Goal: Transaction & Acquisition: Book appointment/travel/reservation

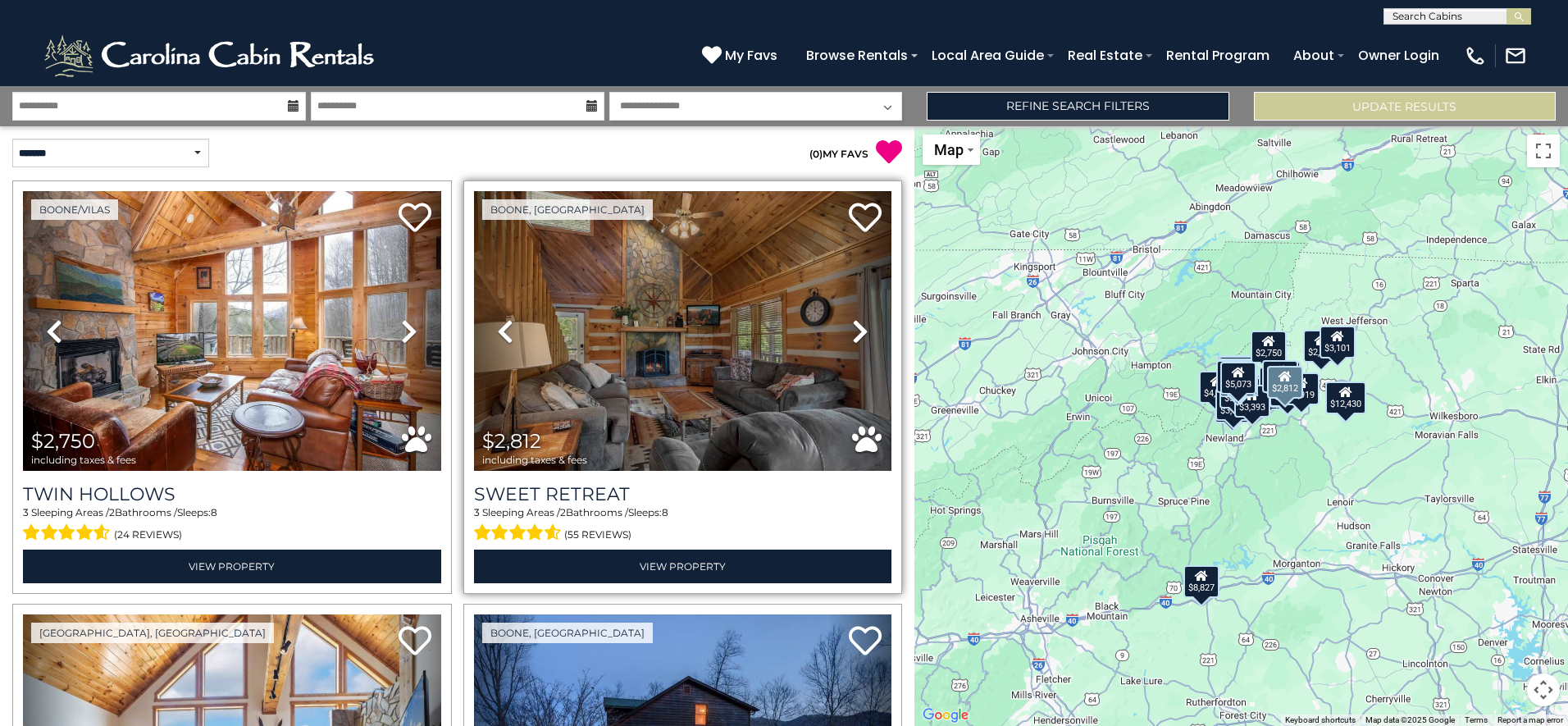
click at [852, 338] on icon at bounding box center [861, 332] width 17 height 26
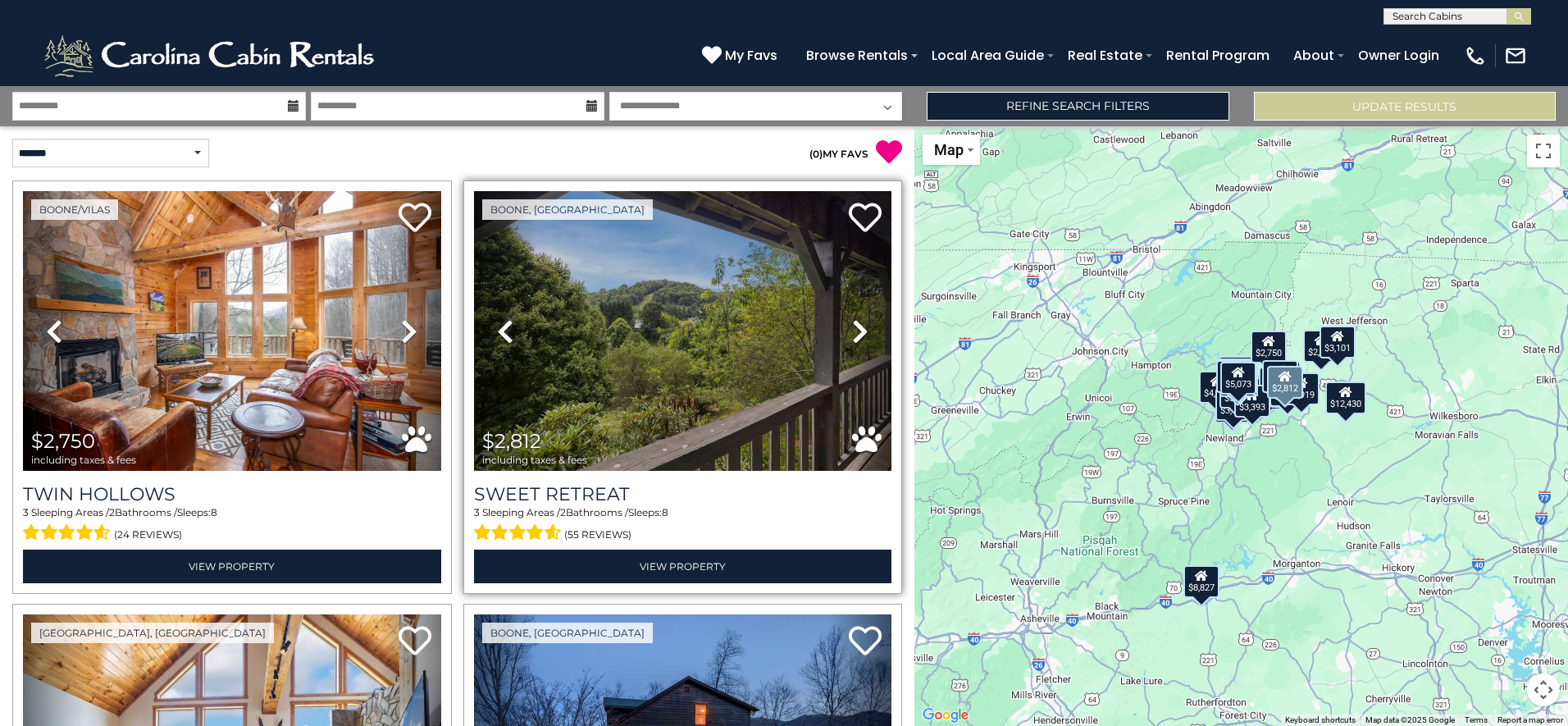
click at [852, 338] on icon at bounding box center [861, 332] width 17 height 26
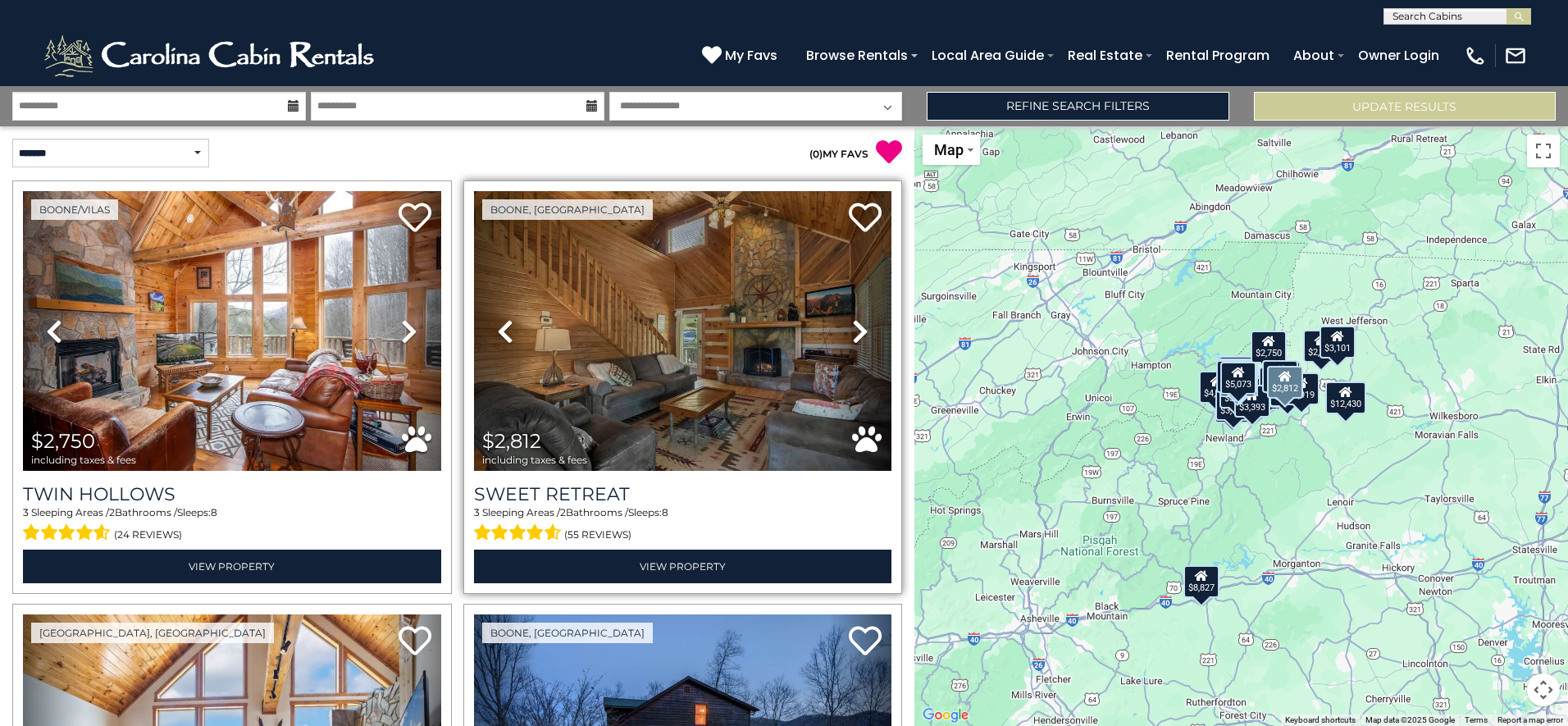
click at [852, 338] on icon at bounding box center [861, 332] width 17 height 26
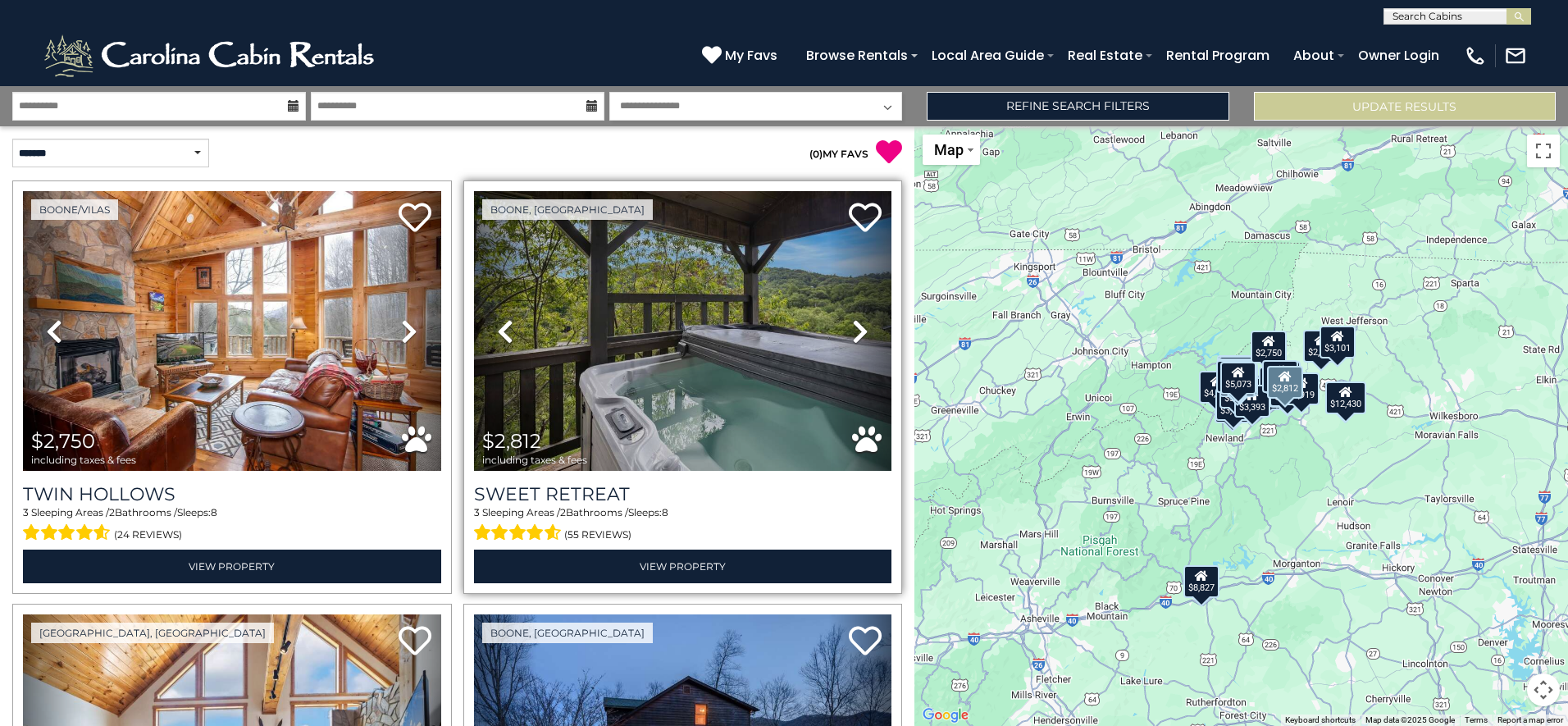
click at [852, 338] on icon at bounding box center [861, 332] width 17 height 26
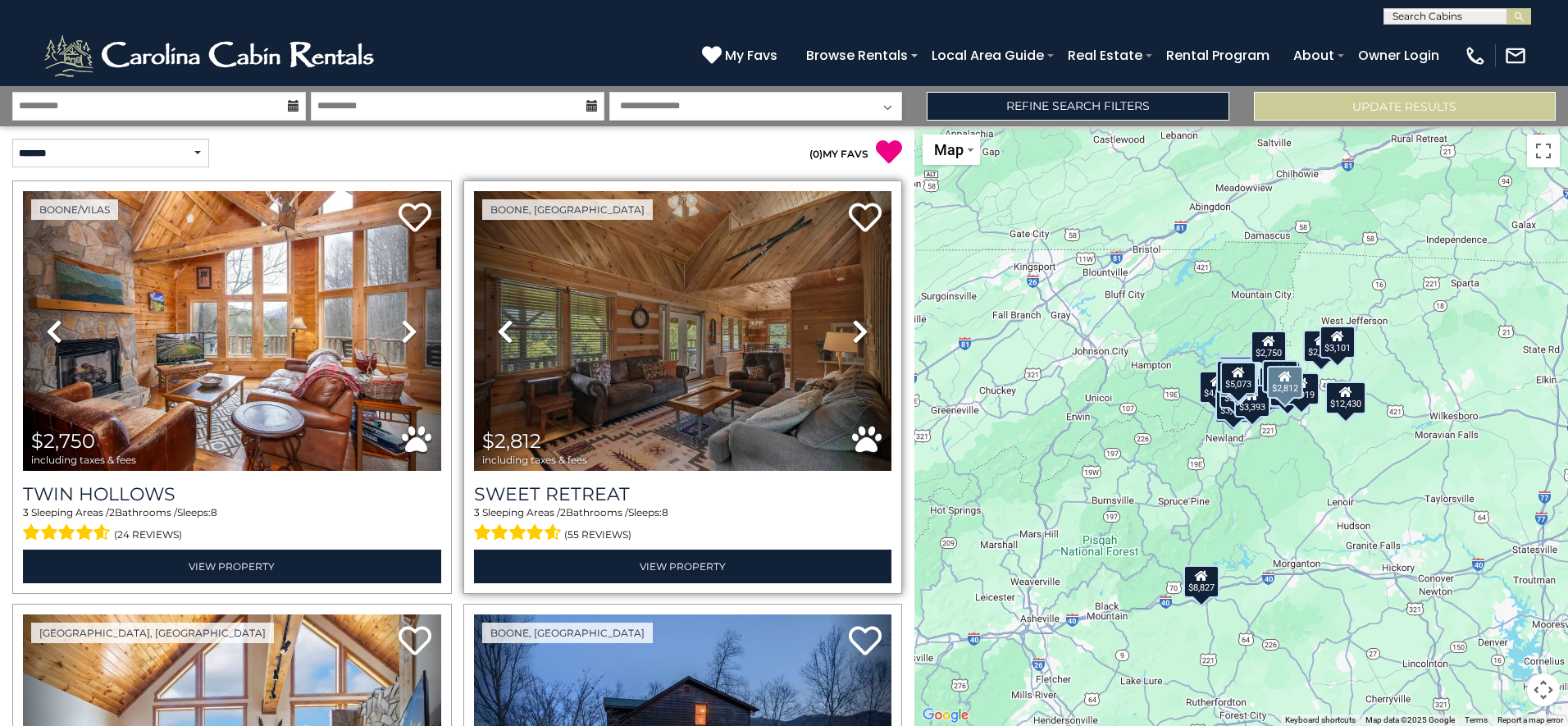
click at [852, 338] on icon at bounding box center [861, 332] width 17 height 26
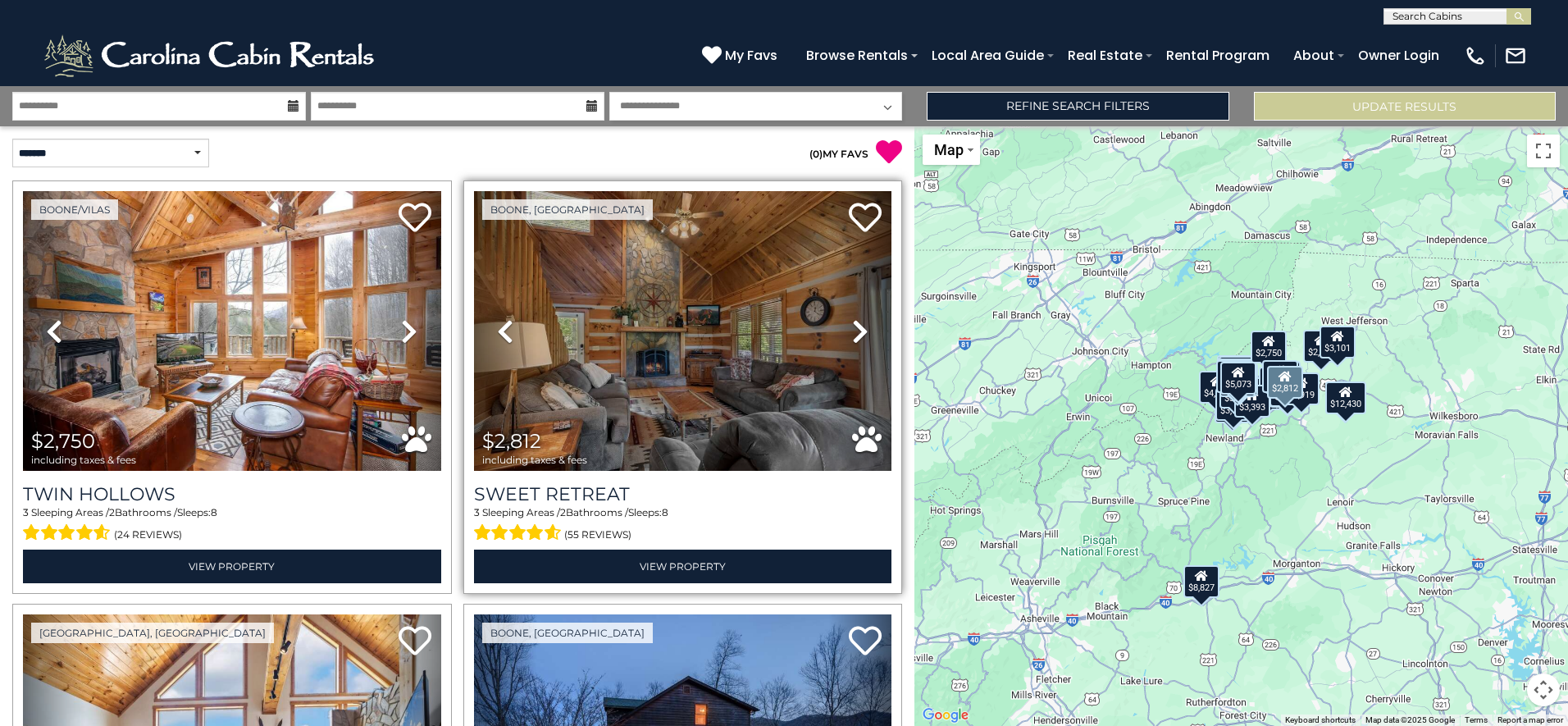
click at [852, 338] on icon at bounding box center [861, 332] width 17 height 26
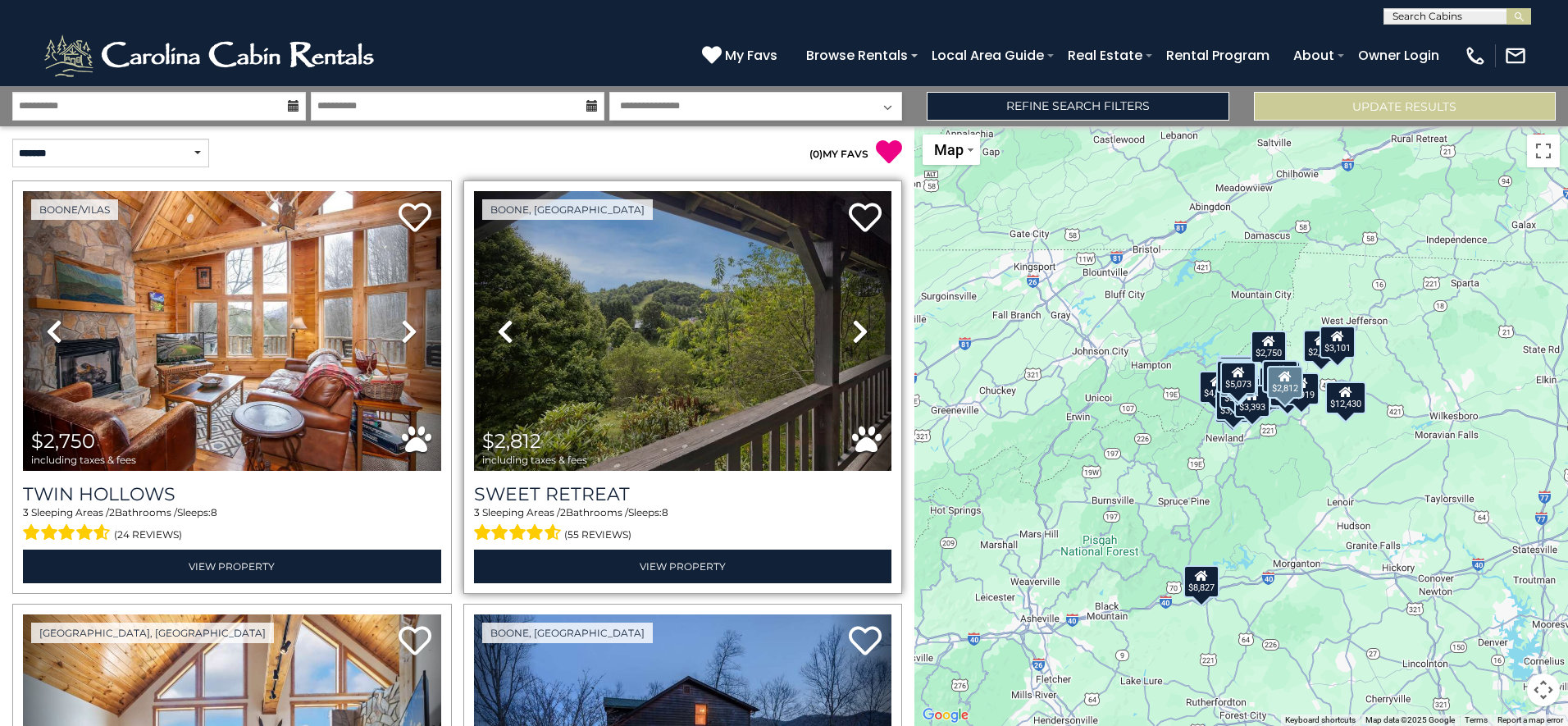
click at [852, 338] on icon at bounding box center [861, 332] width 17 height 26
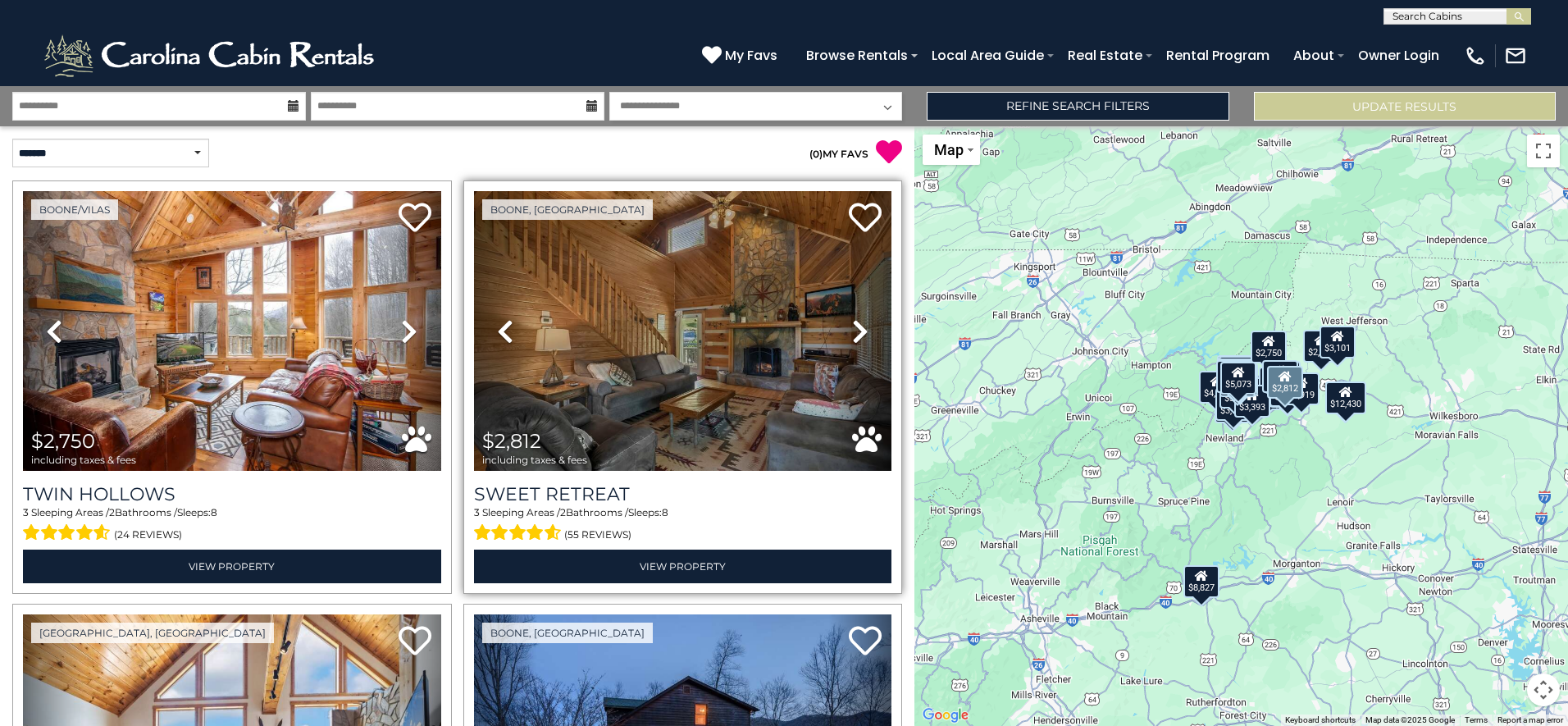
click at [852, 338] on icon at bounding box center [861, 332] width 17 height 26
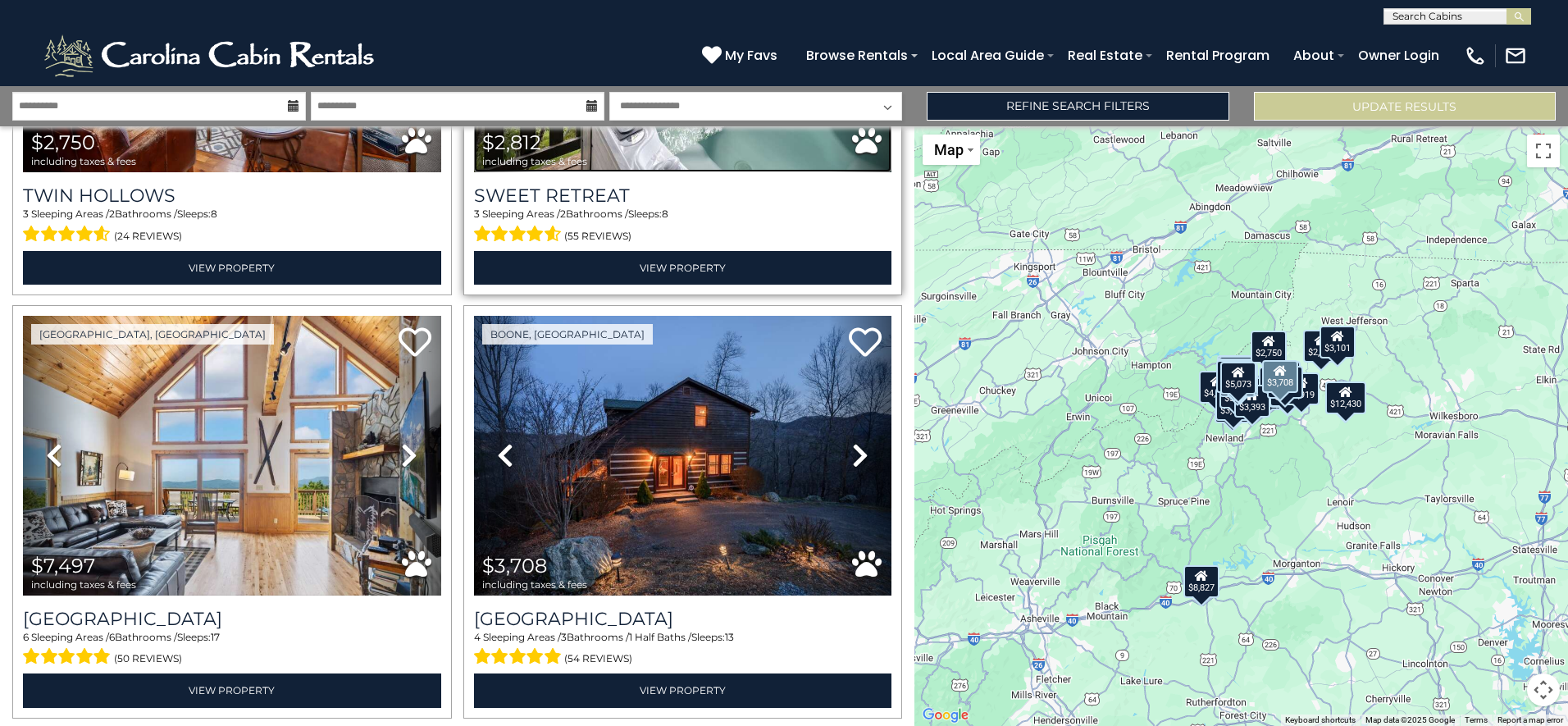
scroll to position [328, 0]
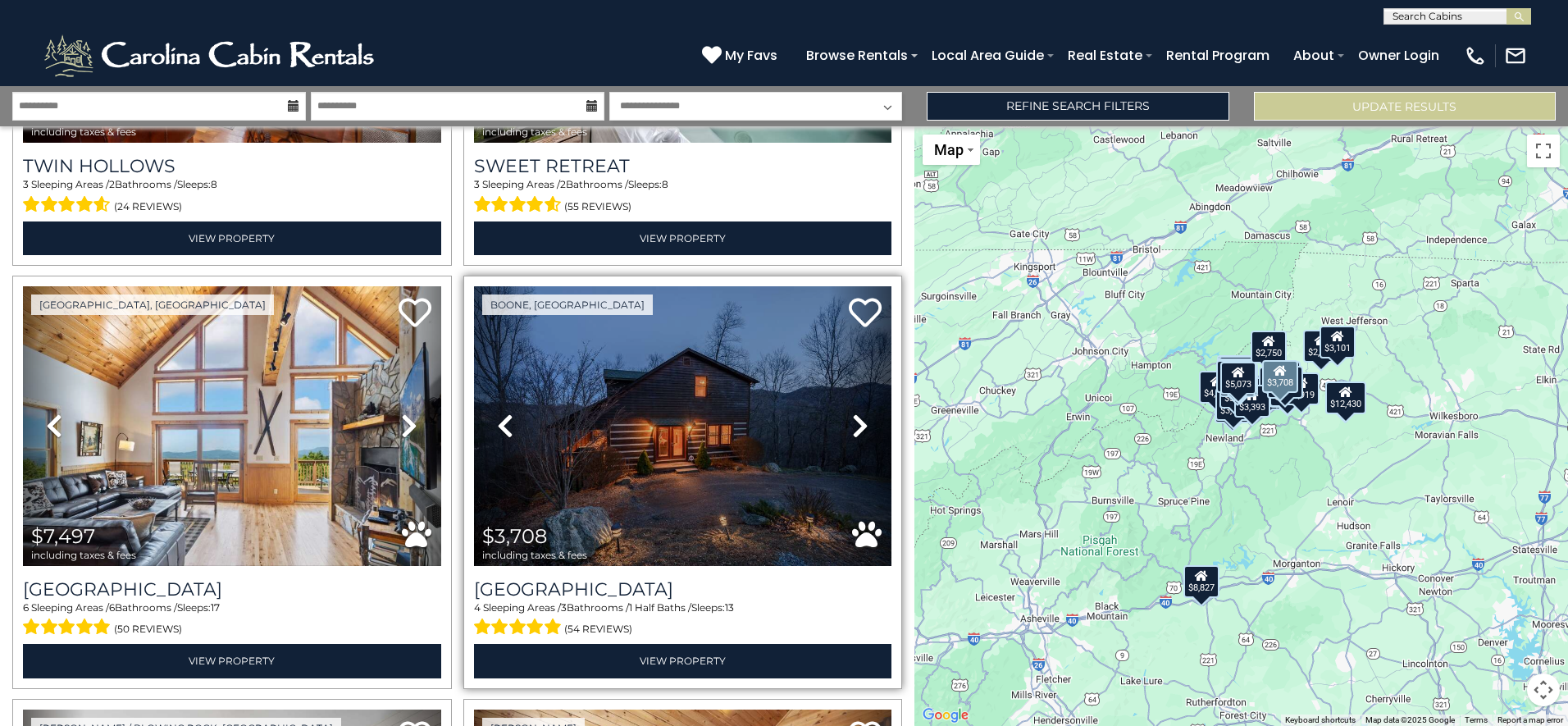
click at [852, 417] on icon at bounding box center [861, 425] width 17 height 26
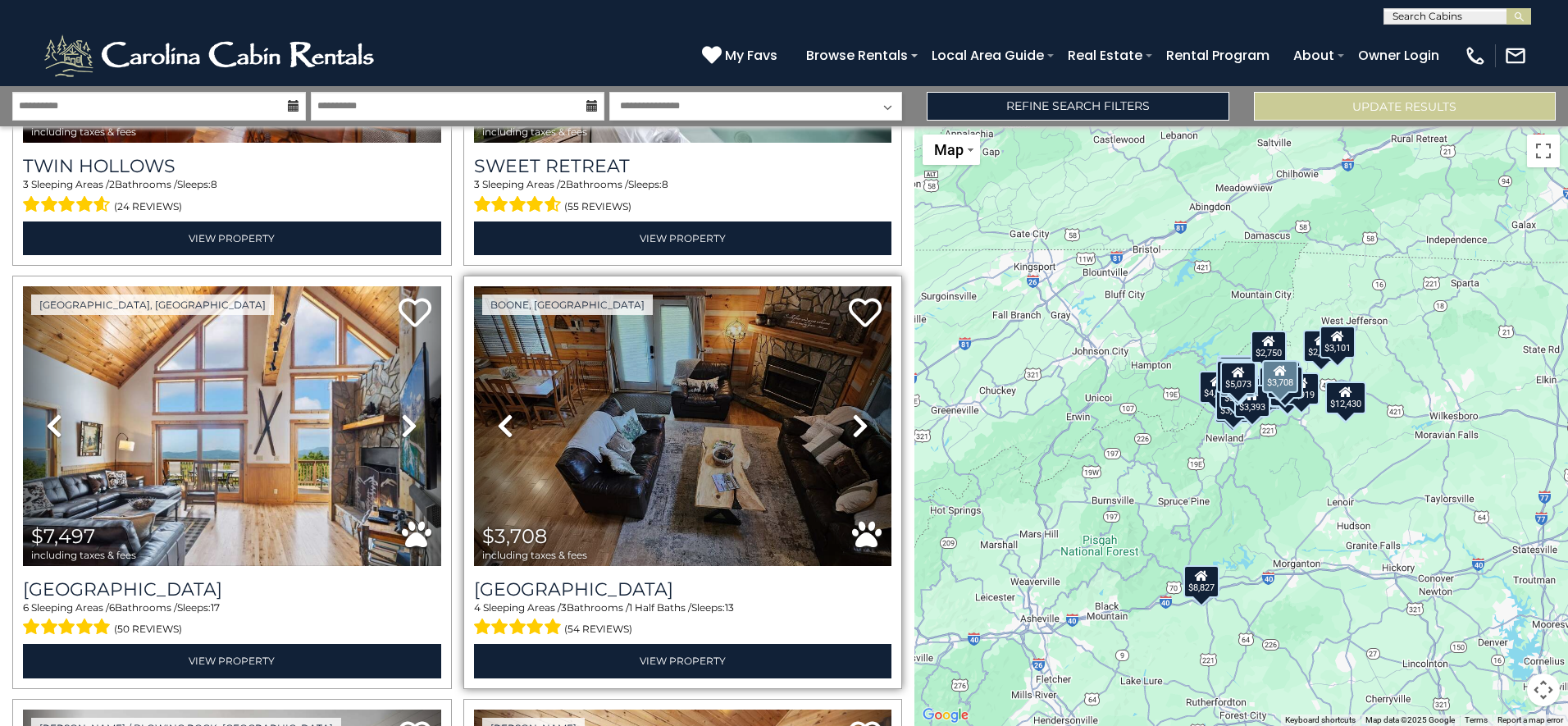
click at [852, 417] on icon at bounding box center [861, 425] width 17 height 26
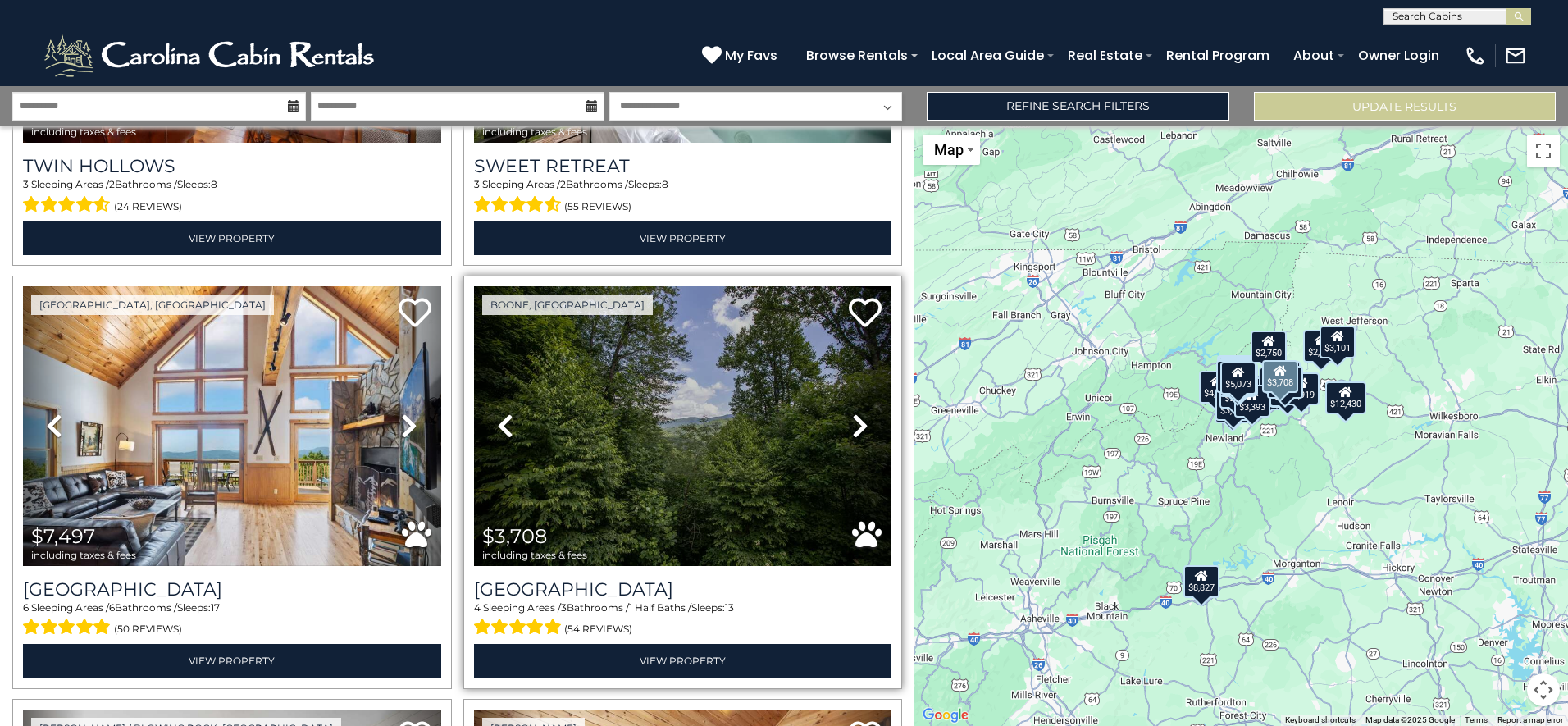
click at [852, 417] on icon at bounding box center [861, 425] width 17 height 26
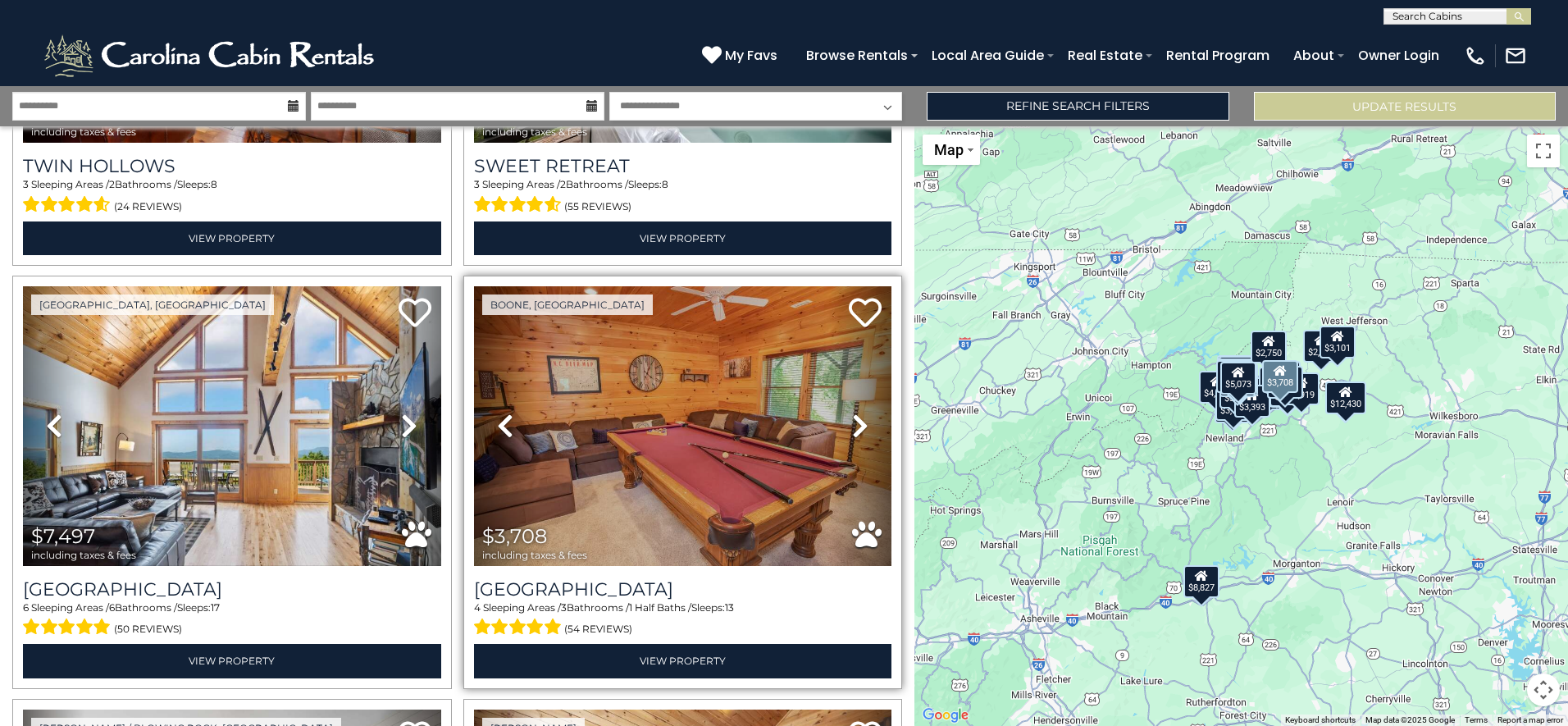
click at [852, 417] on icon at bounding box center [861, 425] width 17 height 26
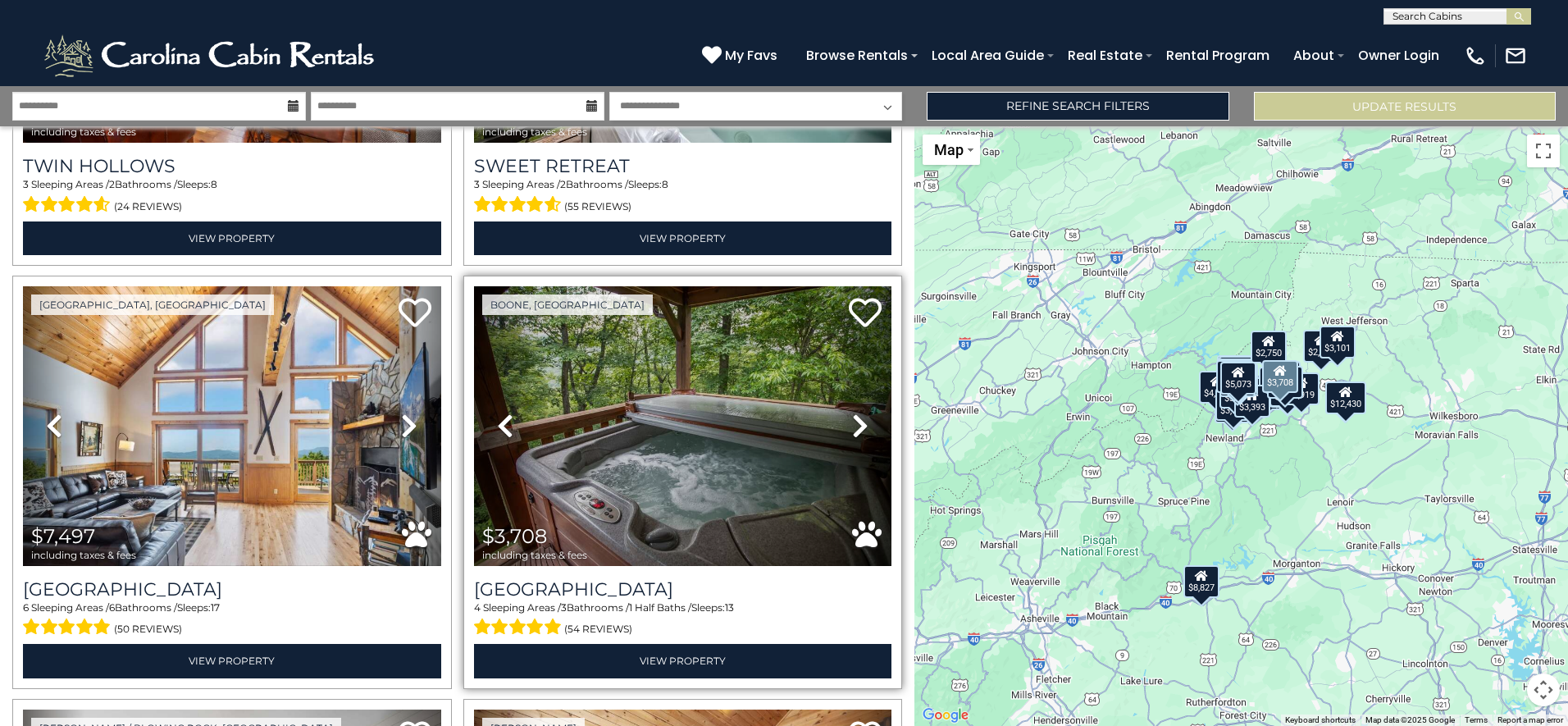
click at [852, 417] on icon at bounding box center [861, 425] width 17 height 26
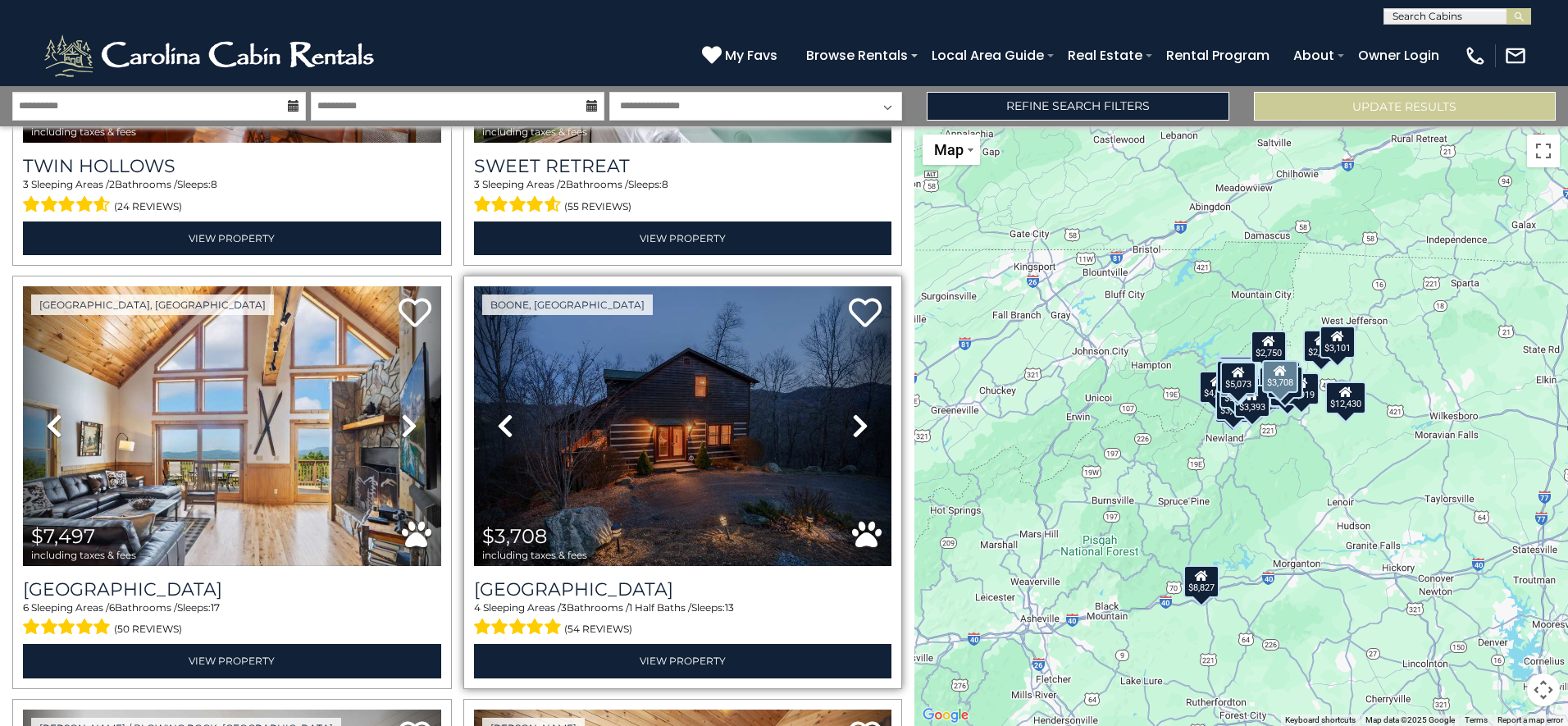
click at [852, 417] on icon at bounding box center [861, 425] width 17 height 26
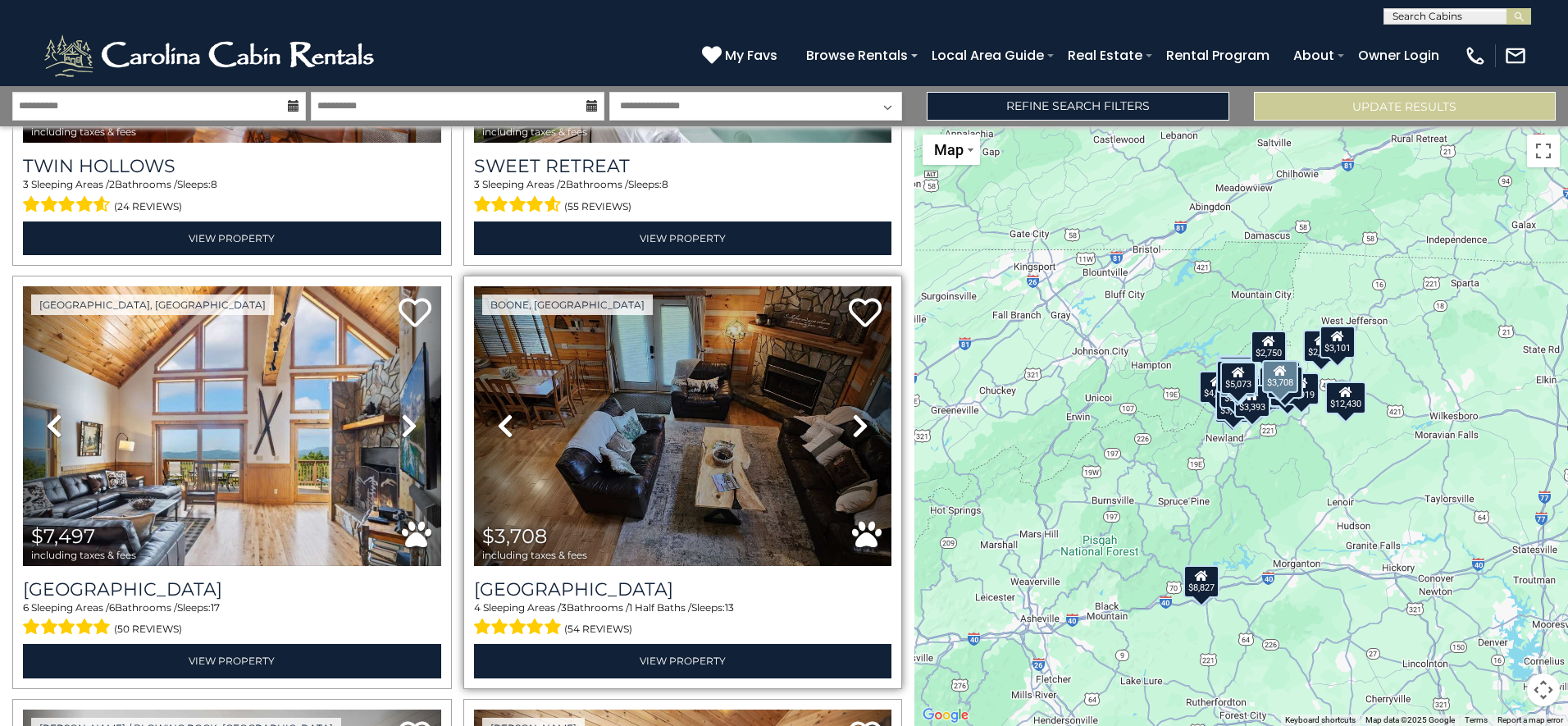
click at [852, 417] on icon at bounding box center [861, 425] width 17 height 26
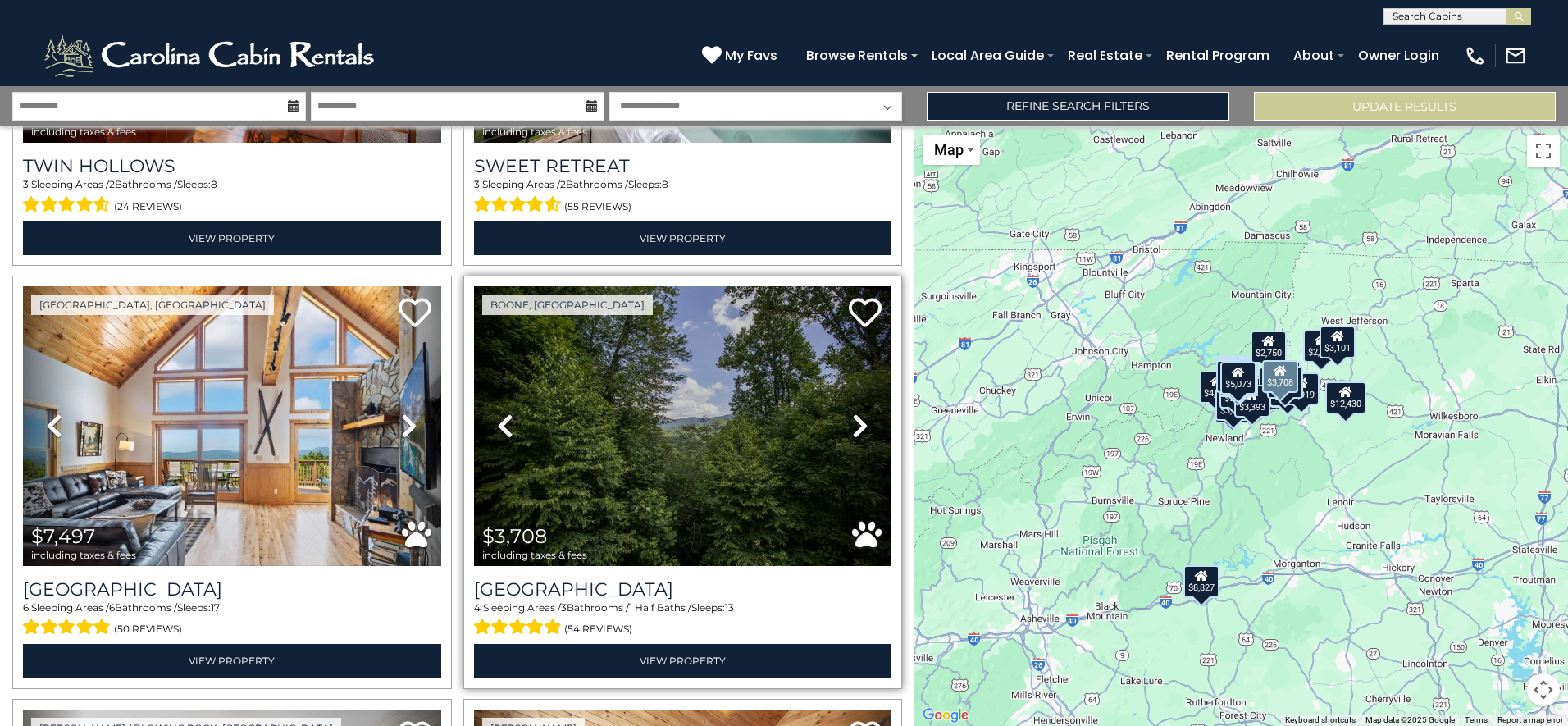
click at [852, 417] on icon at bounding box center [861, 425] width 17 height 26
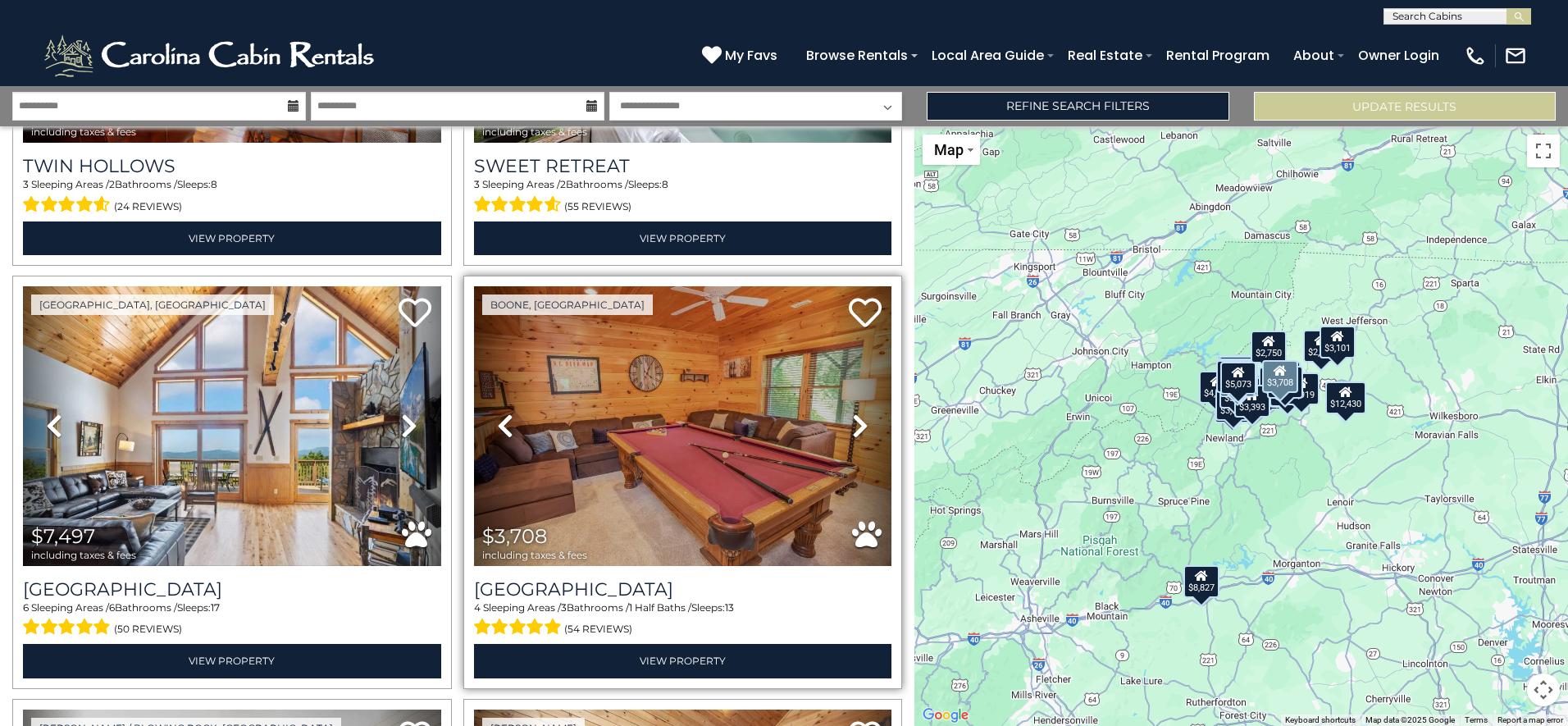
click at [852, 417] on icon at bounding box center [861, 425] width 17 height 26
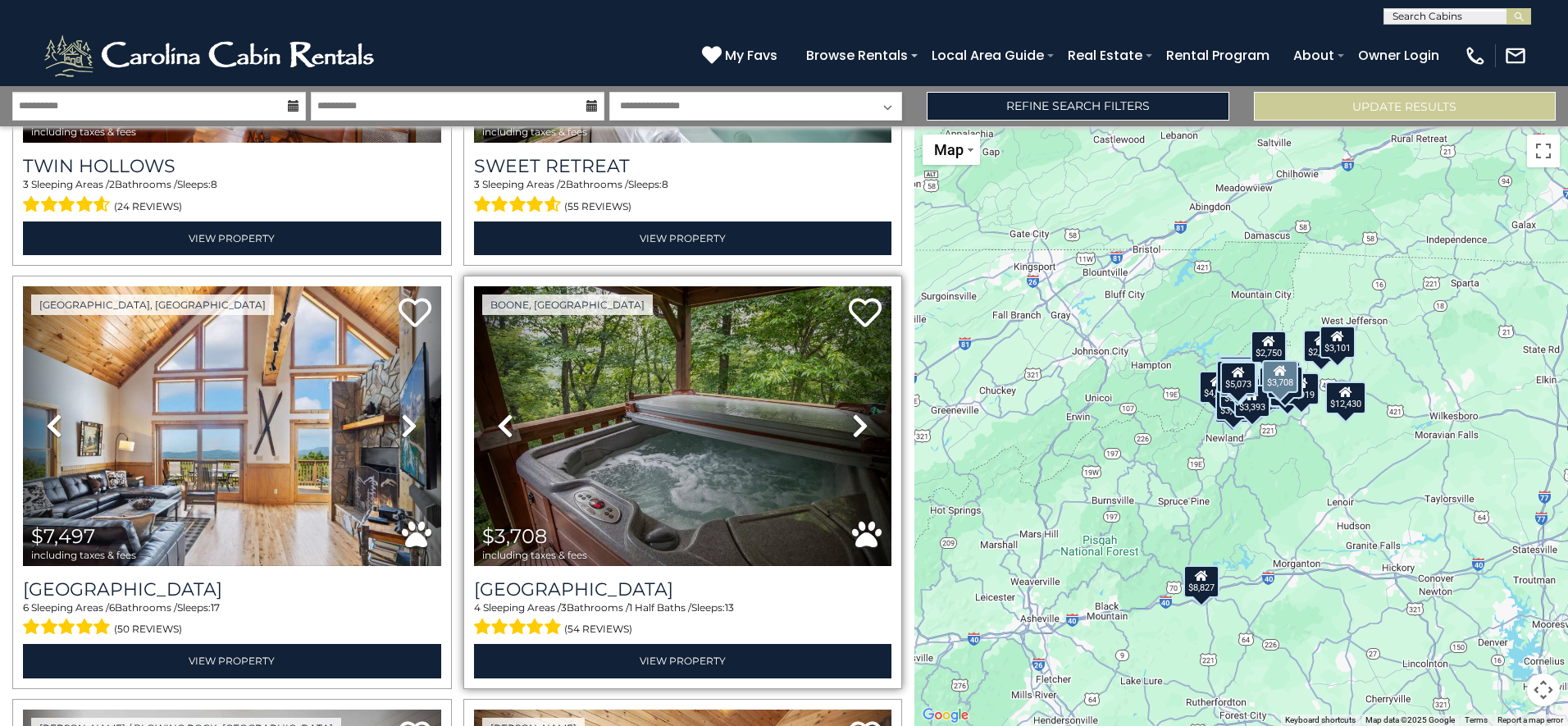
click at [852, 417] on icon at bounding box center [861, 425] width 17 height 26
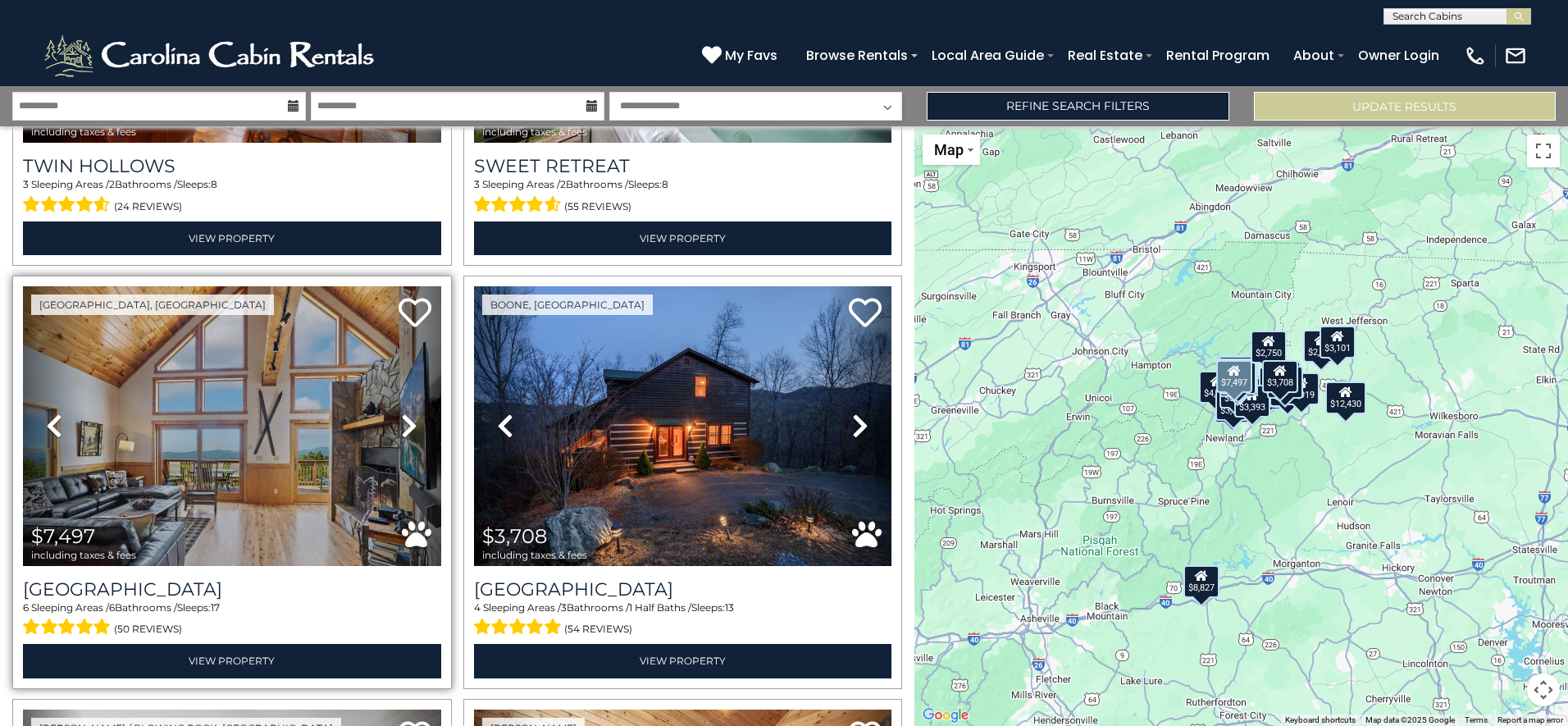
click at [403, 419] on icon at bounding box center [409, 425] width 17 height 26
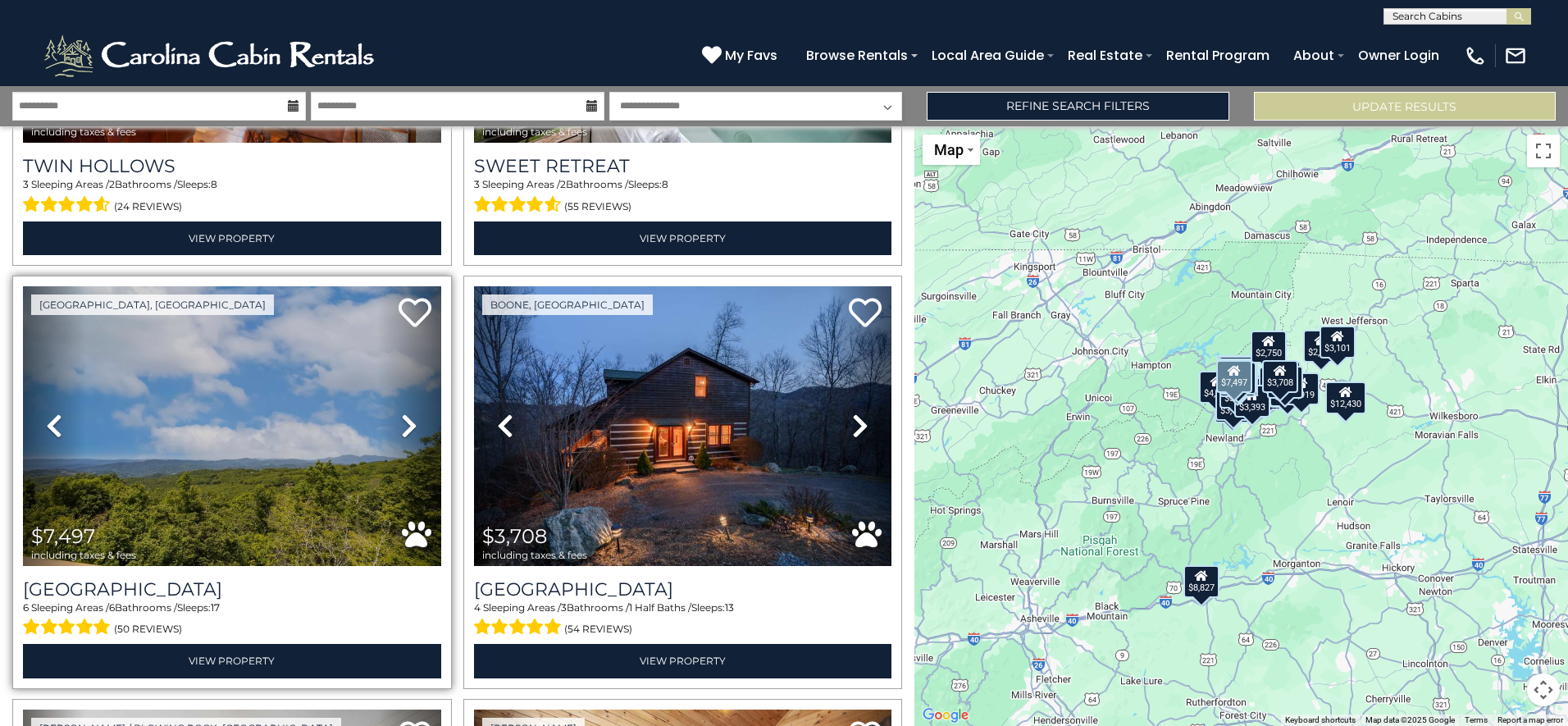
click at [403, 419] on icon at bounding box center [409, 425] width 17 height 26
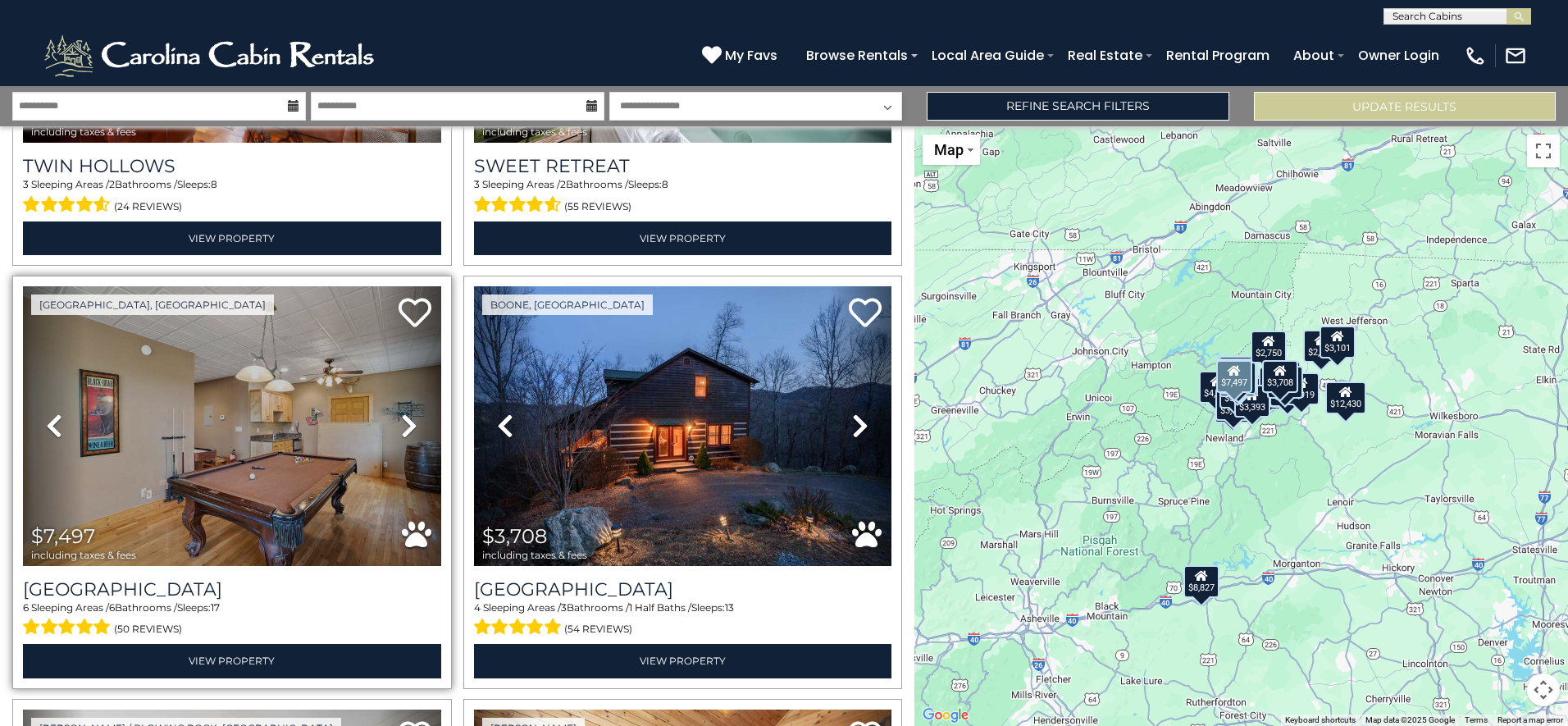
click at [403, 419] on icon at bounding box center [409, 425] width 17 height 26
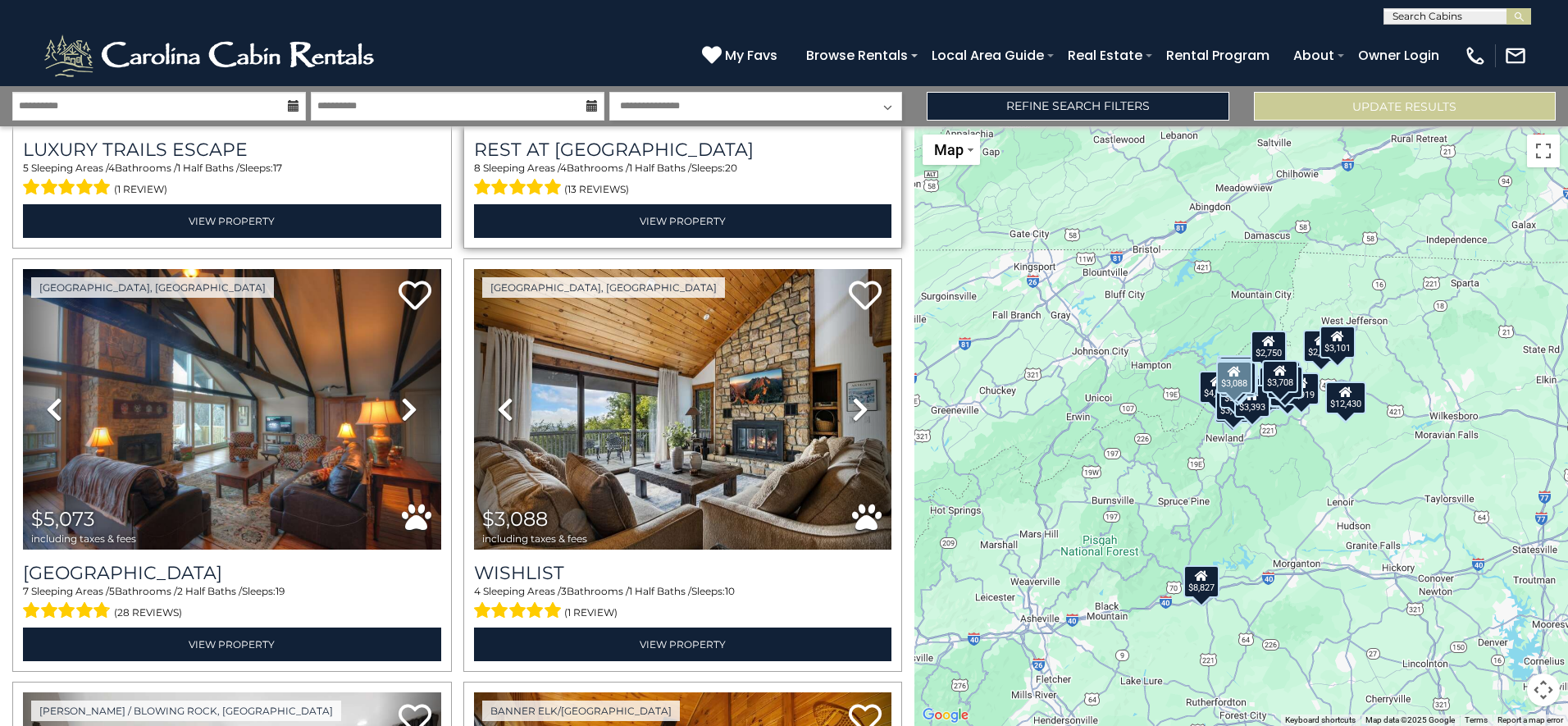
scroll to position [1230, 0]
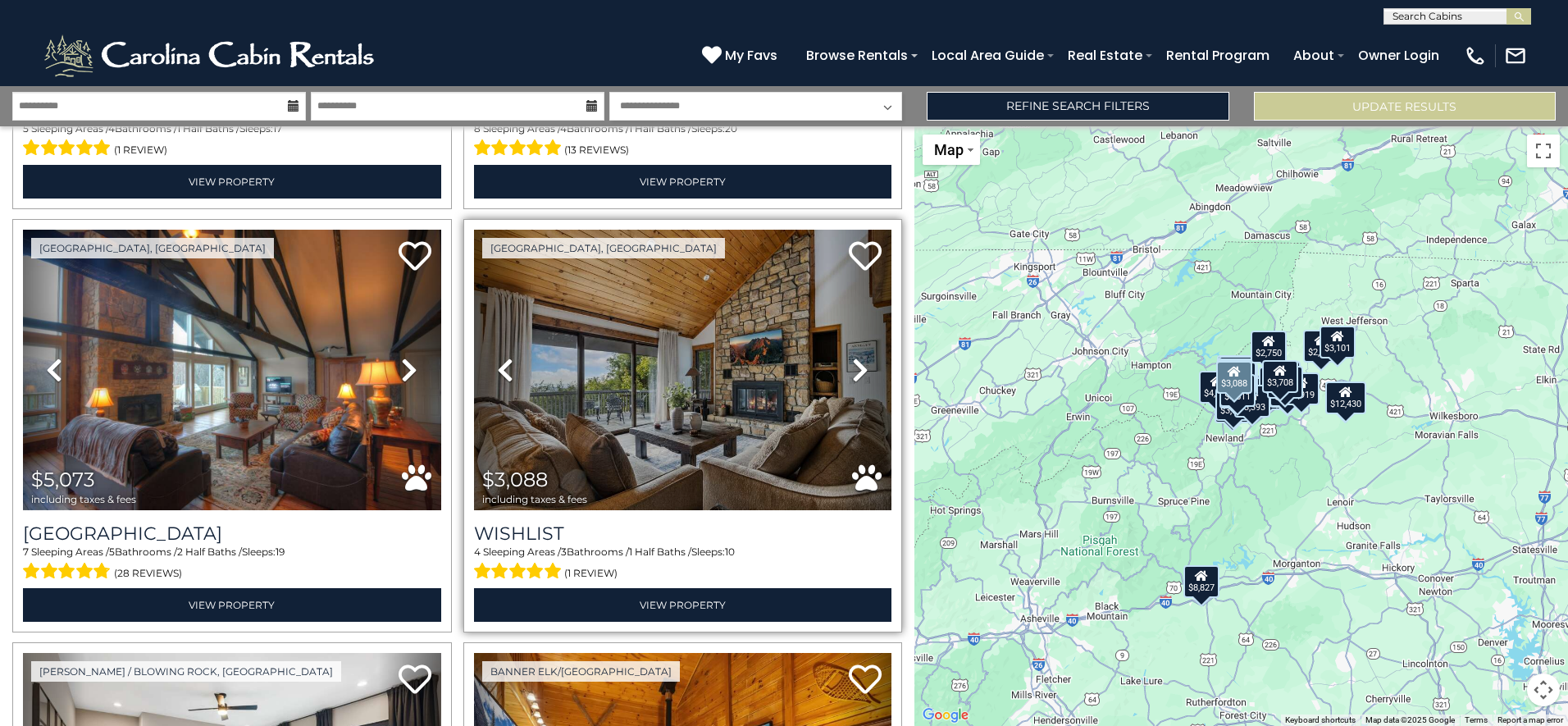
click at [852, 363] on icon at bounding box center [861, 370] width 17 height 26
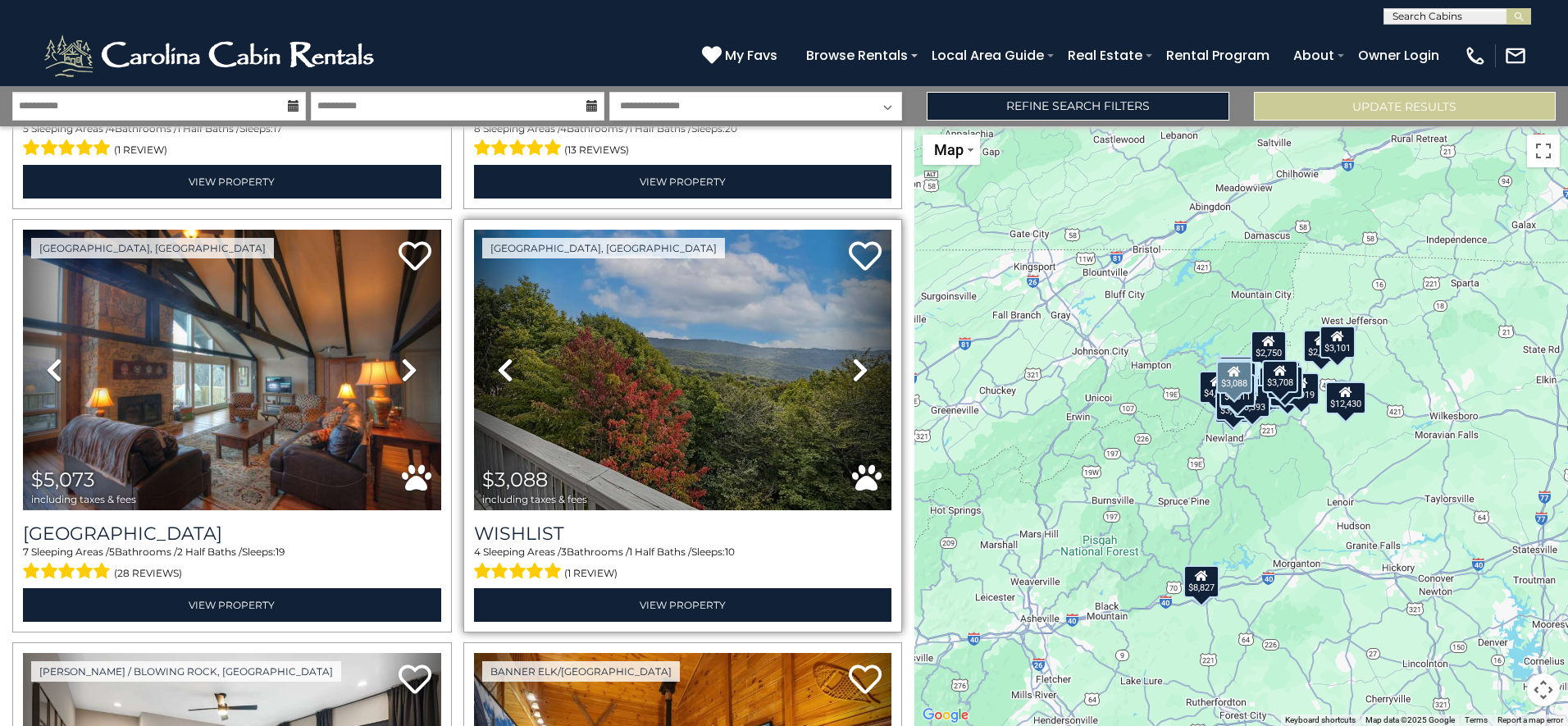
click at [852, 363] on icon at bounding box center [861, 370] width 17 height 26
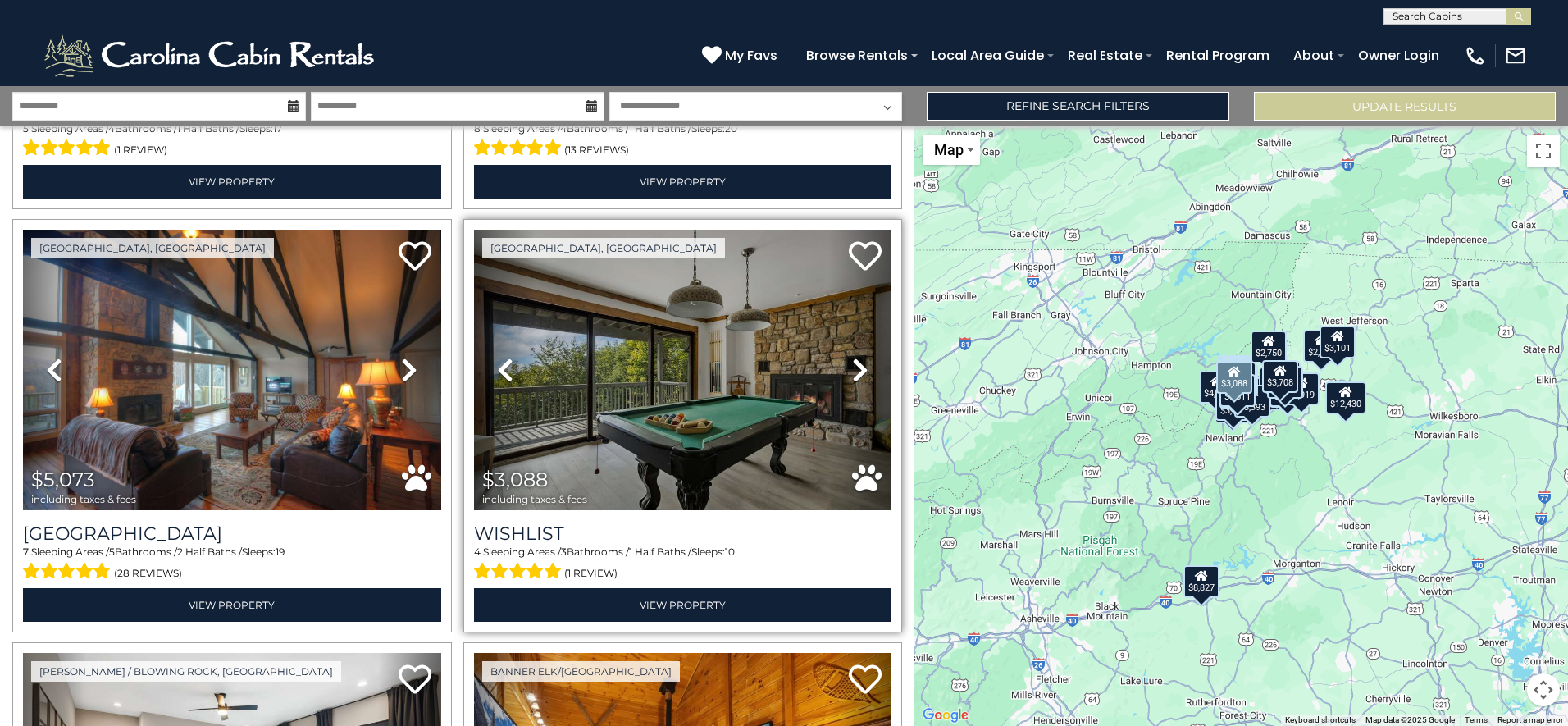
click at [852, 363] on icon at bounding box center [861, 370] width 17 height 26
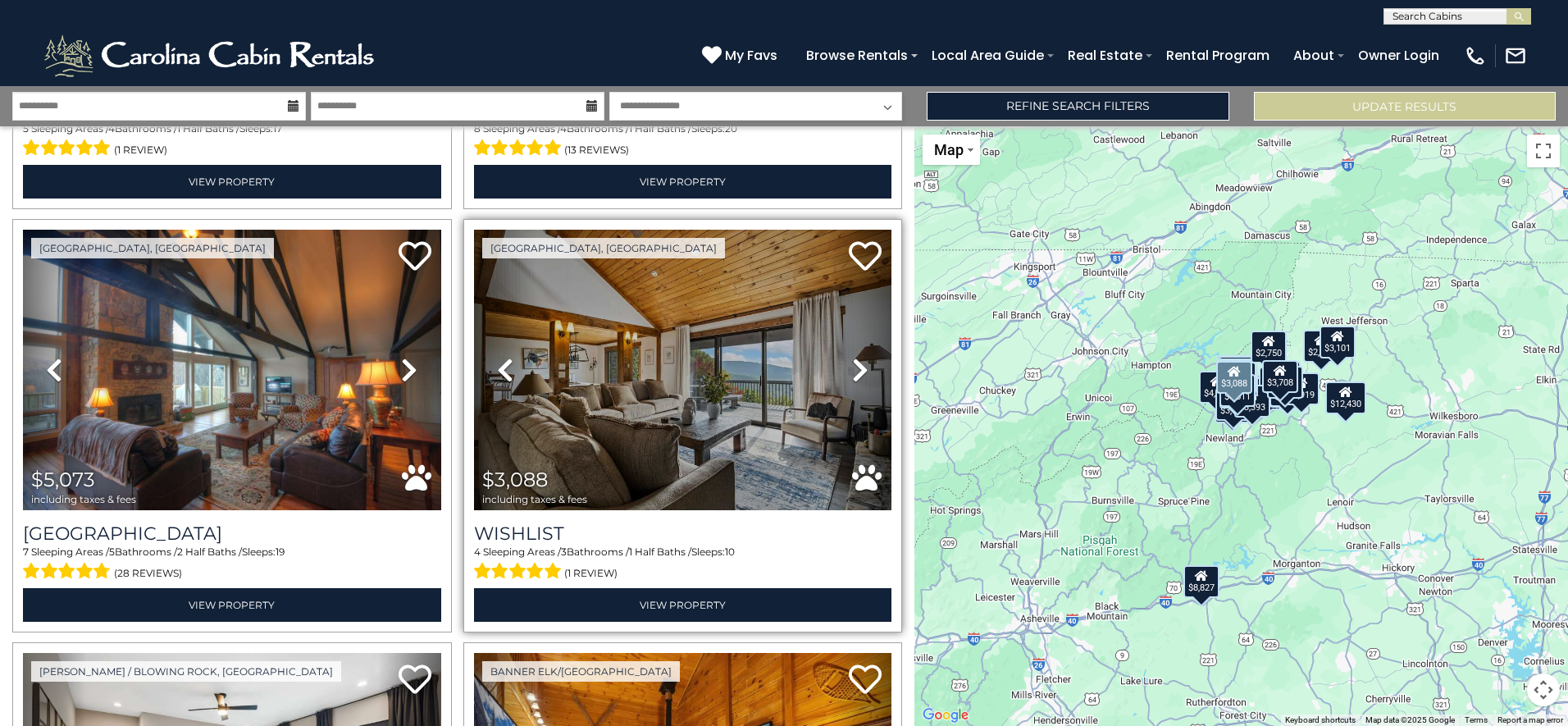
click at [852, 363] on icon at bounding box center [861, 370] width 17 height 26
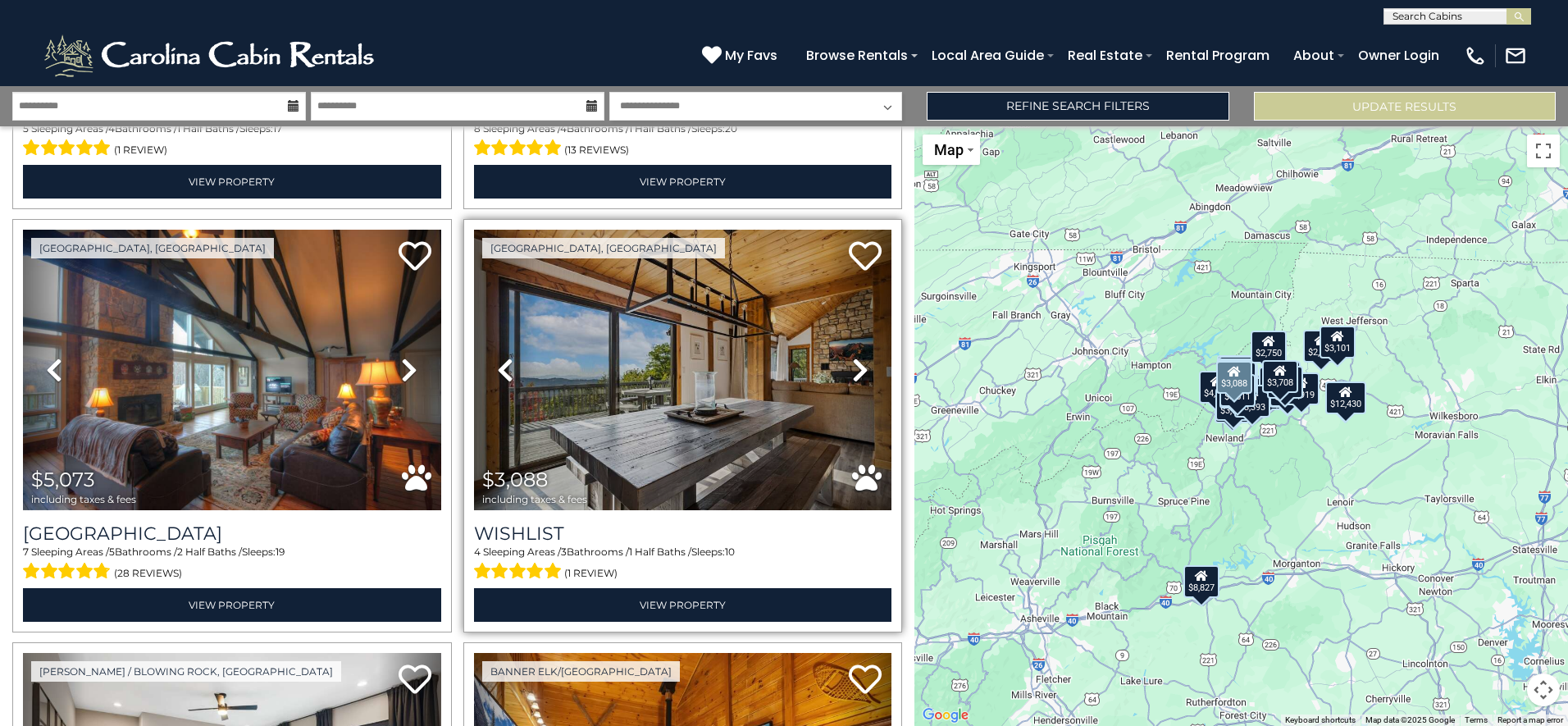
click at [852, 363] on icon at bounding box center [861, 370] width 17 height 26
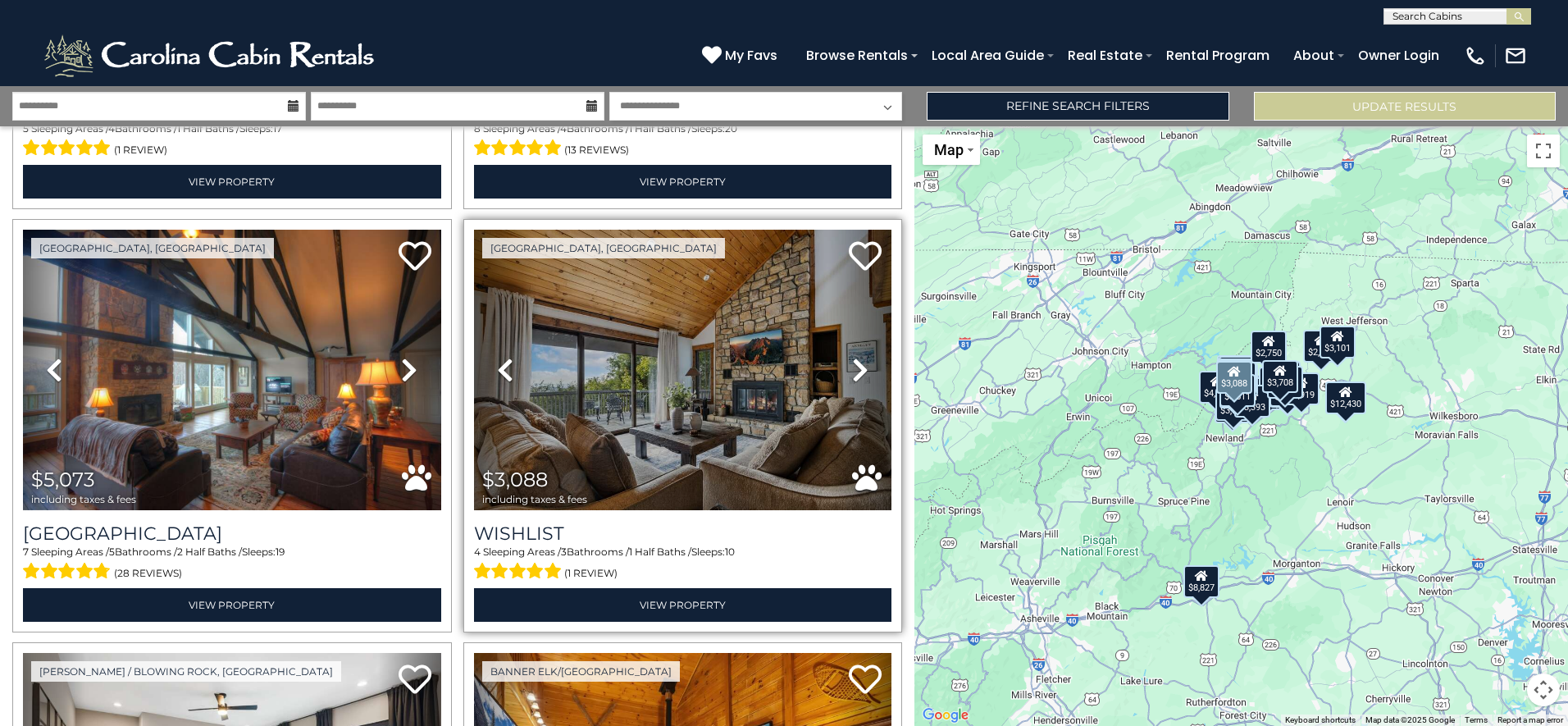
click at [852, 363] on icon at bounding box center [861, 370] width 17 height 26
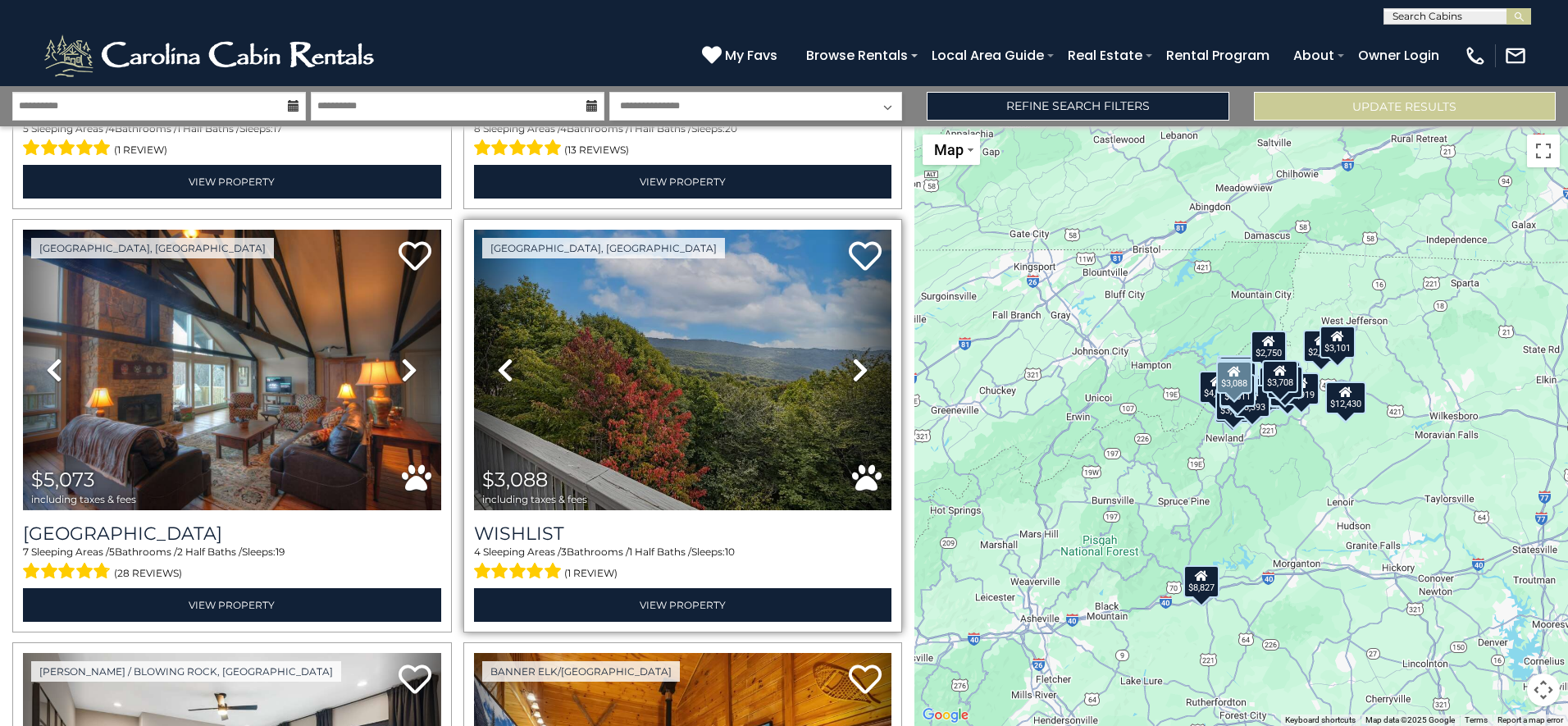
click at [852, 363] on icon at bounding box center [861, 370] width 17 height 26
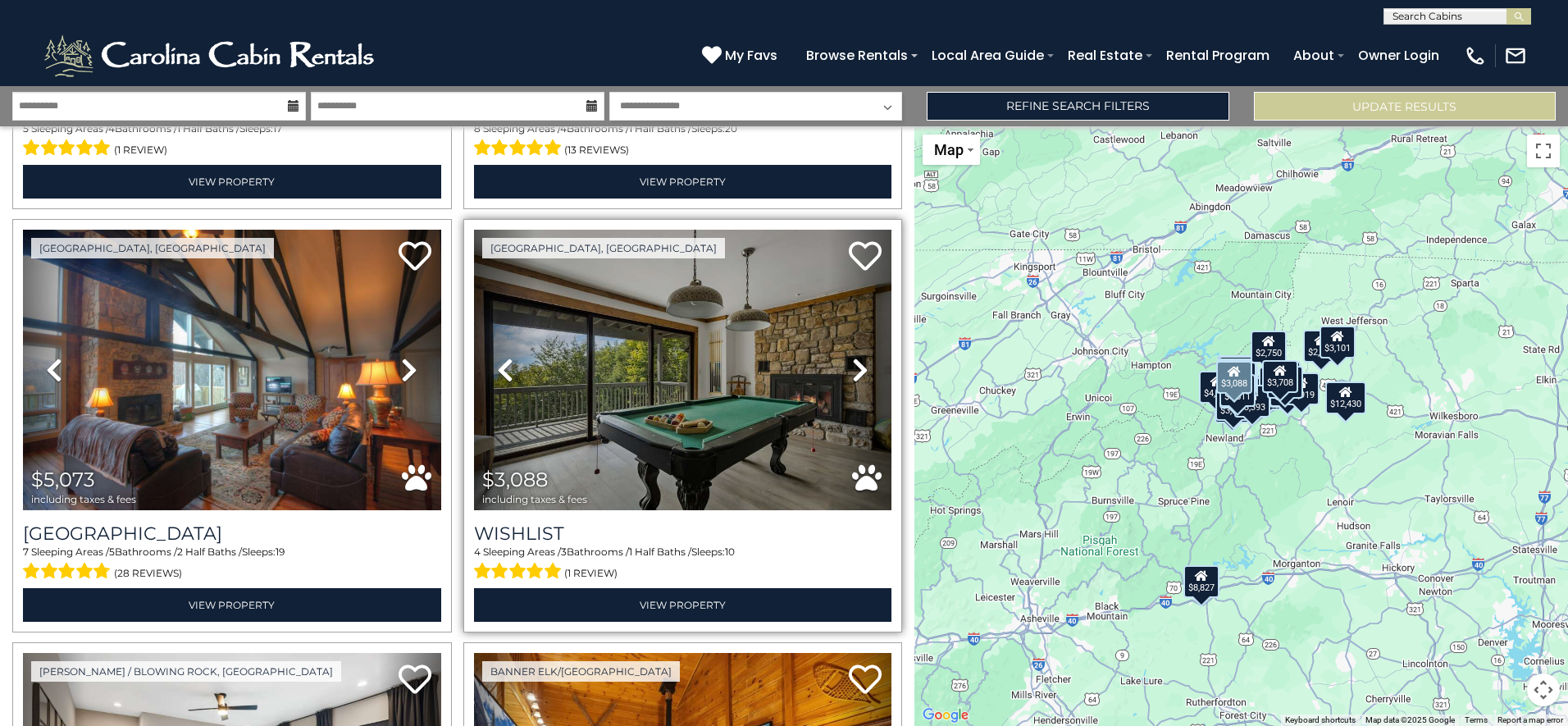
click at [852, 363] on icon at bounding box center [861, 370] width 17 height 26
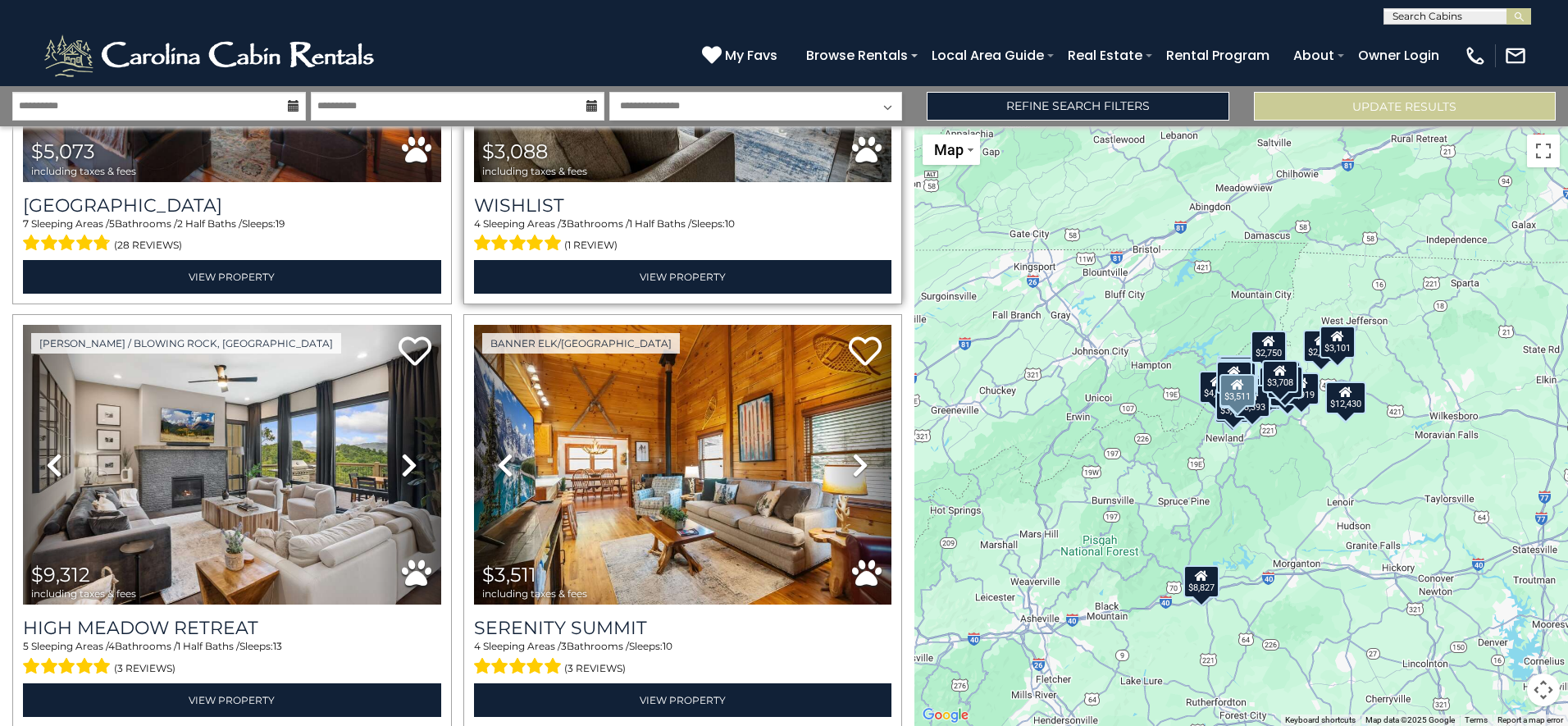
scroll to position [1640, 0]
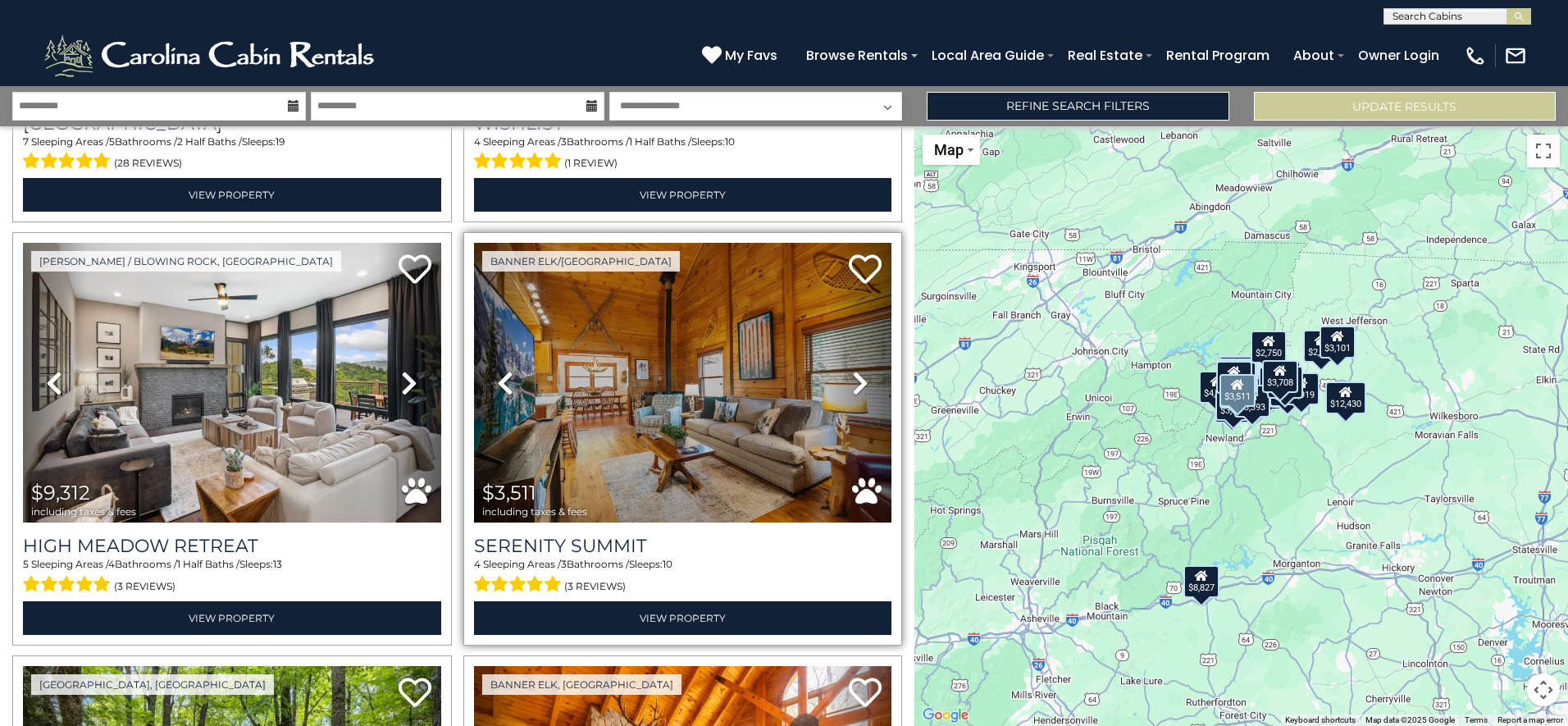
click at [852, 376] on icon at bounding box center [861, 383] width 17 height 26
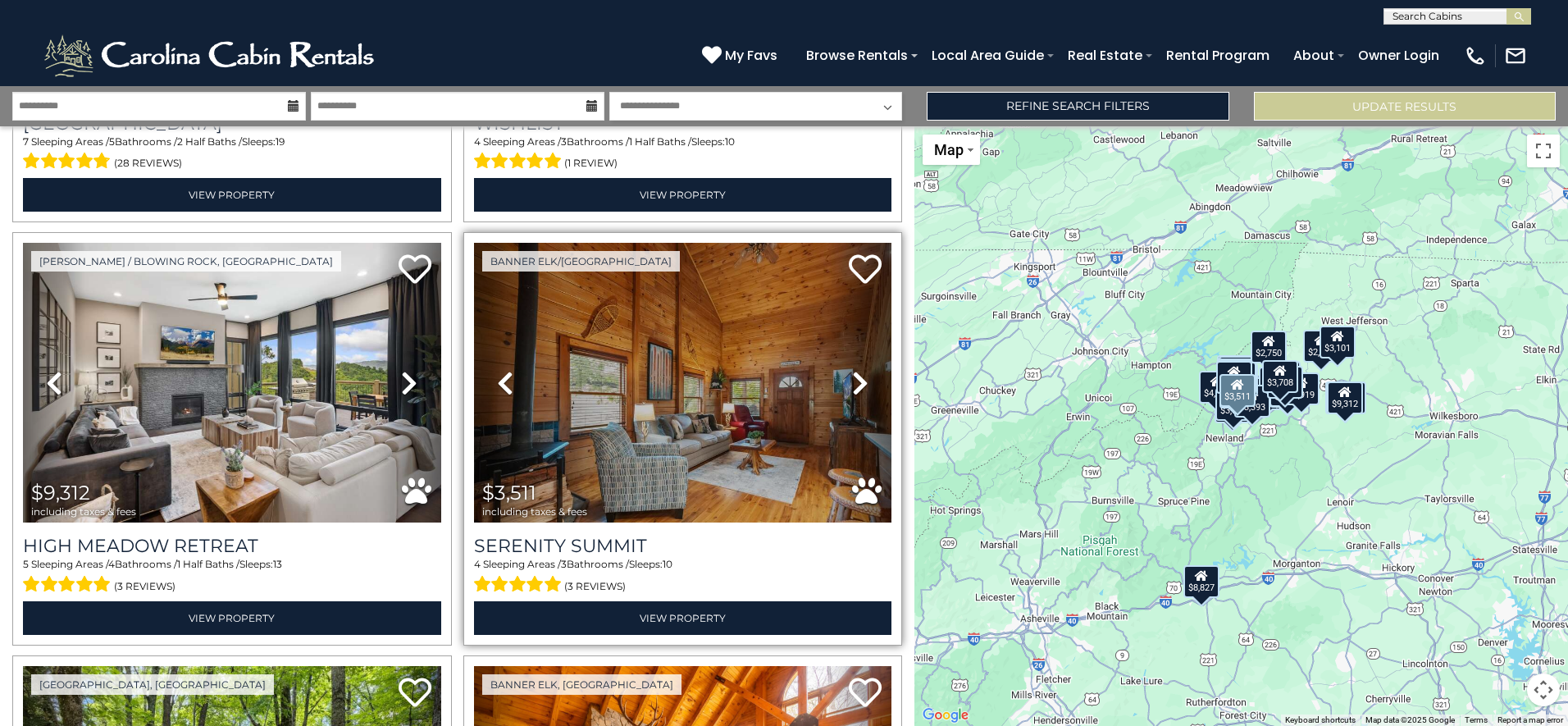
click at [504, 372] on icon at bounding box center [506, 383] width 17 height 26
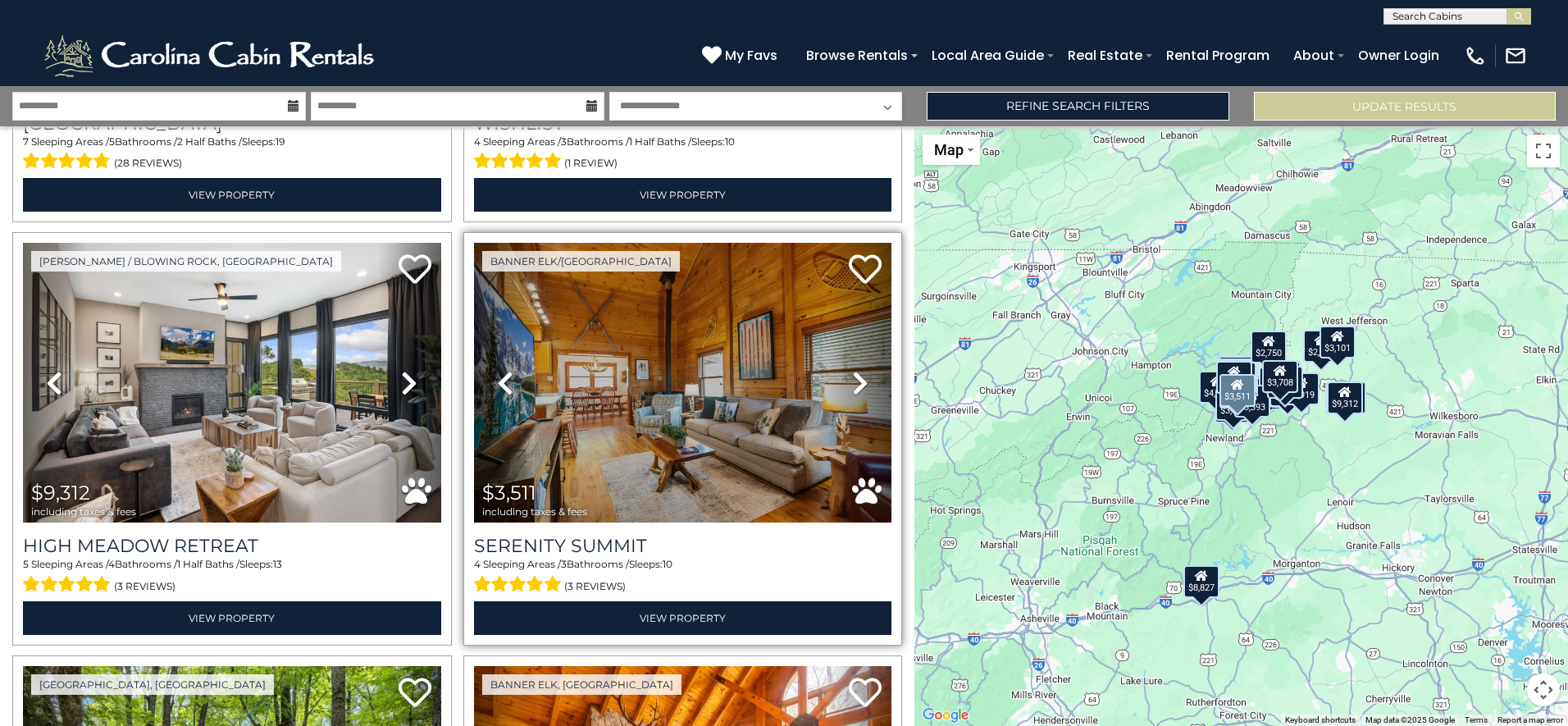
click at [852, 377] on icon at bounding box center [861, 383] width 17 height 26
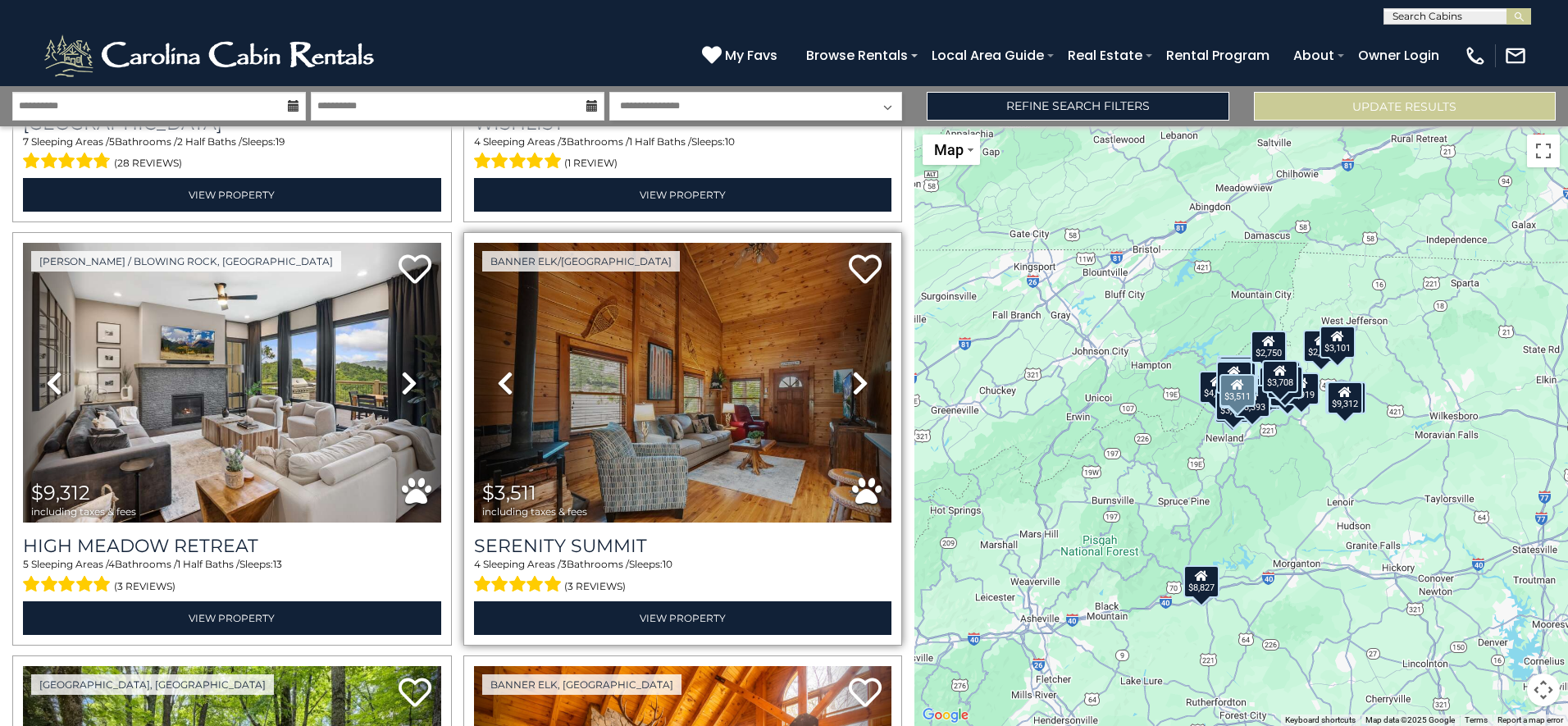
click at [852, 377] on icon at bounding box center [861, 383] width 17 height 26
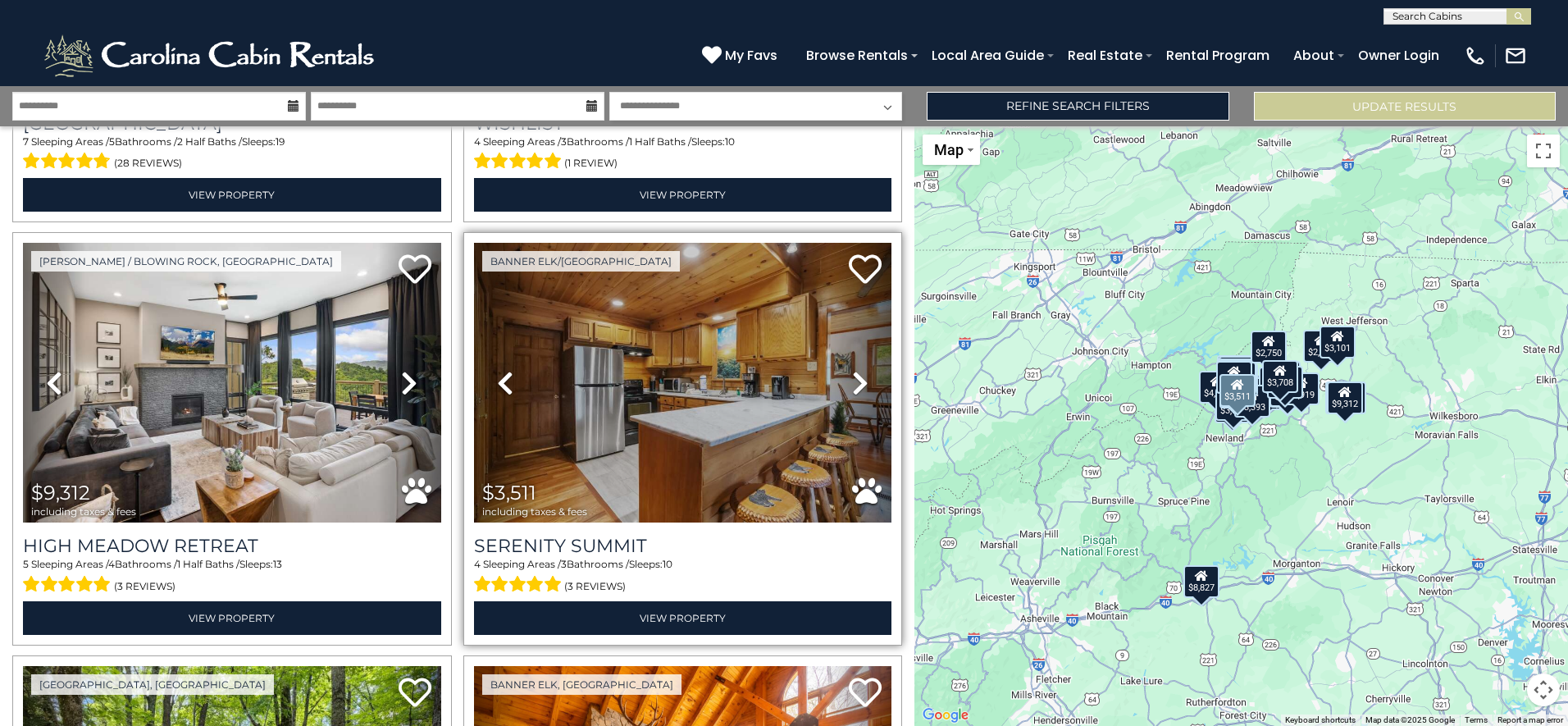
click at [852, 377] on icon at bounding box center [861, 383] width 17 height 26
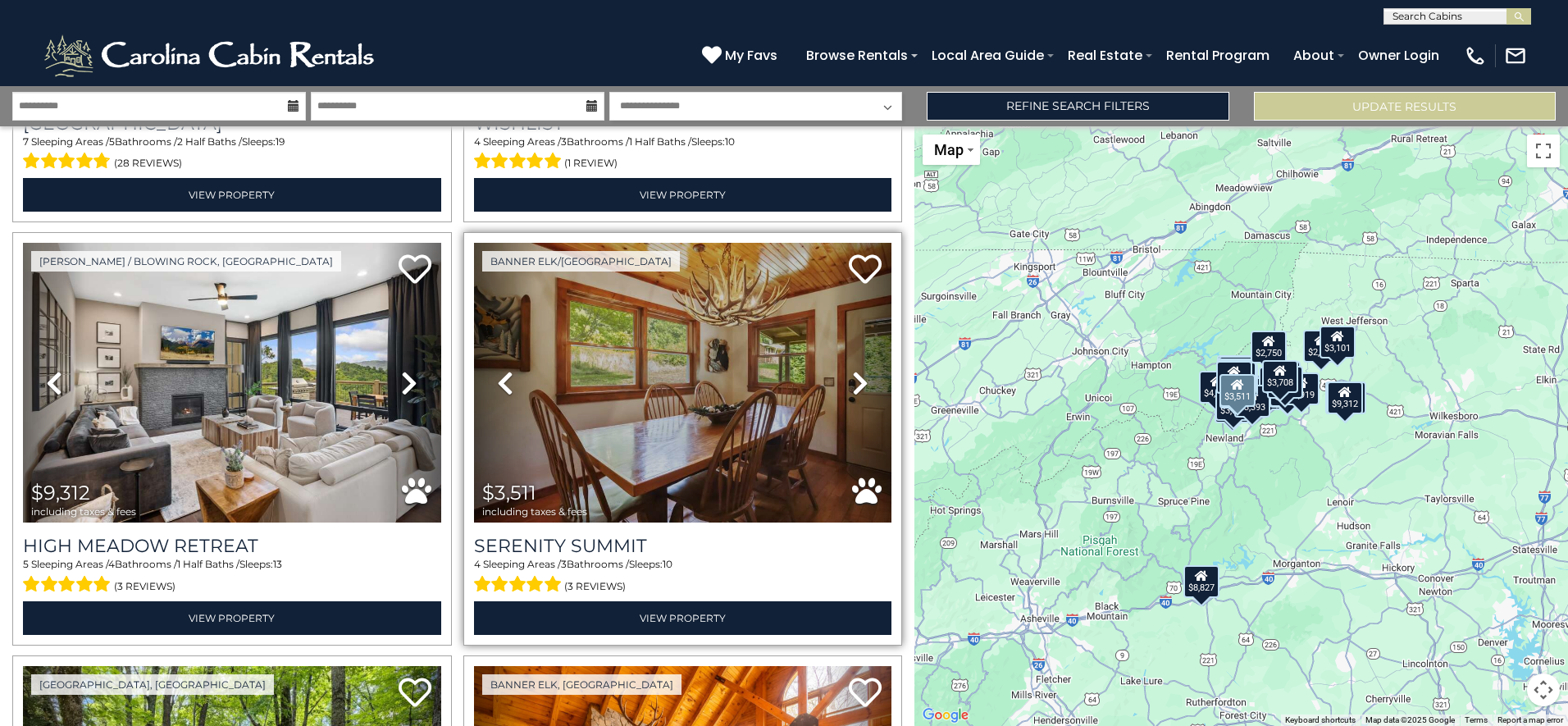
click at [852, 377] on icon at bounding box center [861, 383] width 17 height 26
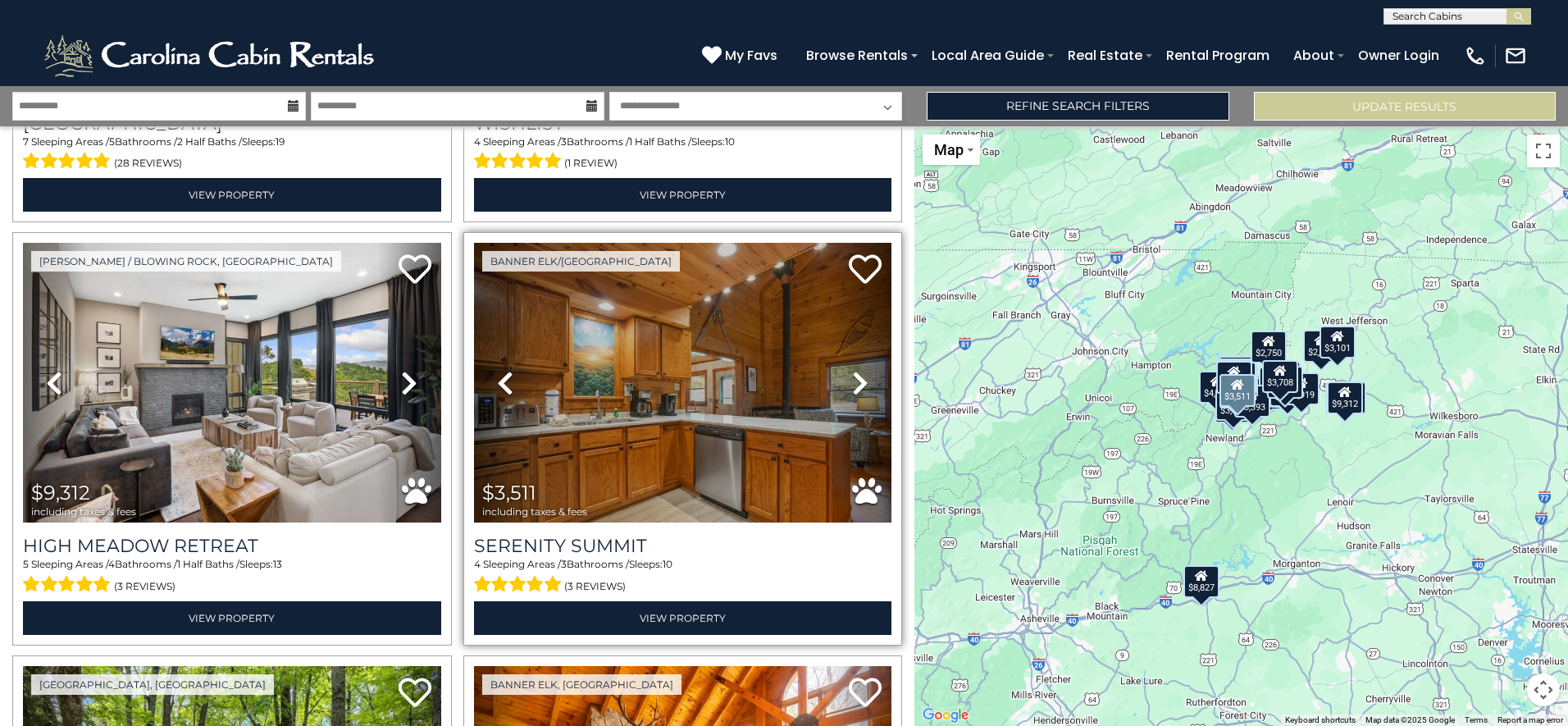
click at [860, 381] on icon at bounding box center [861, 383] width 17 height 26
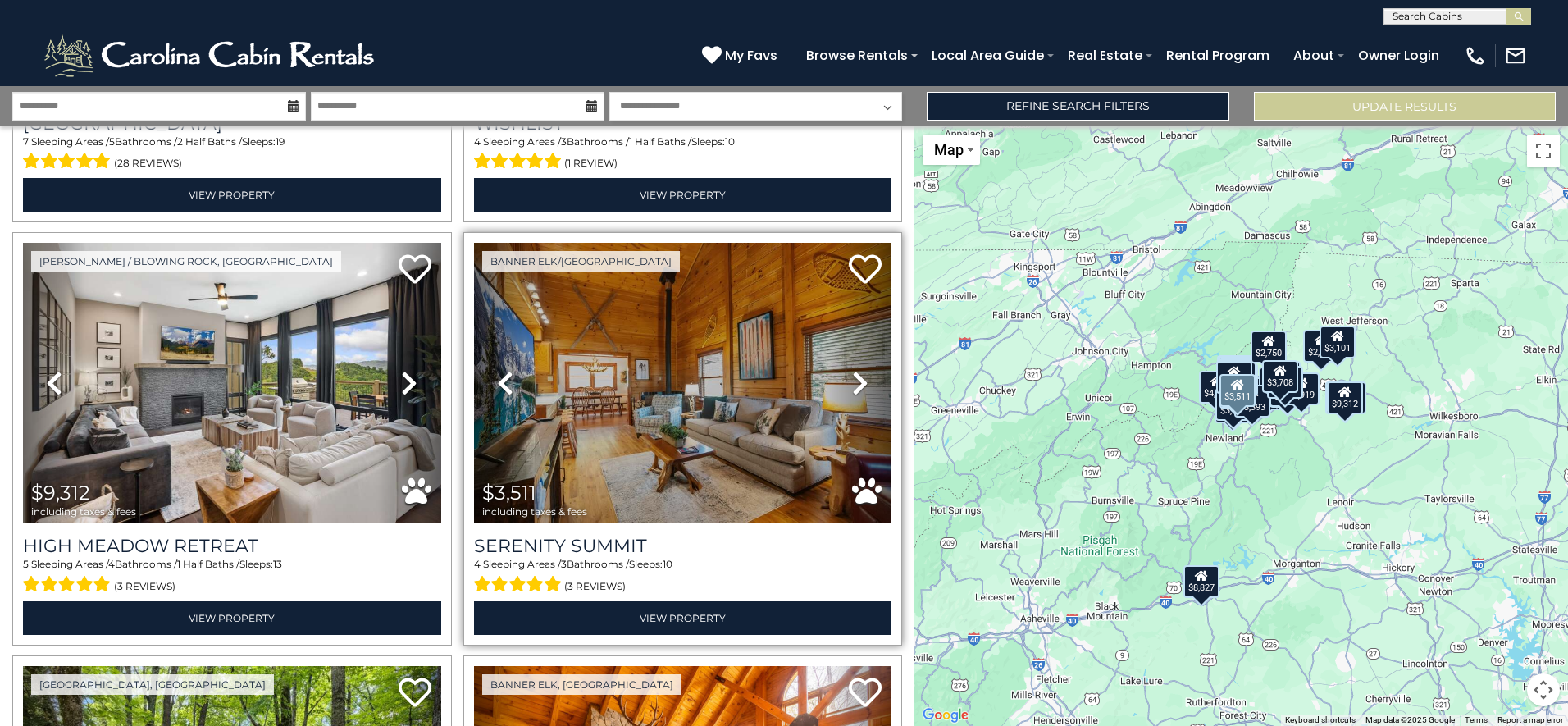
click at [860, 381] on icon at bounding box center [861, 383] width 17 height 26
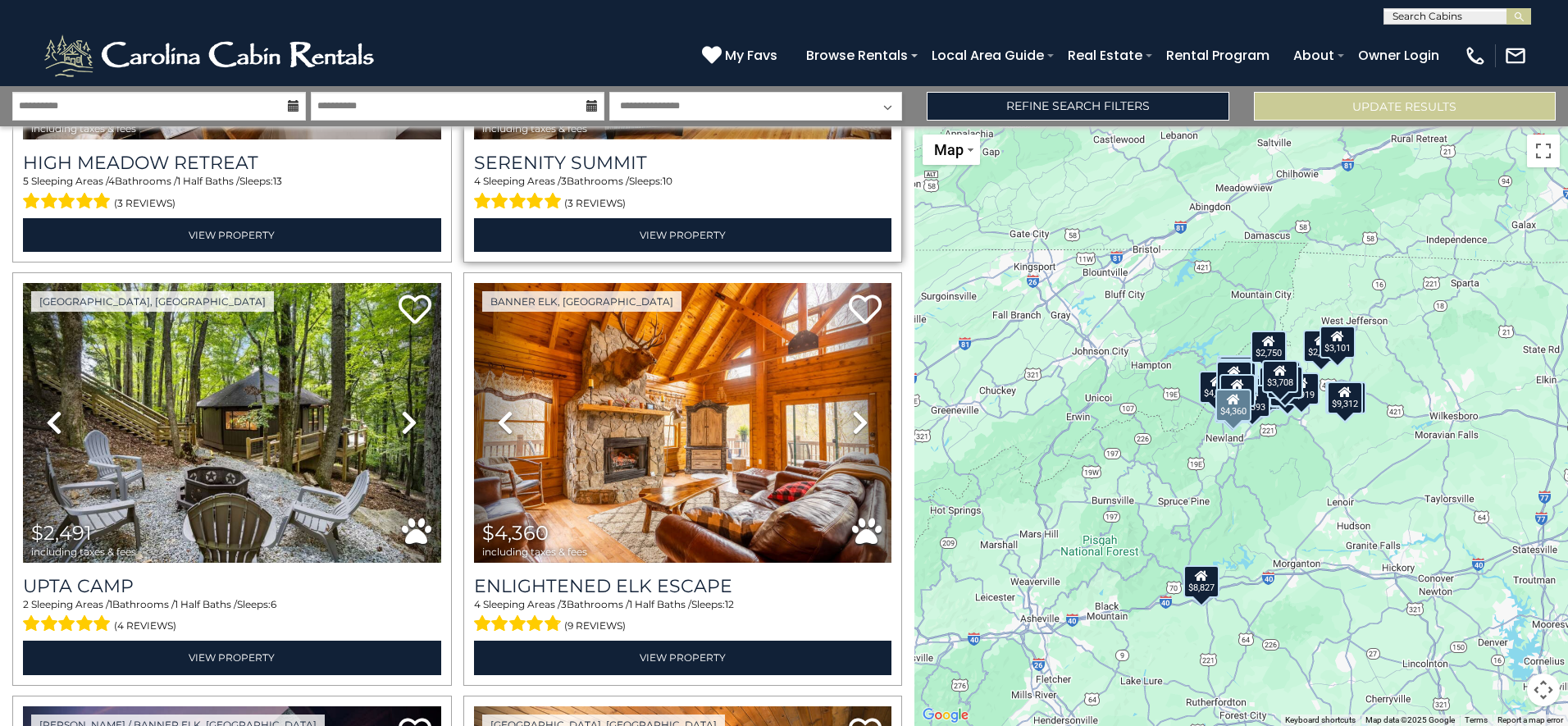
scroll to position [2051, 0]
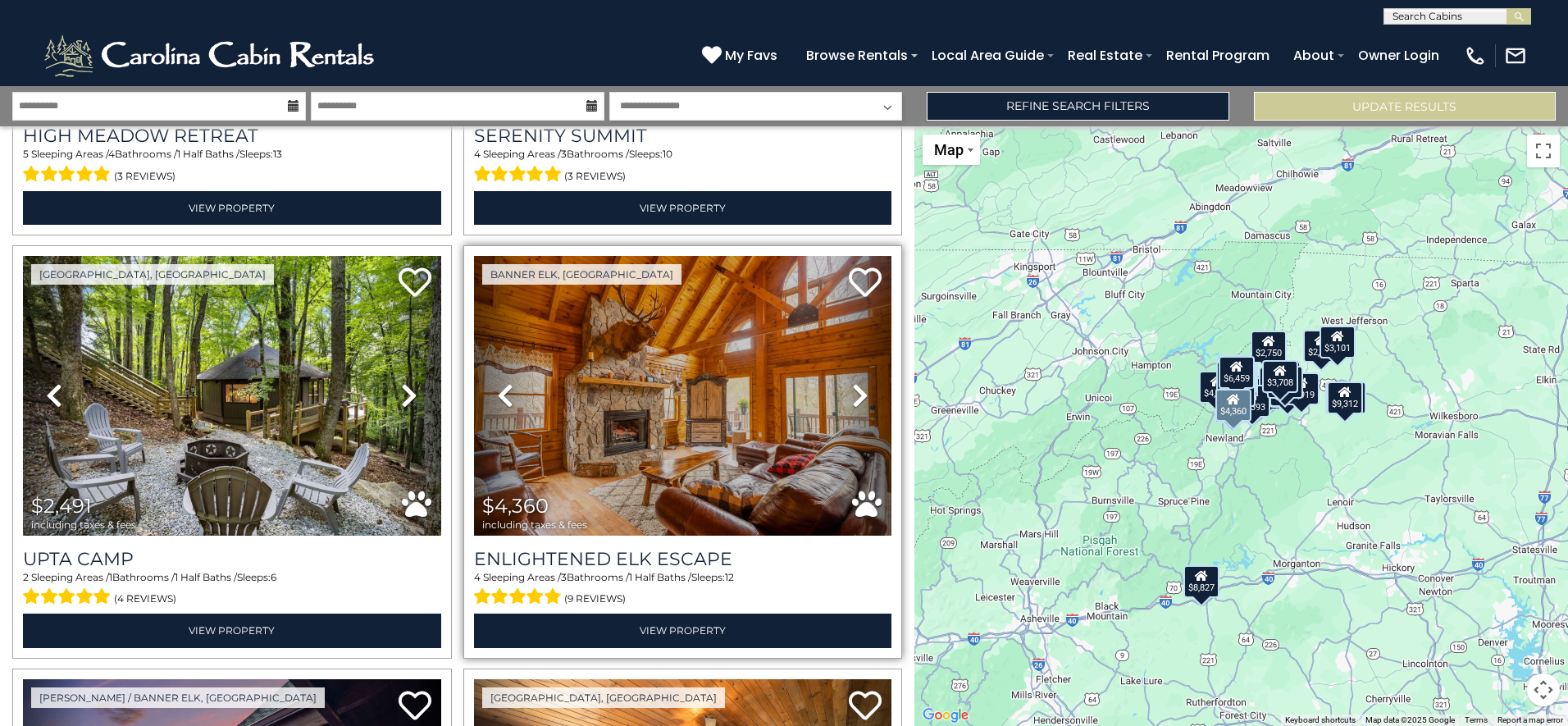
click at [852, 382] on icon at bounding box center [861, 395] width 17 height 26
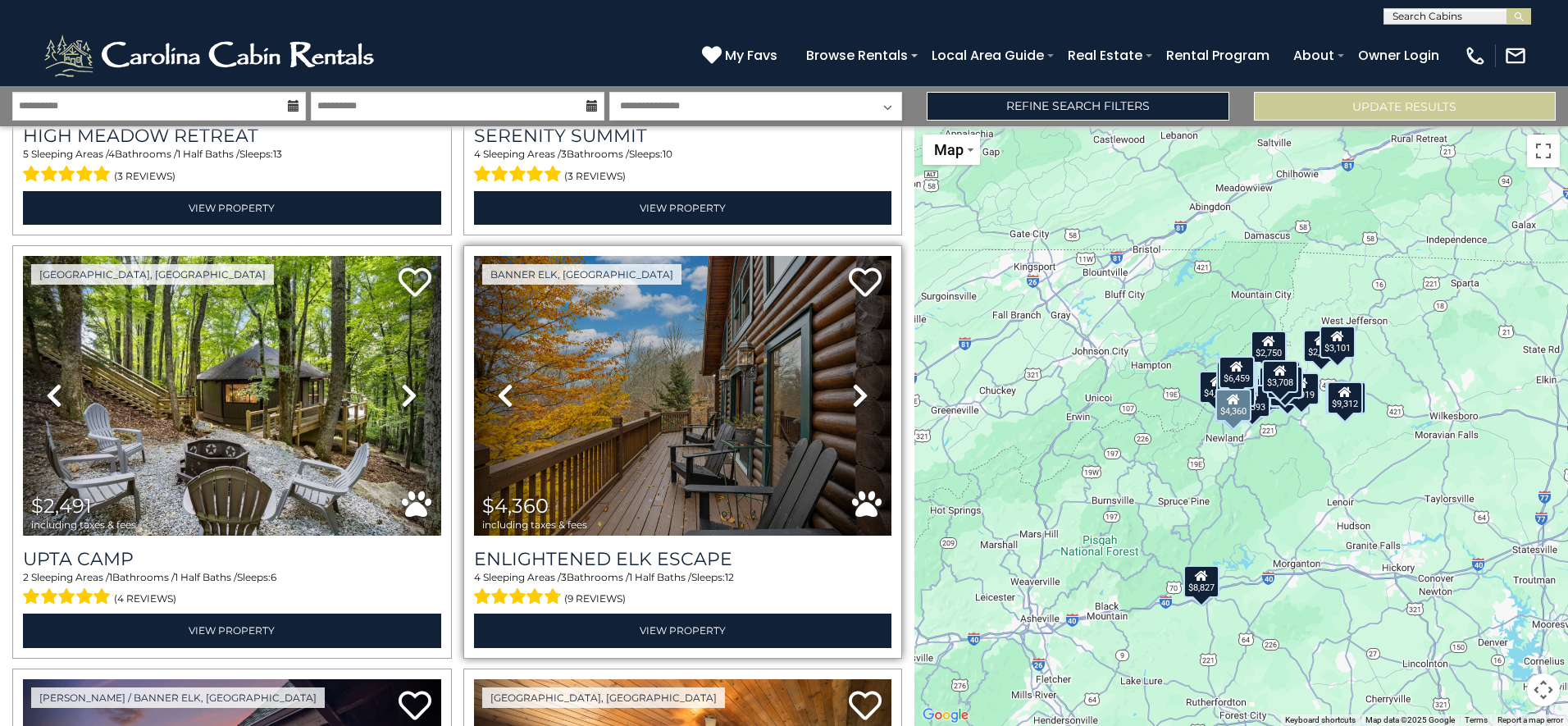
click at [852, 382] on icon at bounding box center [861, 395] width 17 height 26
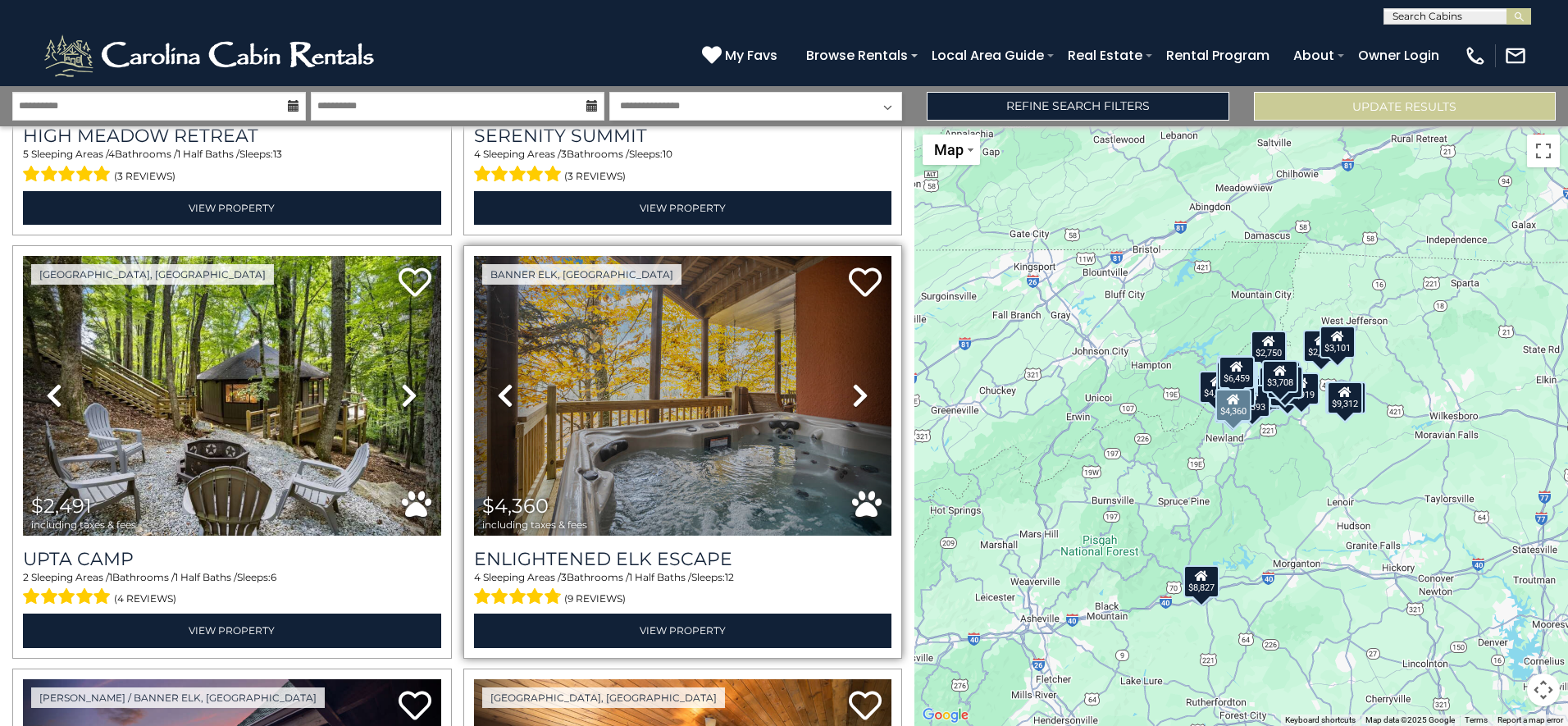
click at [852, 382] on icon at bounding box center [861, 395] width 17 height 26
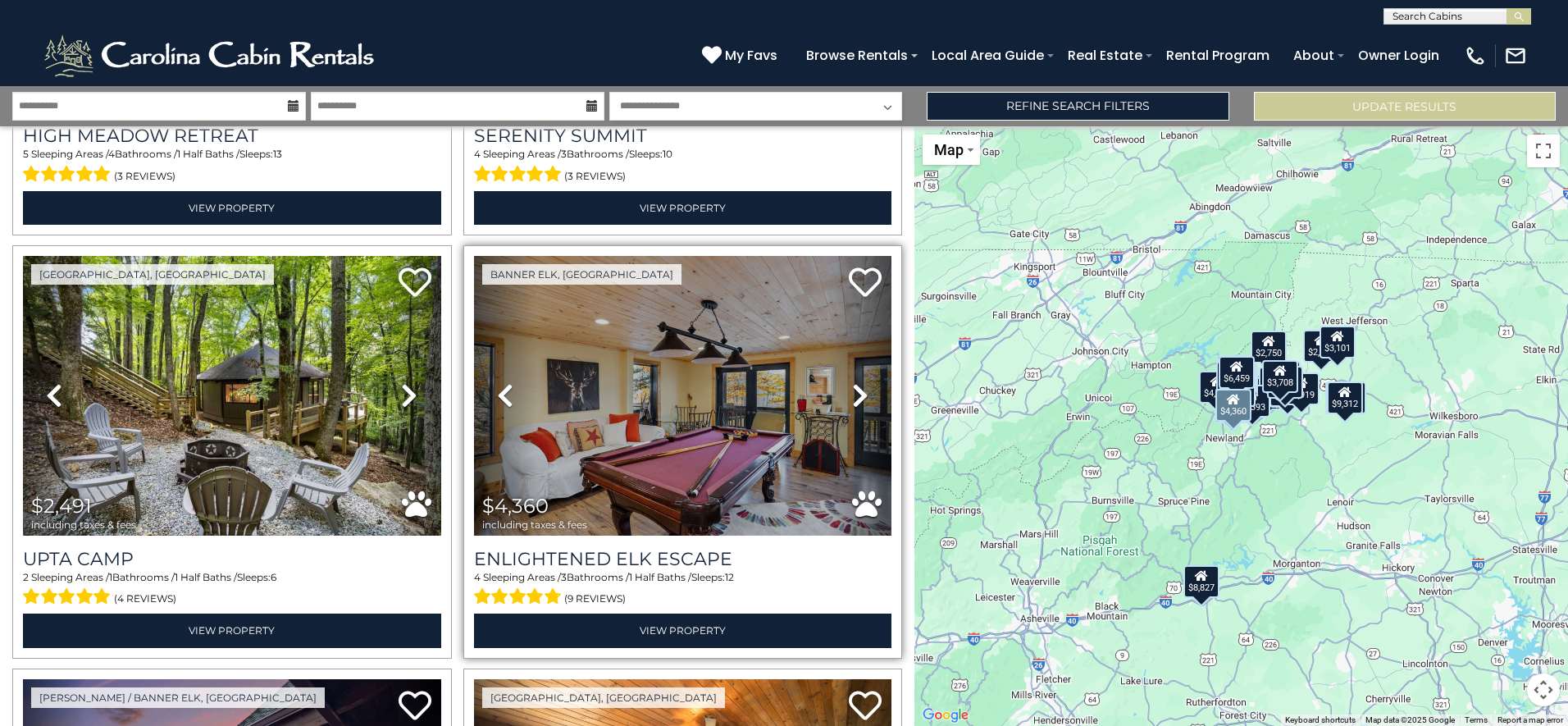
click at [852, 383] on icon at bounding box center [861, 395] width 17 height 26
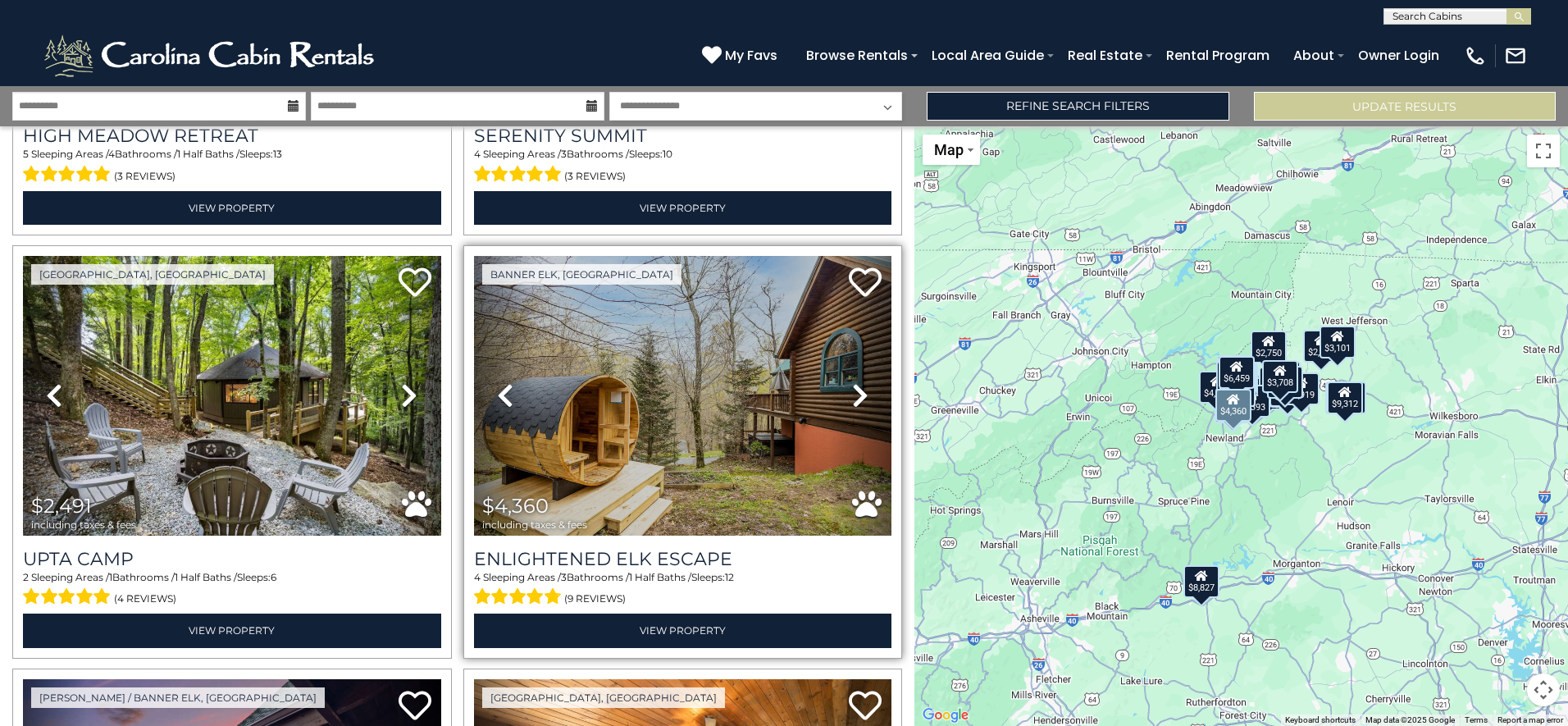
click at [852, 383] on icon at bounding box center [861, 395] width 17 height 26
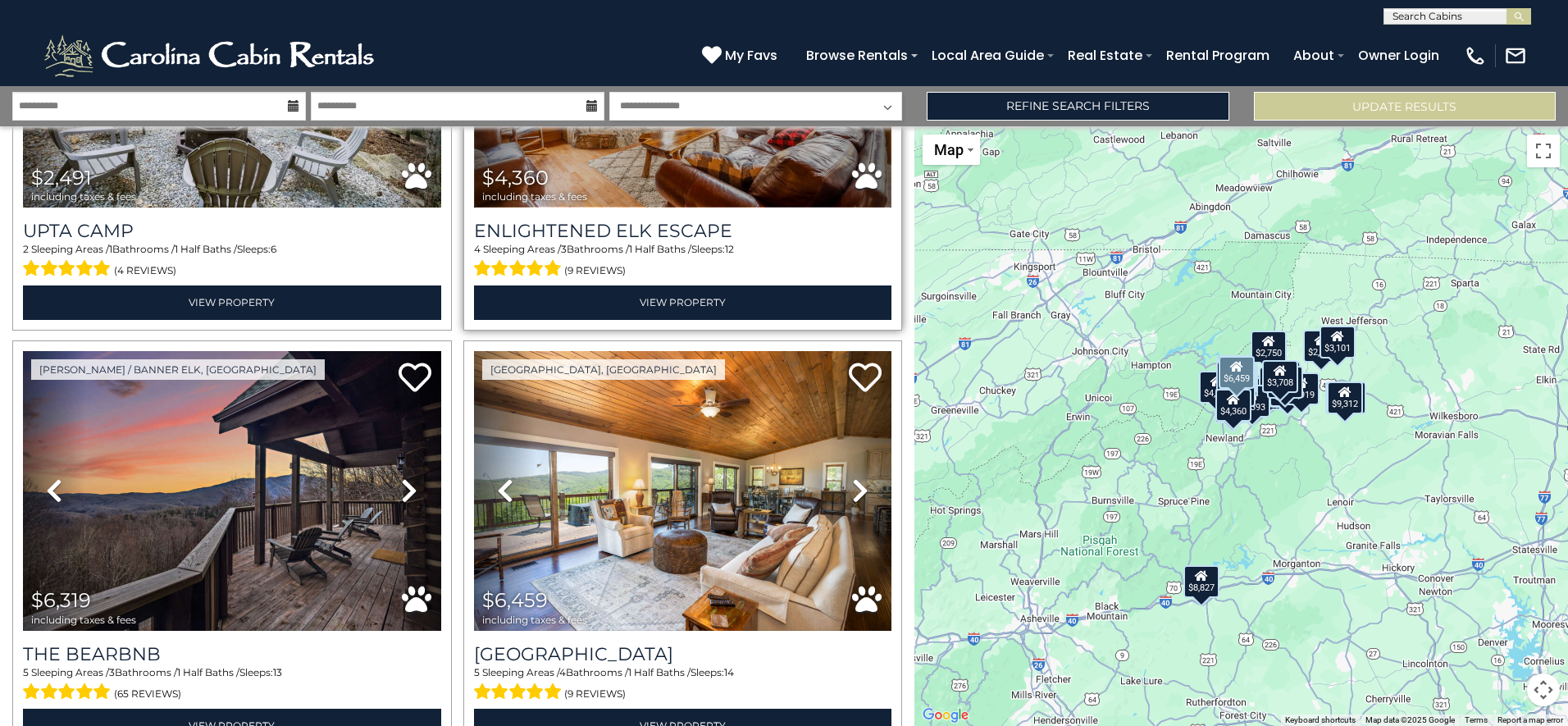
scroll to position [2461, 0]
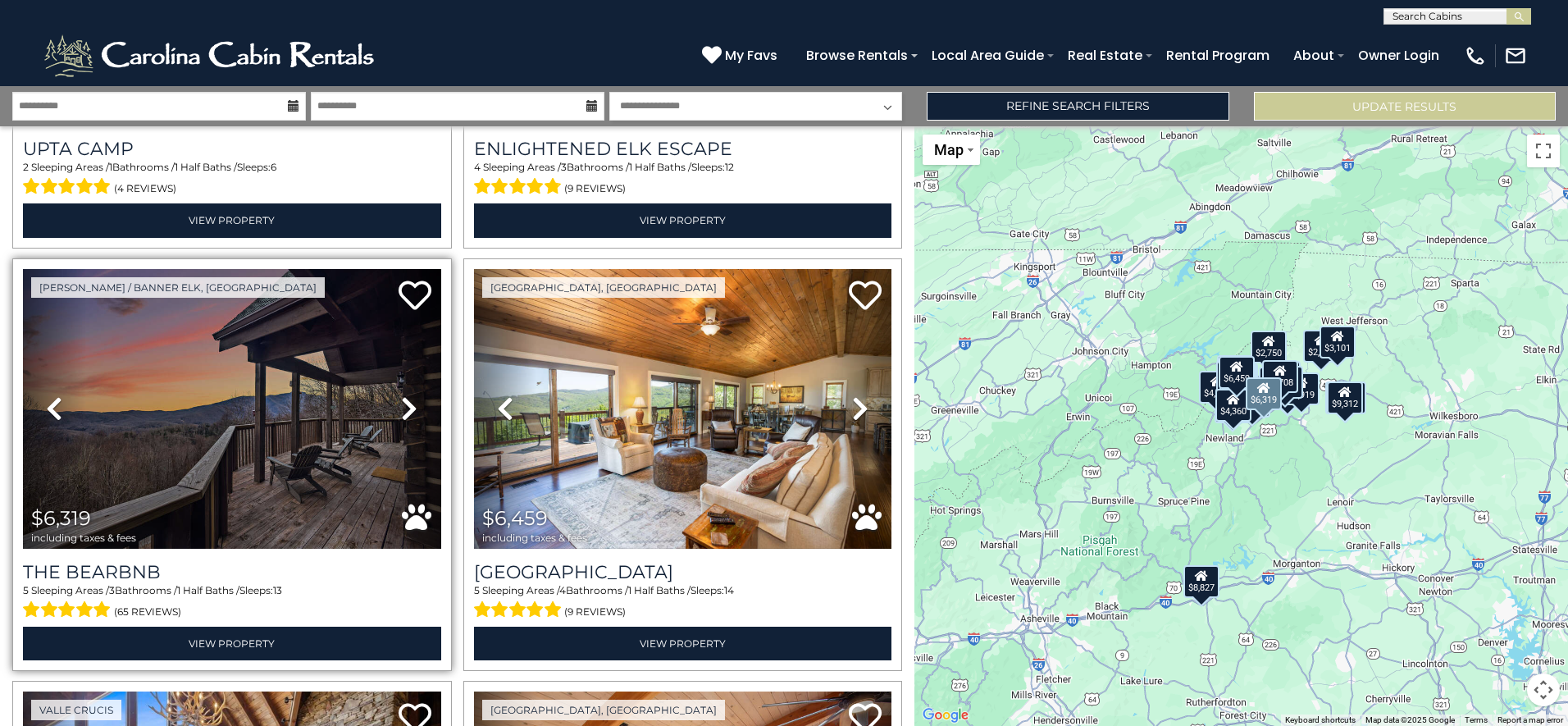
click at [405, 395] on icon at bounding box center [409, 408] width 17 height 26
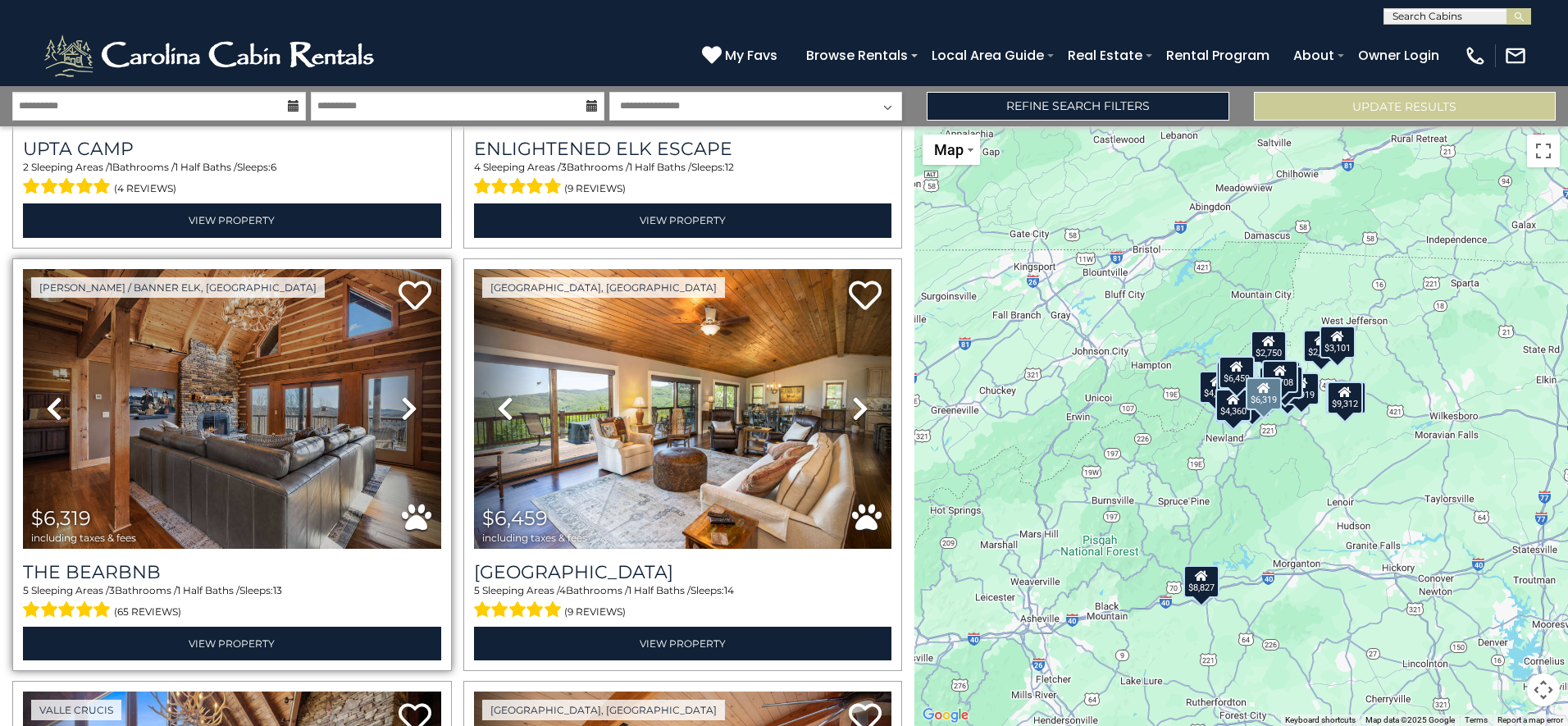
click at [405, 395] on icon at bounding box center [409, 408] width 17 height 26
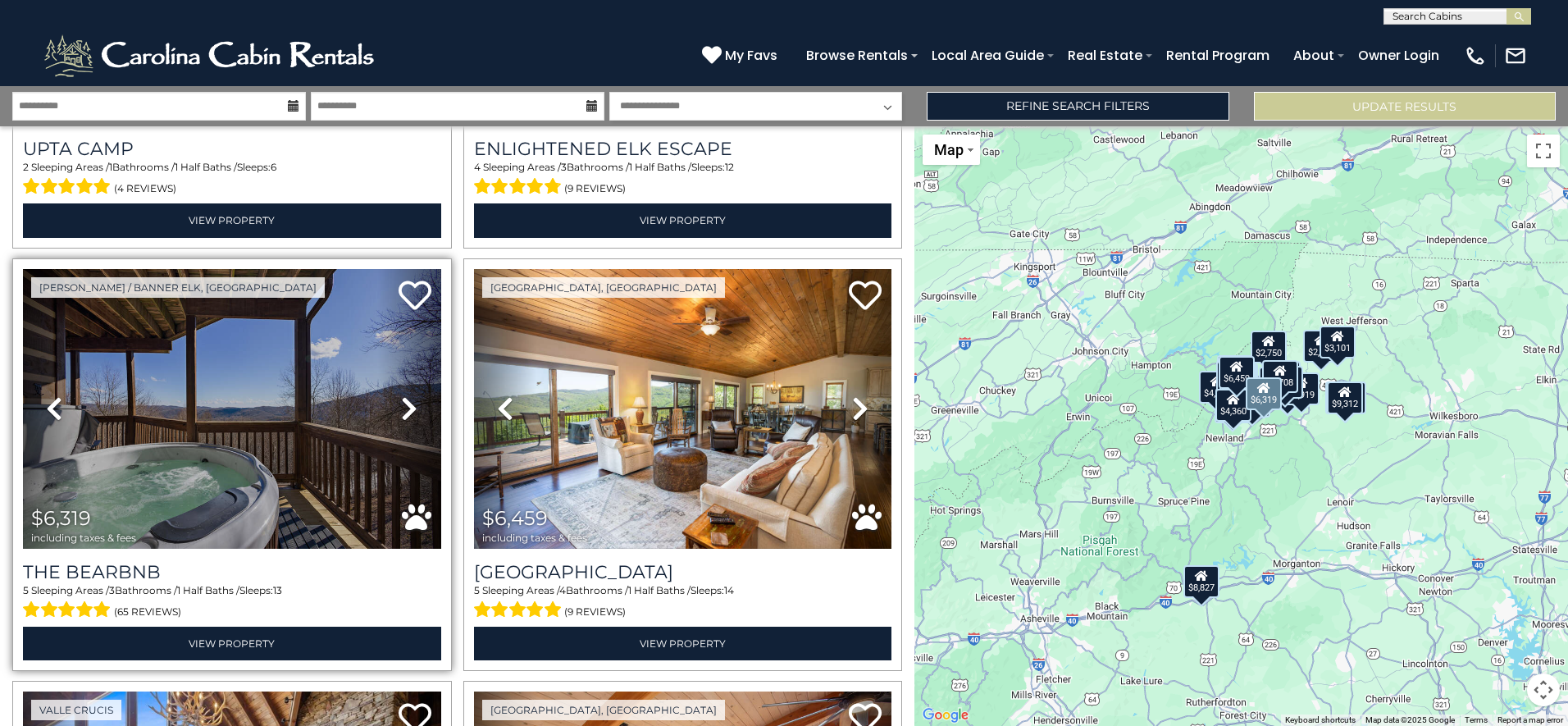
click at [405, 395] on icon at bounding box center [409, 408] width 17 height 26
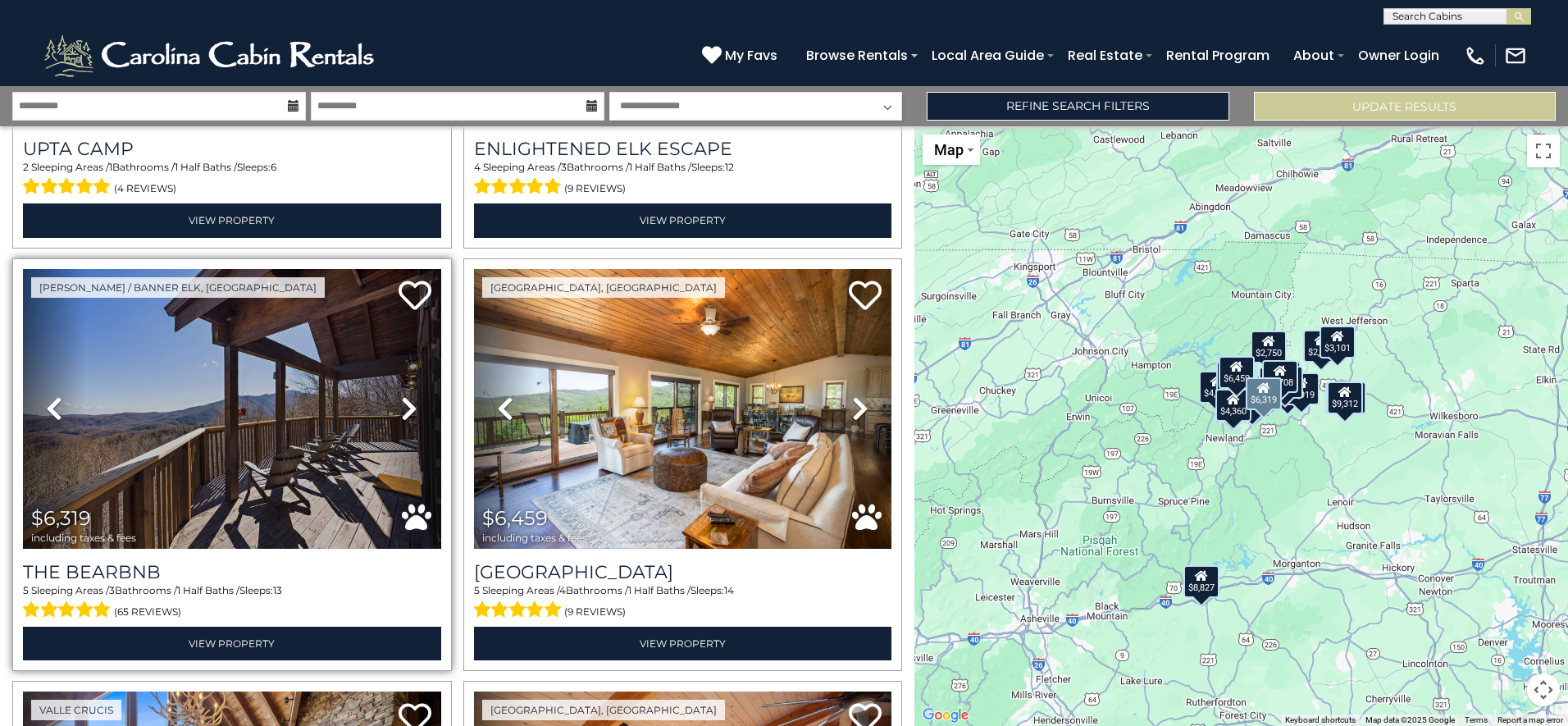
click at [405, 395] on icon at bounding box center [409, 408] width 17 height 26
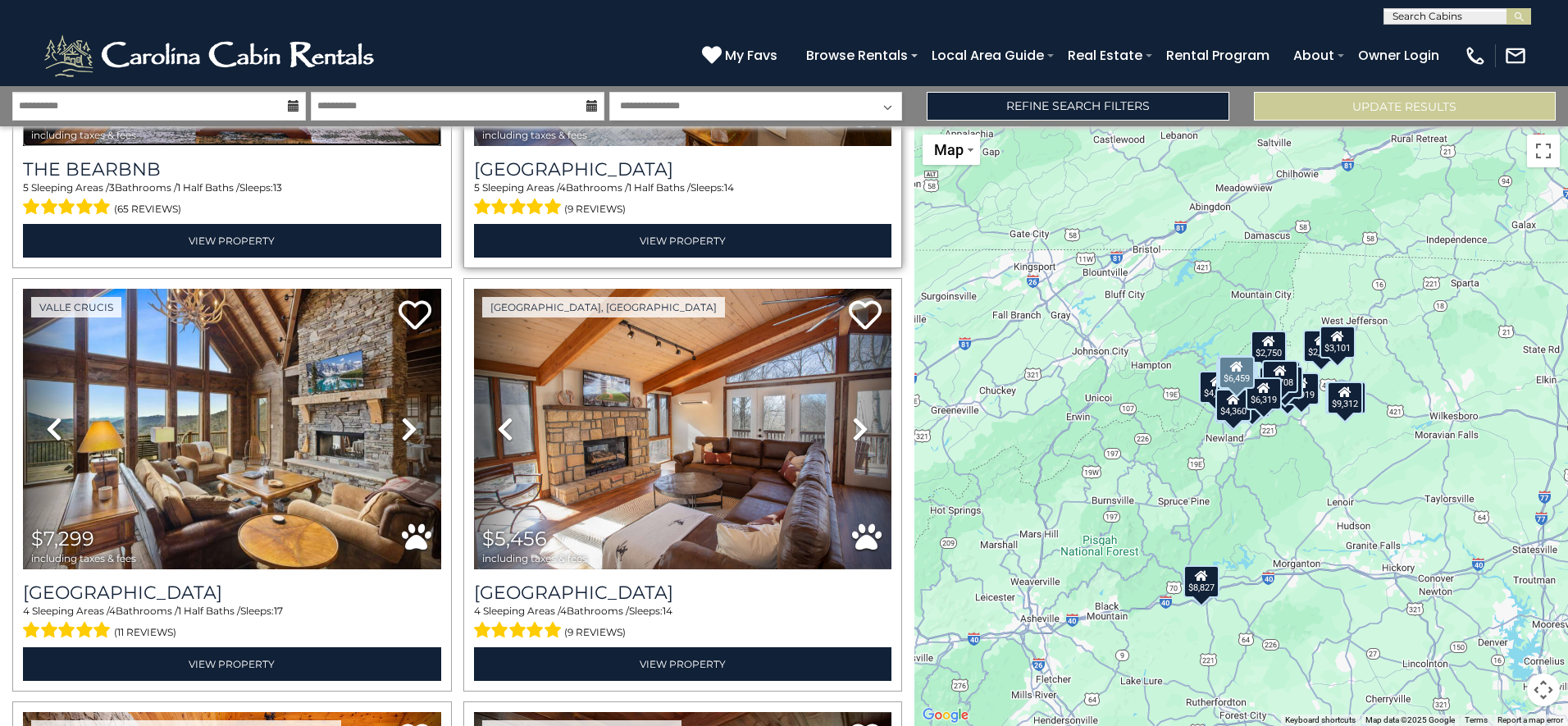
scroll to position [2870, 0]
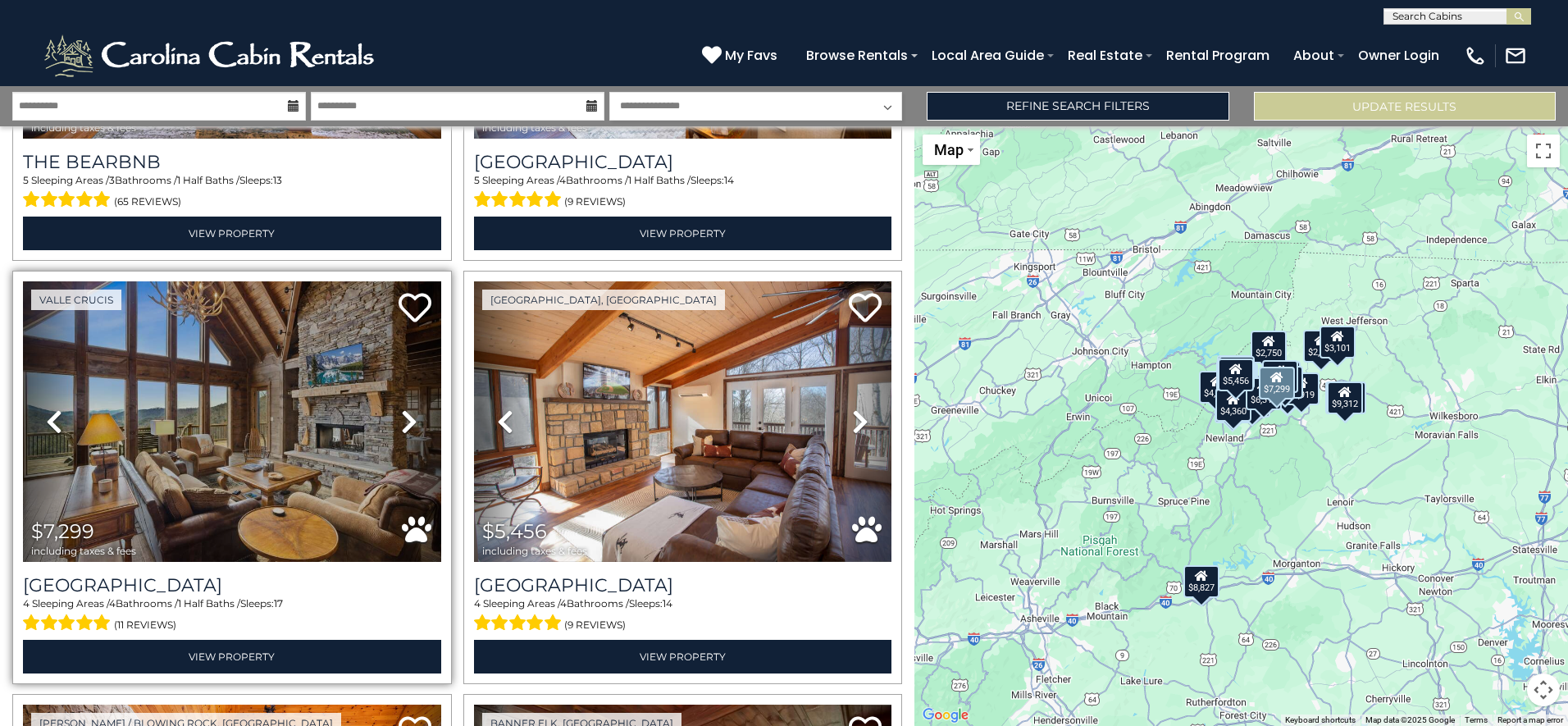
click at [407, 408] on icon at bounding box center [409, 422] width 17 height 26
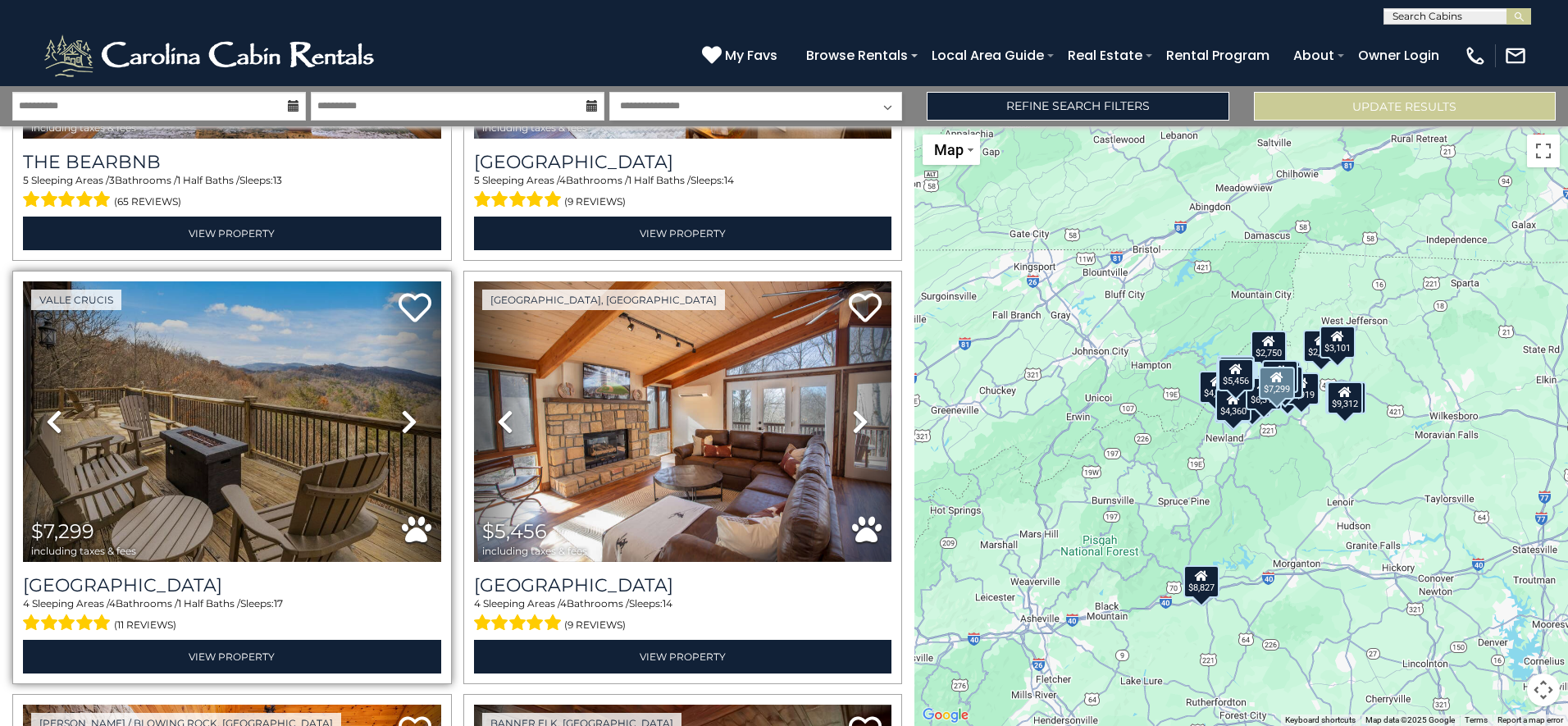
click at [407, 408] on icon at bounding box center [409, 422] width 17 height 26
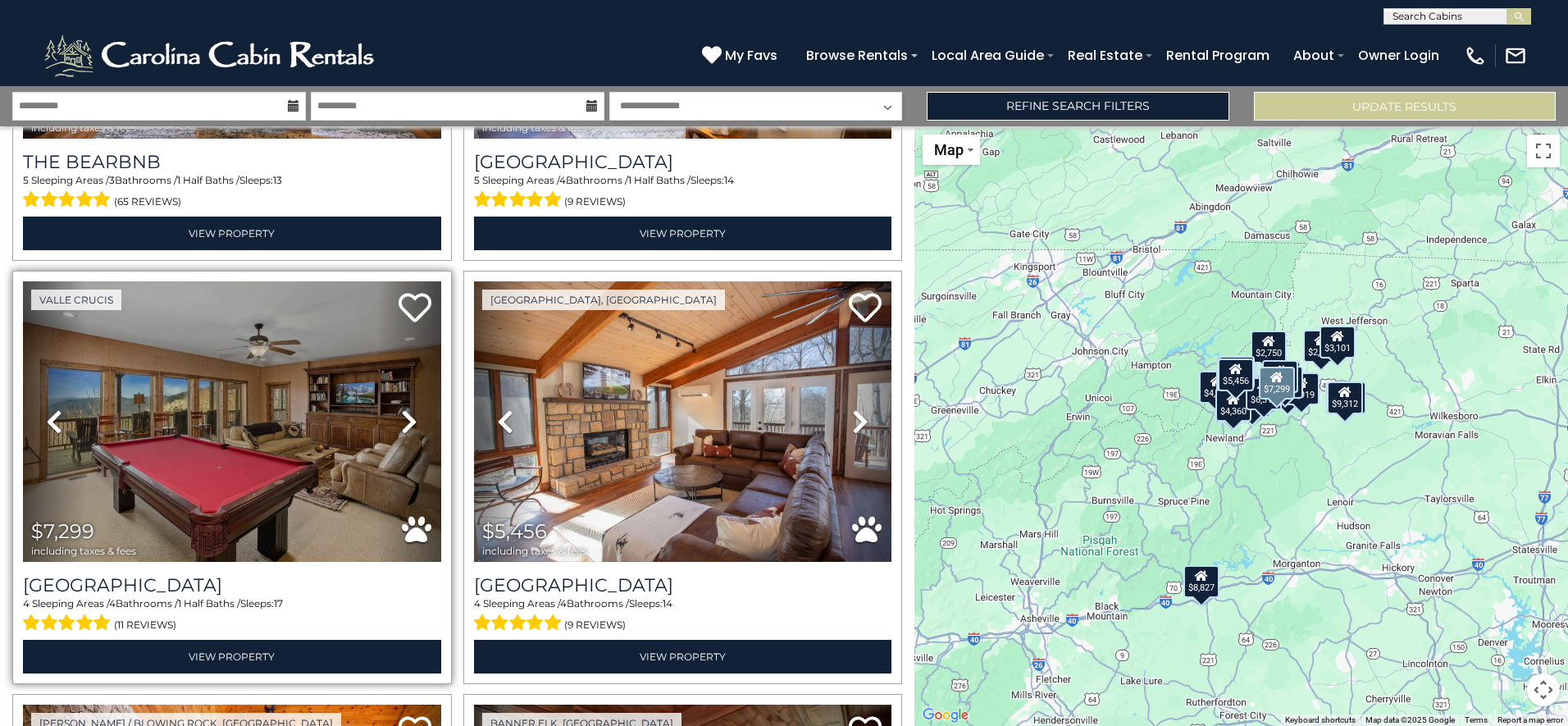
click at [407, 408] on icon at bounding box center [409, 422] width 17 height 26
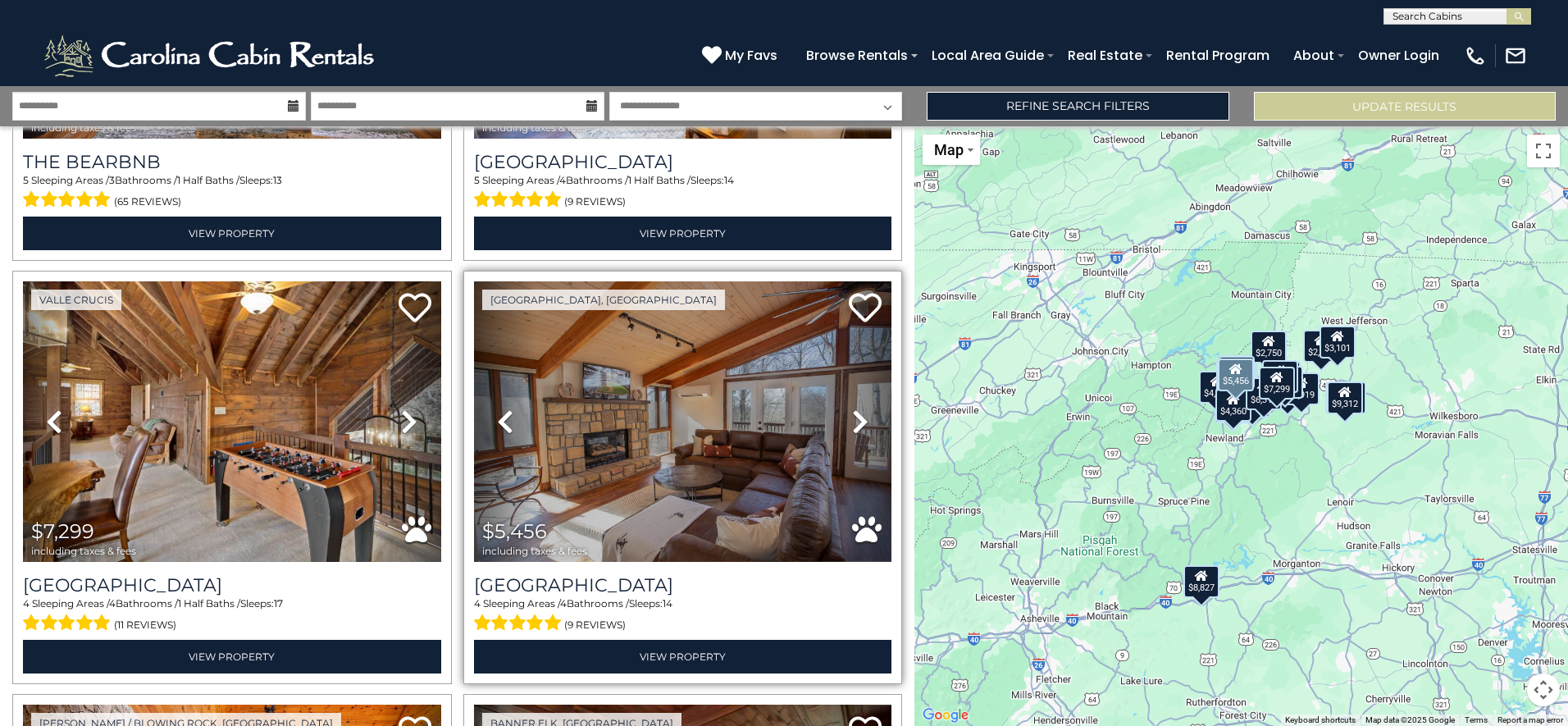
click at [852, 408] on icon at bounding box center [861, 422] width 17 height 26
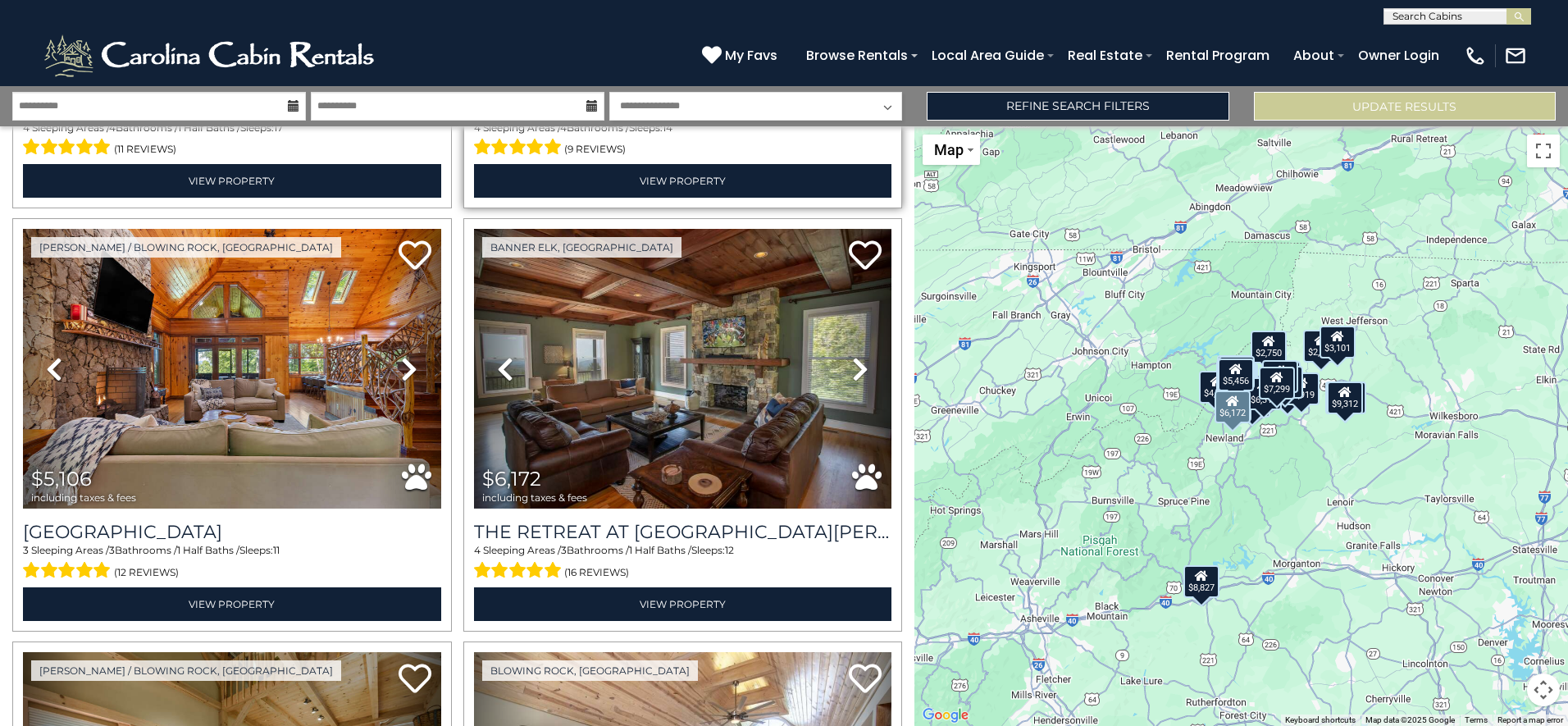
scroll to position [3363, 0]
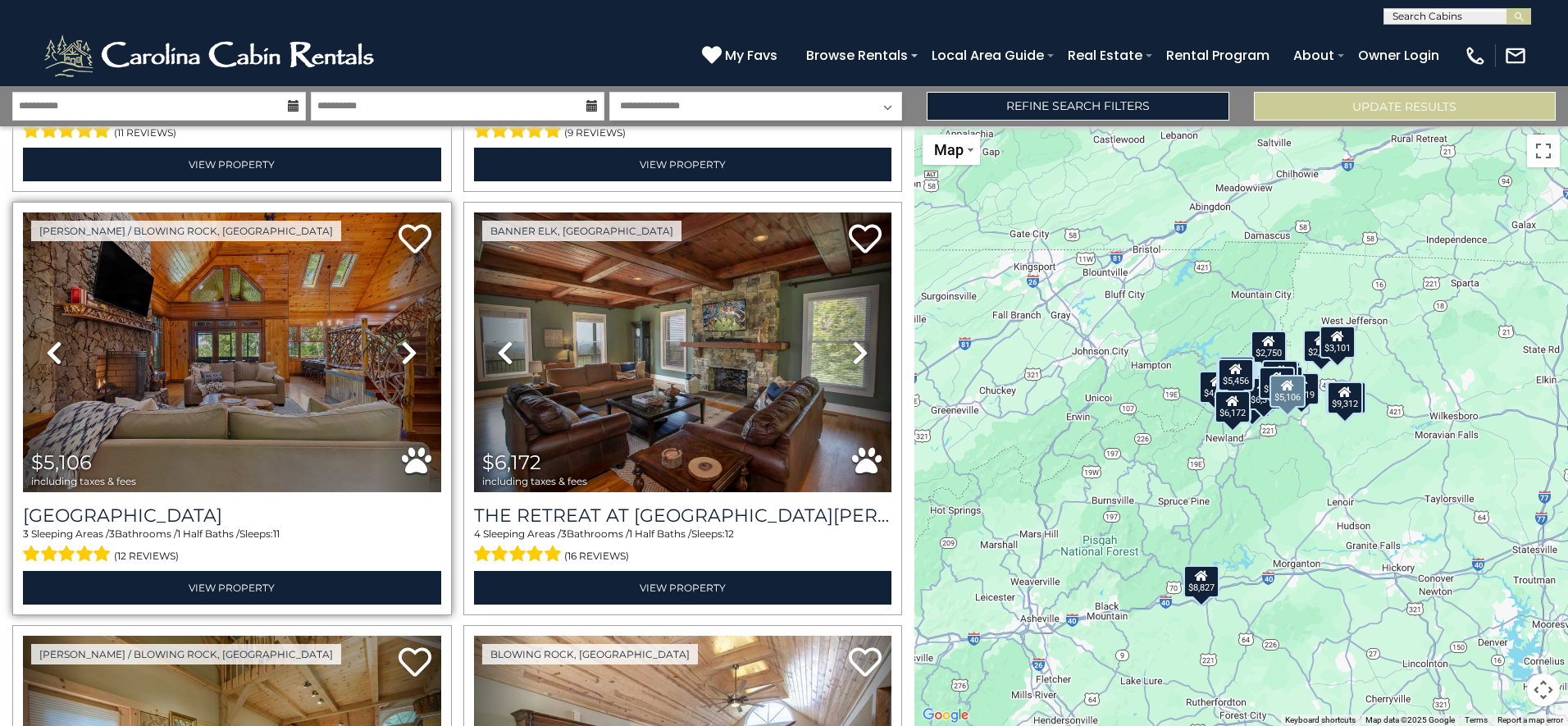
click at [406, 339] on icon at bounding box center [409, 352] width 17 height 26
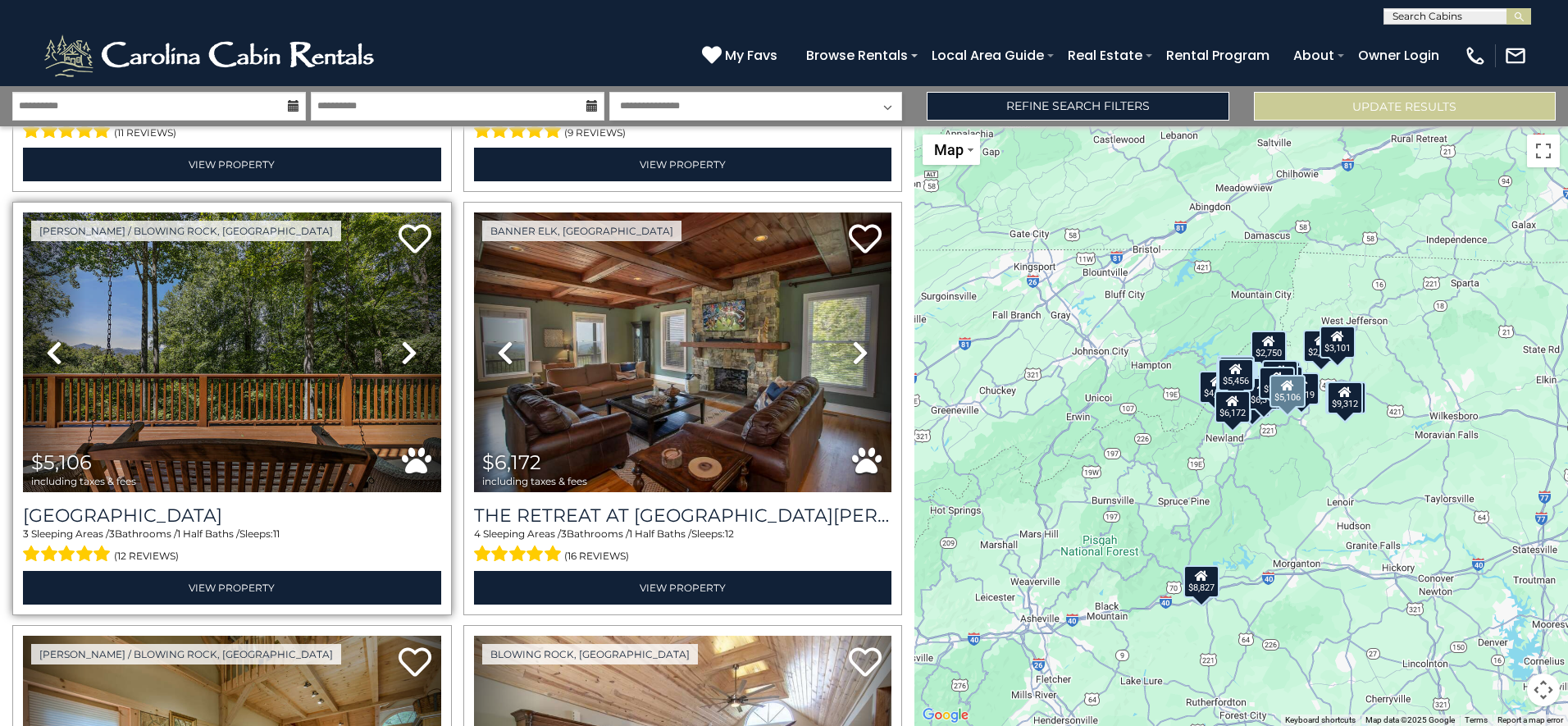
click at [406, 339] on icon at bounding box center [409, 352] width 17 height 26
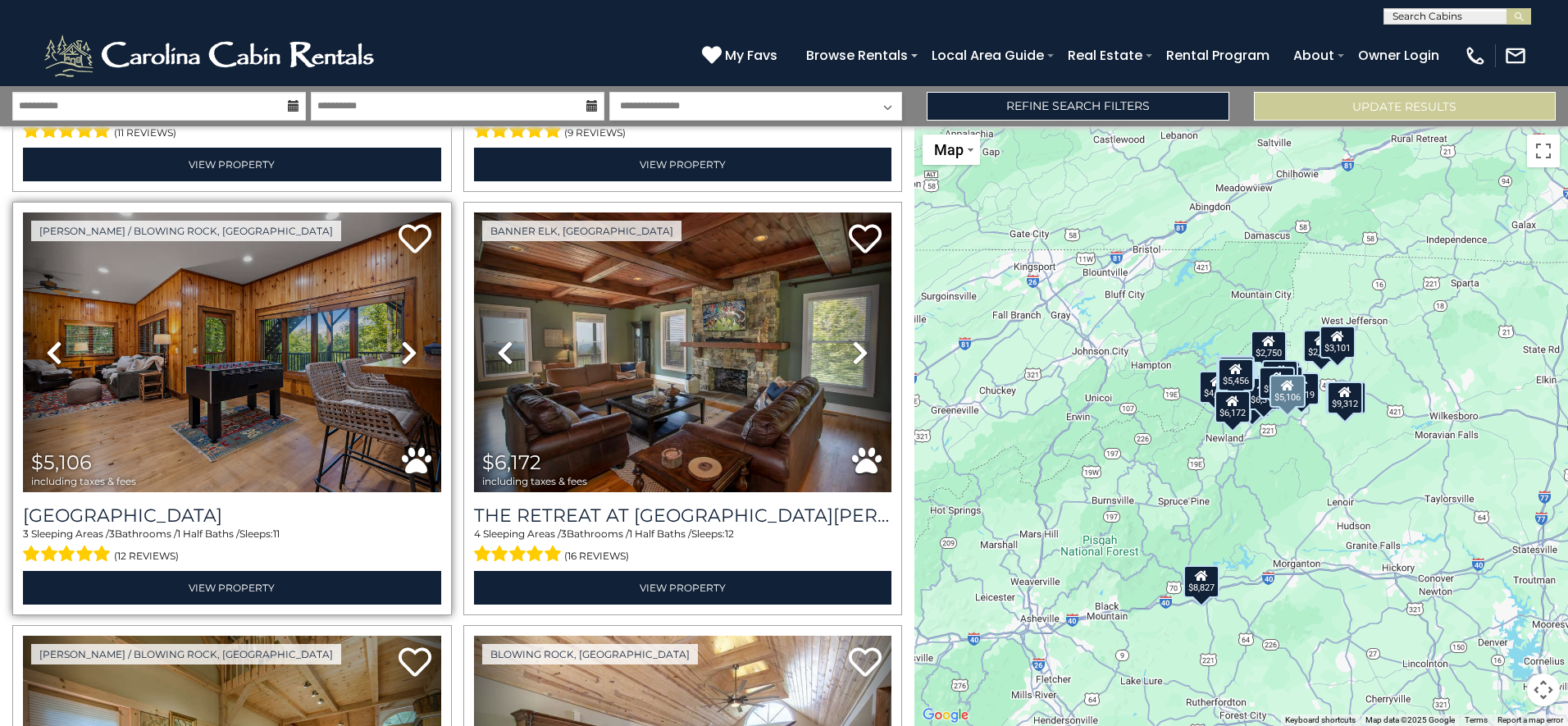
click at [406, 339] on icon at bounding box center [409, 352] width 17 height 26
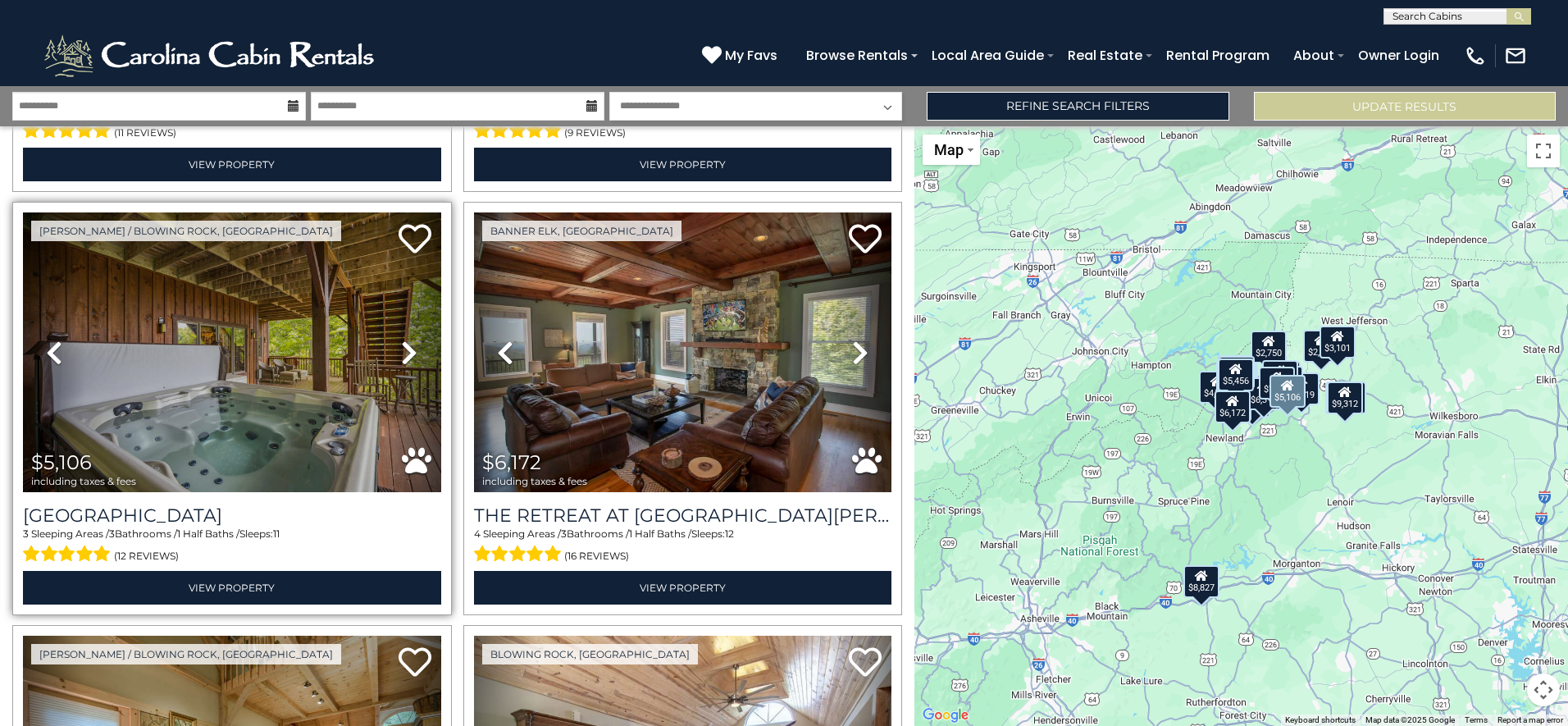
click at [406, 339] on icon at bounding box center [409, 352] width 17 height 26
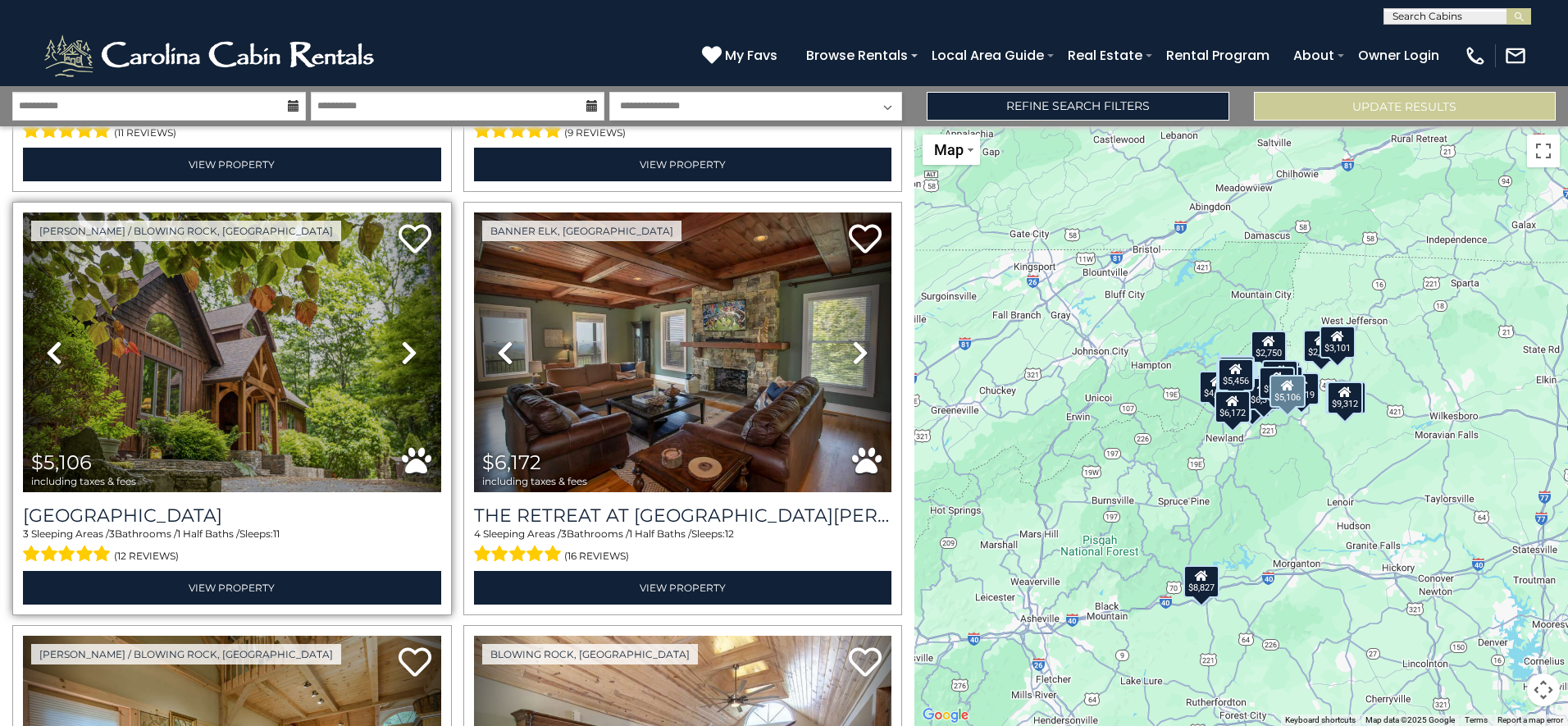
click at [406, 339] on icon at bounding box center [409, 352] width 17 height 26
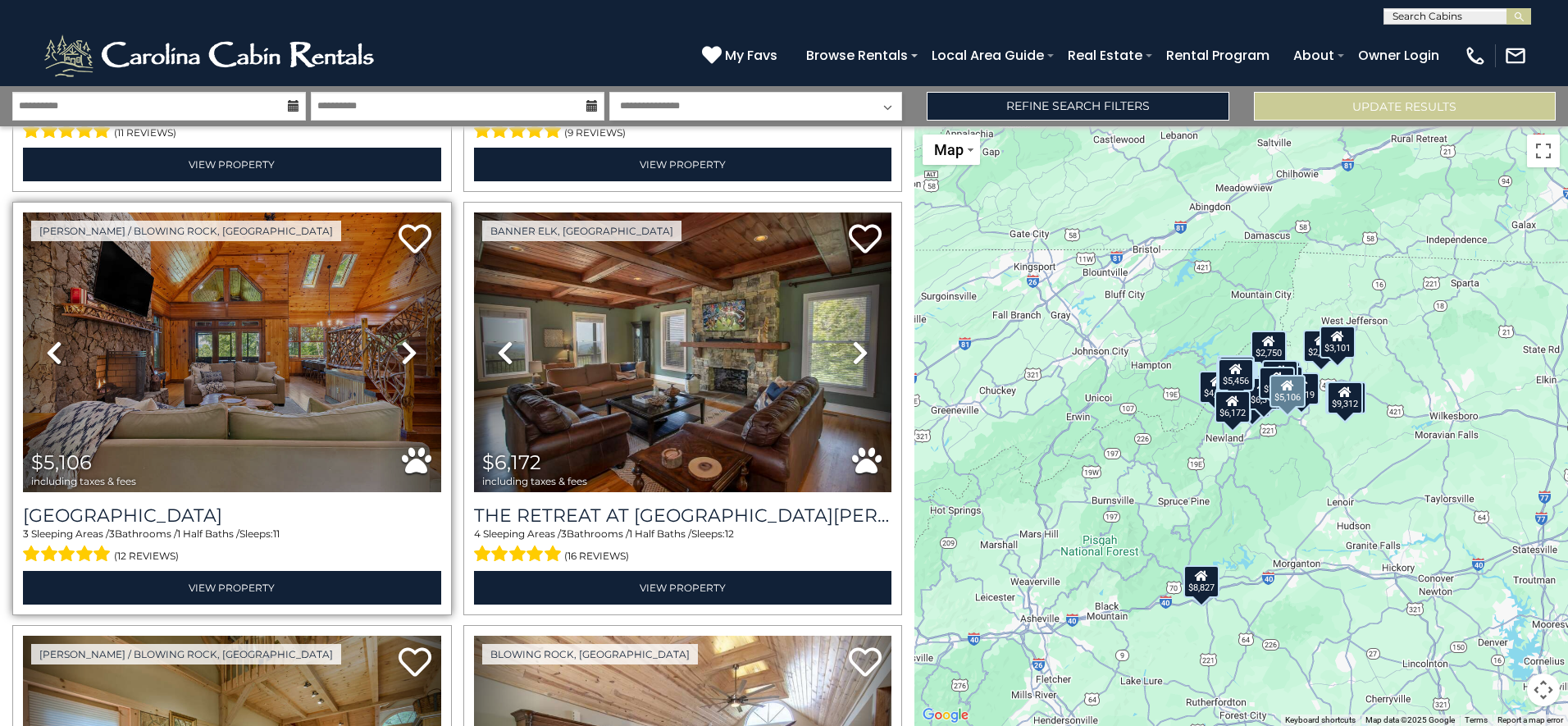
click at [406, 339] on icon at bounding box center [409, 352] width 17 height 26
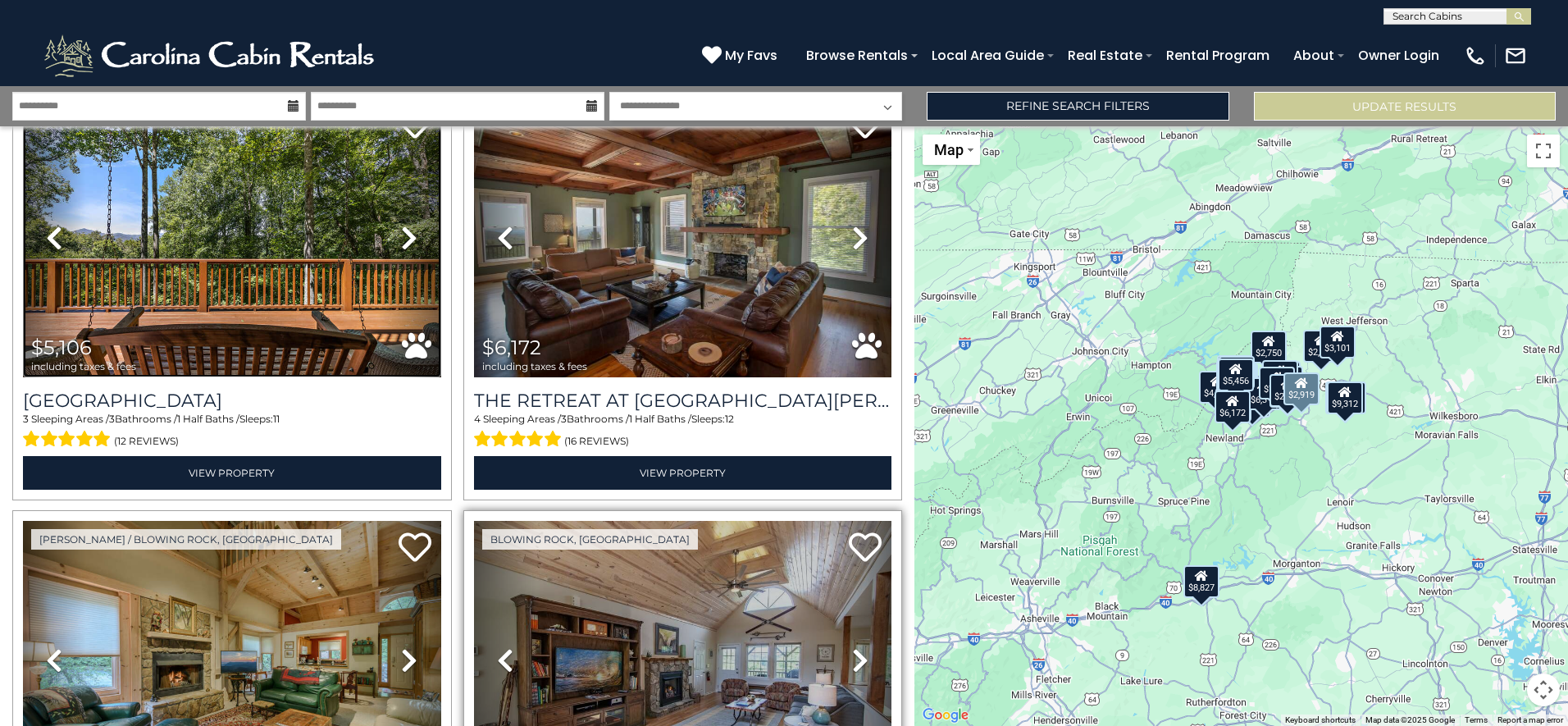
scroll to position [3691, 0]
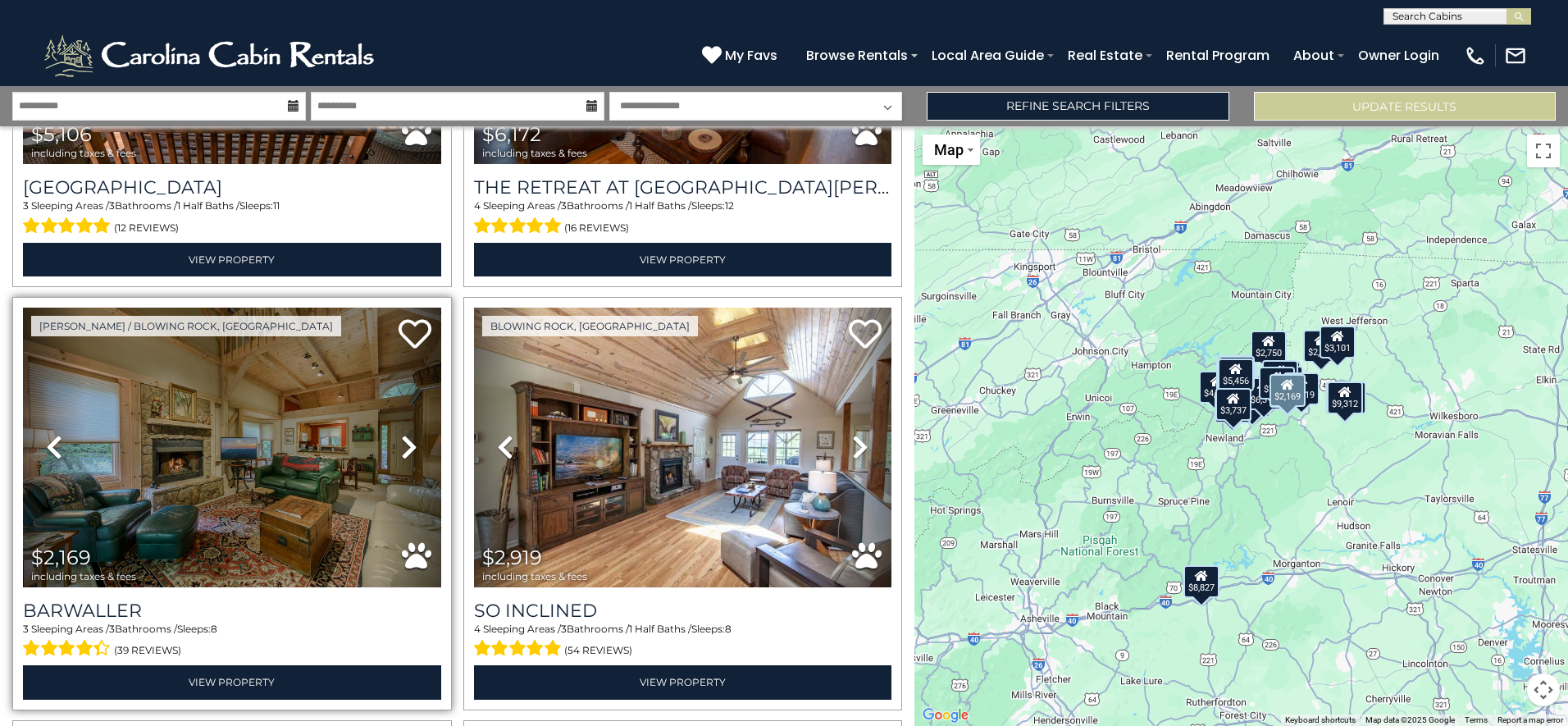
click at [415, 422] on link "Next" at bounding box center [409, 447] width 63 height 280
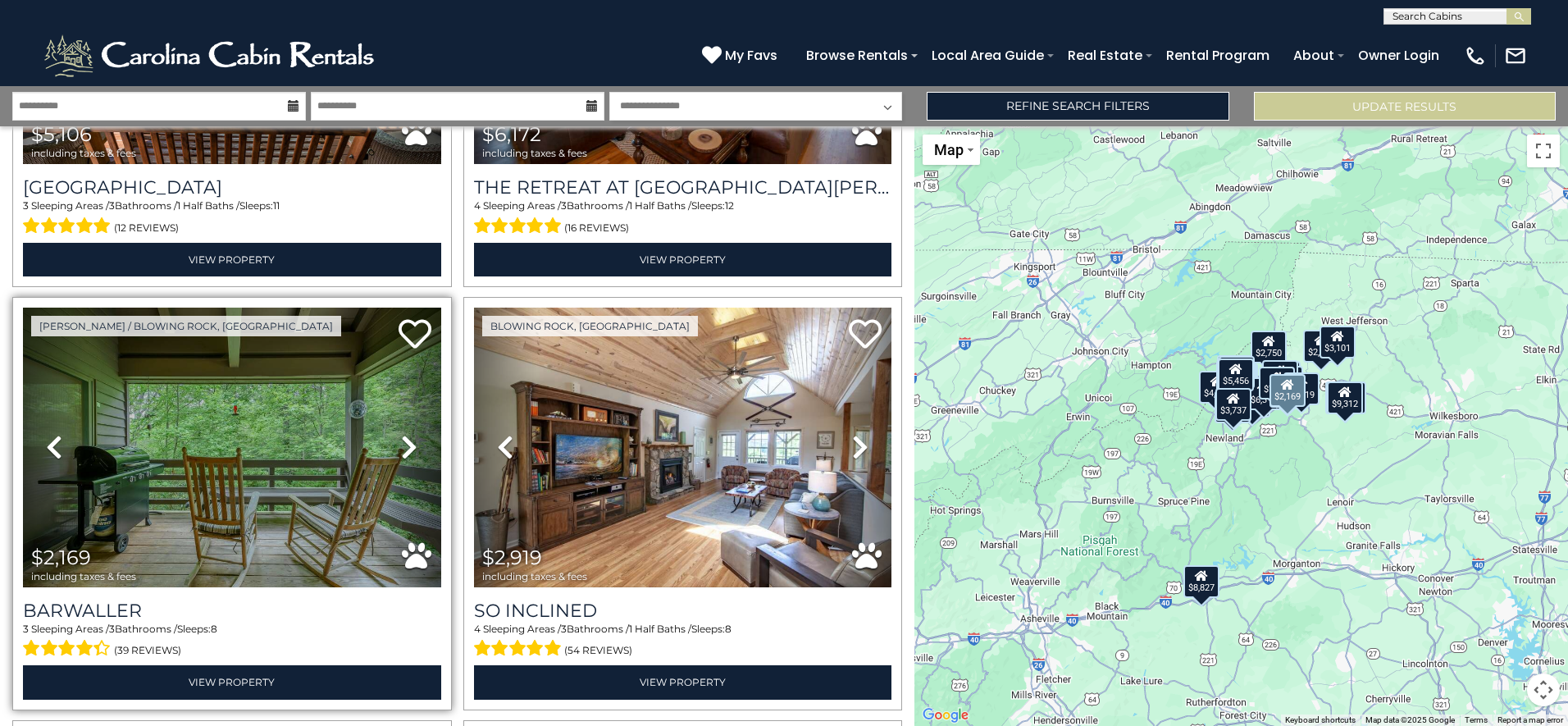
click at [415, 422] on link "Next" at bounding box center [409, 447] width 63 height 280
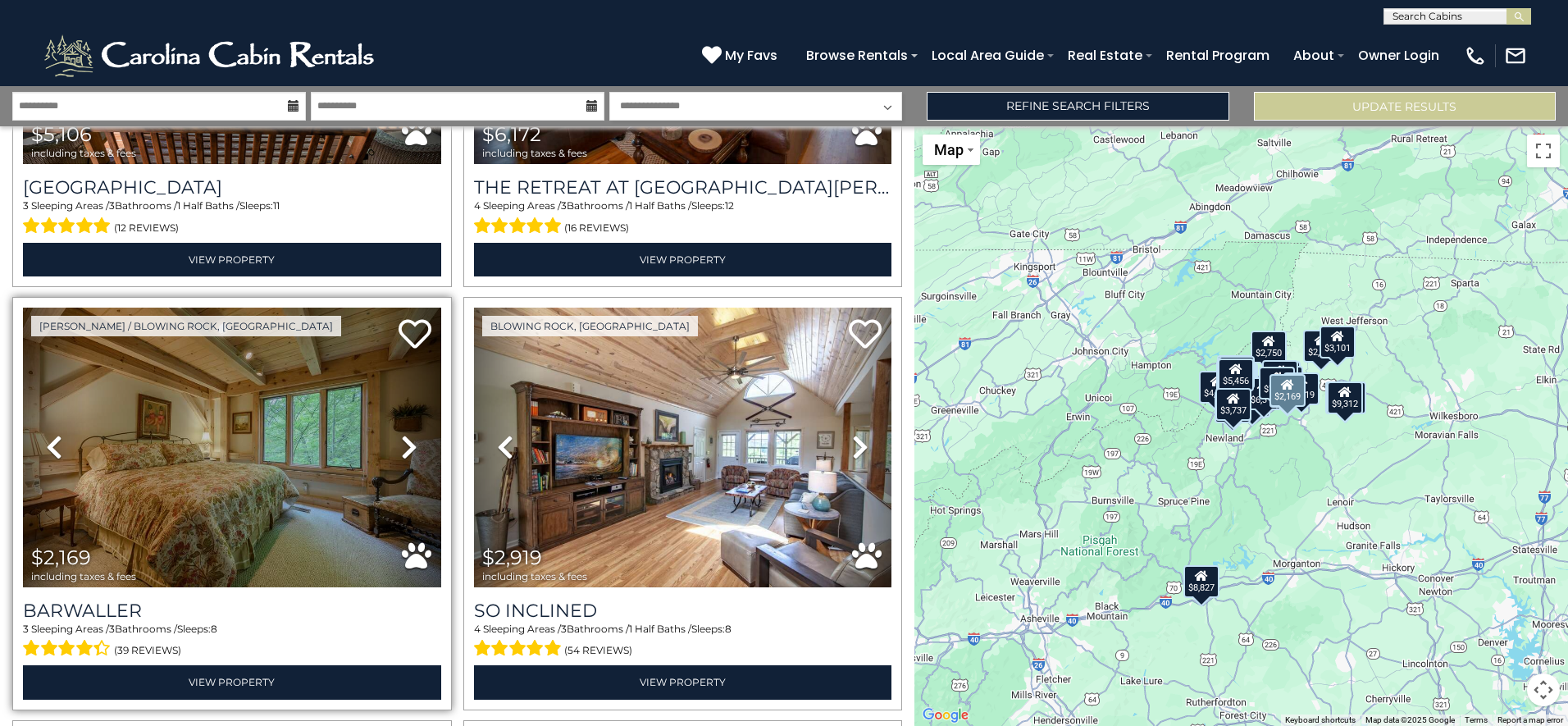
click at [415, 422] on link "Next" at bounding box center [409, 447] width 63 height 280
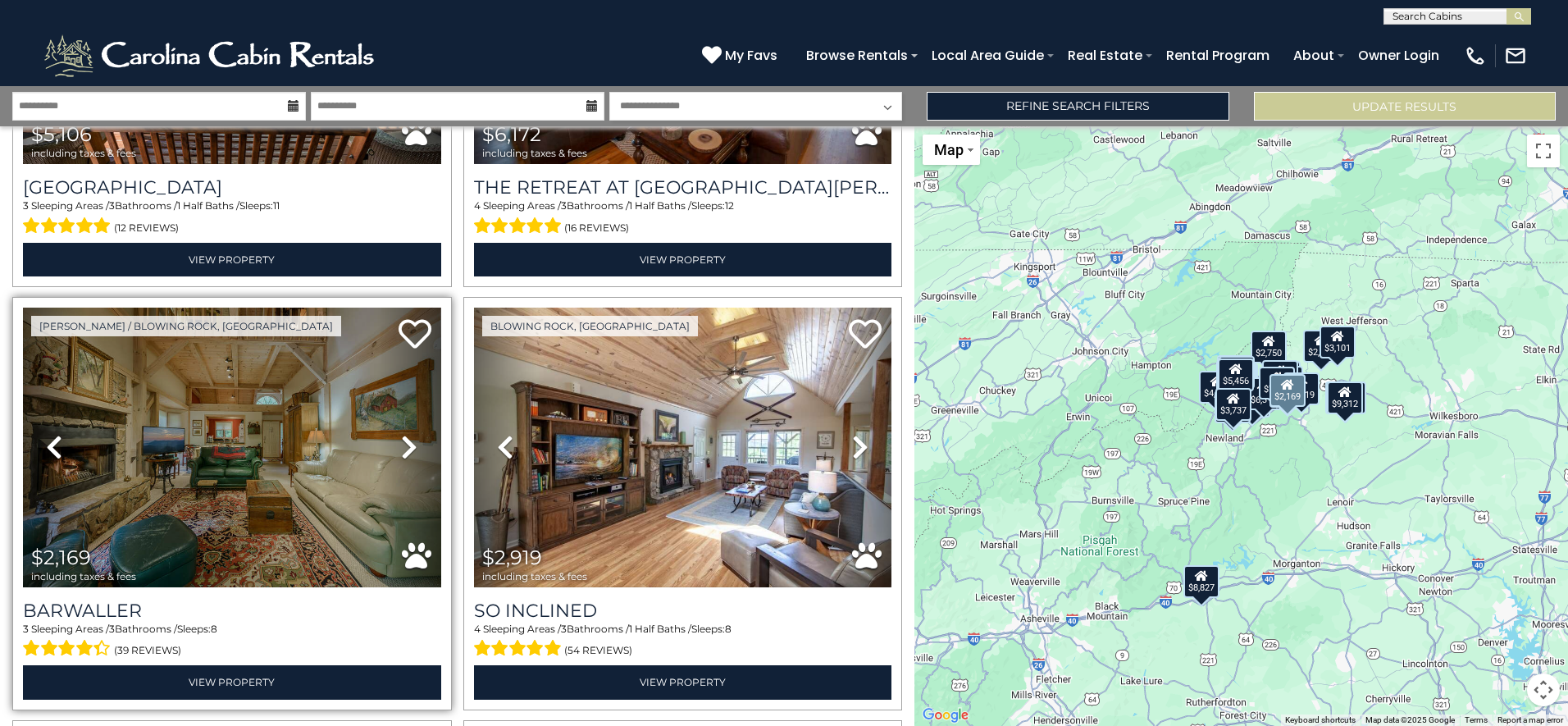
click at [415, 422] on link "Next" at bounding box center [409, 447] width 63 height 280
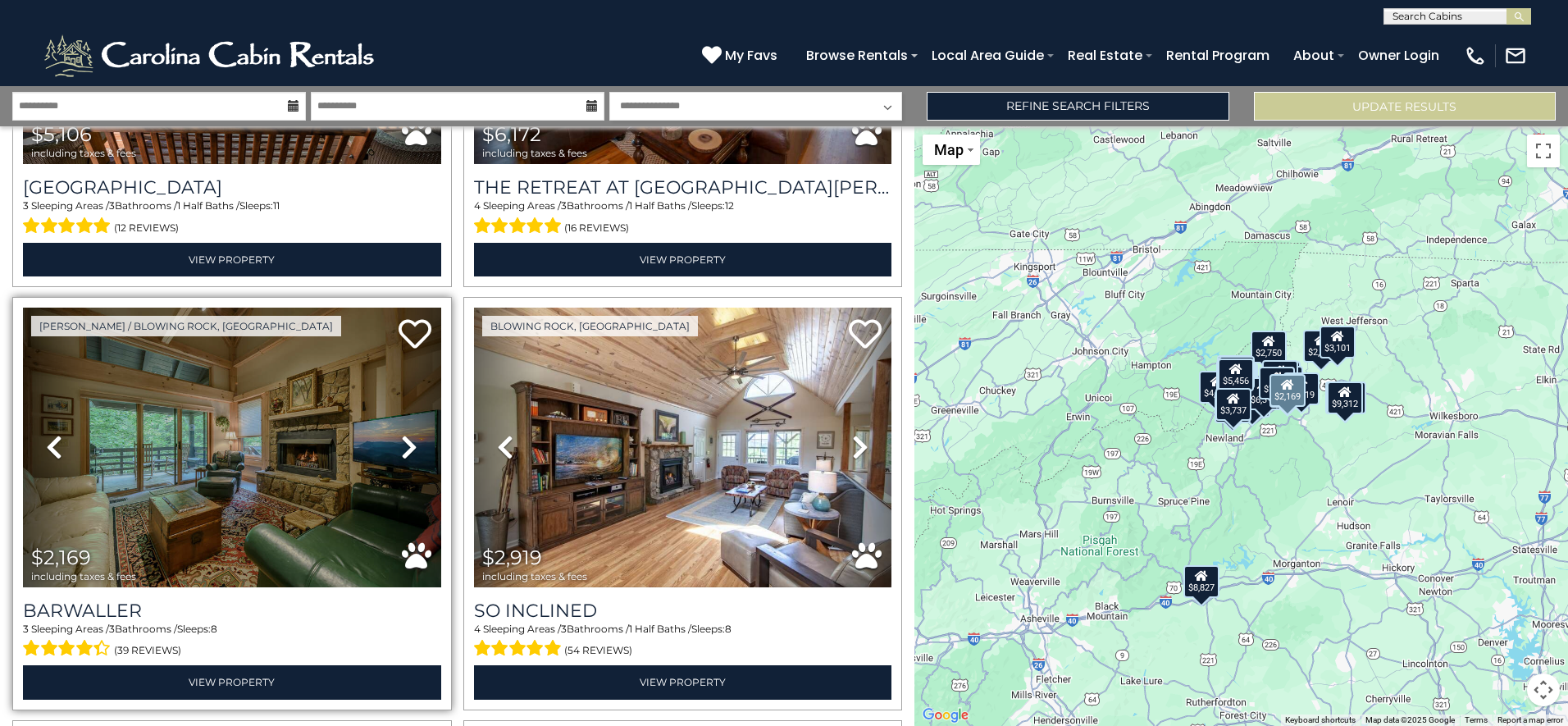
click at [415, 422] on link "Next" at bounding box center [409, 447] width 63 height 280
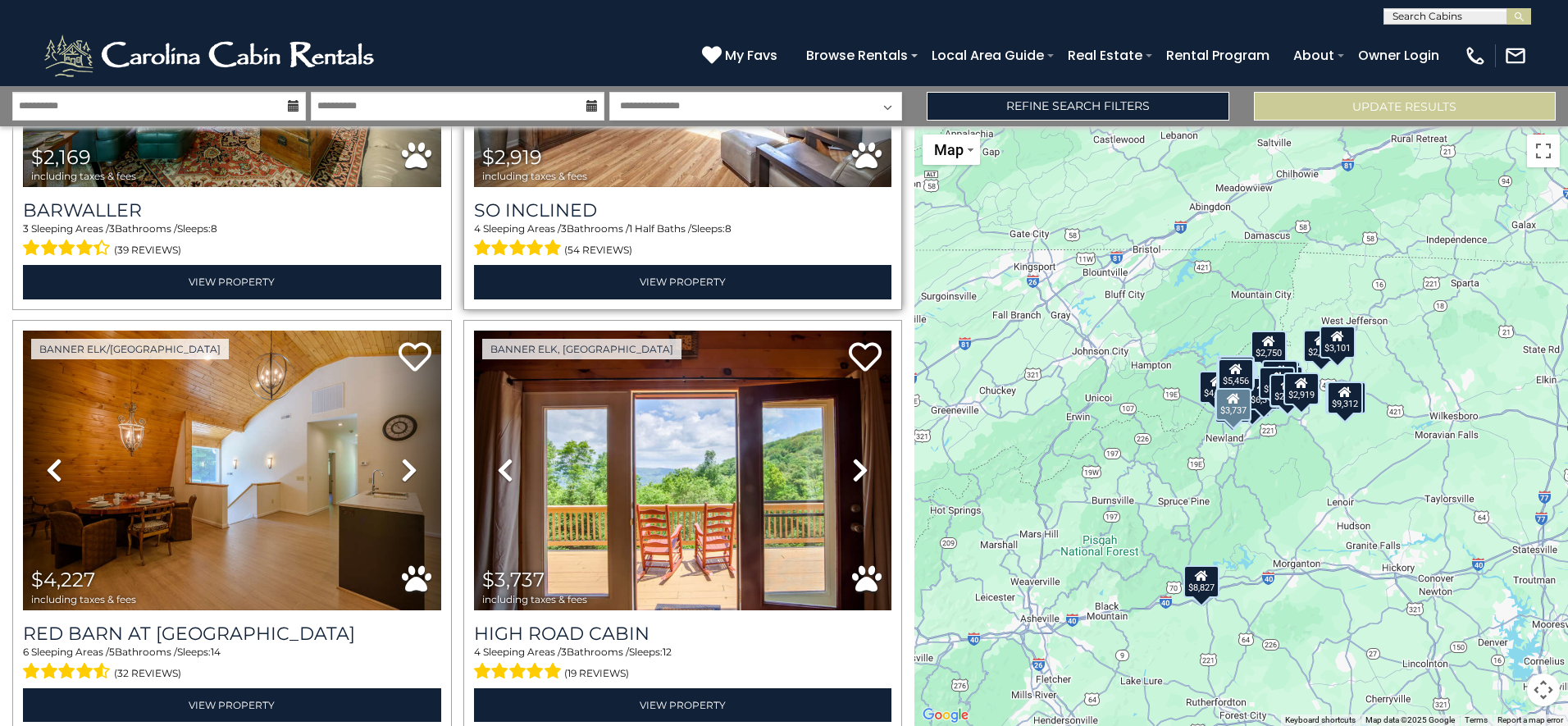
scroll to position [4183, 0]
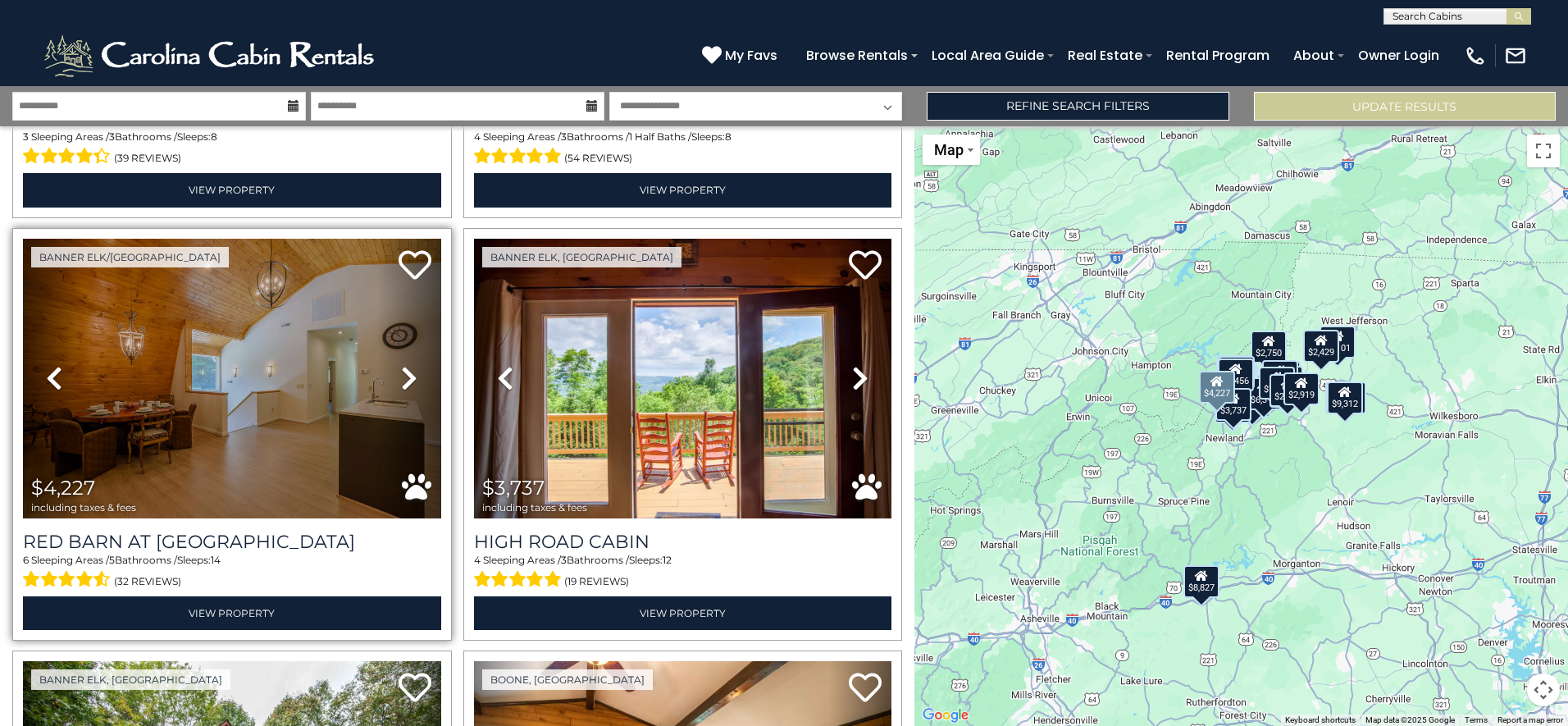
click at [401, 365] on icon at bounding box center [409, 378] width 17 height 26
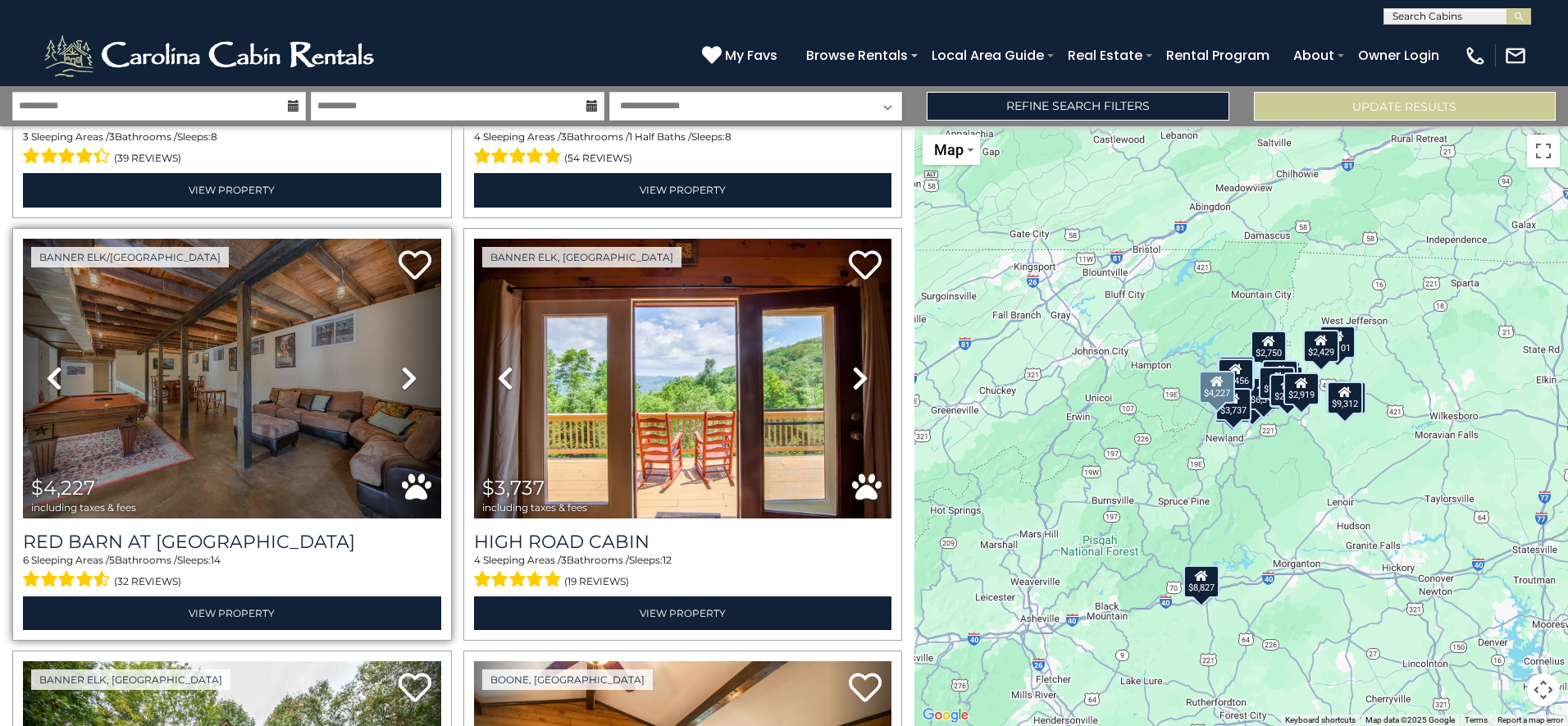
click at [401, 365] on icon at bounding box center [409, 378] width 17 height 26
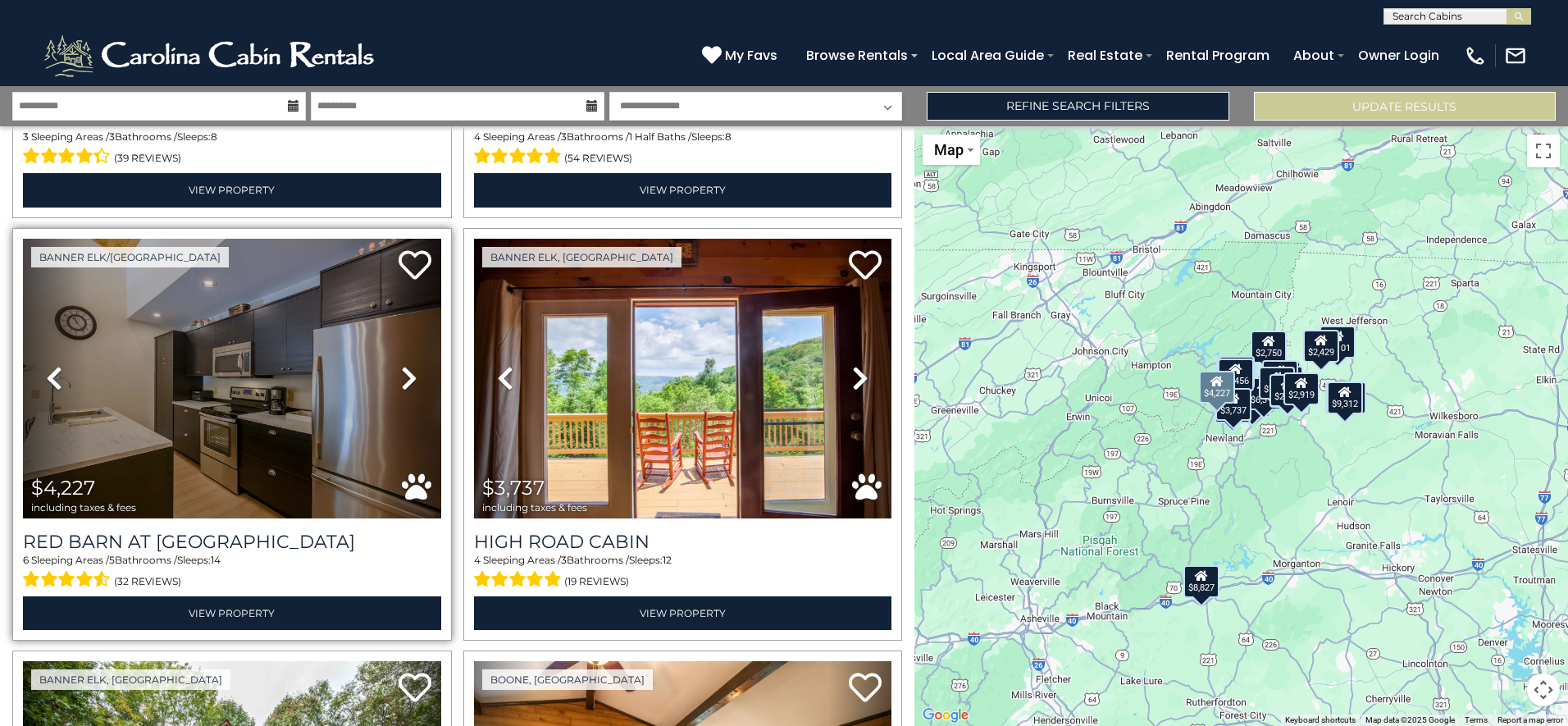
click at [401, 365] on icon at bounding box center [409, 378] width 17 height 26
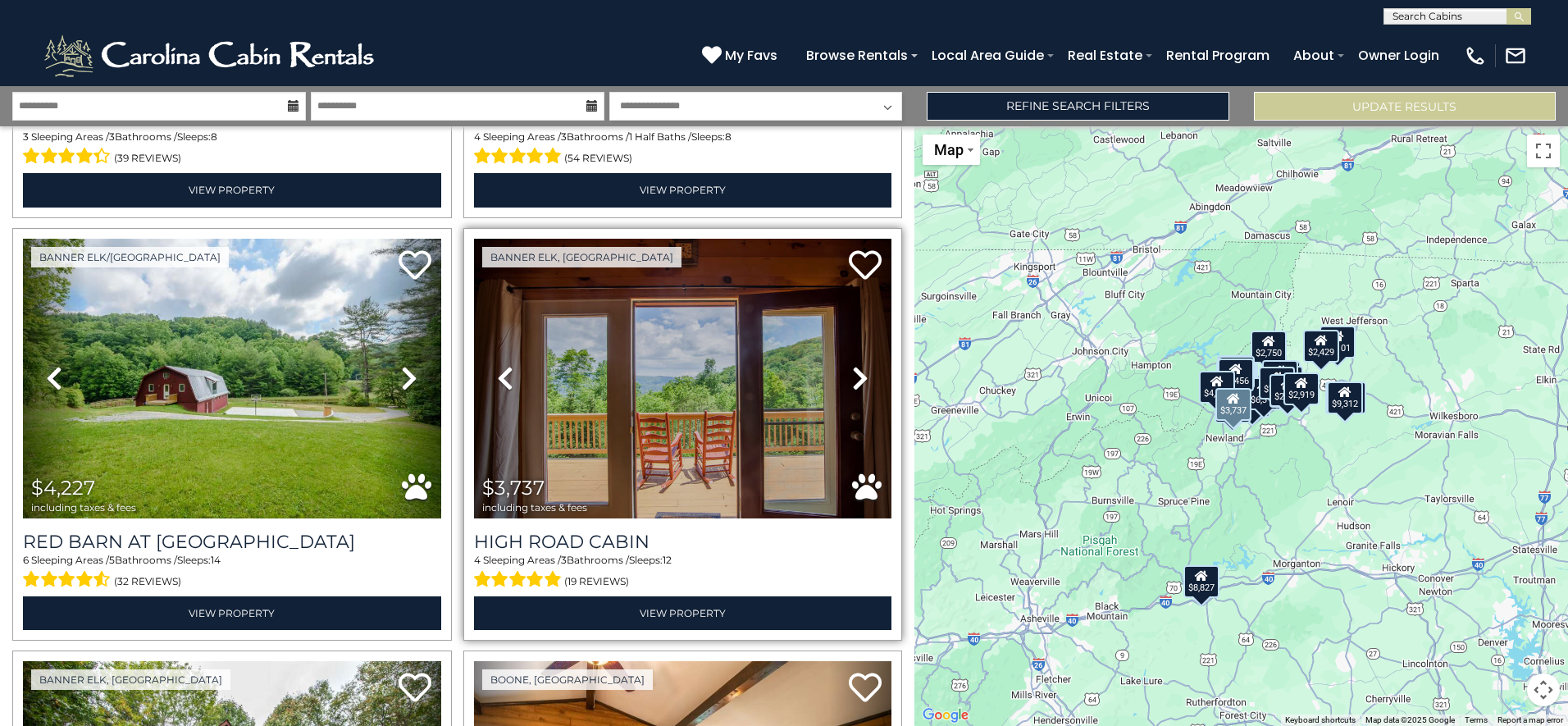
click at [863, 355] on link "Next" at bounding box center [860, 378] width 63 height 280
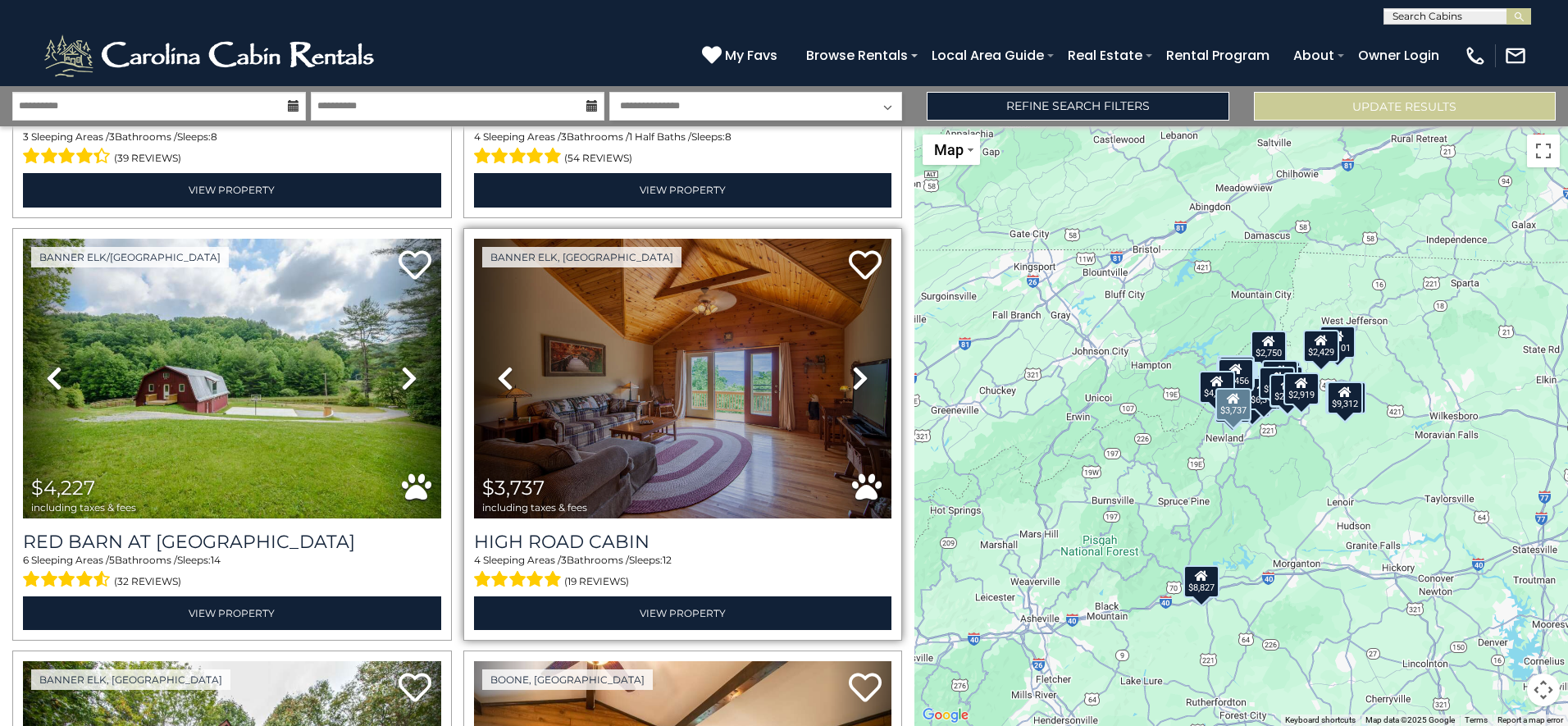
click at [863, 355] on link "Next" at bounding box center [860, 378] width 63 height 280
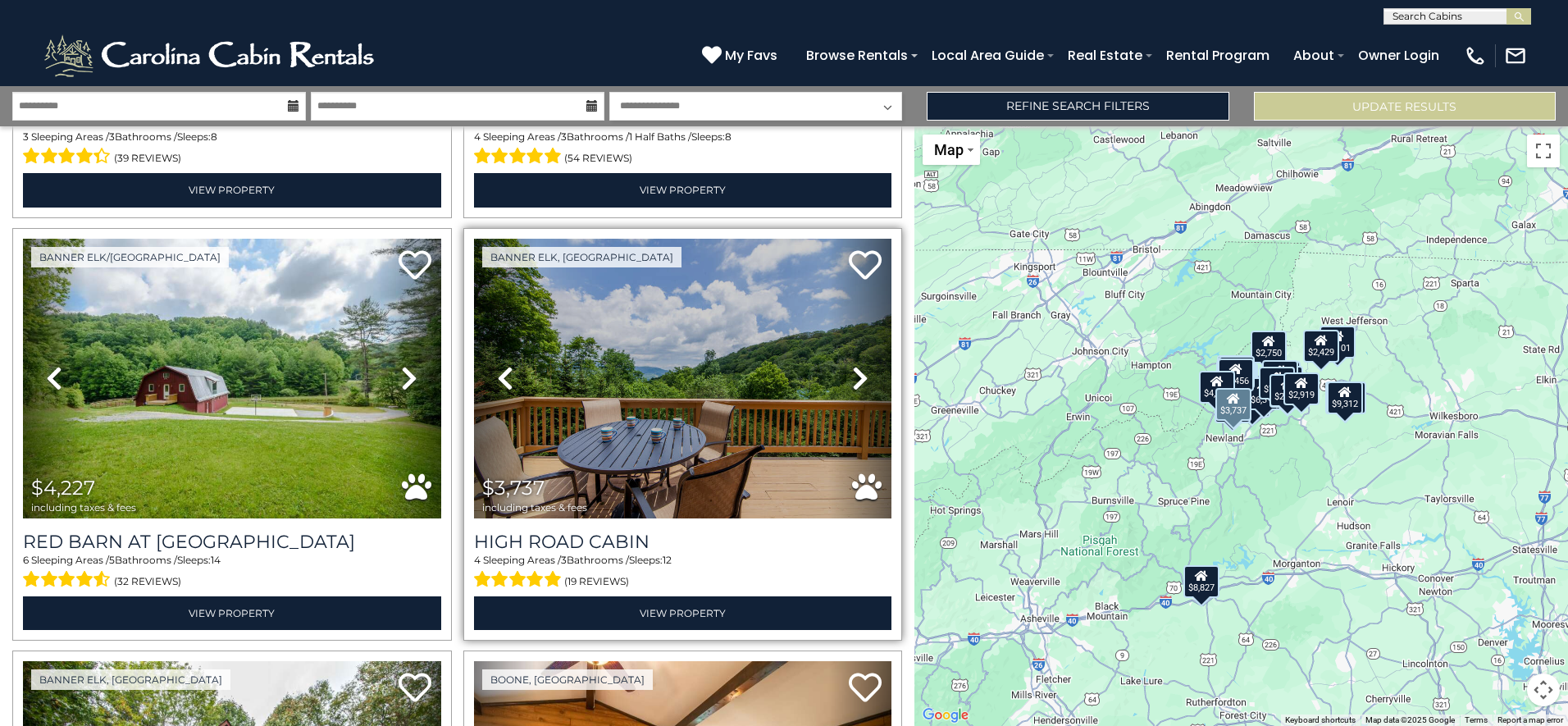
click at [863, 355] on link "Next" at bounding box center [860, 378] width 63 height 280
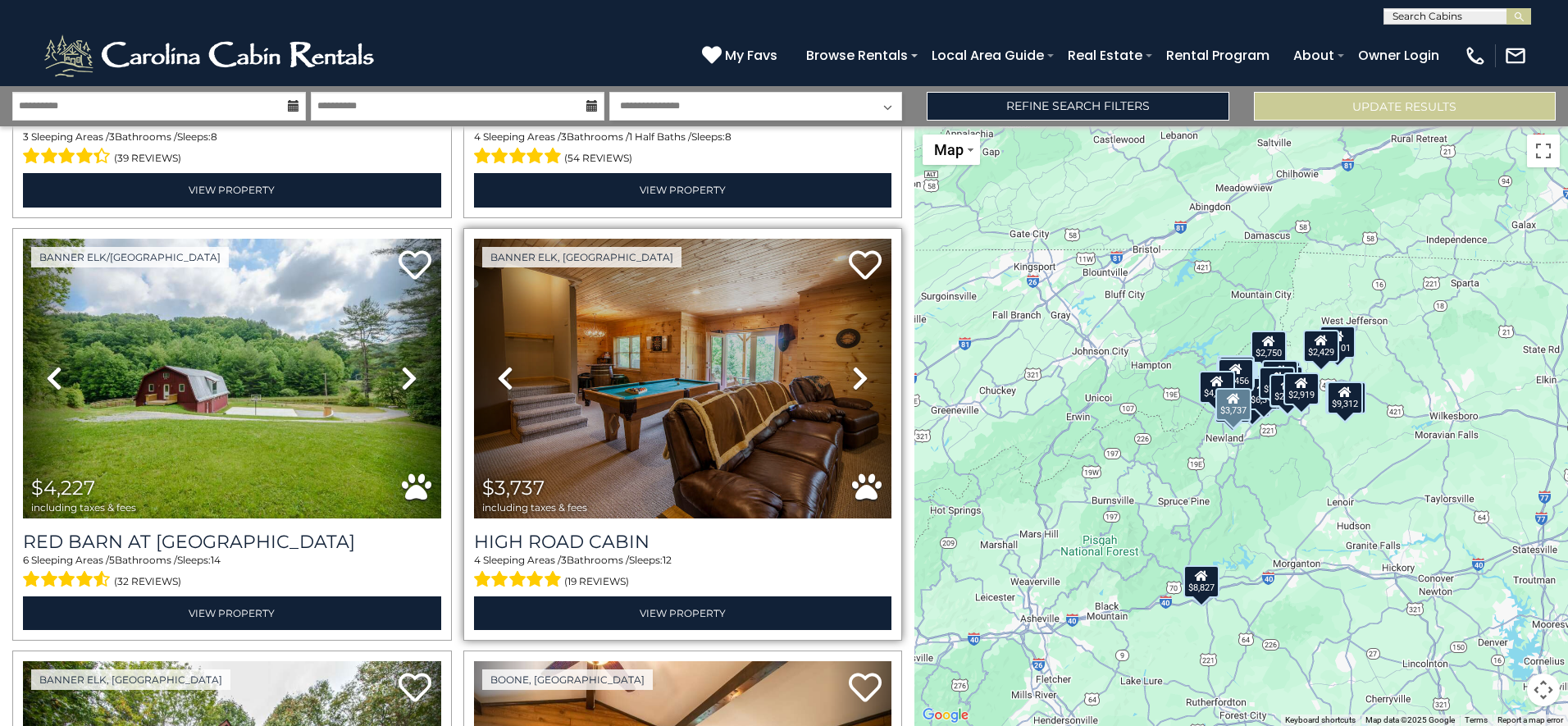
click at [863, 355] on link "Next" at bounding box center [860, 378] width 63 height 280
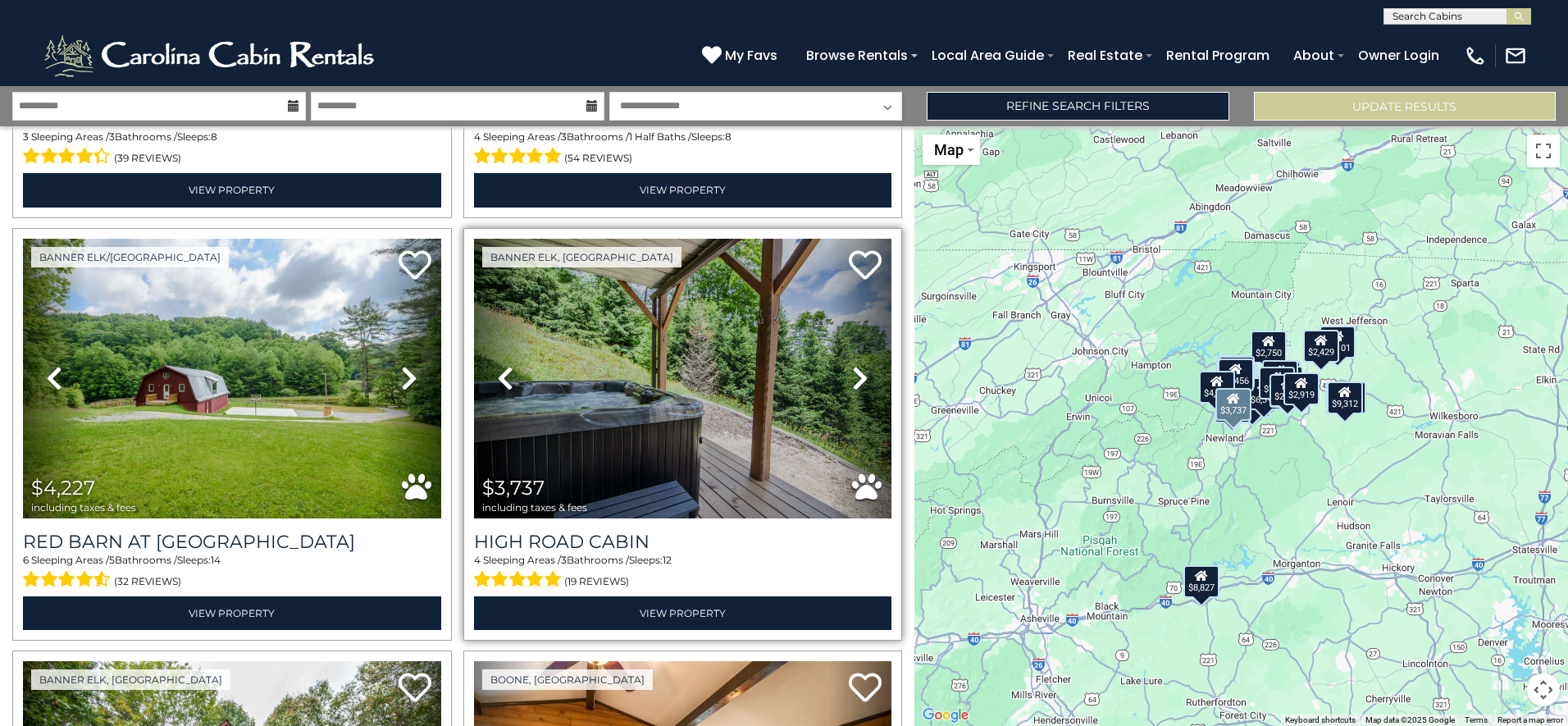
click at [863, 355] on link "Next" at bounding box center [860, 378] width 63 height 280
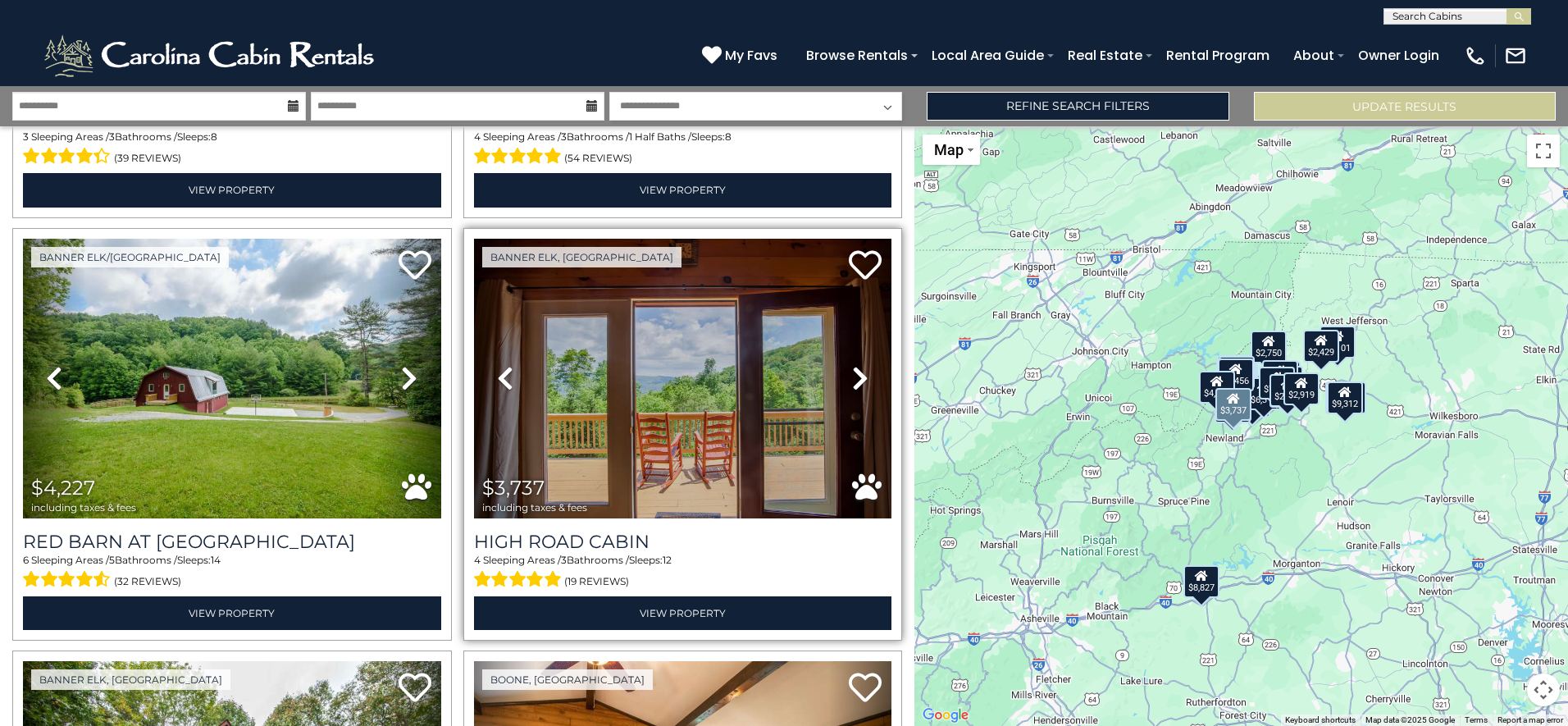
click at [863, 355] on link "Next" at bounding box center [860, 378] width 63 height 280
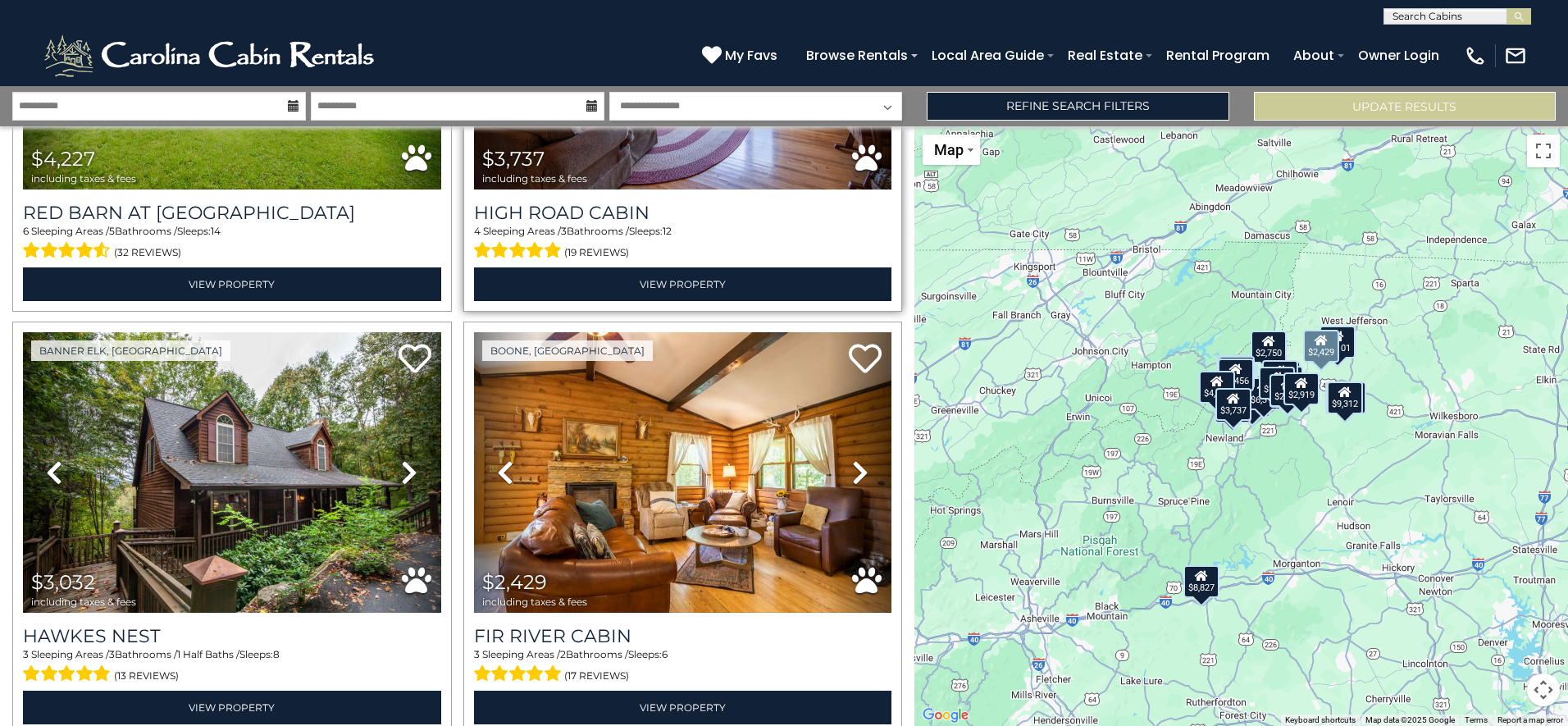
scroll to position [4511, 0]
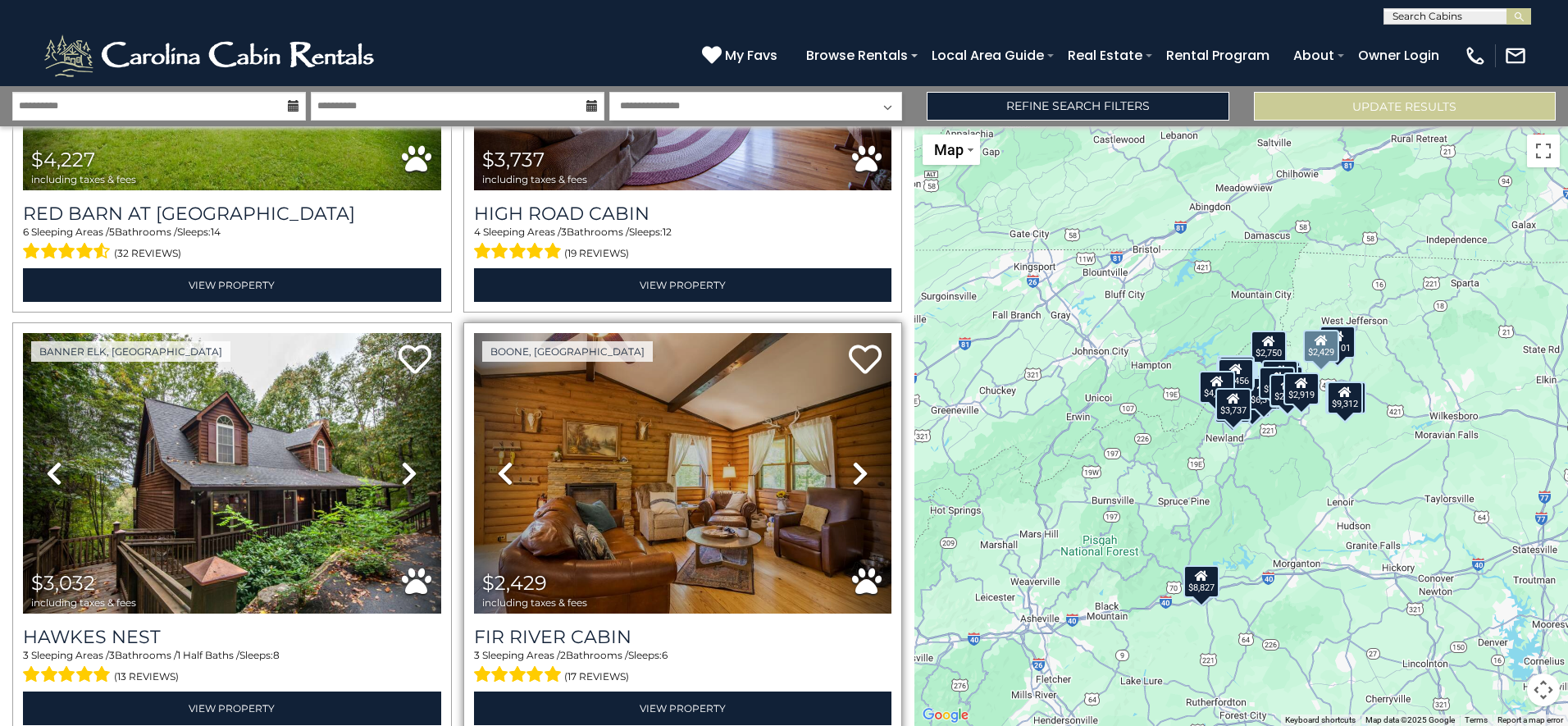
click at [852, 460] on icon at bounding box center [861, 473] width 17 height 26
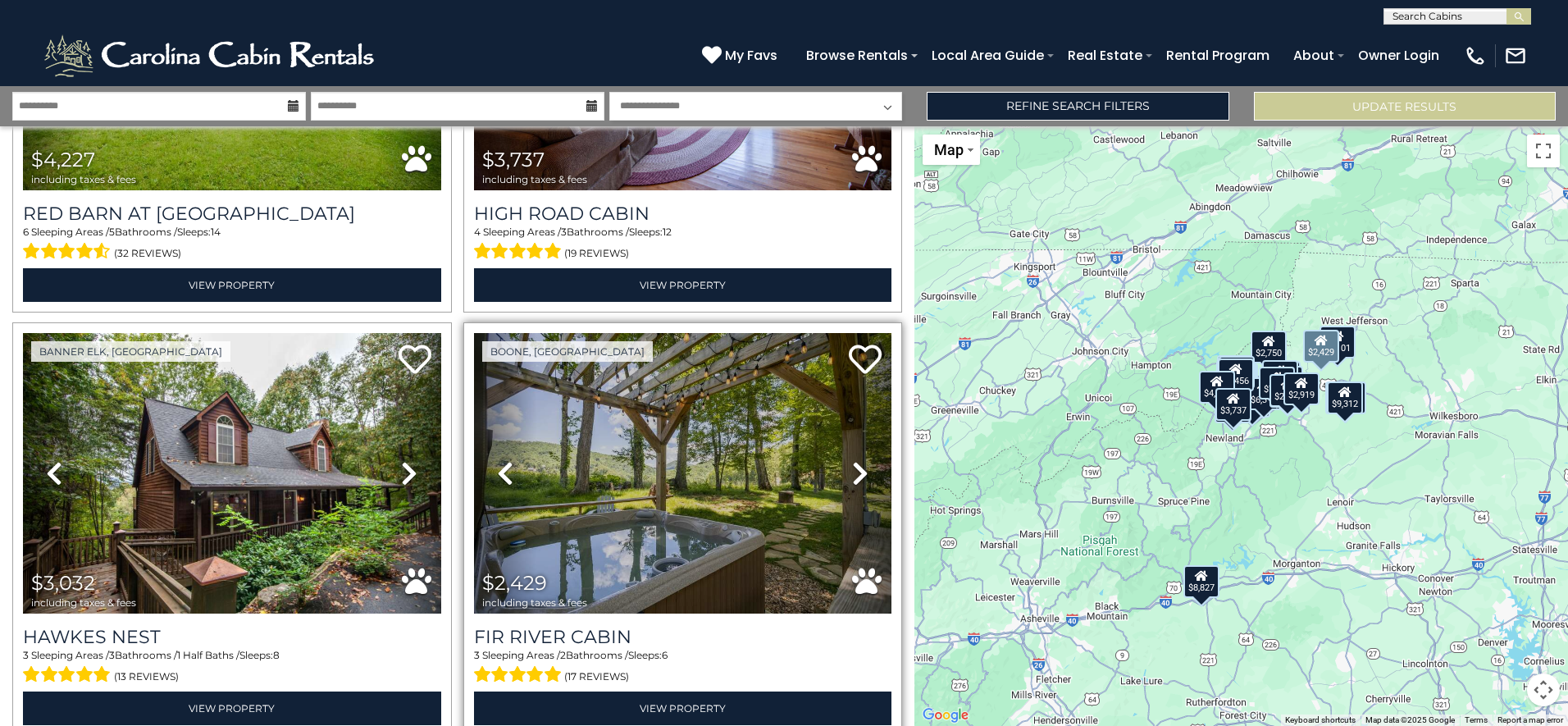
click at [852, 460] on icon at bounding box center [861, 473] width 17 height 26
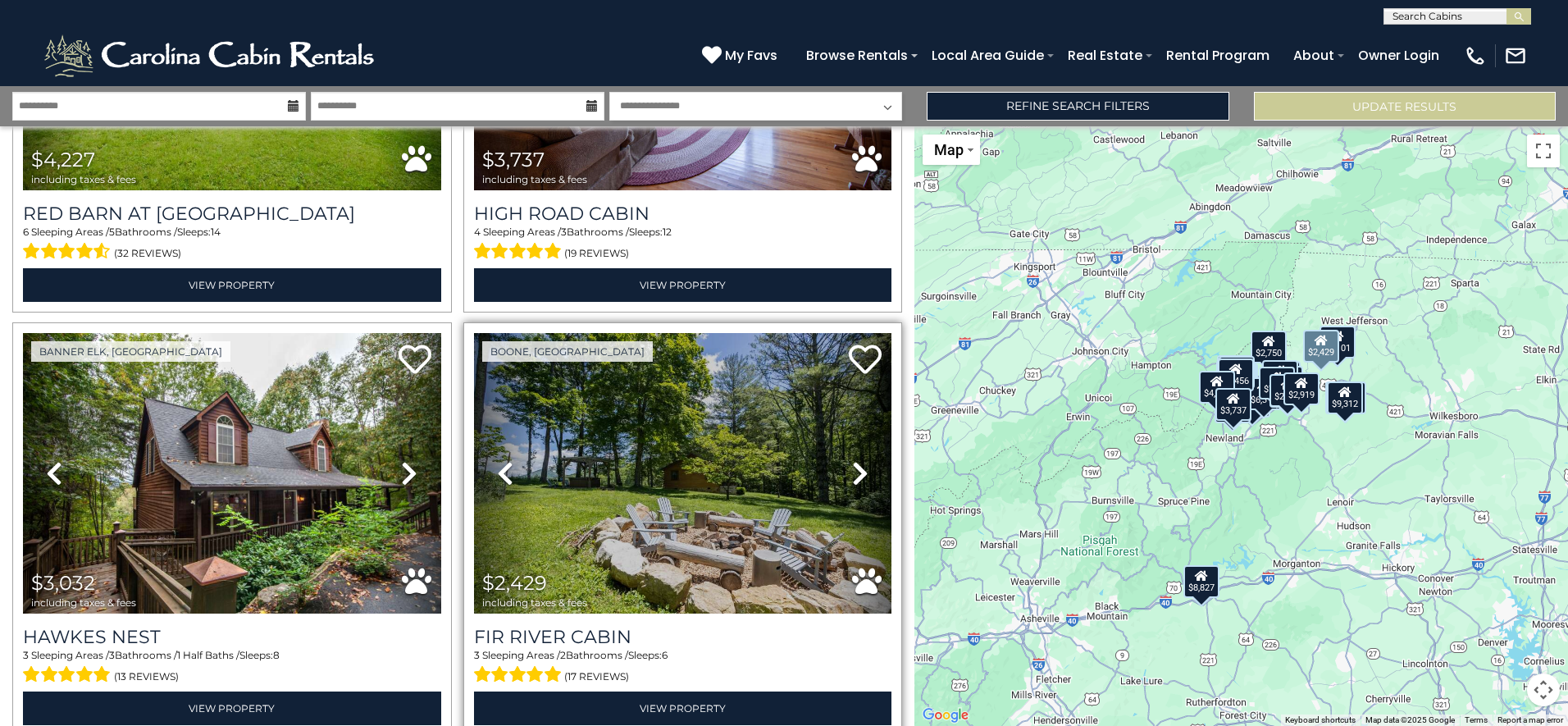
click at [852, 460] on icon at bounding box center [861, 473] width 17 height 26
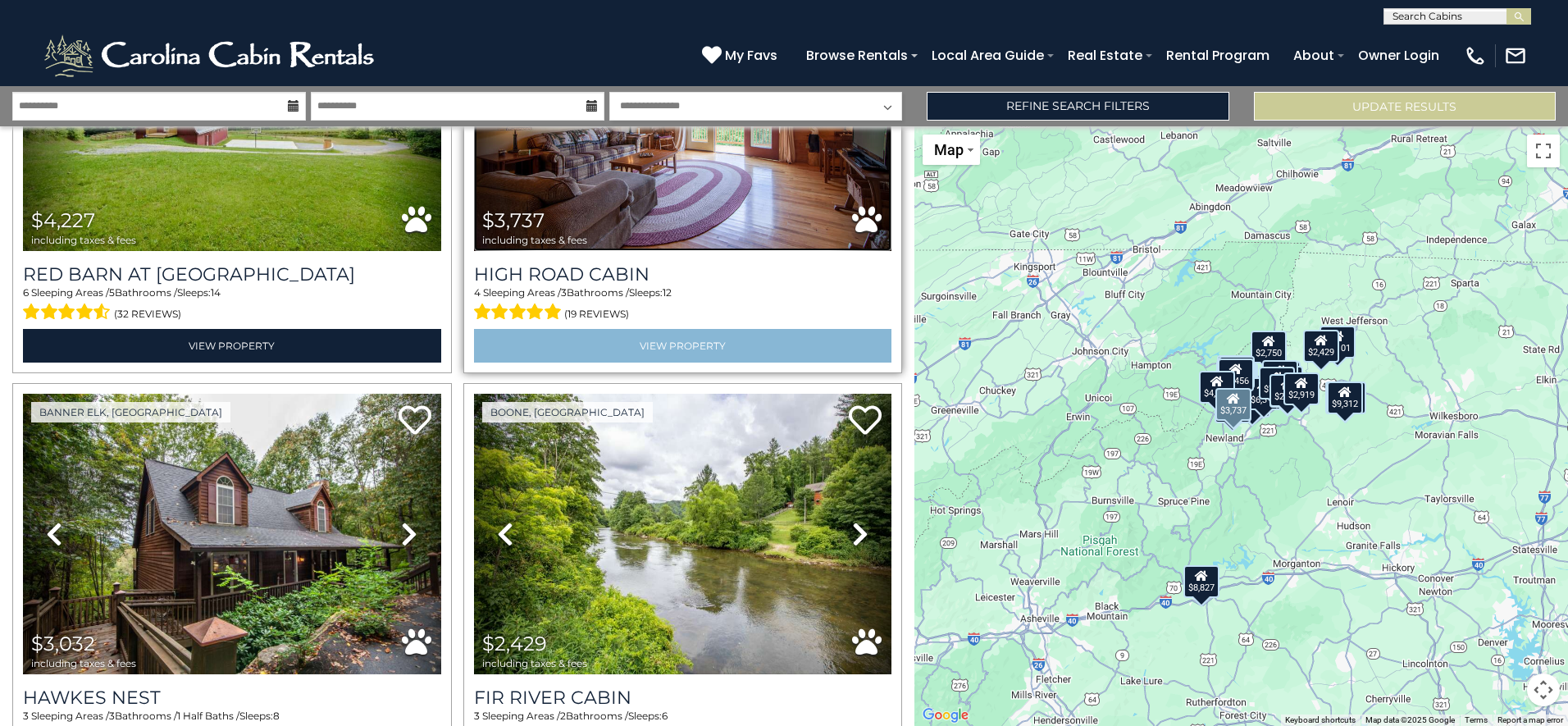
scroll to position [4593, 0]
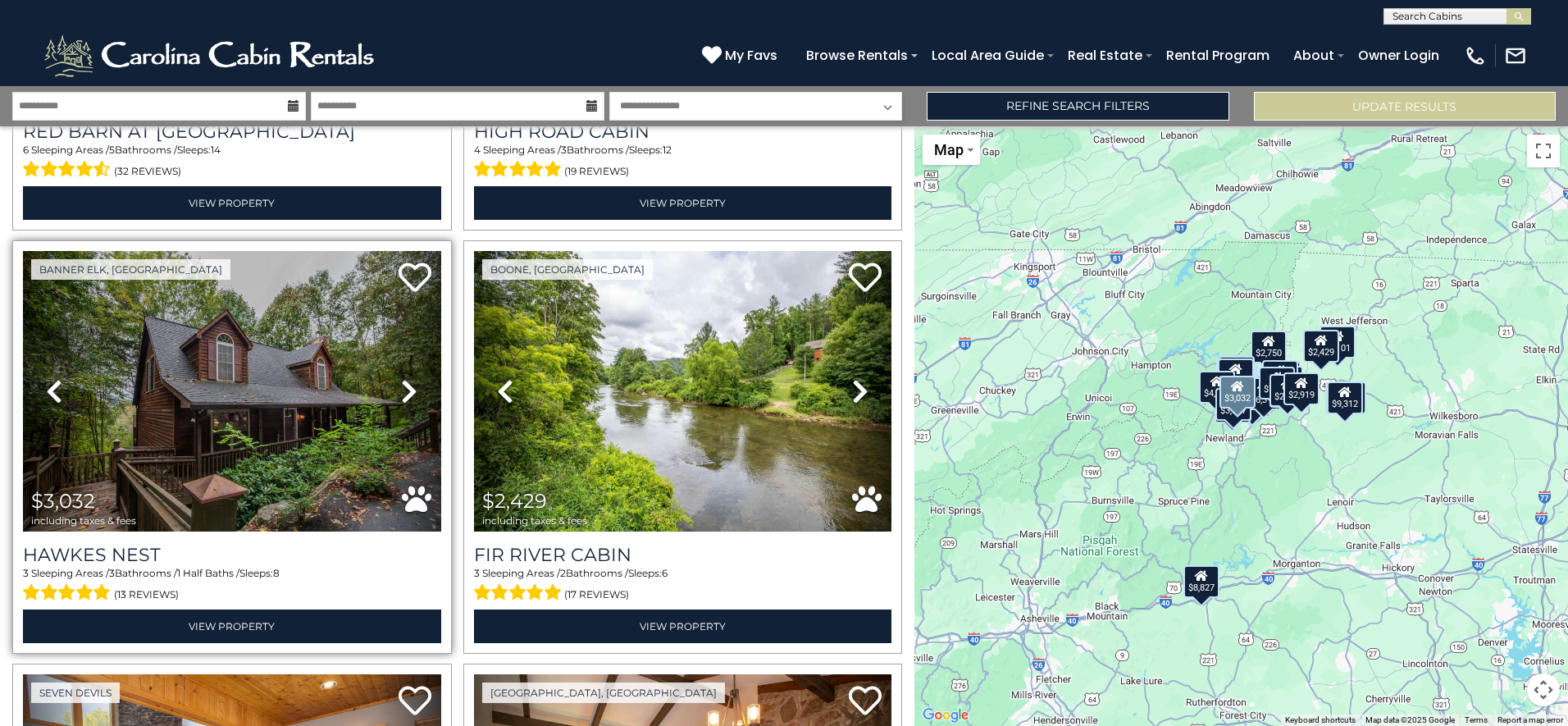
click at [412, 378] on icon at bounding box center [409, 392] width 17 height 26
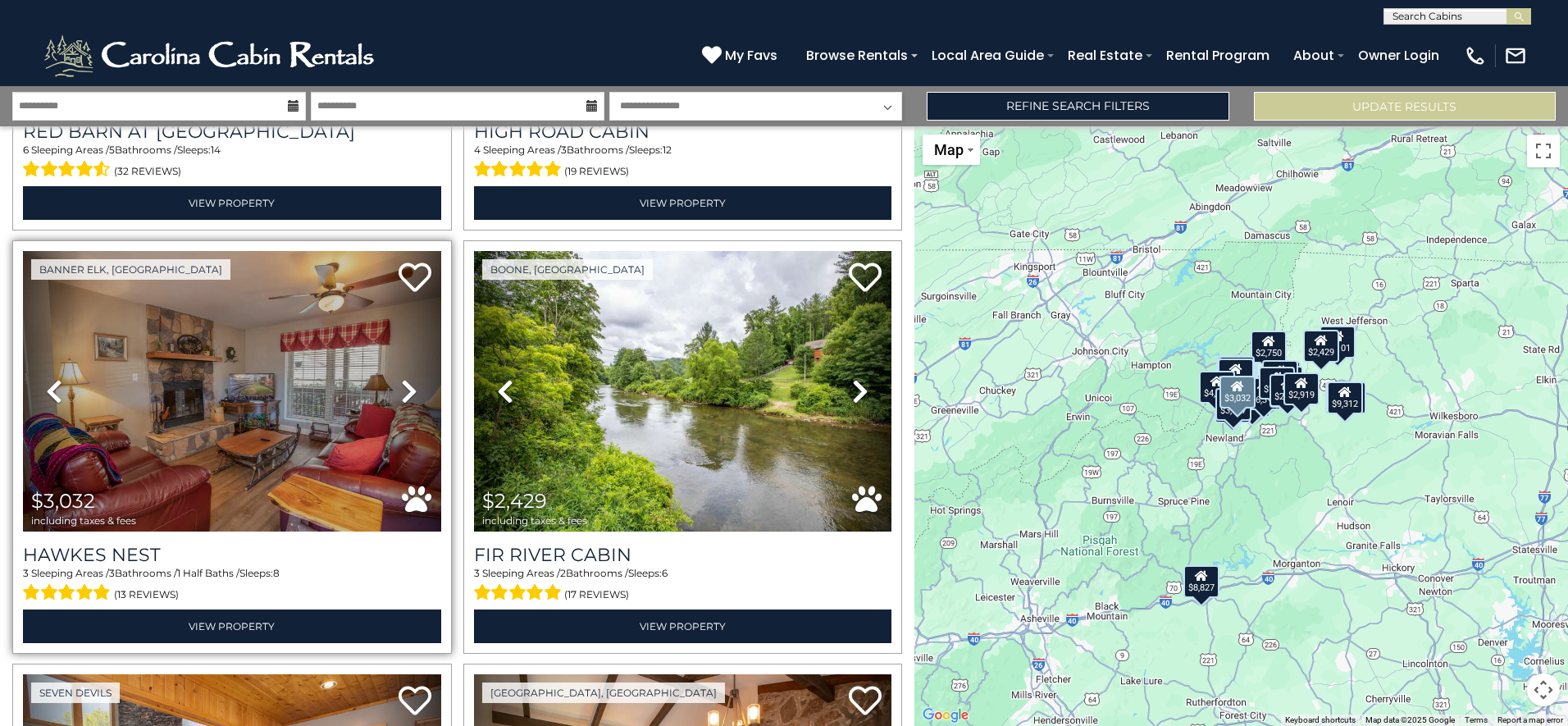
click at [412, 378] on icon at bounding box center [409, 392] width 17 height 26
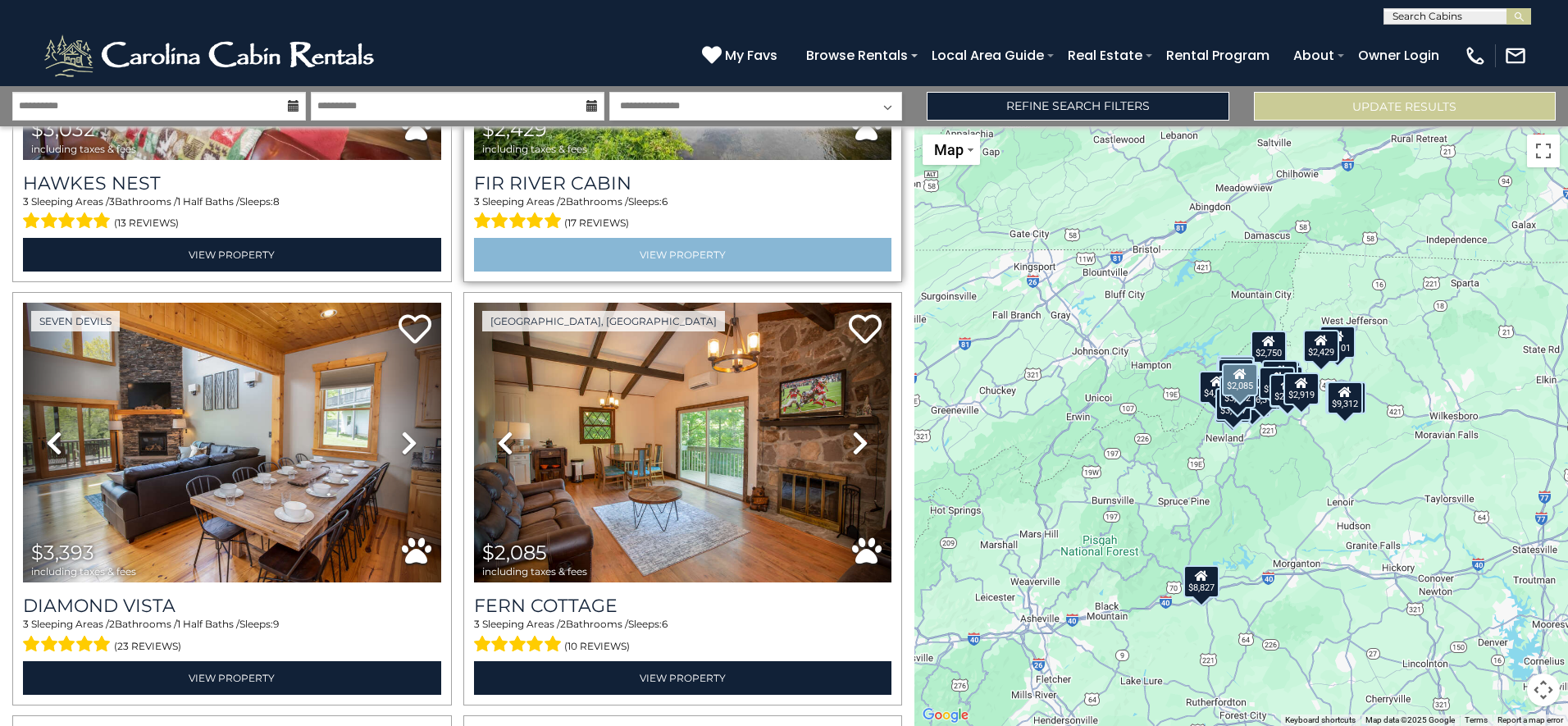
scroll to position [5003, 0]
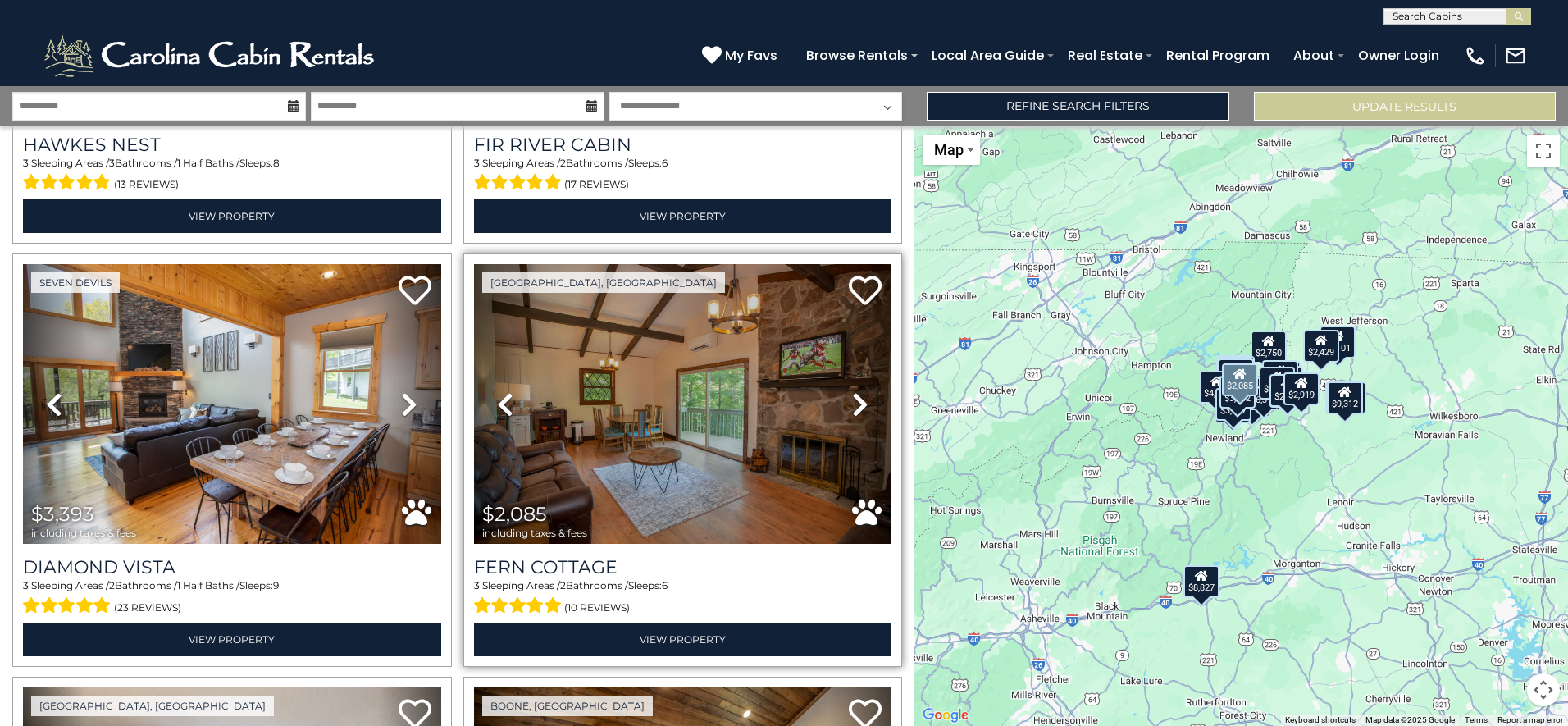
click at [852, 392] on icon at bounding box center [861, 405] width 17 height 26
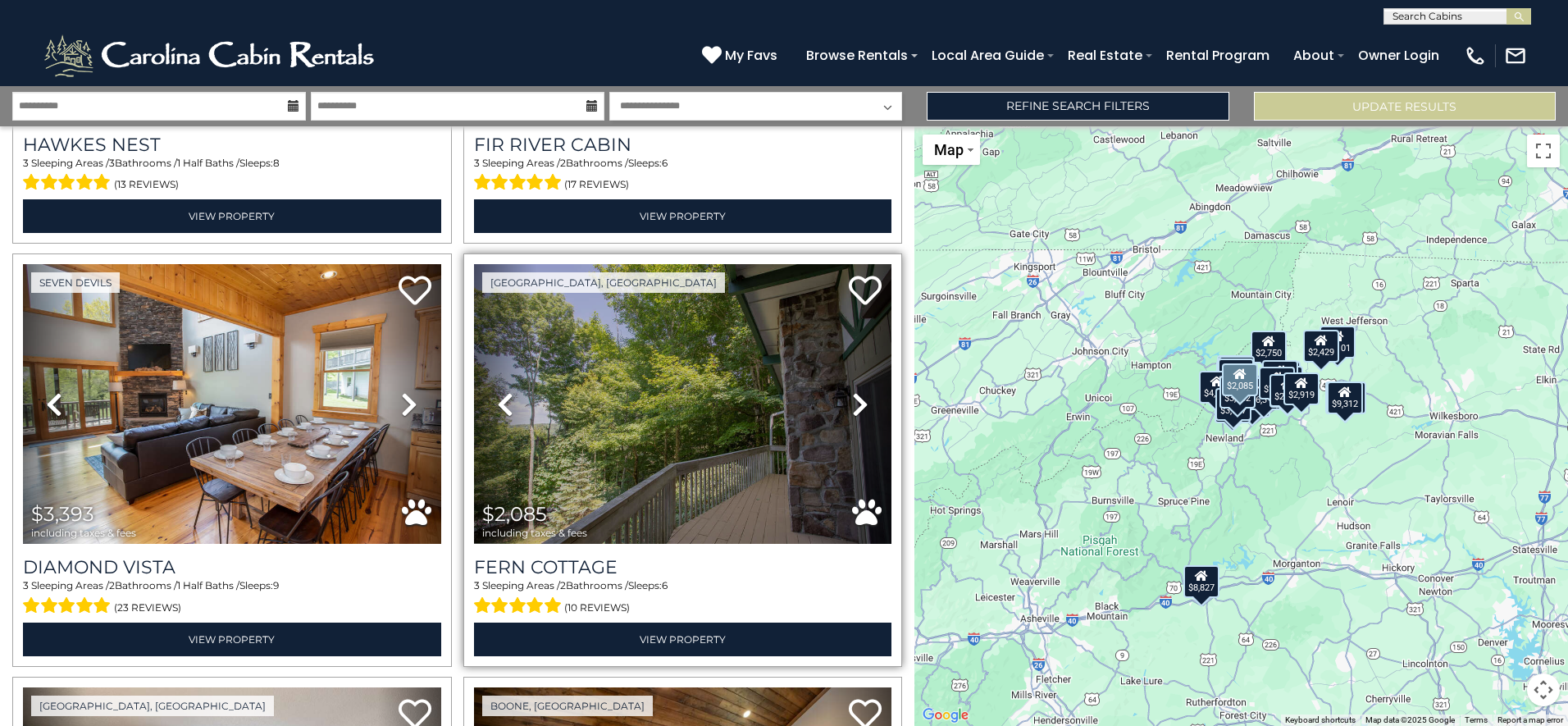
click at [852, 392] on icon at bounding box center [861, 405] width 17 height 26
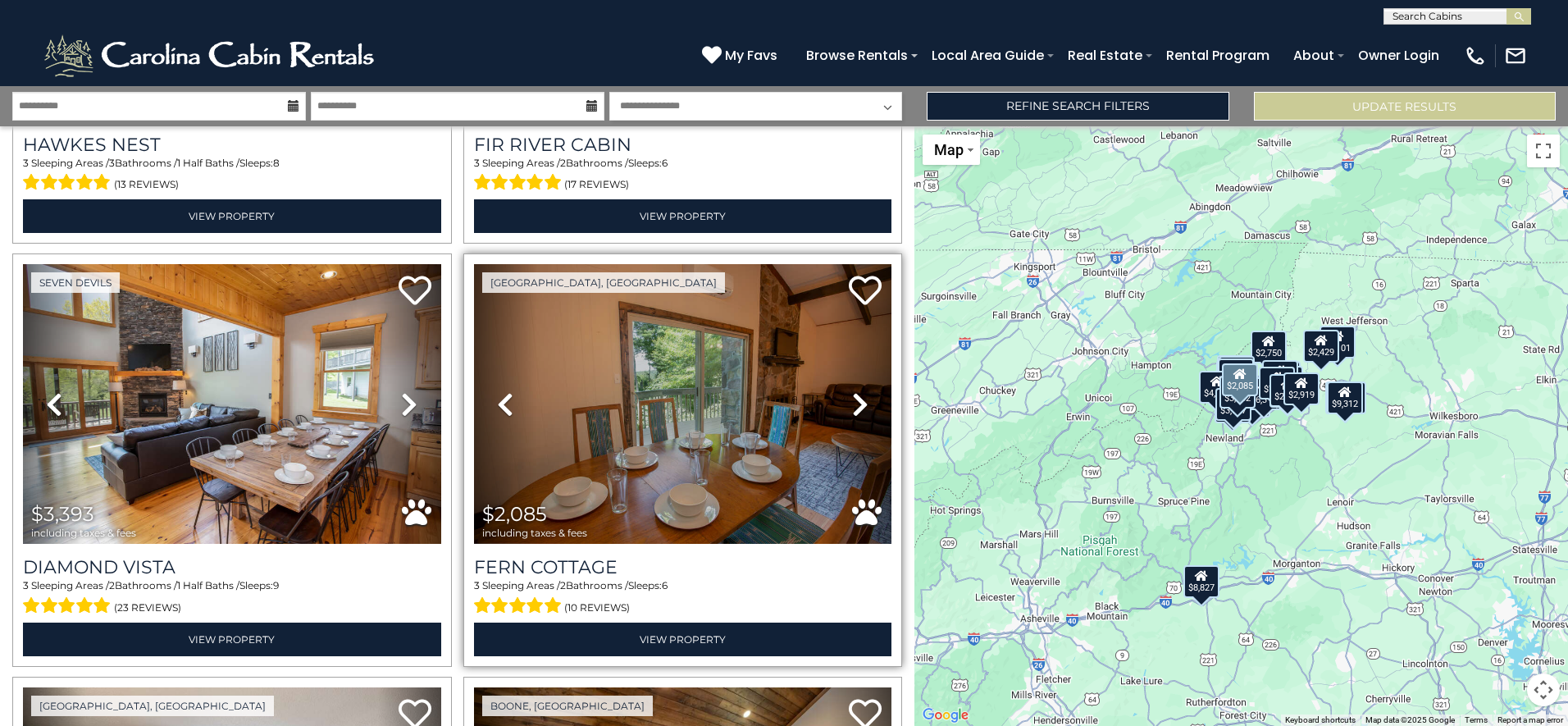
click at [852, 392] on icon at bounding box center [861, 405] width 17 height 26
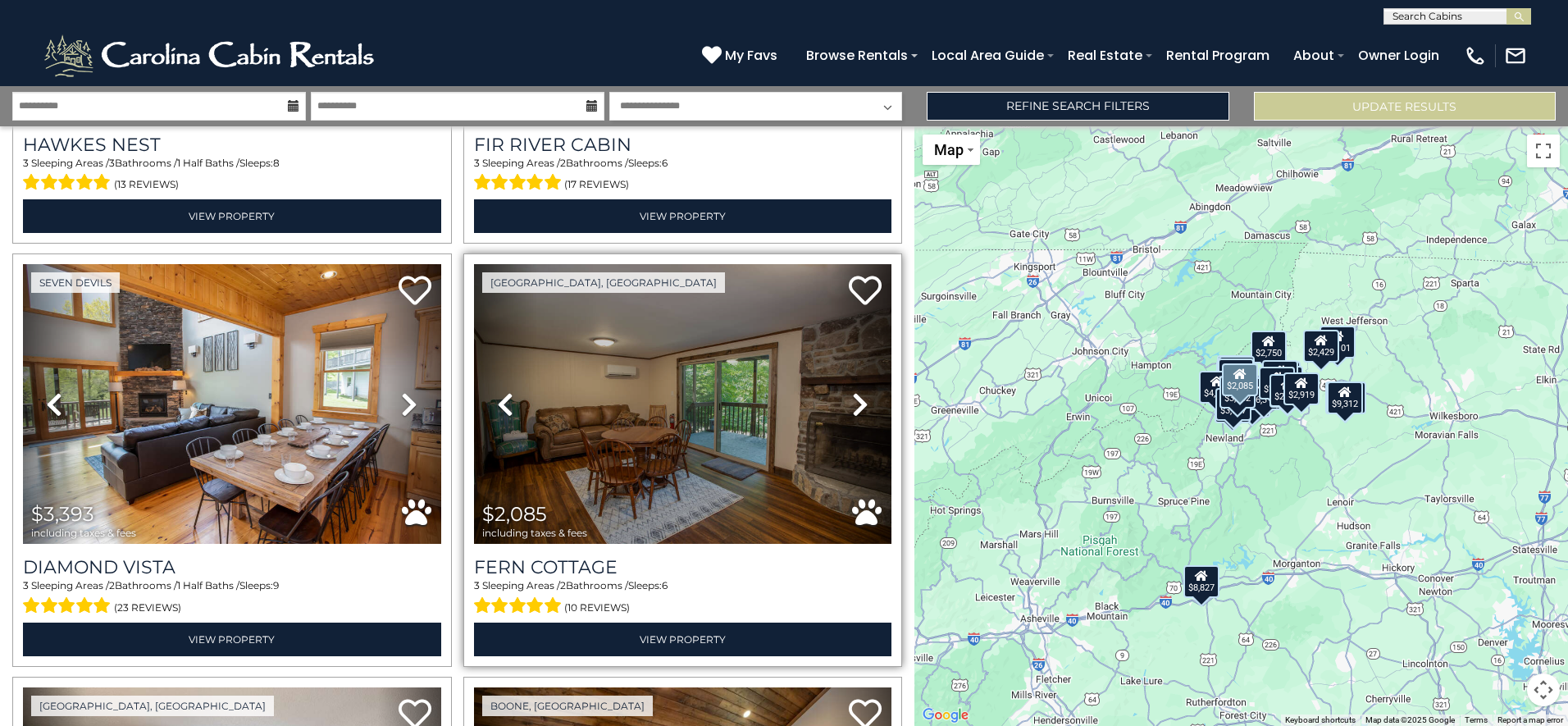
click at [852, 392] on icon at bounding box center [861, 405] width 17 height 26
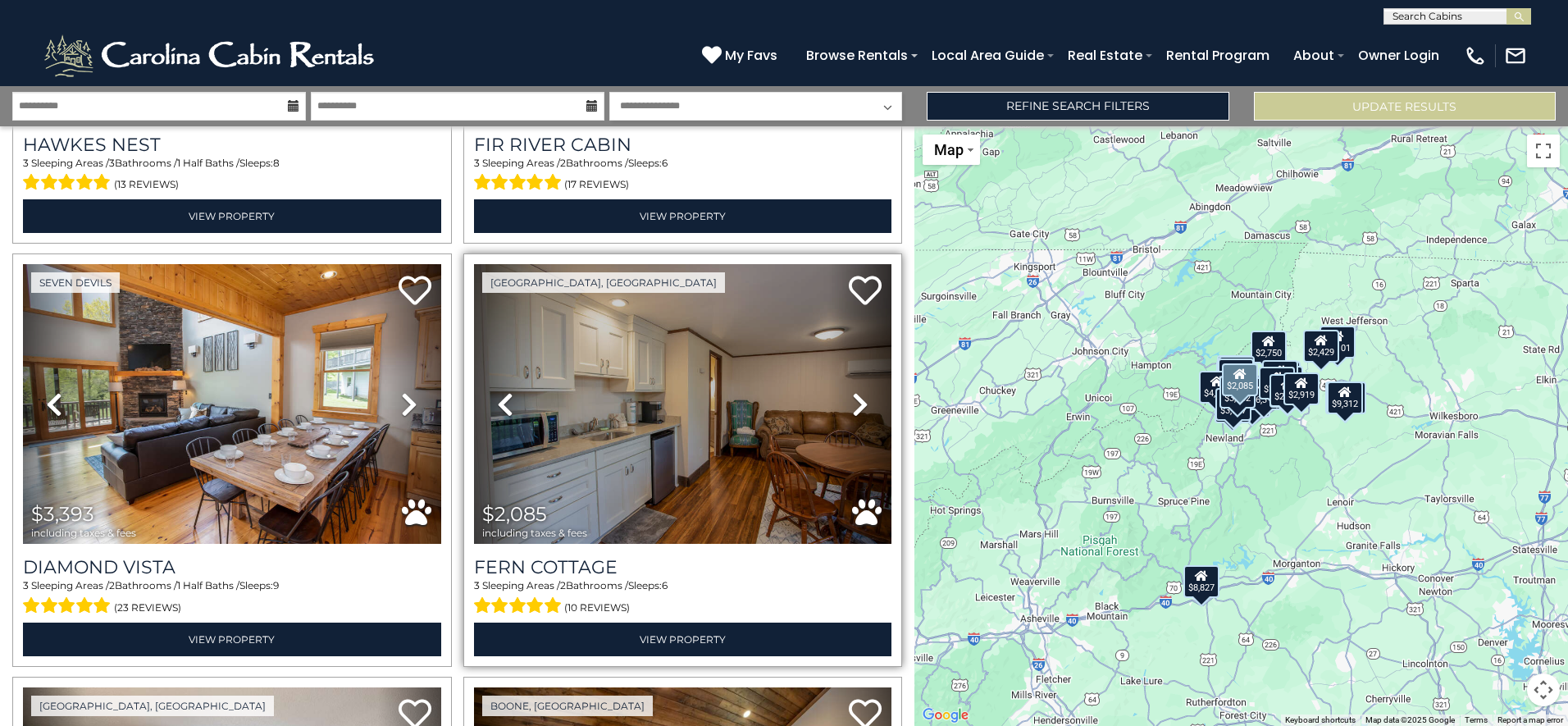
click at [852, 392] on icon at bounding box center [861, 405] width 17 height 26
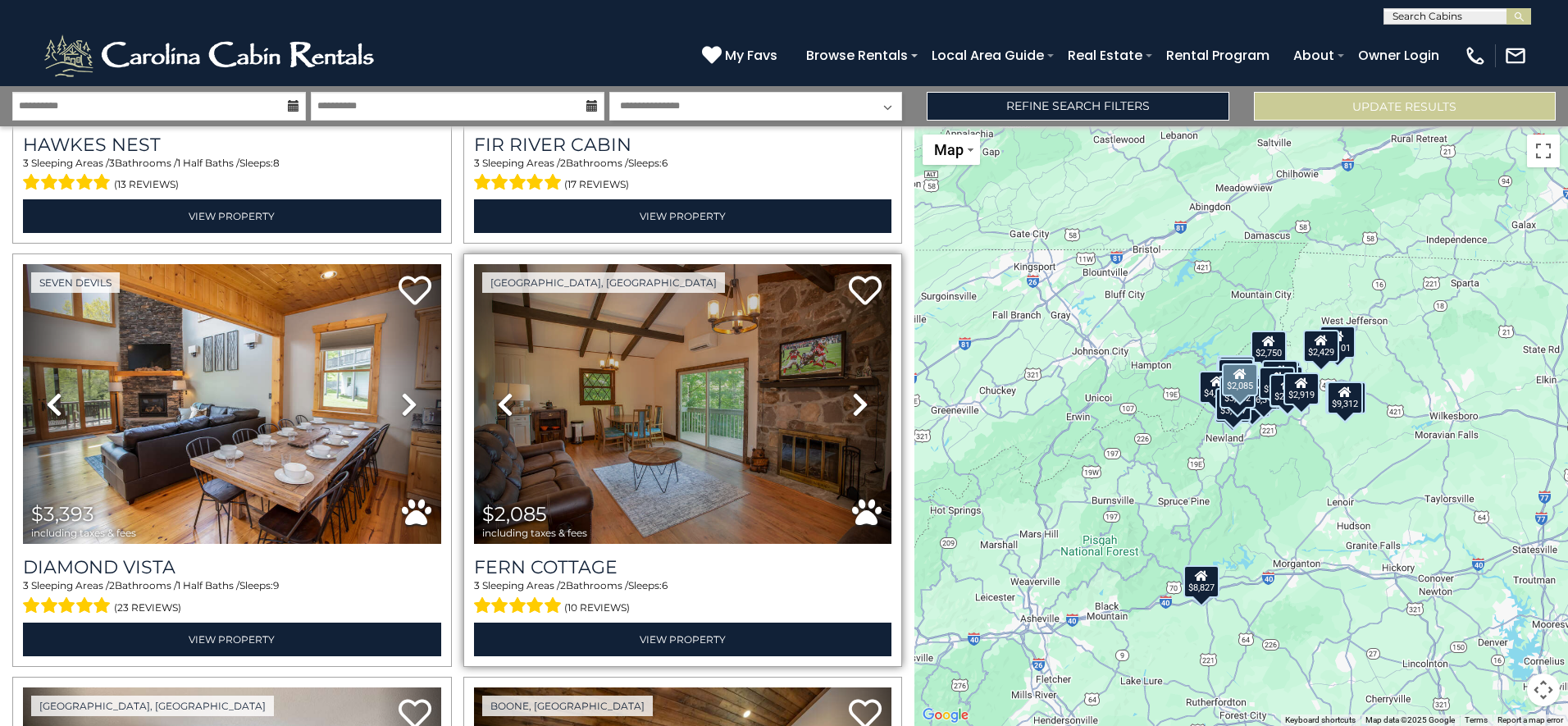
click at [852, 392] on icon at bounding box center [861, 405] width 17 height 26
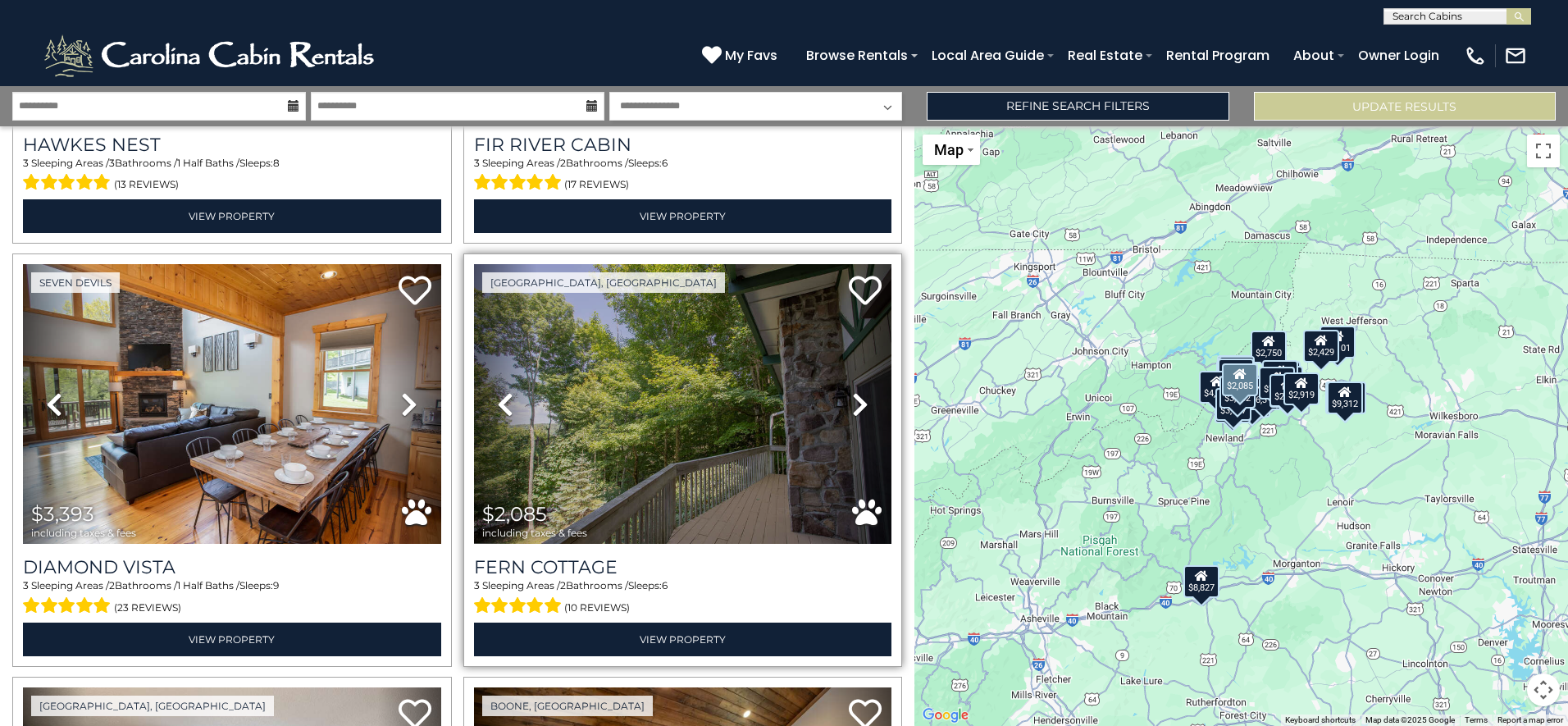
click at [852, 392] on icon at bounding box center [861, 405] width 17 height 26
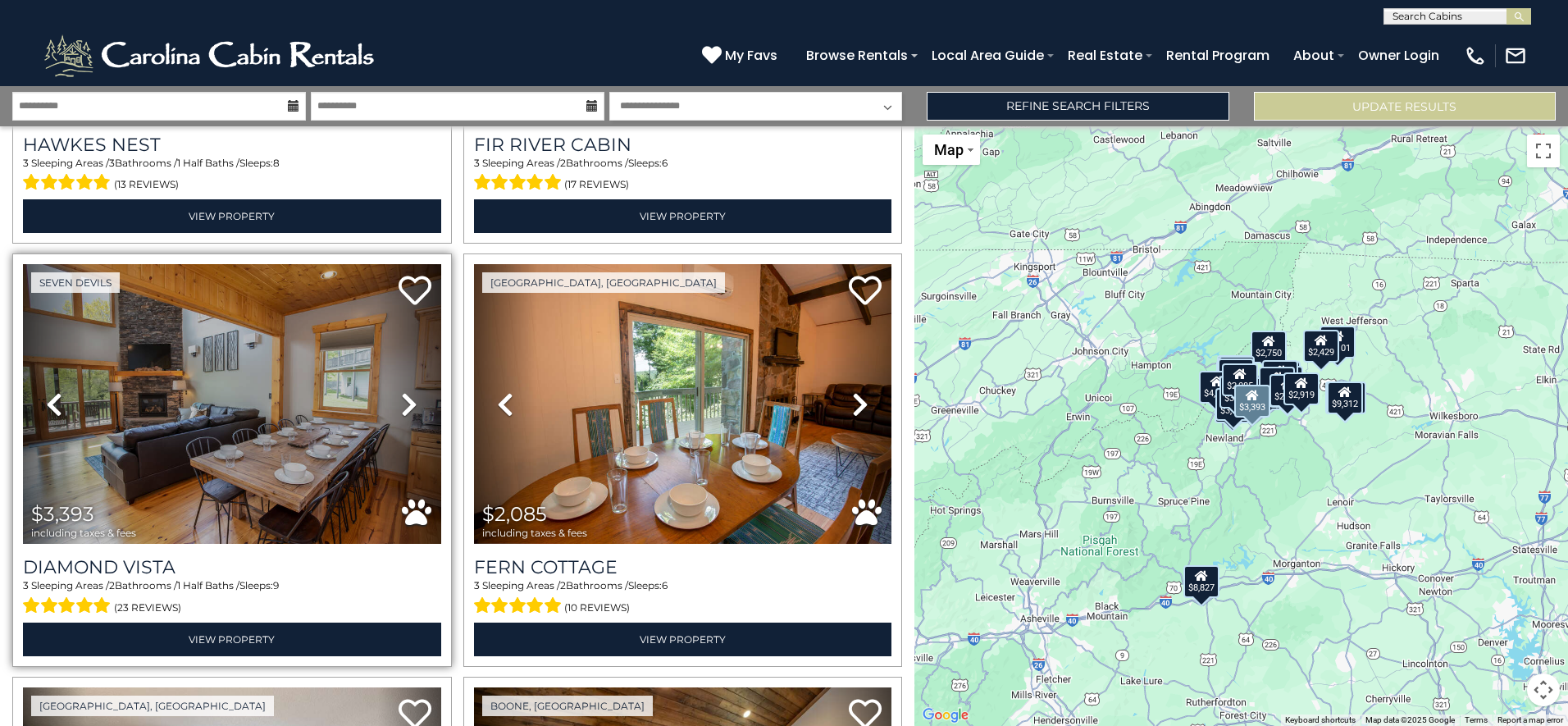
click at [408, 392] on icon at bounding box center [409, 405] width 17 height 26
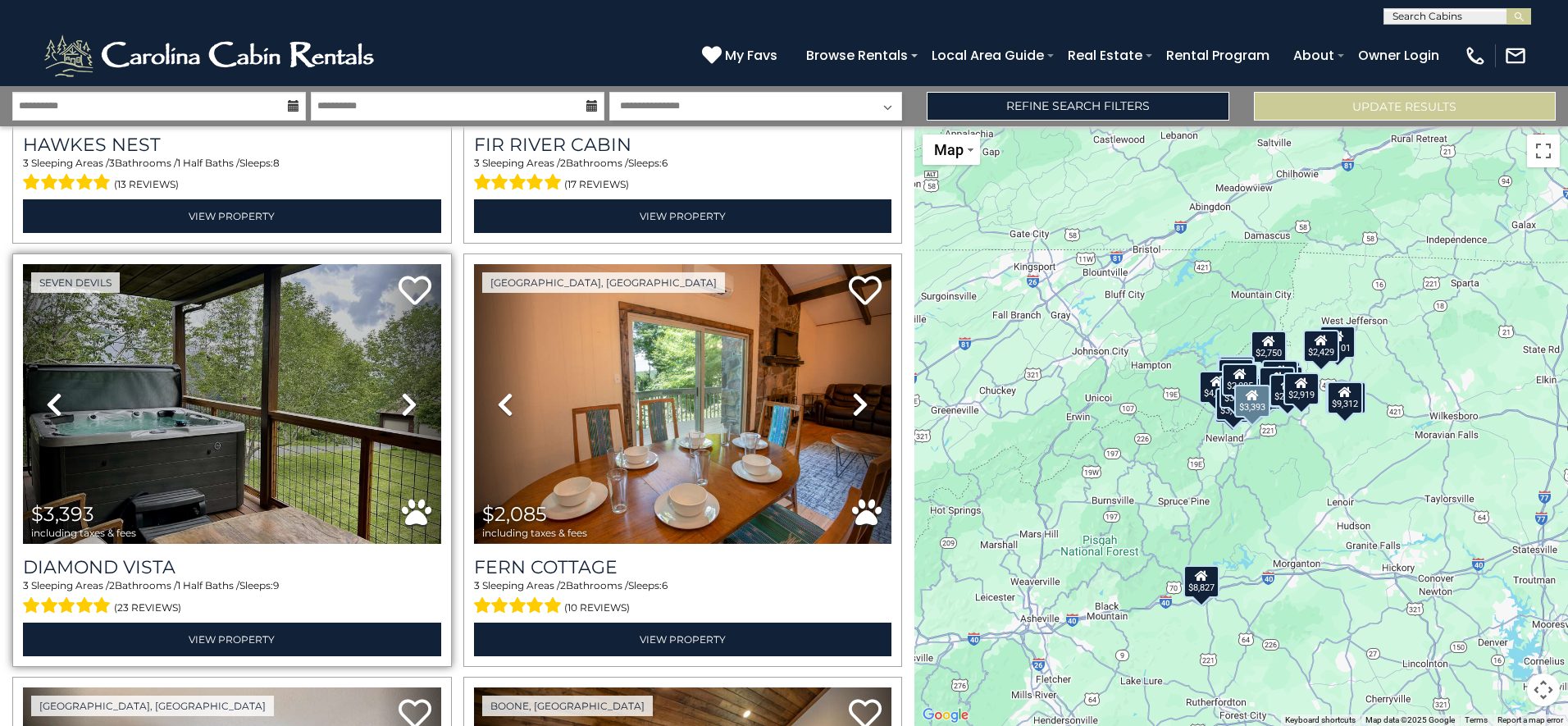
click at [403, 392] on icon at bounding box center [409, 405] width 17 height 26
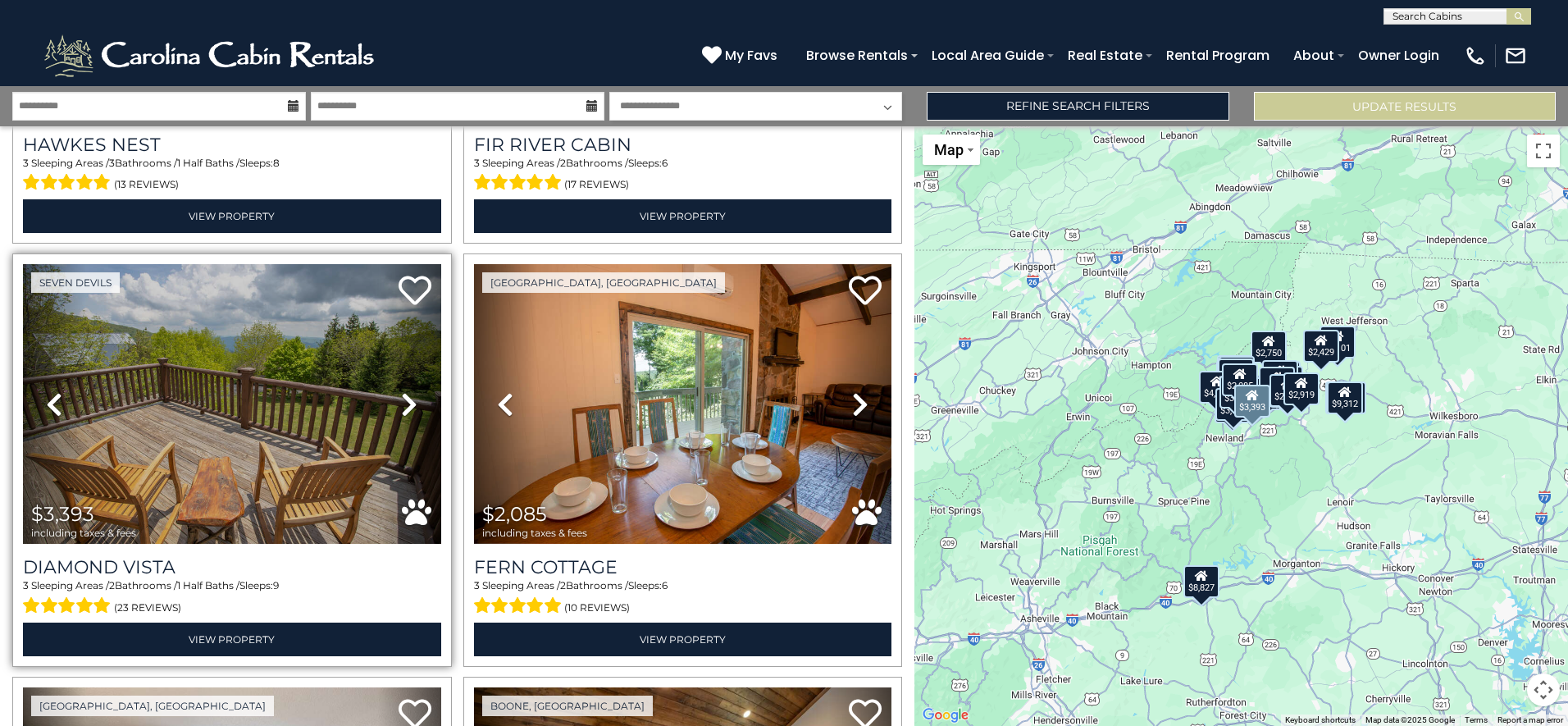
click at [403, 392] on icon at bounding box center [409, 405] width 17 height 26
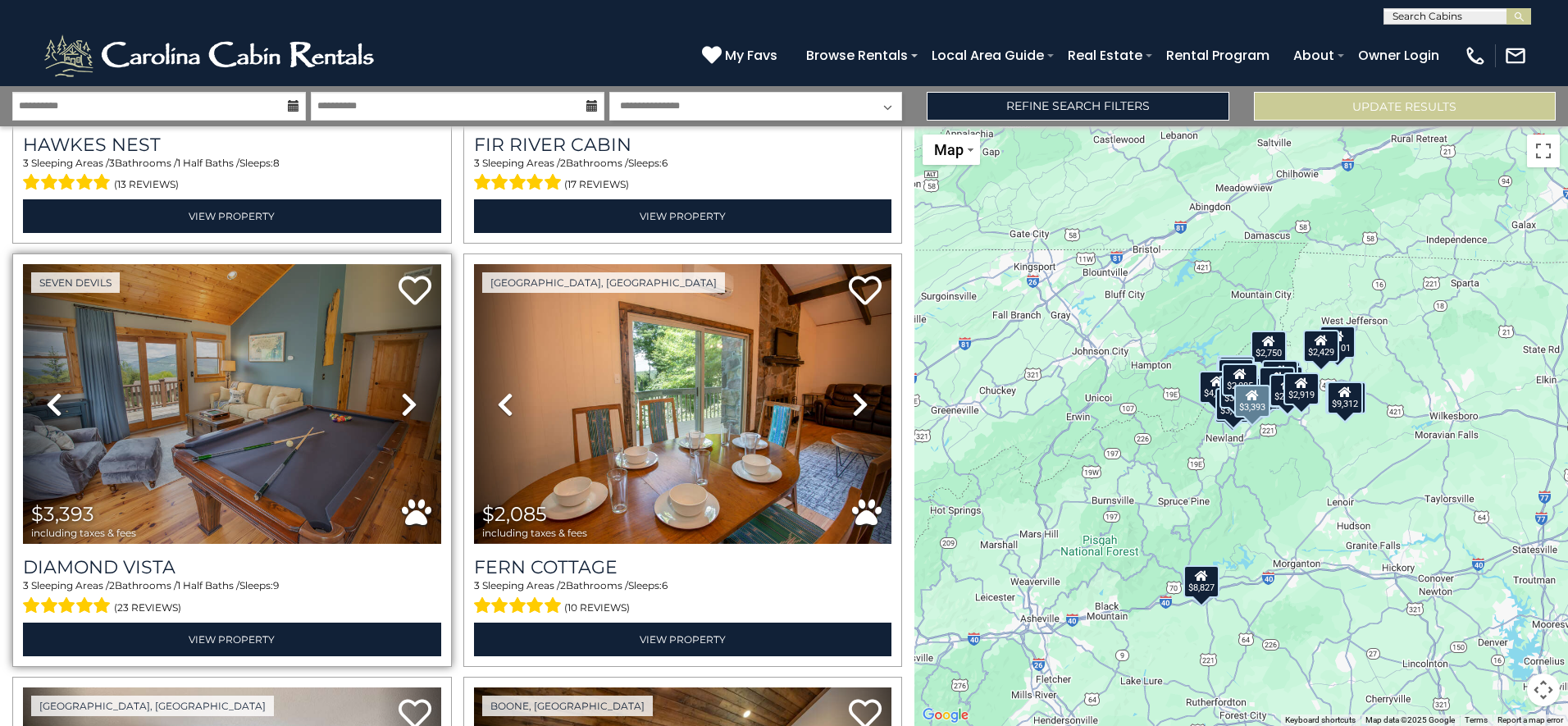
click at [403, 392] on icon at bounding box center [409, 405] width 17 height 26
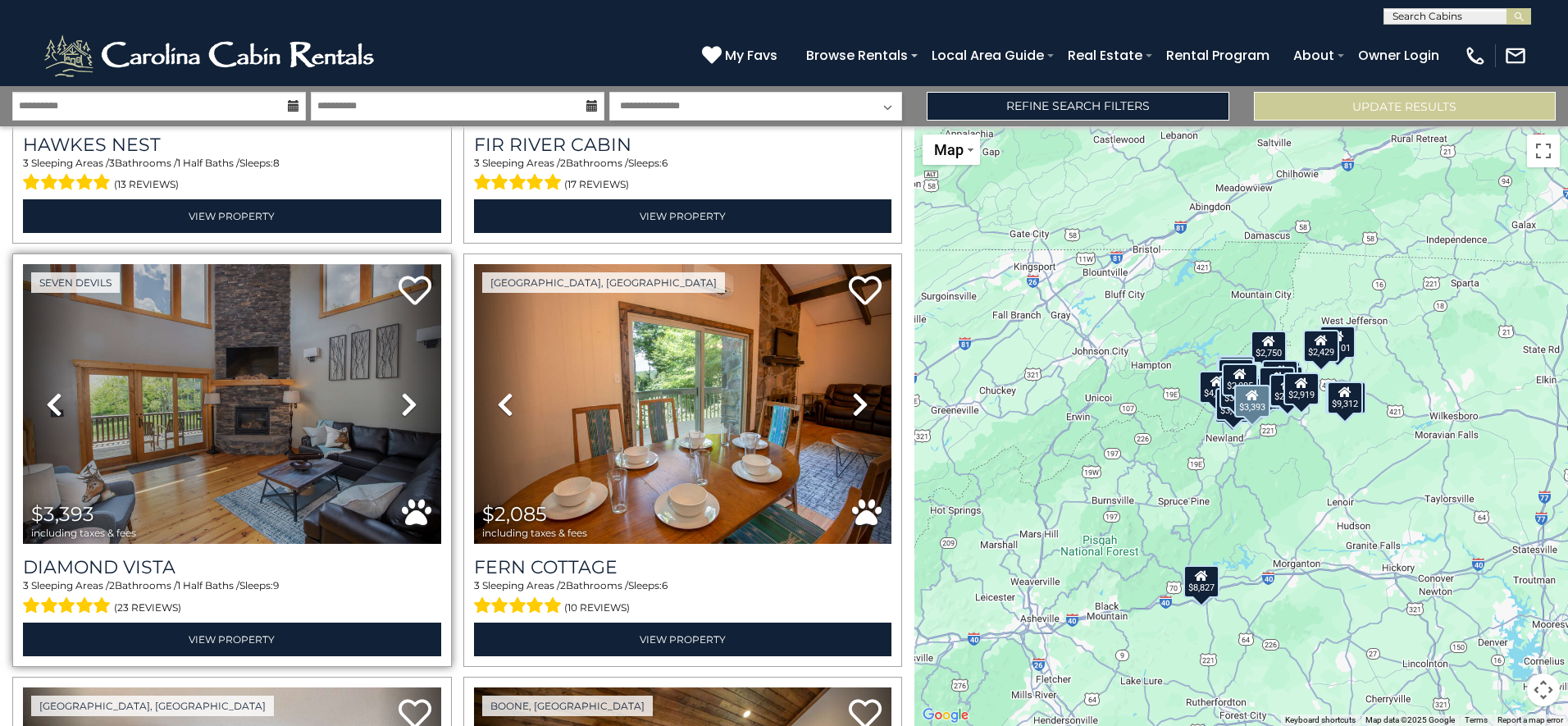
click at [403, 392] on icon at bounding box center [409, 405] width 17 height 26
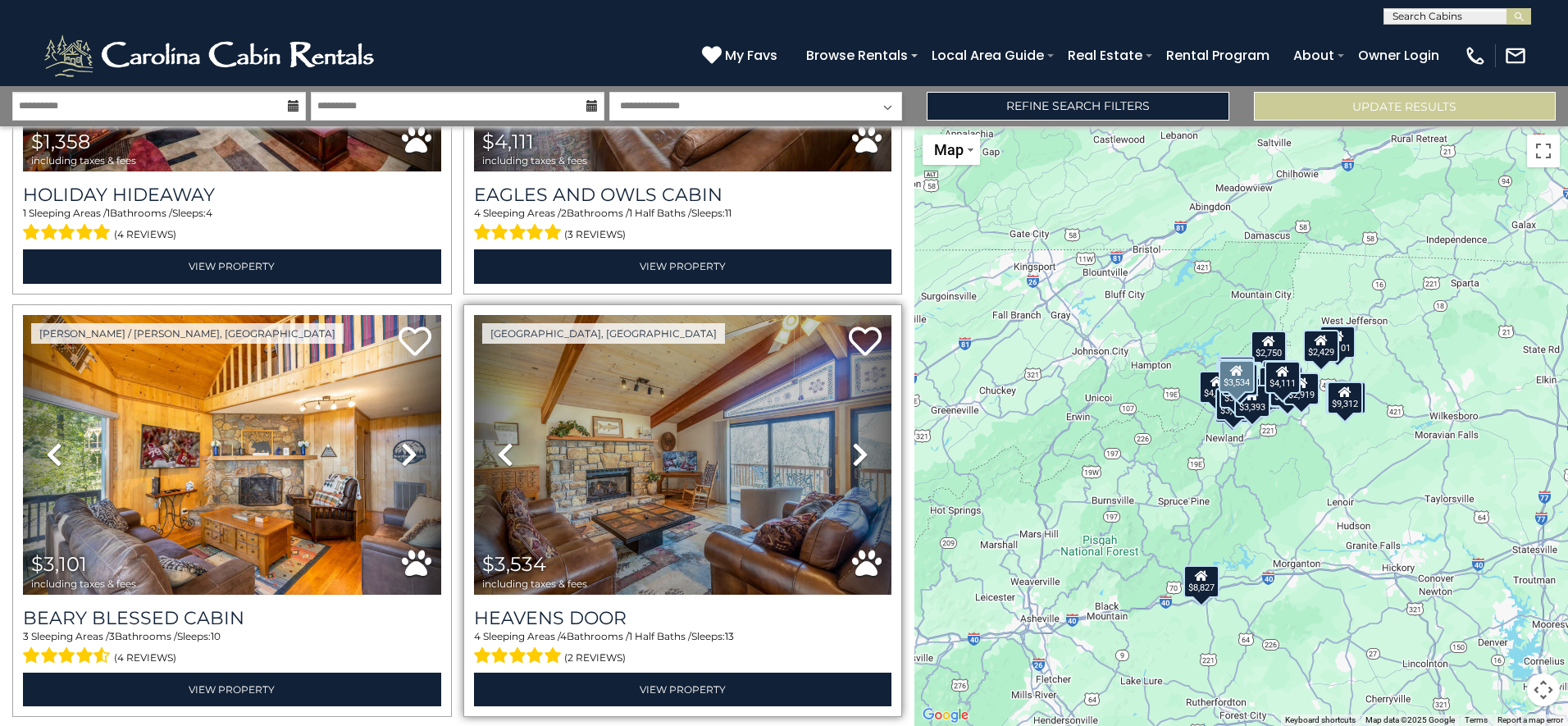
scroll to position [5823, 0]
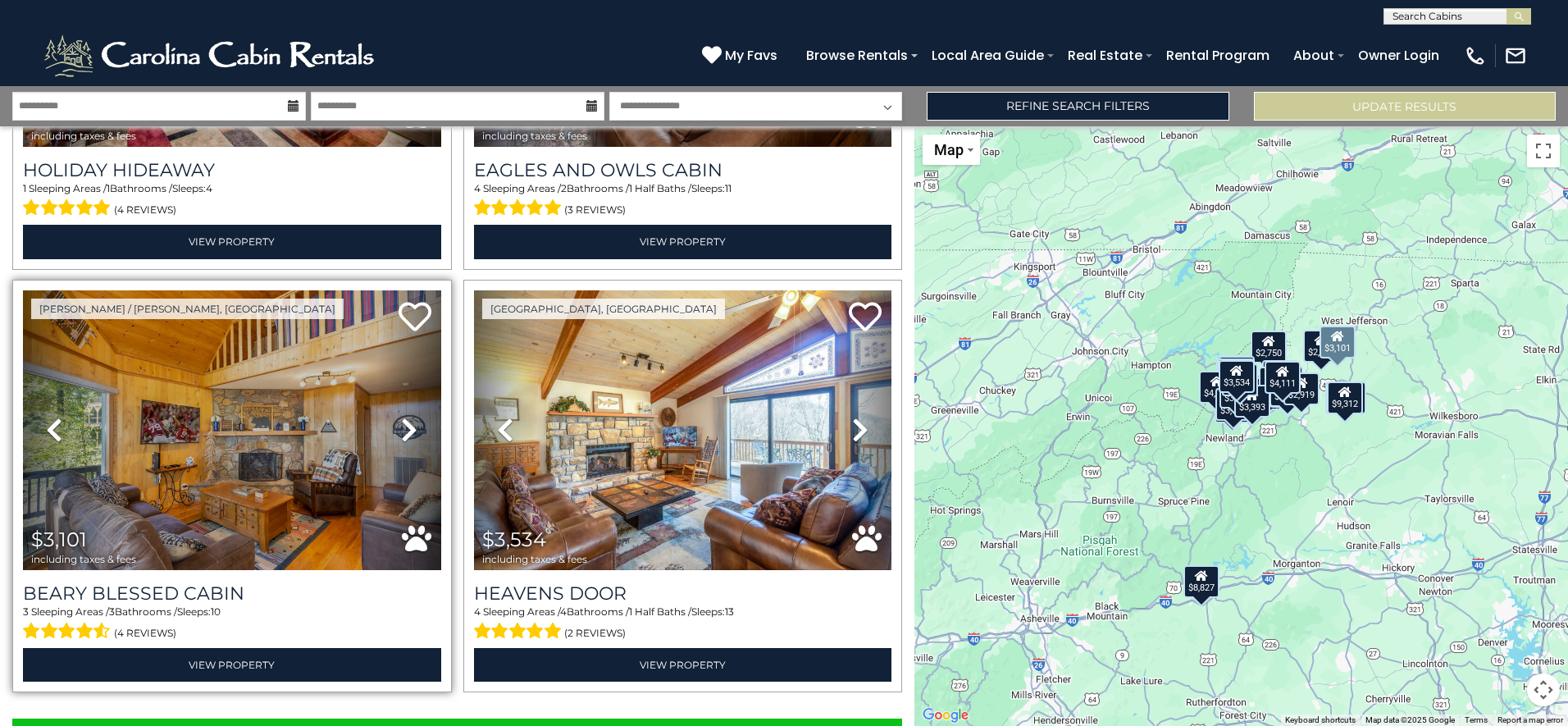
click at [405, 417] on icon at bounding box center [409, 430] width 17 height 26
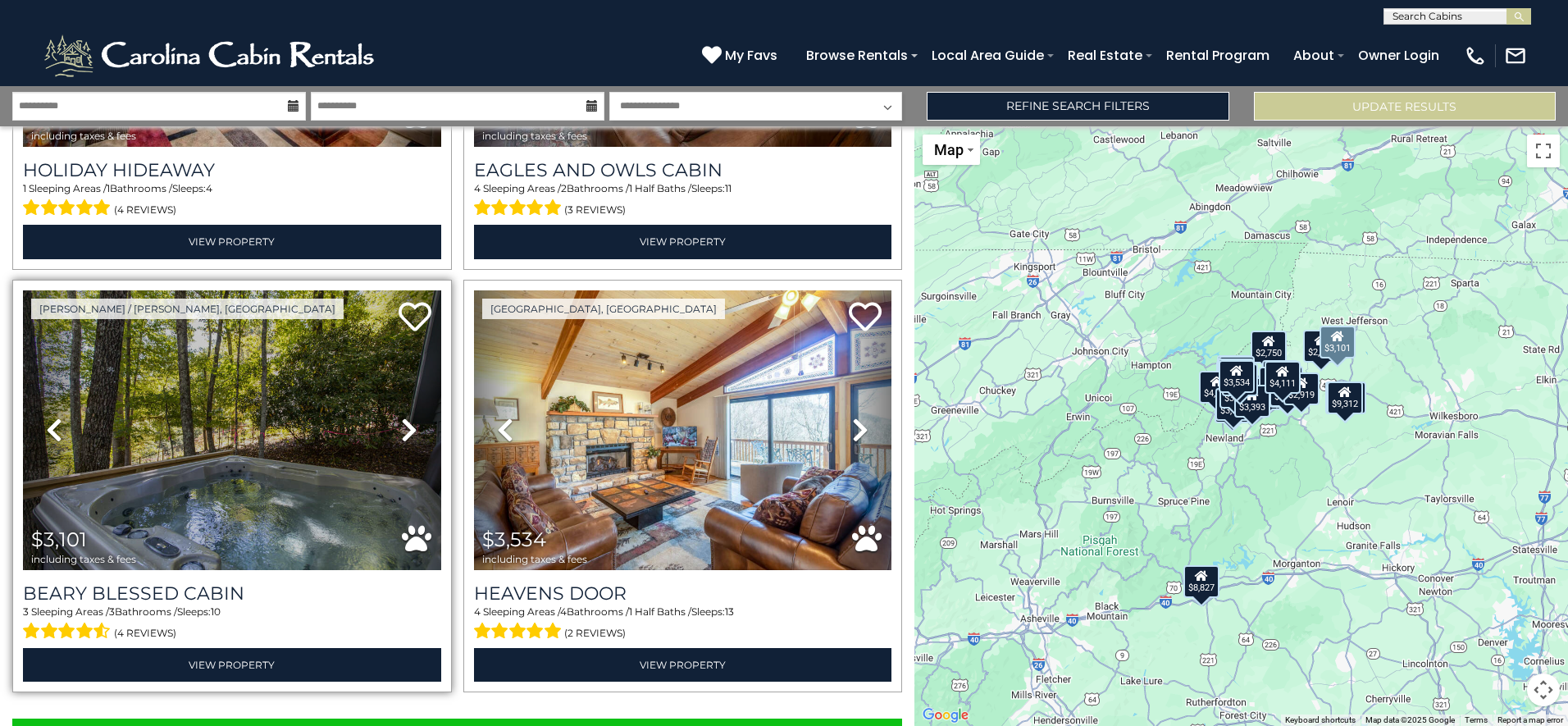
click at [405, 417] on icon at bounding box center [409, 430] width 17 height 26
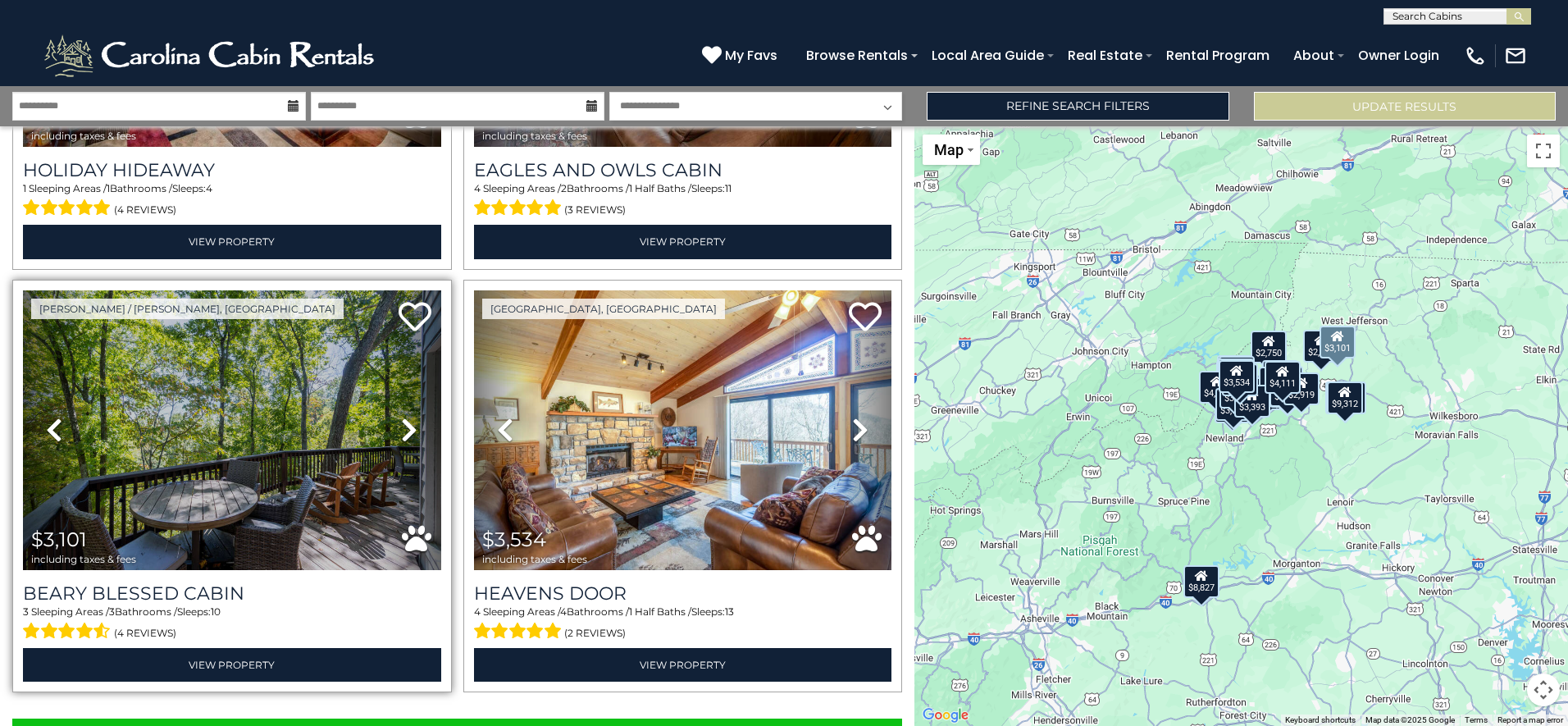
click at [405, 417] on icon at bounding box center [409, 430] width 17 height 26
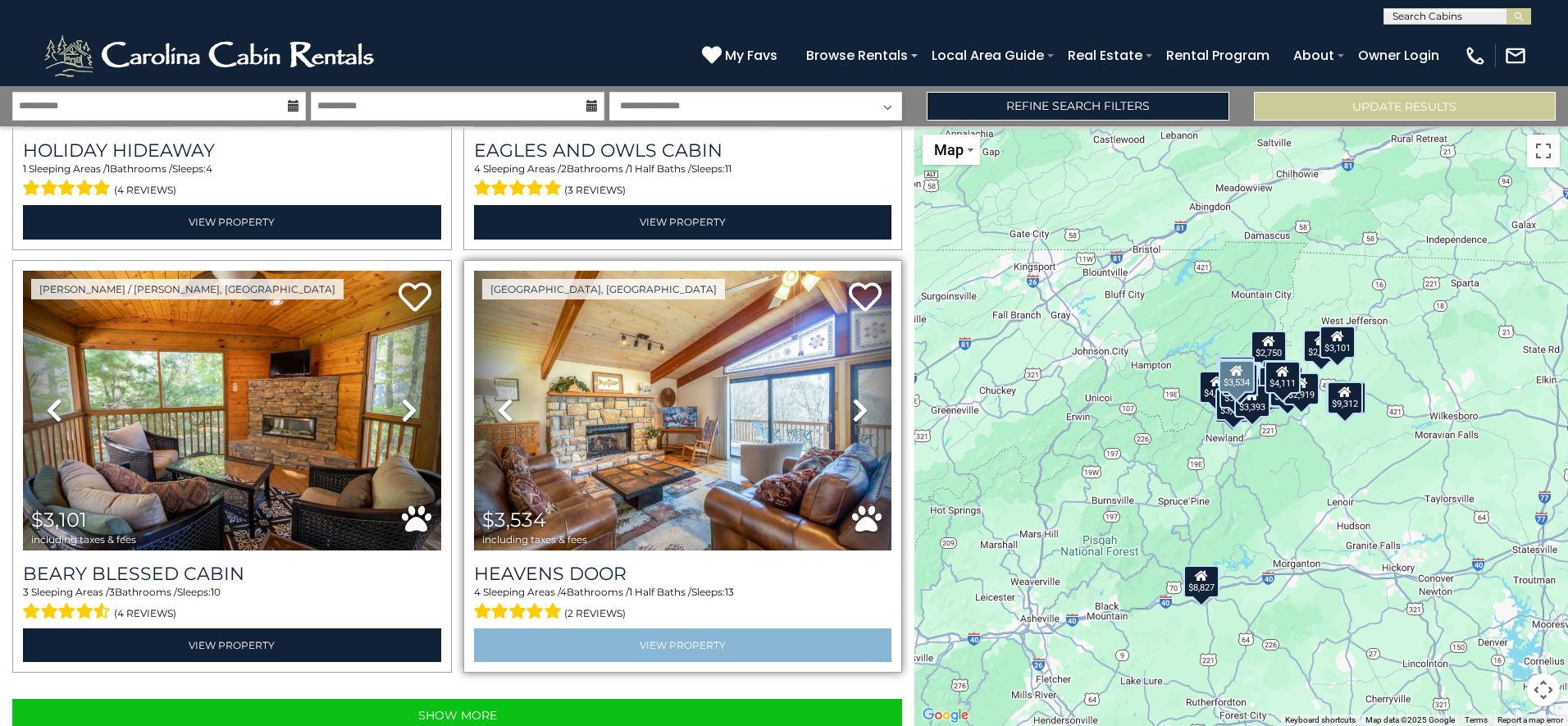
scroll to position [5848, 0]
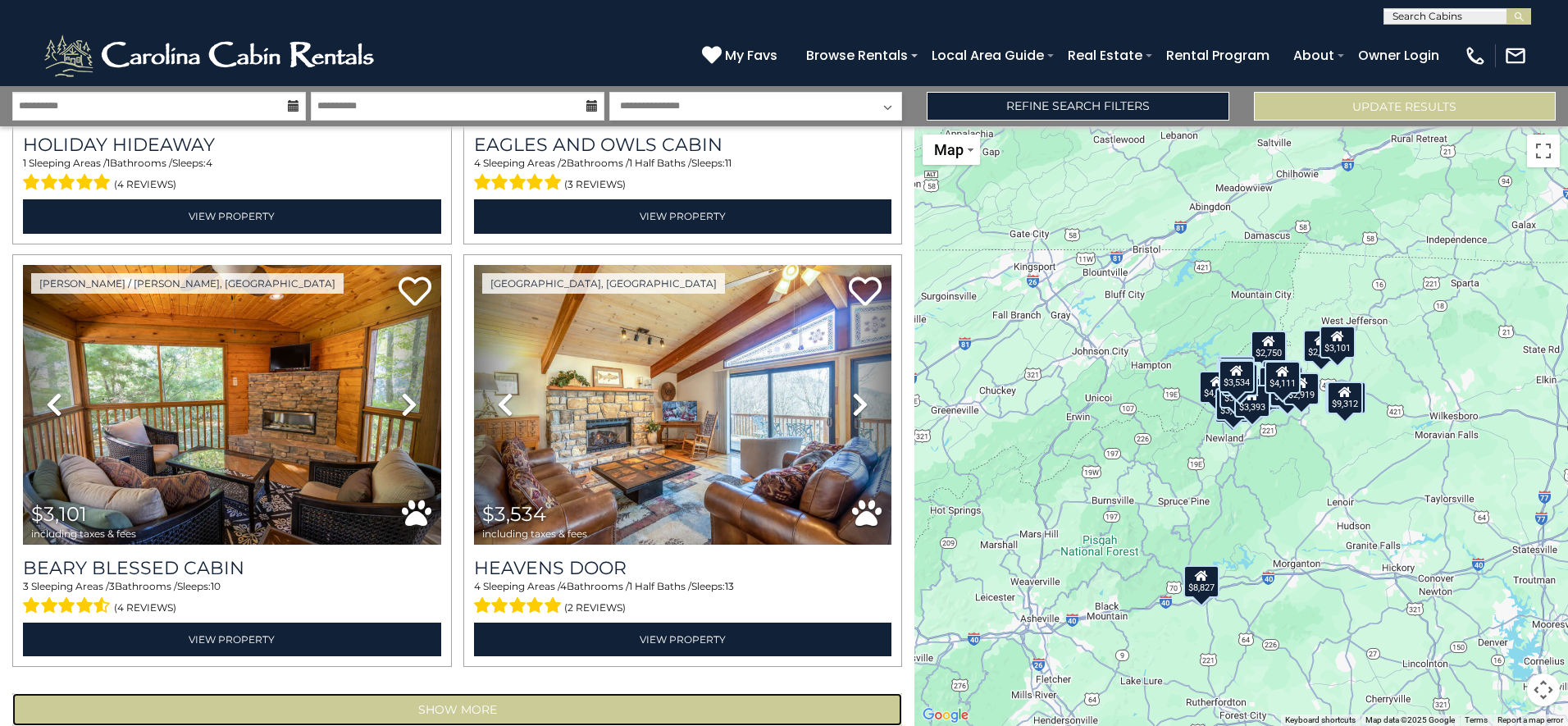
click at [532, 693] on button "Show More" at bounding box center [457, 709] width 890 height 33
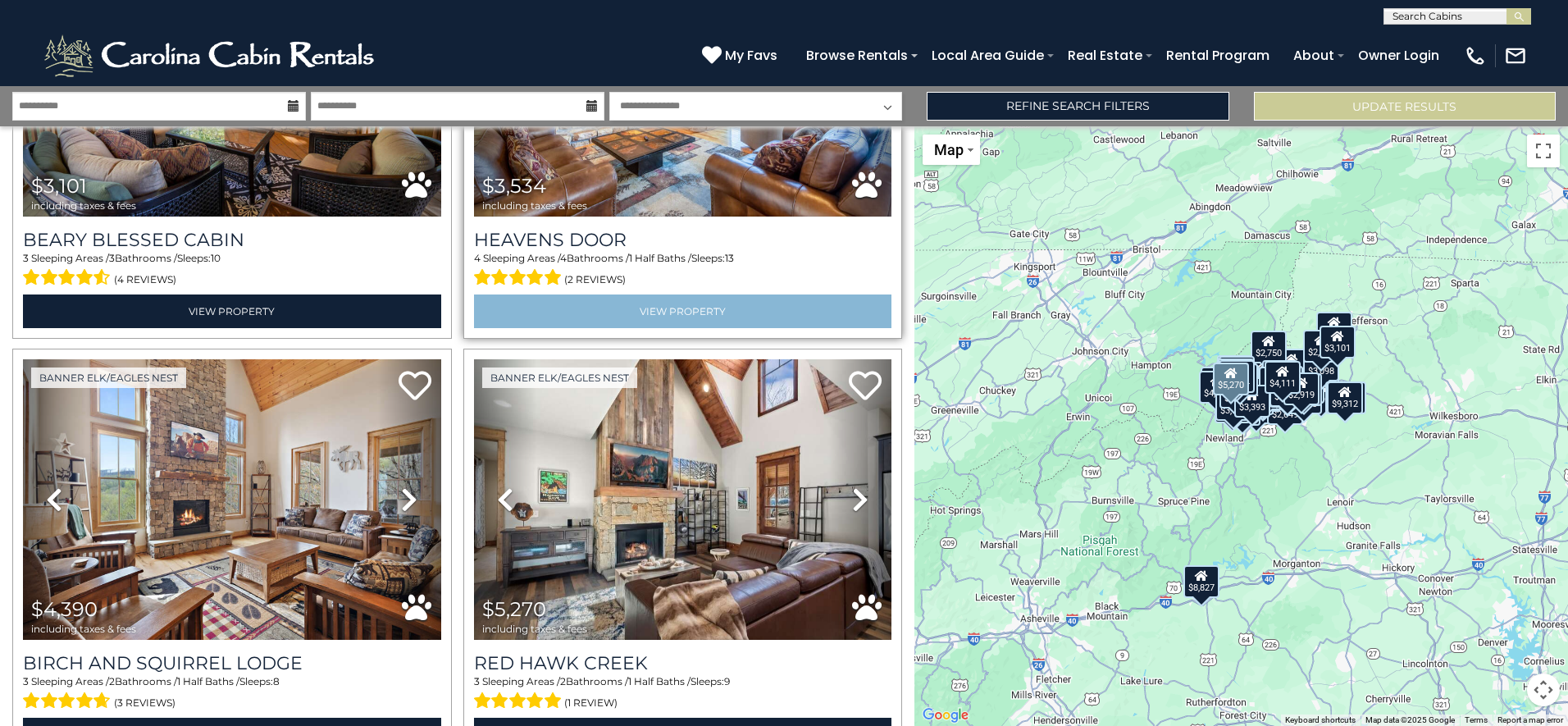
scroll to position [6259, 0]
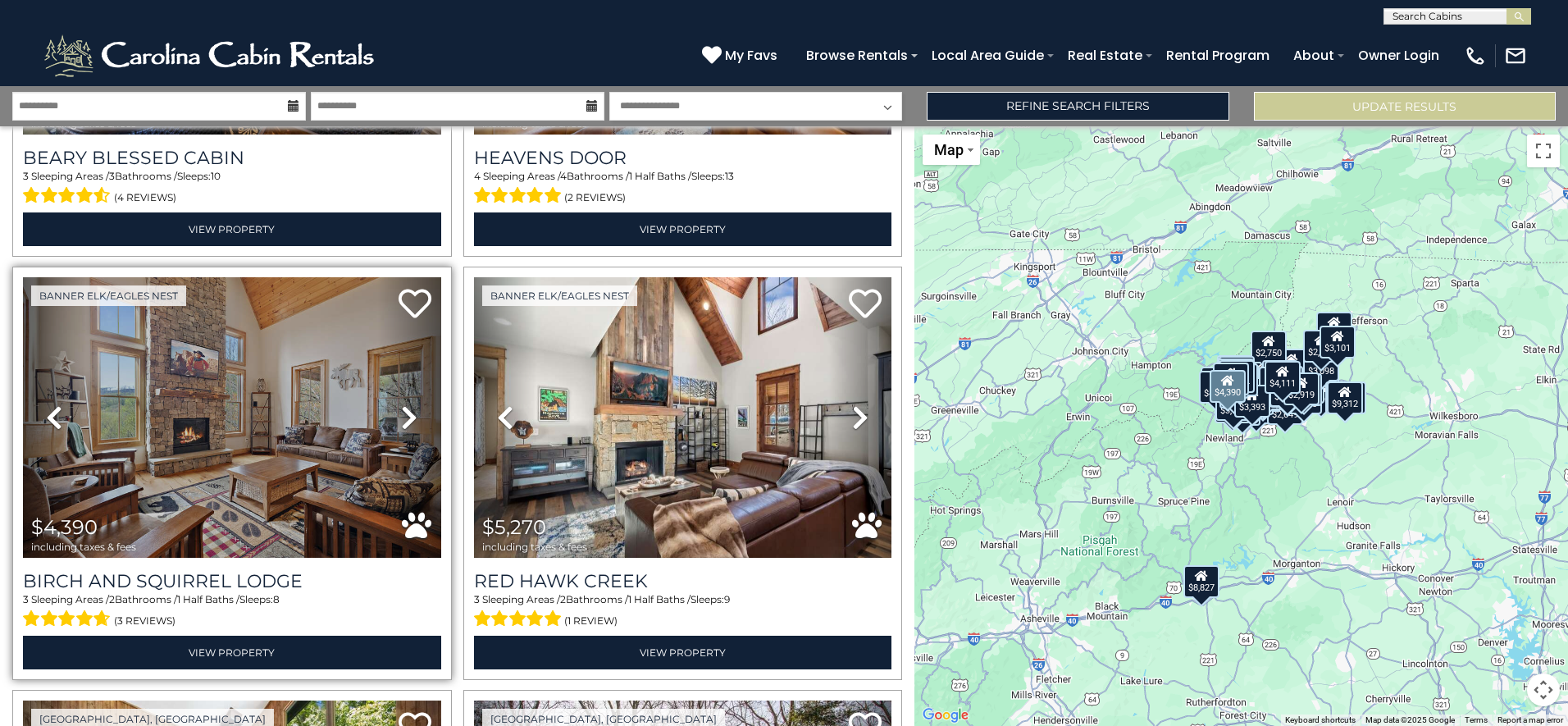
click at [401, 405] on icon at bounding box center [409, 418] width 17 height 26
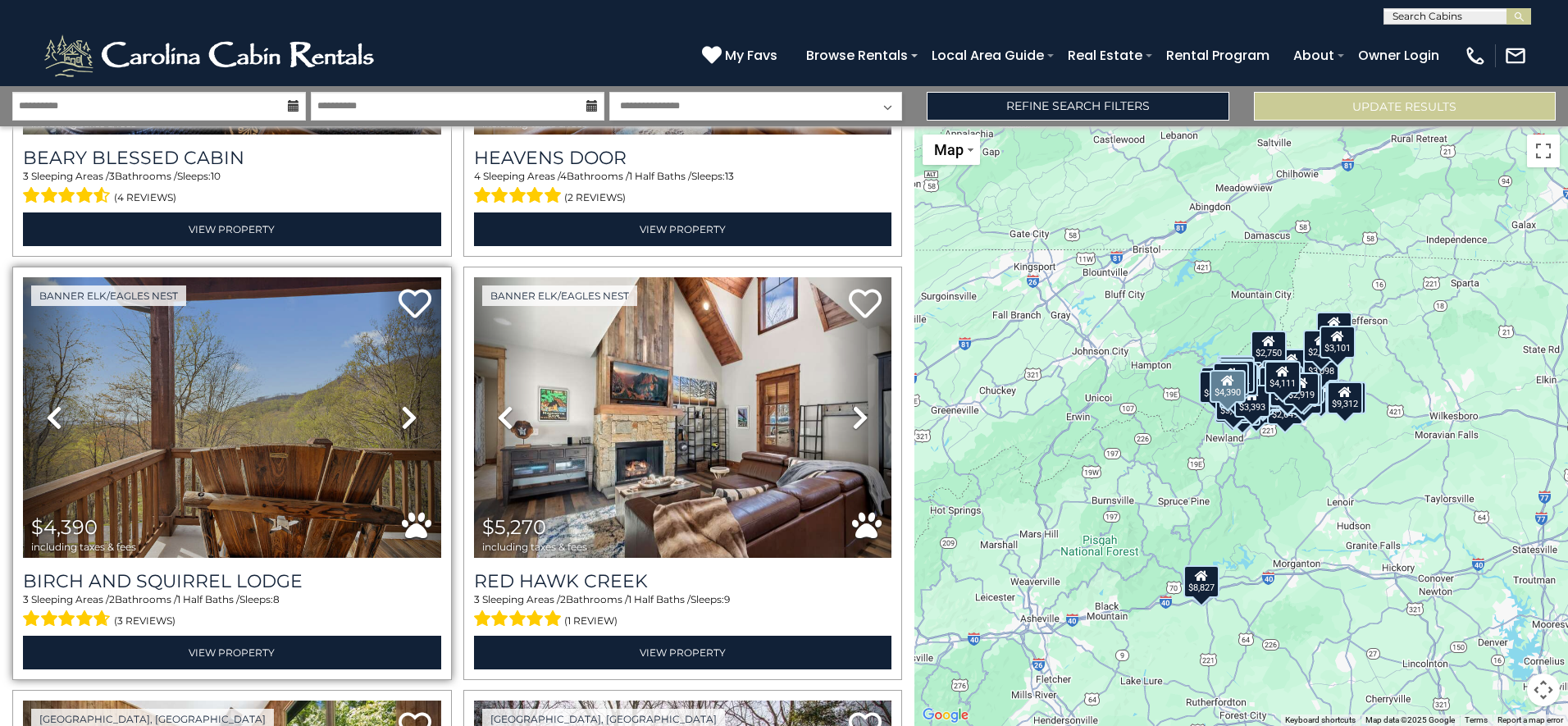
click at [401, 405] on icon at bounding box center [409, 418] width 17 height 26
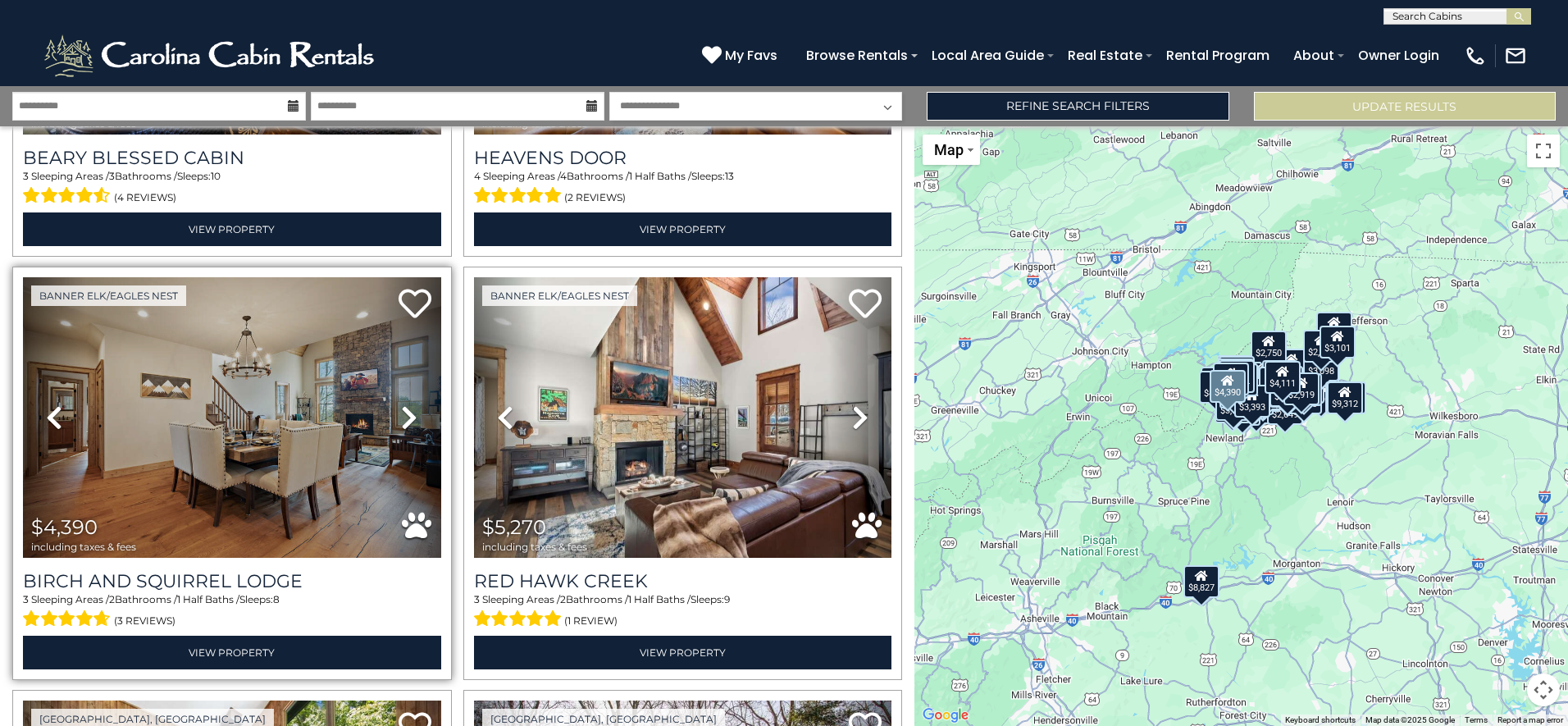
click at [401, 405] on icon at bounding box center [409, 418] width 17 height 26
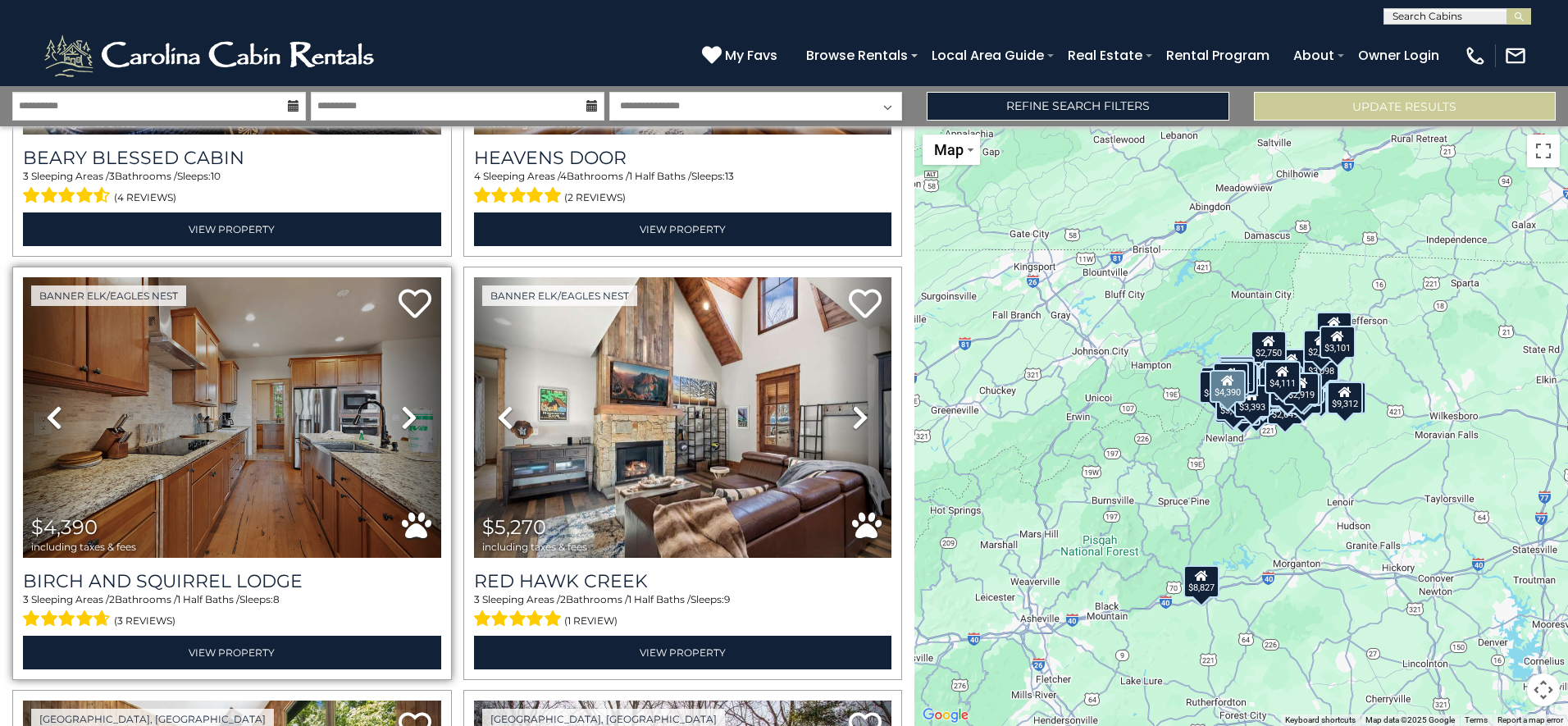
click at [401, 405] on icon at bounding box center [409, 418] width 17 height 26
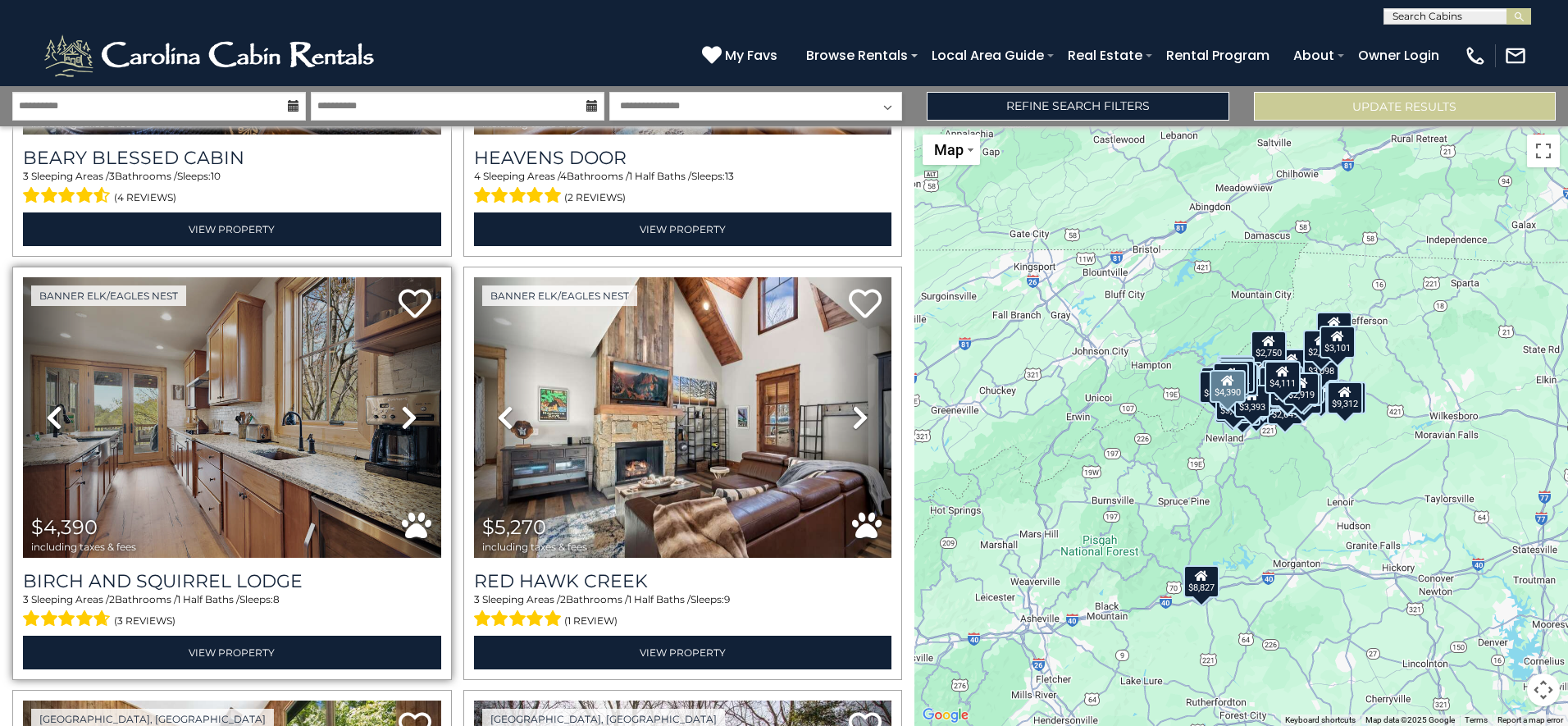
click at [401, 405] on icon at bounding box center [409, 418] width 17 height 26
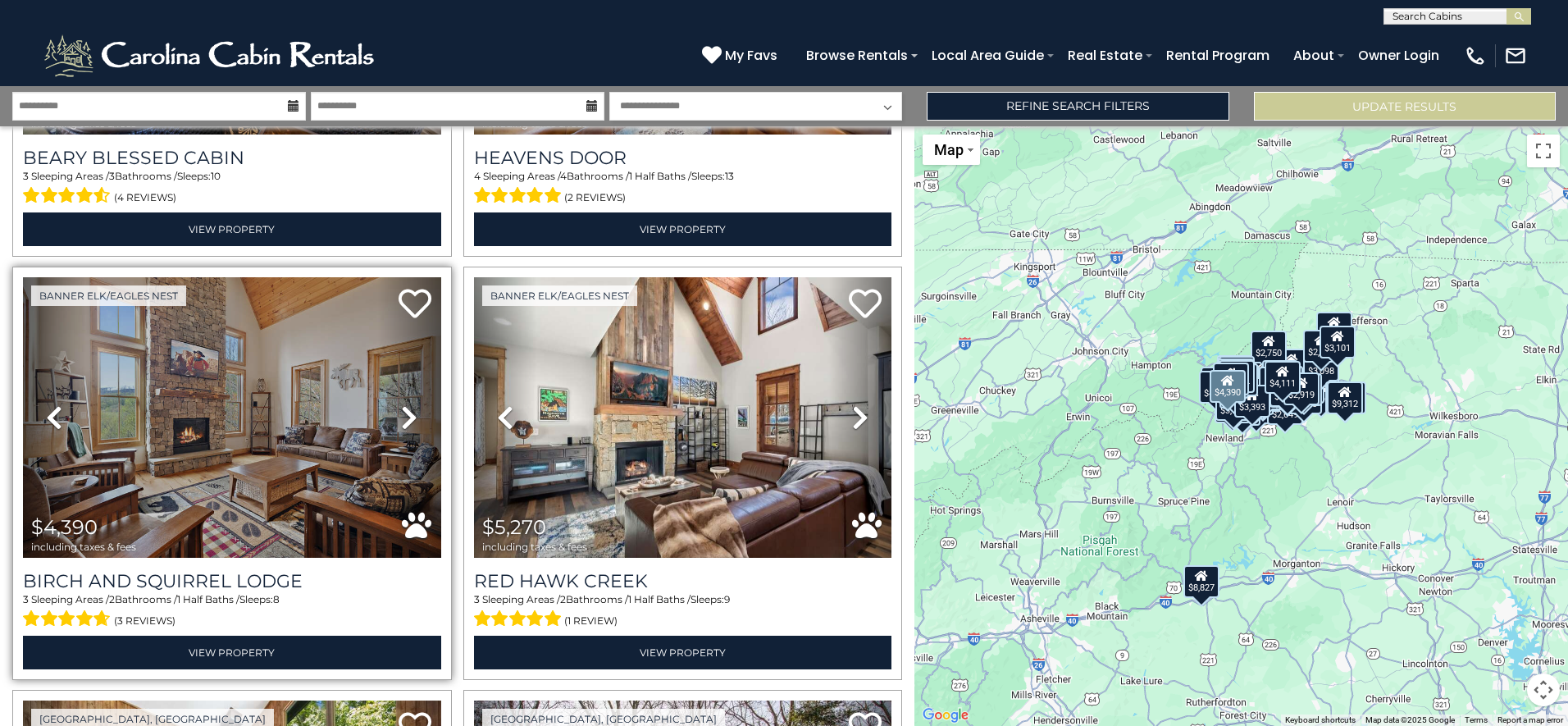
click at [408, 405] on icon at bounding box center [409, 418] width 17 height 26
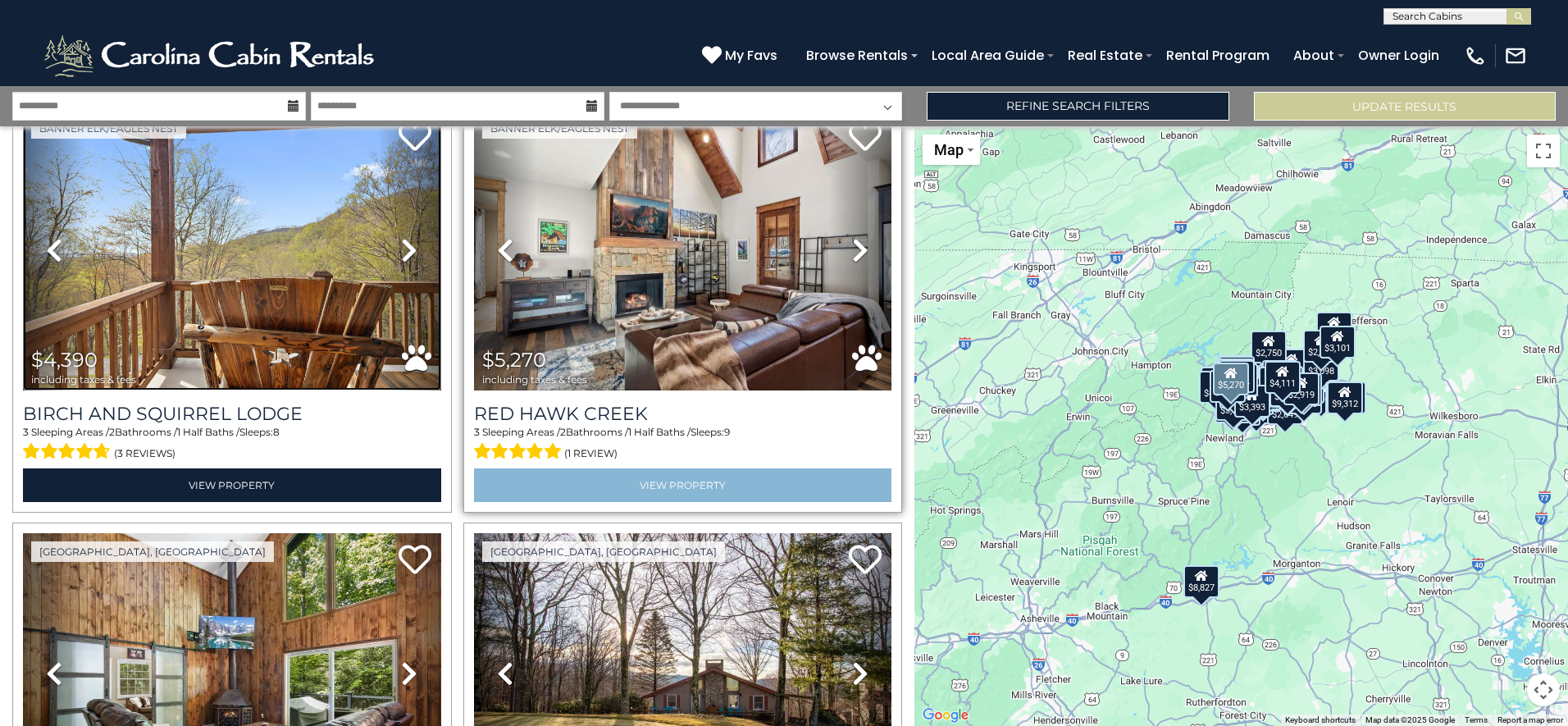
scroll to position [6669, 0]
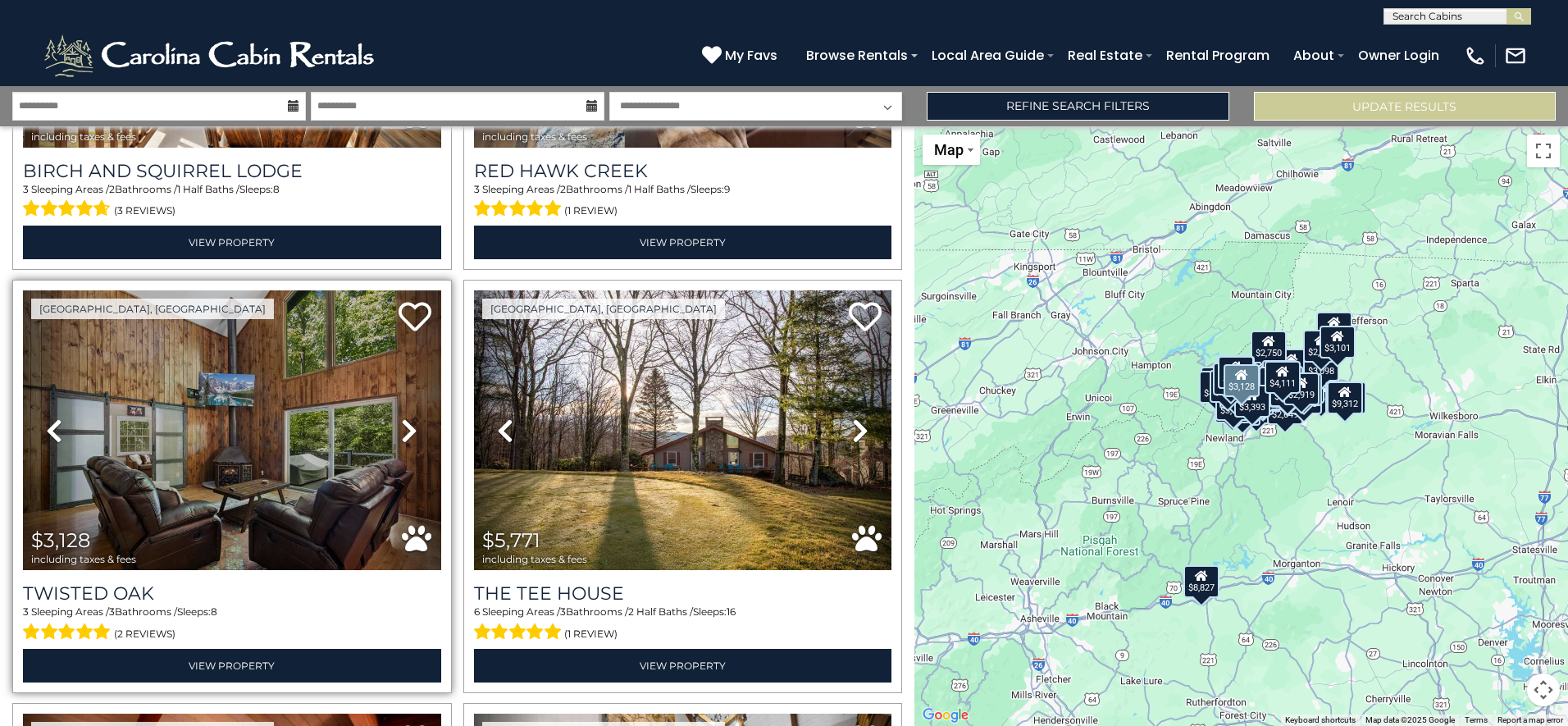
click at [401, 418] on icon at bounding box center [409, 431] width 17 height 26
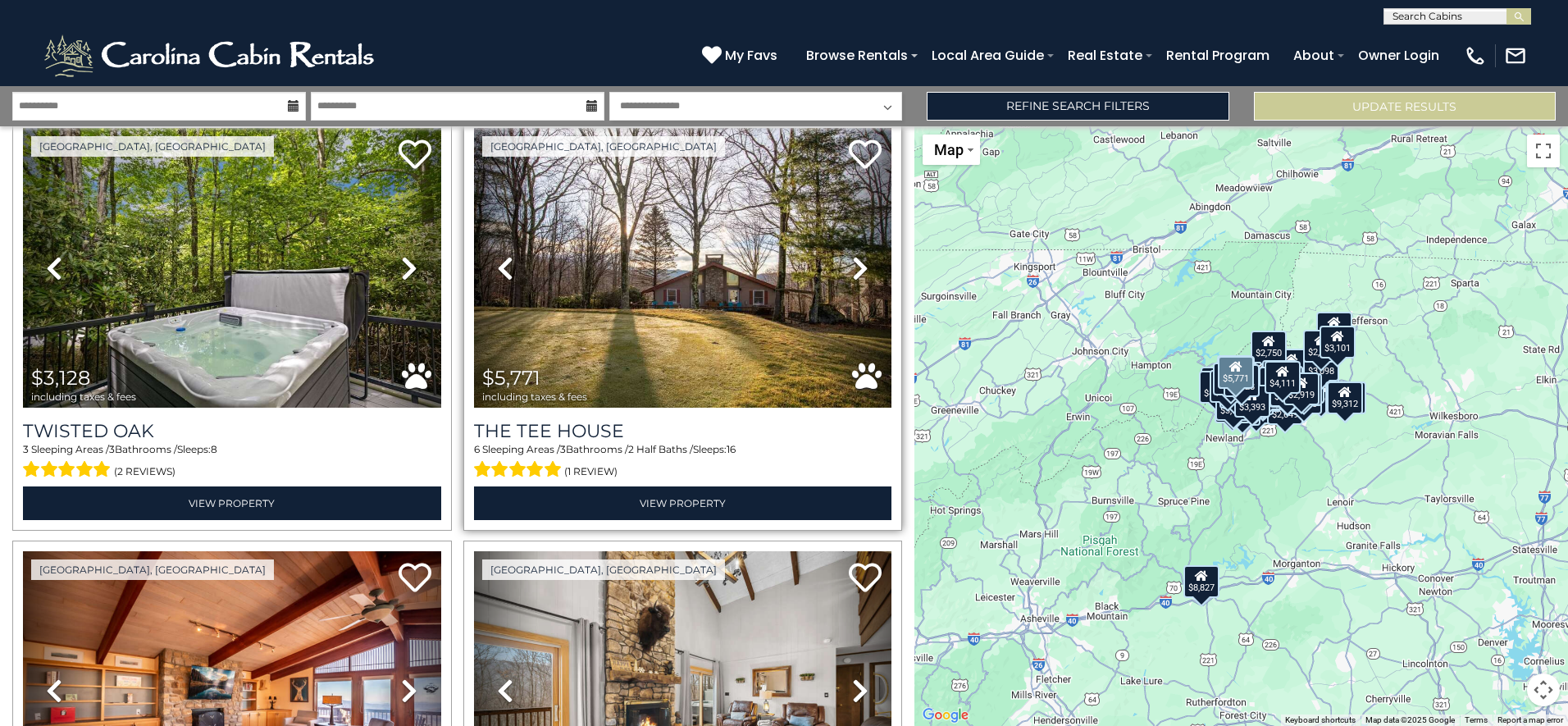
scroll to position [7078, 0]
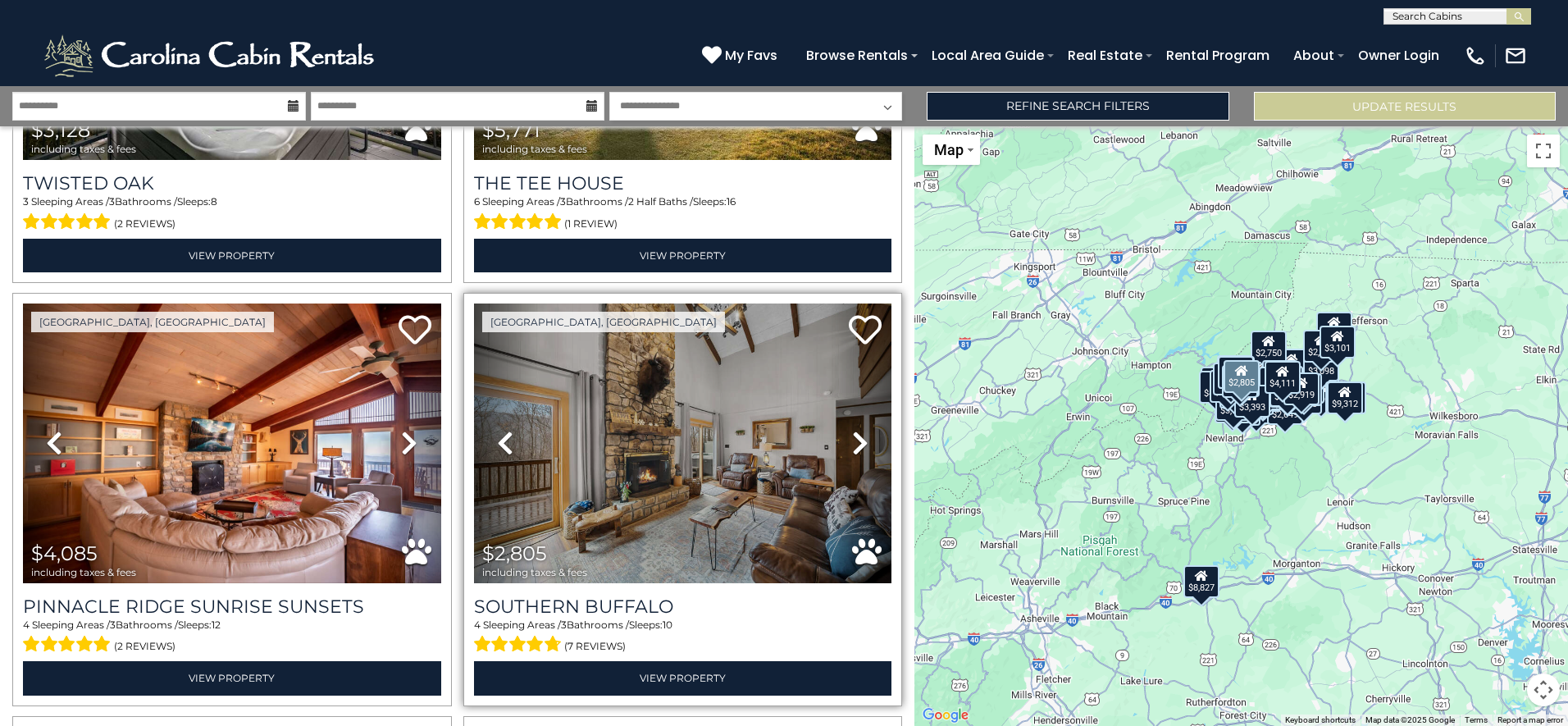
click at [852, 430] on icon at bounding box center [861, 443] width 17 height 26
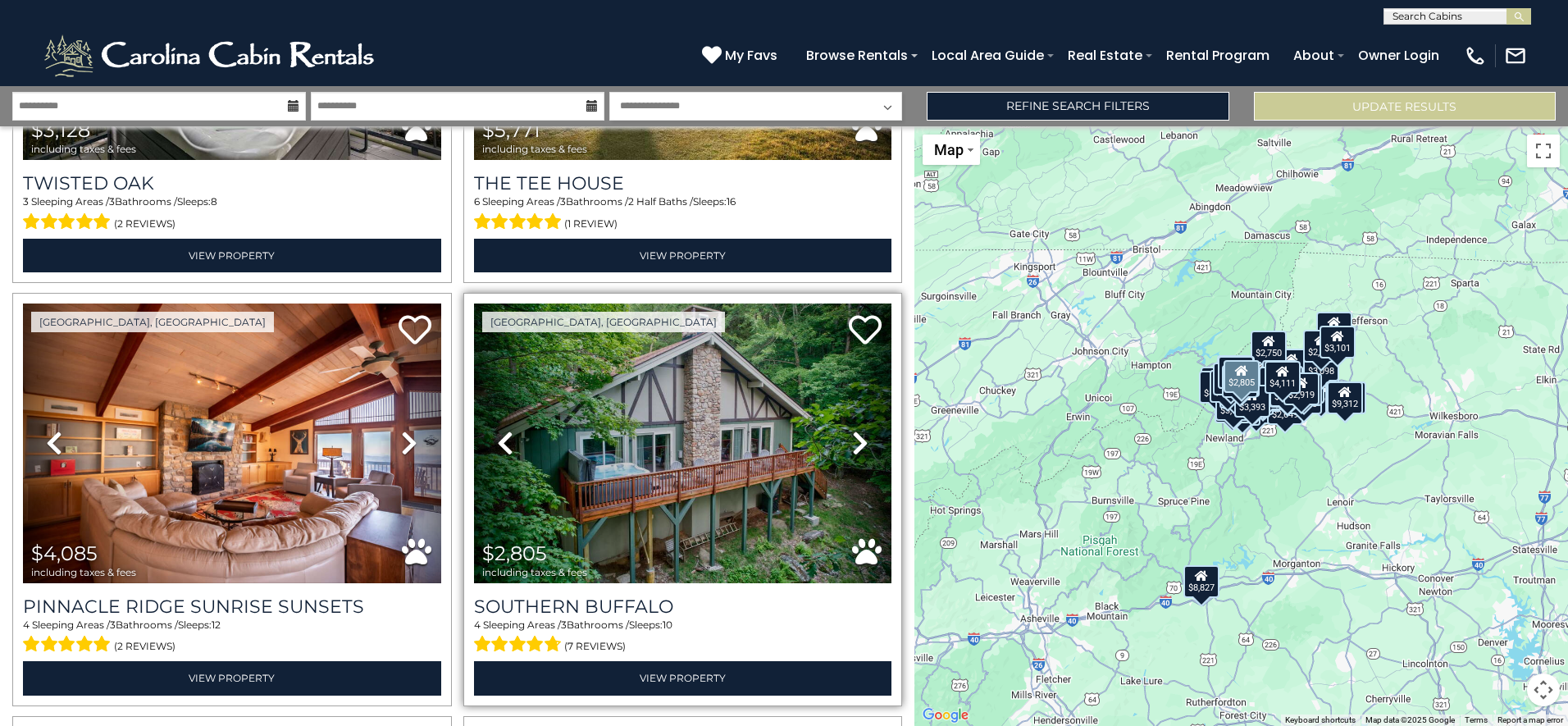
click at [852, 430] on icon at bounding box center [861, 443] width 17 height 26
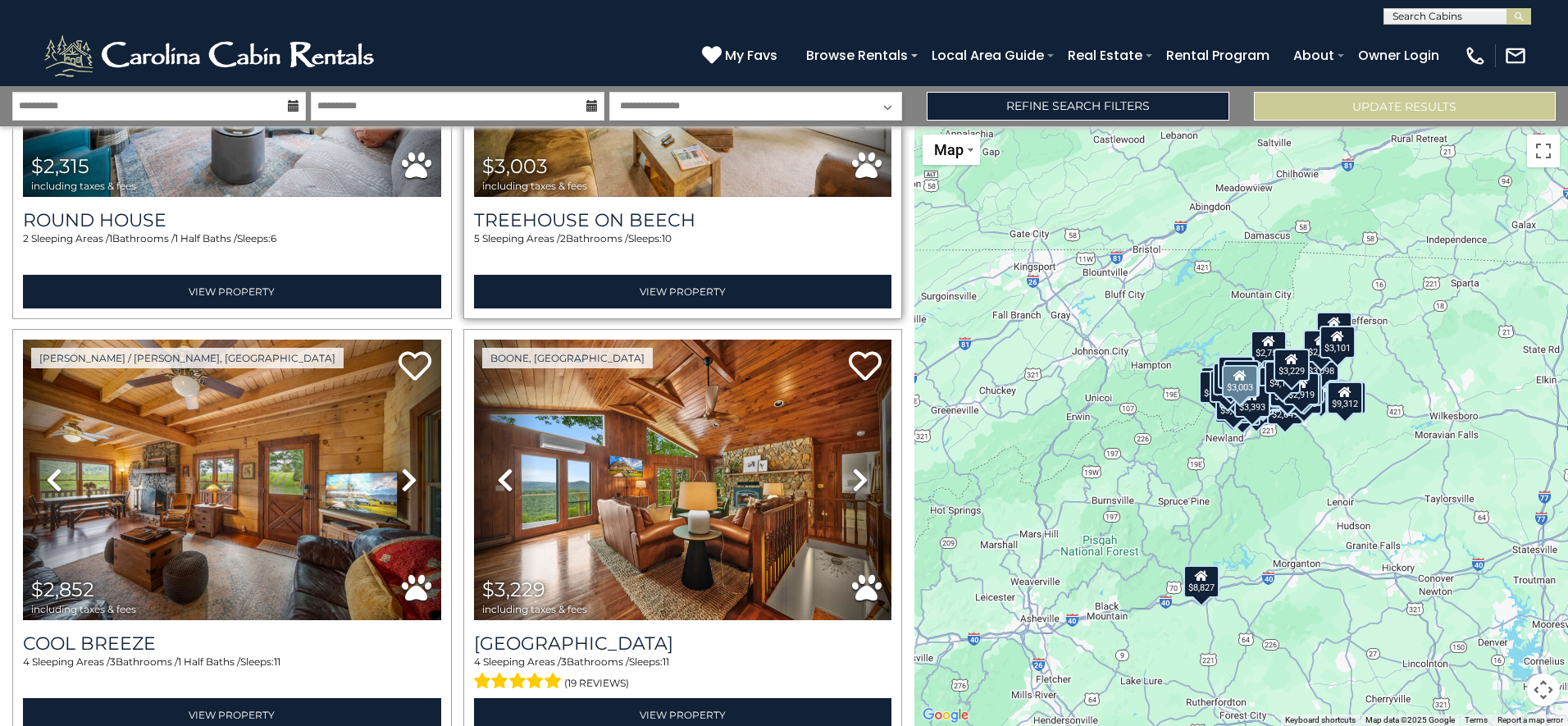
scroll to position [7899, 0]
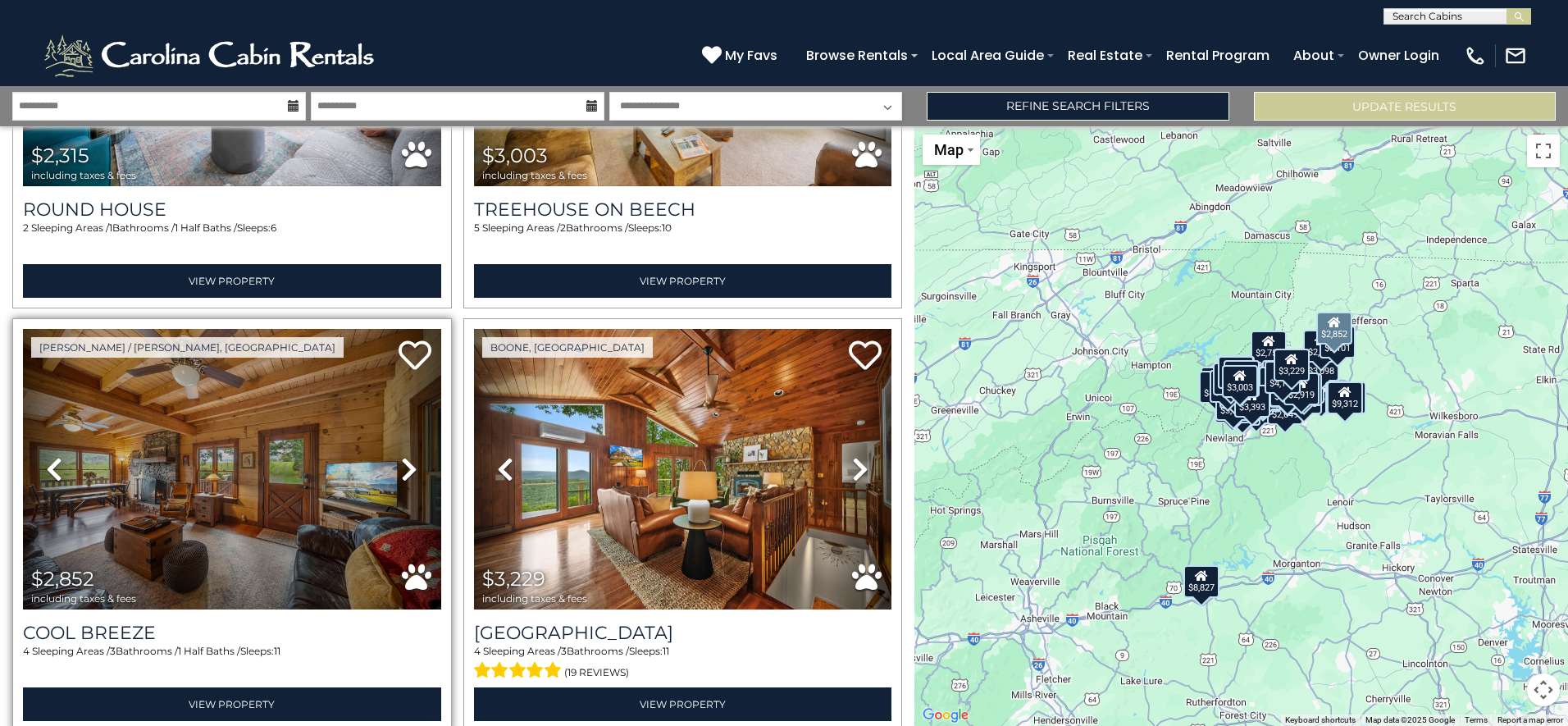
click at [422, 424] on link "Next" at bounding box center [409, 468] width 63 height 280
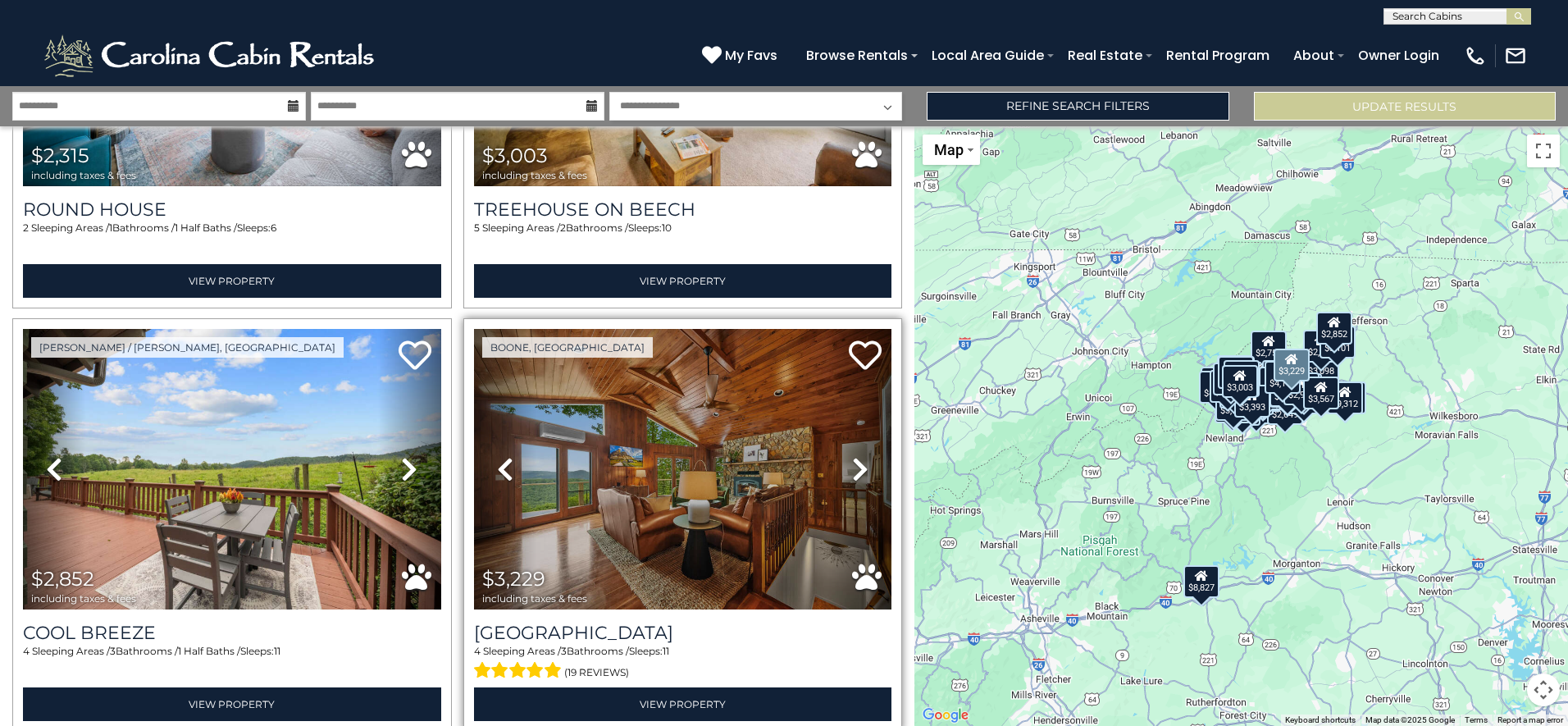
click at [856, 456] on icon at bounding box center [861, 469] width 17 height 26
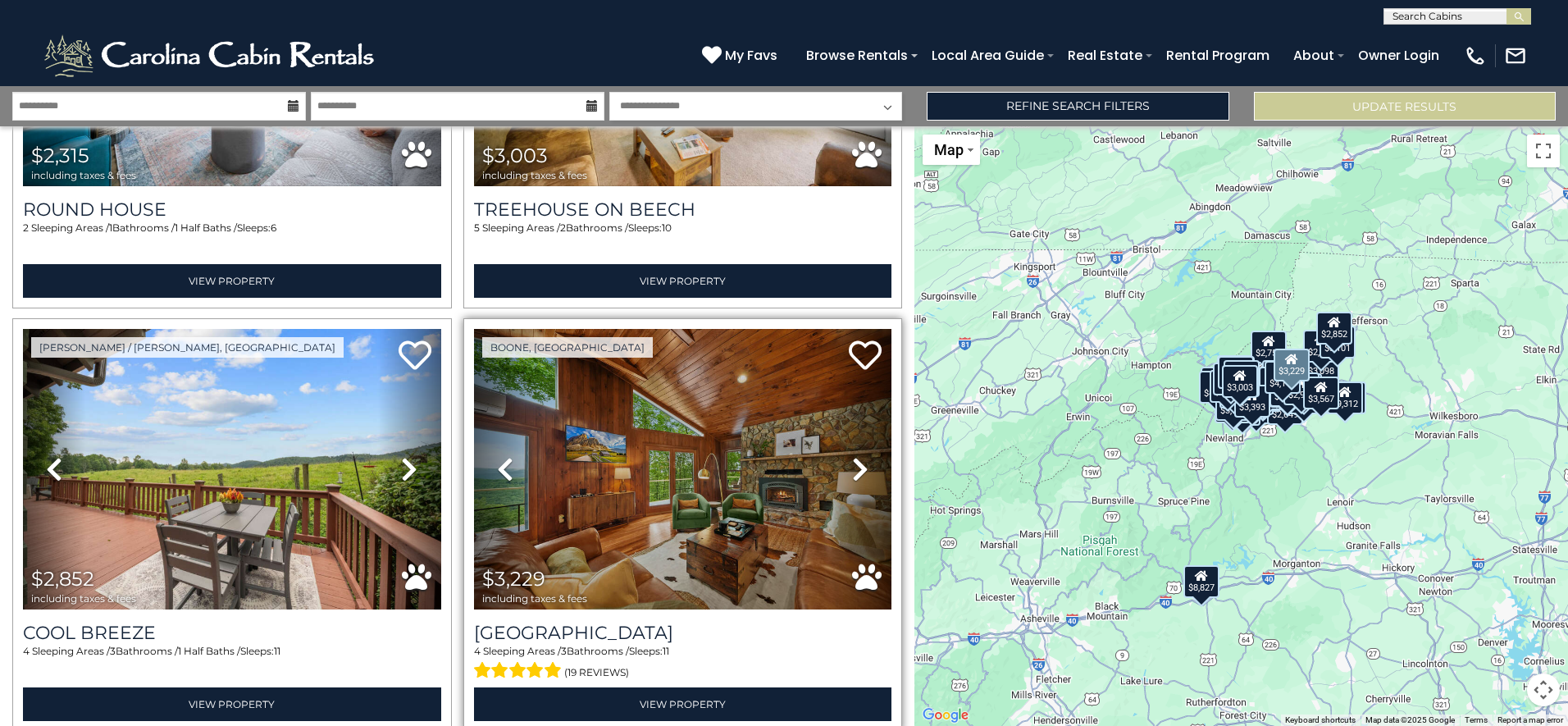
click at [856, 456] on icon at bounding box center [861, 469] width 17 height 26
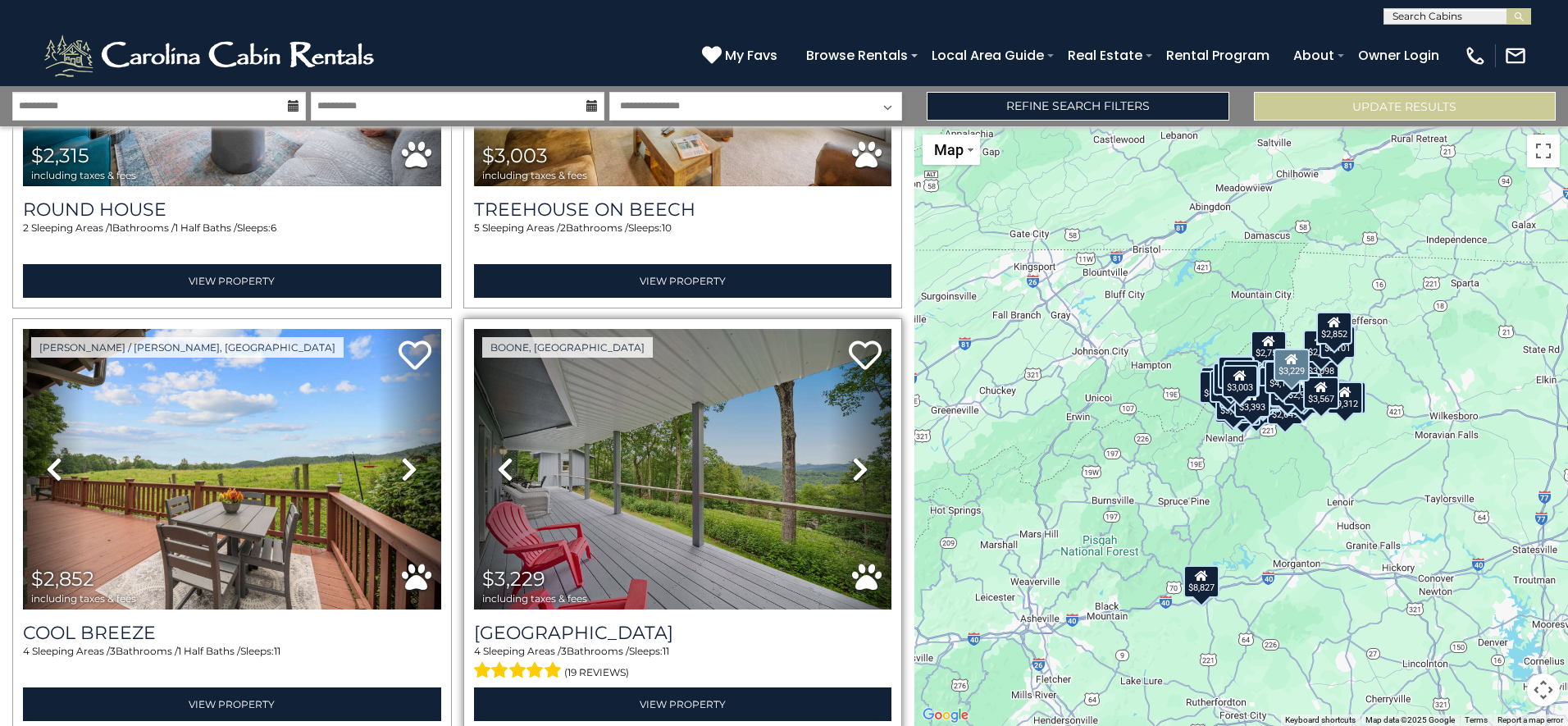
click at [856, 456] on icon at bounding box center [861, 469] width 17 height 26
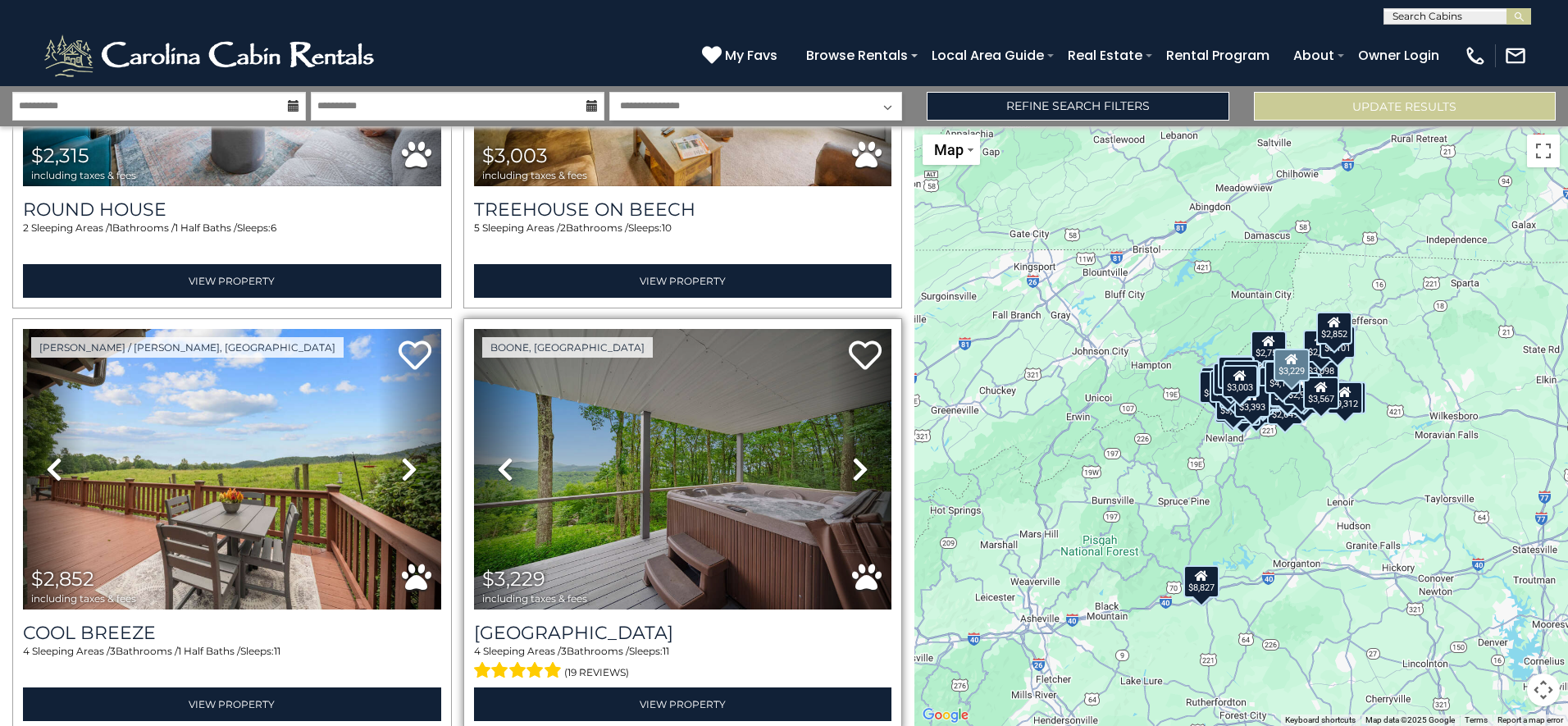
click at [856, 456] on icon at bounding box center [861, 469] width 17 height 26
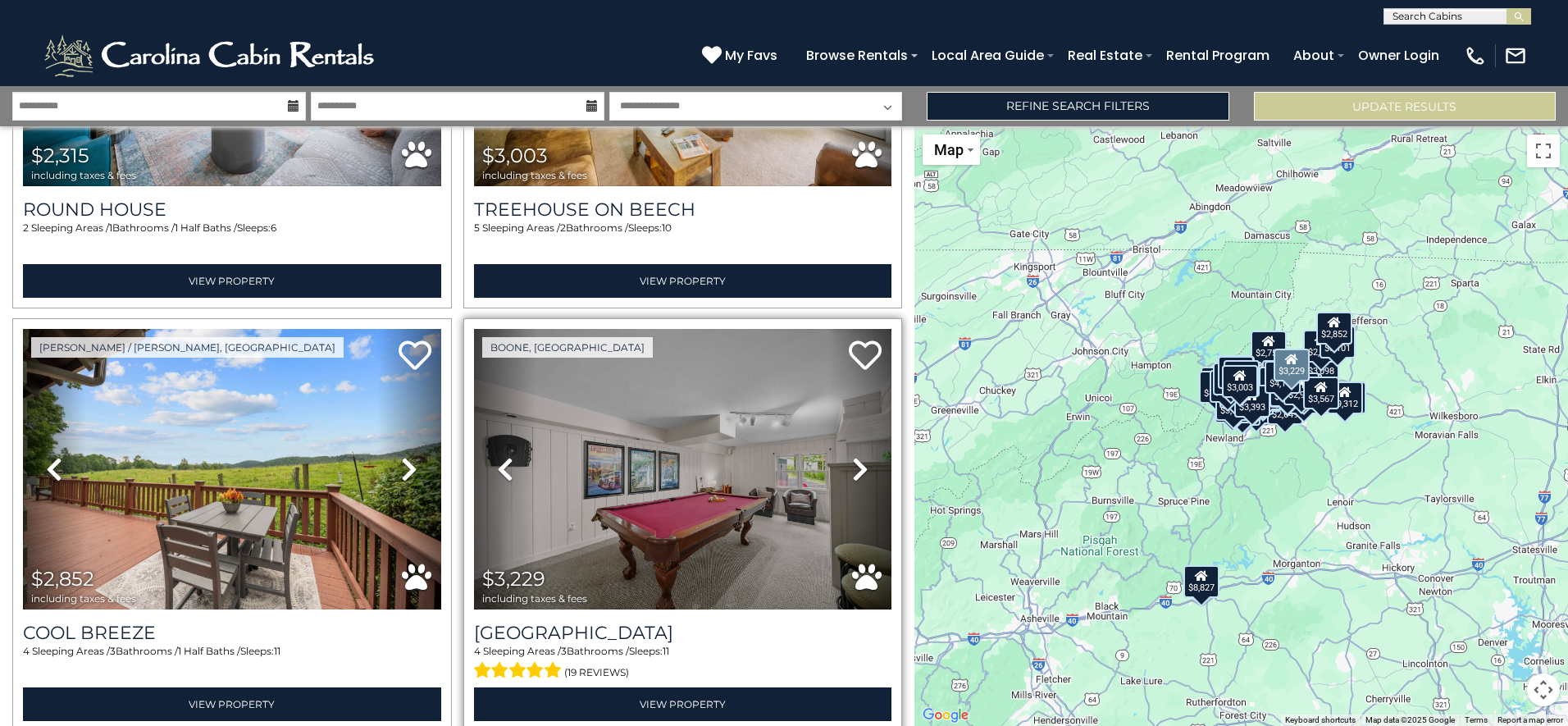
click at [856, 456] on icon at bounding box center [861, 469] width 17 height 26
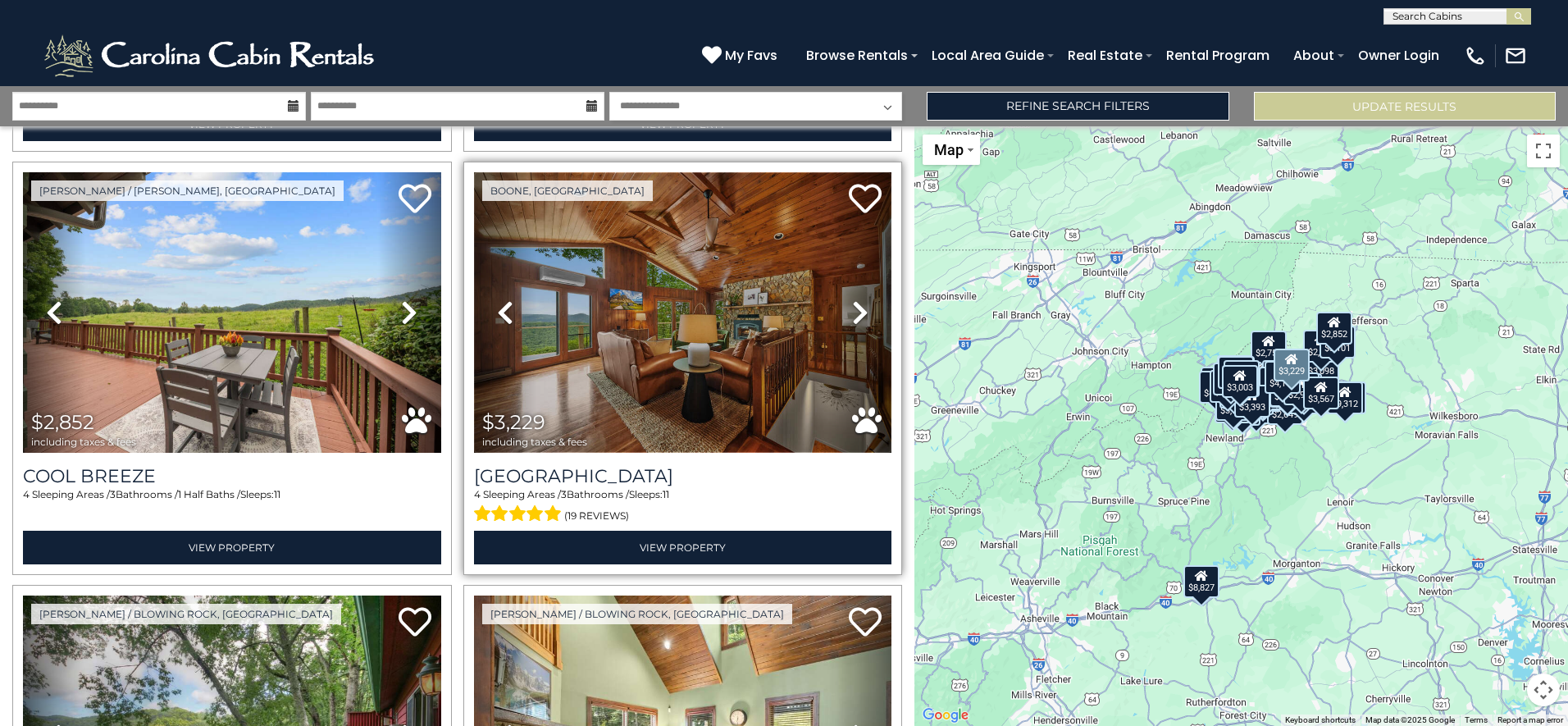
scroll to position [8309, 0]
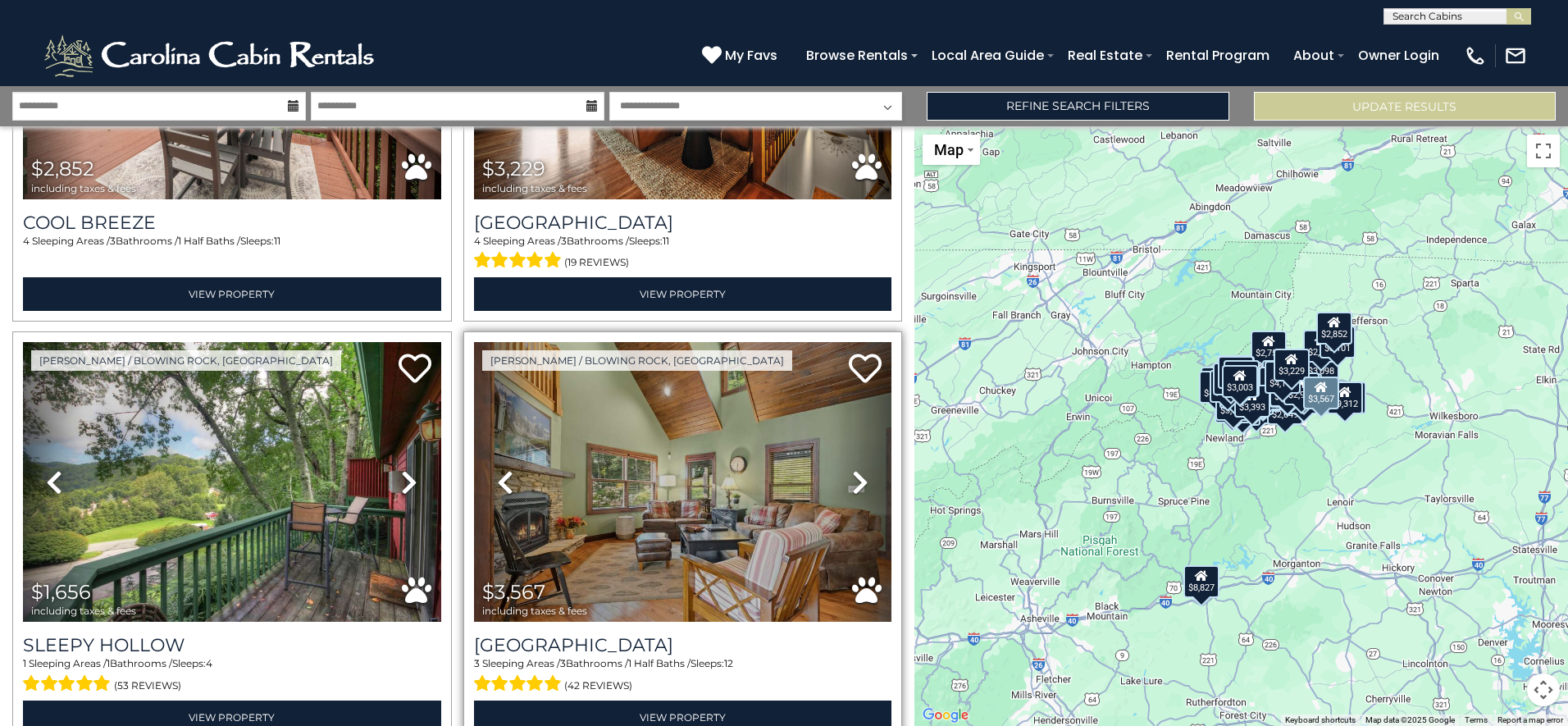
click at [852, 469] on icon at bounding box center [861, 482] width 17 height 26
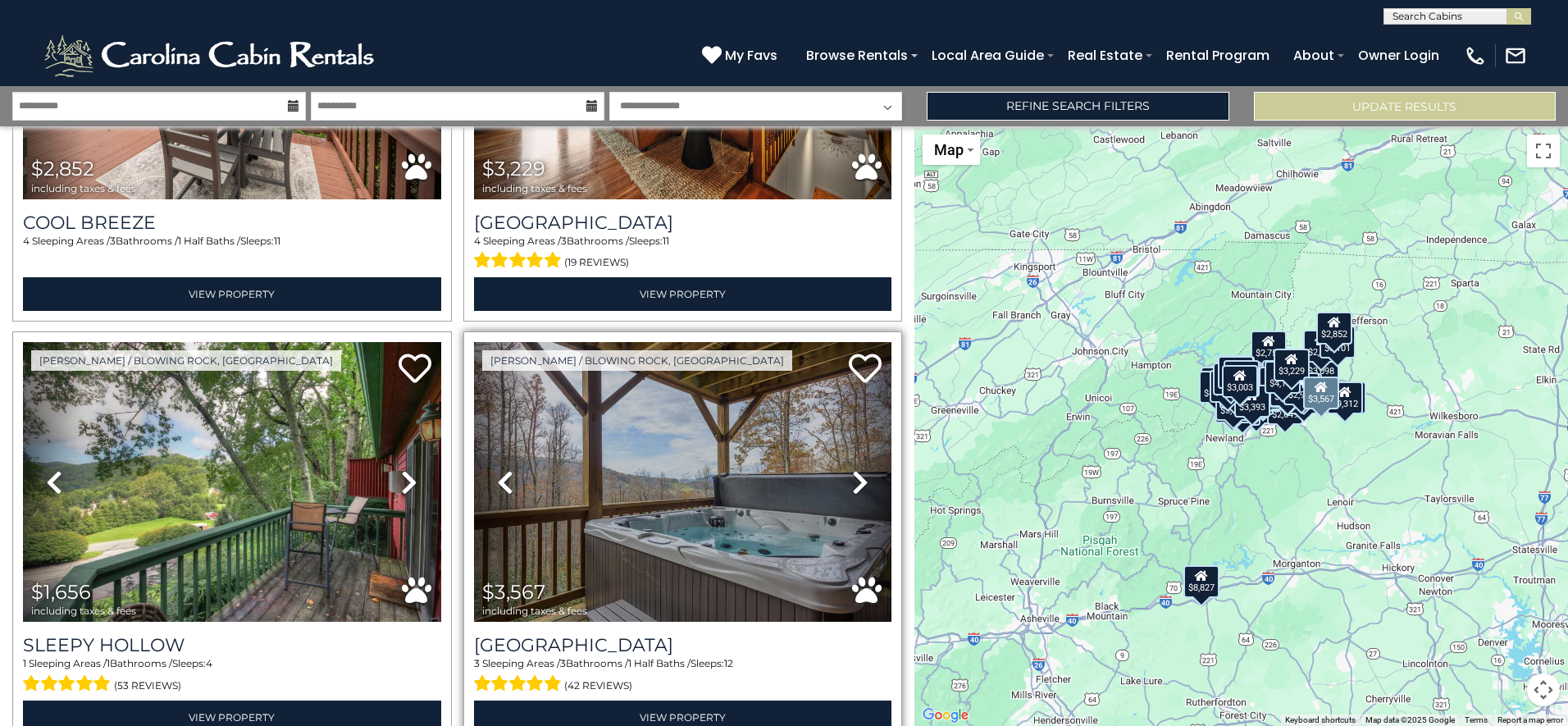
click at [852, 469] on icon at bounding box center [861, 482] width 17 height 26
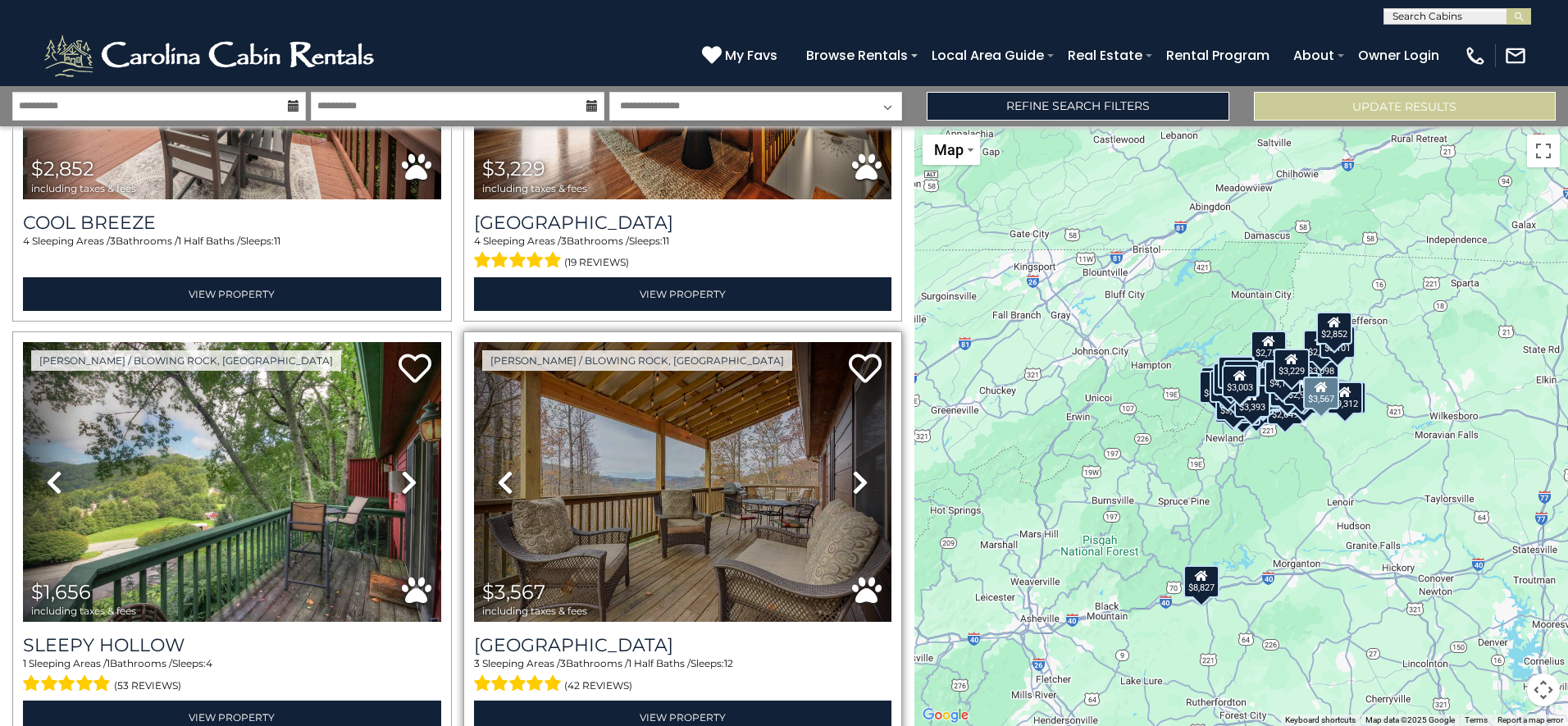
click at [852, 469] on icon at bounding box center [861, 482] width 17 height 26
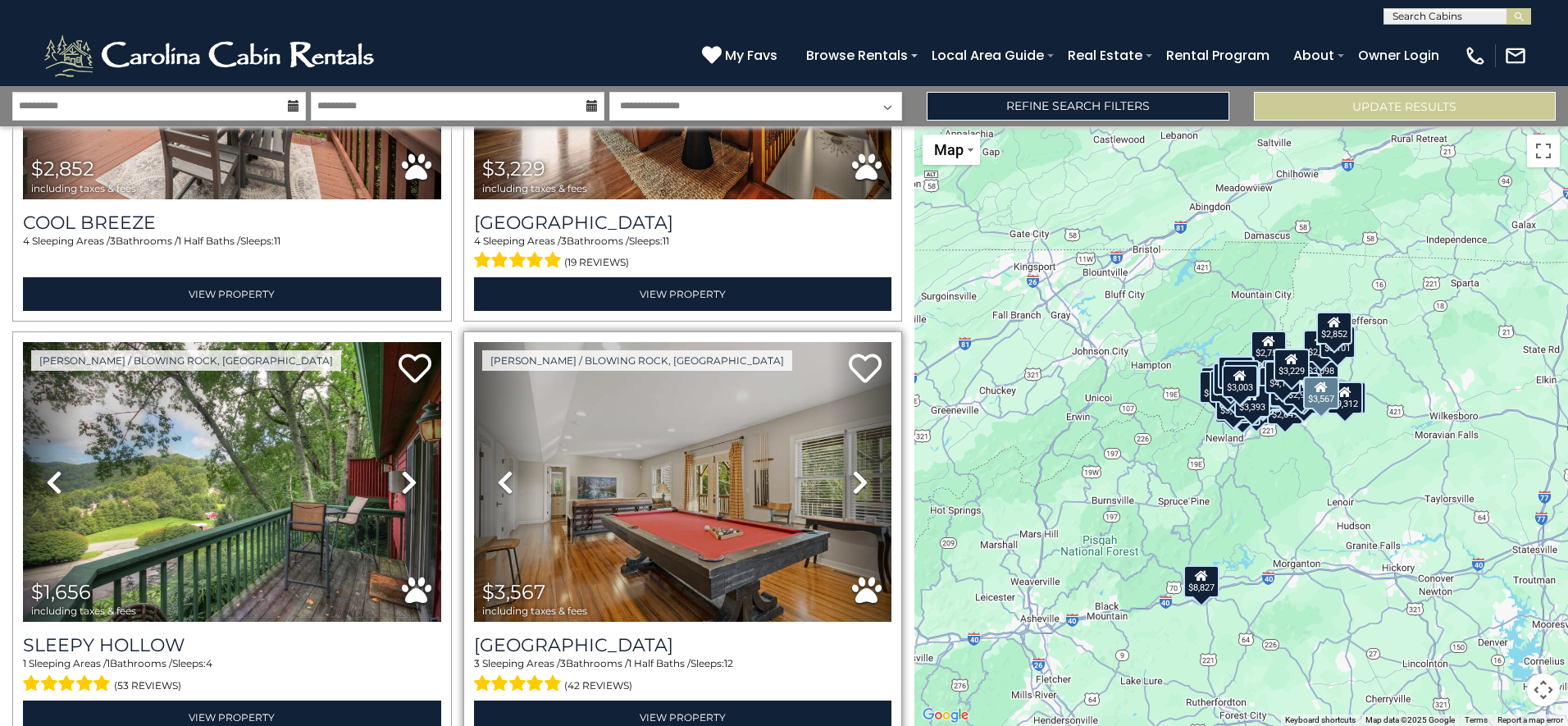
click at [852, 469] on icon at bounding box center [861, 482] width 17 height 26
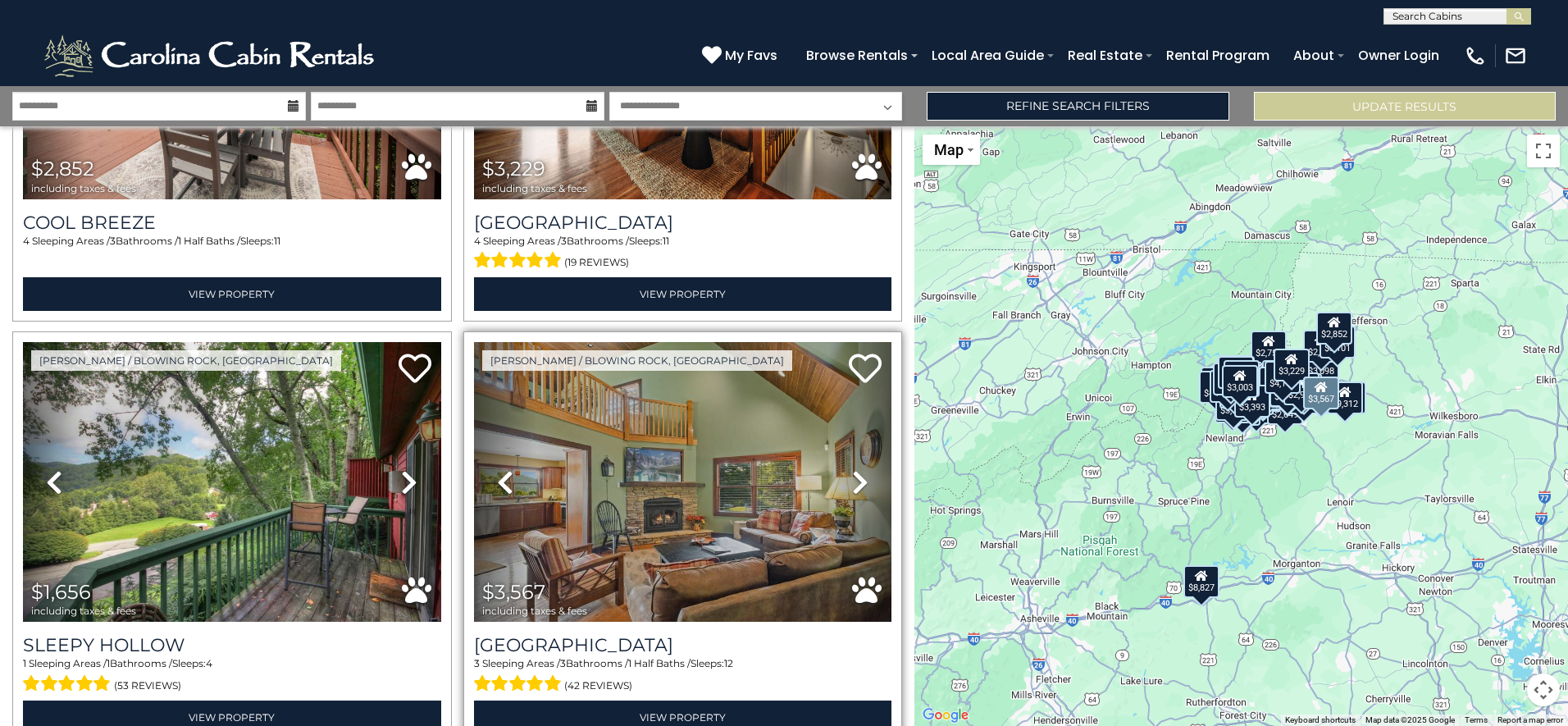
click at [852, 469] on icon at bounding box center [861, 482] width 17 height 26
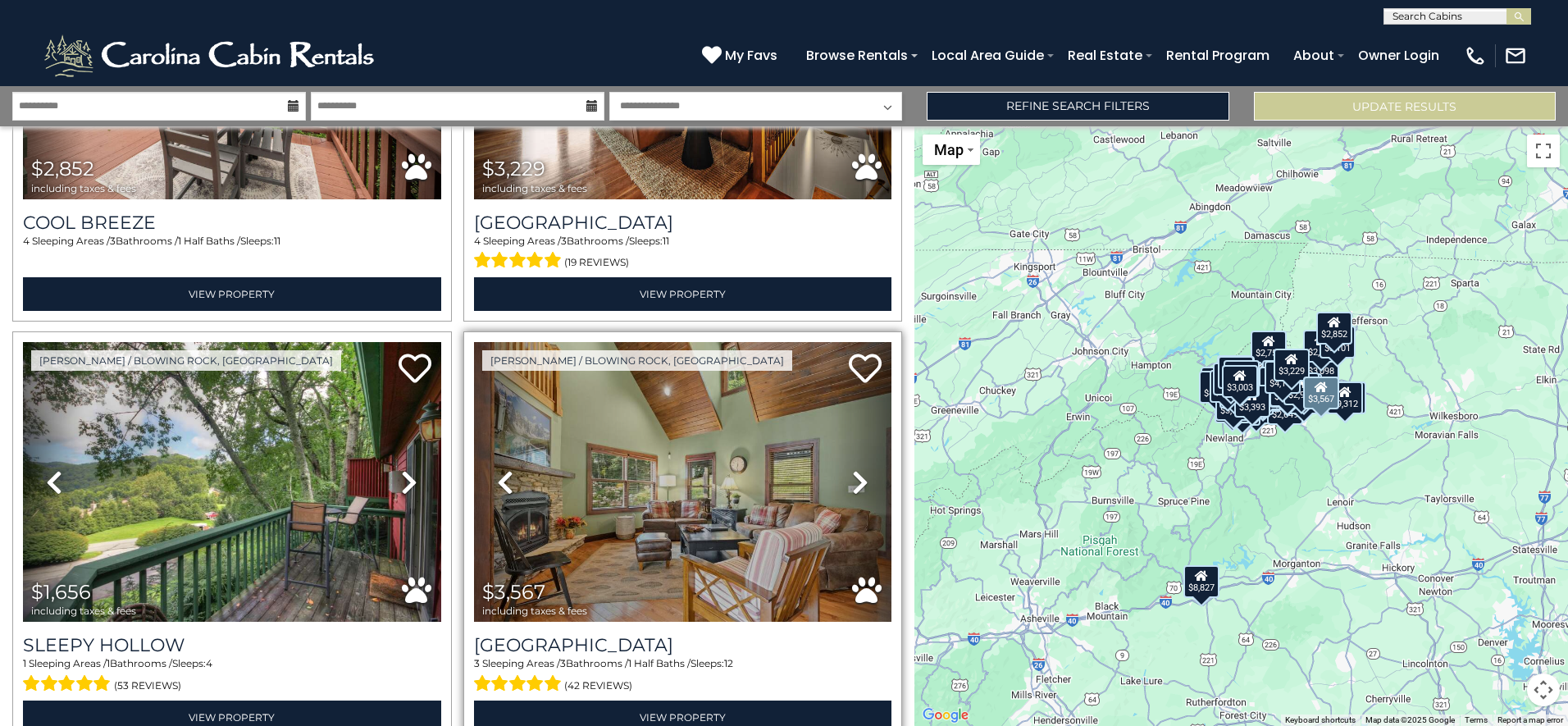
click at [863, 427] on link "Next" at bounding box center [860, 482] width 63 height 280
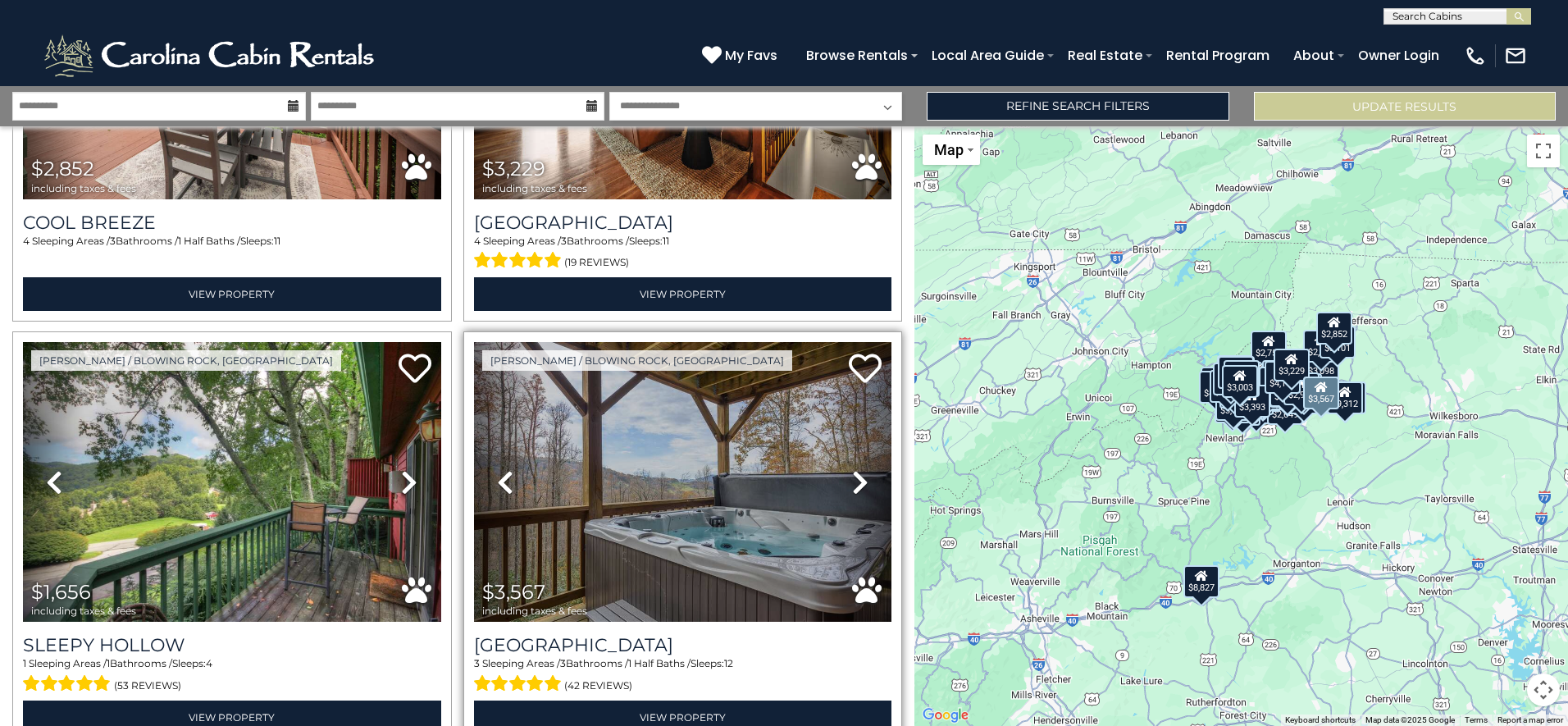
click at [863, 427] on link "Next" at bounding box center [860, 482] width 63 height 280
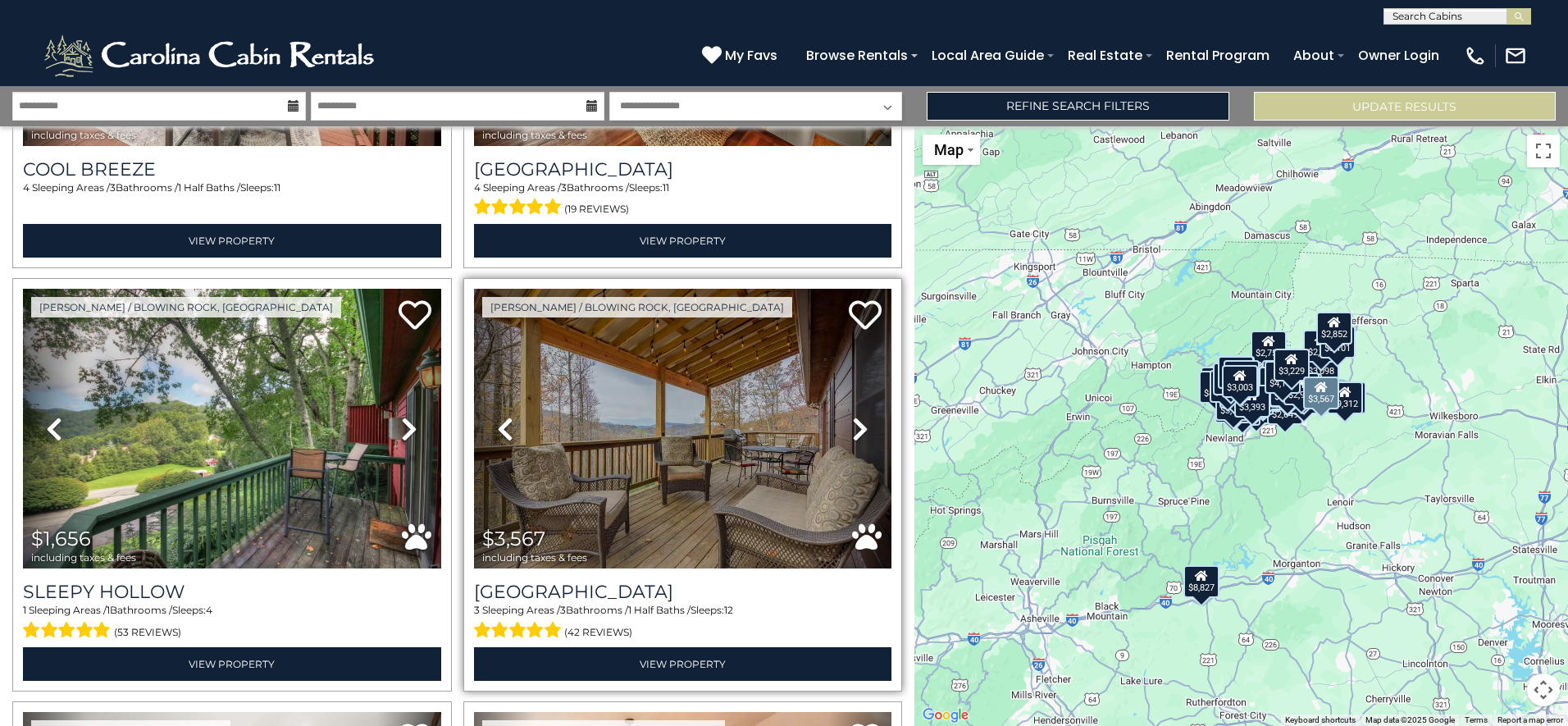
scroll to position [8391, 0]
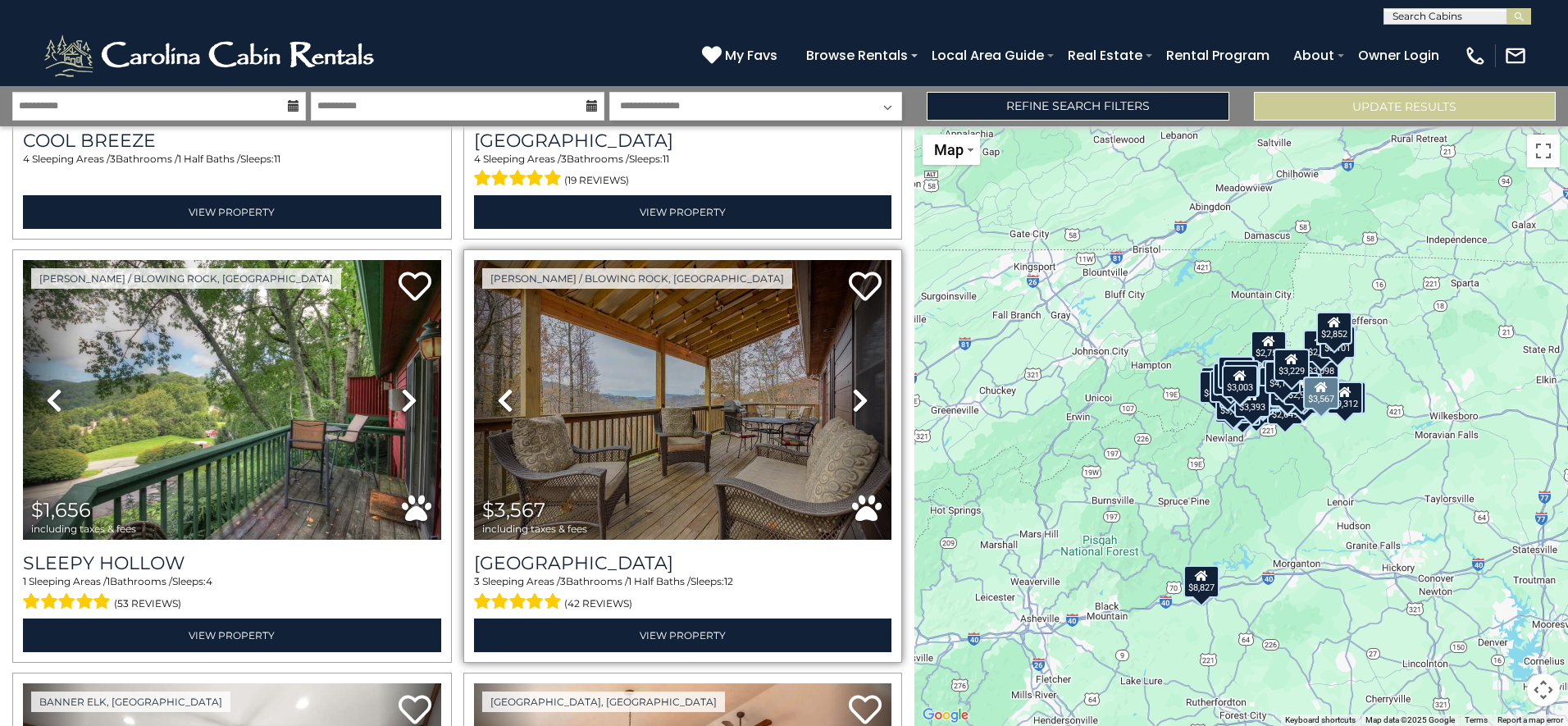
click at [856, 387] on icon at bounding box center [861, 400] width 17 height 26
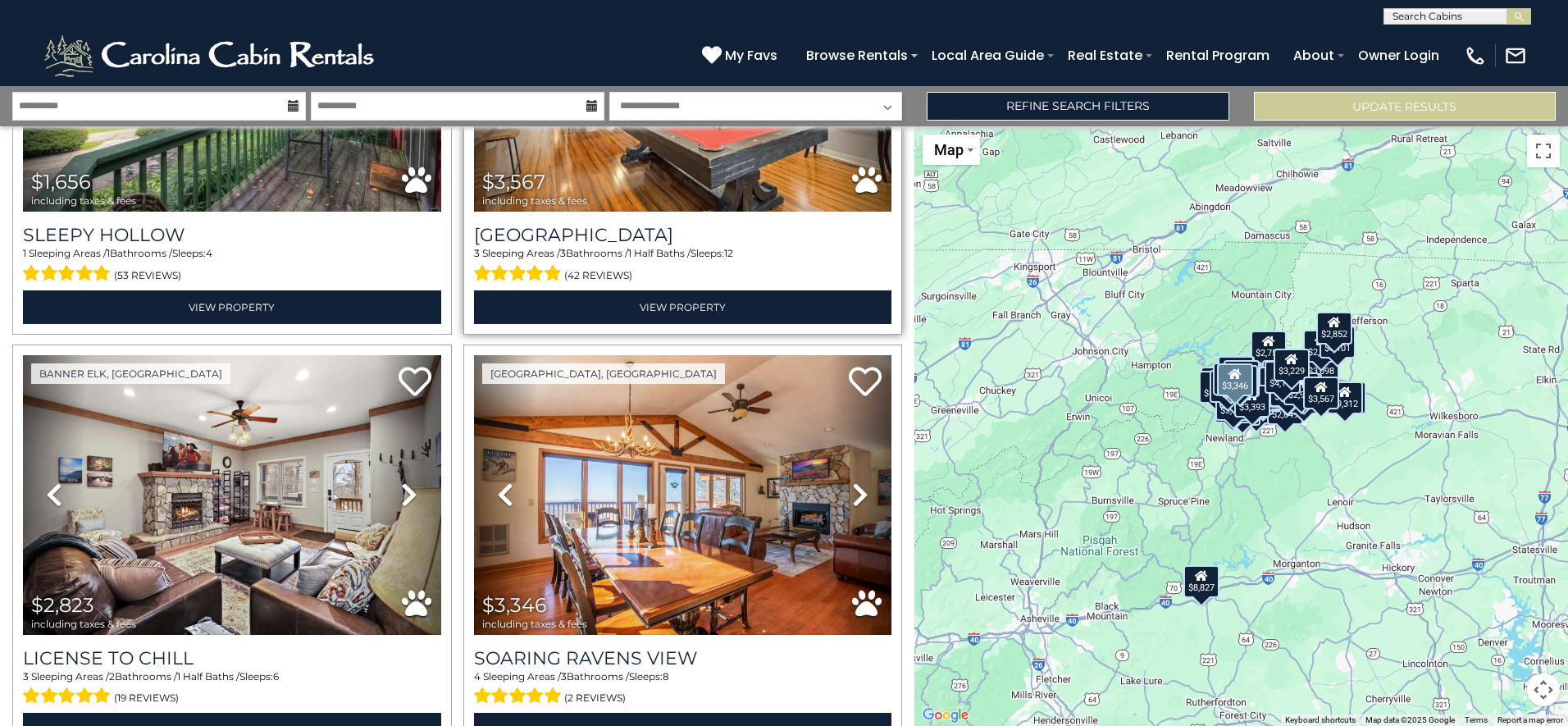
scroll to position [8801, 0]
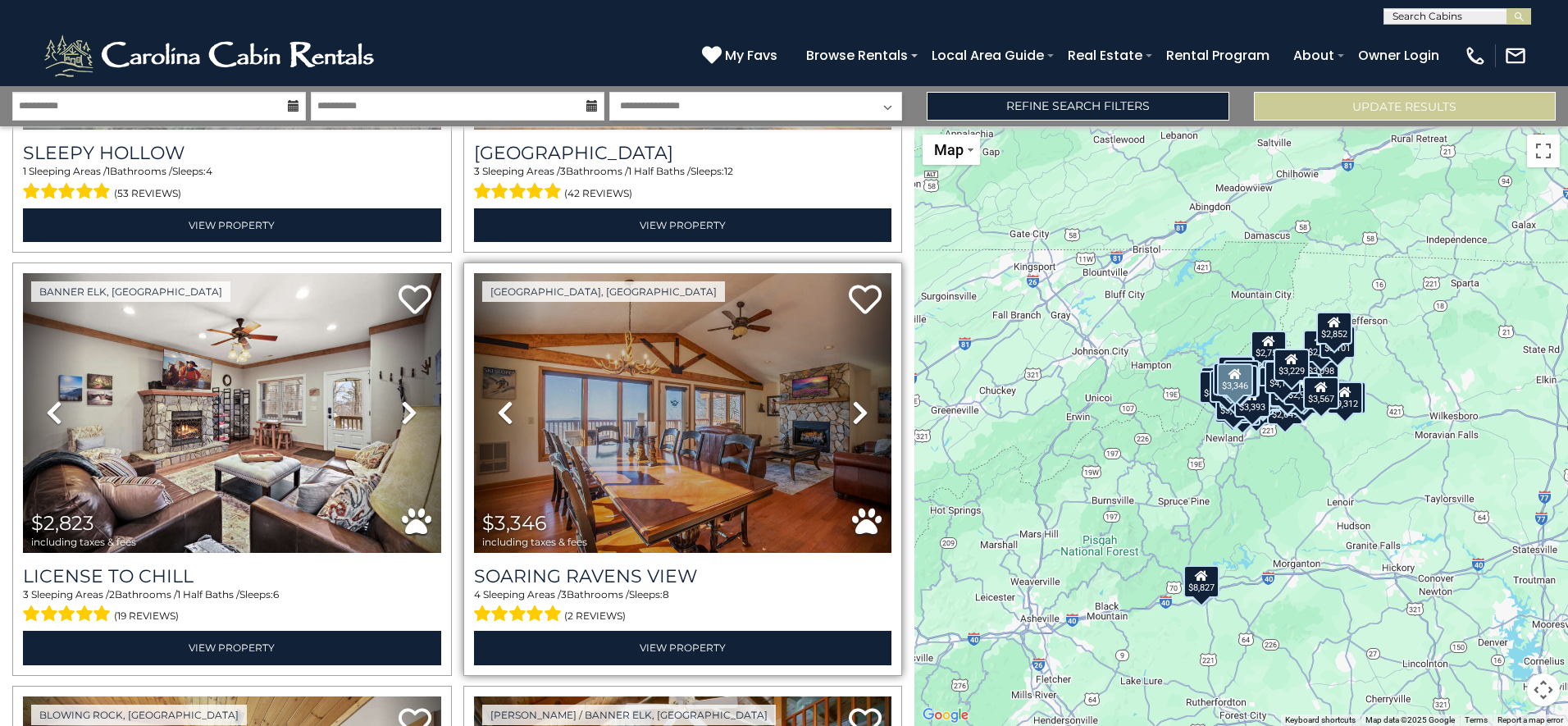
click at [864, 348] on link "Next" at bounding box center [860, 413] width 63 height 280
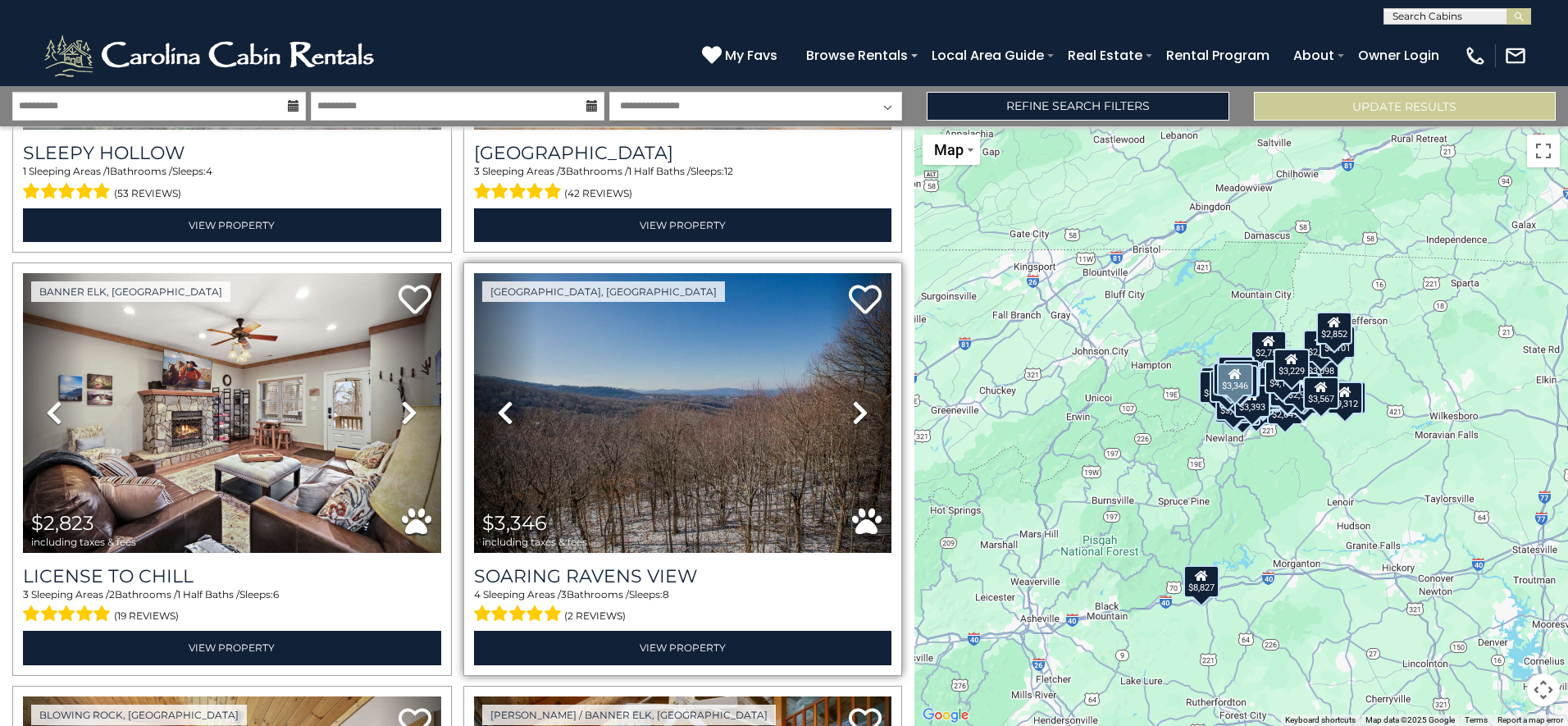
click at [864, 348] on link "Next" at bounding box center [860, 413] width 63 height 280
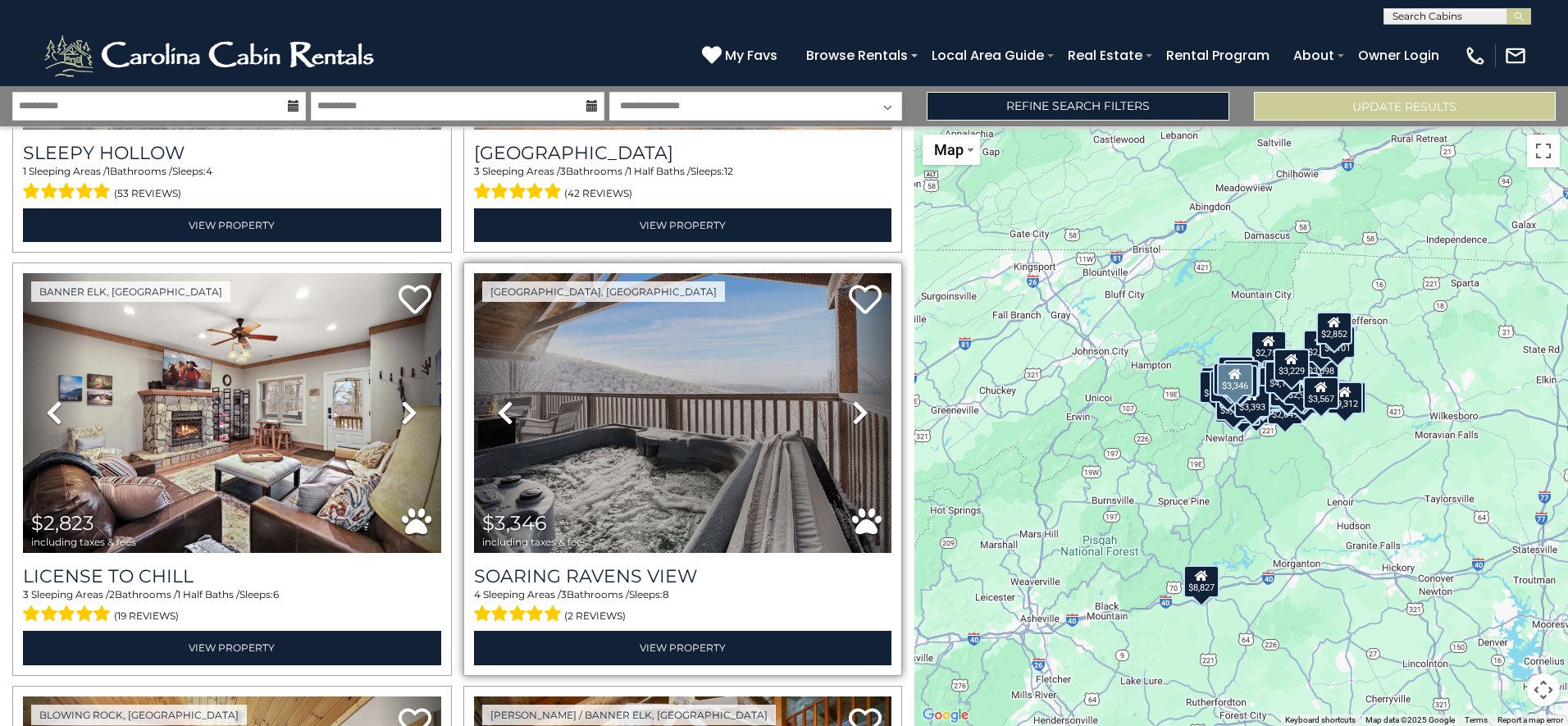
click at [864, 348] on link "Next" at bounding box center [860, 413] width 63 height 280
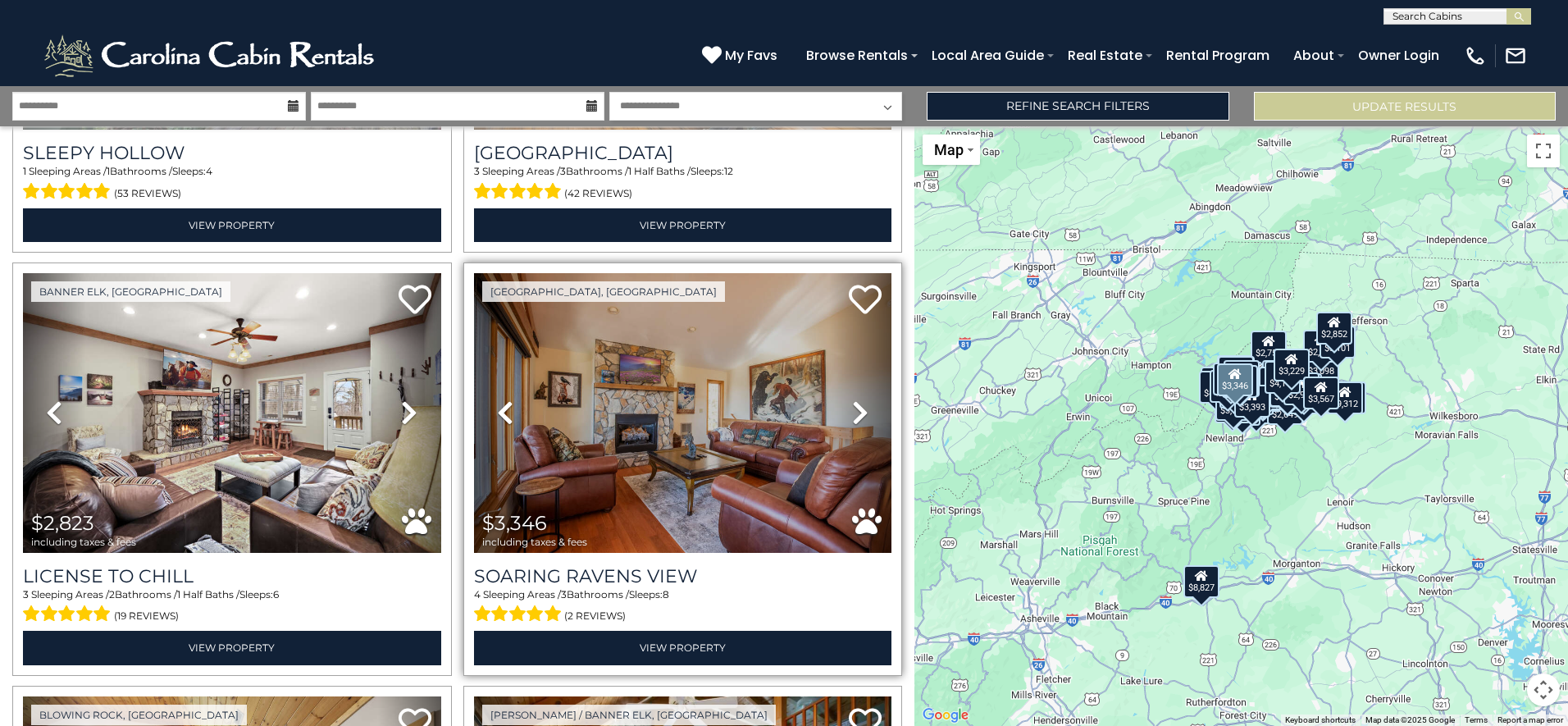
click at [853, 399] on icon at bounding box center [861, 412] width 17 height 26
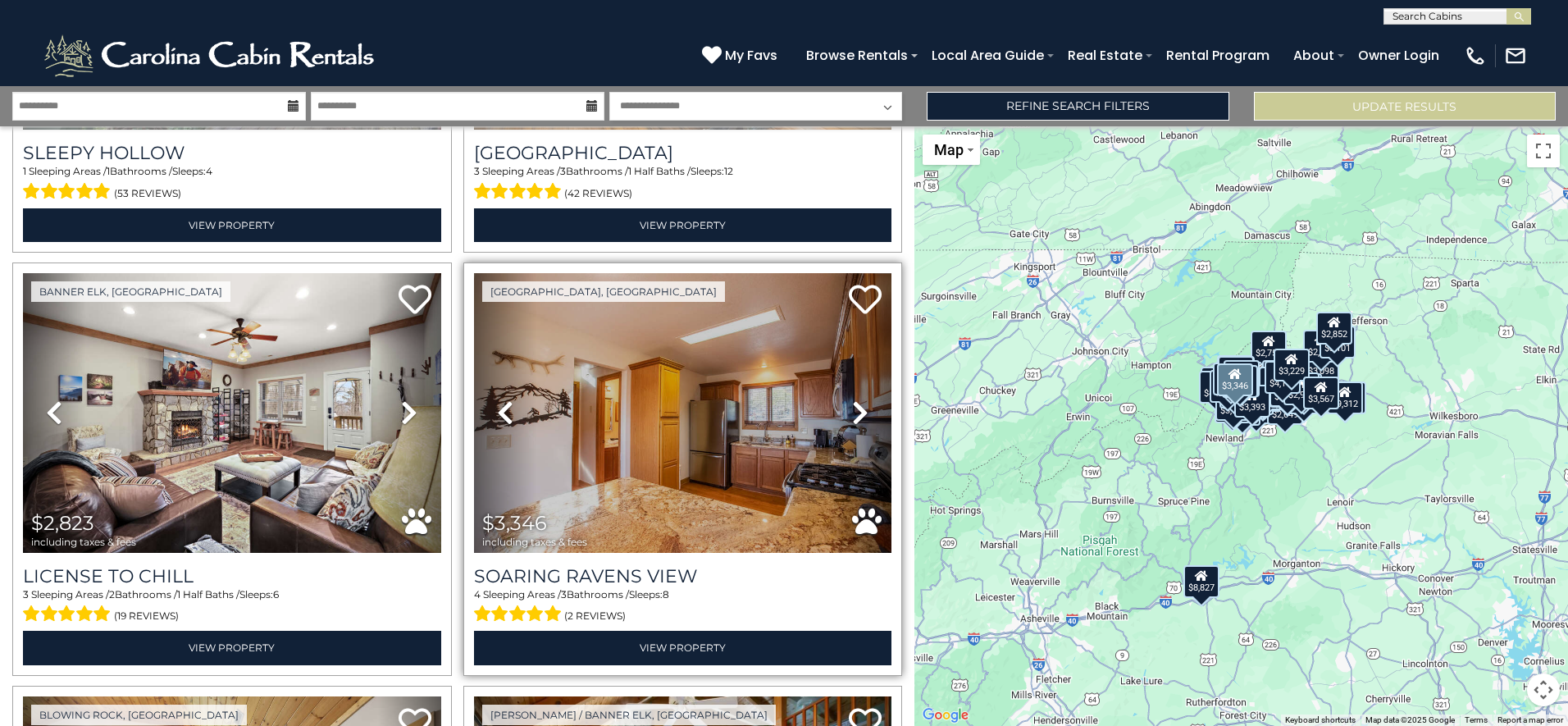
click at [497, 399] on icon at bounding box center [506, 412] width 17 height 26
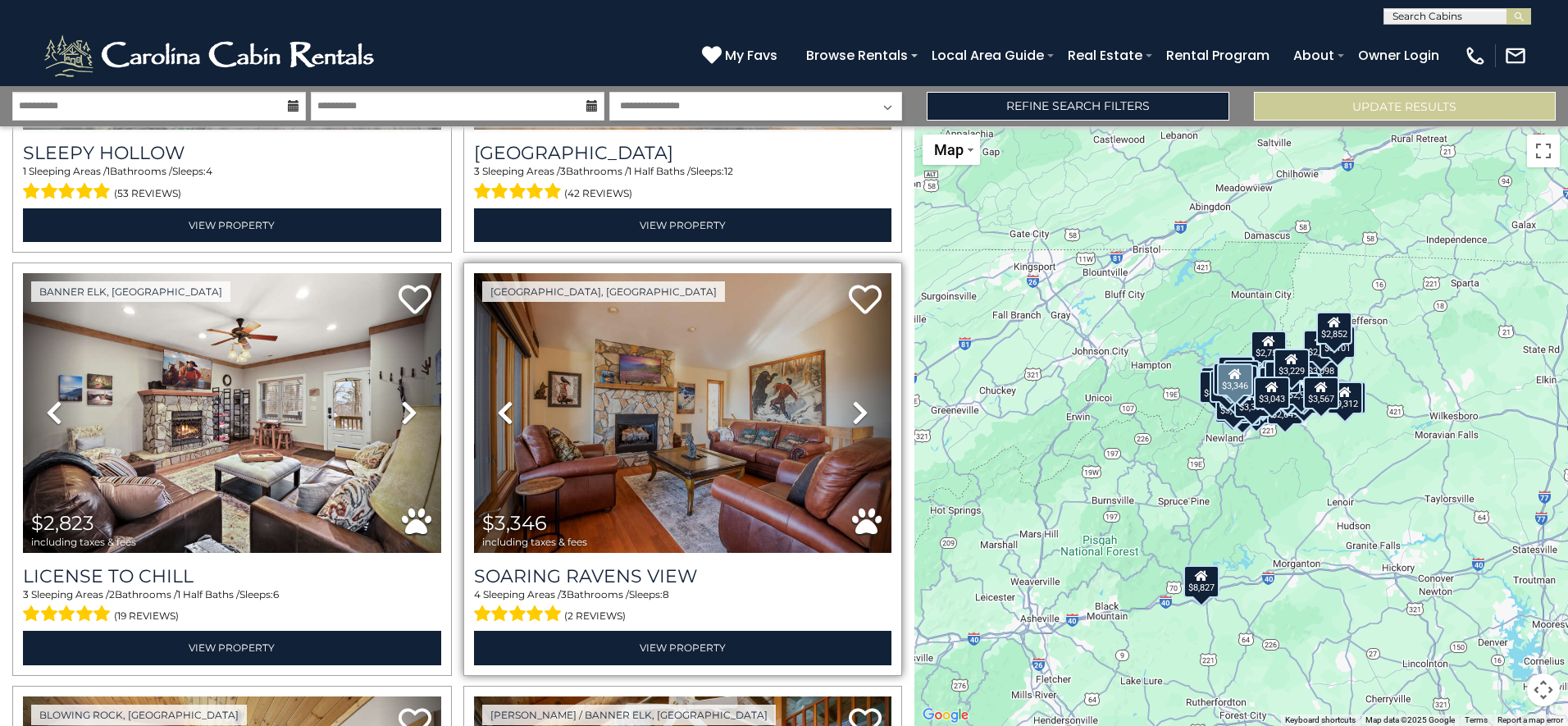
click at [852, 399] on icon at bounding box center [861, 412] width 17 height 26
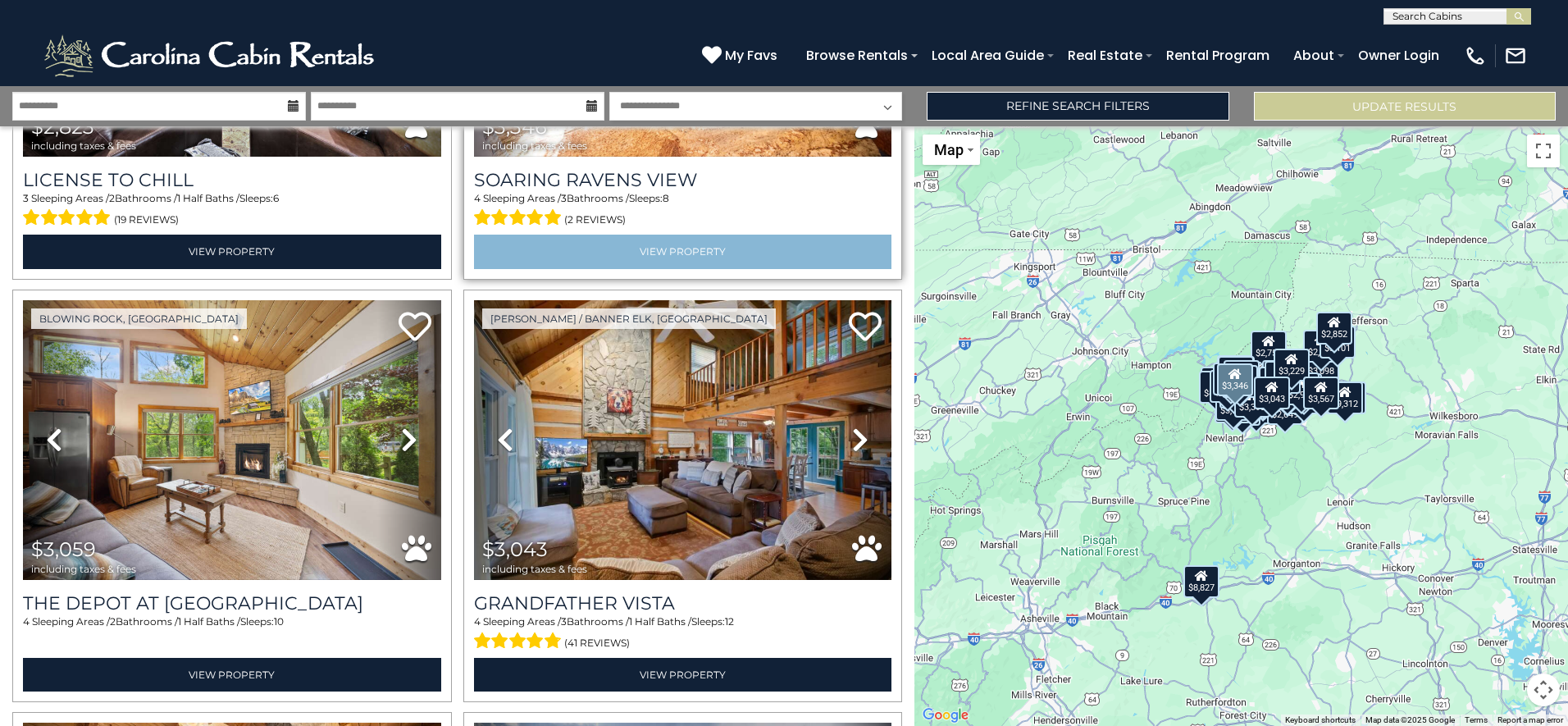
scroll to position [9211, 0]
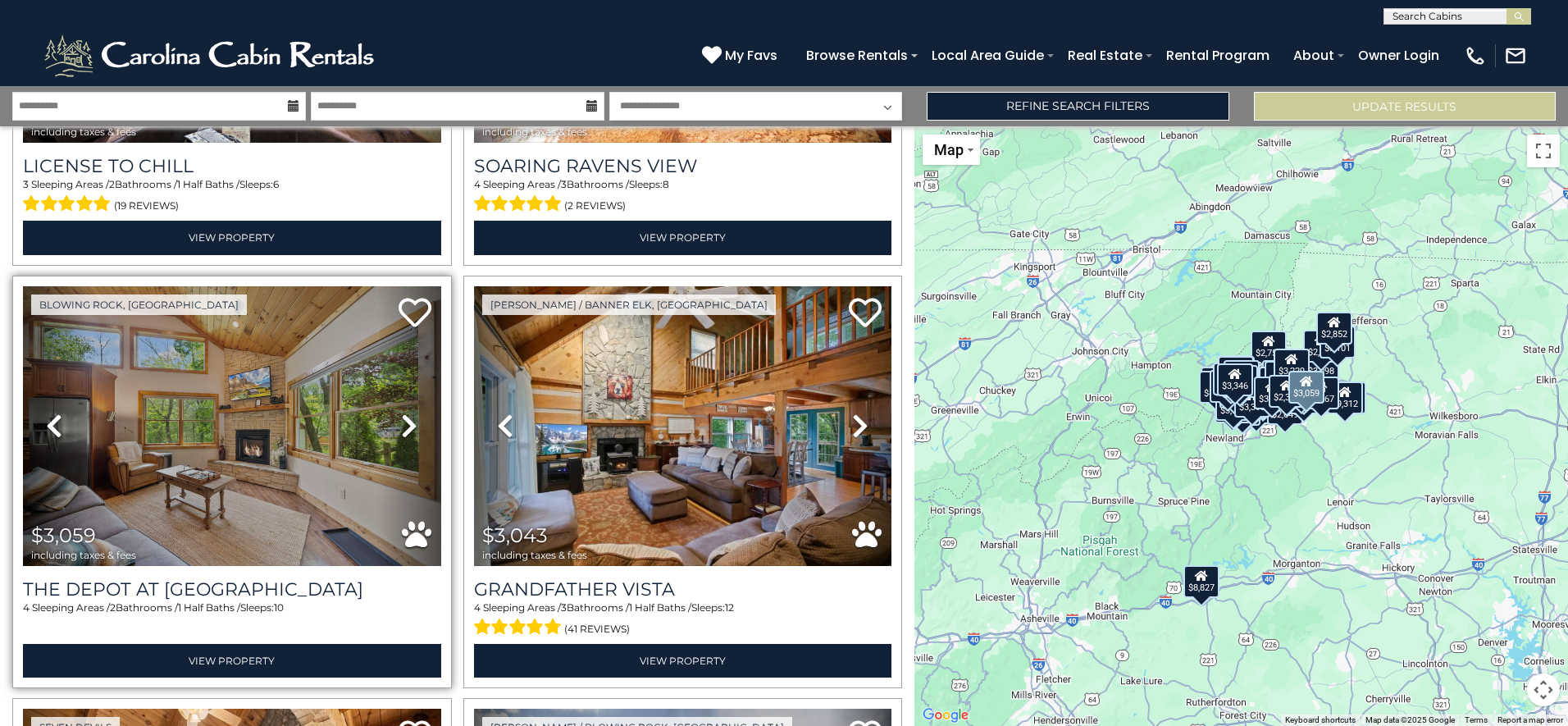
click at [405, 412] on icon at bounding box center [409, 425] width 17 height 26
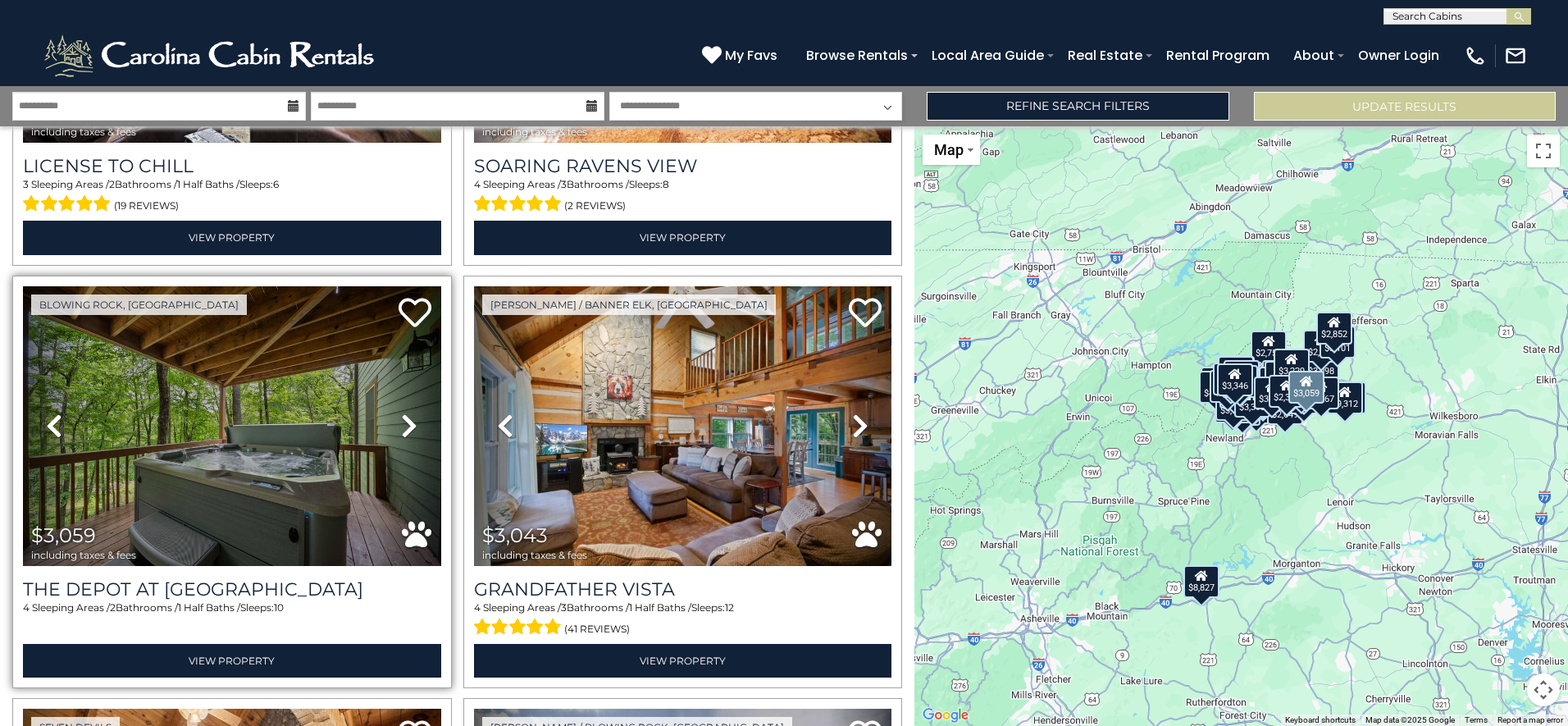
click at [405, 412] on icon at bounding box center [409, 425] width 17 height 26
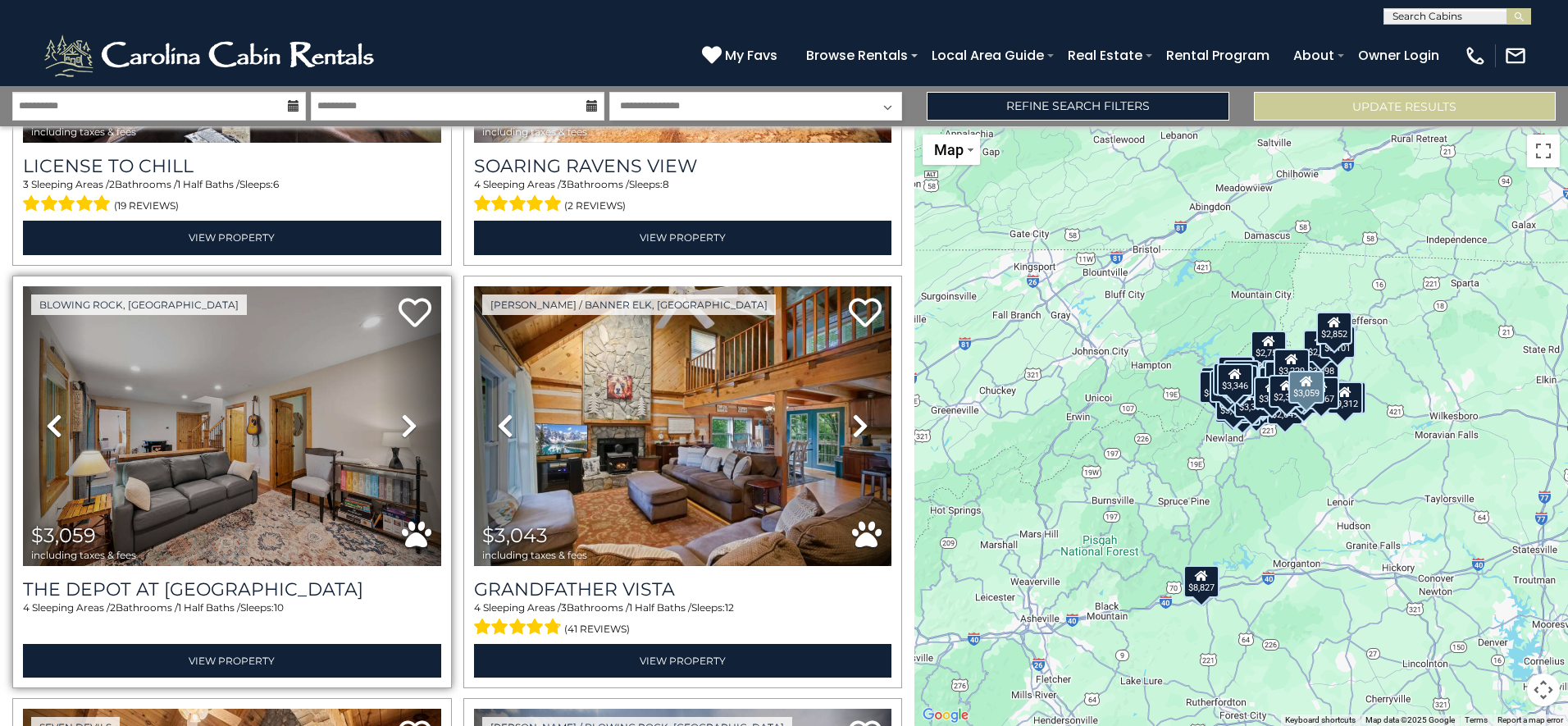
click at [405, 412] on icon at bounding box center [409, 425] width 17 height 26
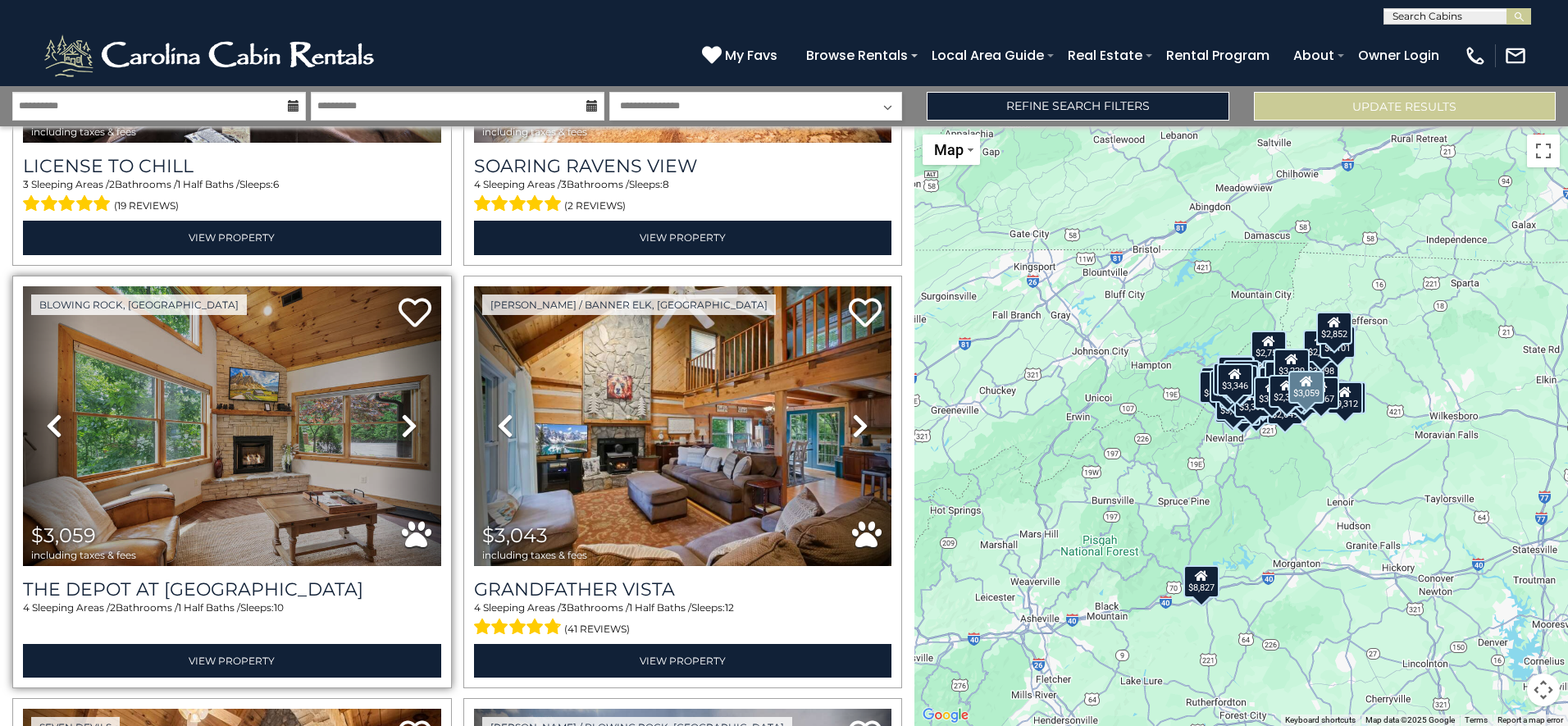
click at [405, 412] on icon at bounding box center [409, 425] width 17 height 26
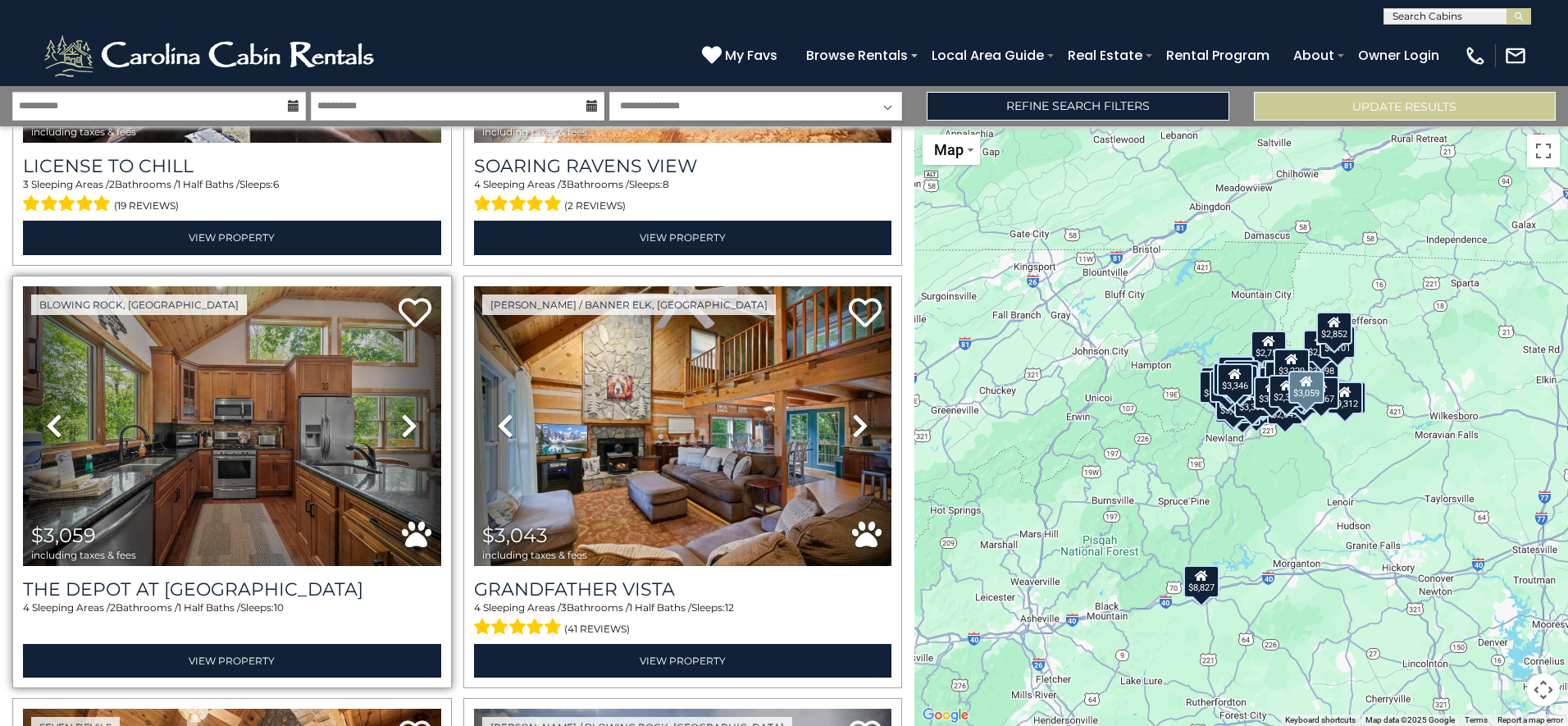
click at [405, 412] on icon at bounding box center [409, 425] width 17 height 26
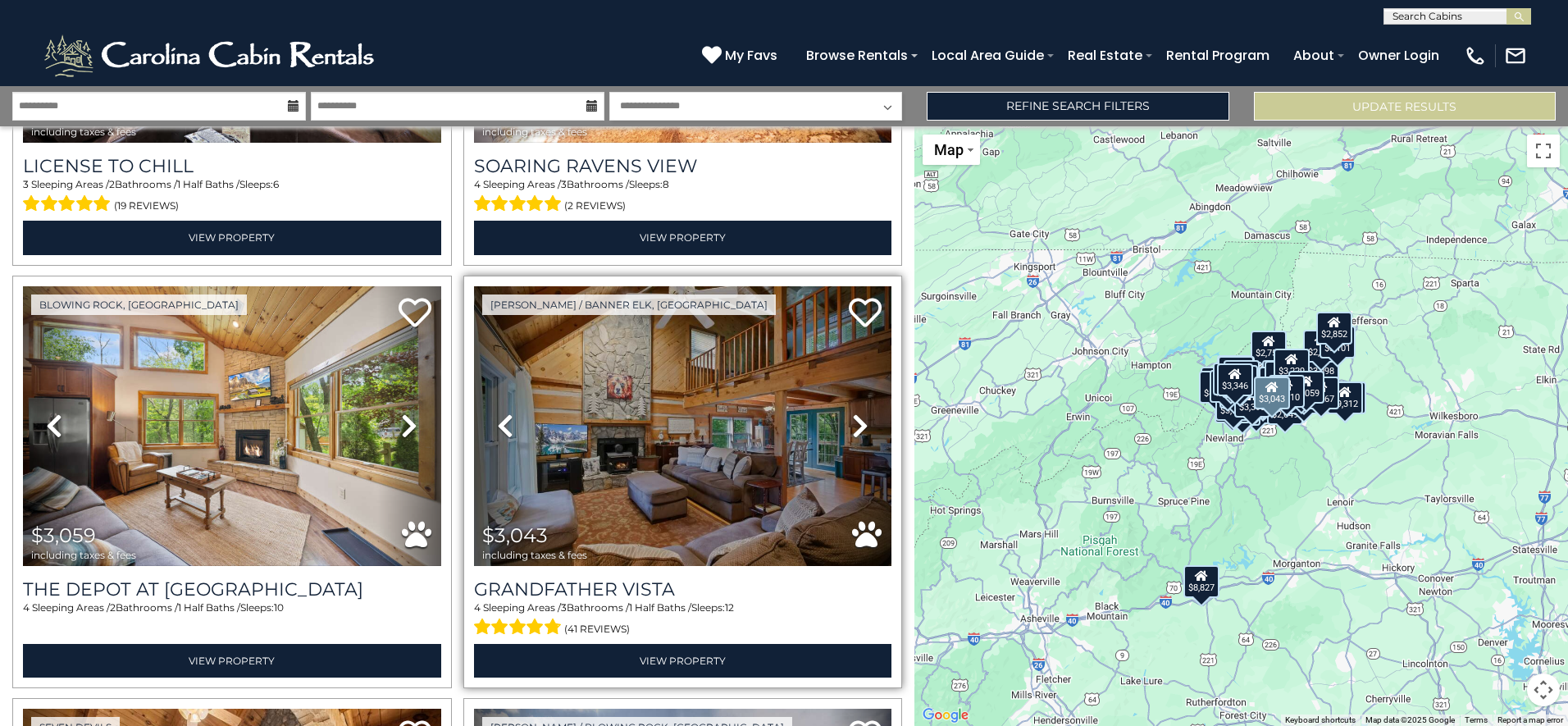
click at [852, 412] on icon at bounding box center [861, 425] width 17 height 26
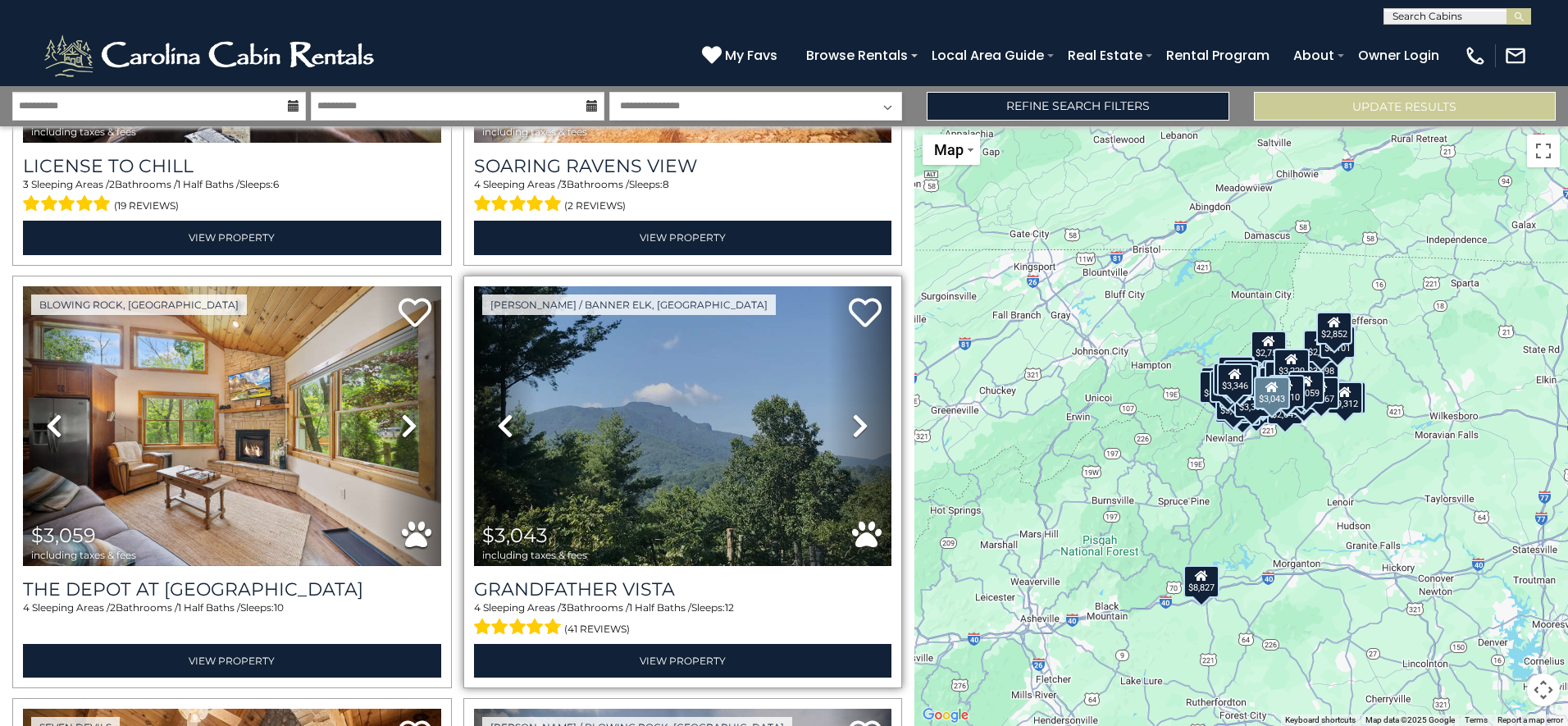
click at [852, 412] on icon at bounding box center [861, 425] width 17 height 26
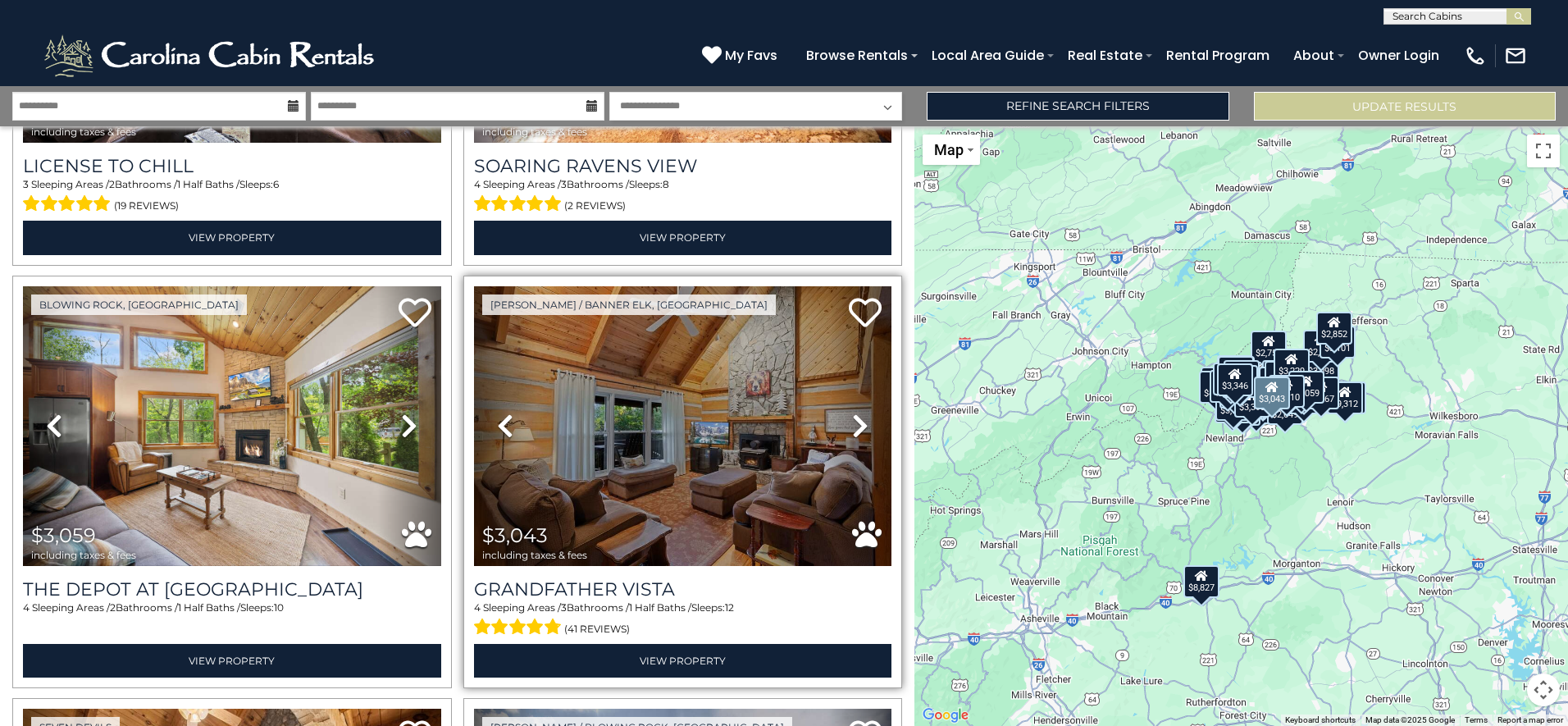
click at [852, 412] on icon at bounding box center [861, 425] width 17 height 26
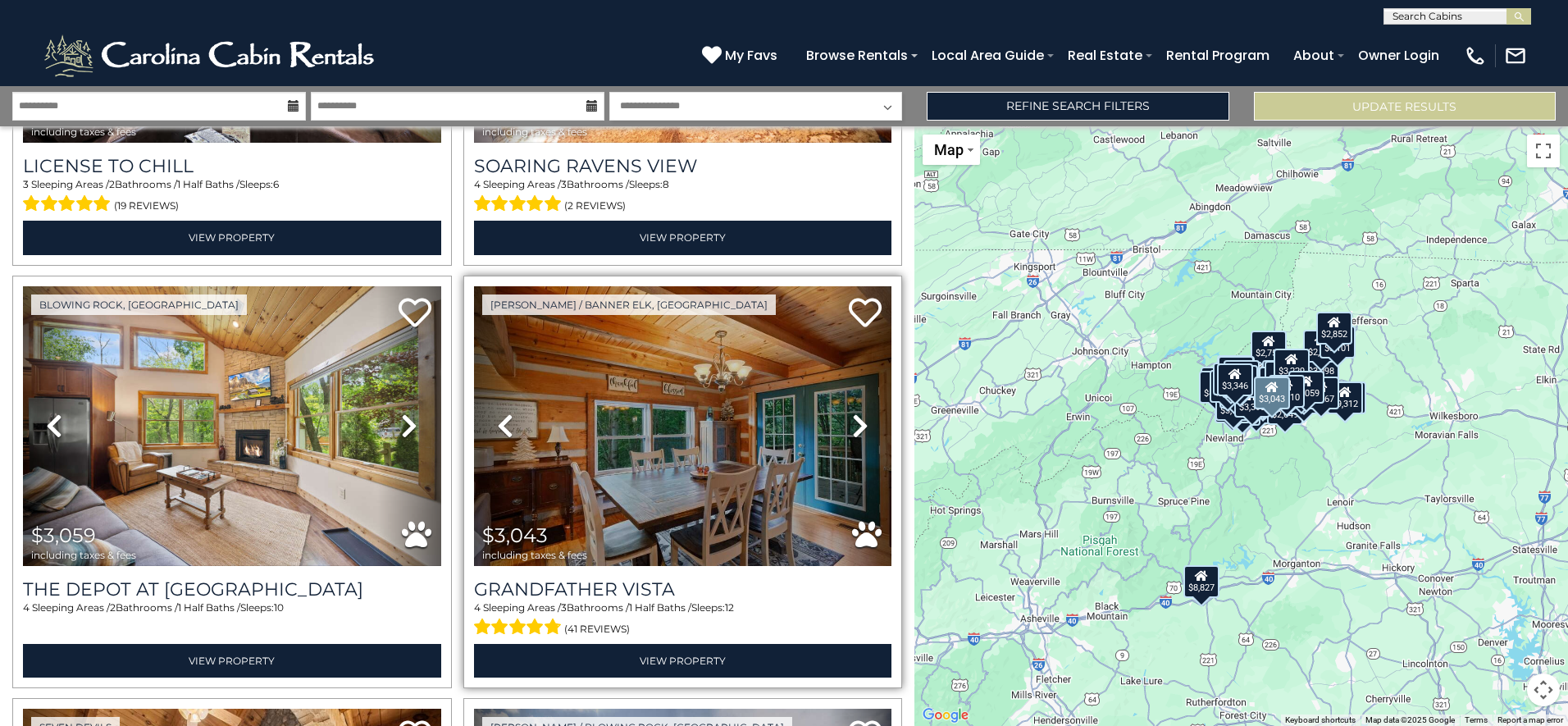
click at [852, 412] on icon at bounding box center [861, 425] width 17 height 26
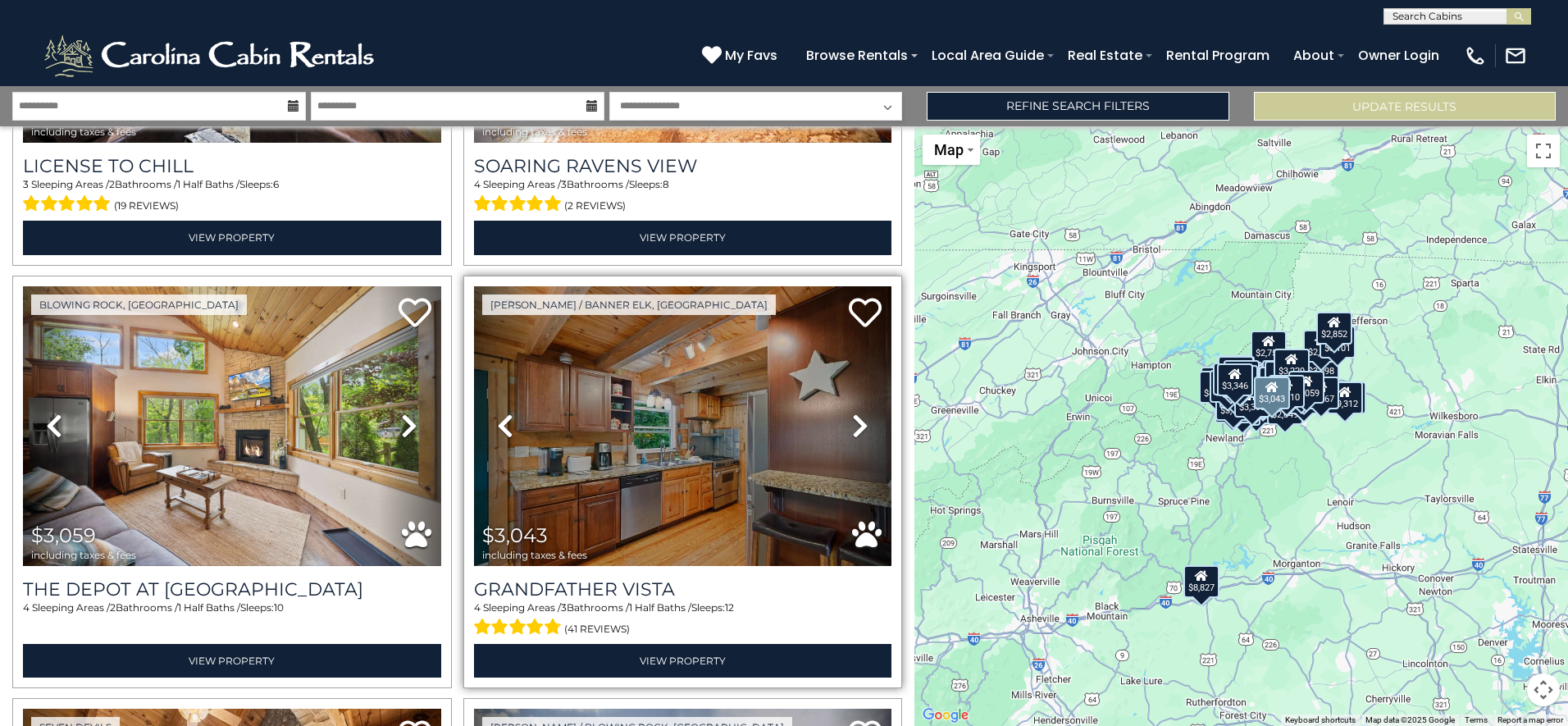
click at [852, 412] on icon at bounding box center [861, 425] width 17 height 26
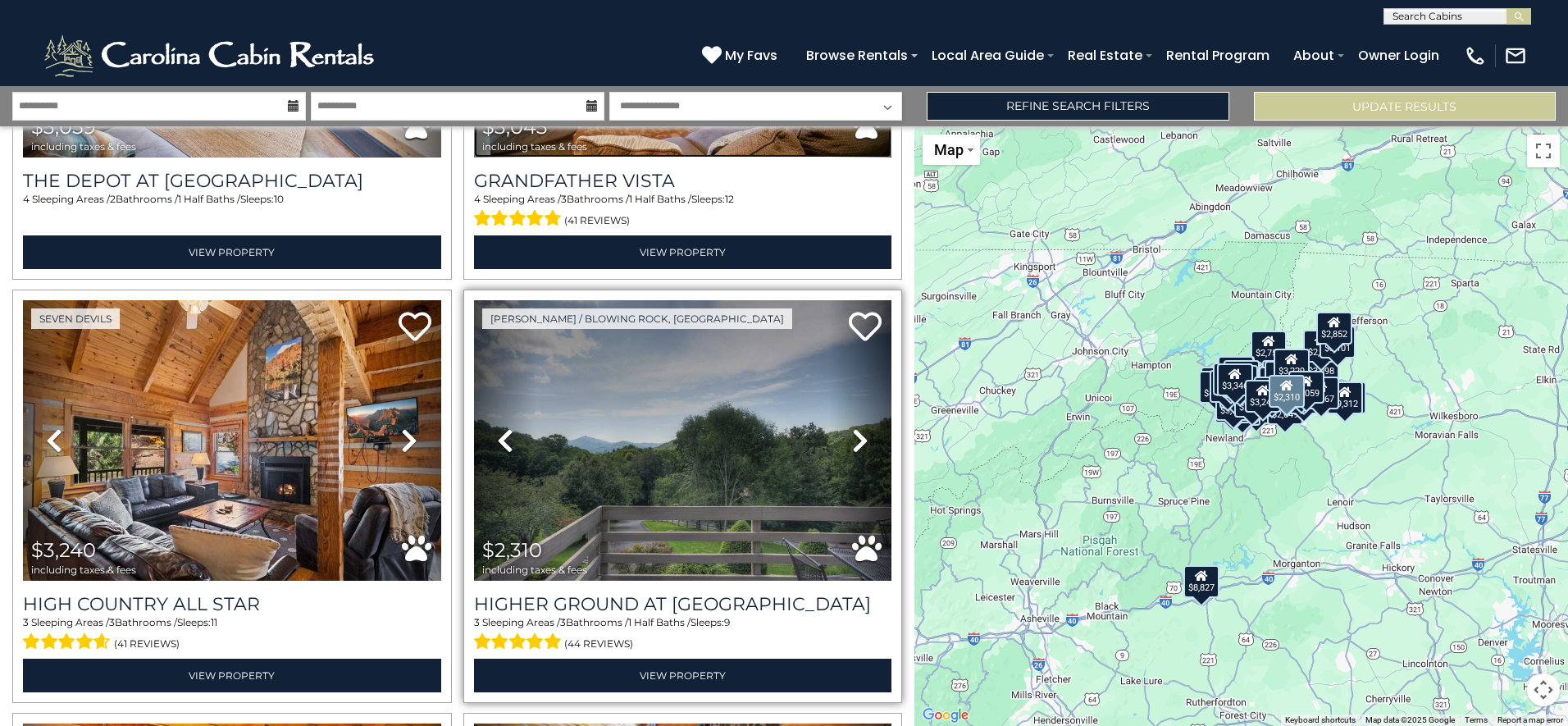
scroll to position [9622, 0]
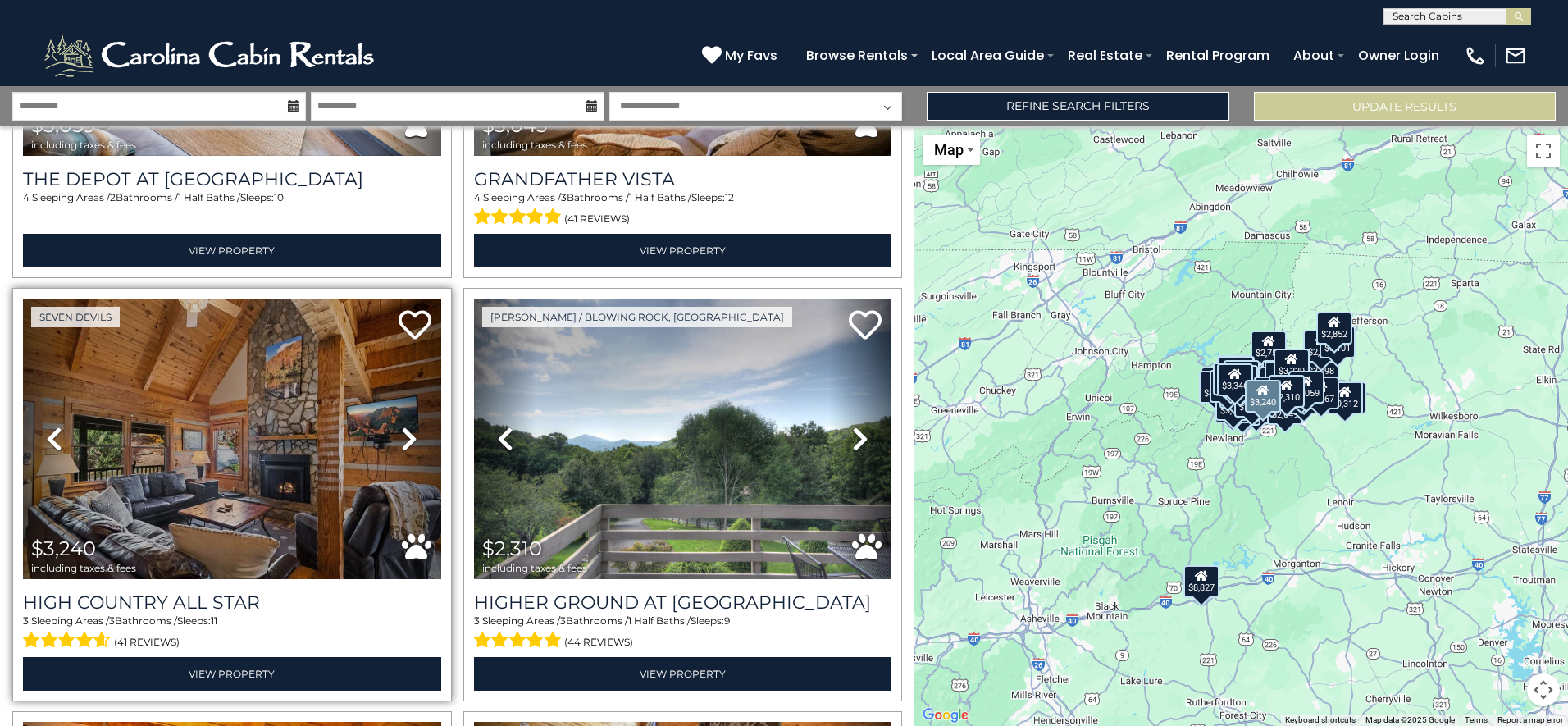
click at [405, 425] on icon at bounding box center [409, 438] width 17 height 26
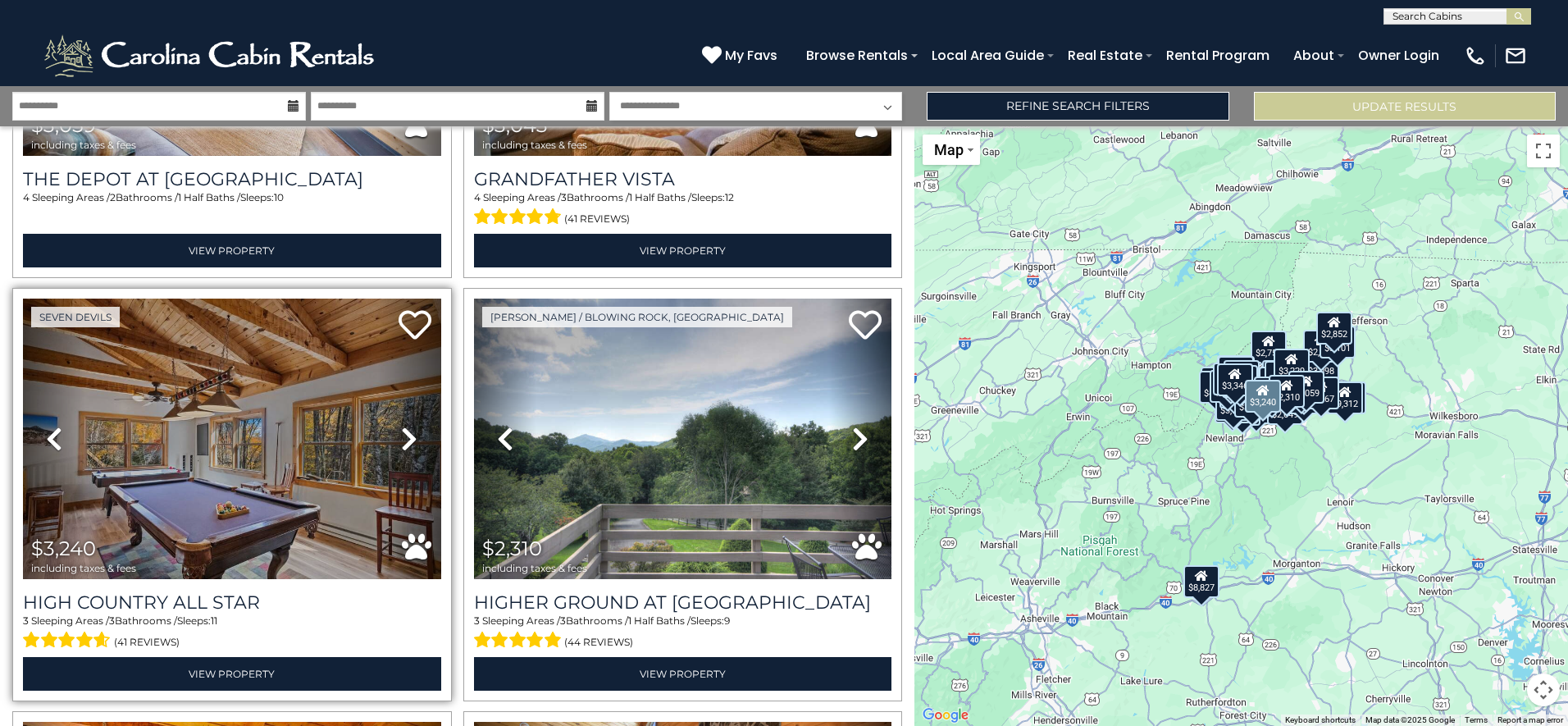
click at [405, 425] on icon at bounding box center [409, 438] width 17 height 26
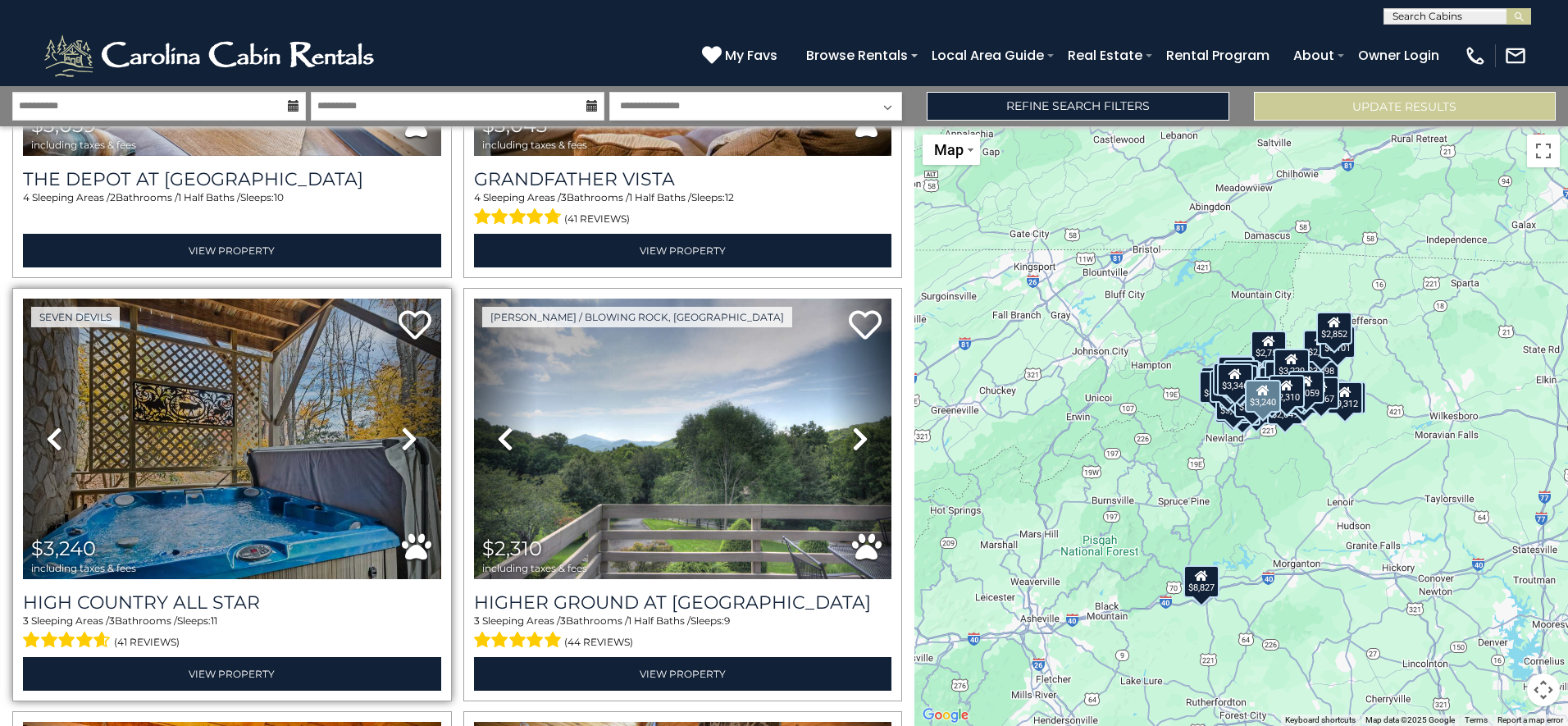
click at [405, 425] on icon at bounding box center [409, 438] width 17 height 26
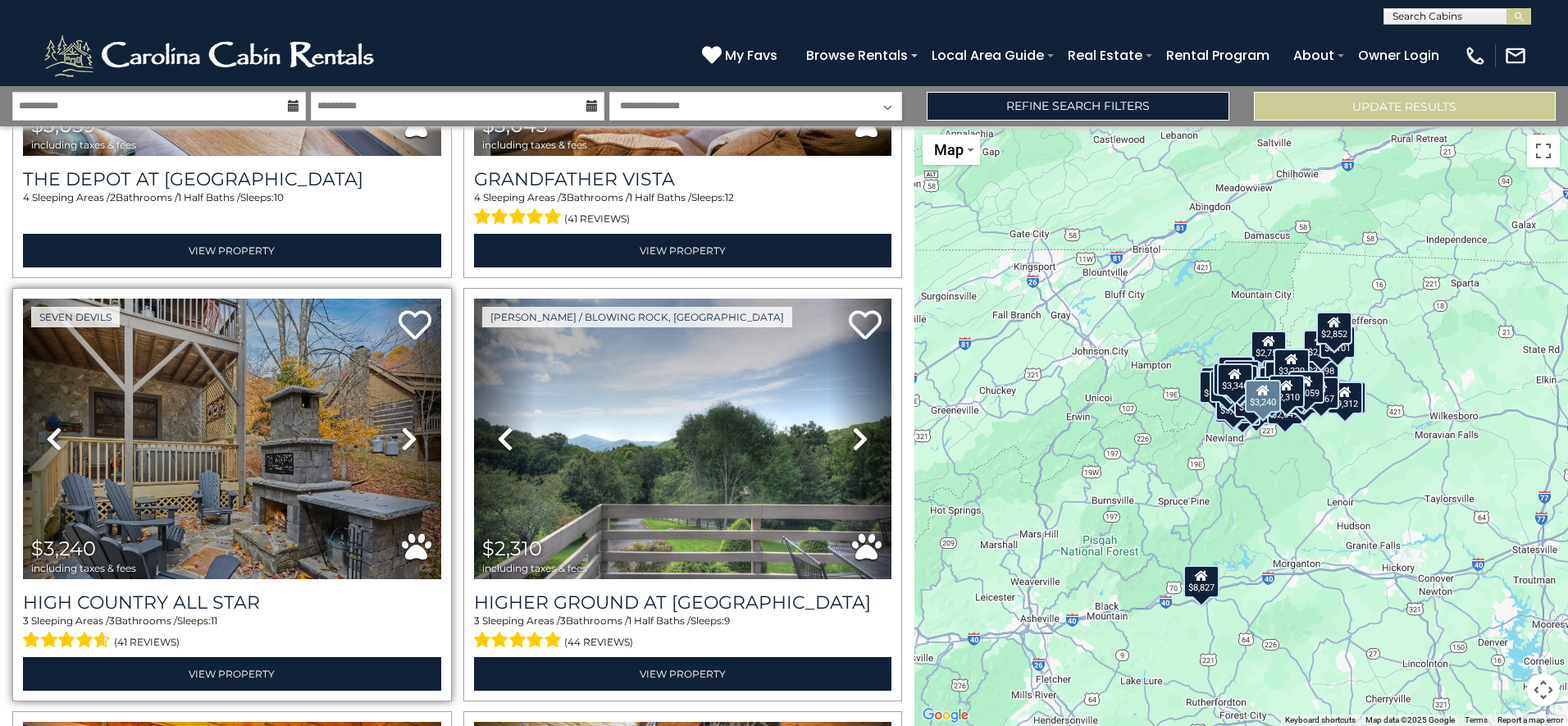
click at [51, 425] on icon at bounding box center [54, 438] width 17 height 26
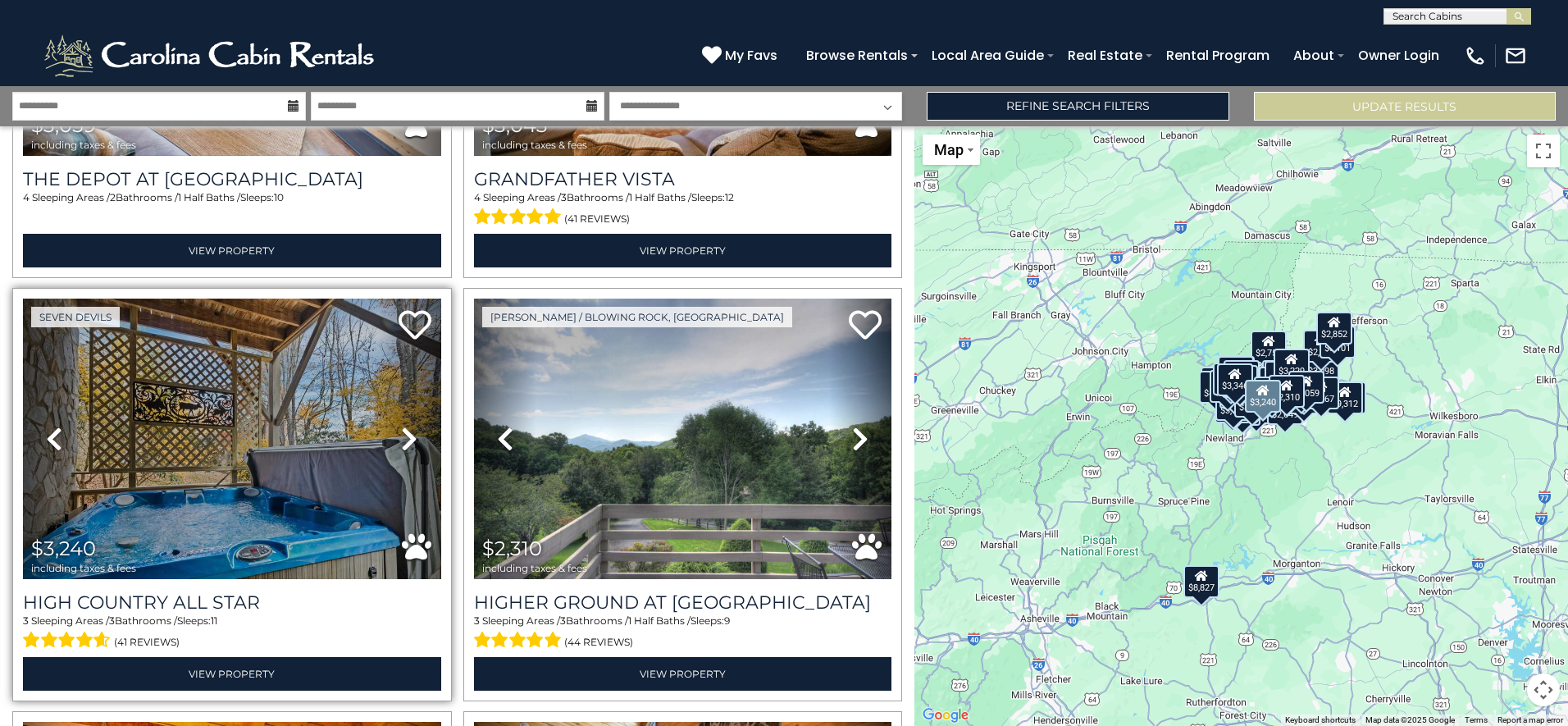
click at [402, 425] on icon at bounding box center [409, 438] width 17 height 26
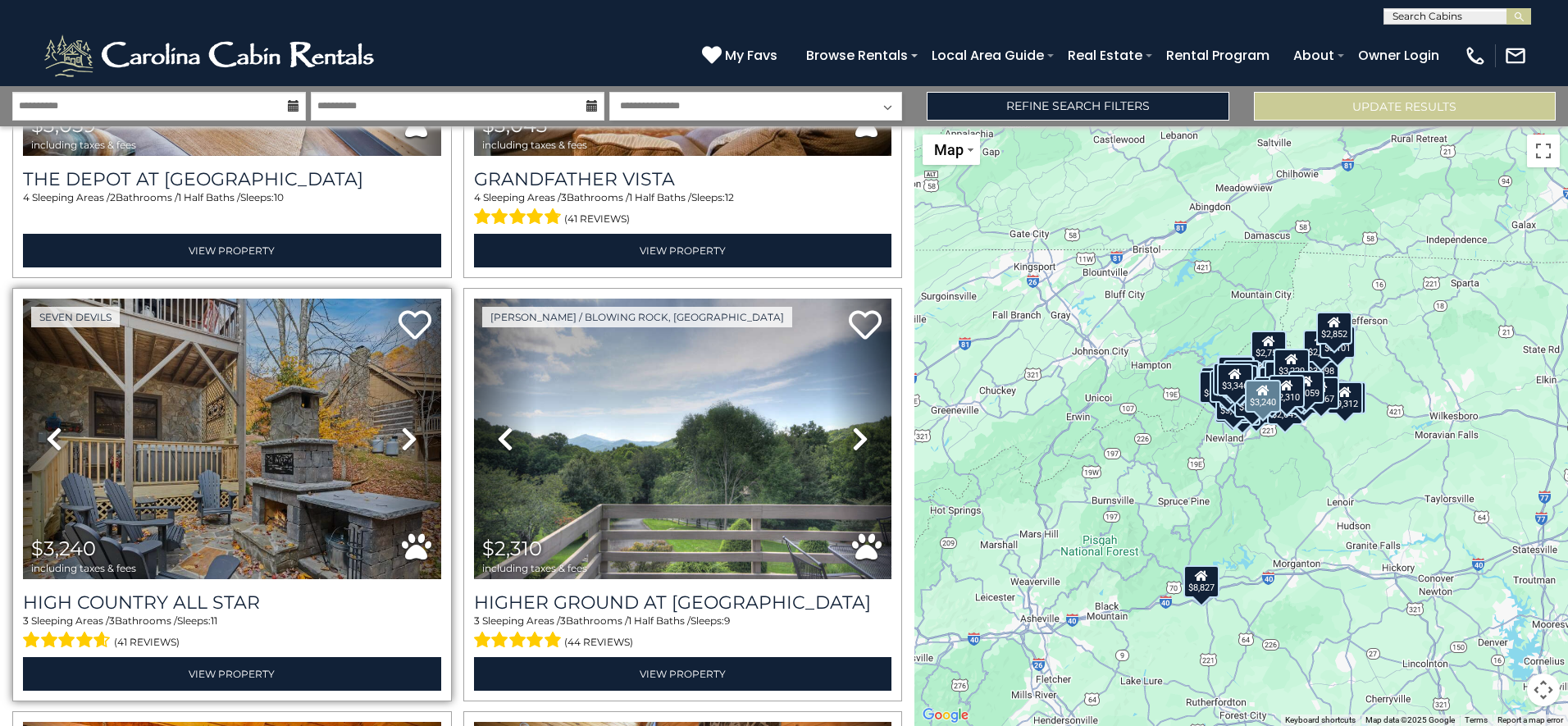
click at [402, 425] on icon at bounding box center [409, 438] width 17 height 26
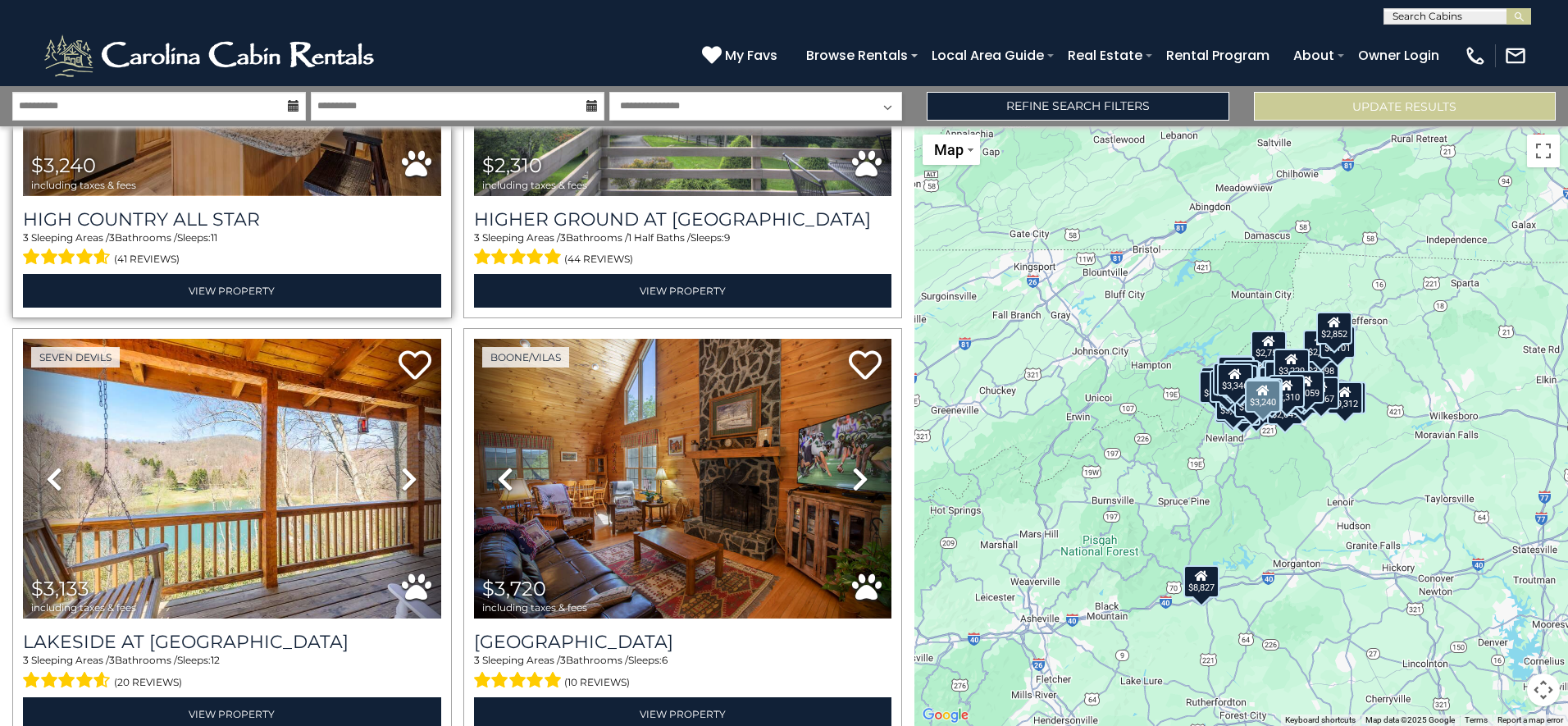
scroll to position [10031, 0]
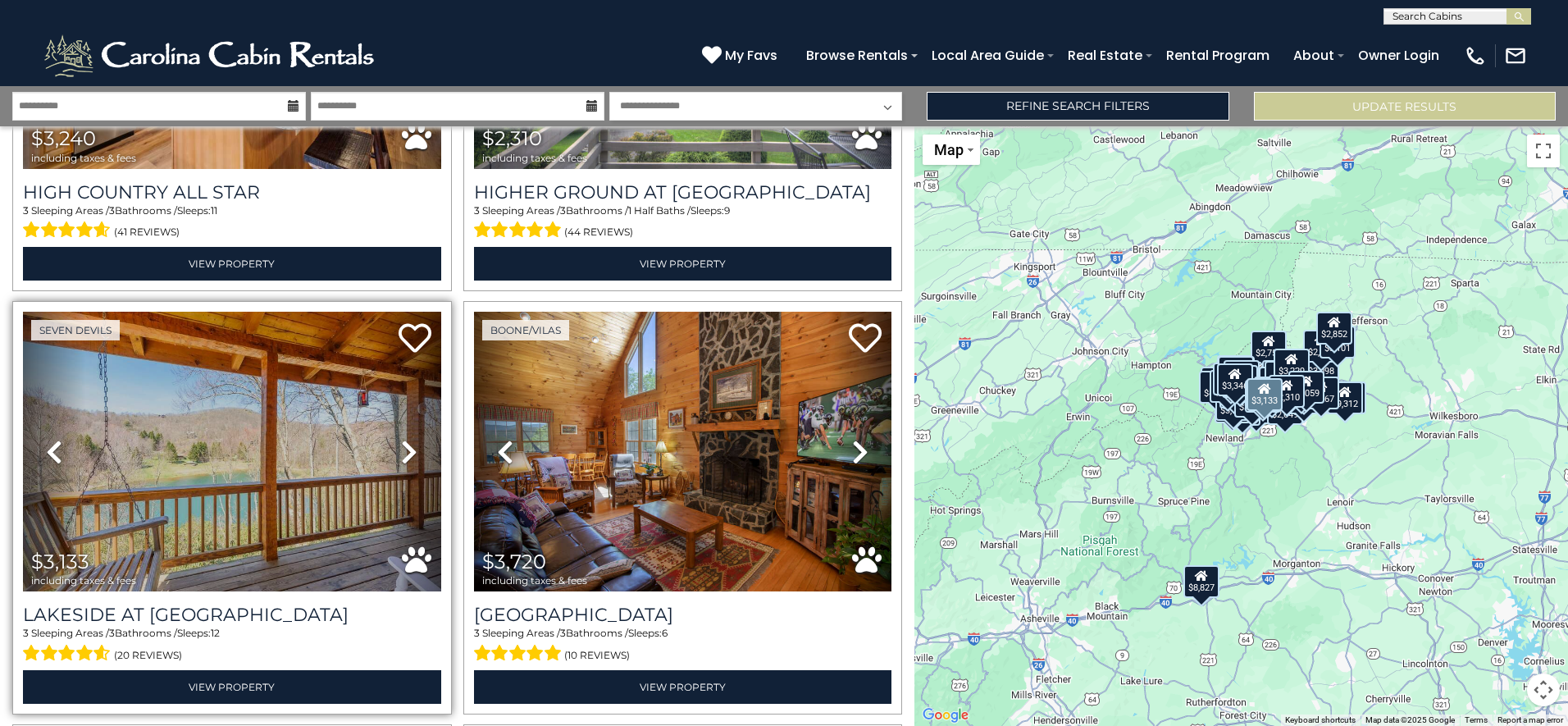
click at [401, 438] on icon at bounding box center [409, 452] width 17 height 26
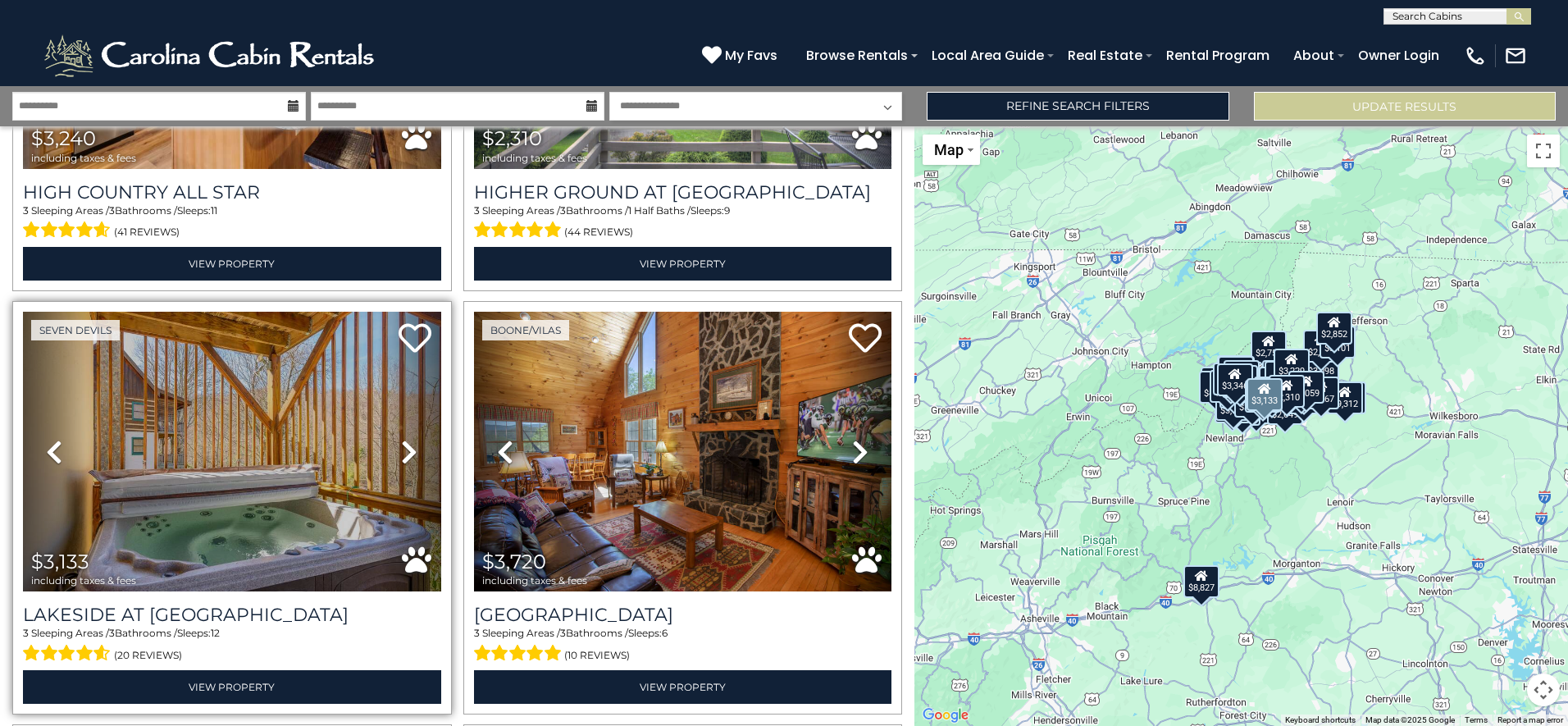
click at [401, 438] on icon at bounding box center [409, 452] width 17 height 26
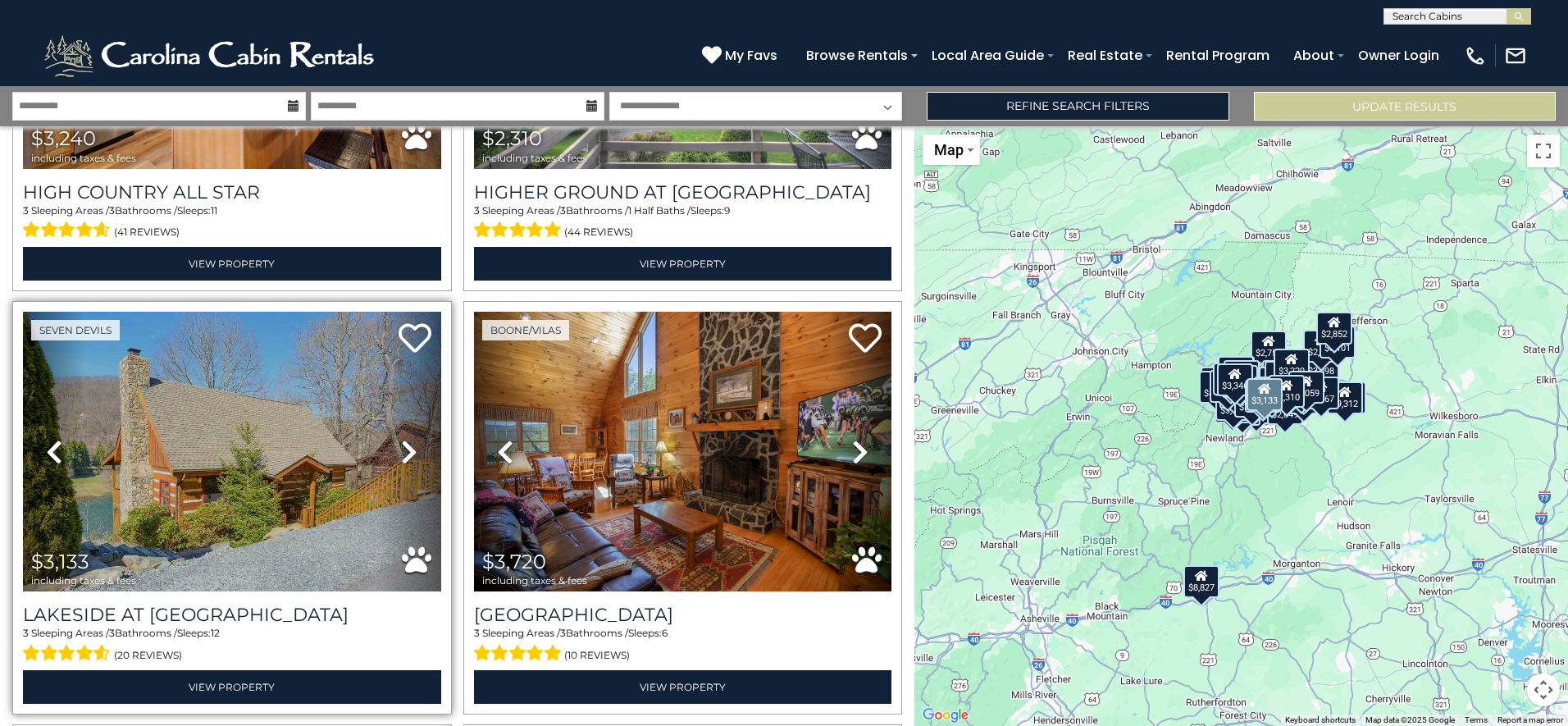
click at [401, 438] on icon at bounding box center [409, 452] width 17 height 26
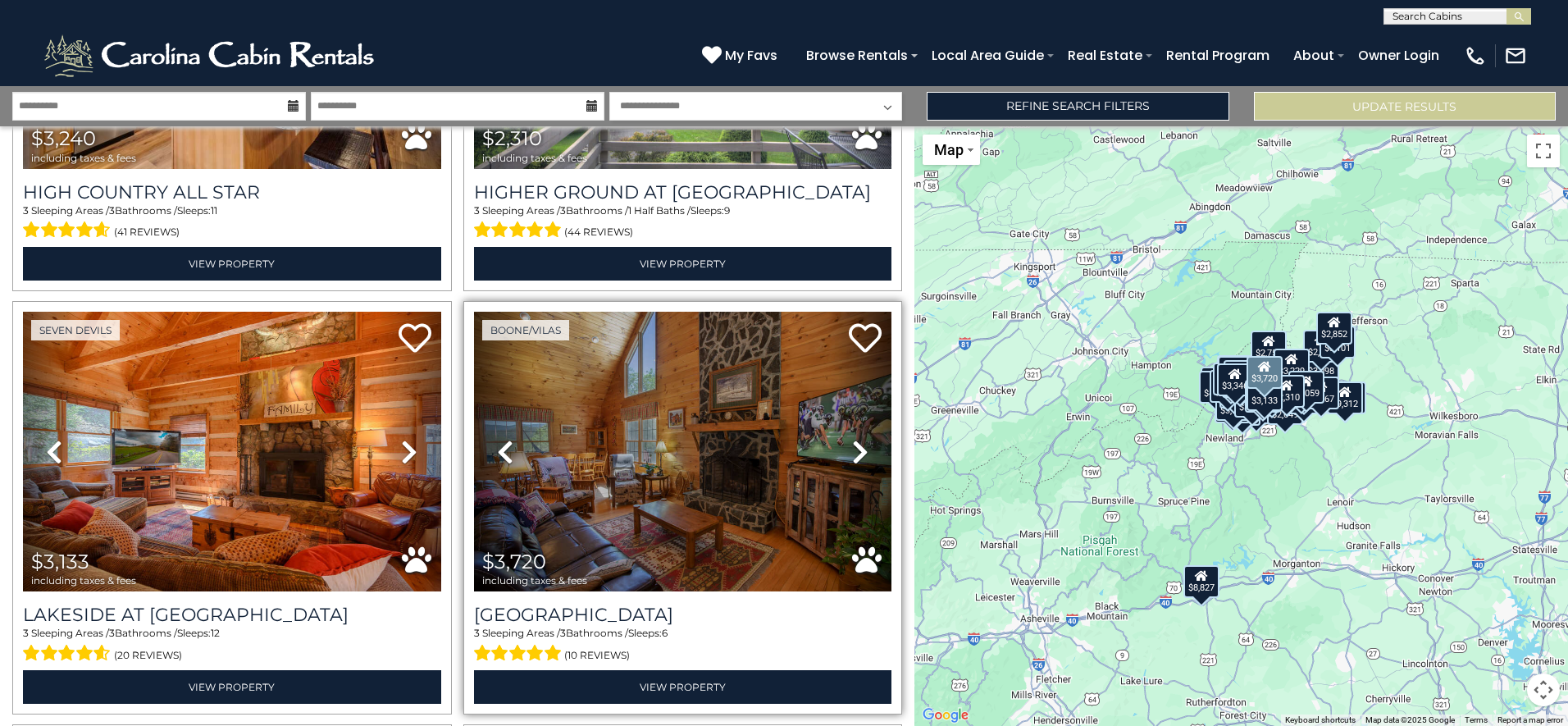
click at [852, 438] on icon at bounding box center [861, 452] width 17 height 26
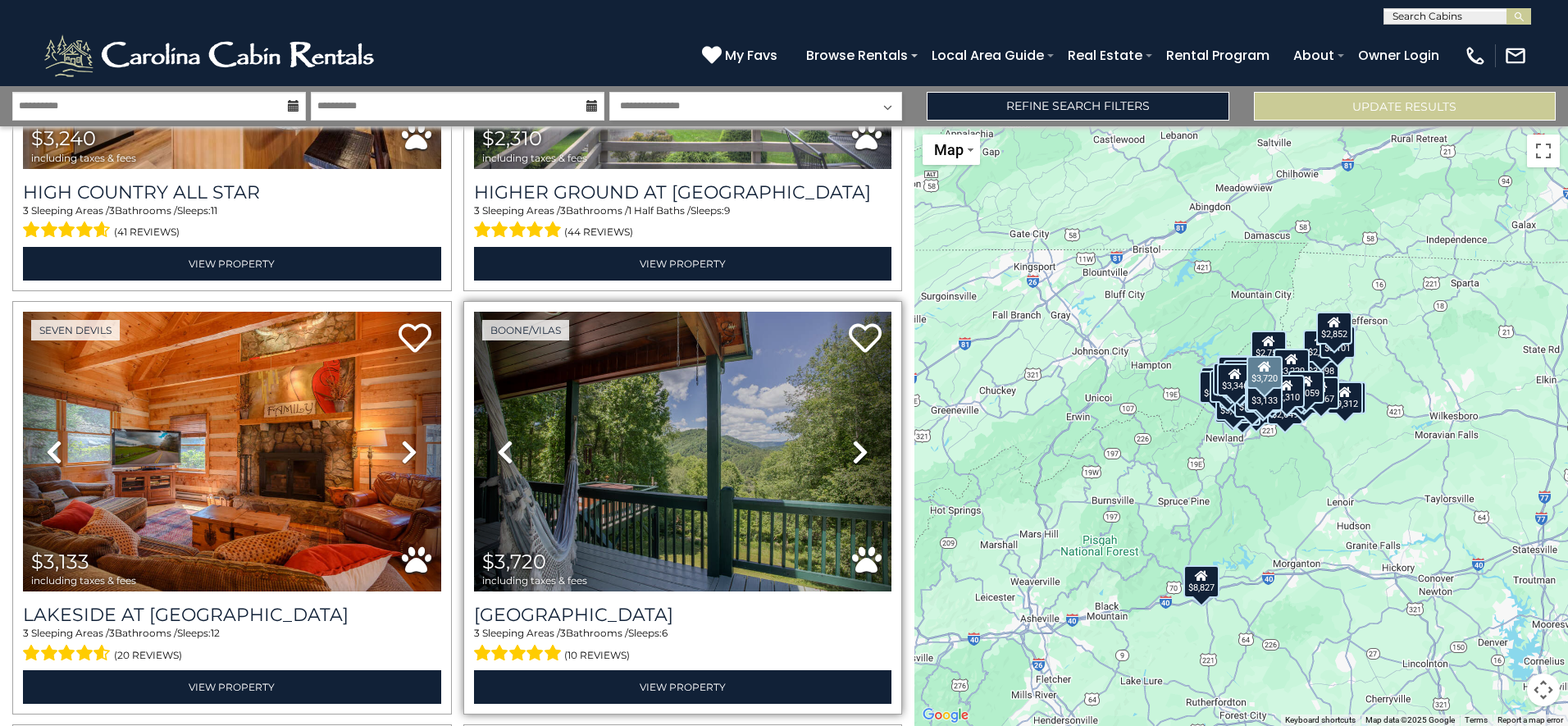
click at [852, 438] on icon at bounding box center [861, 452] width 17 height 26
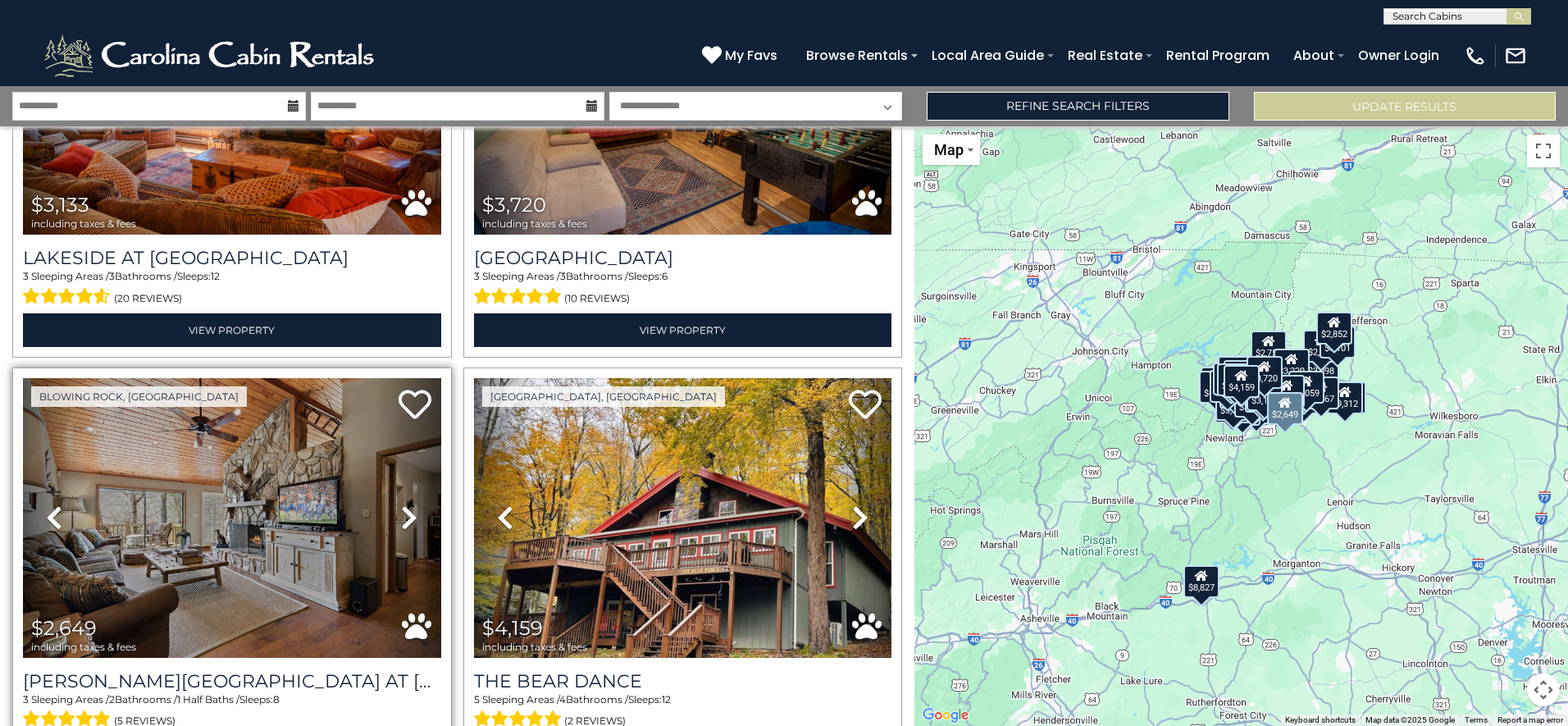
scroll to position [10359, 0]
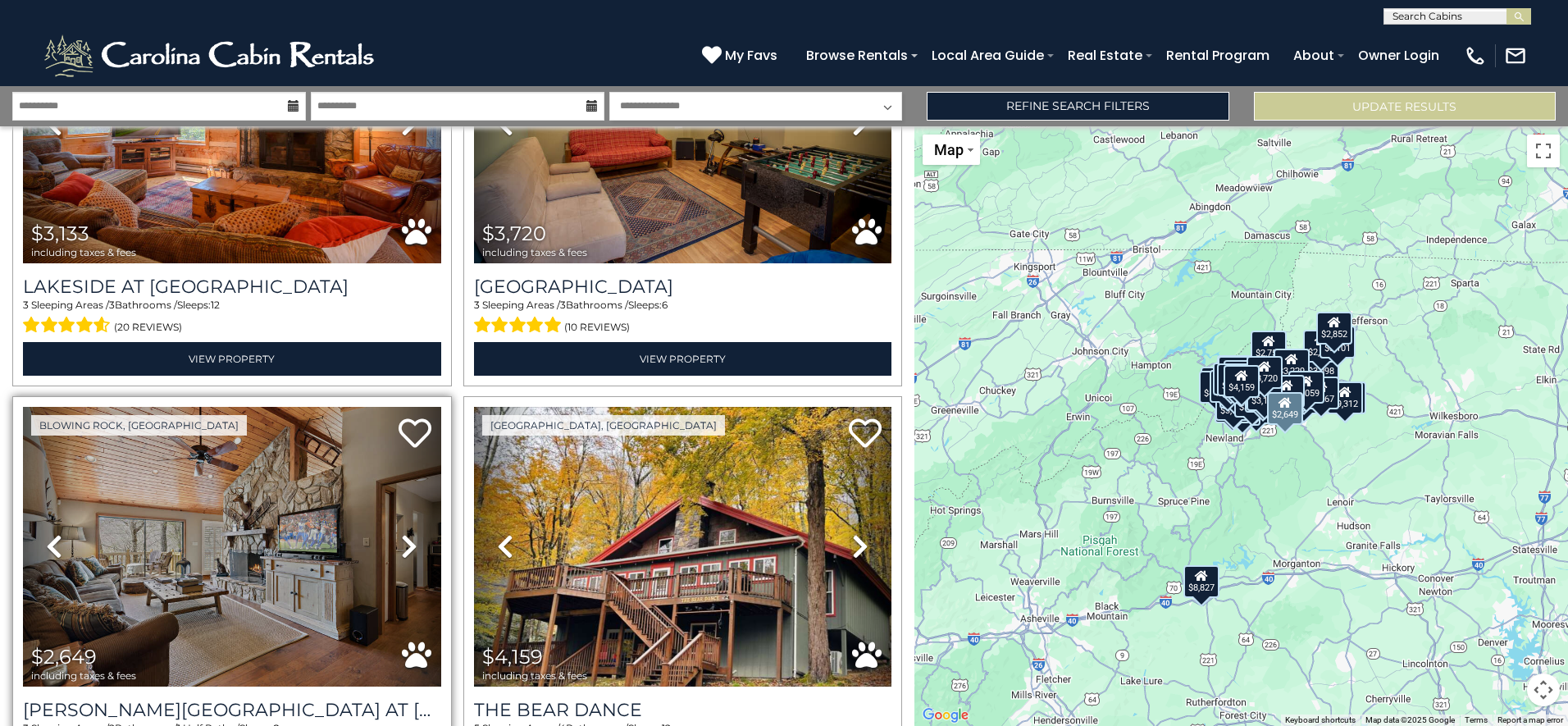
click at [410, 533] on icon at bounding box center [409, 546] width 17 height 26
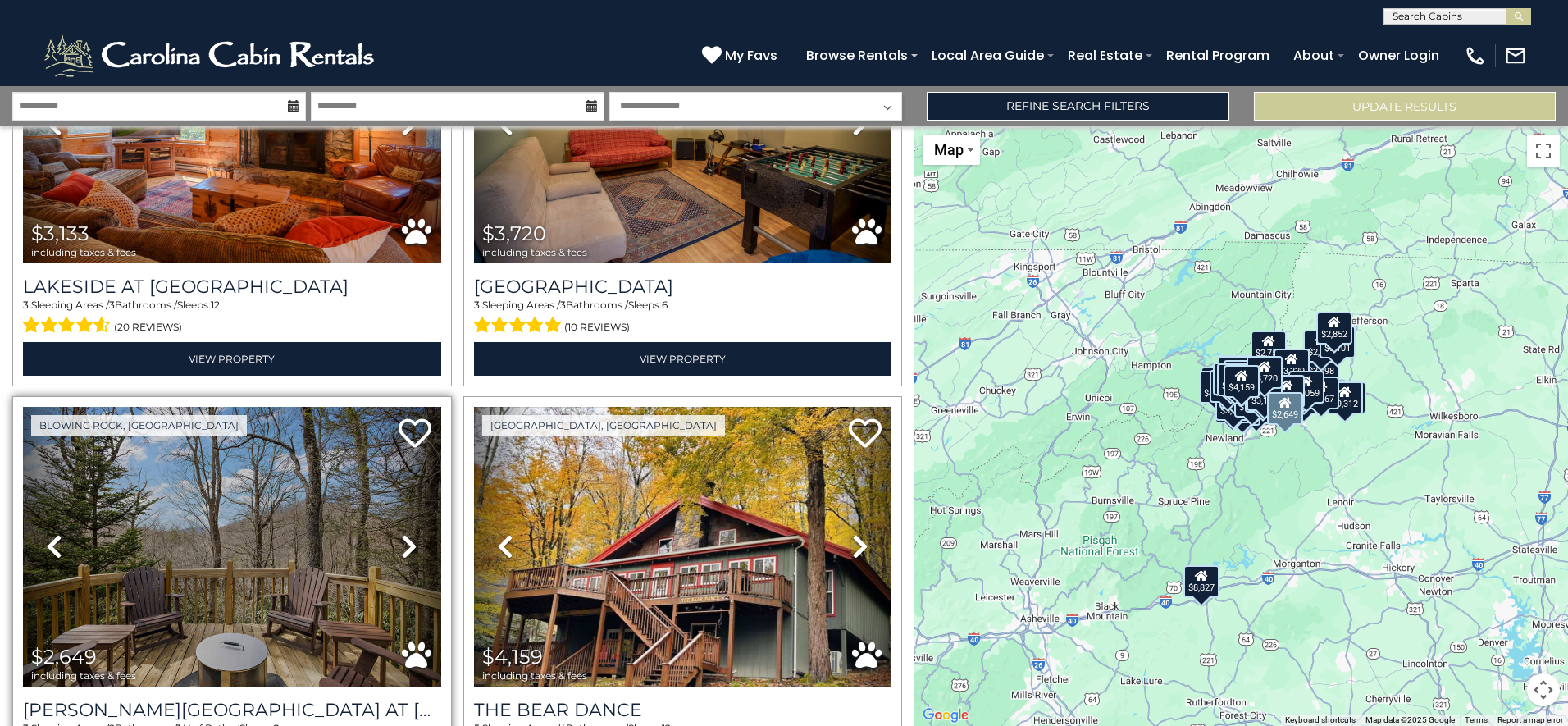
click at [410, 533] on icon at bounding box center [409, 546] width 17 height 26
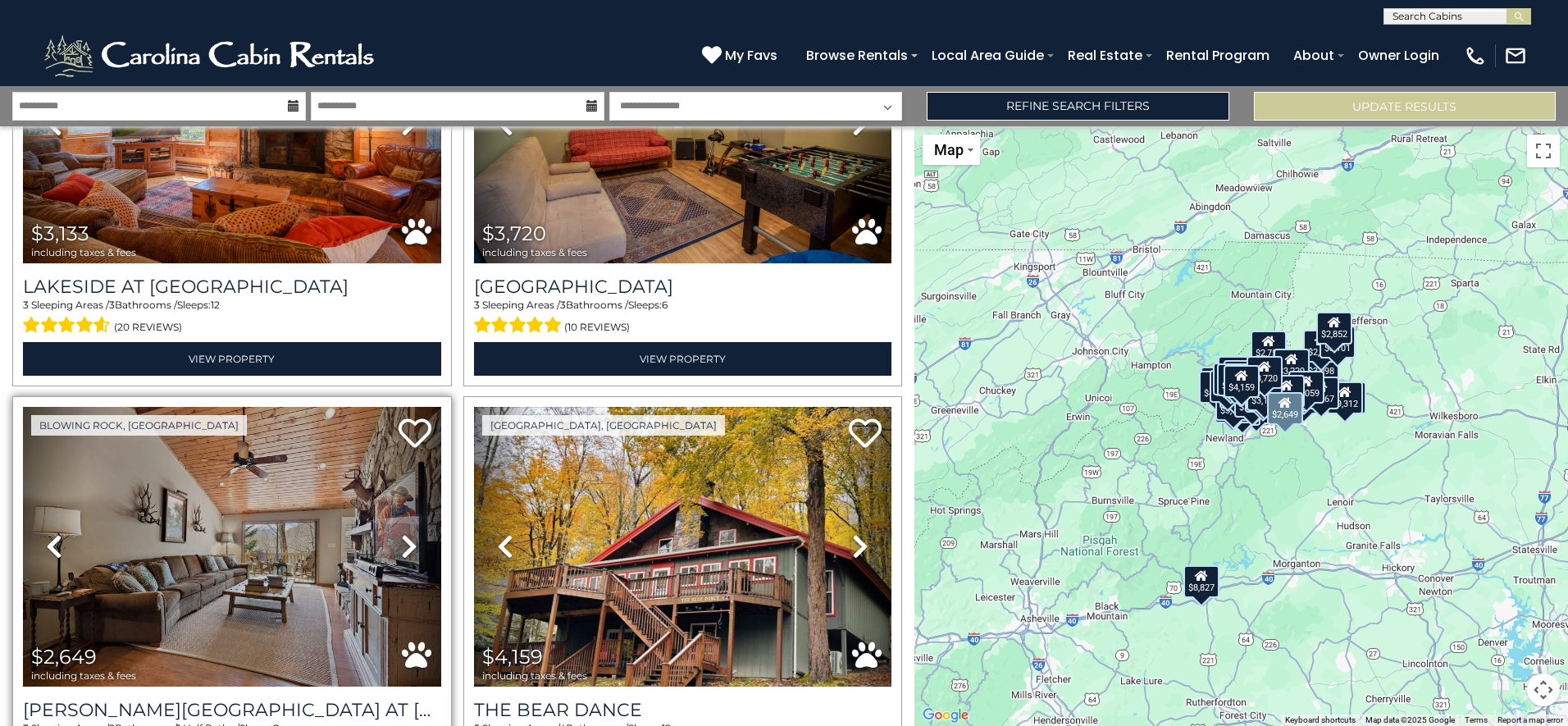
click at [410, 533] on icon at bounding box center [409, 546] width 17 height 26
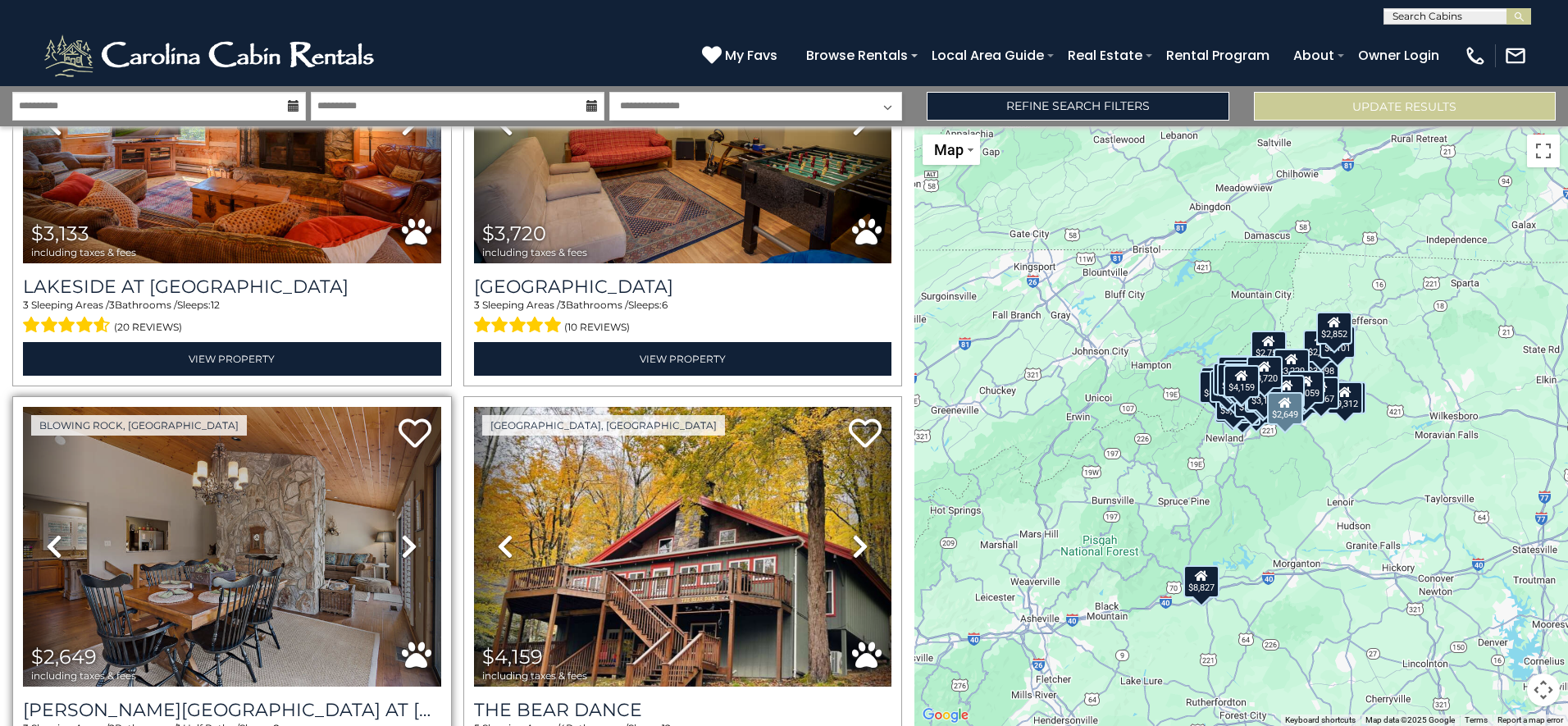
click at [410, 533] on icon at bounding box center [409, 546] width 17 height 26
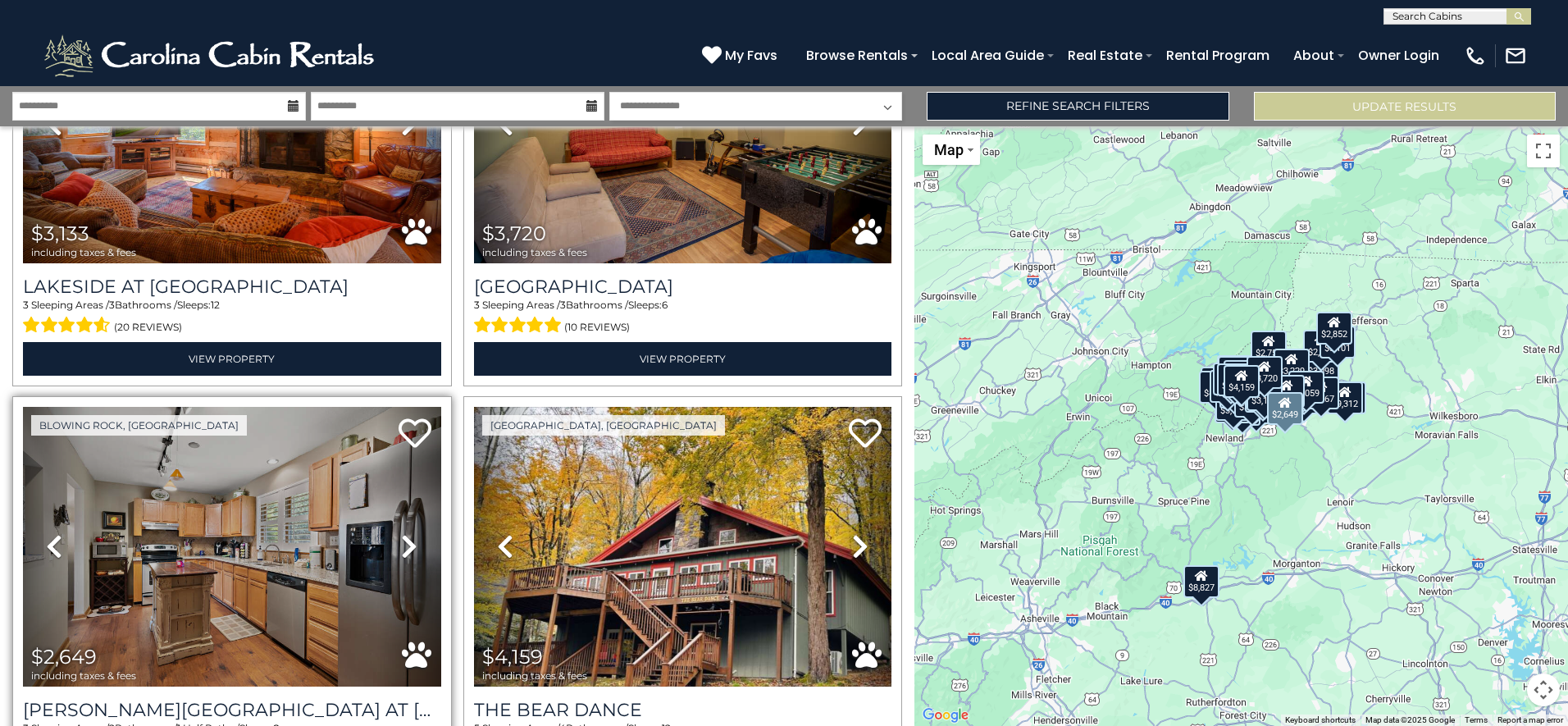
click at [409, 533] on icon at bounding box center [409, 546] width 17 height 26
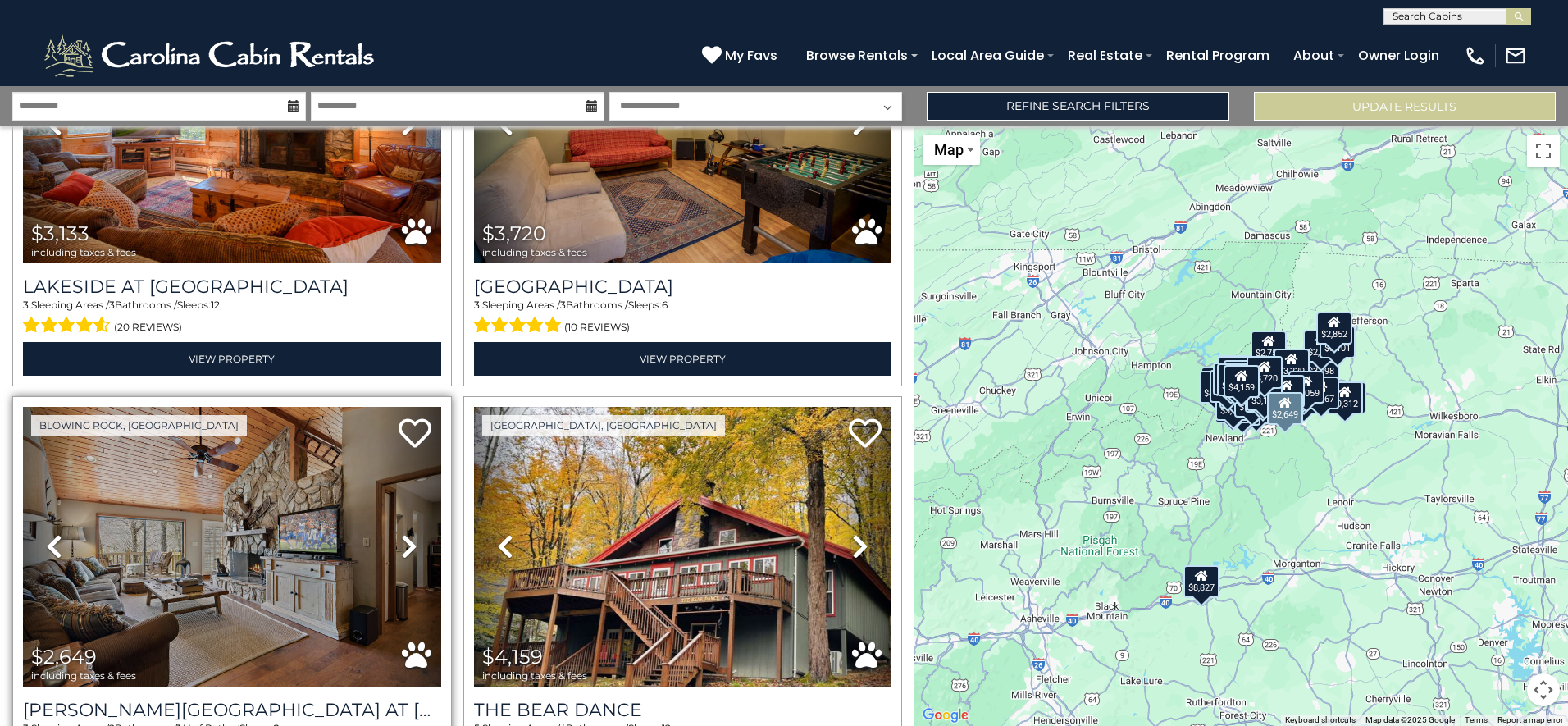
click at [409, 533] on icon at bounding box center [409, 546] width 17 height 26
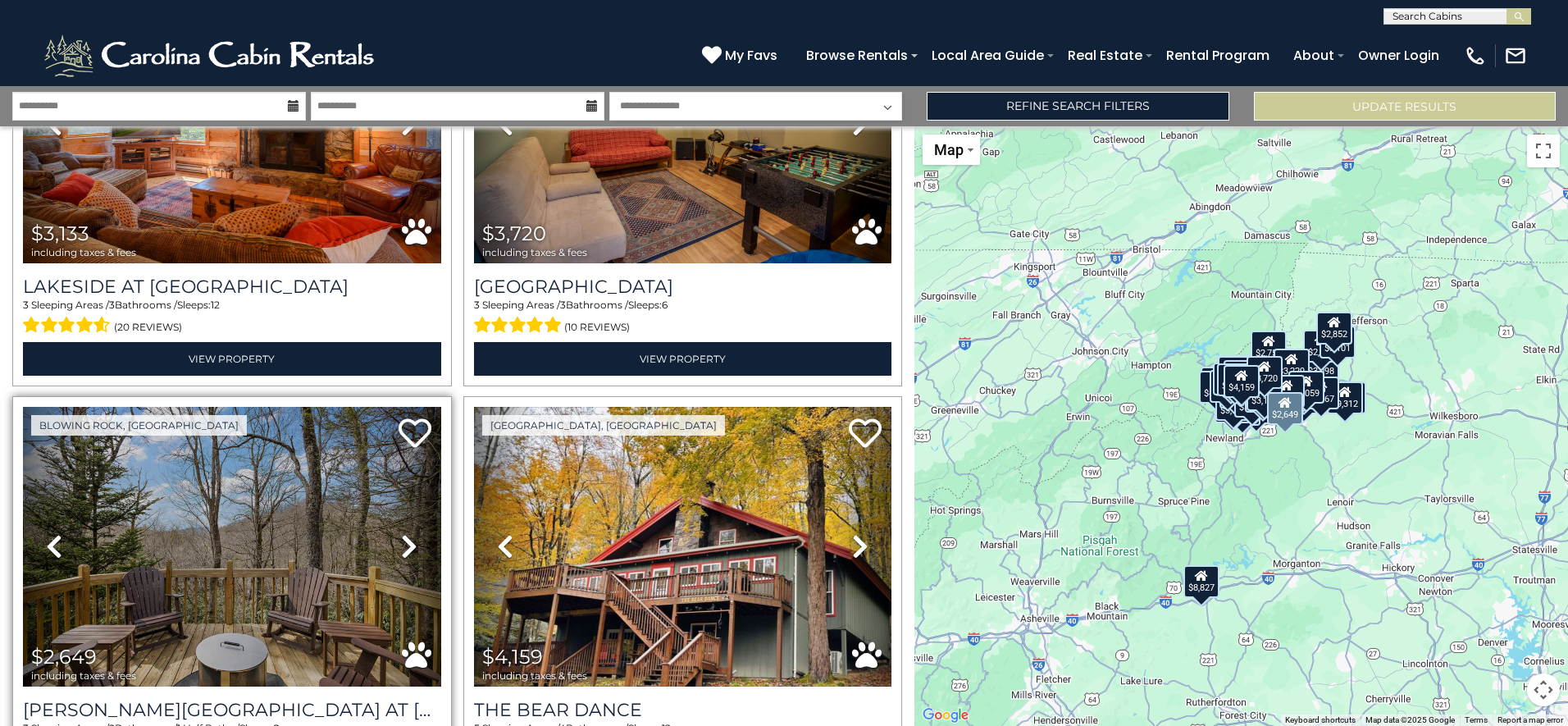
click at [409, 533] on icon at bounding box center [409, 546] width 17 height 26
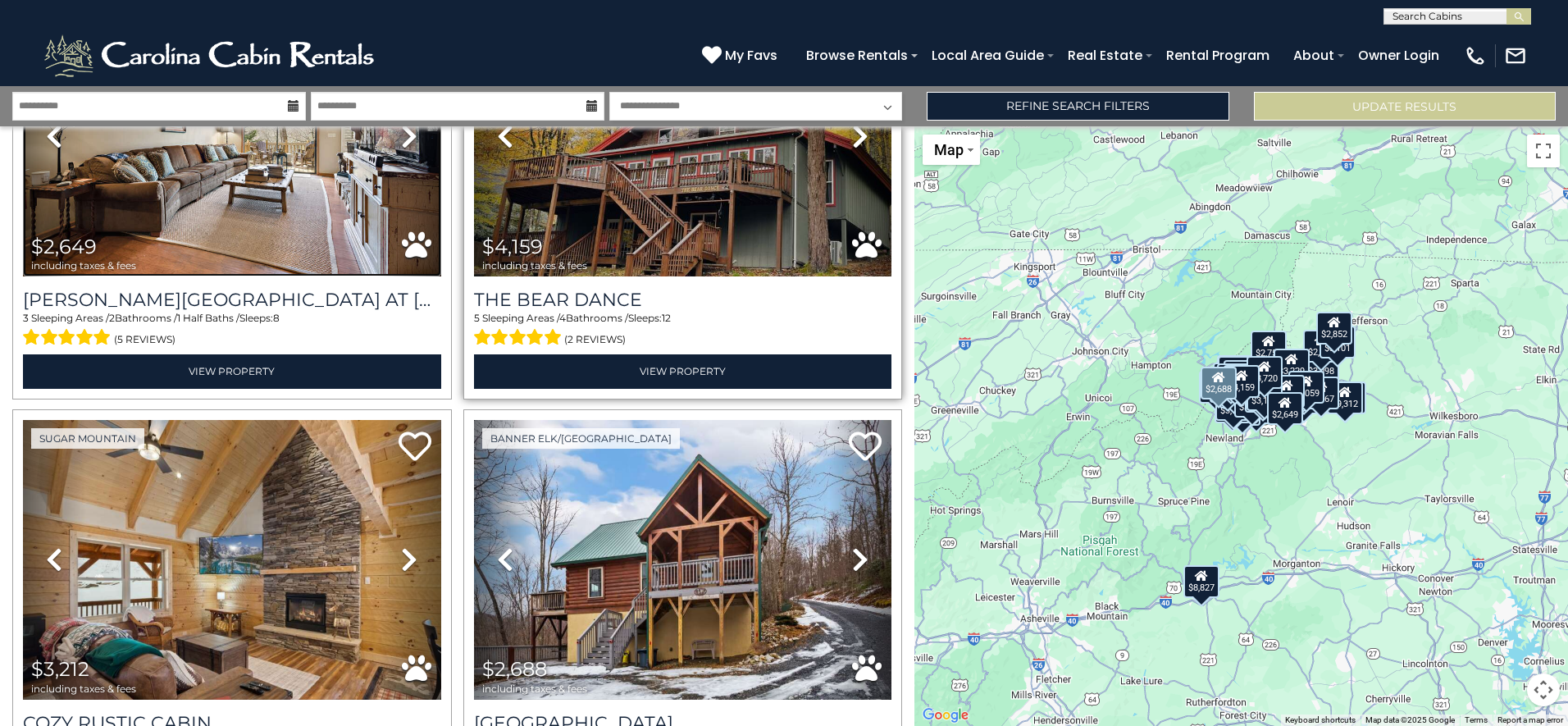
scroll to position [10852, 0]
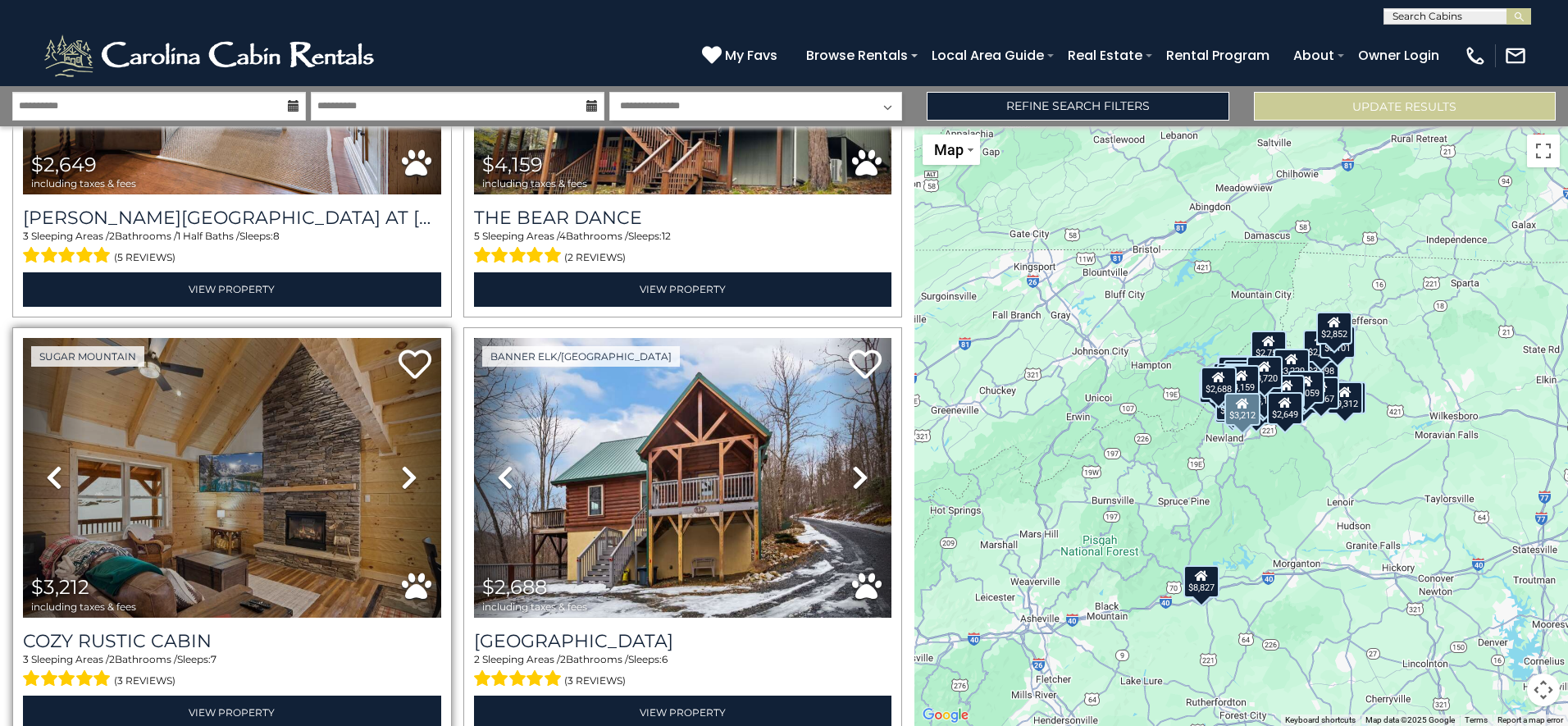
click at [410, 465] on icon at bounding box center [409, 478] width 17 height 26
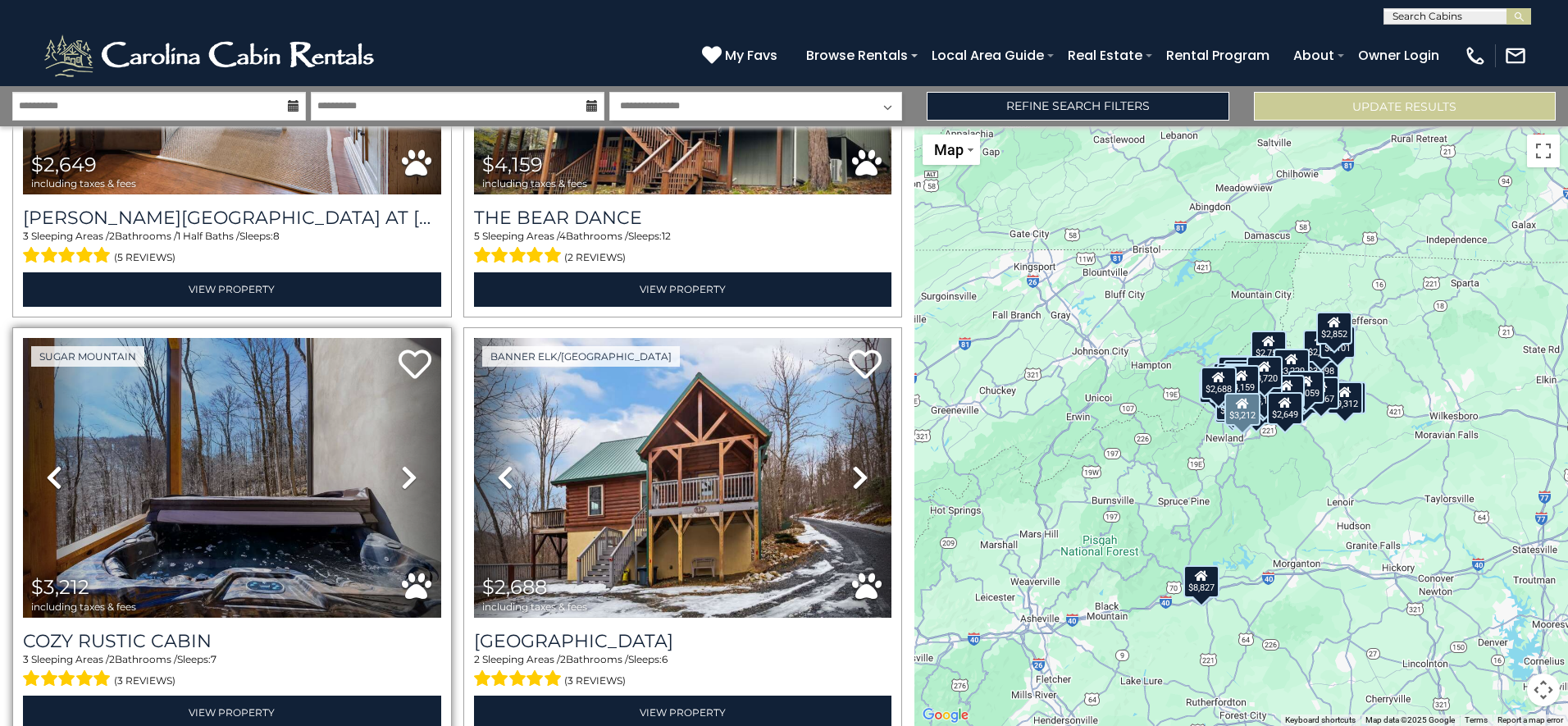
click at [410, 465] on icon at bounding box center [409, 478] width 17 height 26
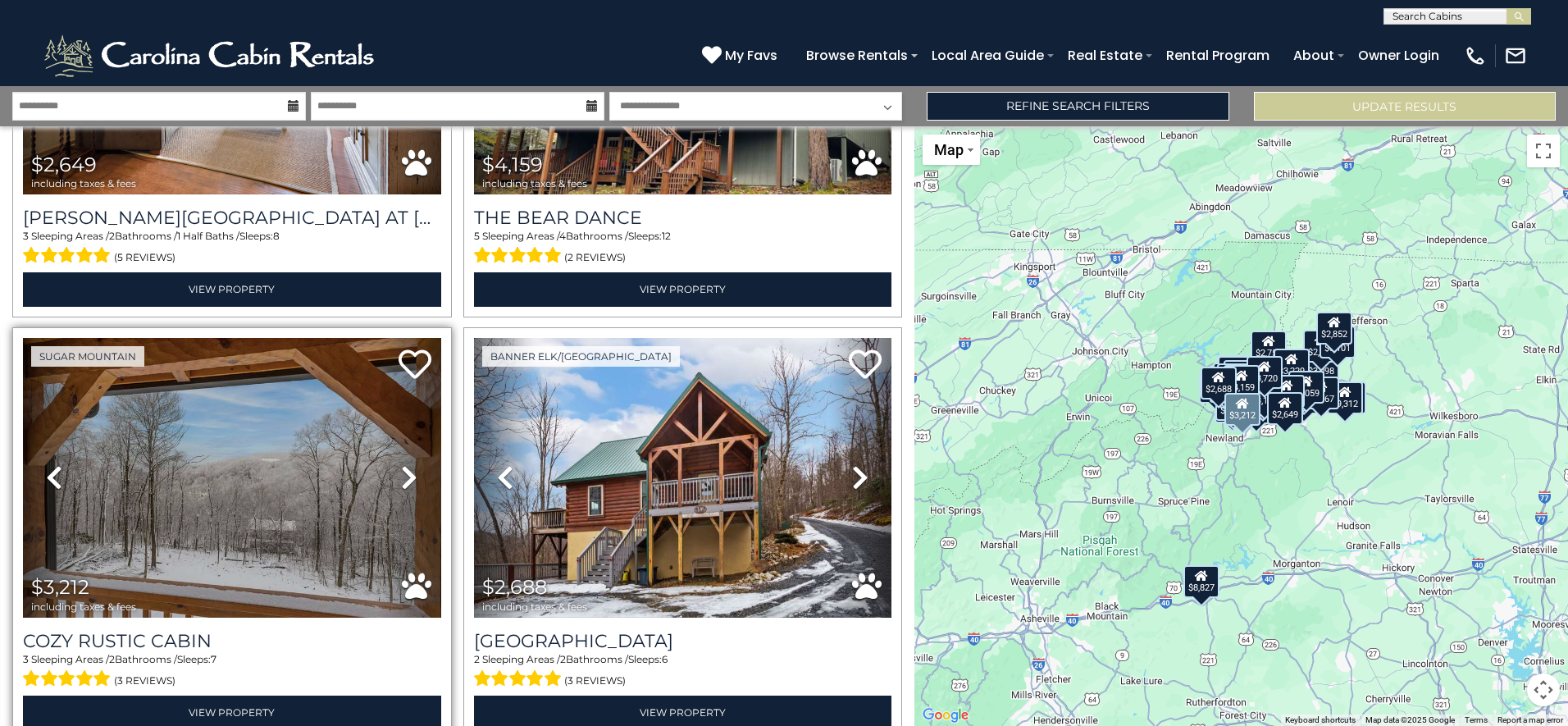
click at [405, 465] on icon at bounding box center [409, 478] width 17 height 26
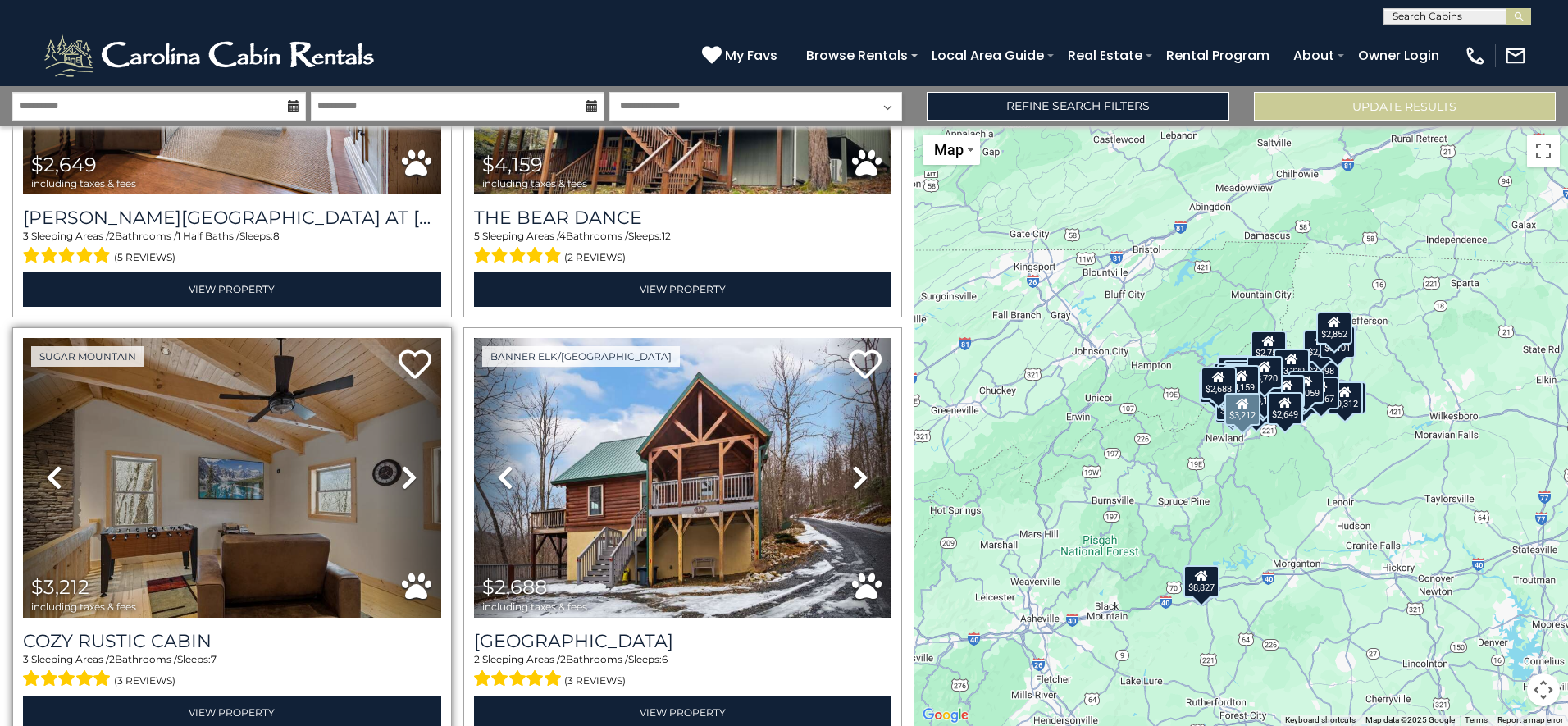
click at [405, 465] on icon at bounding box center [409, 478] width 17 height 26
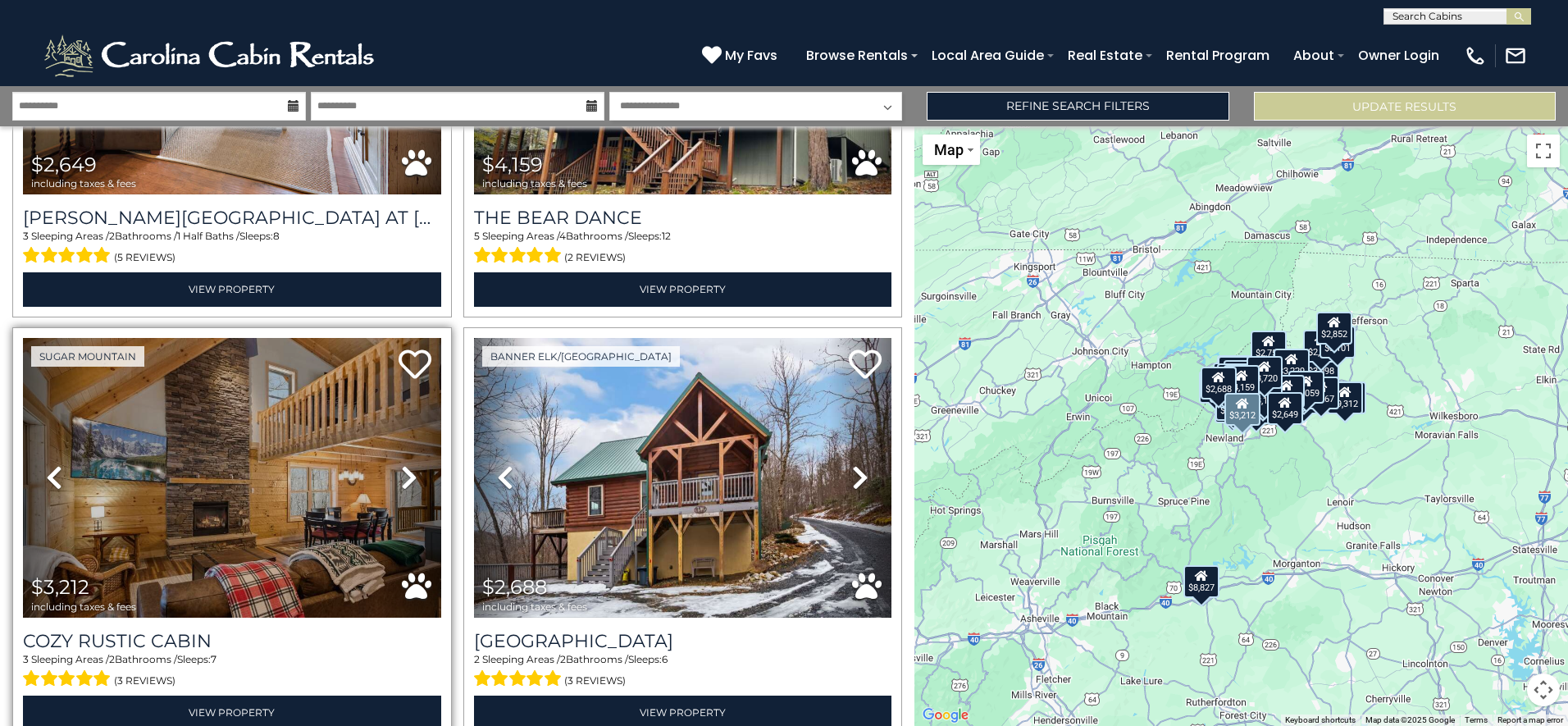
click at [405, 465] on icon at bounding box center [409, 478] width 17 height 26
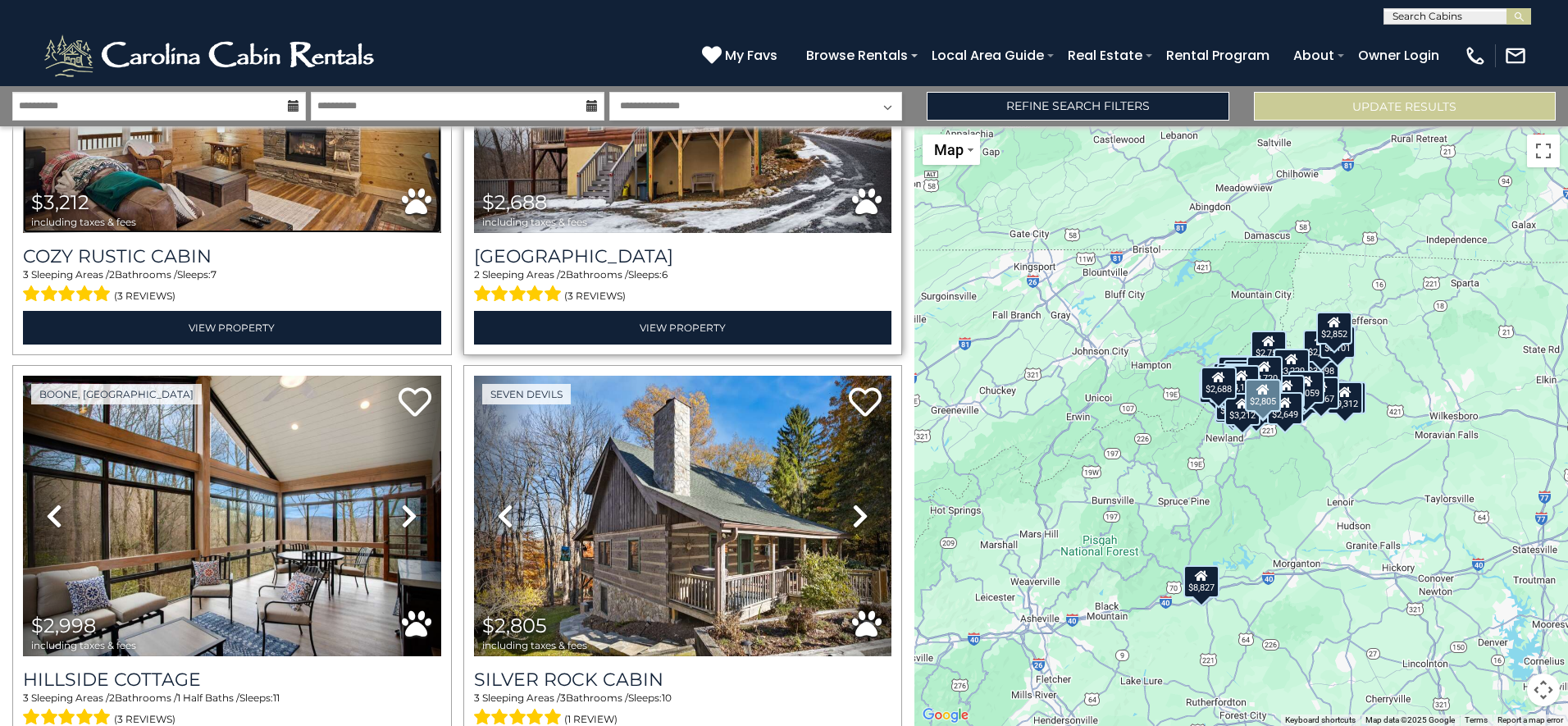
scroll to position [11262, 0]
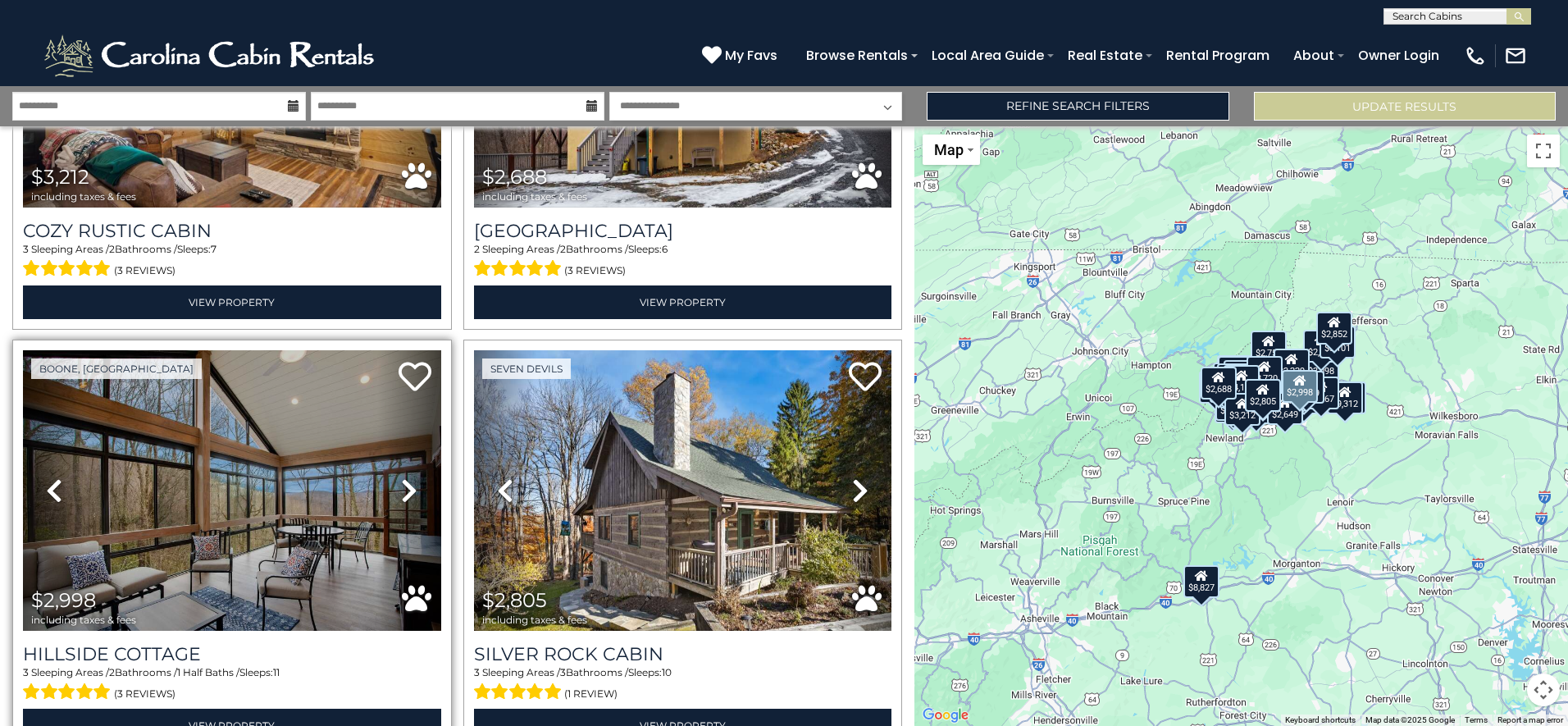
click at [401, 478] on icon at bounding box center [409, 491] width 17 height 26
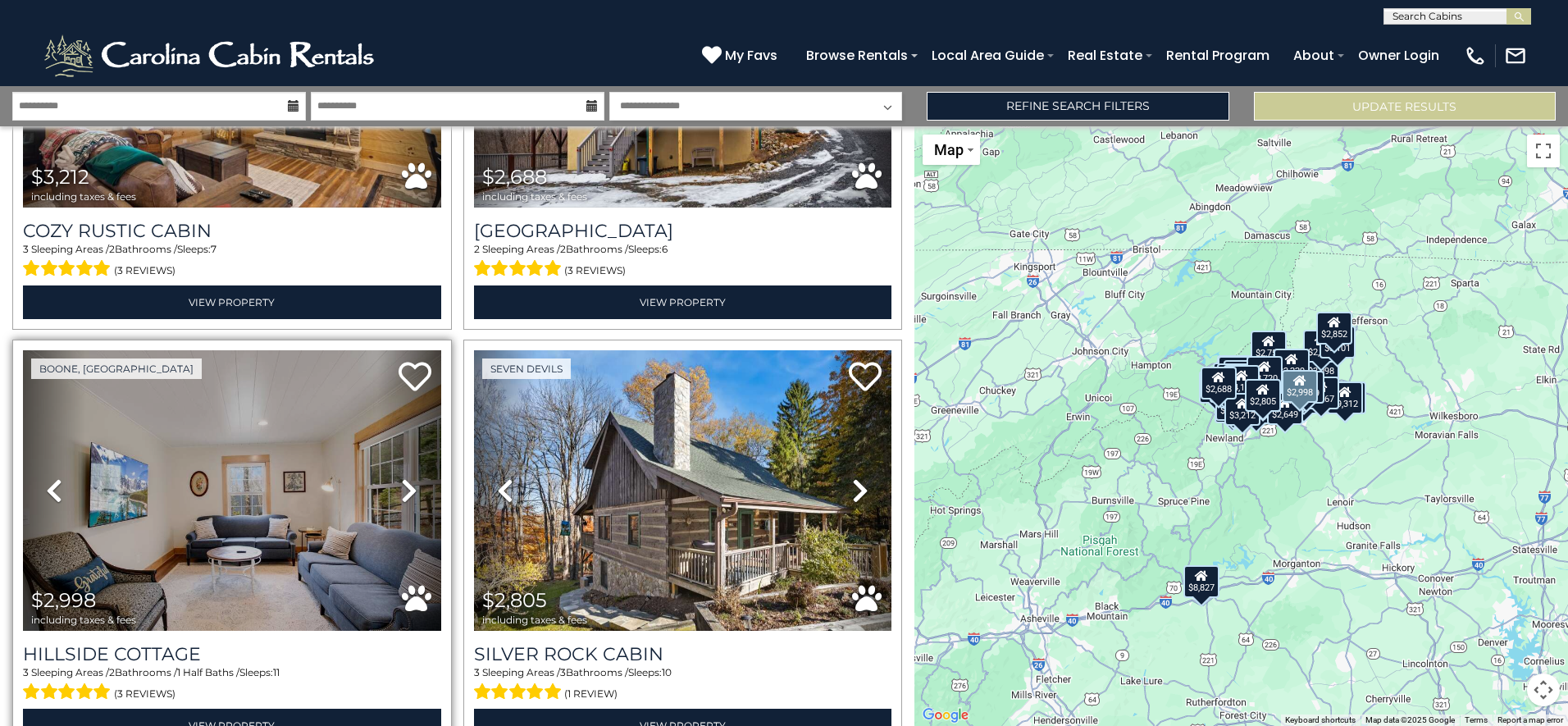
click at [401, 478] on icon at bounding box center [409, 491] width 17 height 26
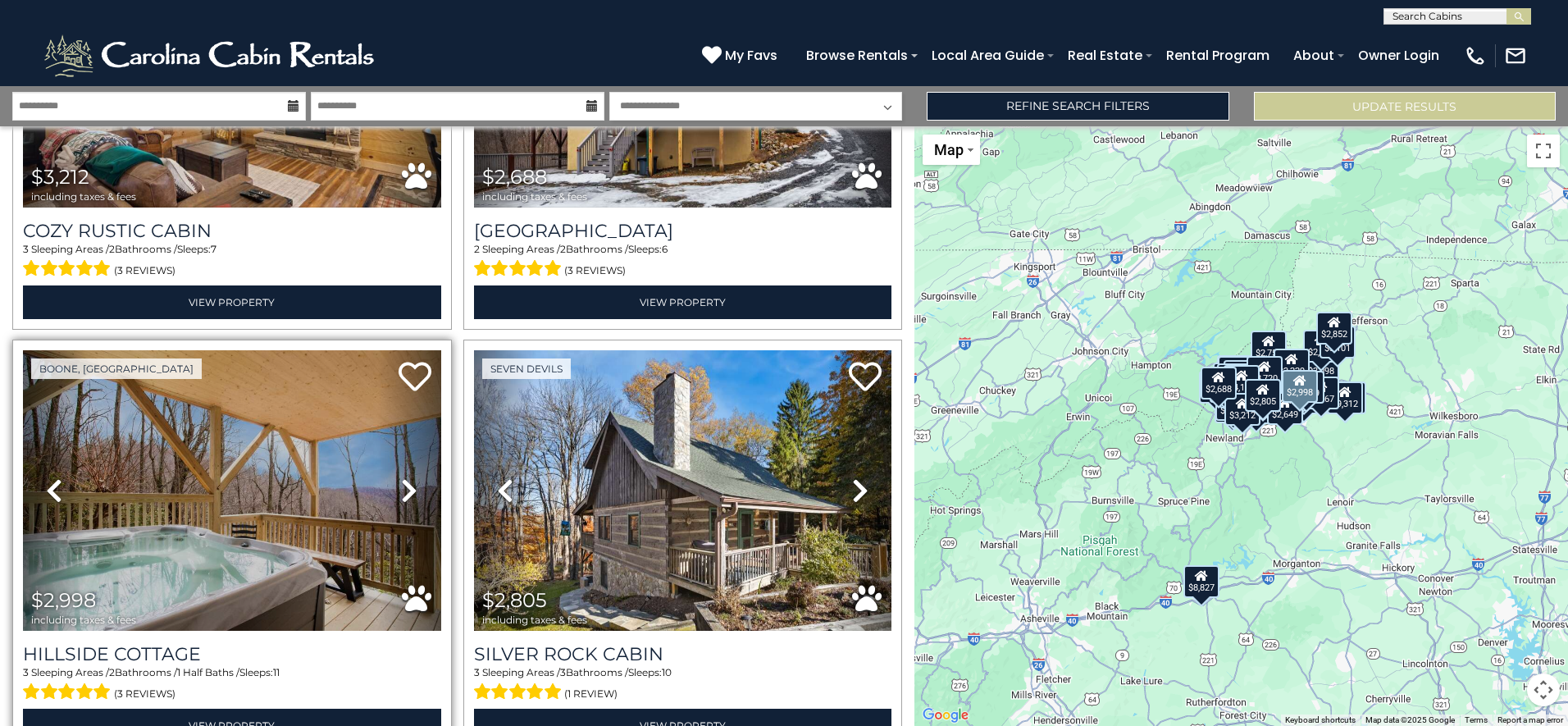
click at [401, 478] on icon at bounding box center [409, 491] width 17 height 26
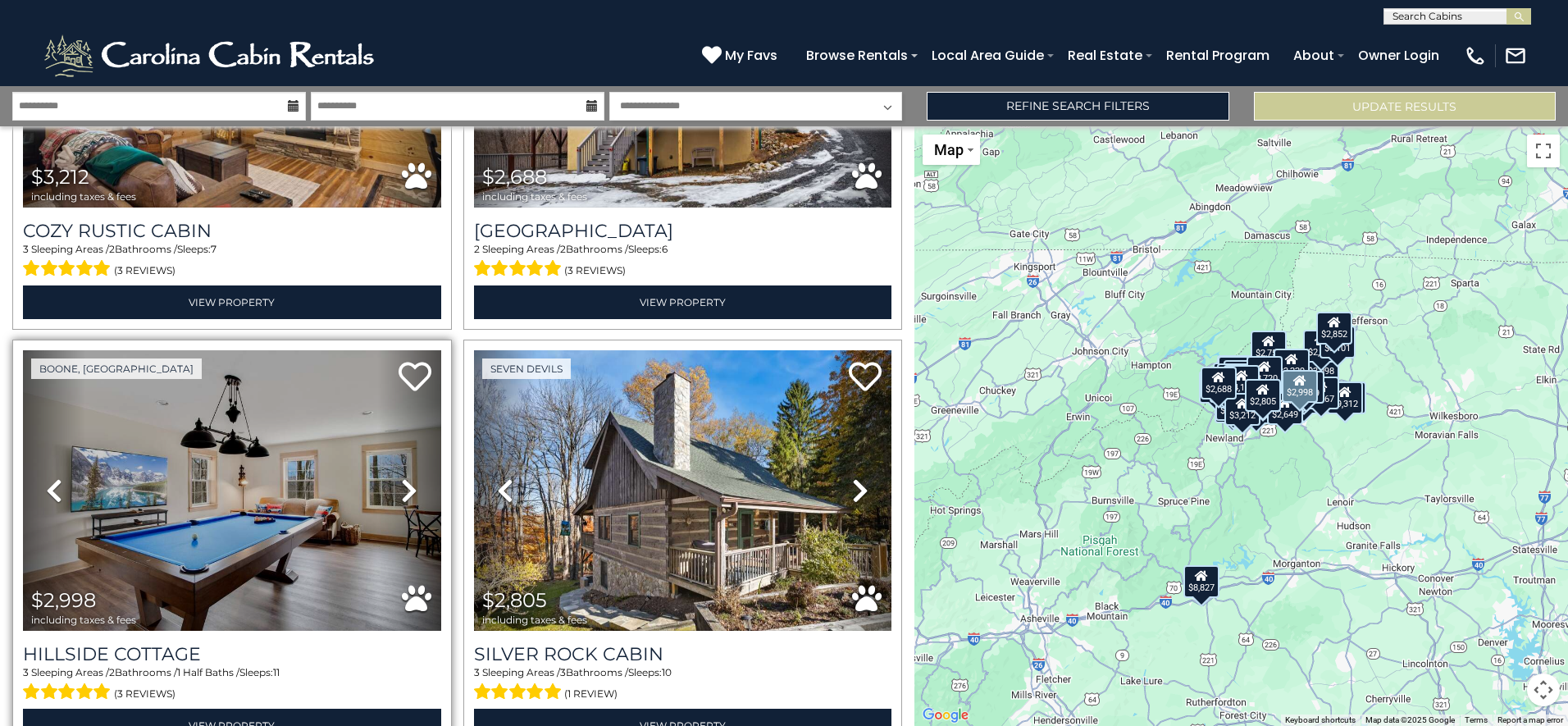
click at [401, 478] on icon at bounding box center [409, 491] width 17 height 26
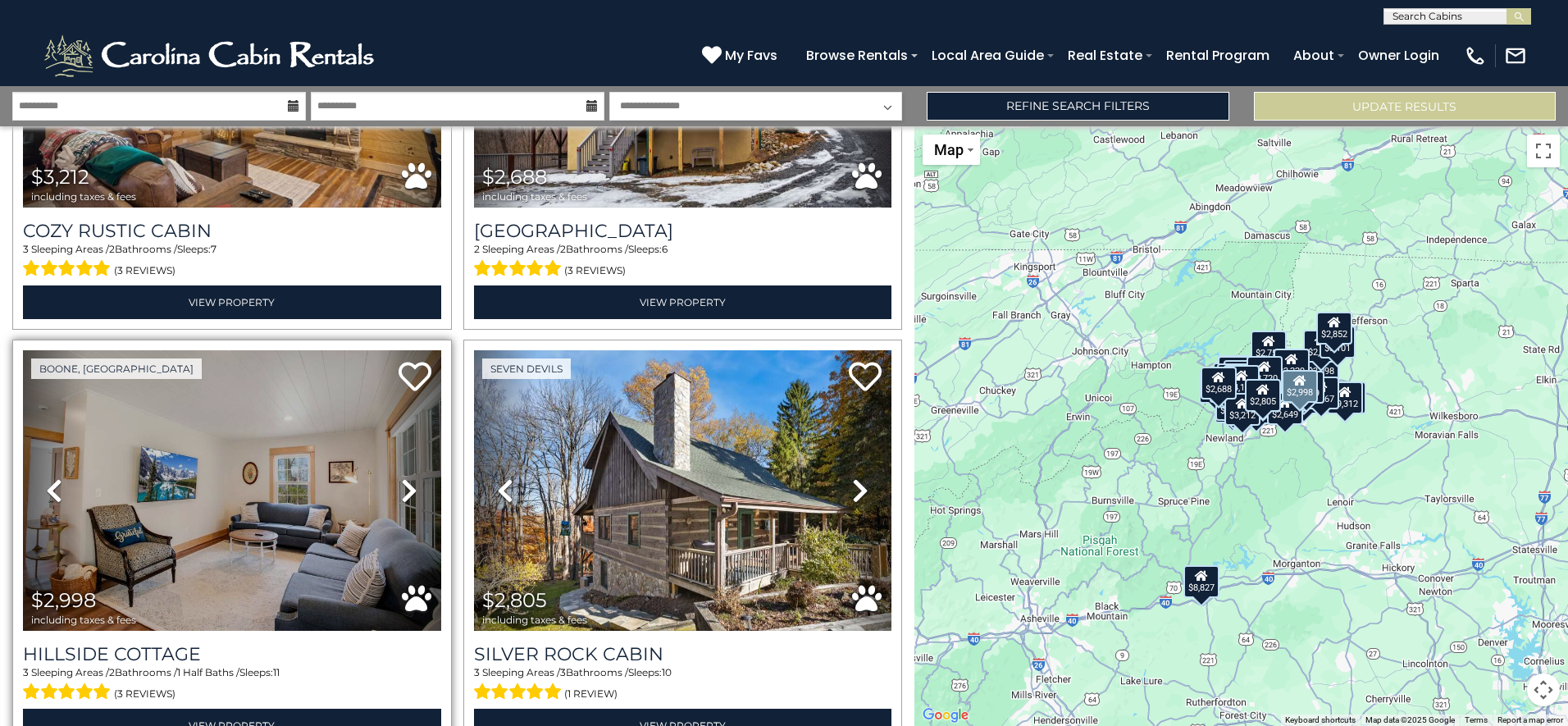
click at [401, 478] on icon at bounding box center [409, 491] width 17 height 26
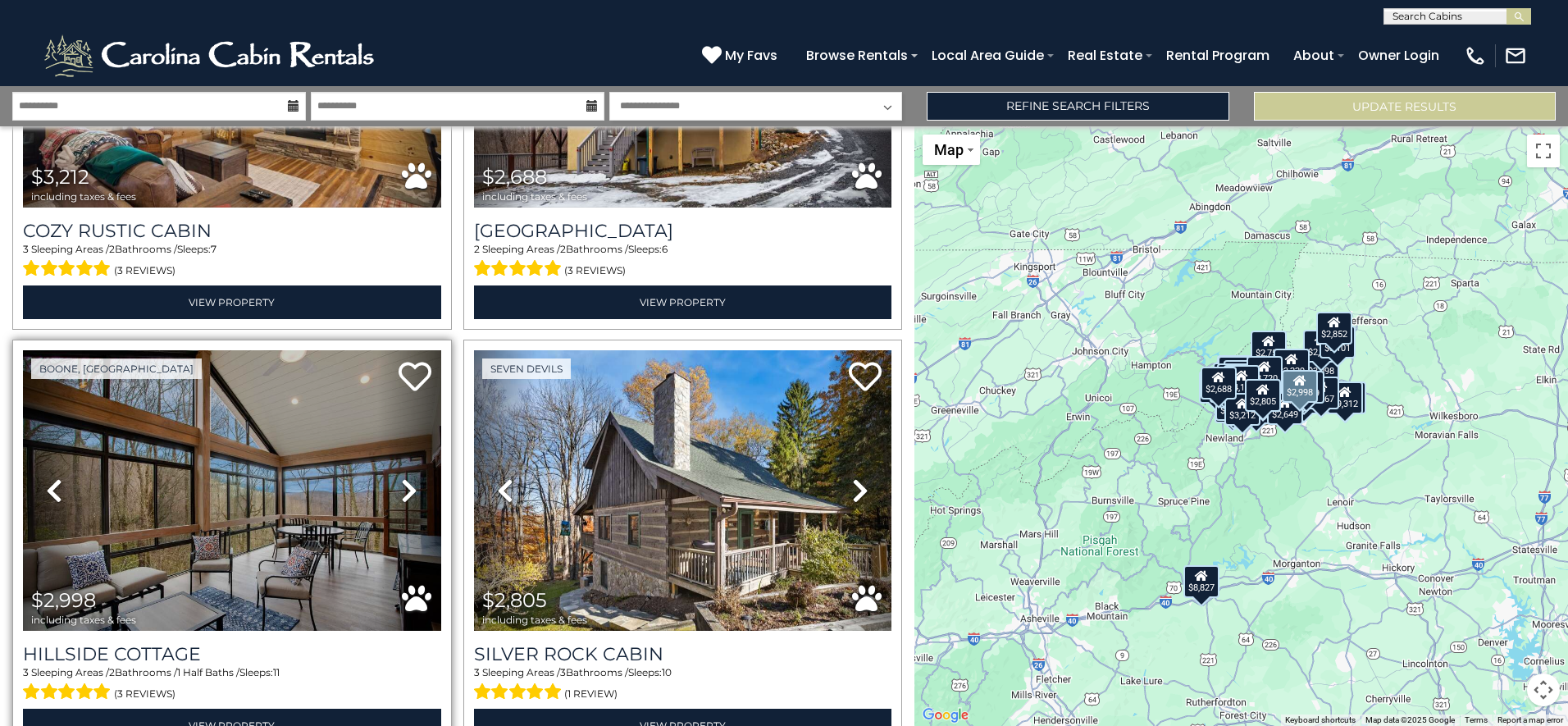
click at [401, 478] on icon at bounding box center [409, 491] width 17 height 26
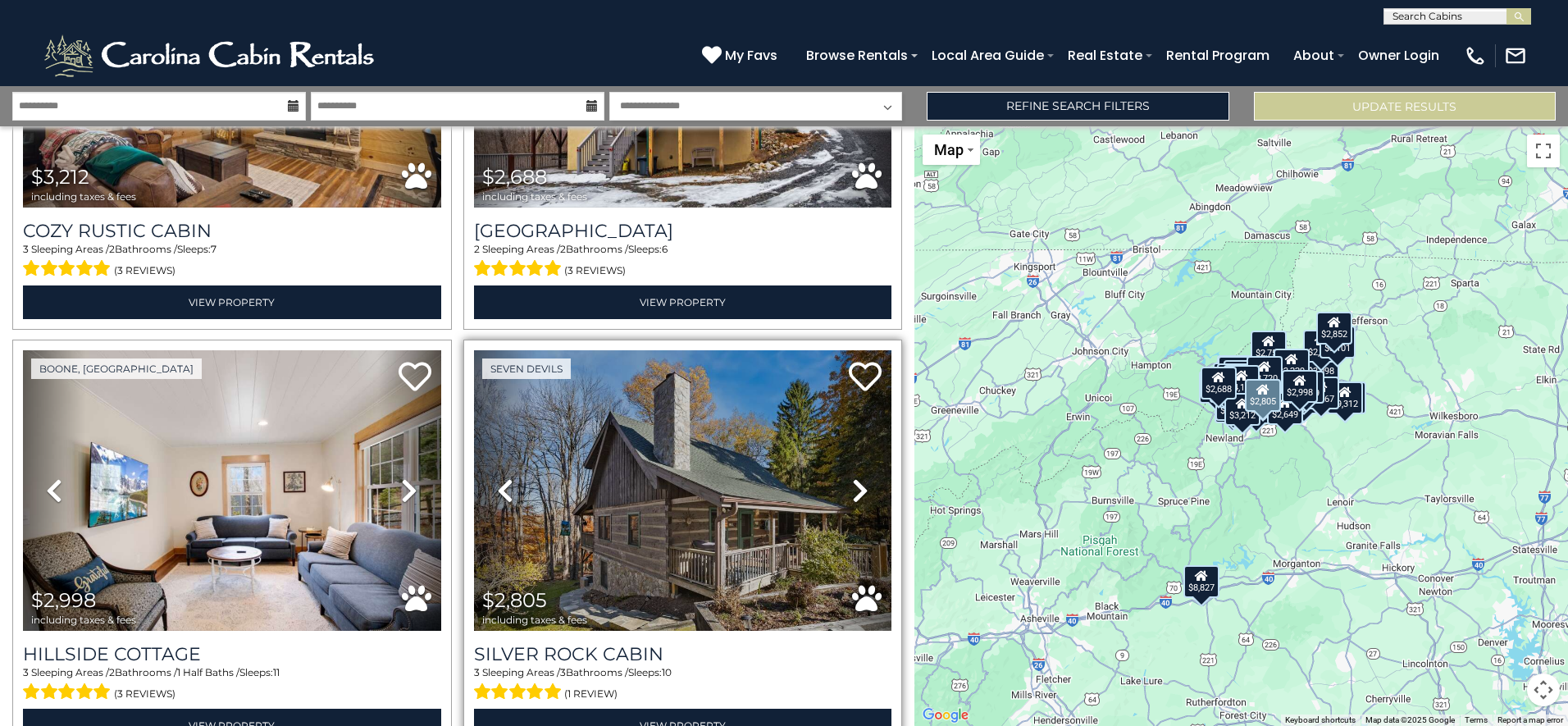
click at [858, 478] on icon at bounding box center [861, 491] width 17 height 26
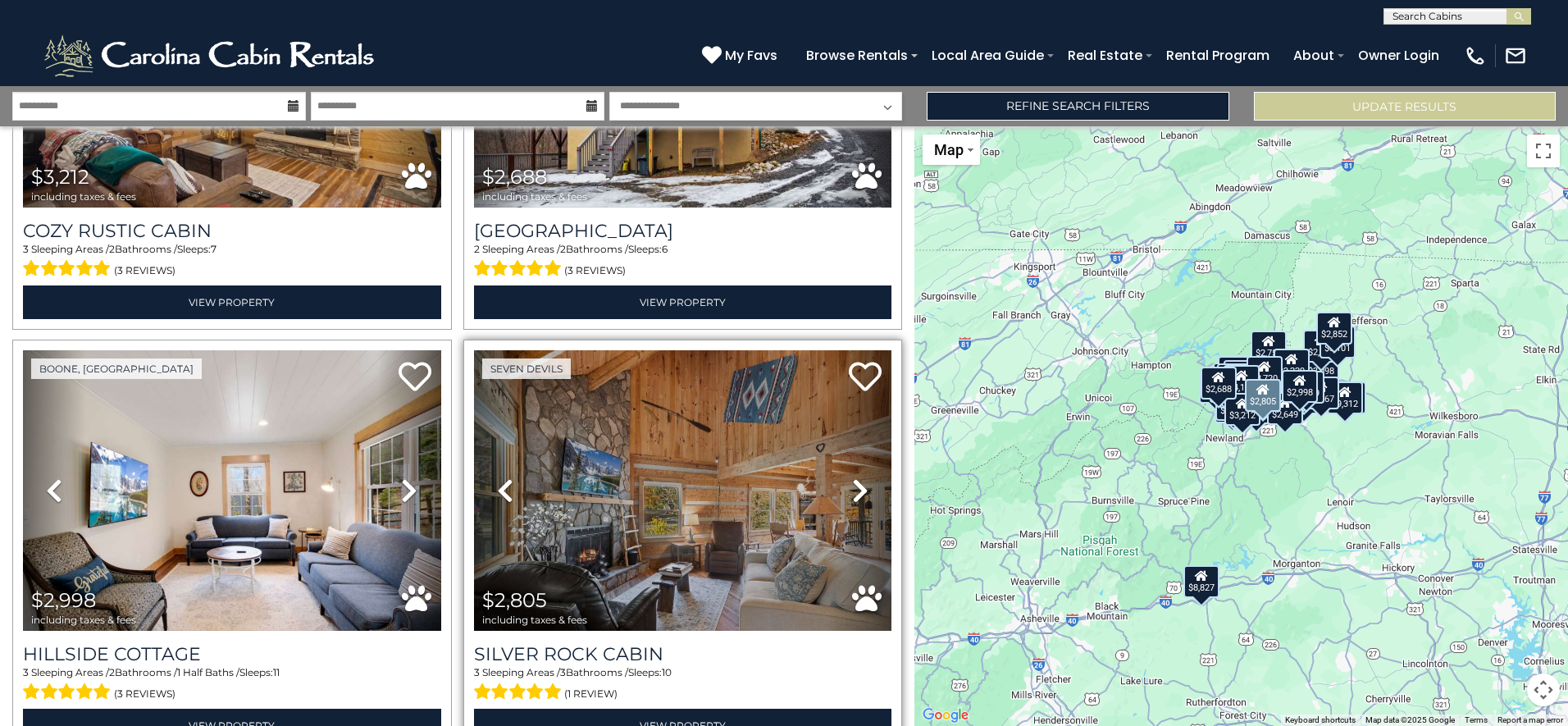
click at [858, 478] on icon at bounding box center [861, 491] width 17 height 26
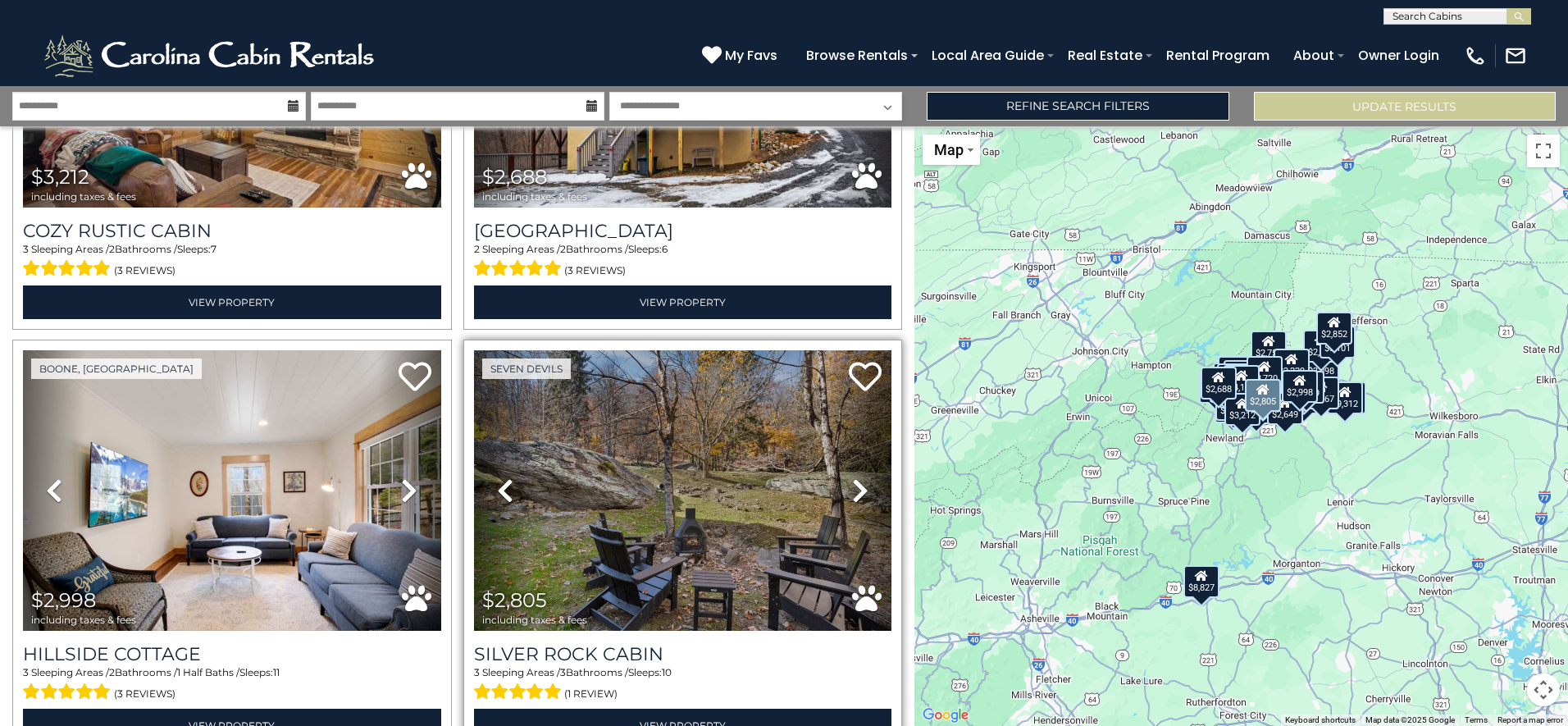
click at [501, 478] on icon at bounding box center [506, 491] width 17 height 26
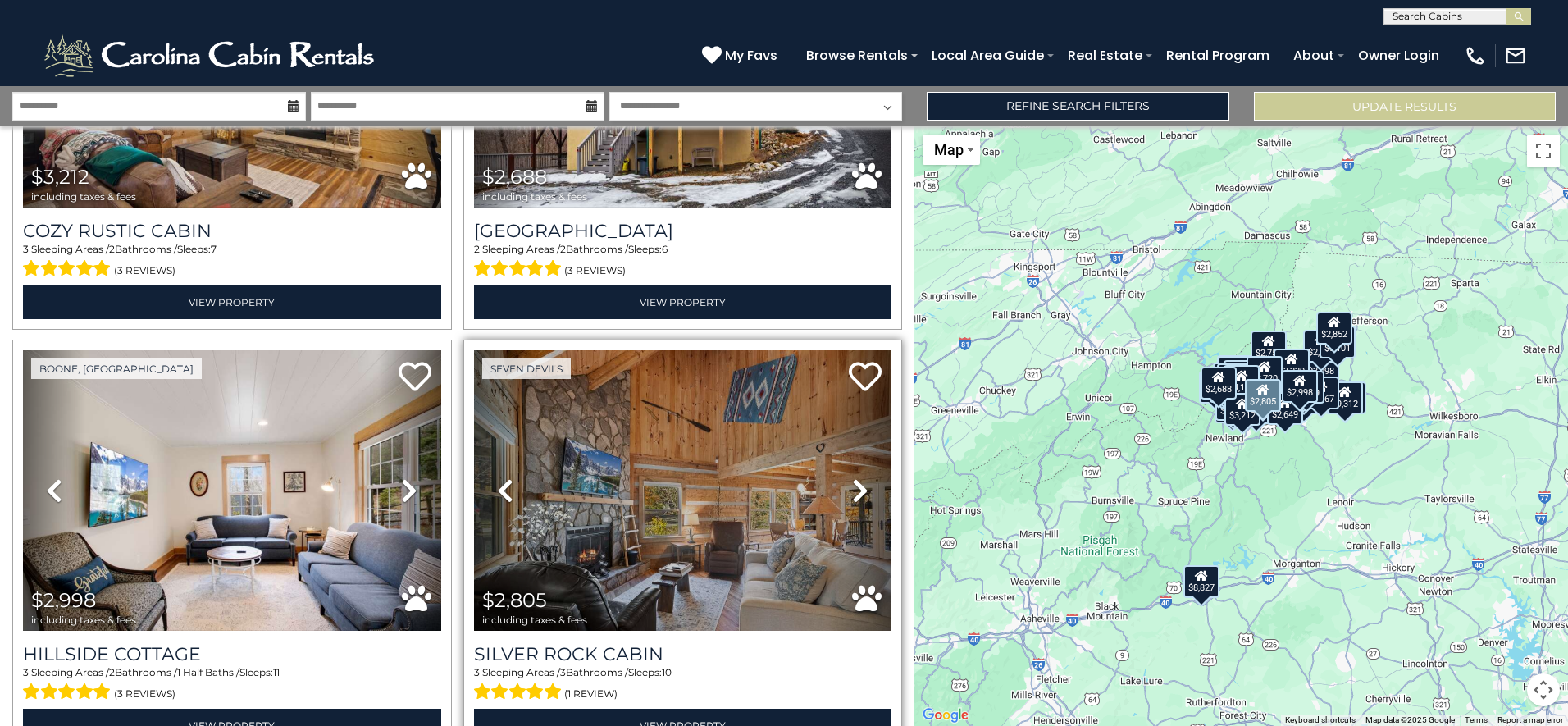
click at [852, 478] on icon at bounding box center [861, 491] width 17 height 26
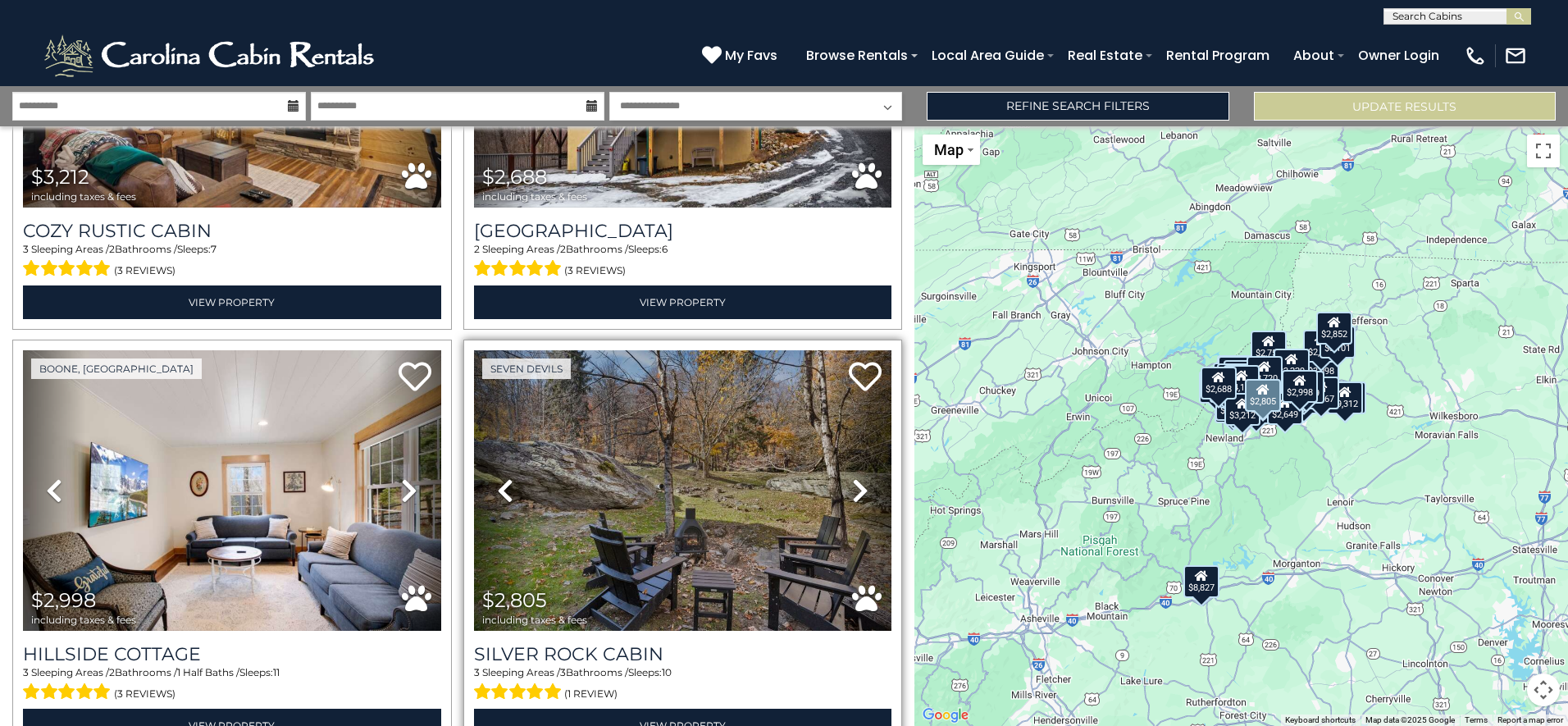
click at [852, 478] on icon at bounding box center [861, 491] width 17 height 26
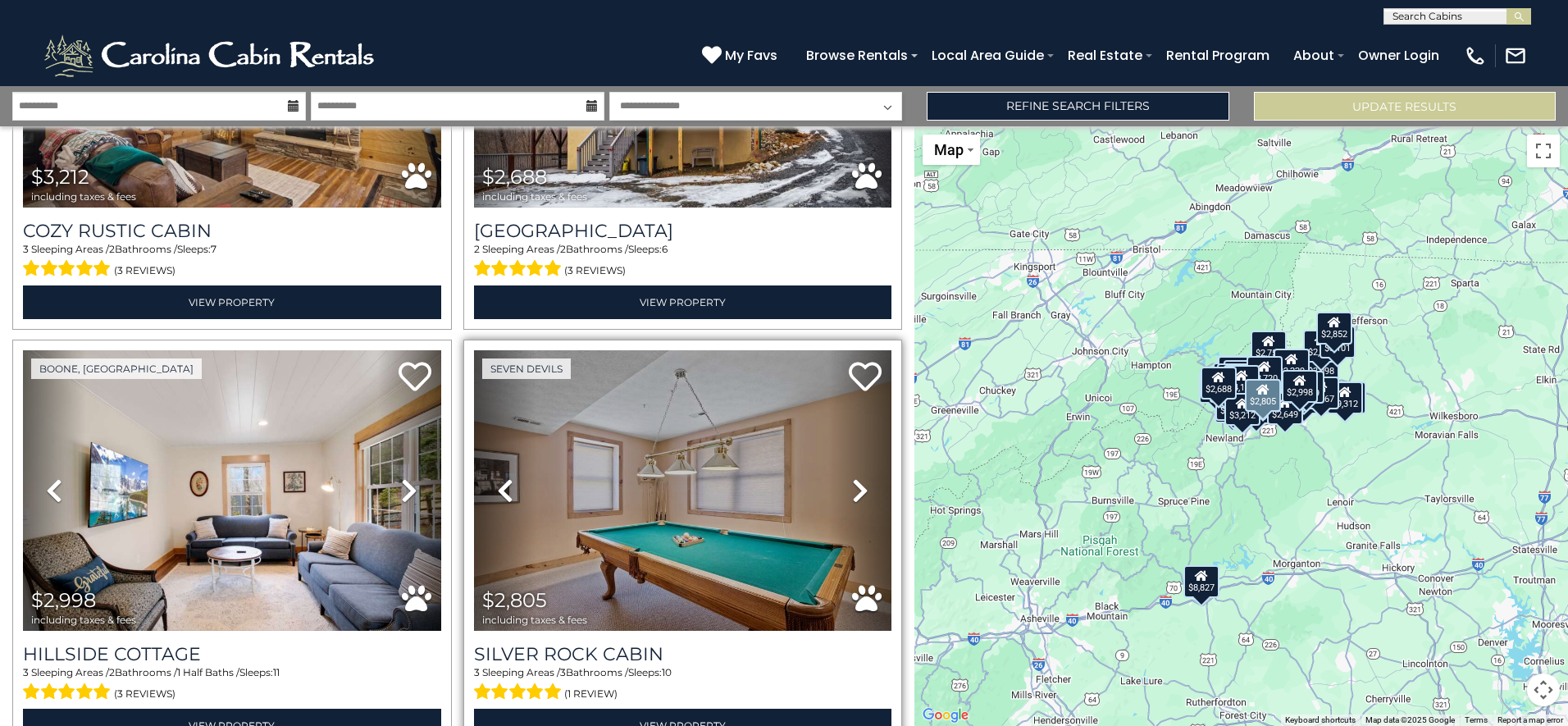
click at [852, 478] on icon at bounding box center [861, 491] width 17 height 26
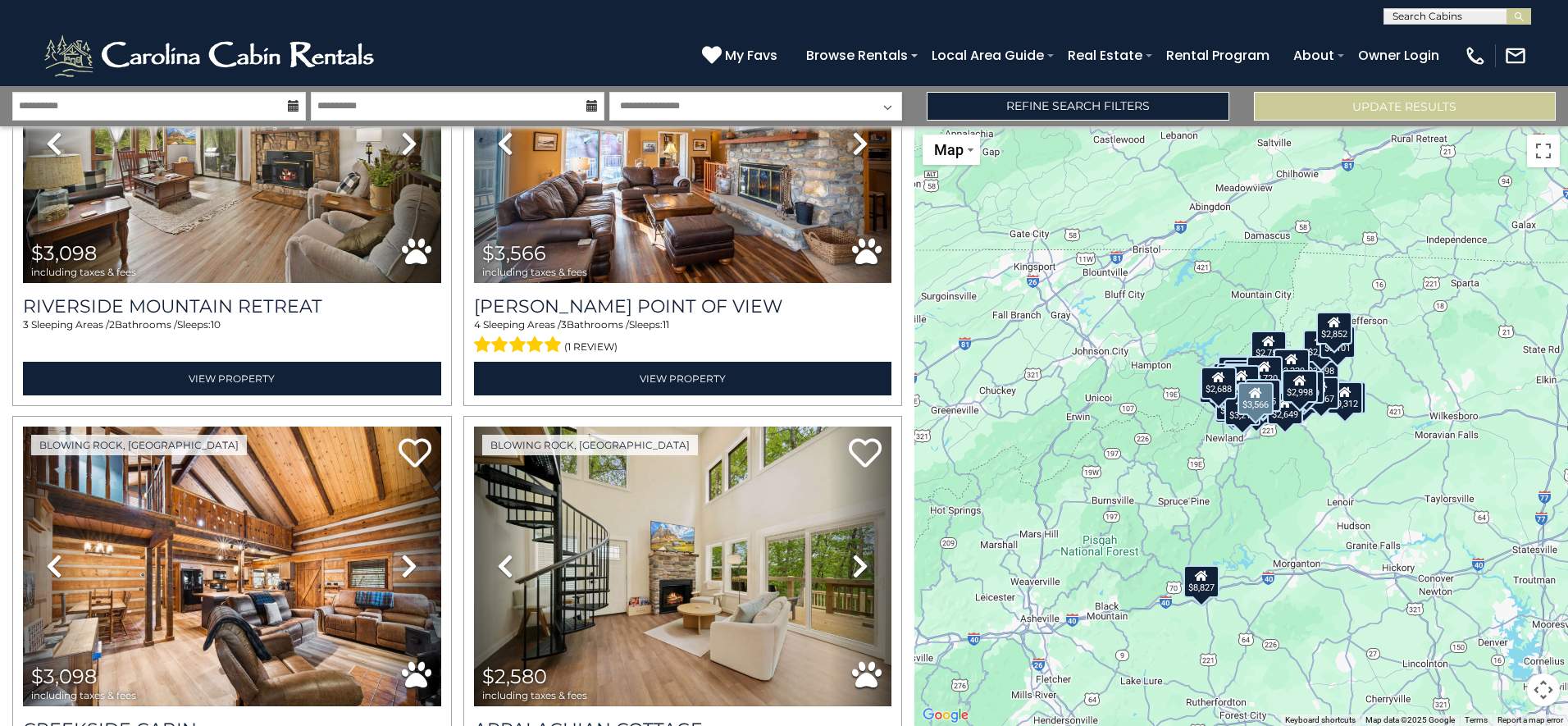
scroll to position [12082, 0]
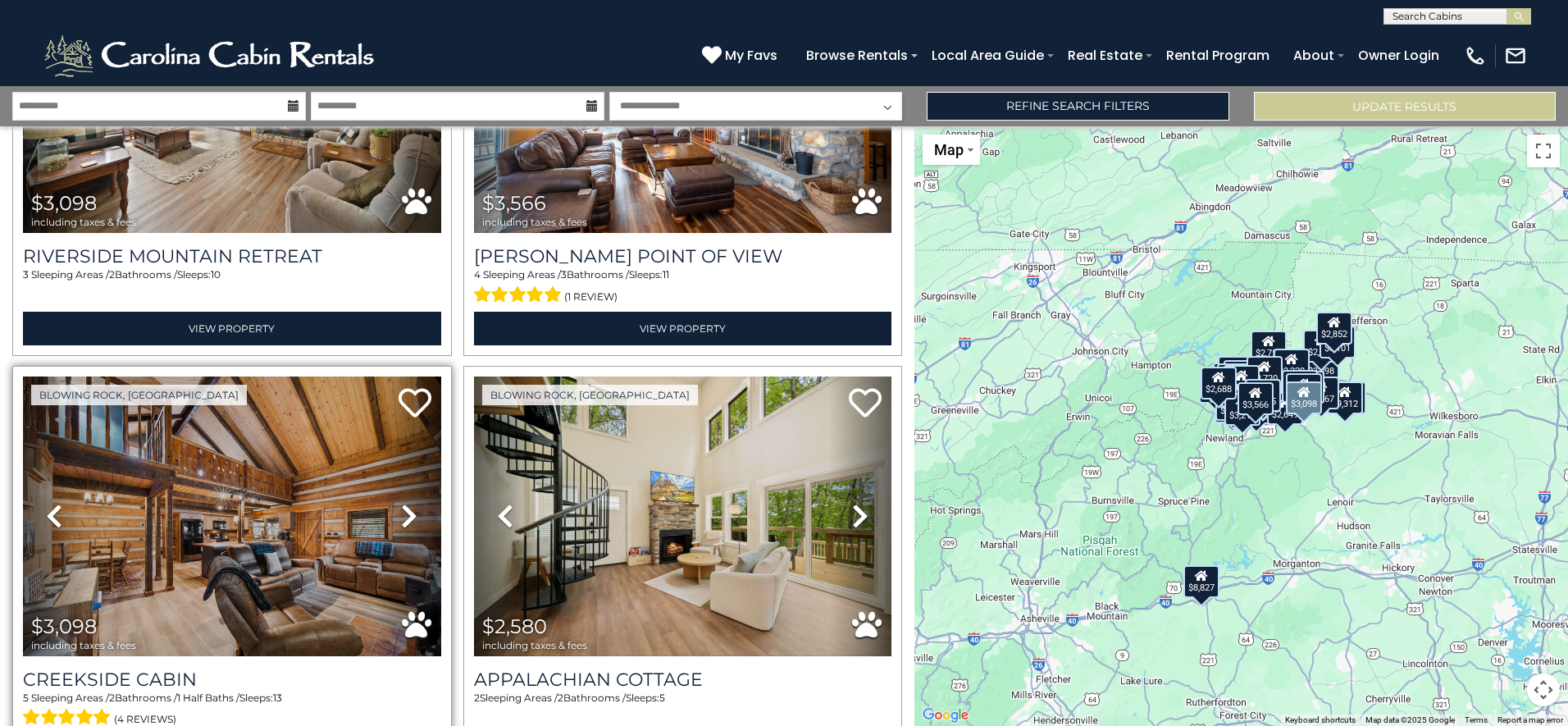
click at [401, 503] on icon at bounding box center [409, 516] width 17 height 26
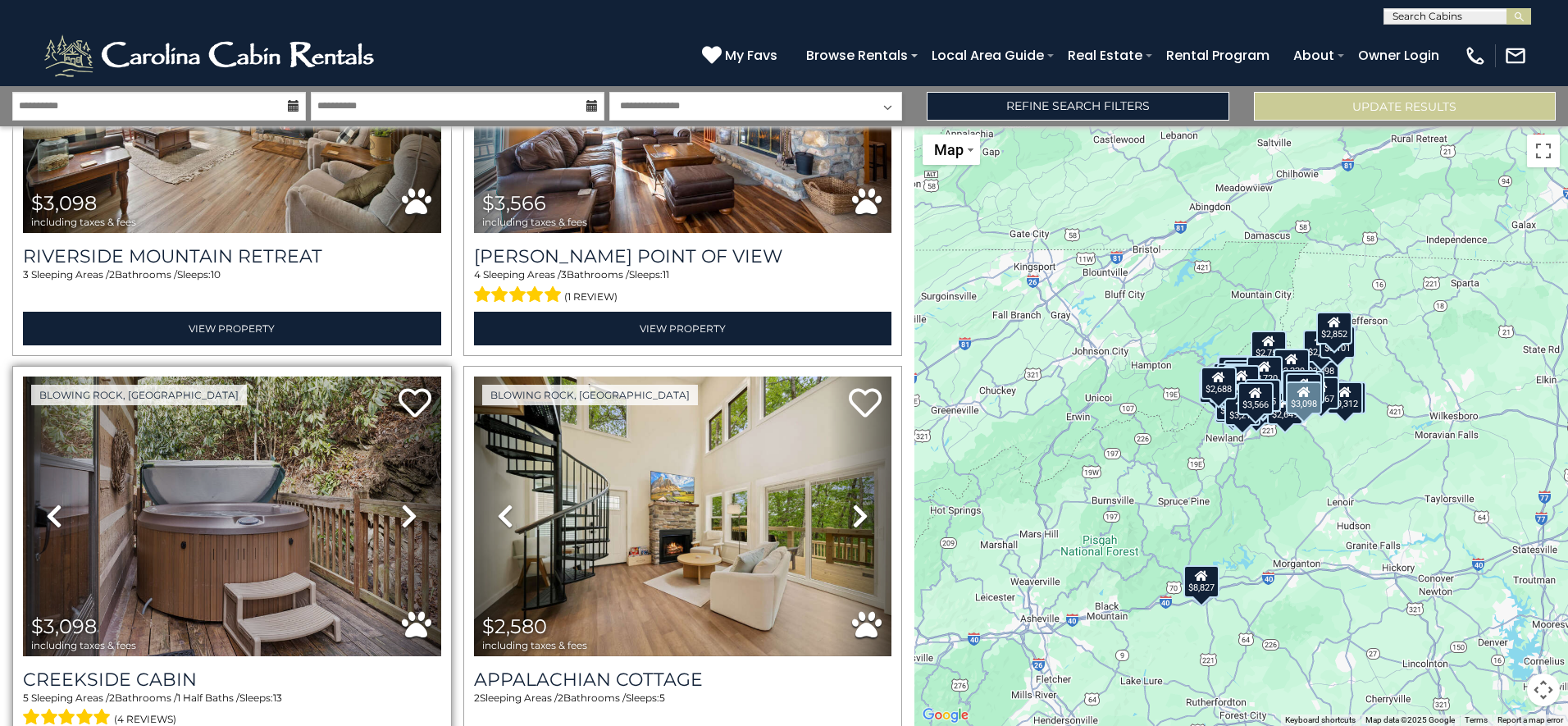
click at [401, 503] on icon at bounding box center [409, 516] width 17 height 26
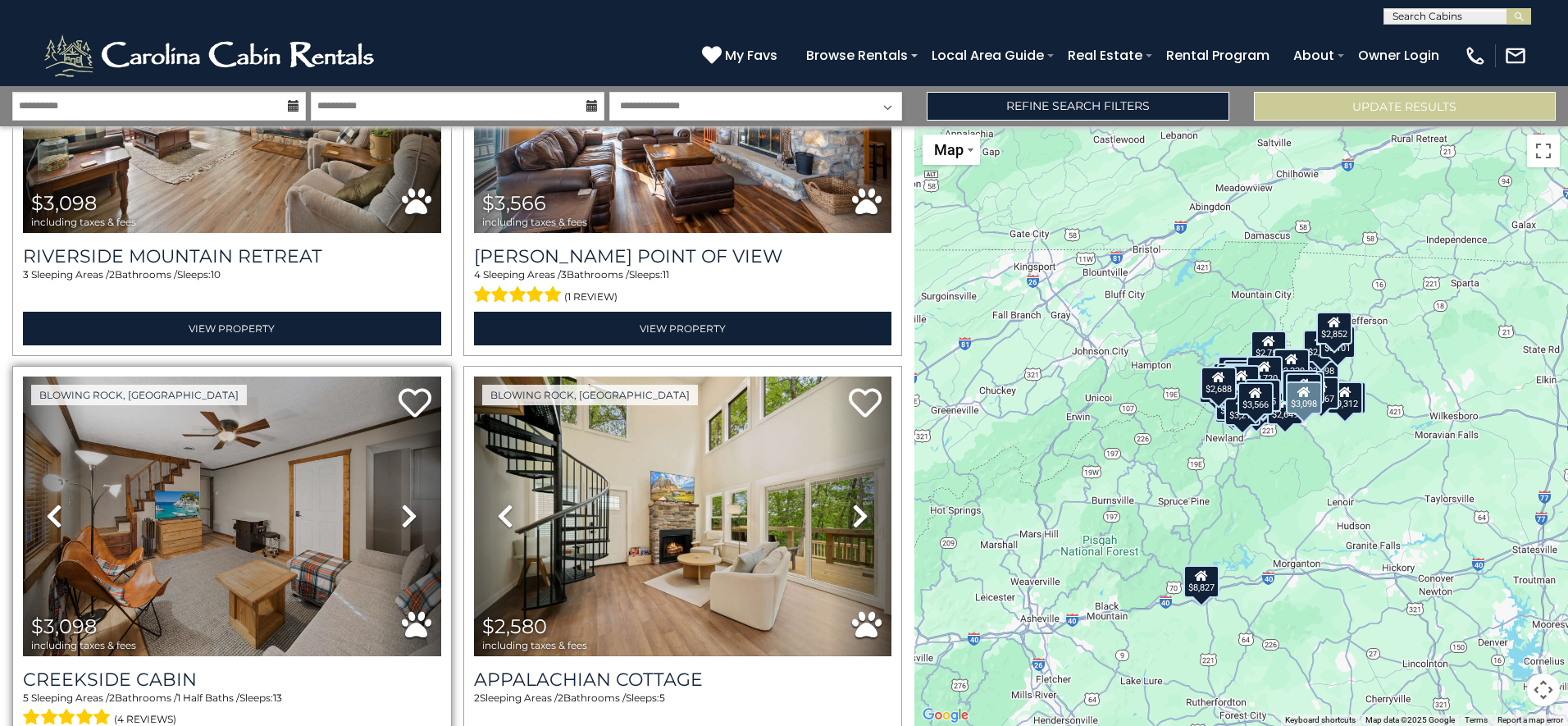
click at [401, 503] on icon at bounding box center [409, 516] width 17 height 26
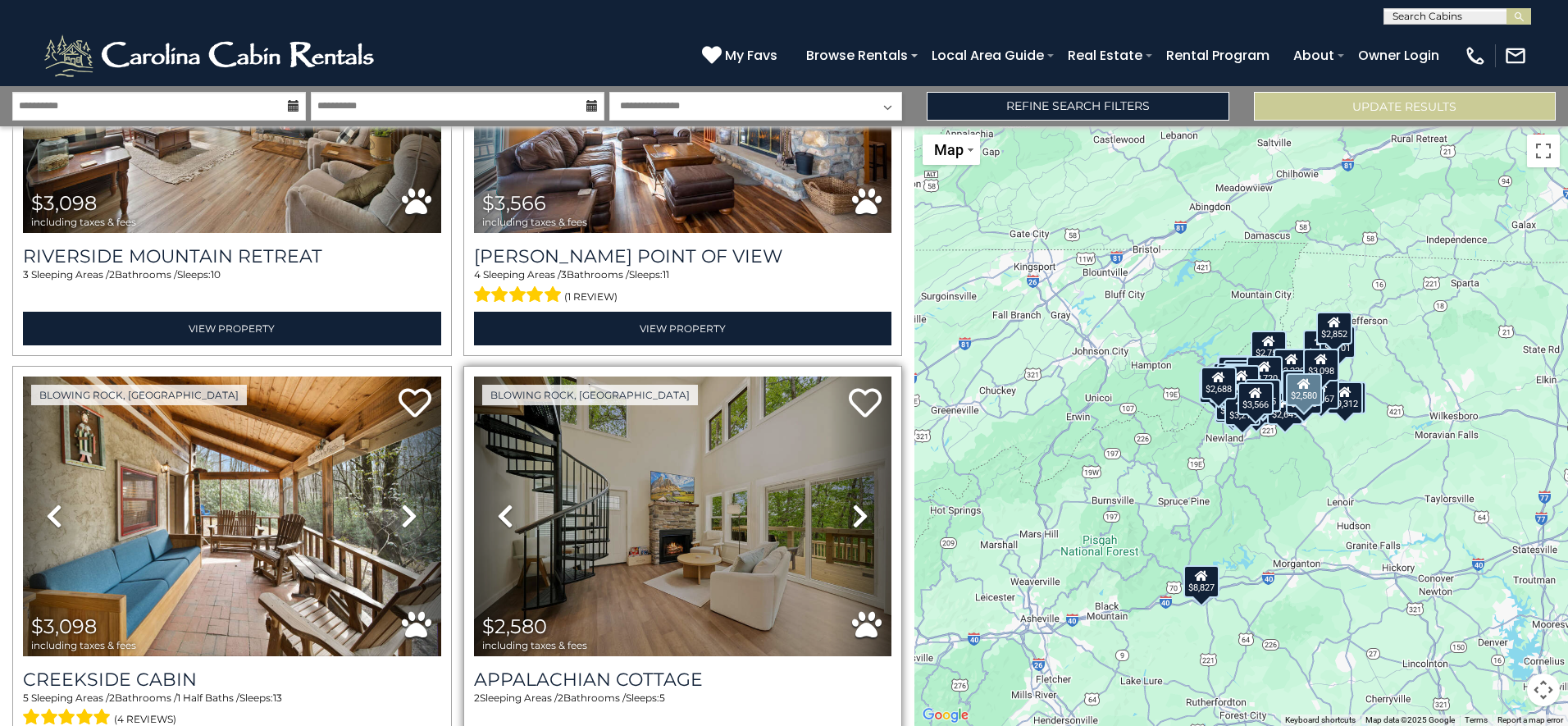
click at [843, 438] on link "Next" at bounding box center [860, 516] width 63 height 280
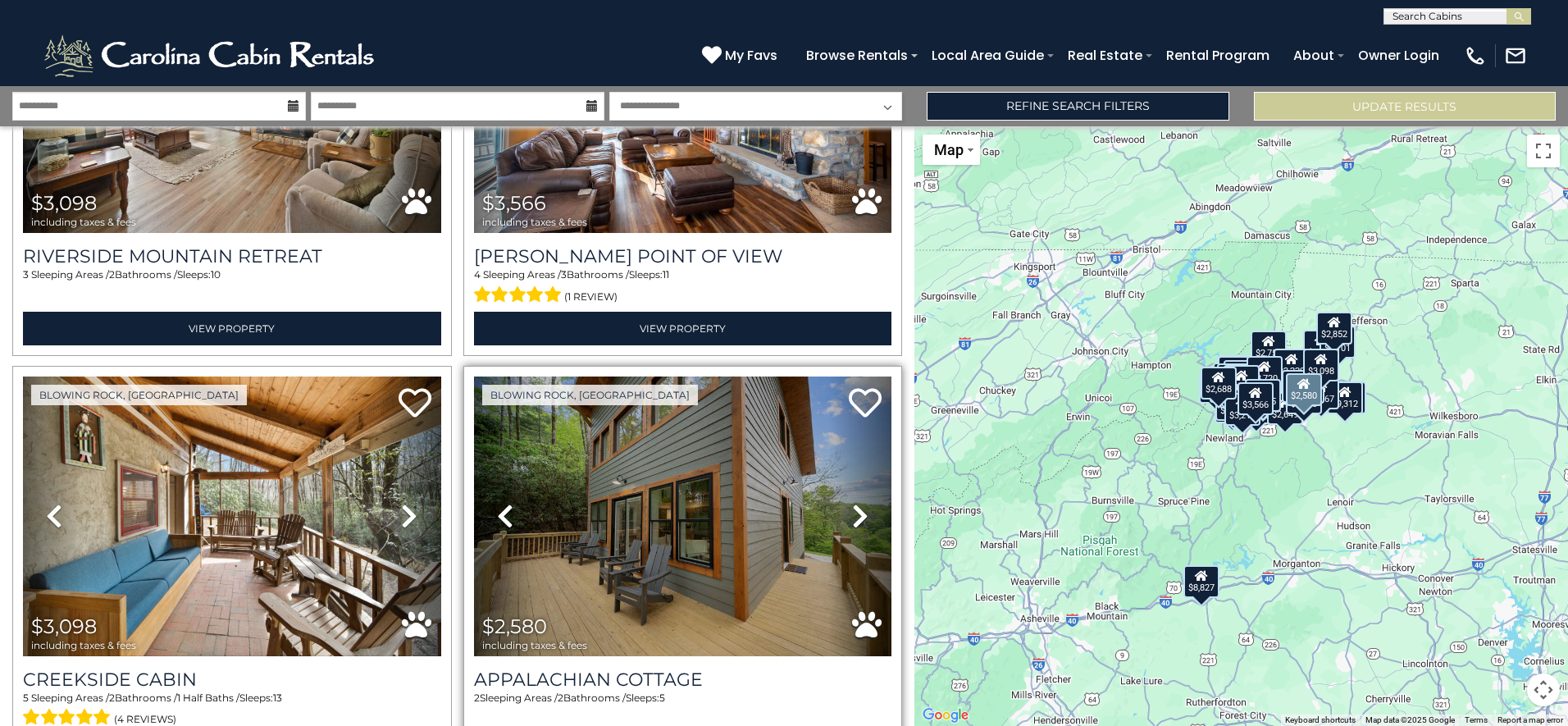
click at [843, 438] on link "Next" at bounding box center [860, 516] width 63 height 280
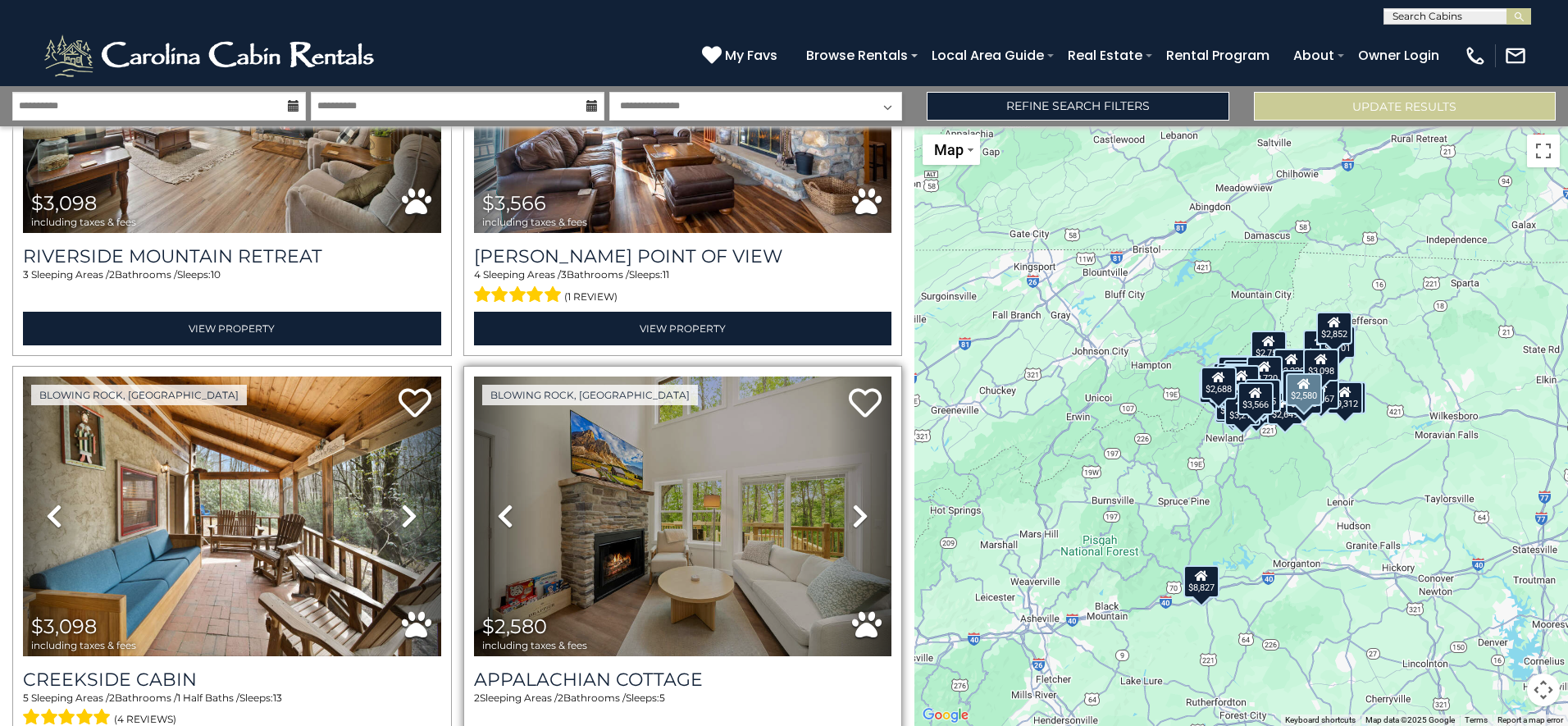
click at [843, 438] on link "Next" at bounding box center [860, 516] width 63 height 280
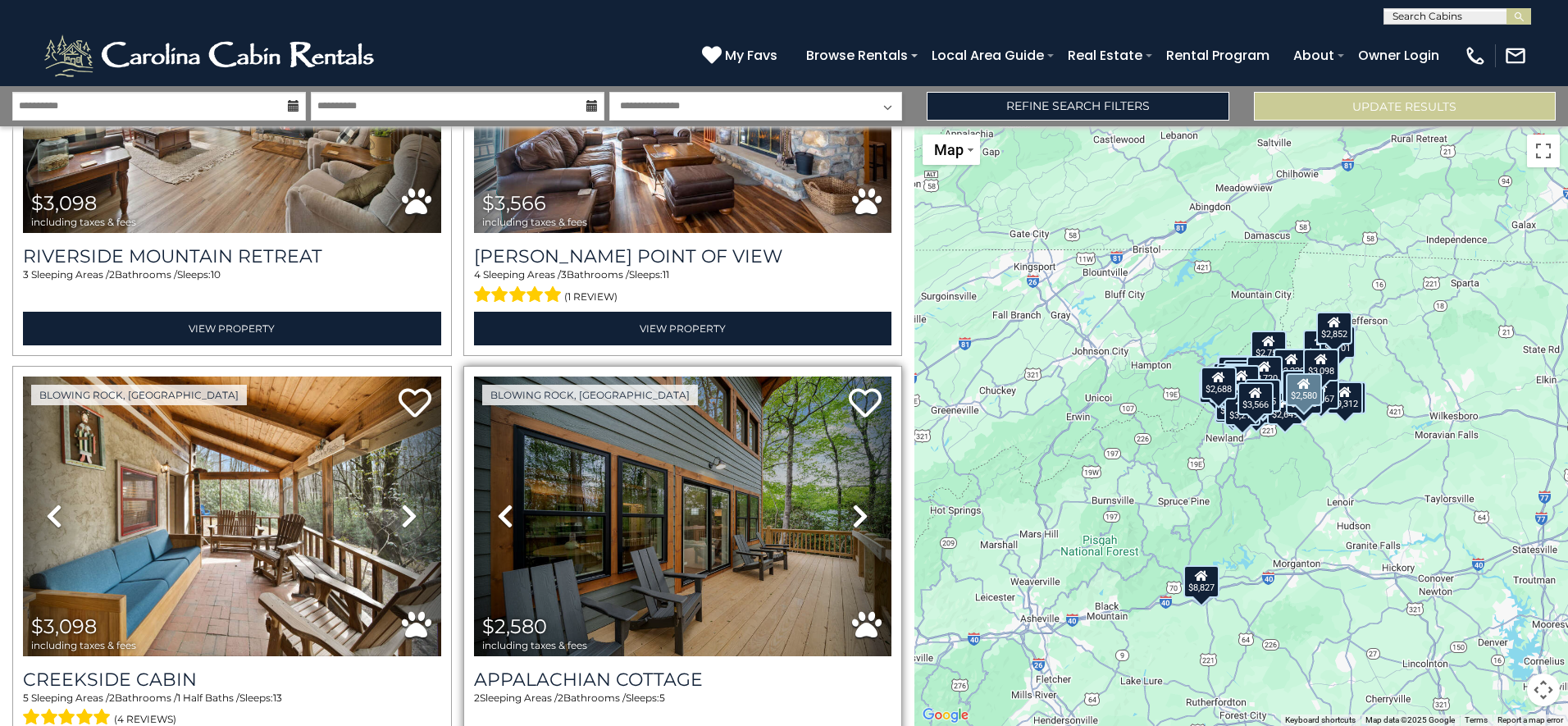
click at [852, 503] on icon at bounding box center [861, 516] width 17 height 26
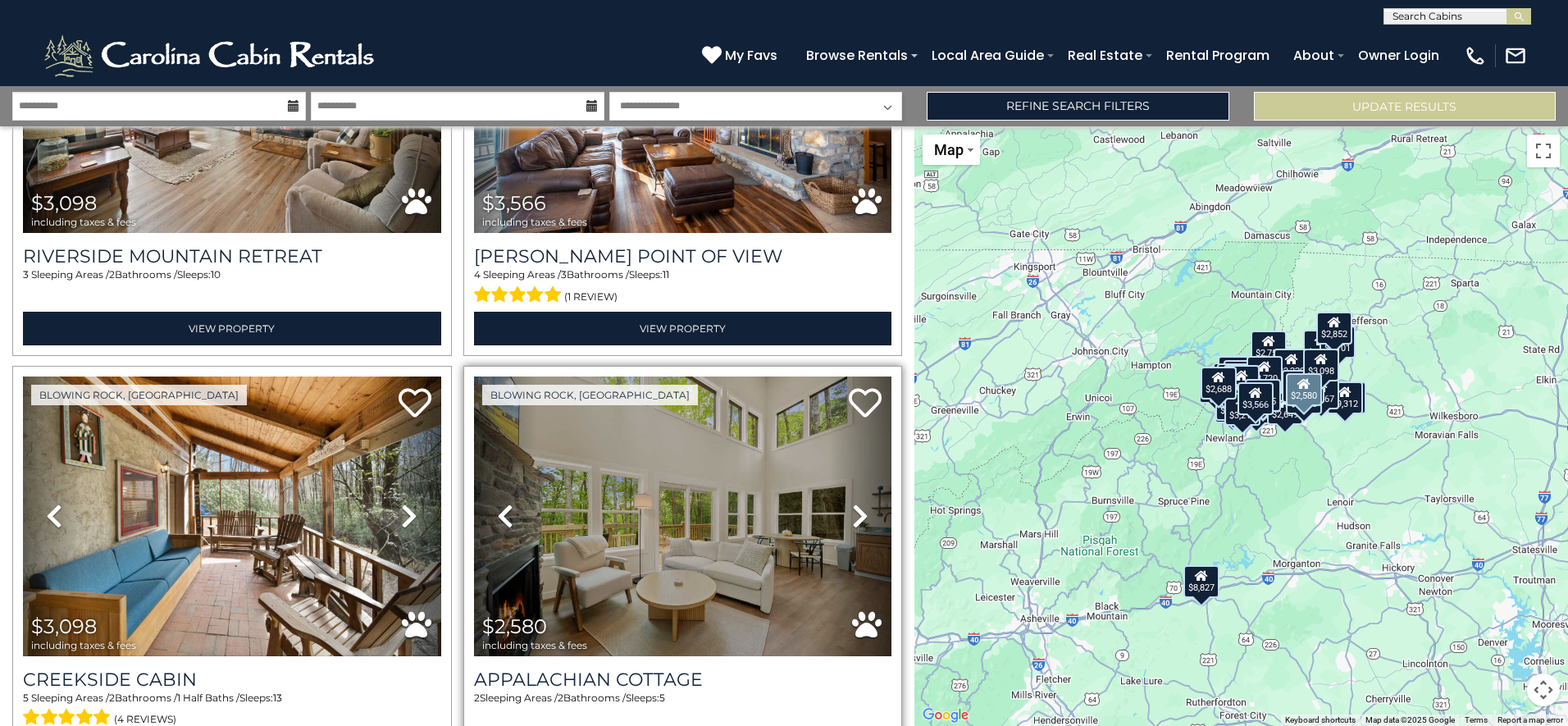
click at [853, 503] on icon at bounding box center [861, 516] width 17 height 26
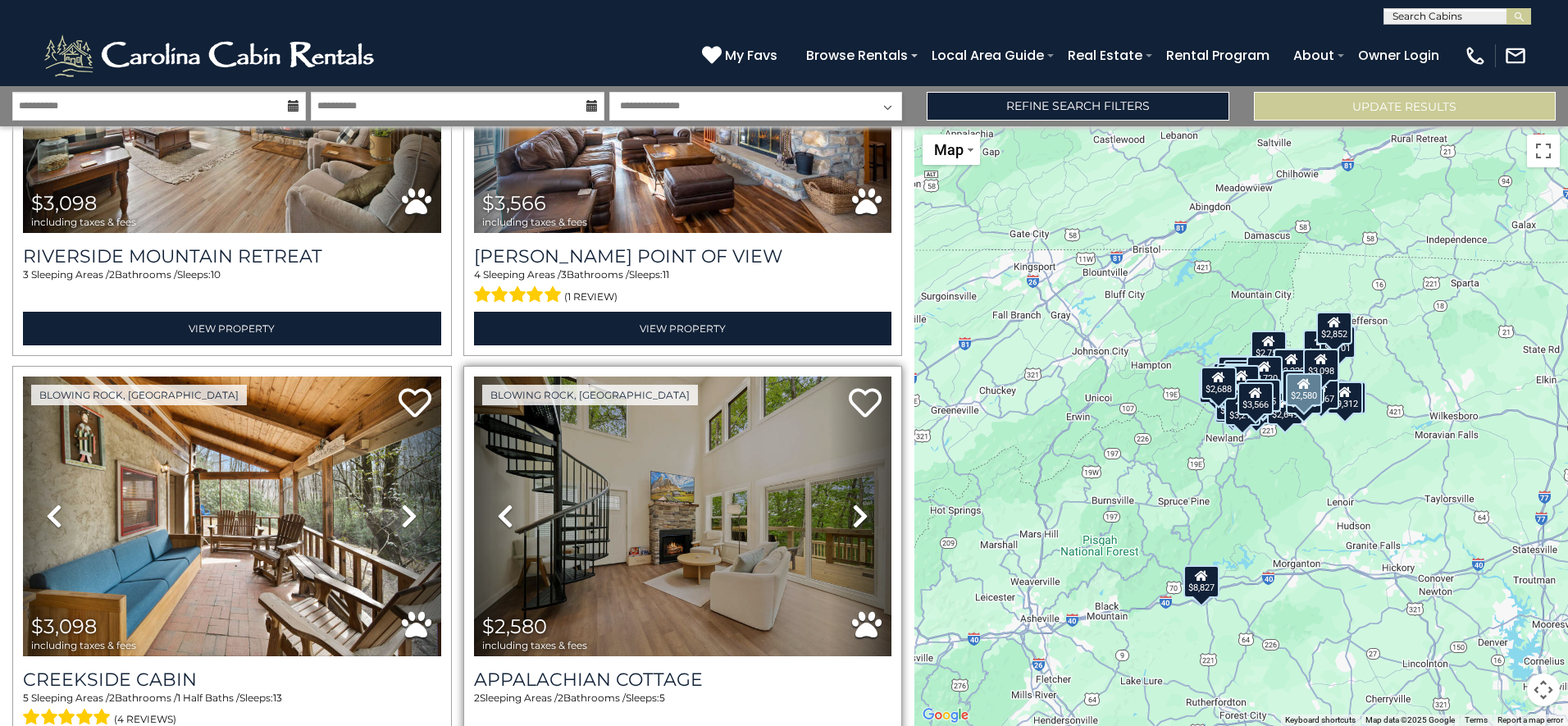
click at [853, 503] on icon at bounding box center [861, 516] width 17 height 26
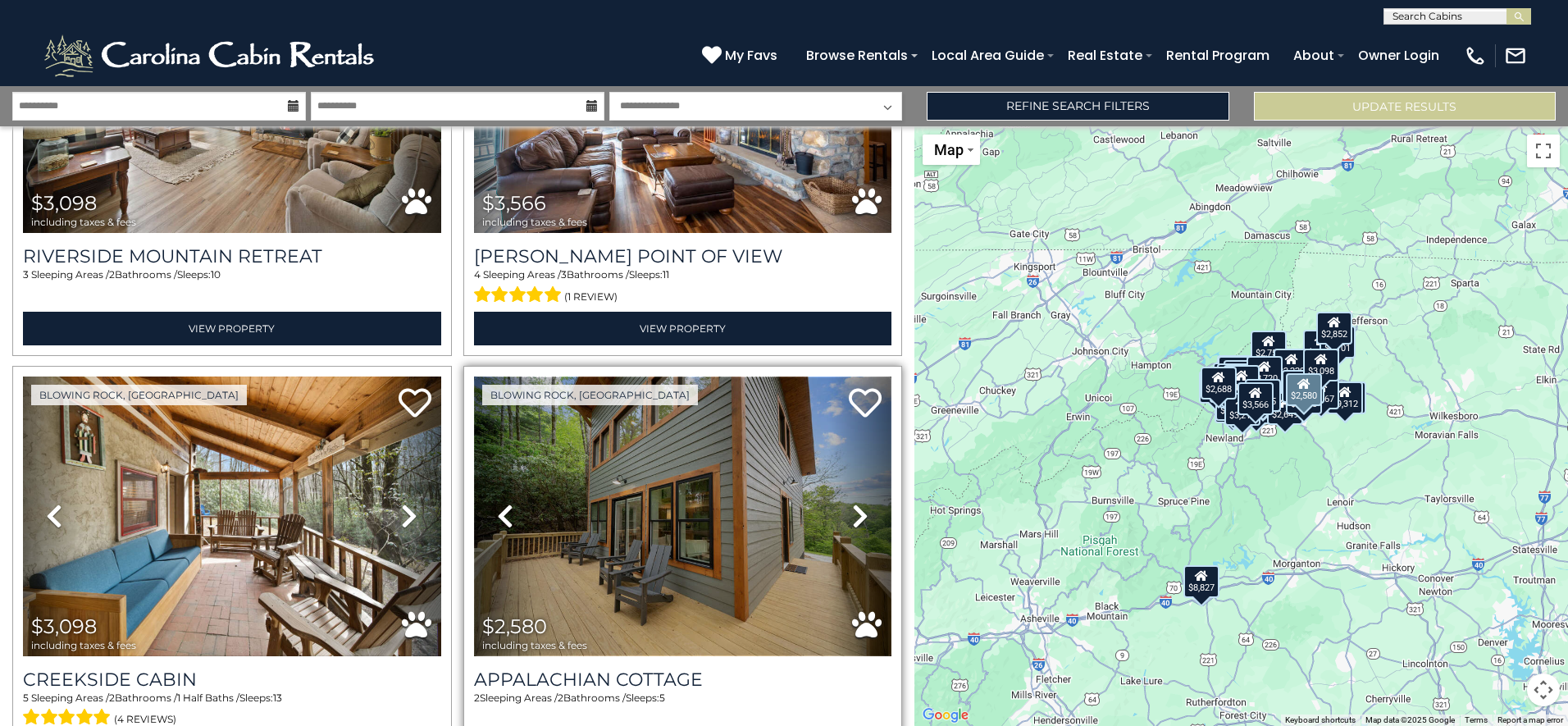
scroll to position [12152, 0]
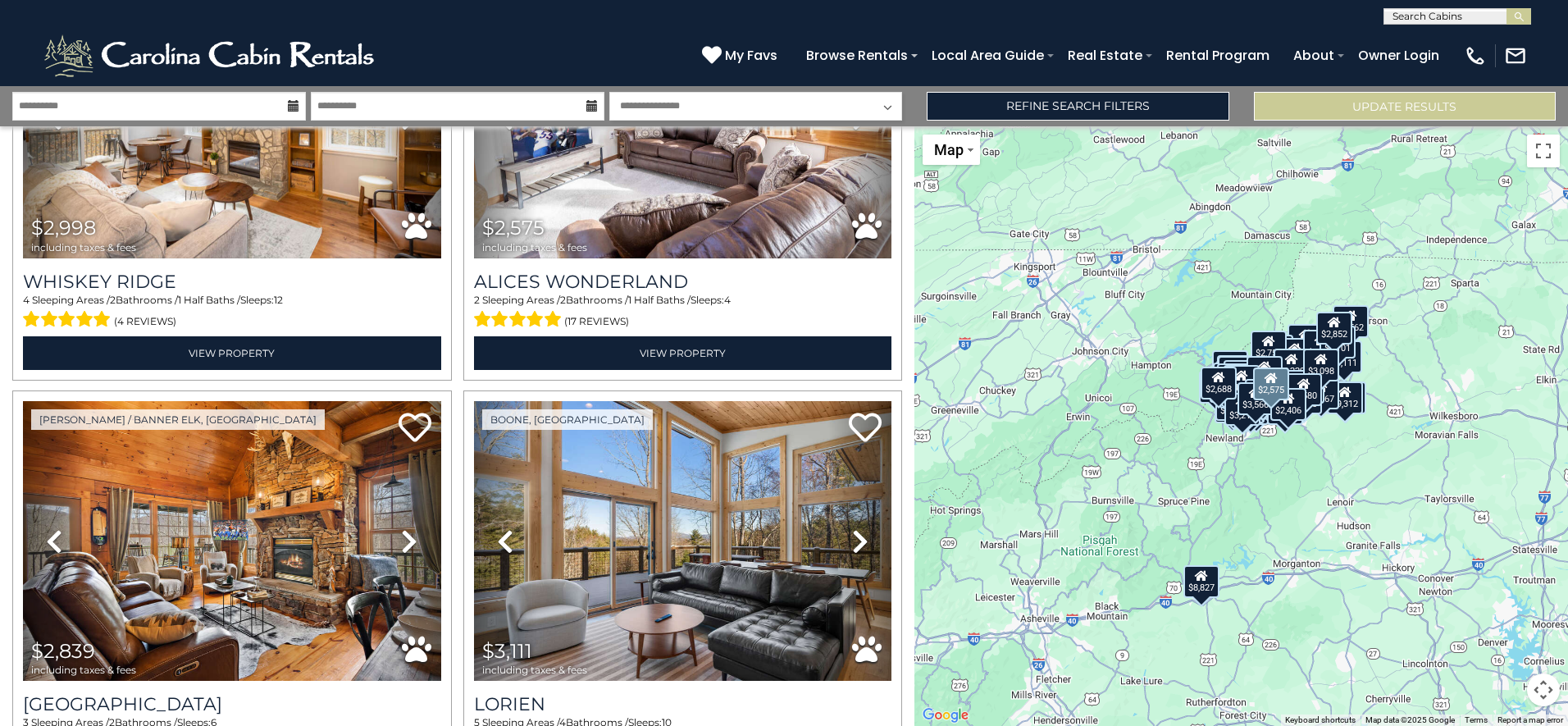
scroll to position [13383, 0]
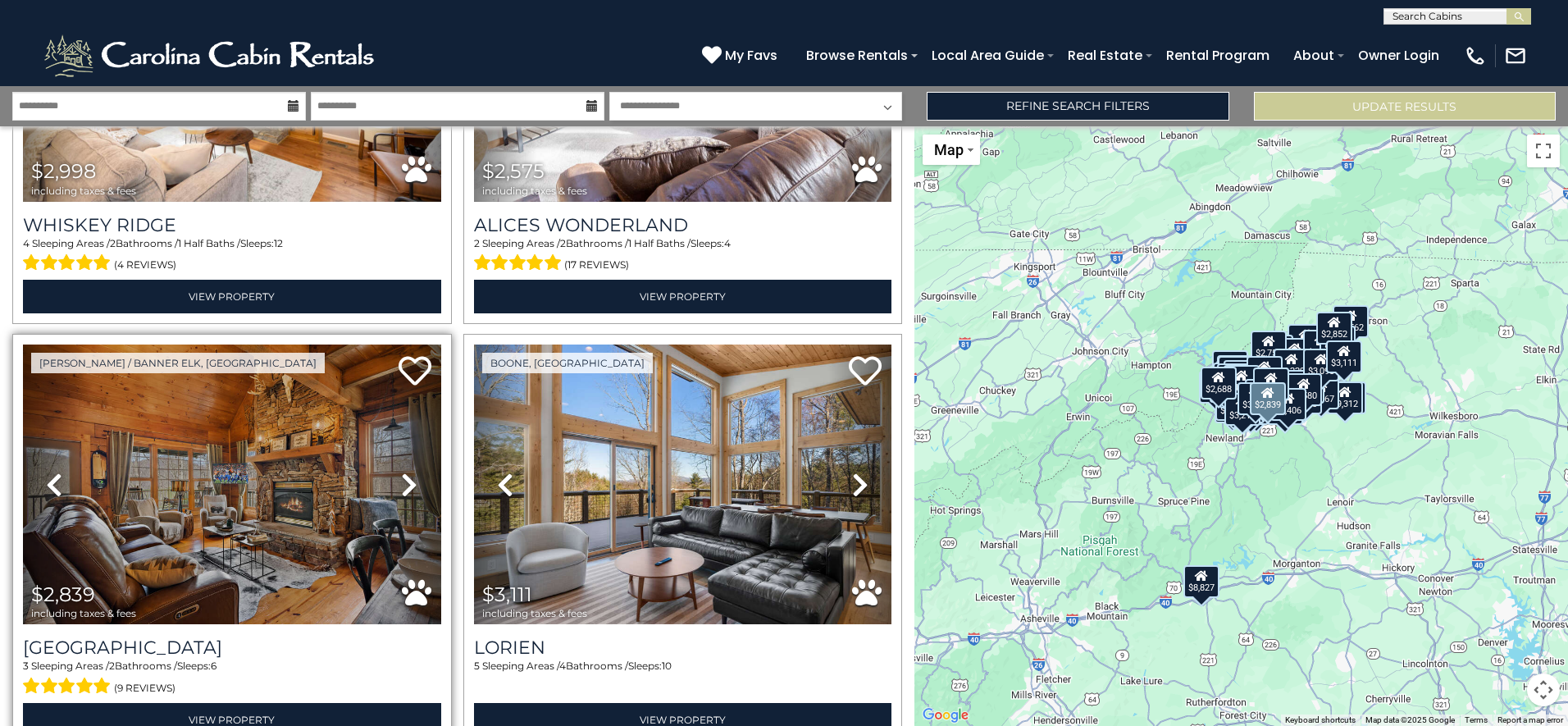
click at [414, 393] on link "Next" at bounding box center [409, 484] width 63 height 280
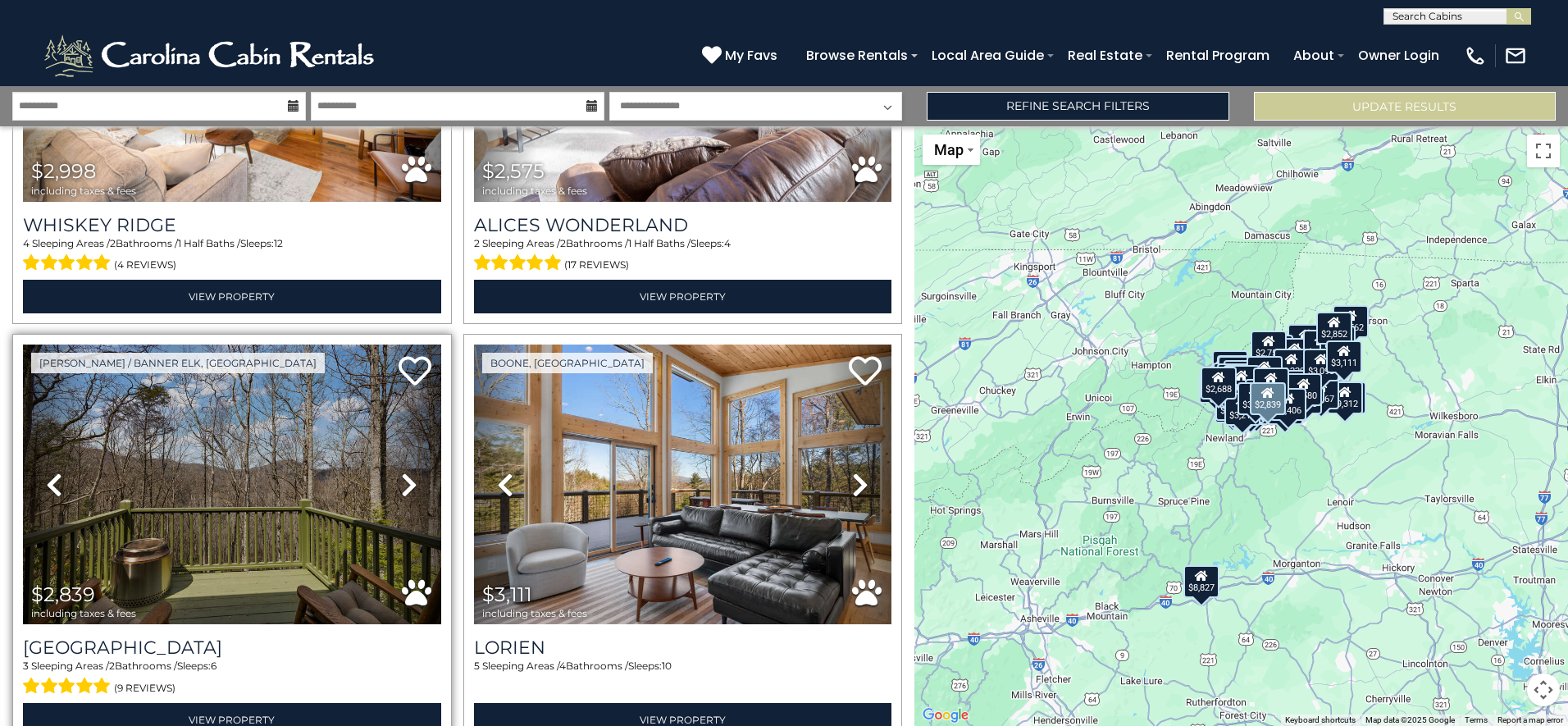
click at [55, 471] on icon at bounding box center [54, 484] width 17 height 26
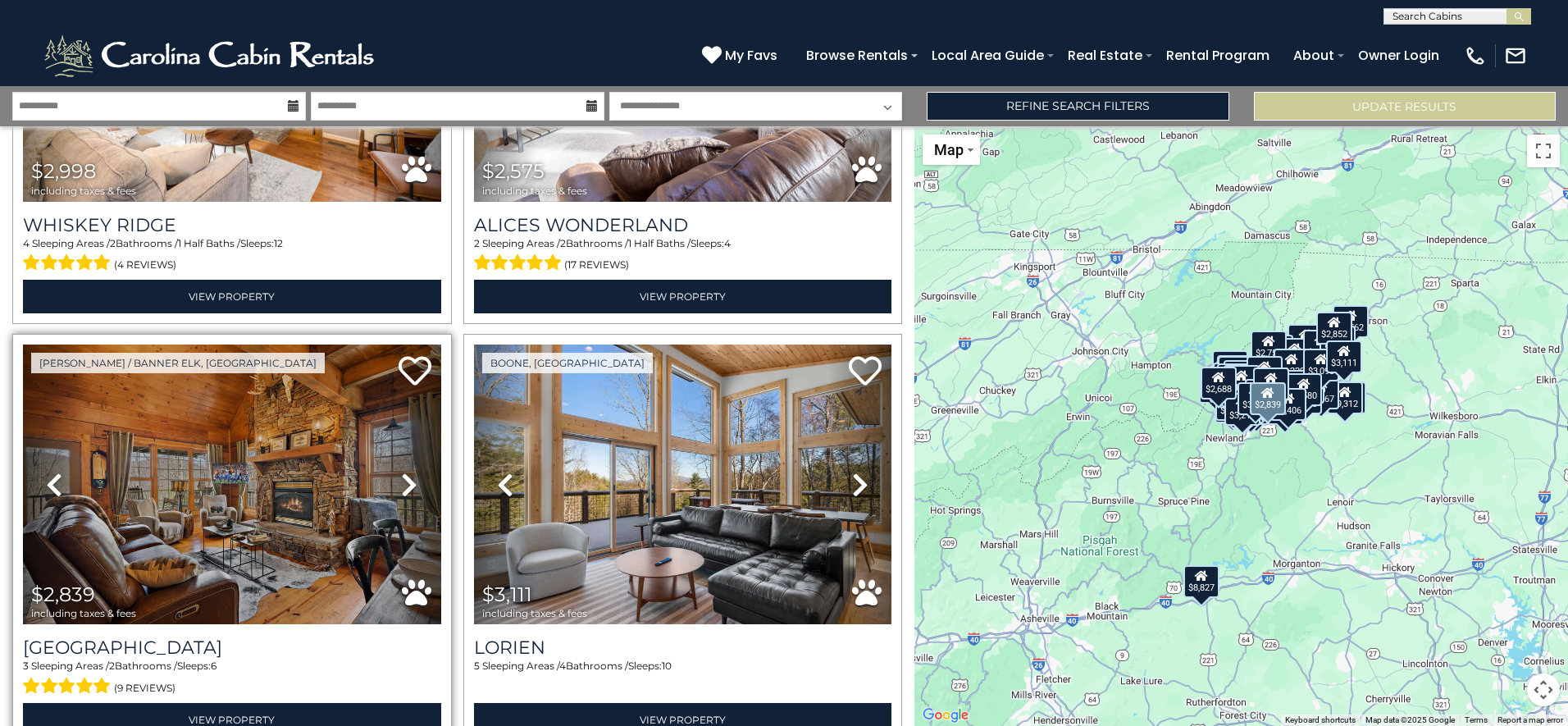
click at [401, 471] on icon at bounding box center [409, 484] width 17 height 26
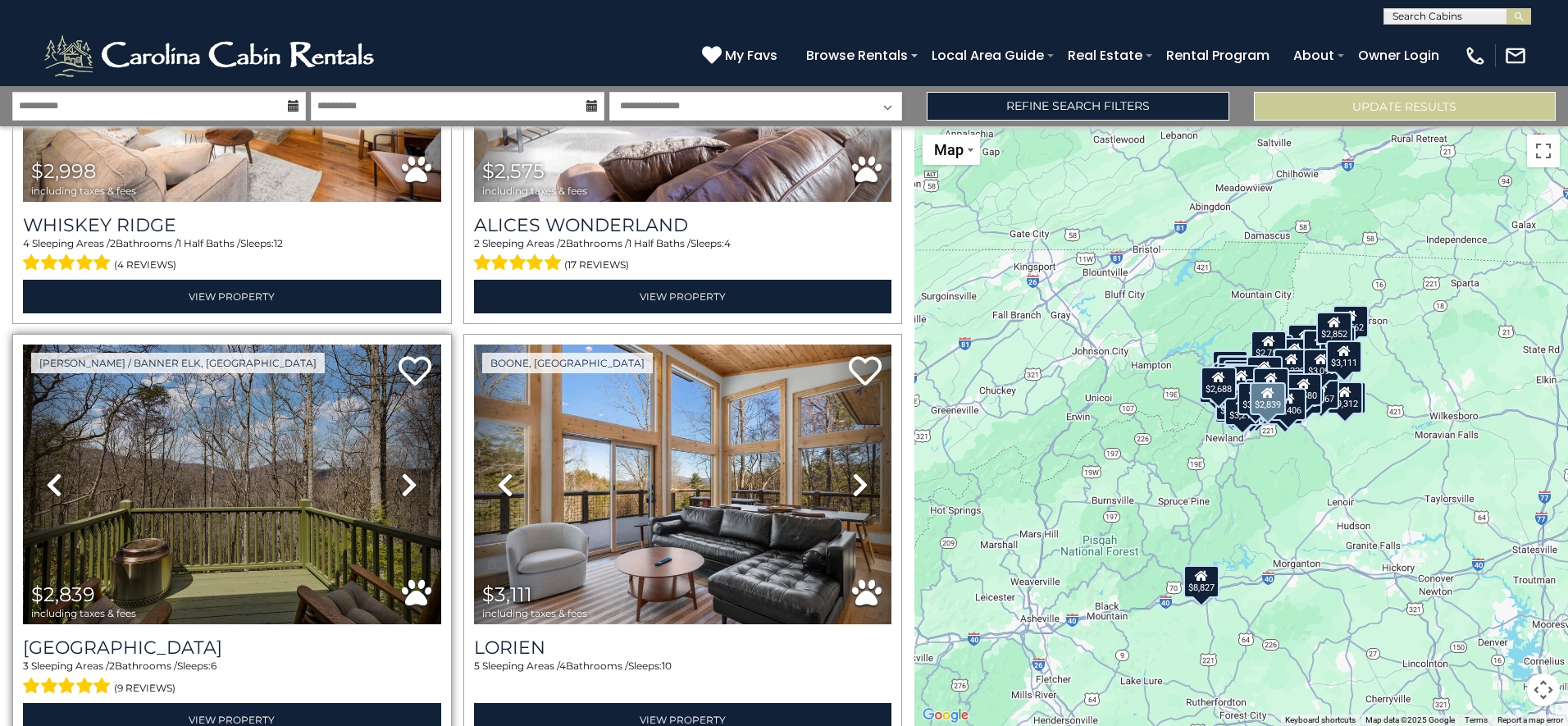
click at [401, 471] on icon at bounding box center [409, 484] width 17 height 26
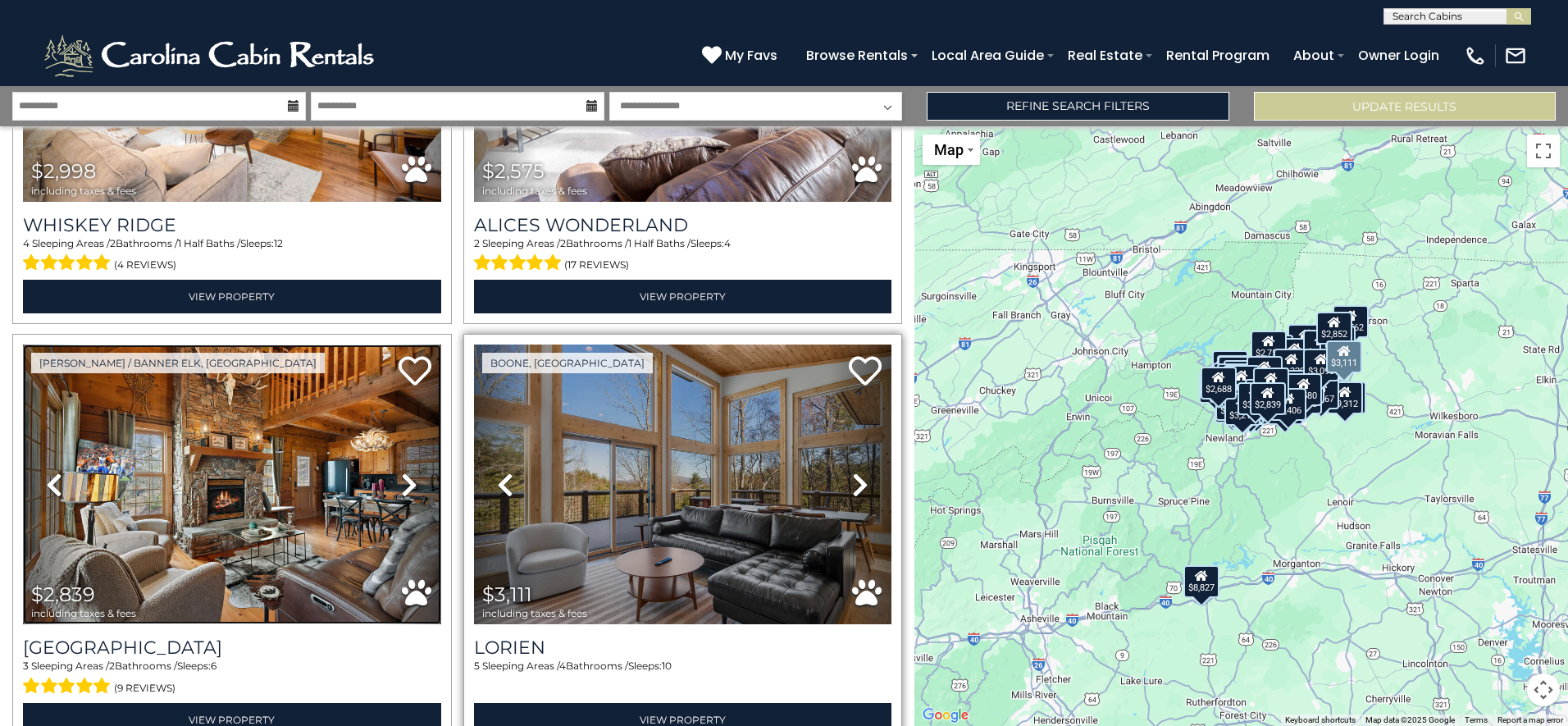
scroll to position [13464, 0]
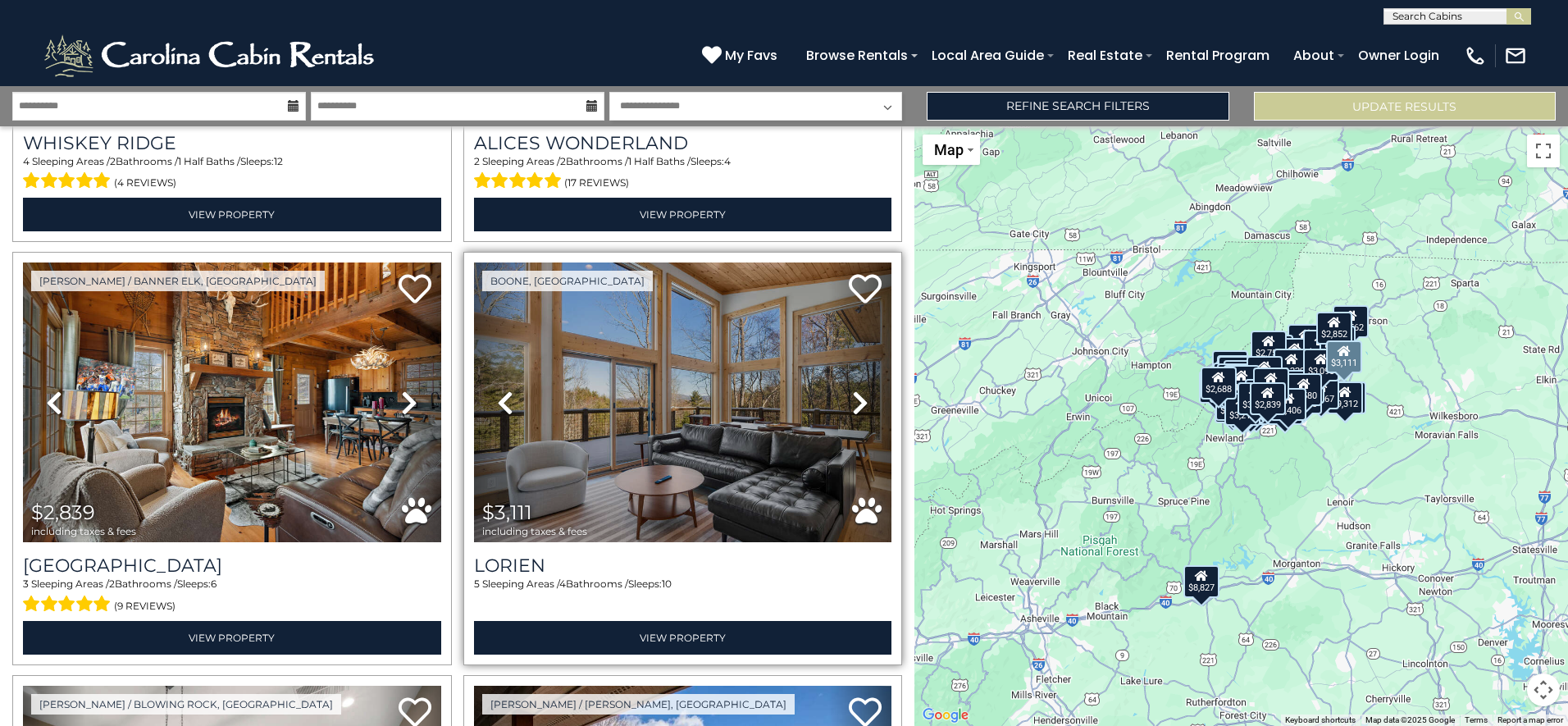
click at [854, 390] on icon at bounding box center [861, 403] width 17 height 26
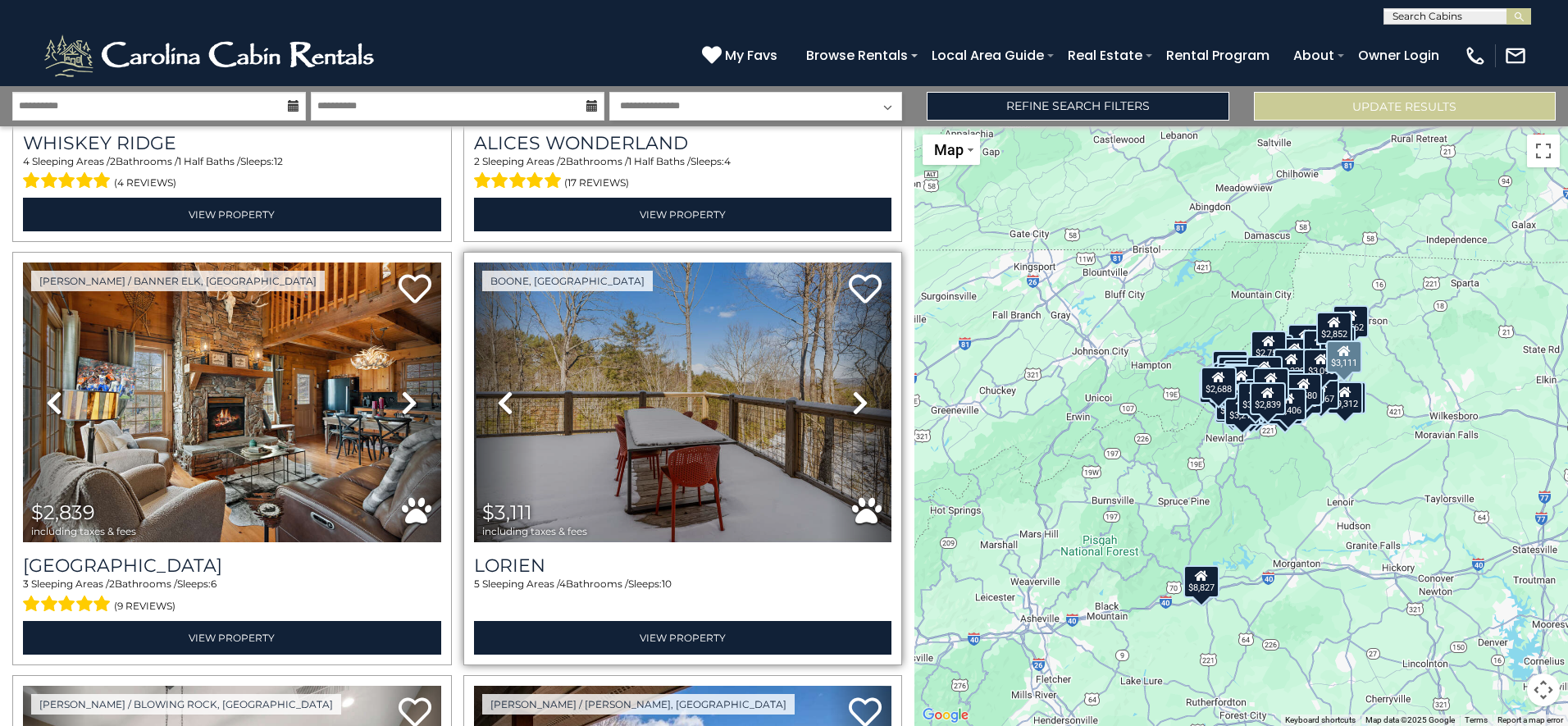
click at [854, 390] on icon at bounding box center [861, 403] width 17 height 26
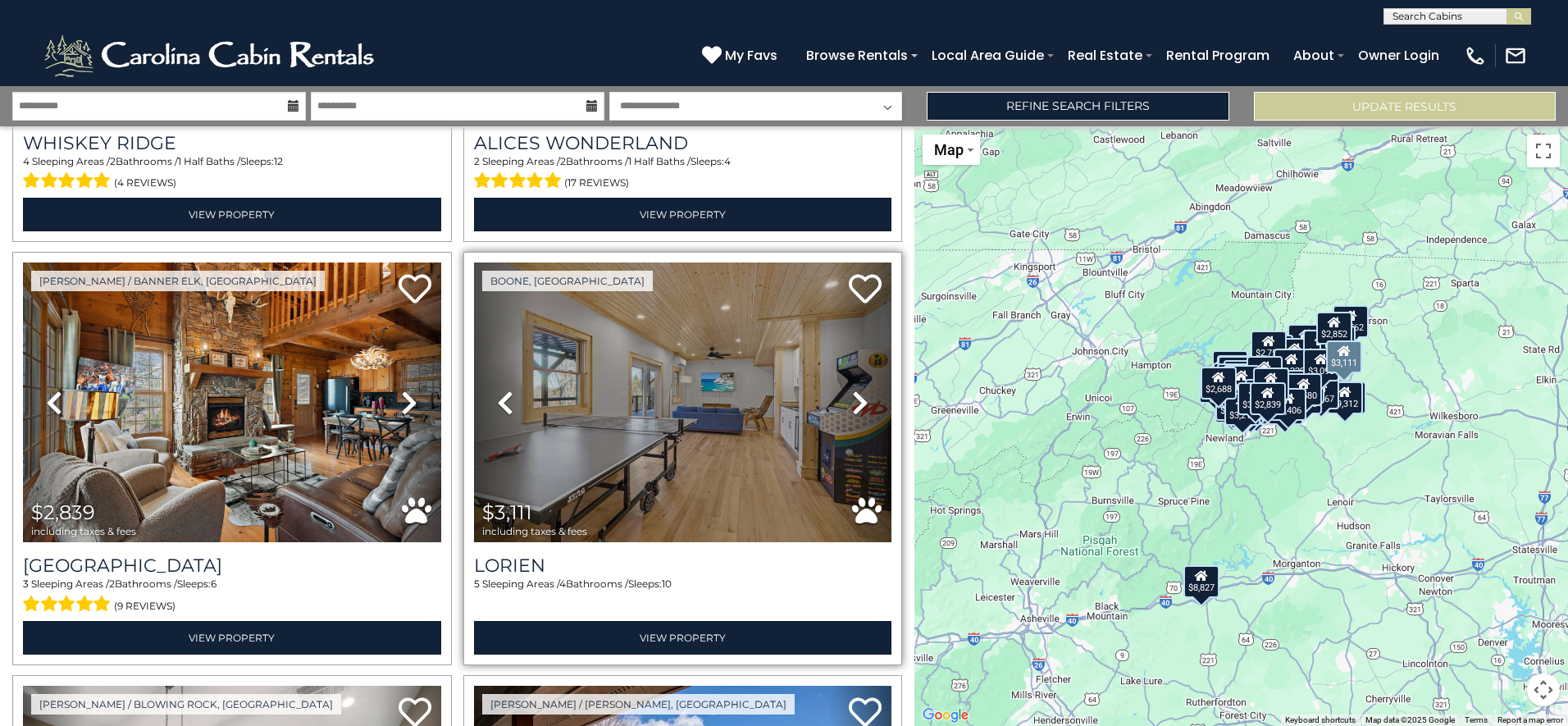
click at [854, 390] on icon at bounding box center [861, 403] width 17 height 26
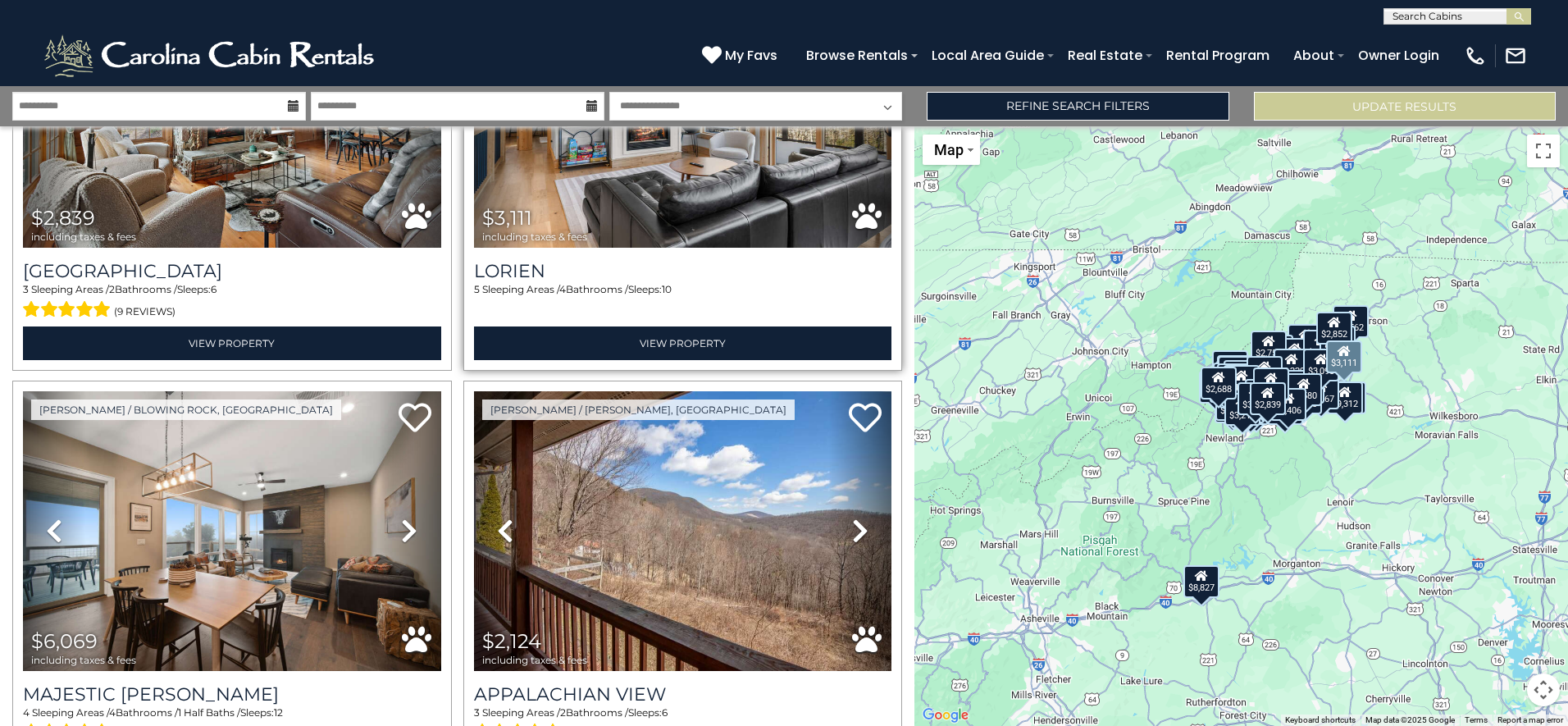
scroll to position [13792, 0]
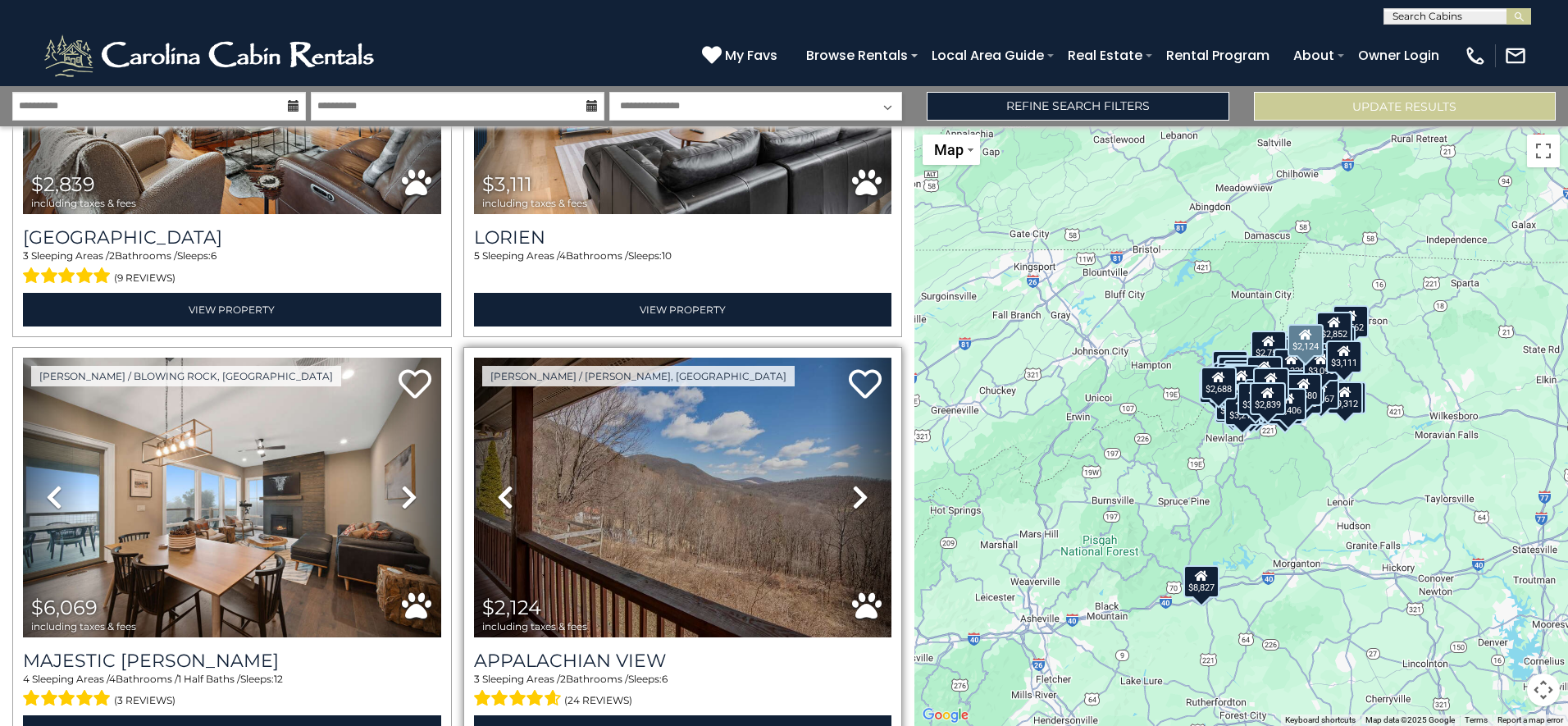
click at [852, 484] on icon at bounding box center [861, 497] width 17 height 26
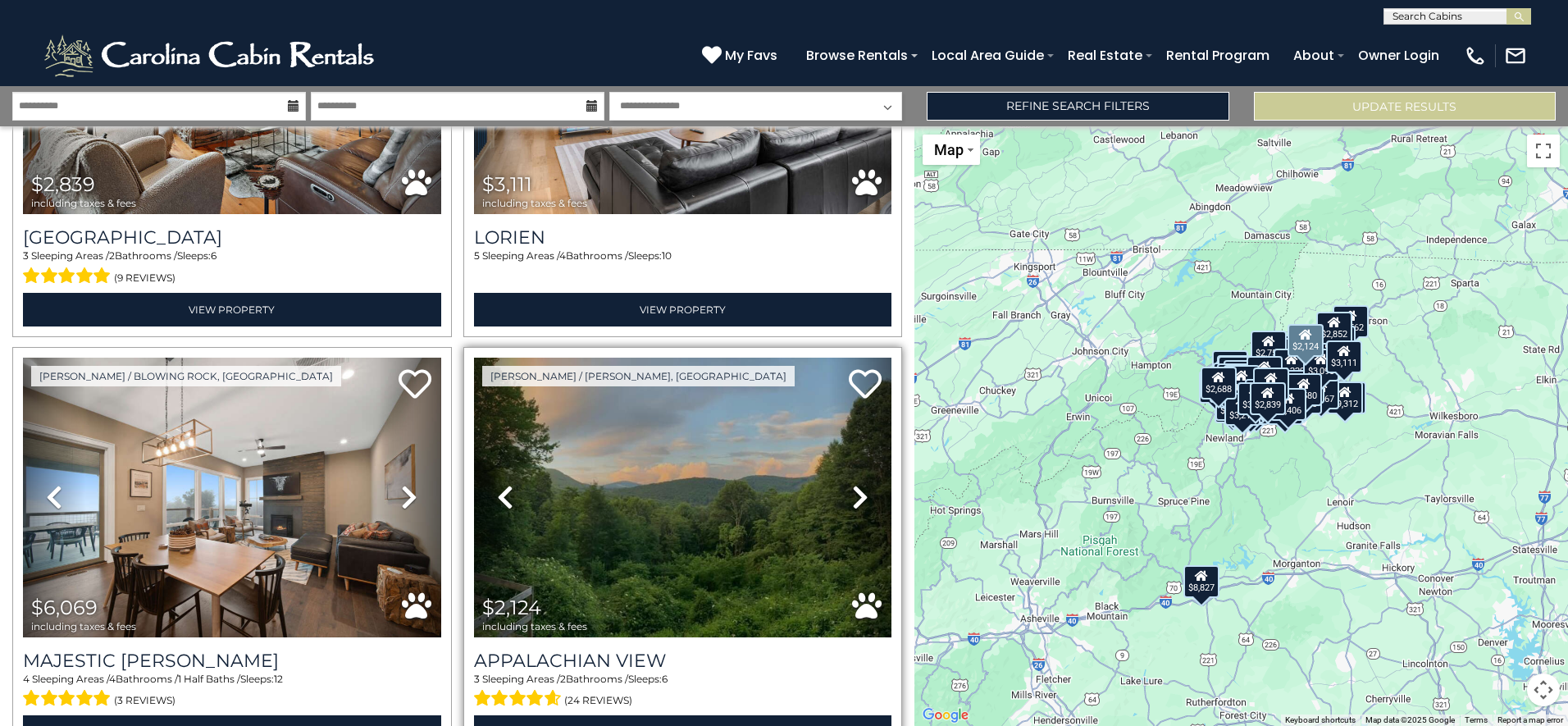
click at [852, 484] on icon at bounding box center [861, 497] width 17 height 26
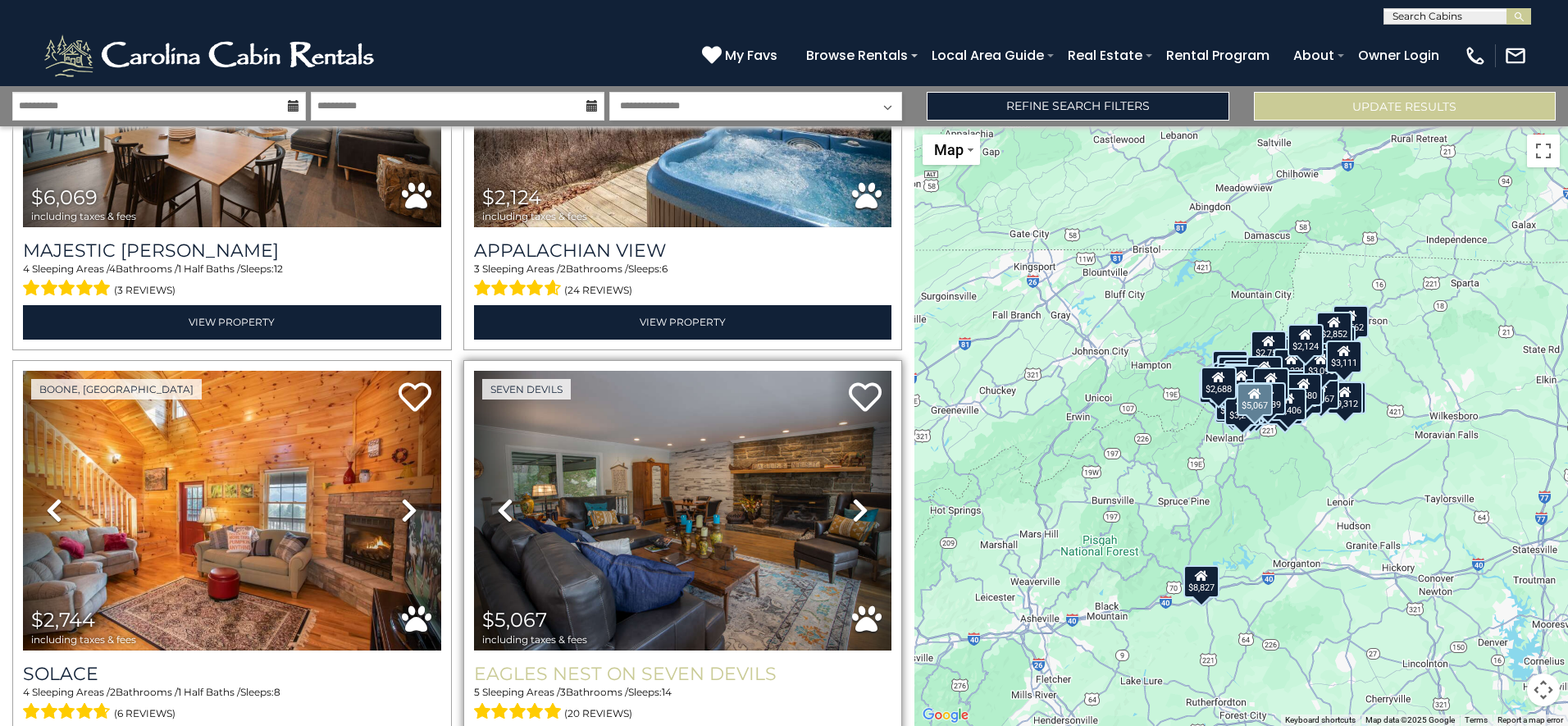
scroll to position [14366, 0]
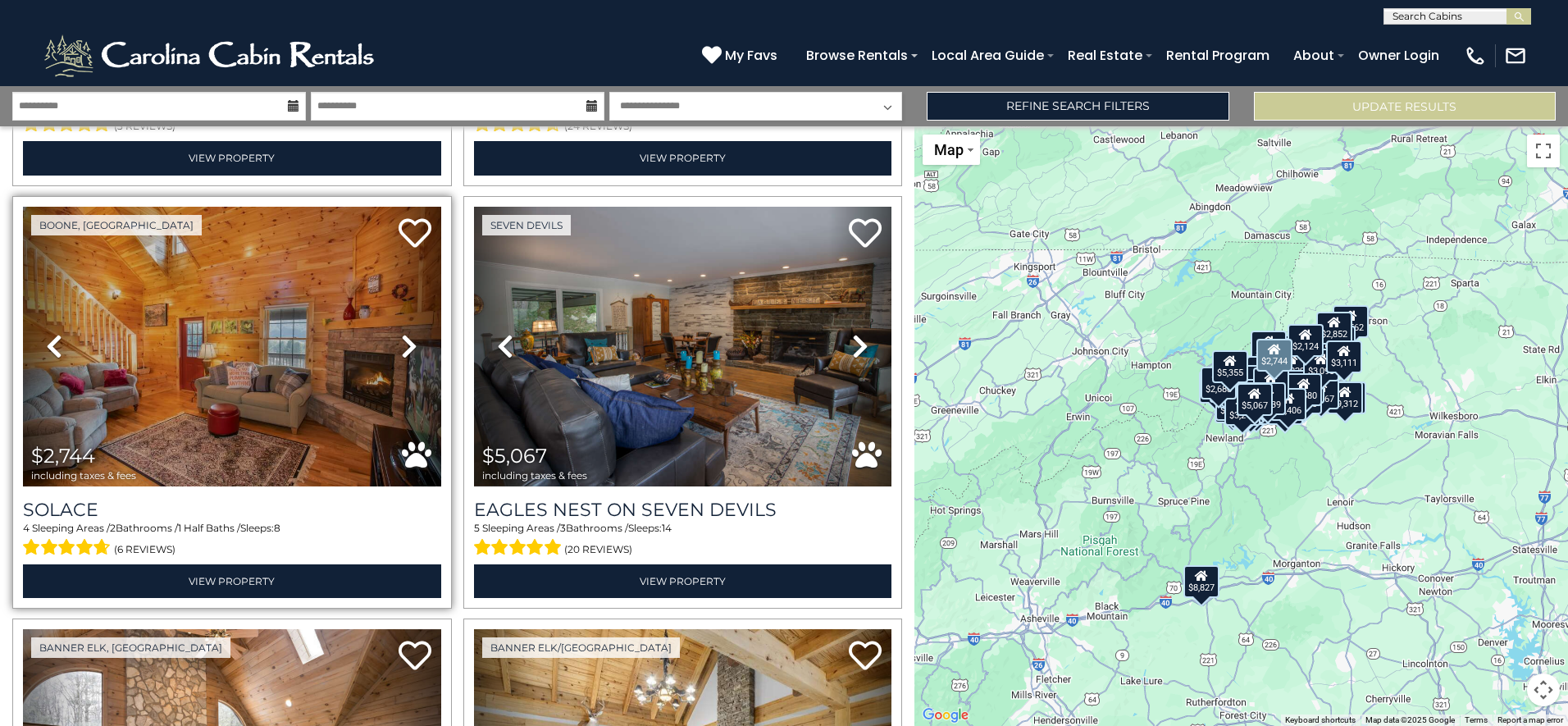
click at [409, 333] on icon at bounding box center [409, 346] width 17 height 26
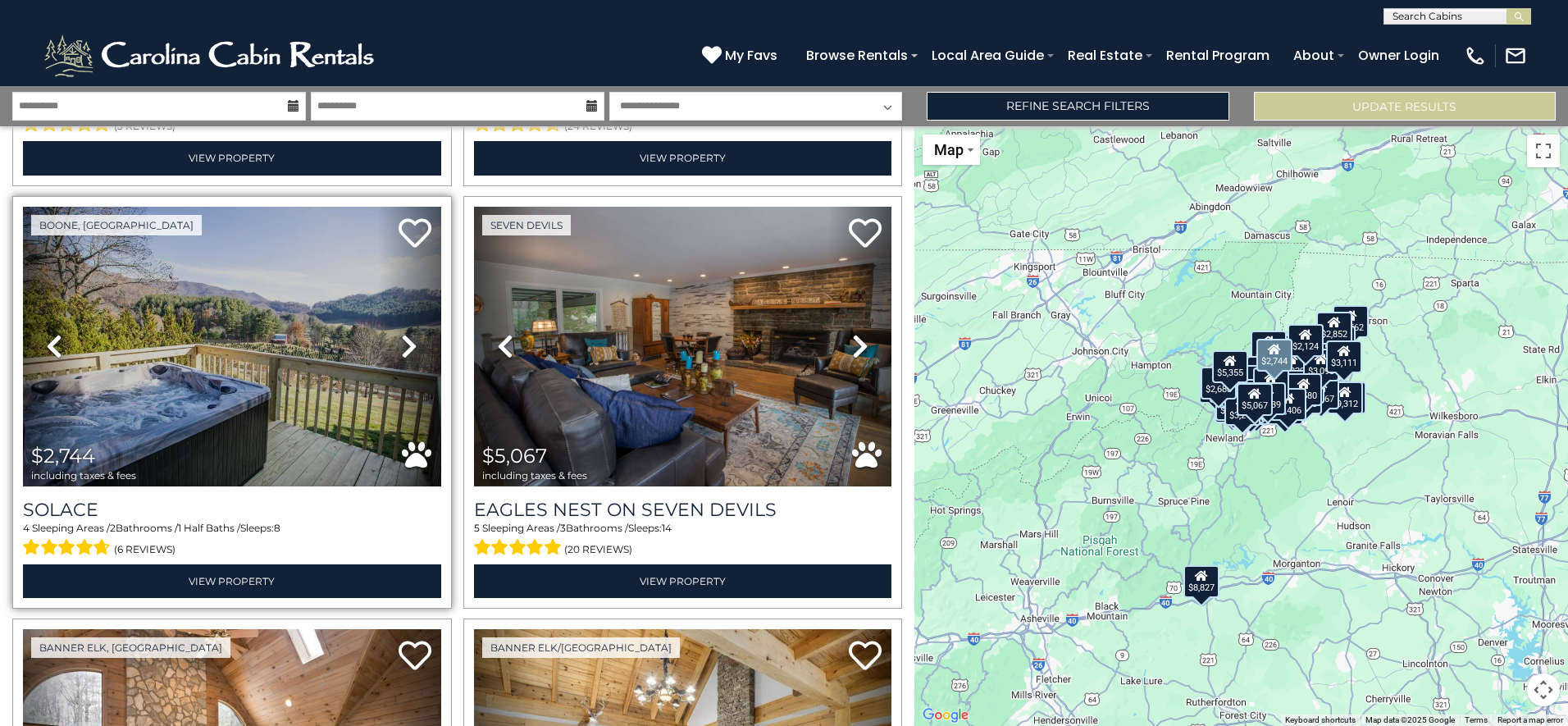
click at [409, 333] on icon at bounding box center [409, 346] width 17 height 26
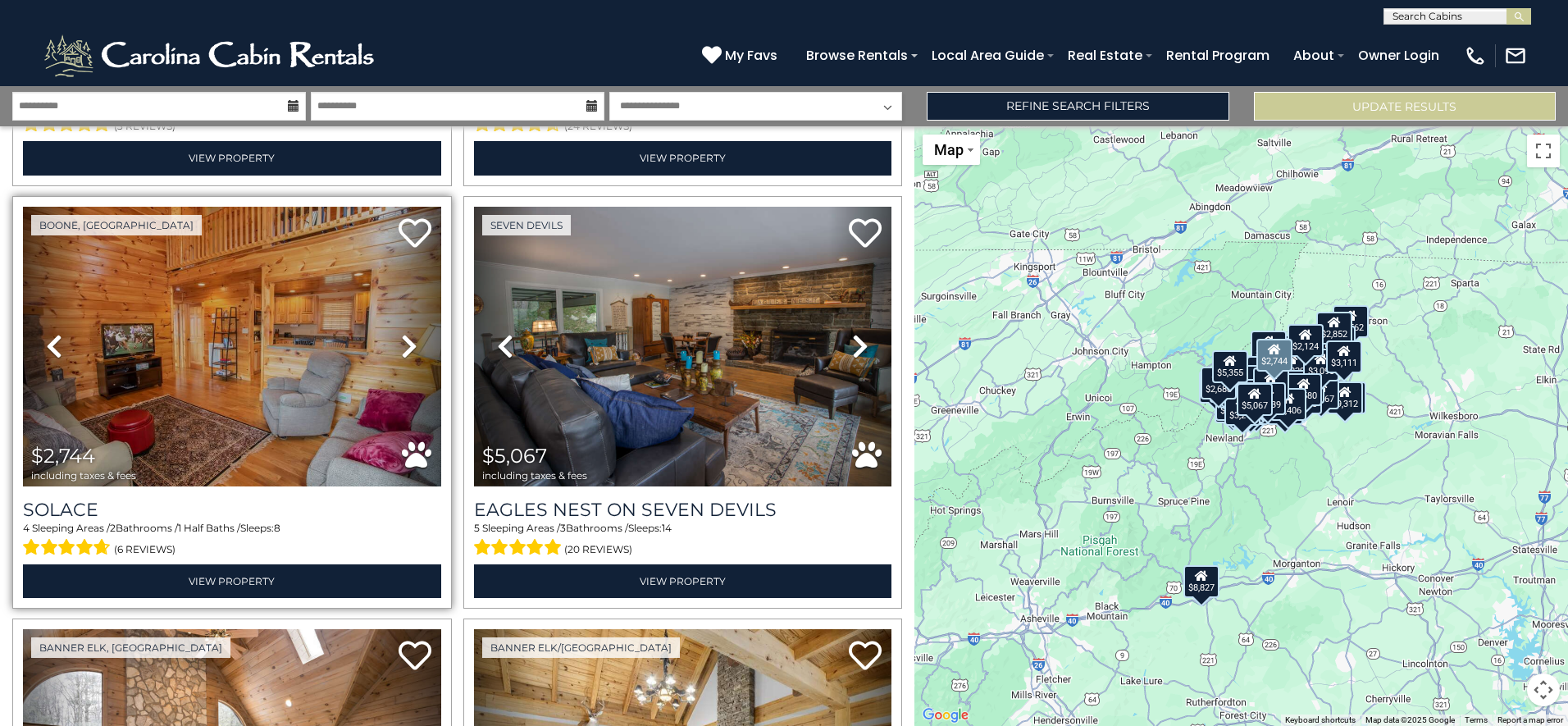
click at [409, 333] on icon at bounding box center [409, 346] width 17 height 26
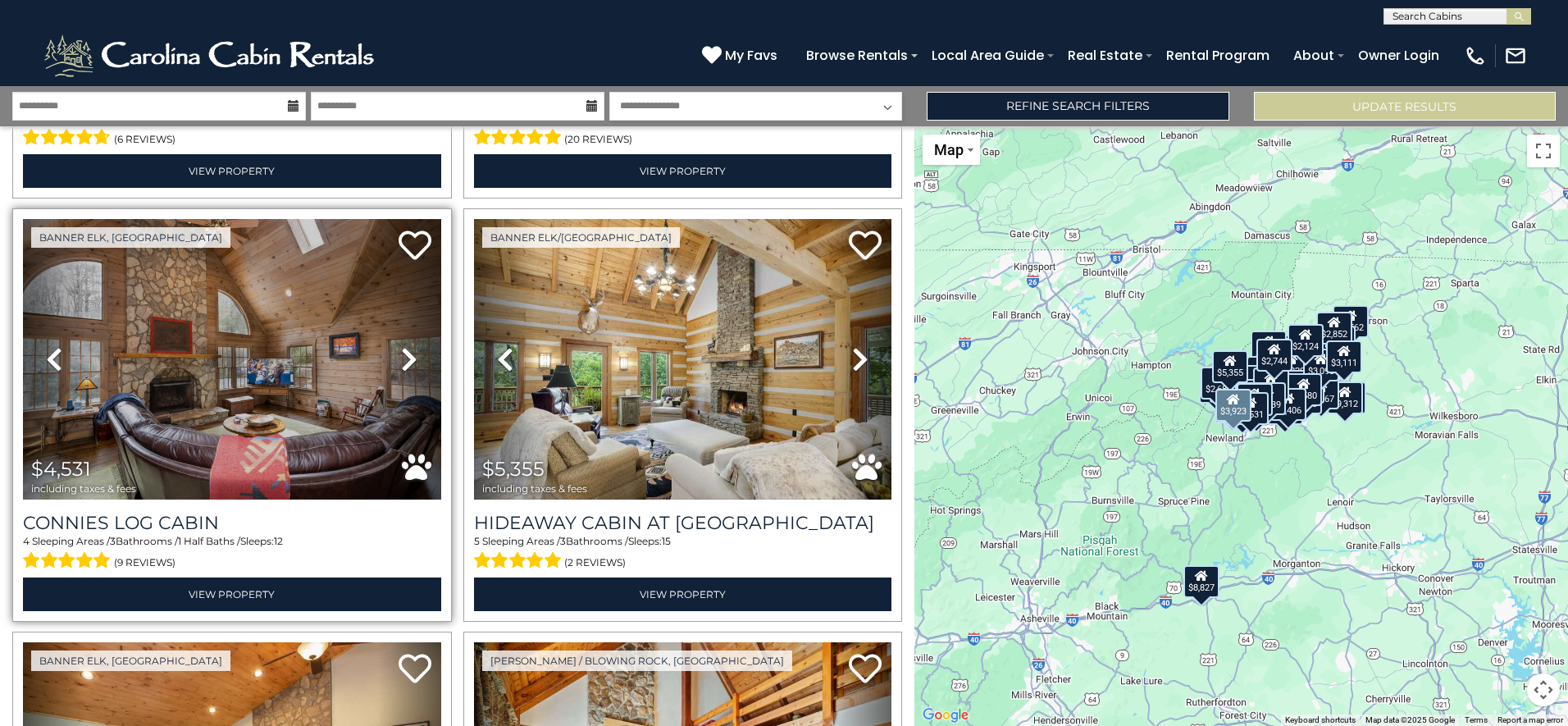
scroll to position [14694, 0]
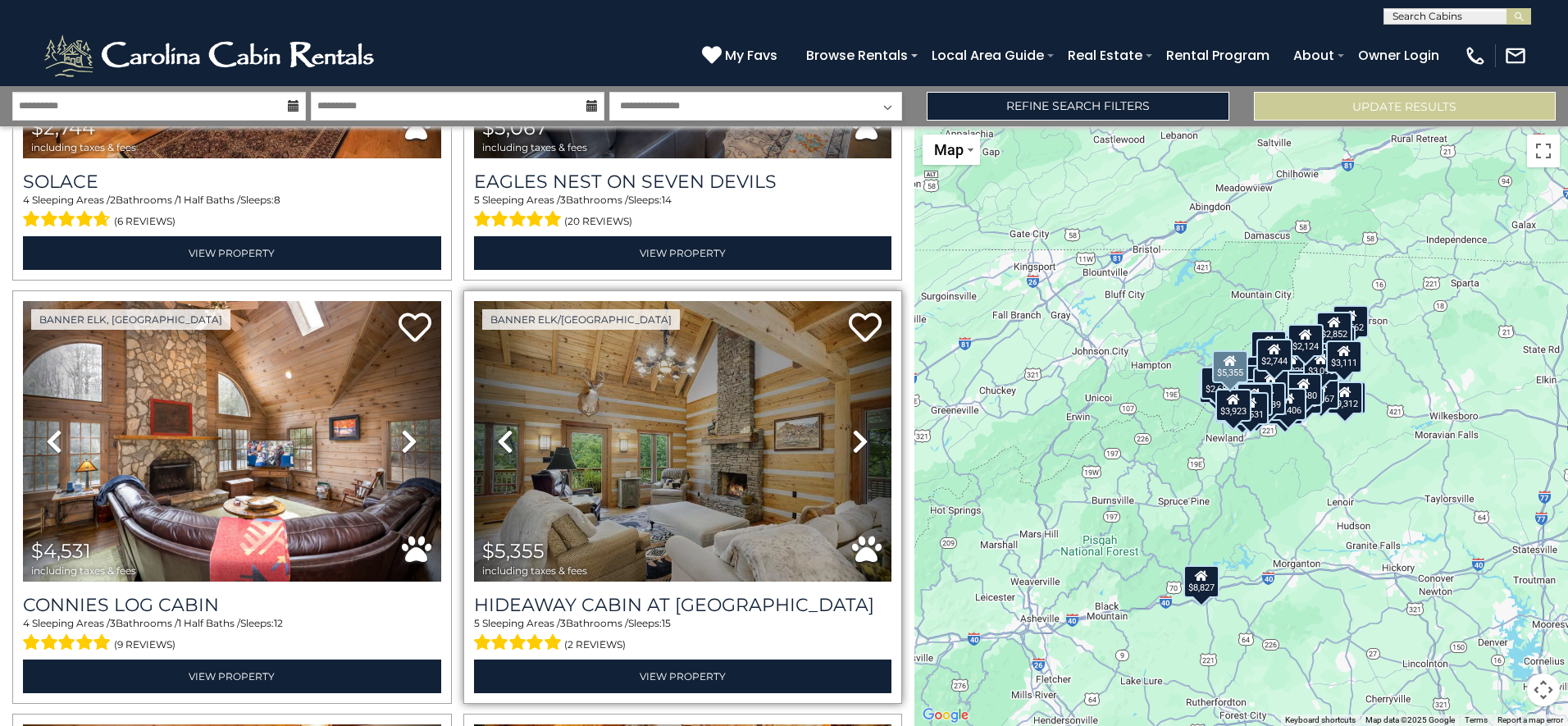
click at [852, 428] on icon at bounding box center [861, 441] width 17 height 26
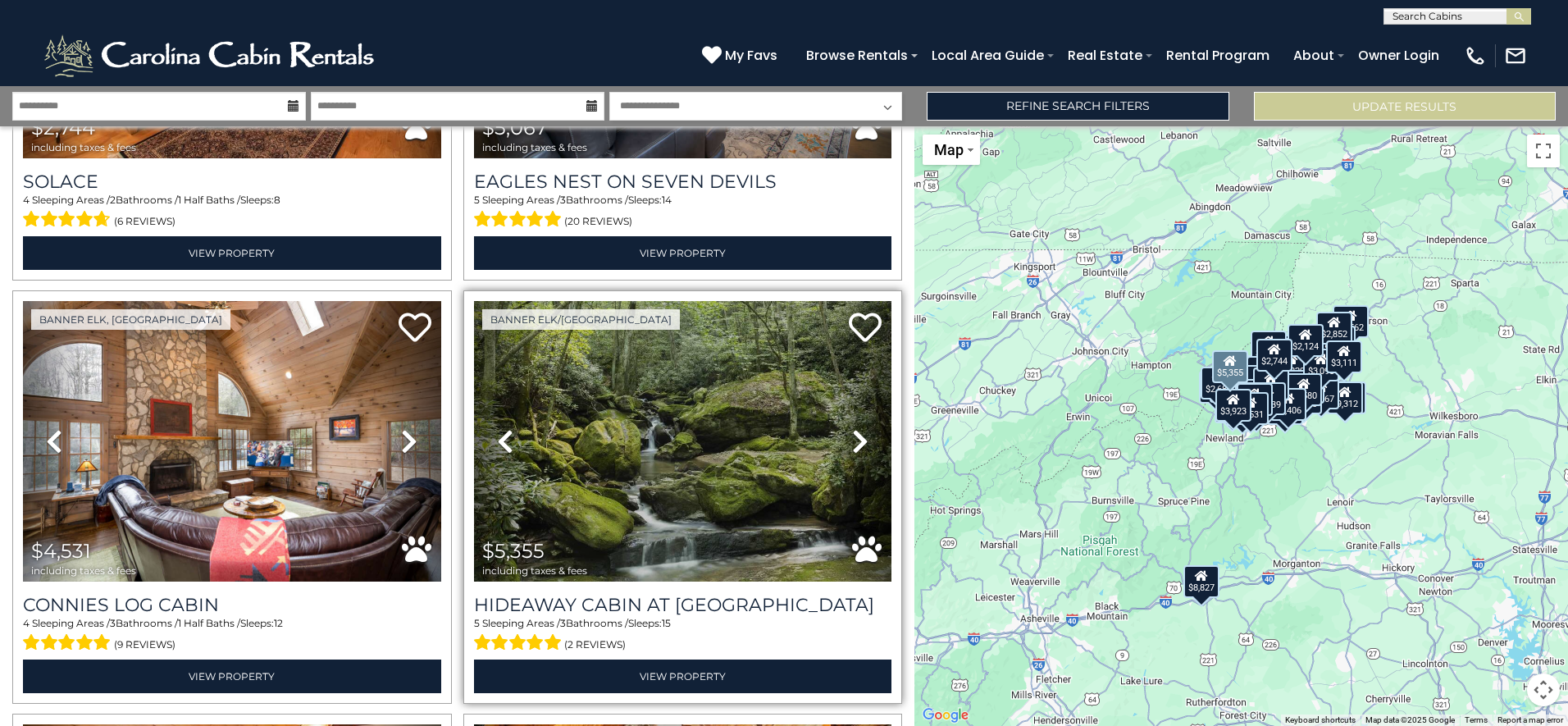
click at [852, 428] on icon at bounding box center [861, 441] width 17 height 26
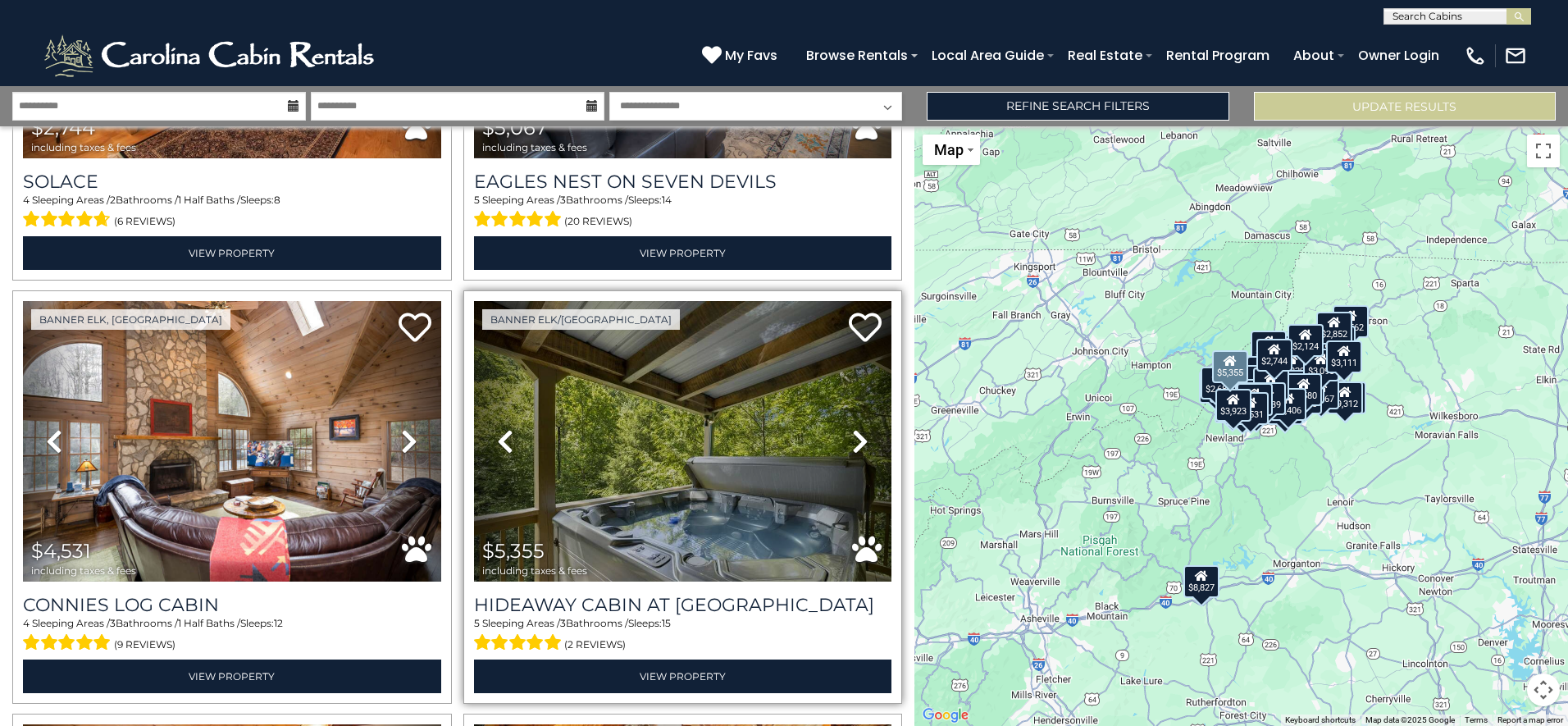
click at [852, 428] on icon at bounding box center [861, 441] width 17 height 26
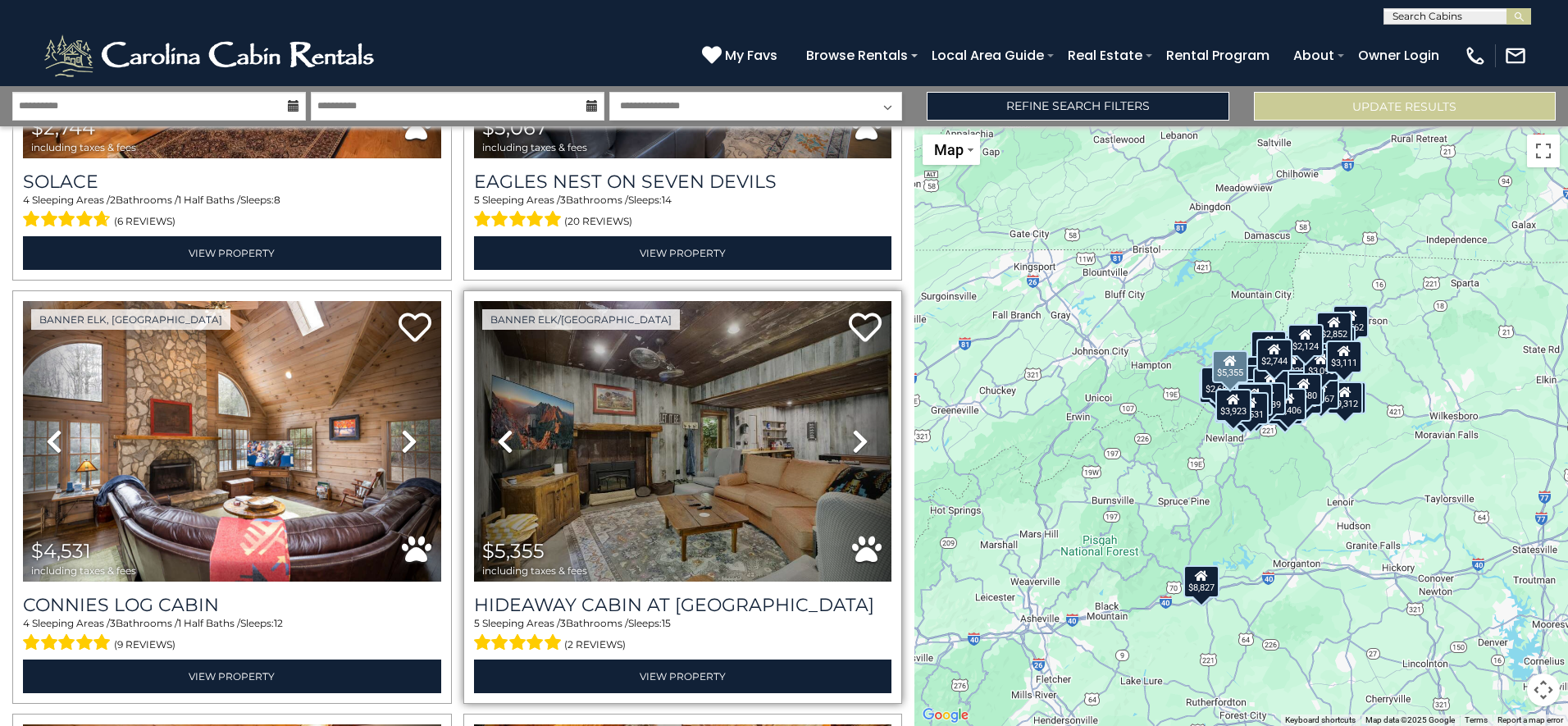
click at [852, 428] on icon at bounding box center [861, 441] width 17 height 26
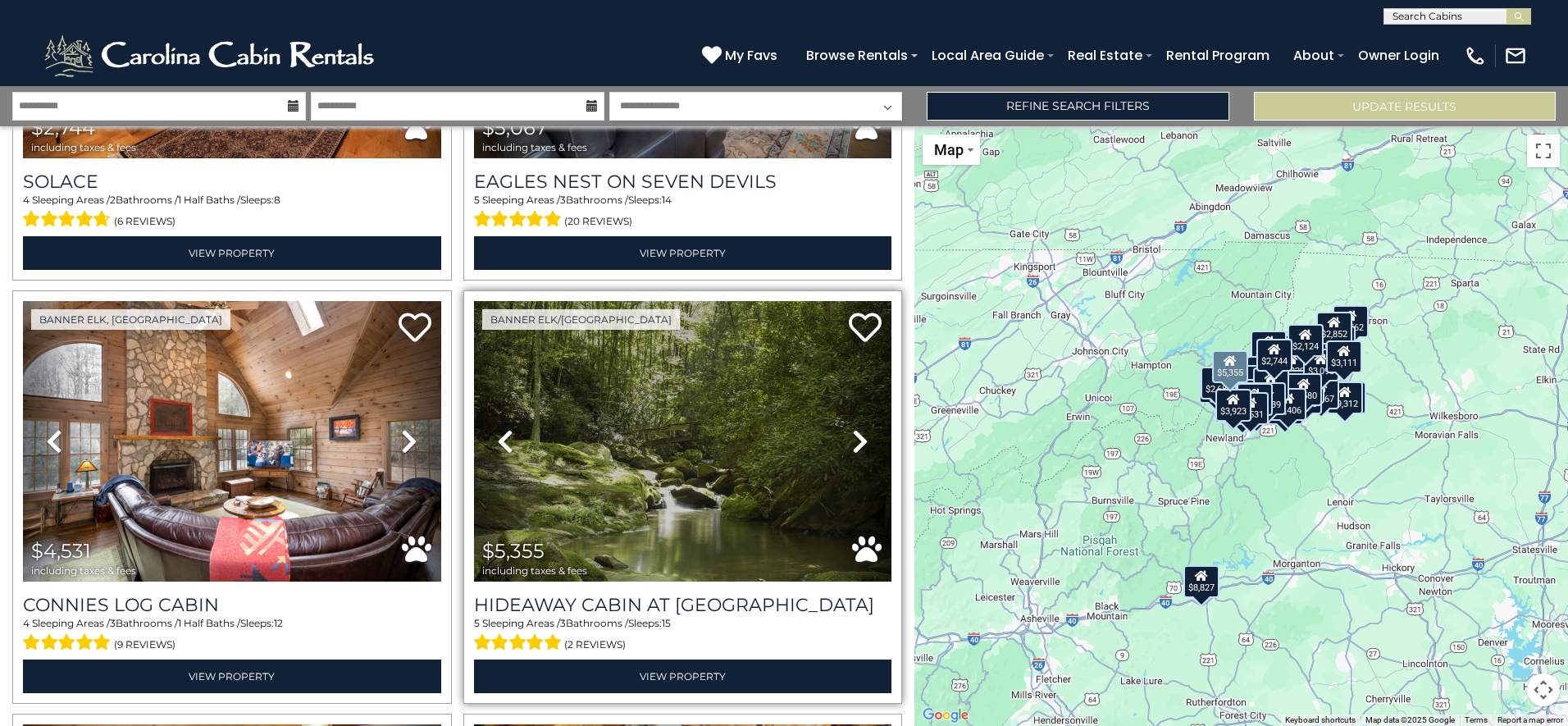
click at [852, 428] on icon at bounding box center [861, 441] width 17 height 26
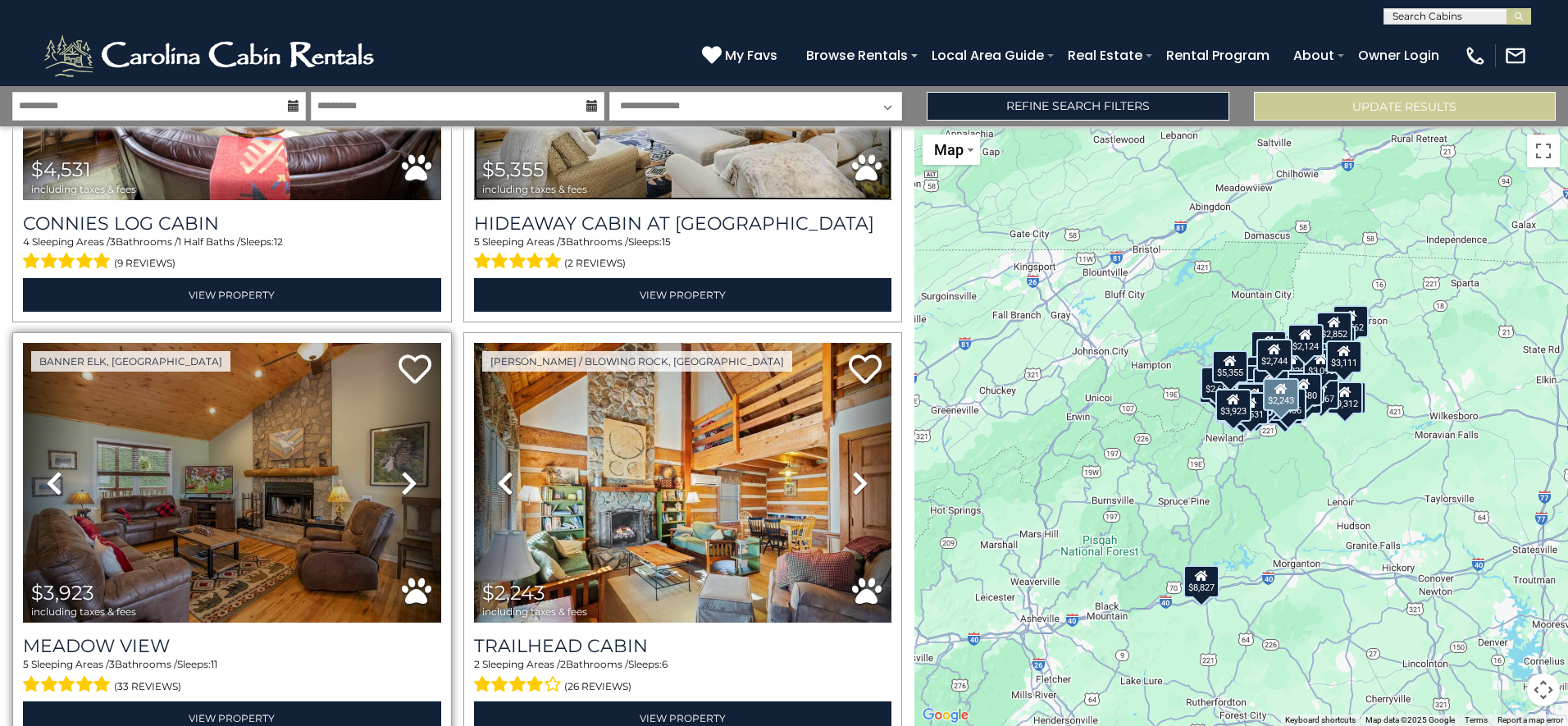
scroll to position [15105, 0]
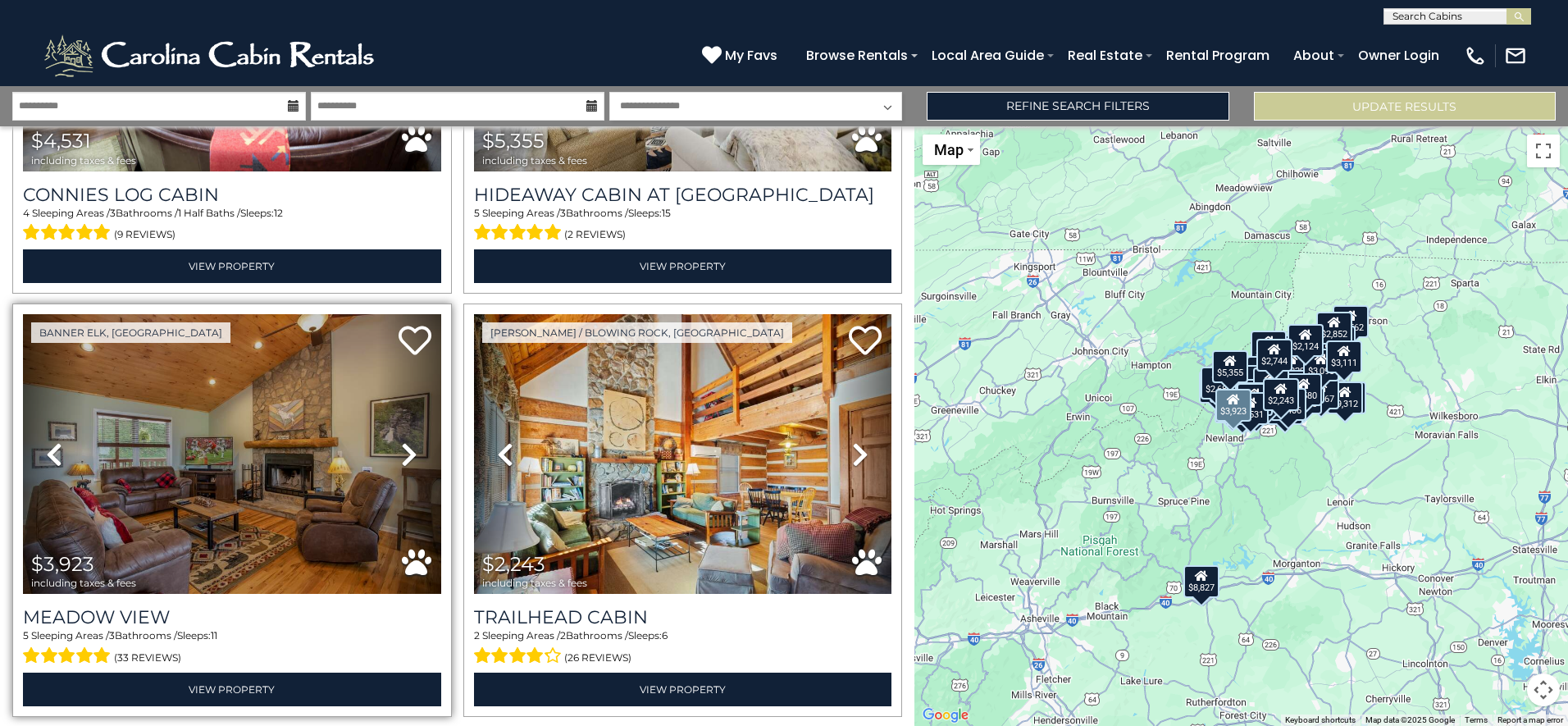
click at [405, 441] on icon at bounding box center [409, 454] width 17 height 26
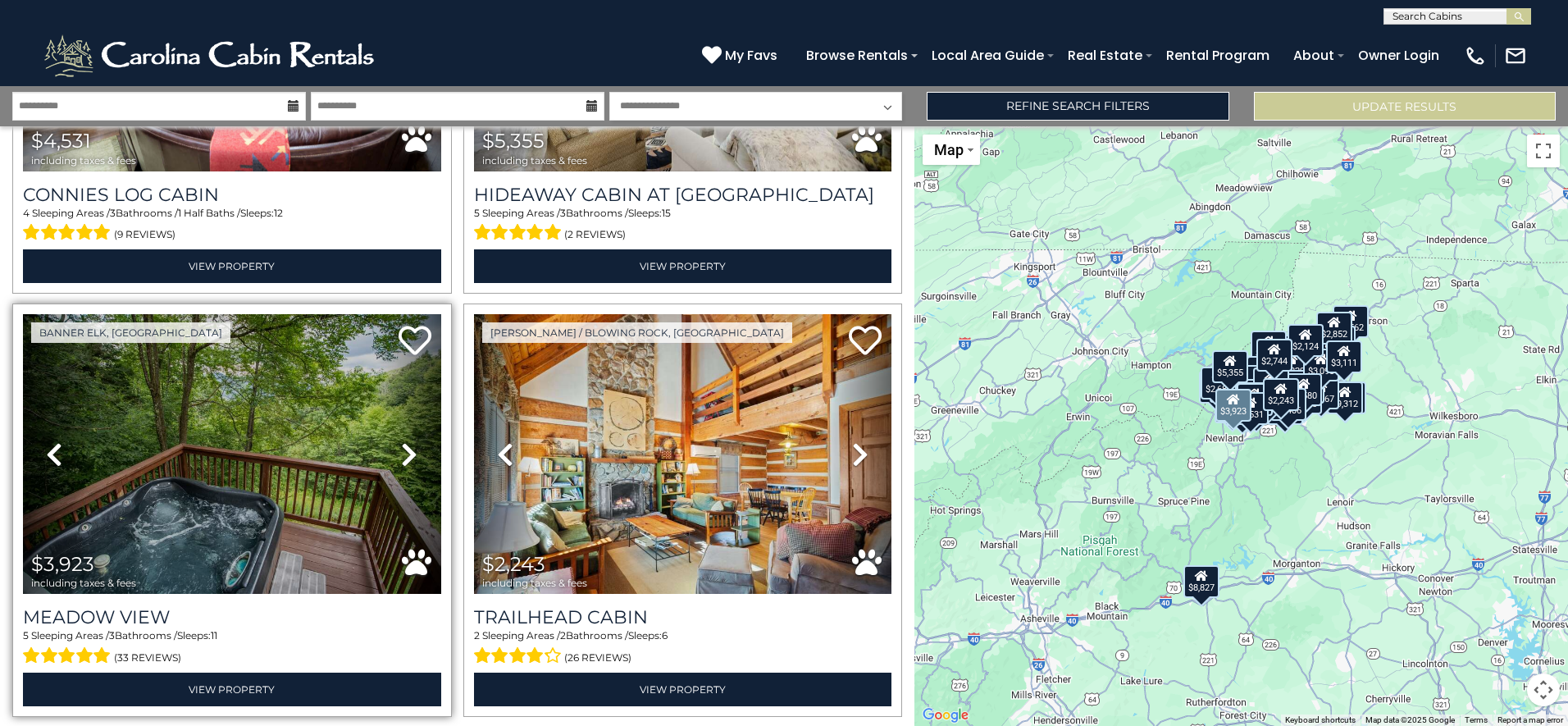
click at [405, 441] on icon at bounding box center [409, 454] width 17 height 26
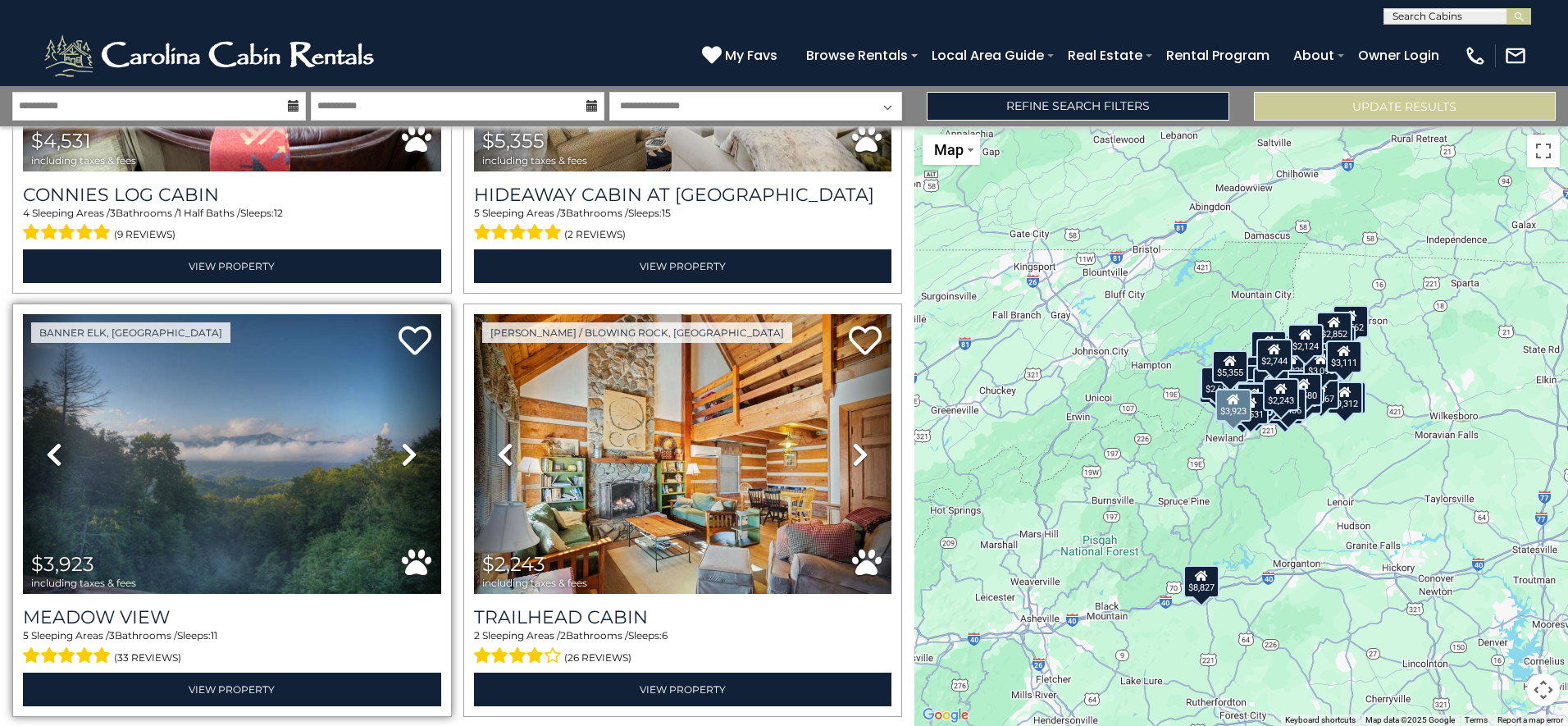
click at [405, 441] on icon at bounding box center [409, 454] width 17 height 26
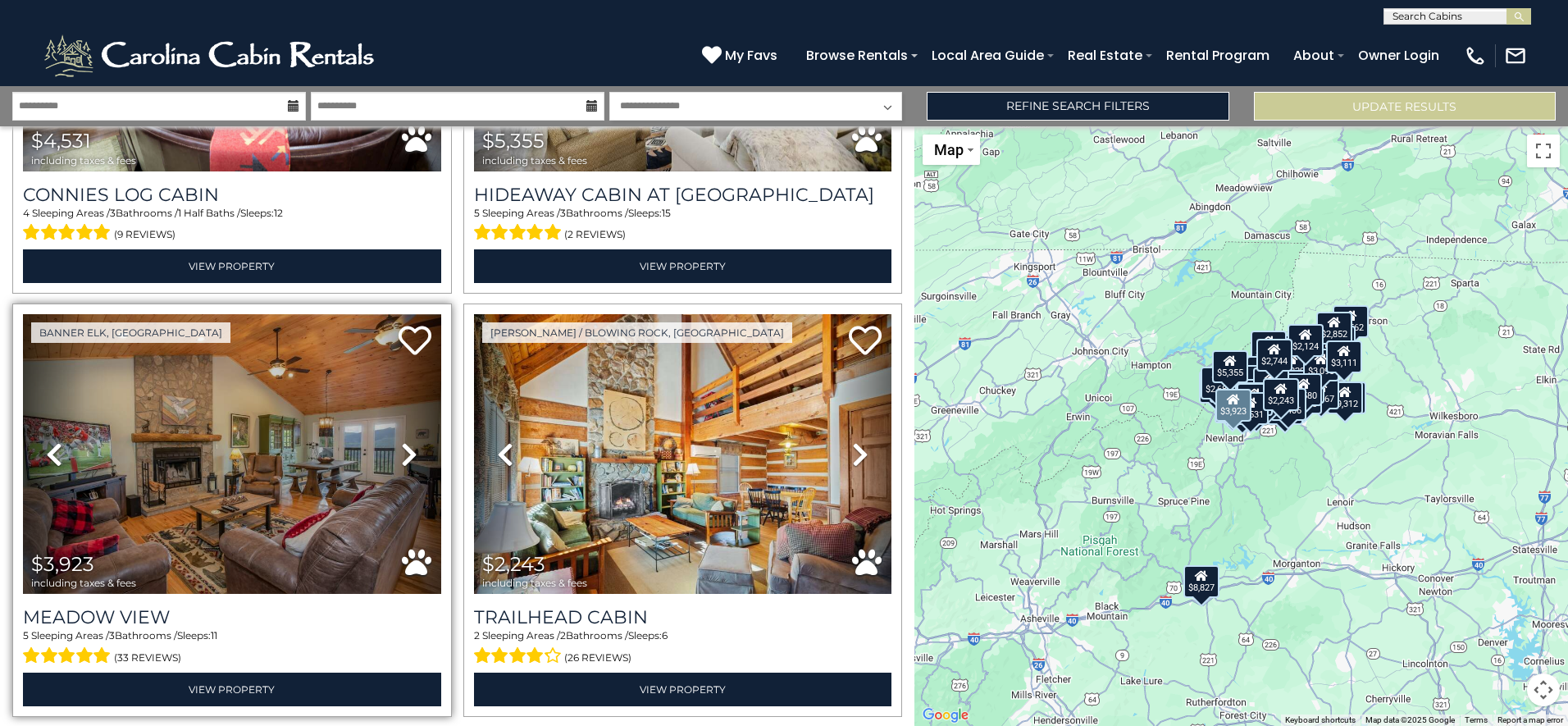
click at [405, 441] on icon at bounding box center [409, 454] width 17 height 26
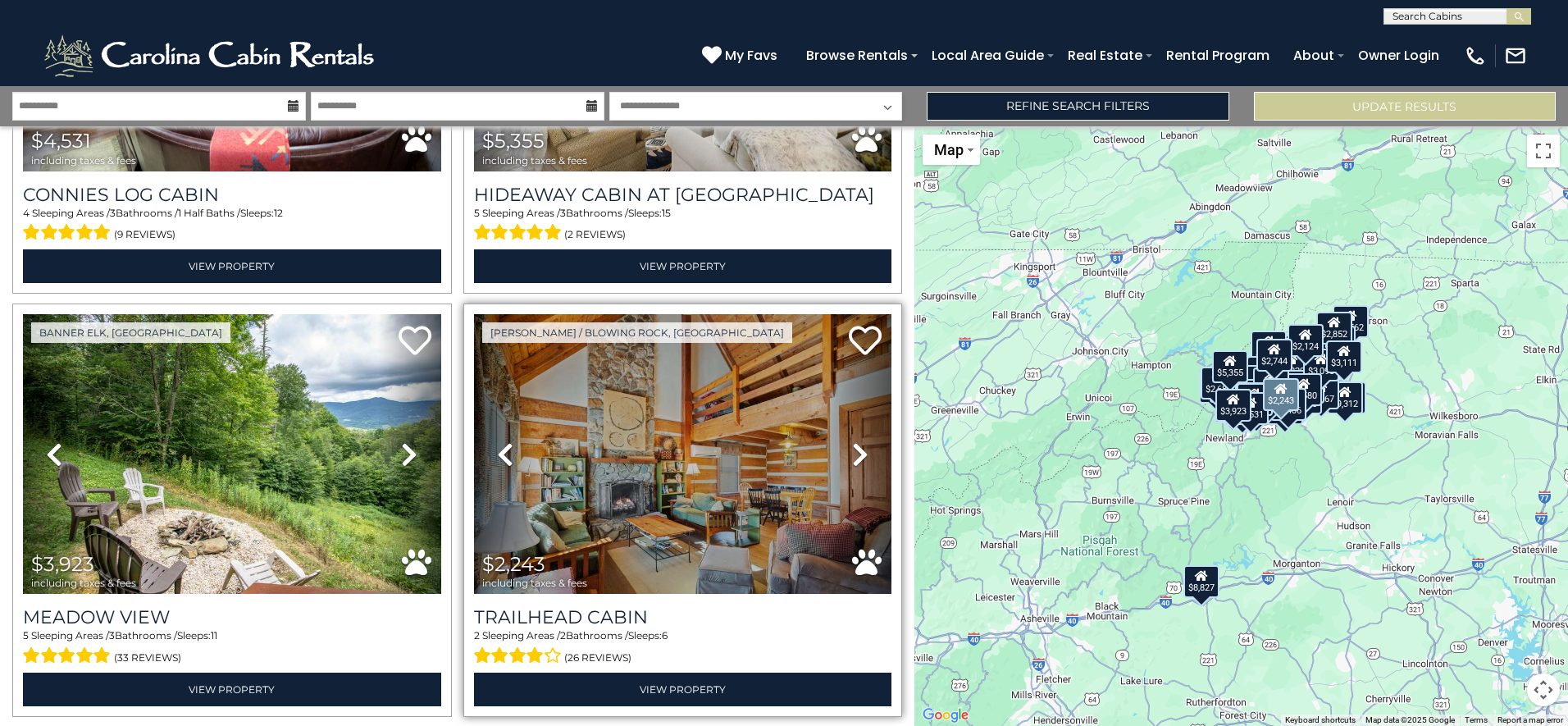
click at [858, 441] on icon at bounding box center [861, 454] width 17 height 26
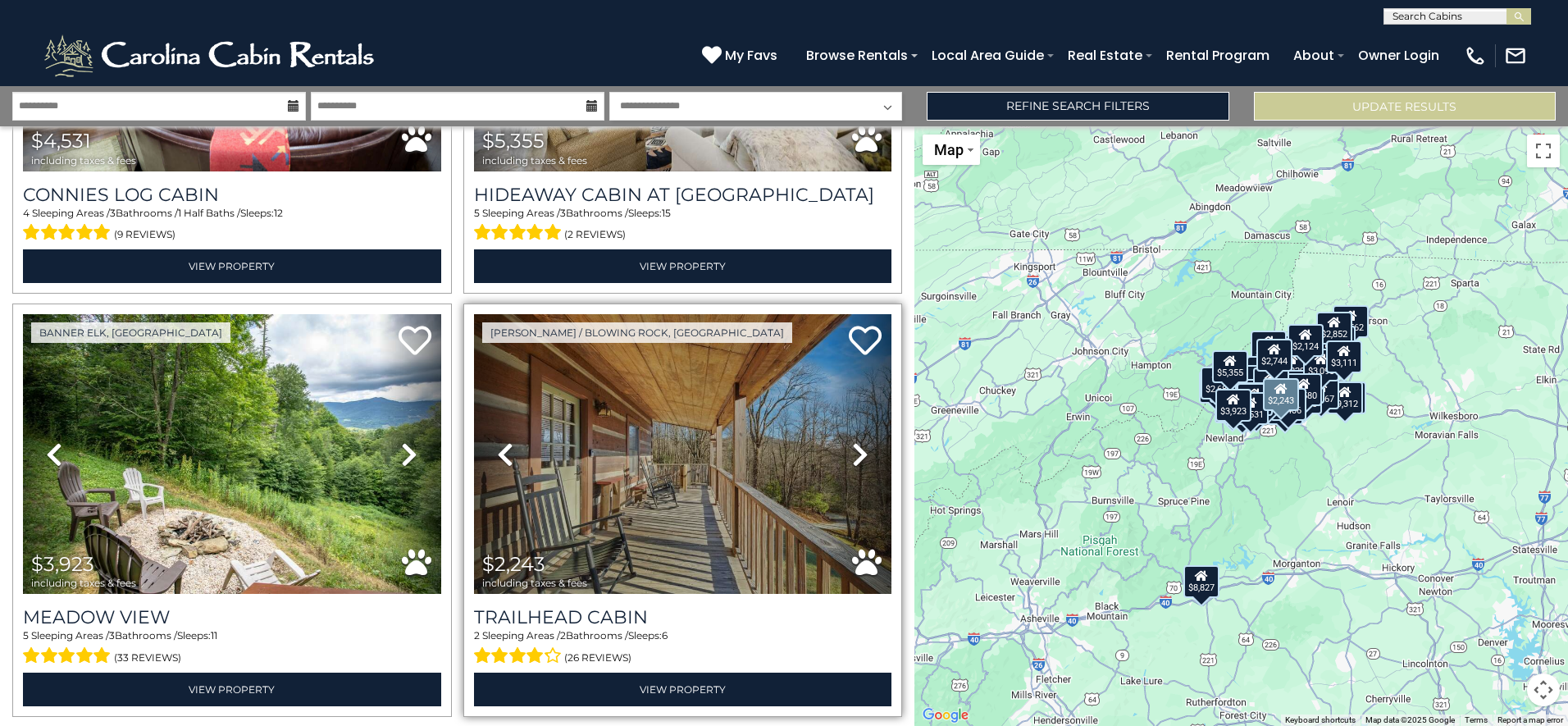
click at [858, 441] on icon at bounding box center [861, 454] width 17 height 26
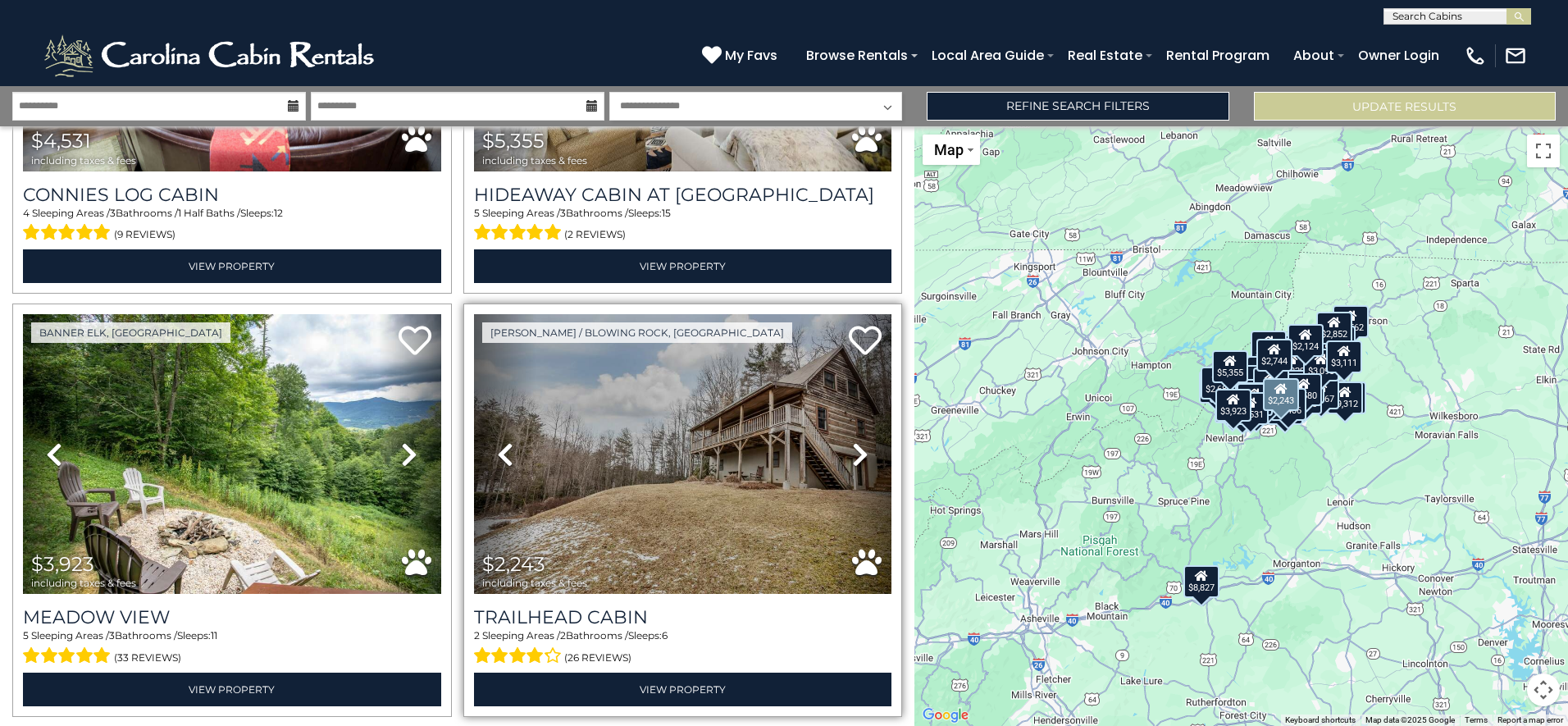
click at [852, 441] on icon at bounding box center [861, 454] width 17 height 26
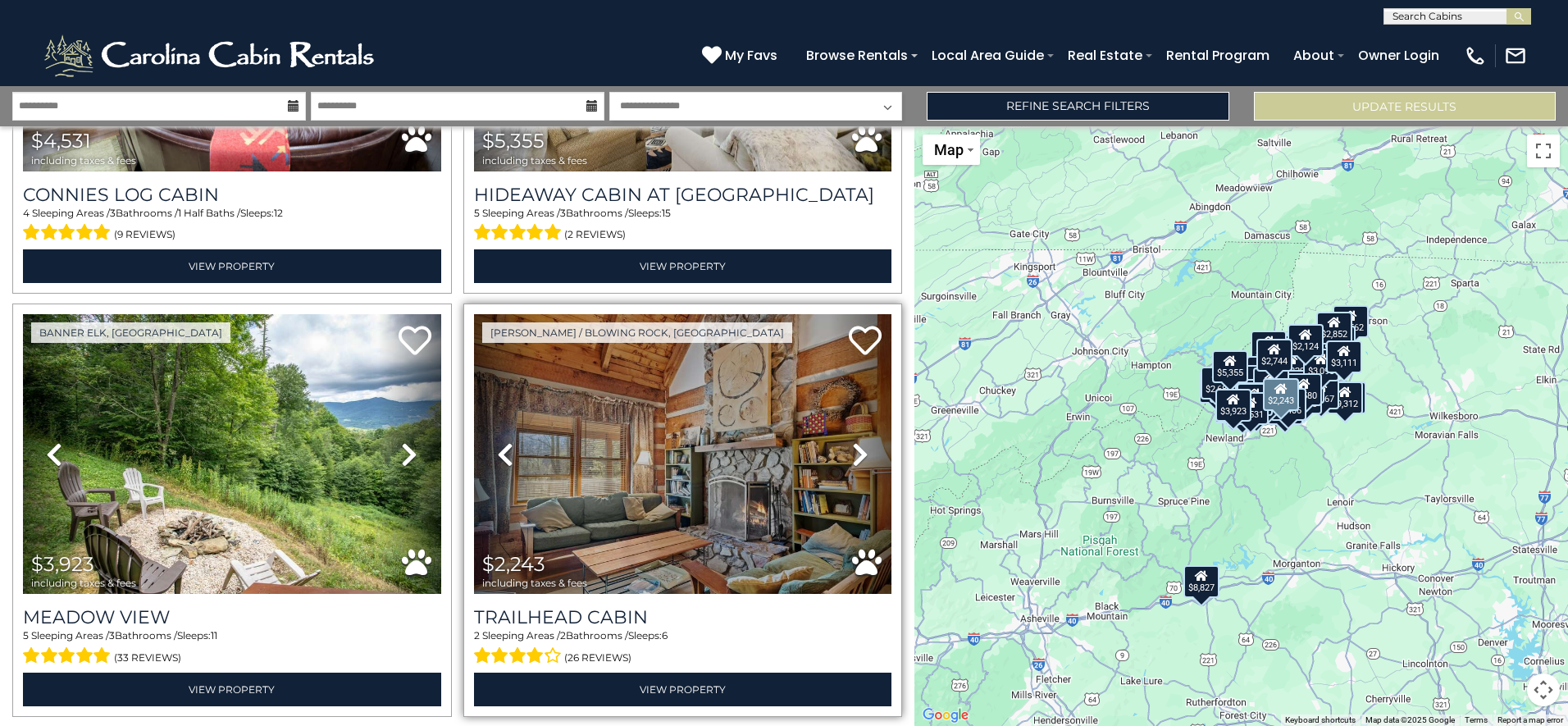
click at [852, 441] on icon at bounding box center [861, 454] width 17 height 26
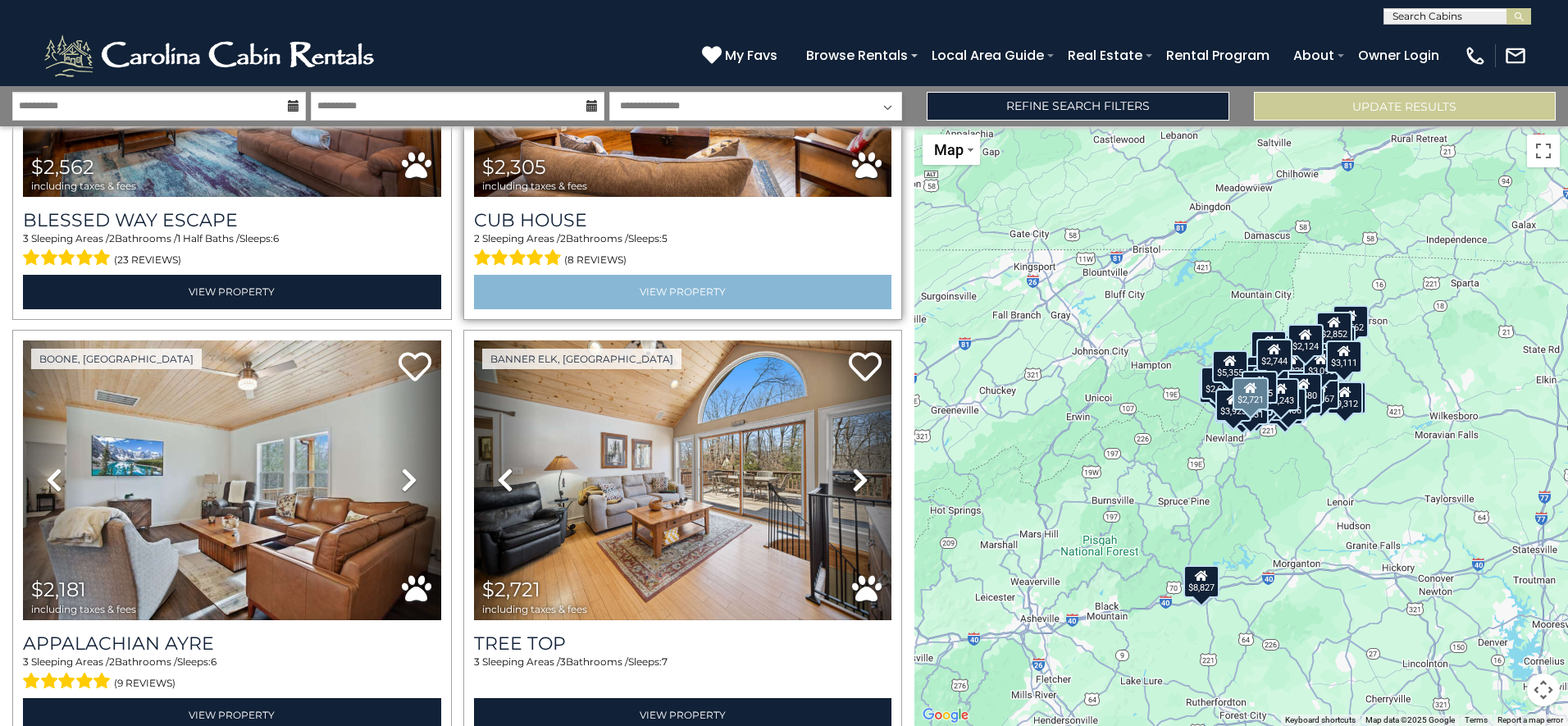
scroll to position [16335, 0]
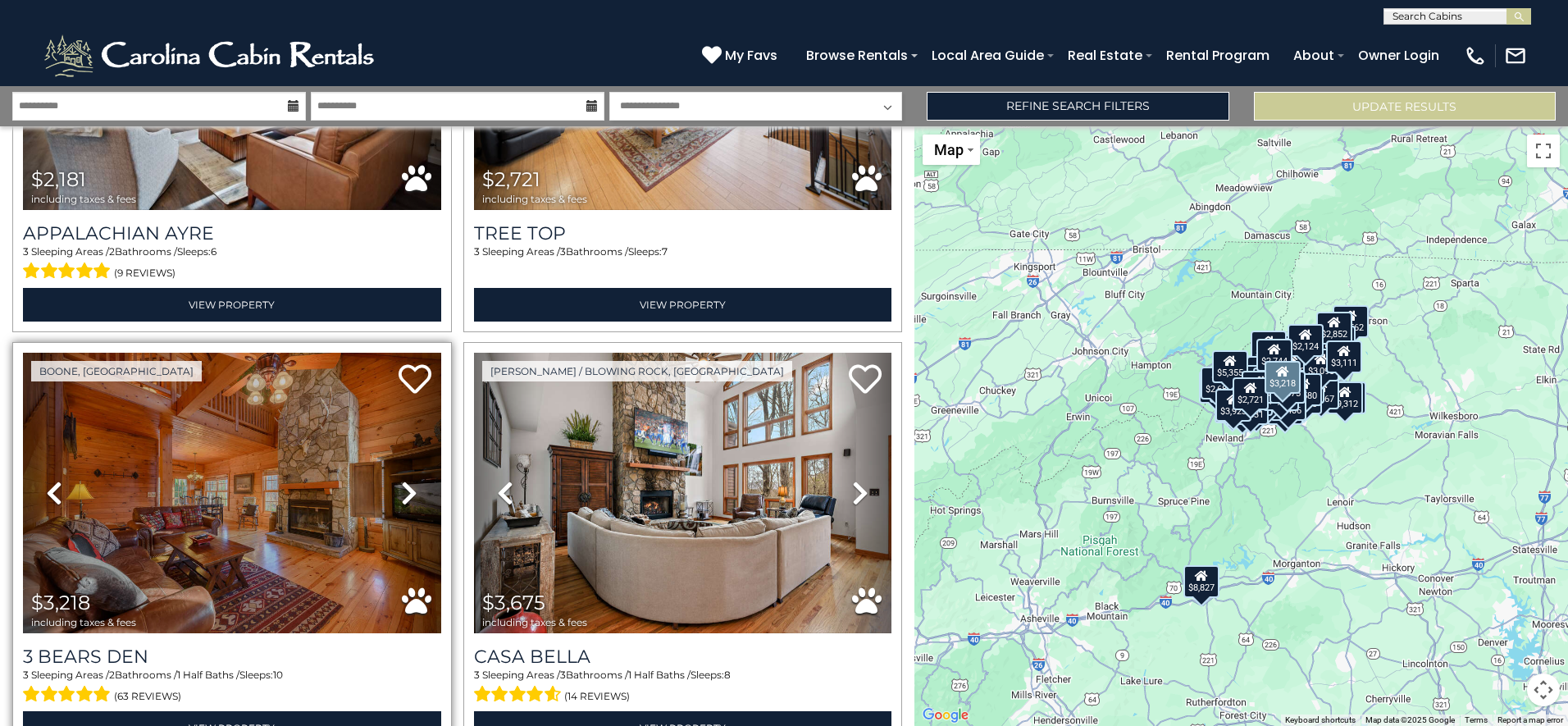
click at [415, 379] on link "Next" at bounding box center [409, 492] width 63 height 280
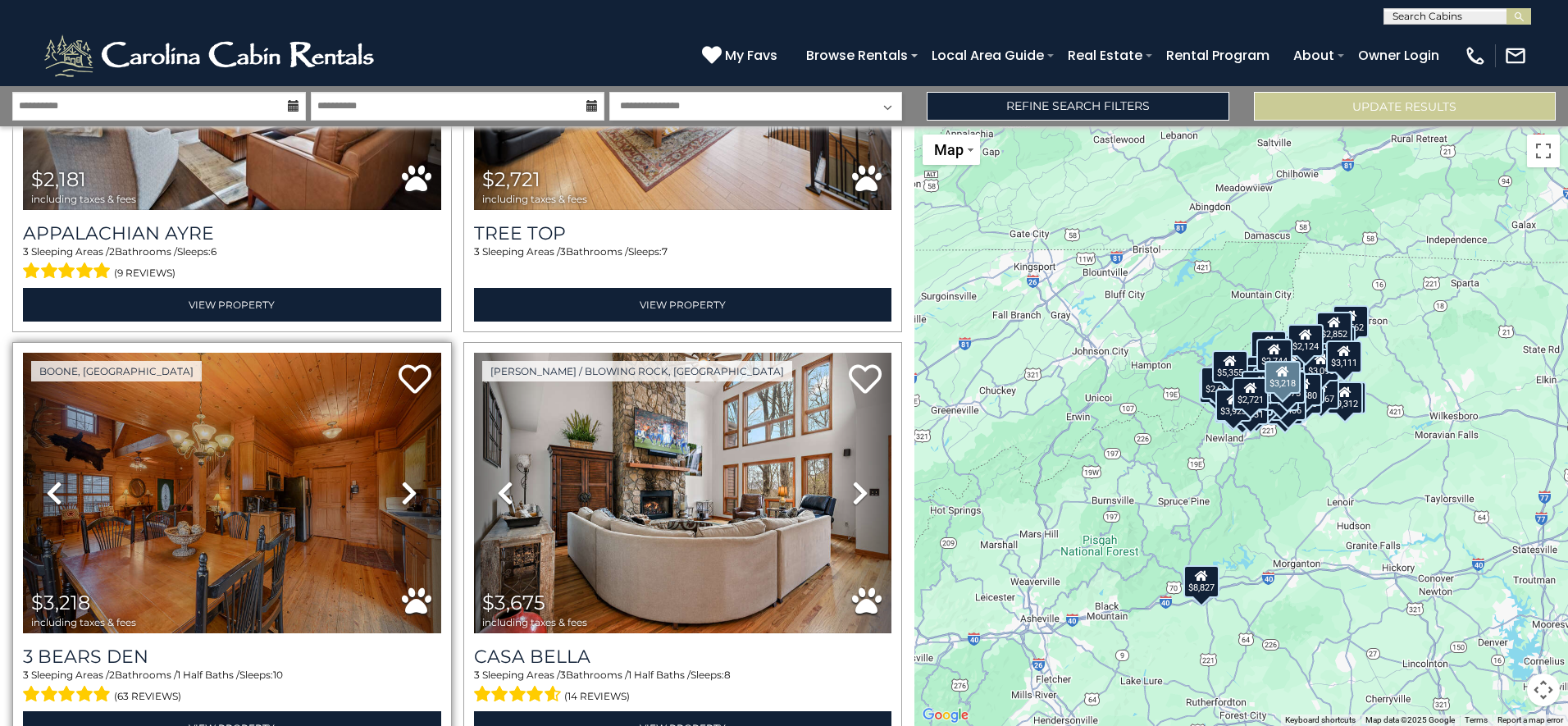
click at [415, 379] on link "Next" at bounding box center [409, 492] width 63 height 280
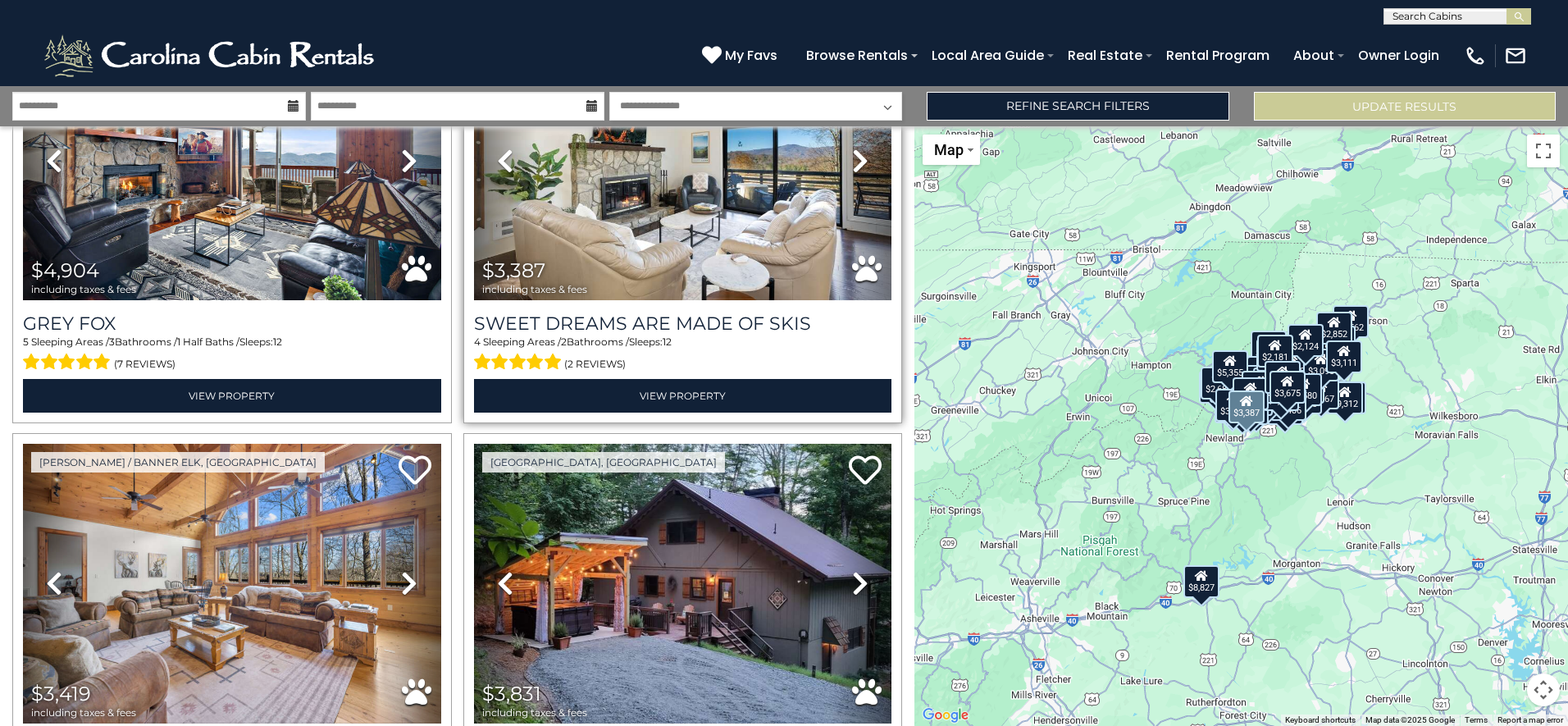
scroll to position [17155, 0]
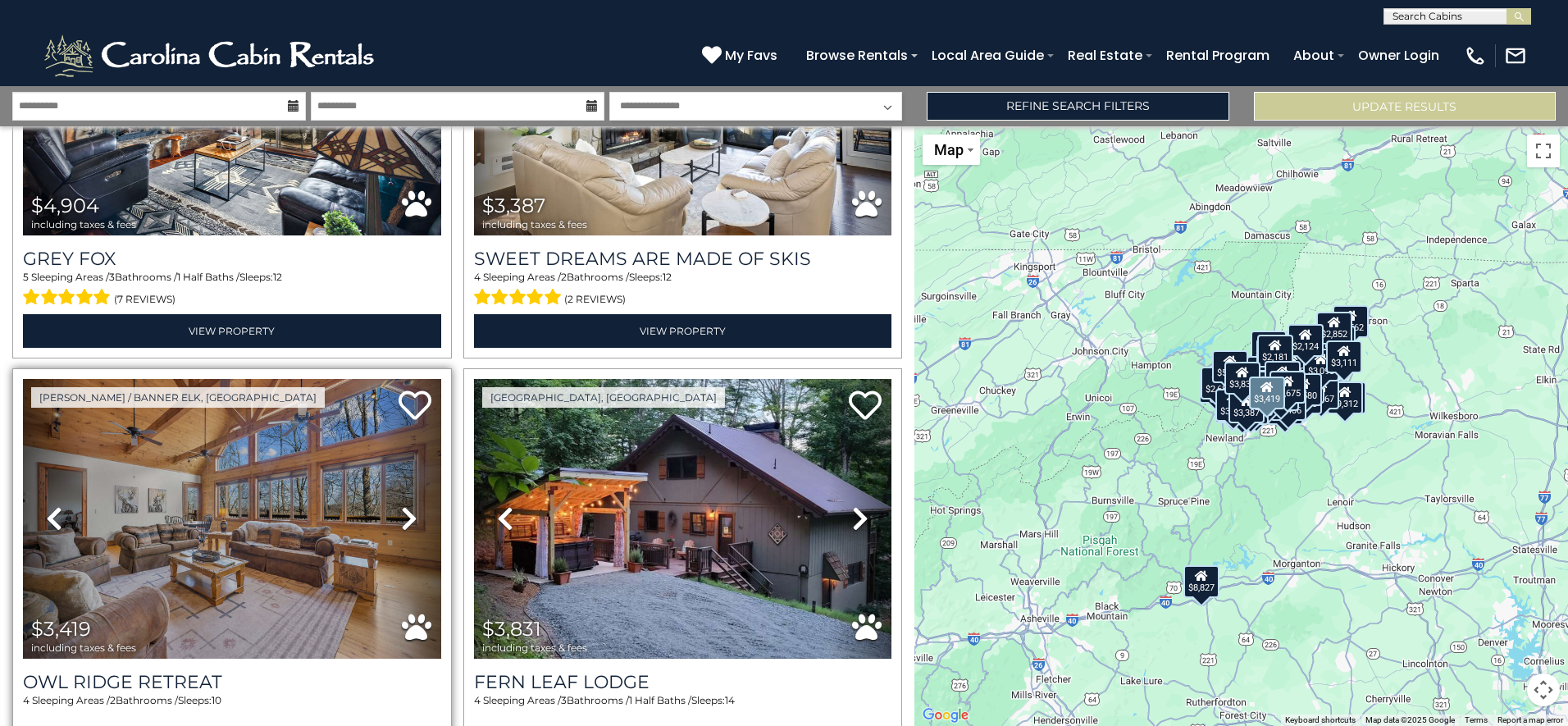
click at [401, 505] on icon at bounding box center [409, 518] width 17 height 26
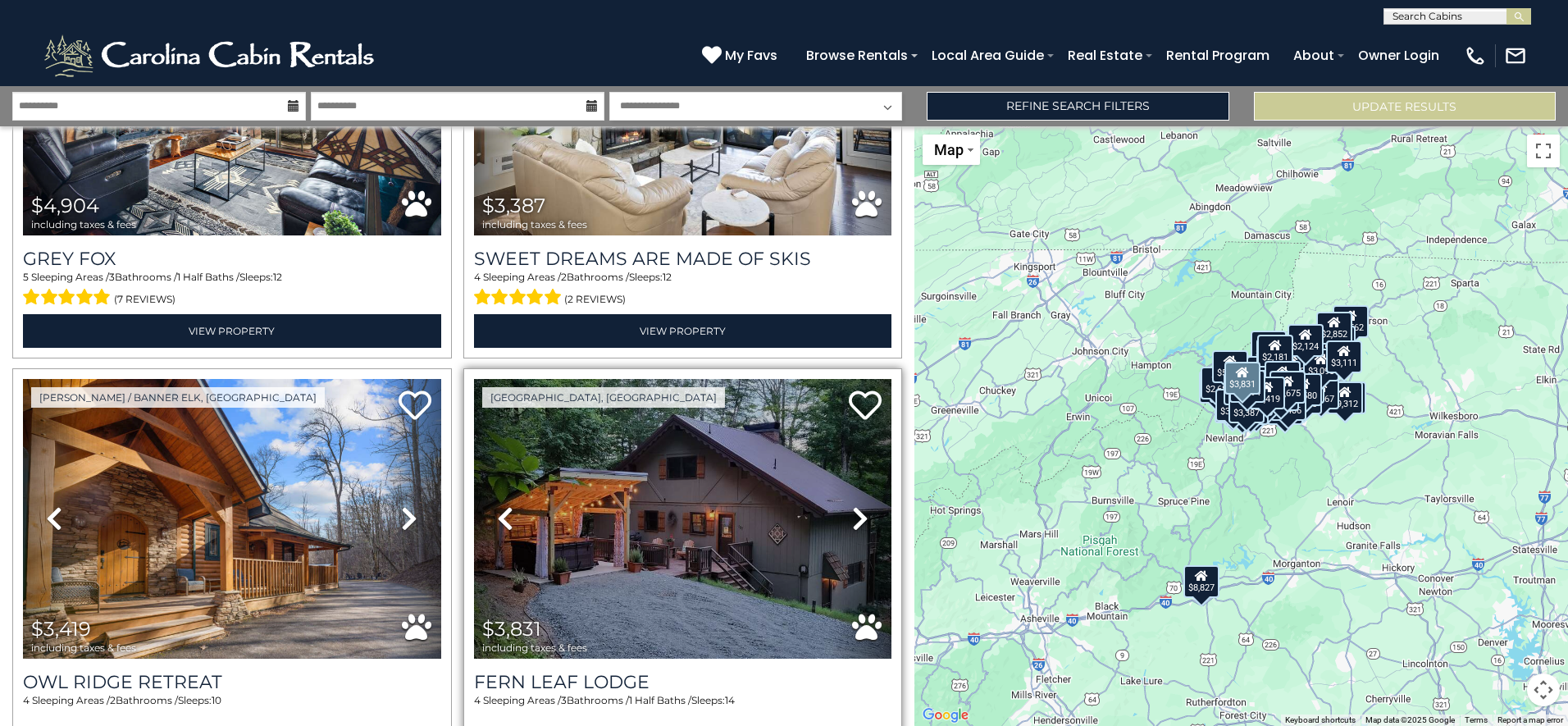
click at [860, 505] on icon at bounding box center [861, 518] width 17 height 26
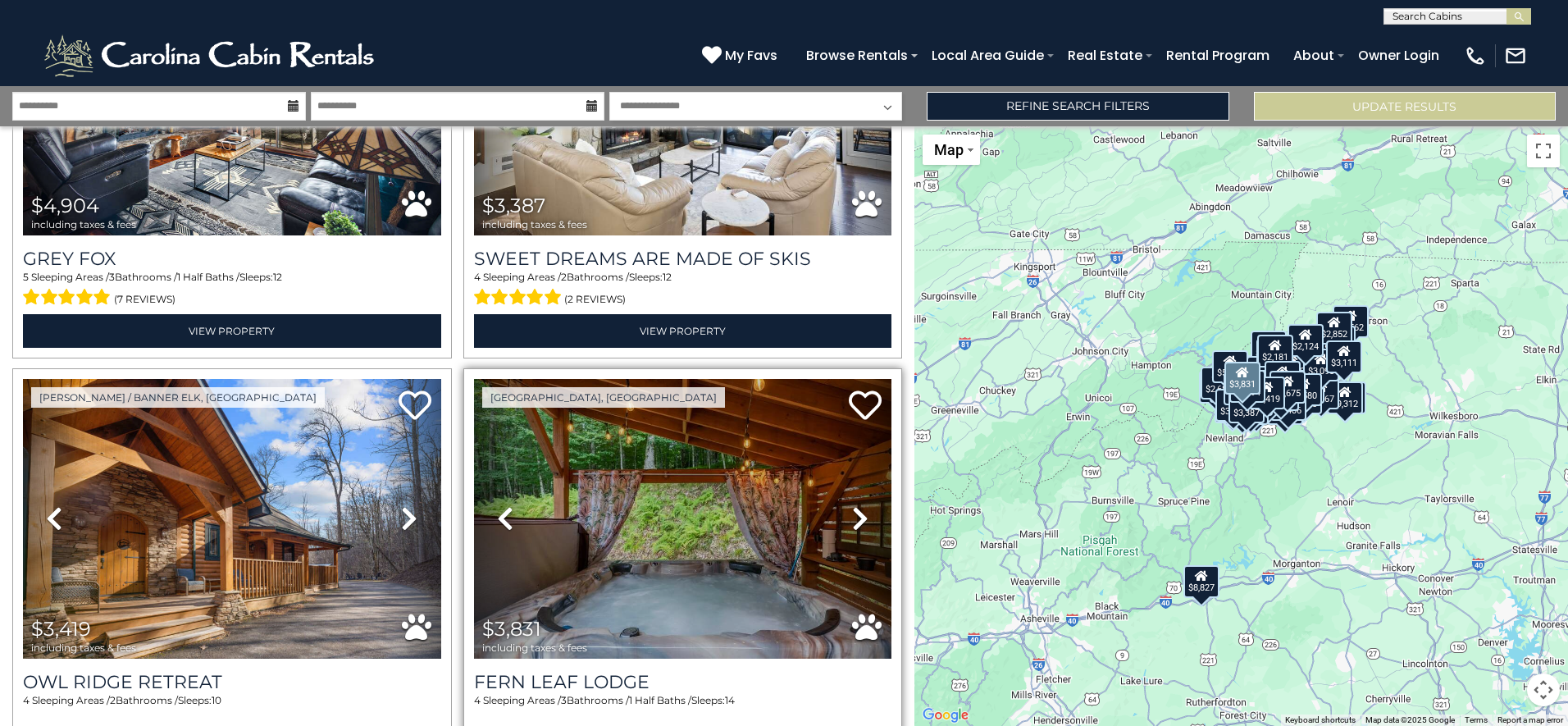
click at [860, 505] on icon at bounding box center [861, 518] width 17 height 26
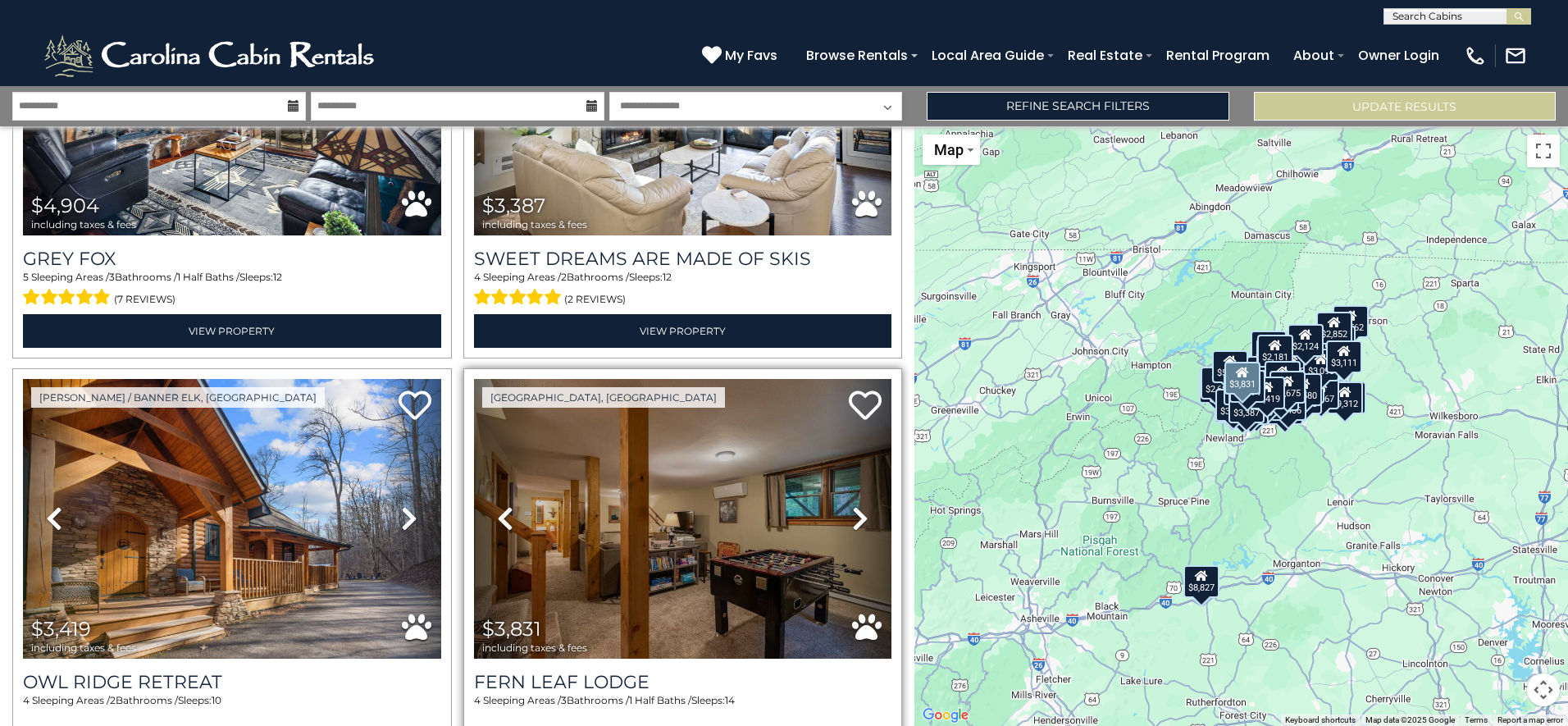
click at [860, 505] on icon at bounding box center [861, 518] width 17 height 26
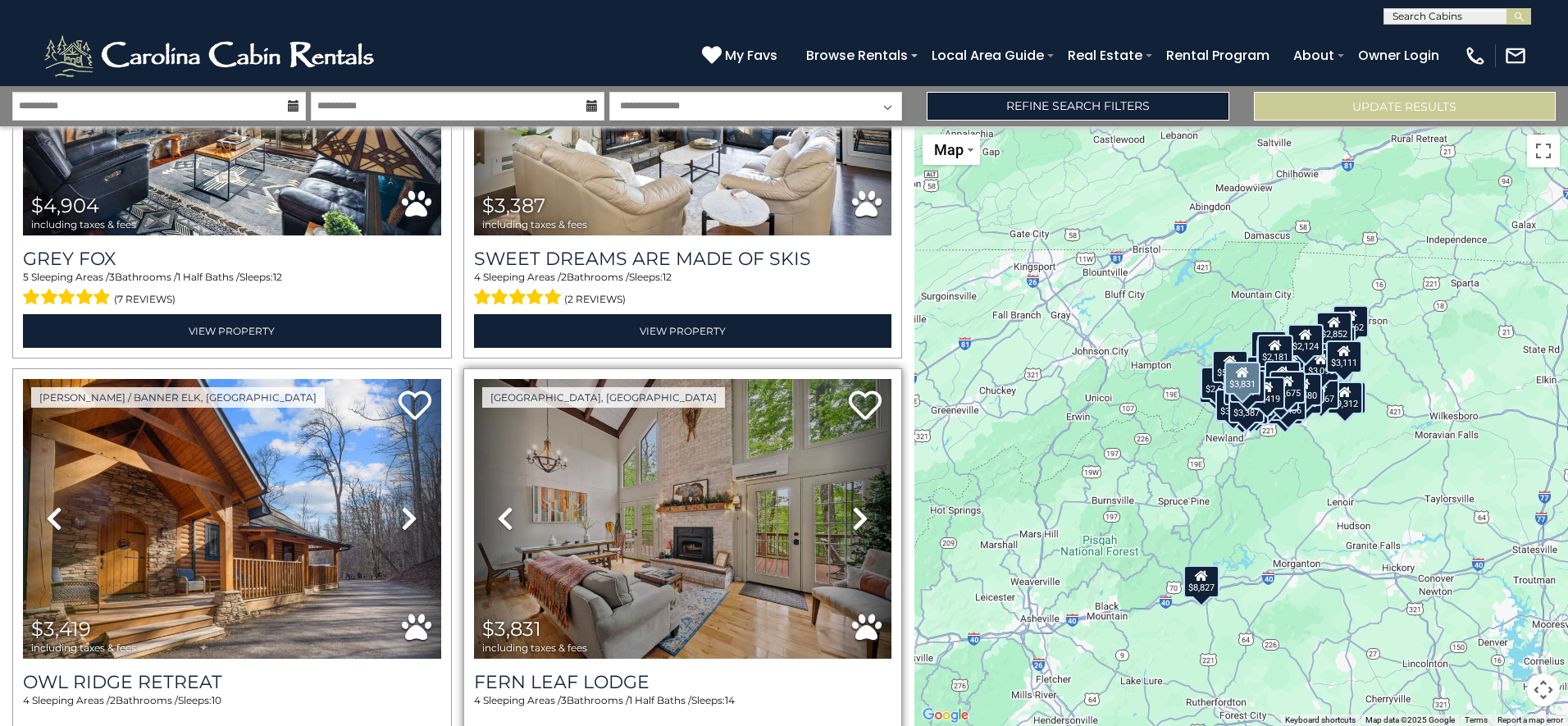
click at [860, 505] on icon at bounding box center [861, 518] width 17 height 26
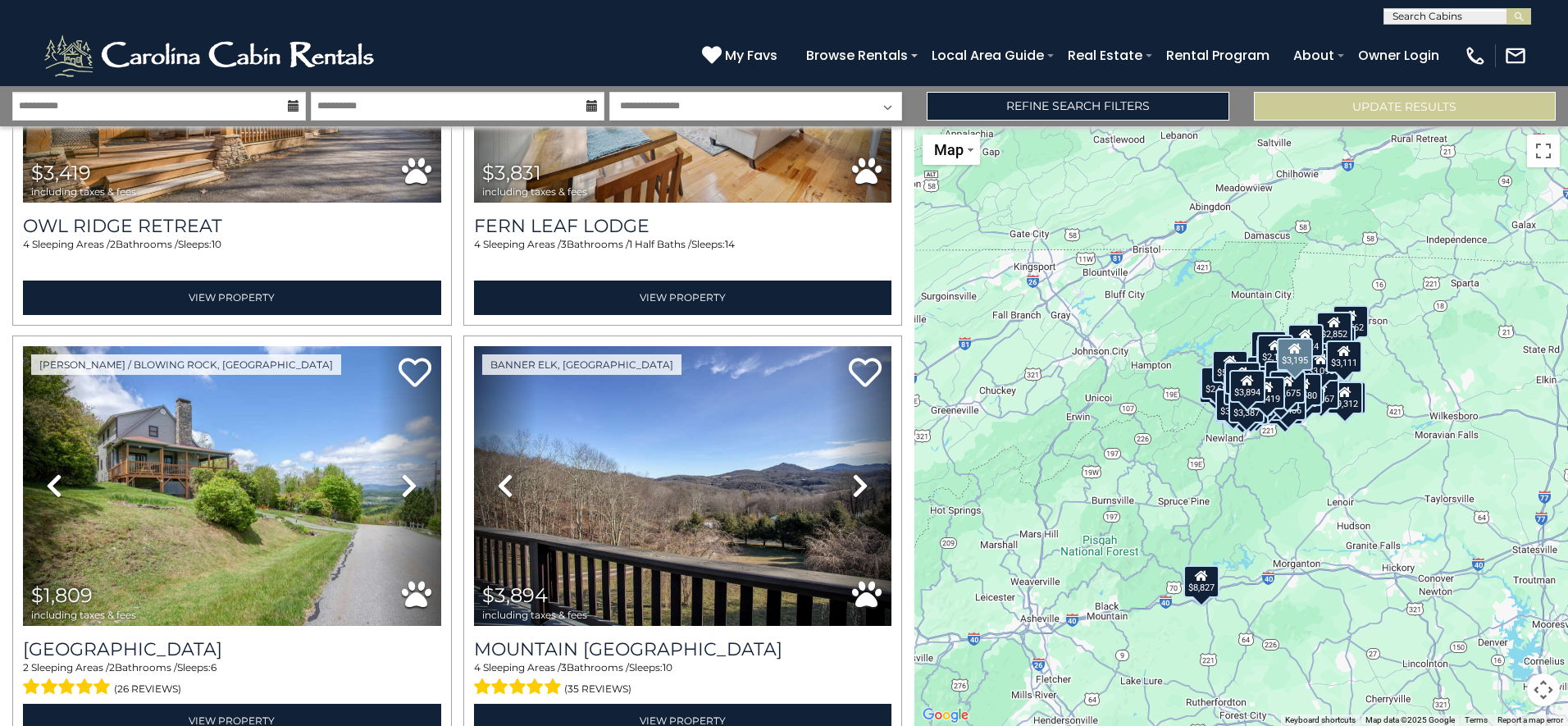
scroll to position [17647, 0]
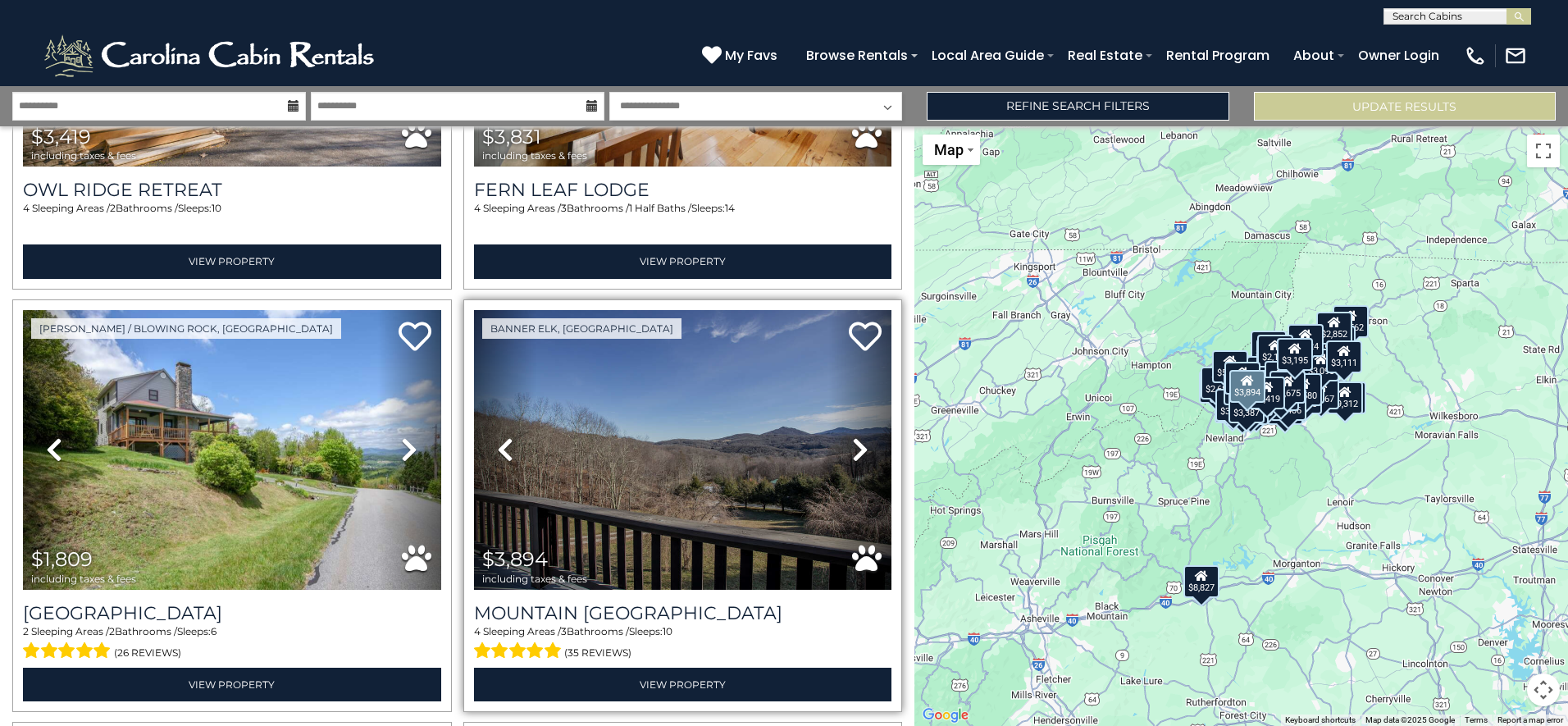
click at [852, 437] on icon at bounding box center [861, 450] width 17 height 26
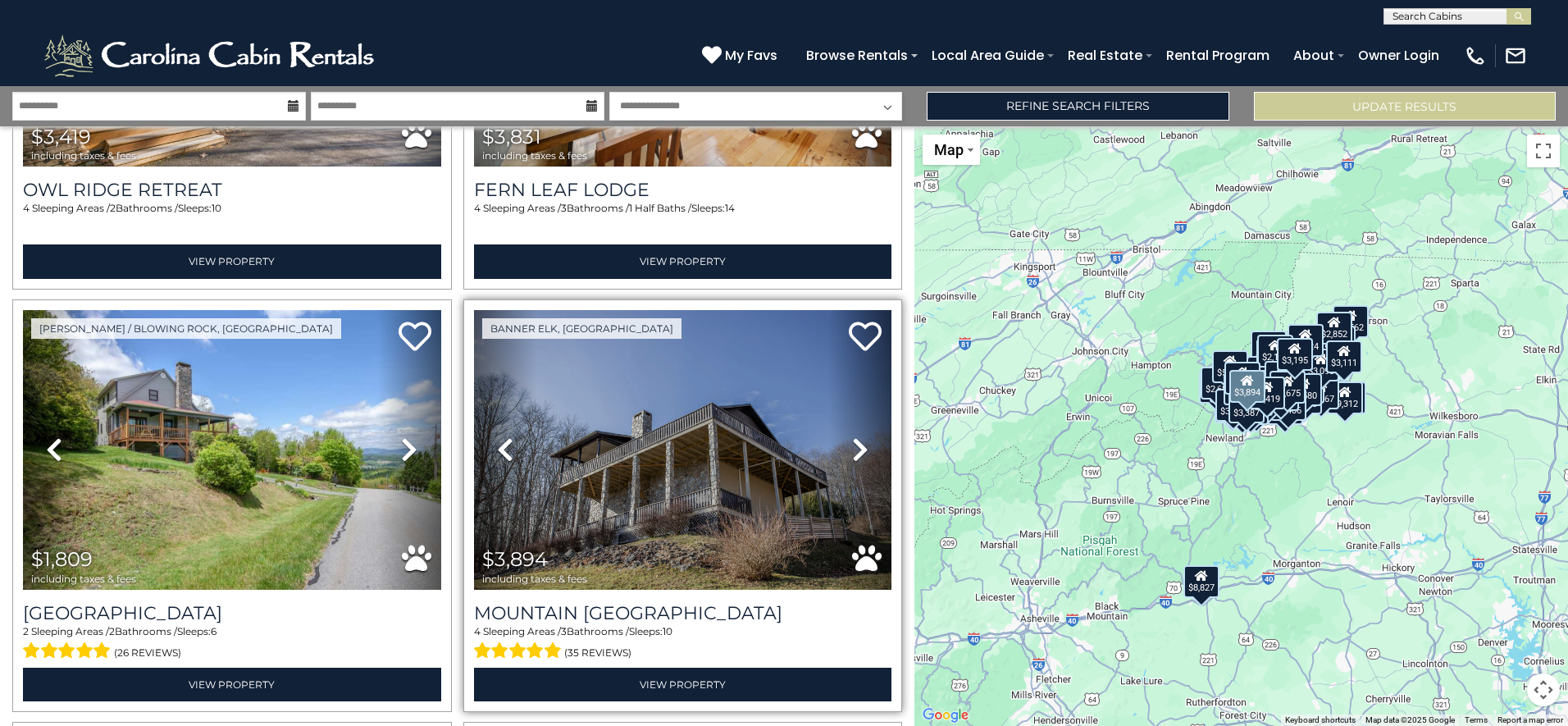
click at [852, 437] on icon at bounding box center [861, 450] width 17 height 26
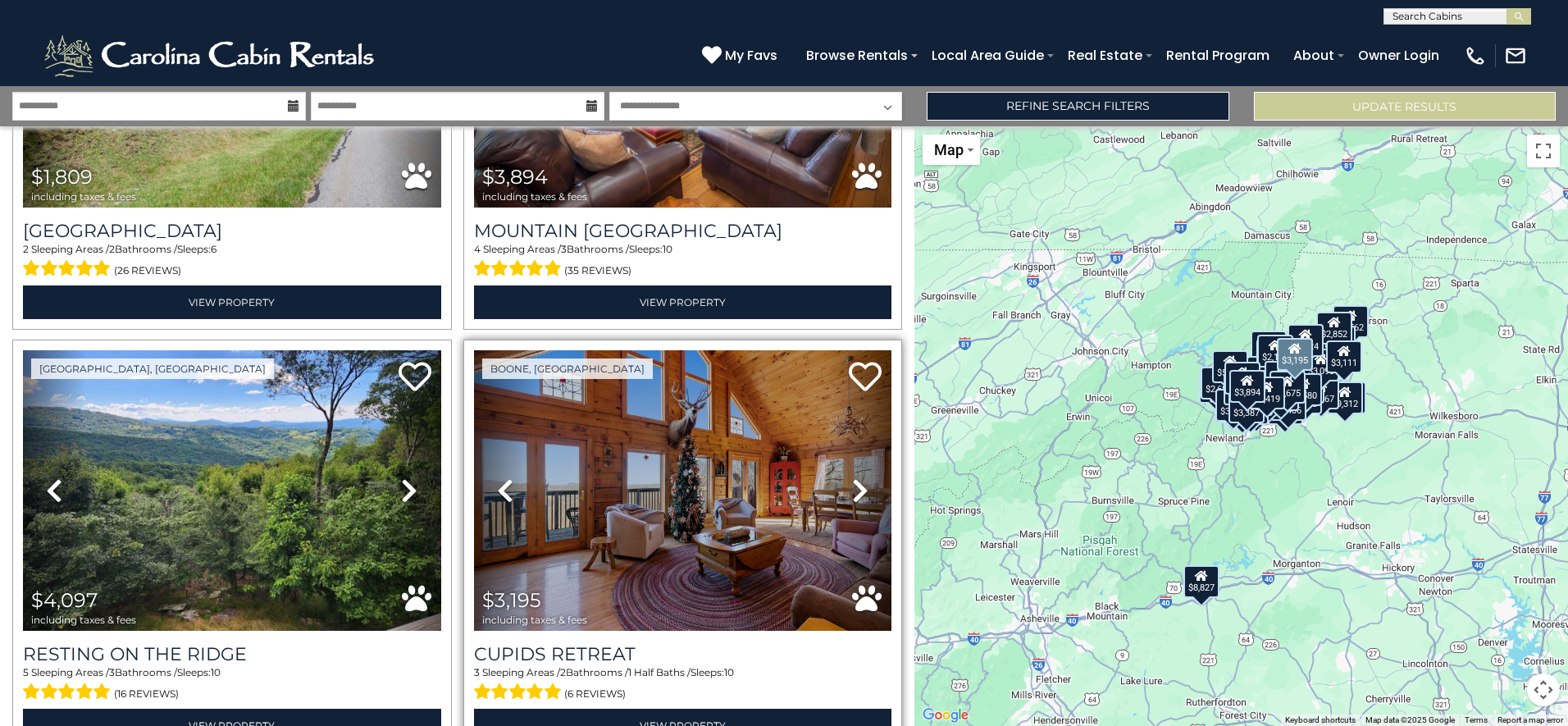
scroll to position [18057, 0]
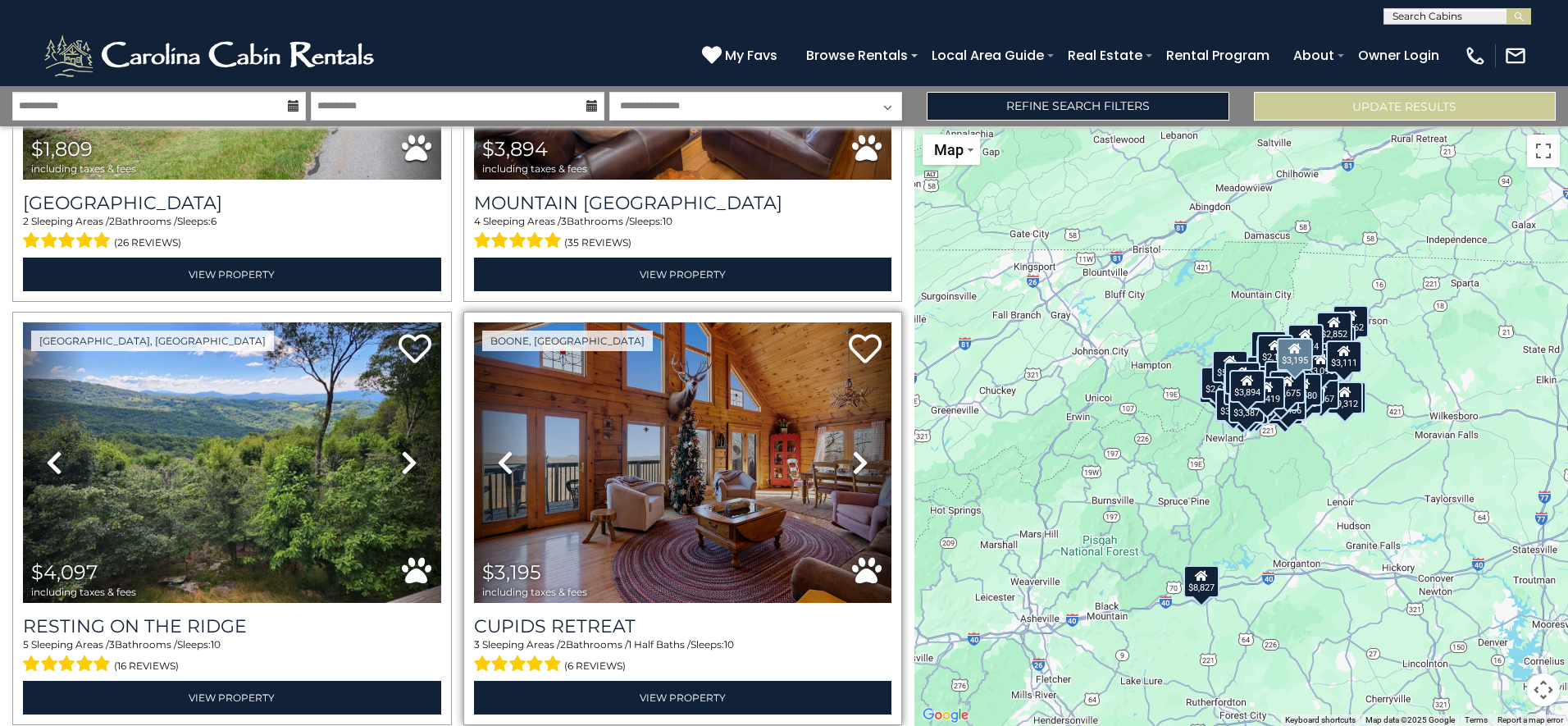
click at [843, 353] on link "Next" at bounding box center [860, 462] width 63 height 280
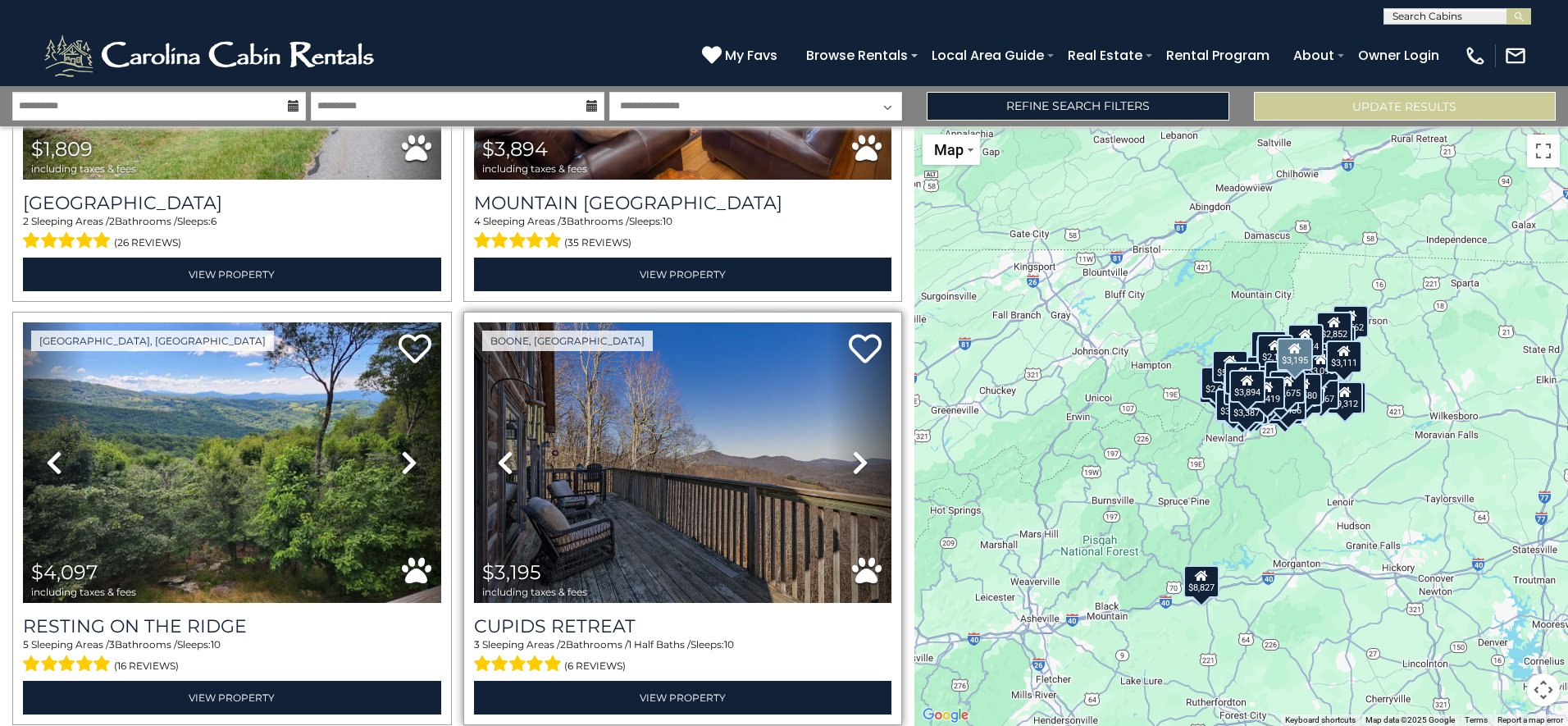
click at [843, 353] on link "Next" at bounding box center [860, 462] width 63 height 280
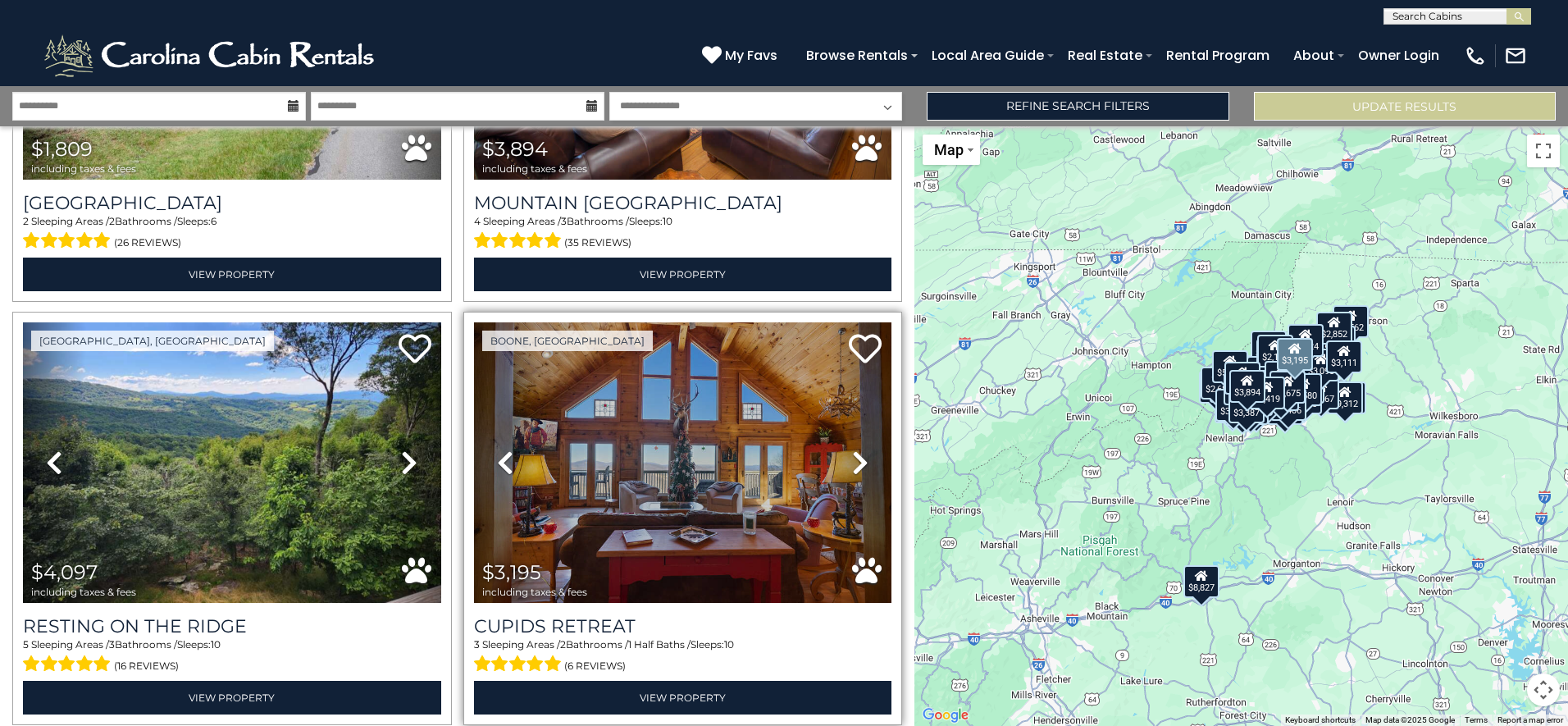
click at [843, 353] on link "Next" at bounding box center [860, 462] width 63 height 280
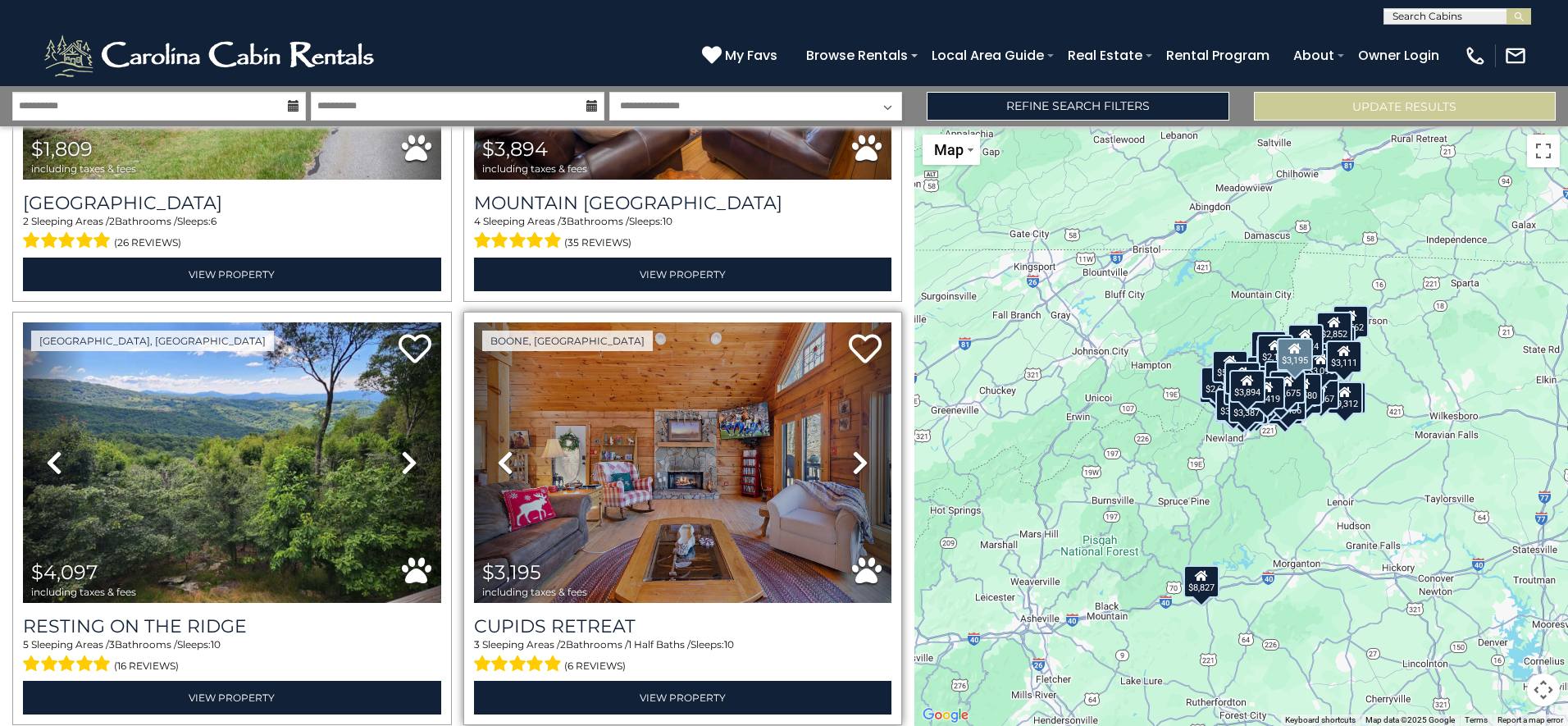
click at [852, 450] on icon at bounding box center [861, 463] width 17 height 26
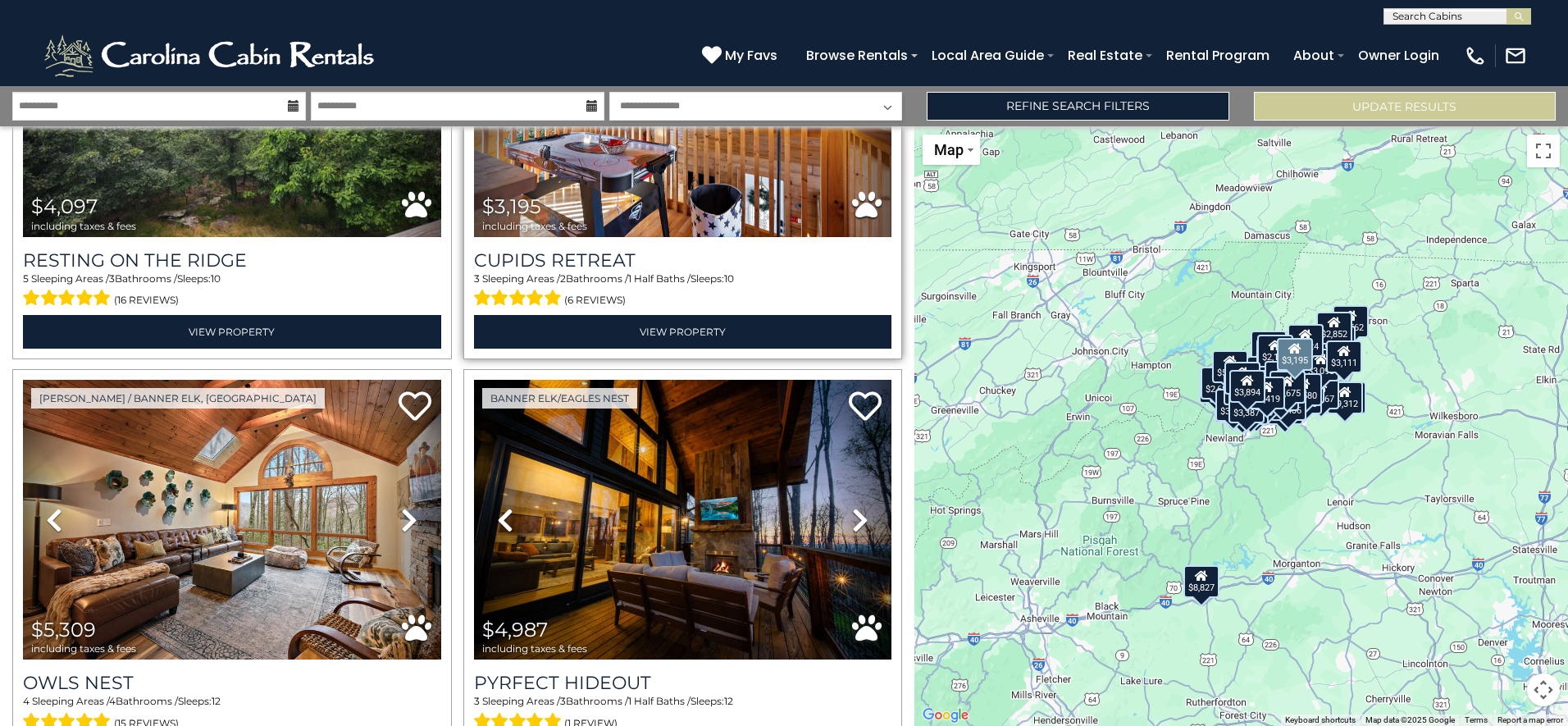
scroll to position [18455, 0]
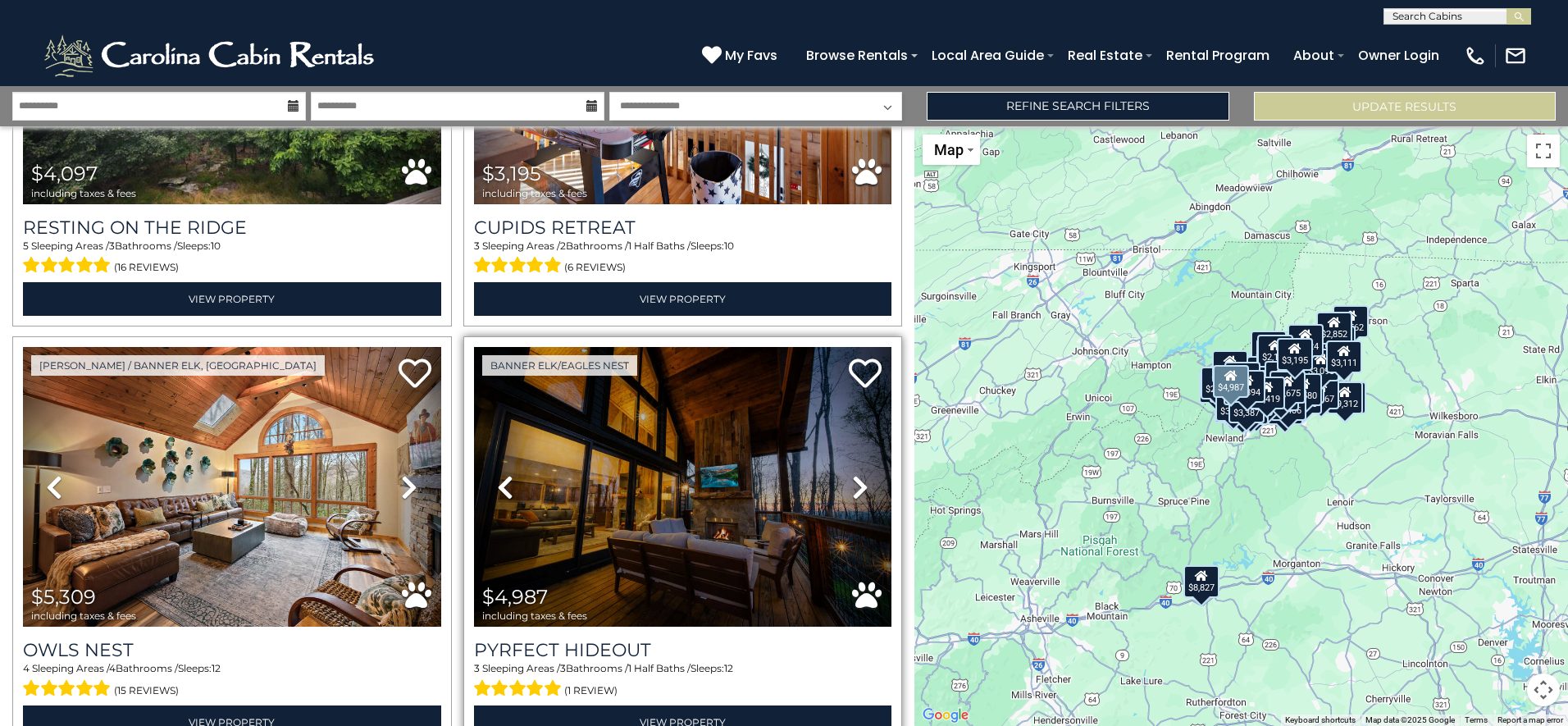
click at [855, 474] on icon at bounding box center [861, 487] width 17 height 26
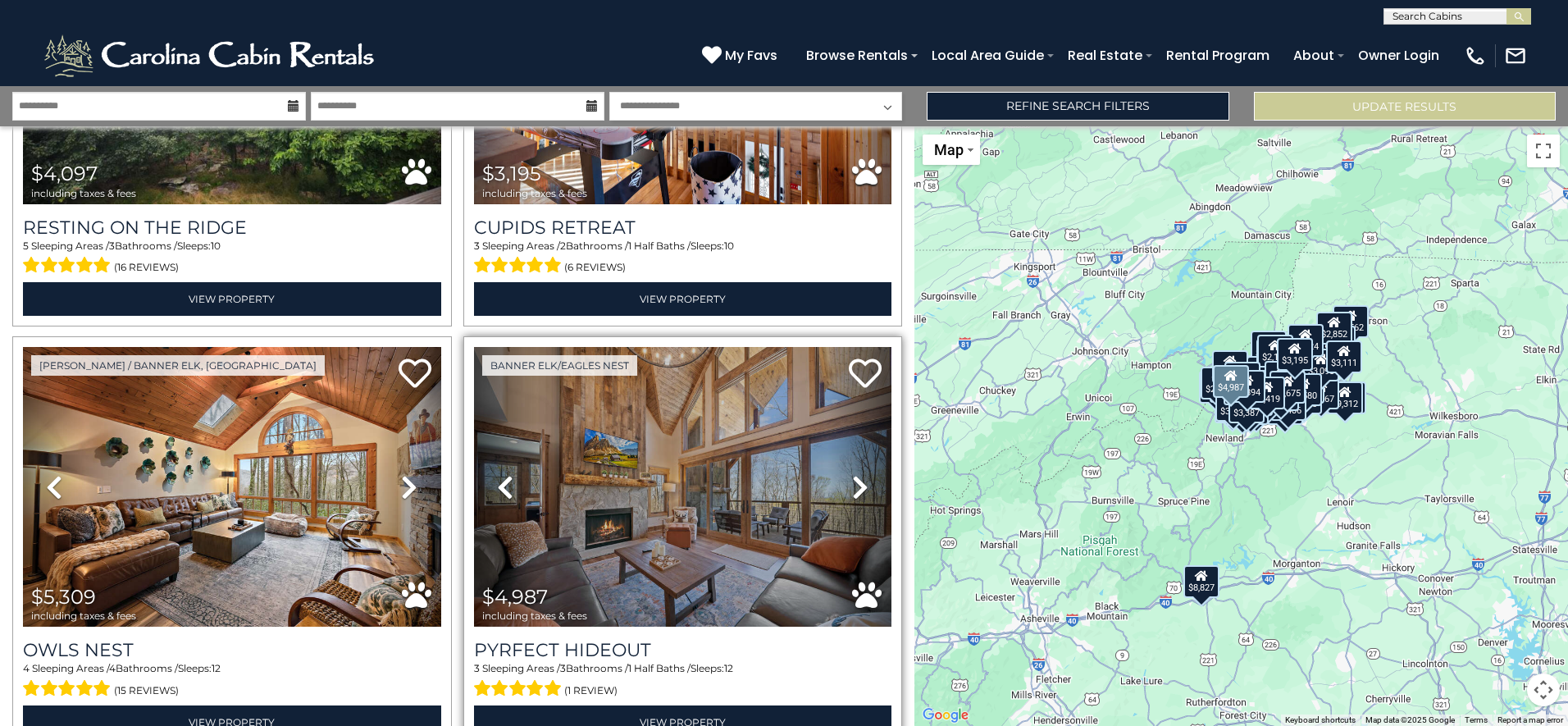
click at [855, 474] on icon at bounding box center [861, 487] width 17 height 26
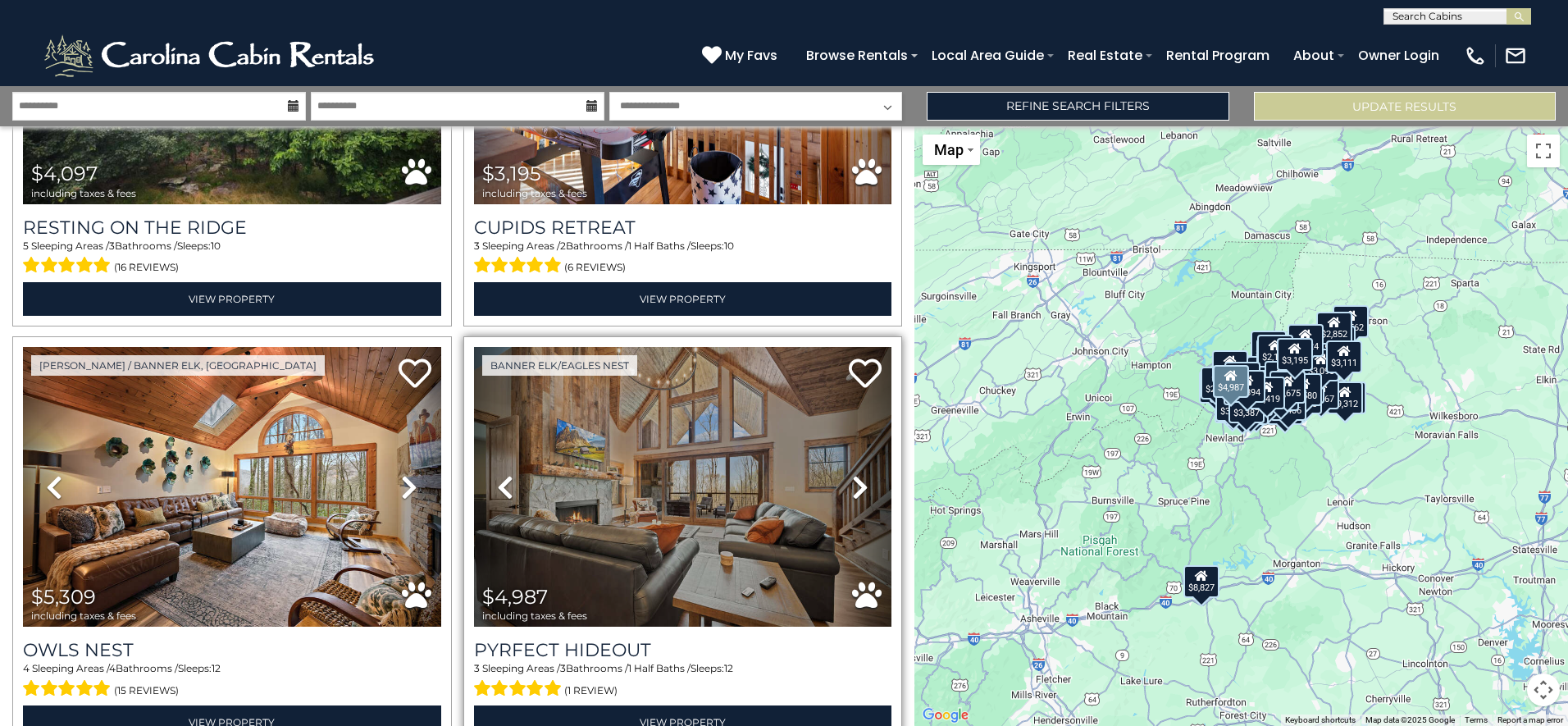
click at [855, 474] on icon at bounding box center [861, 487] width 17 height 26
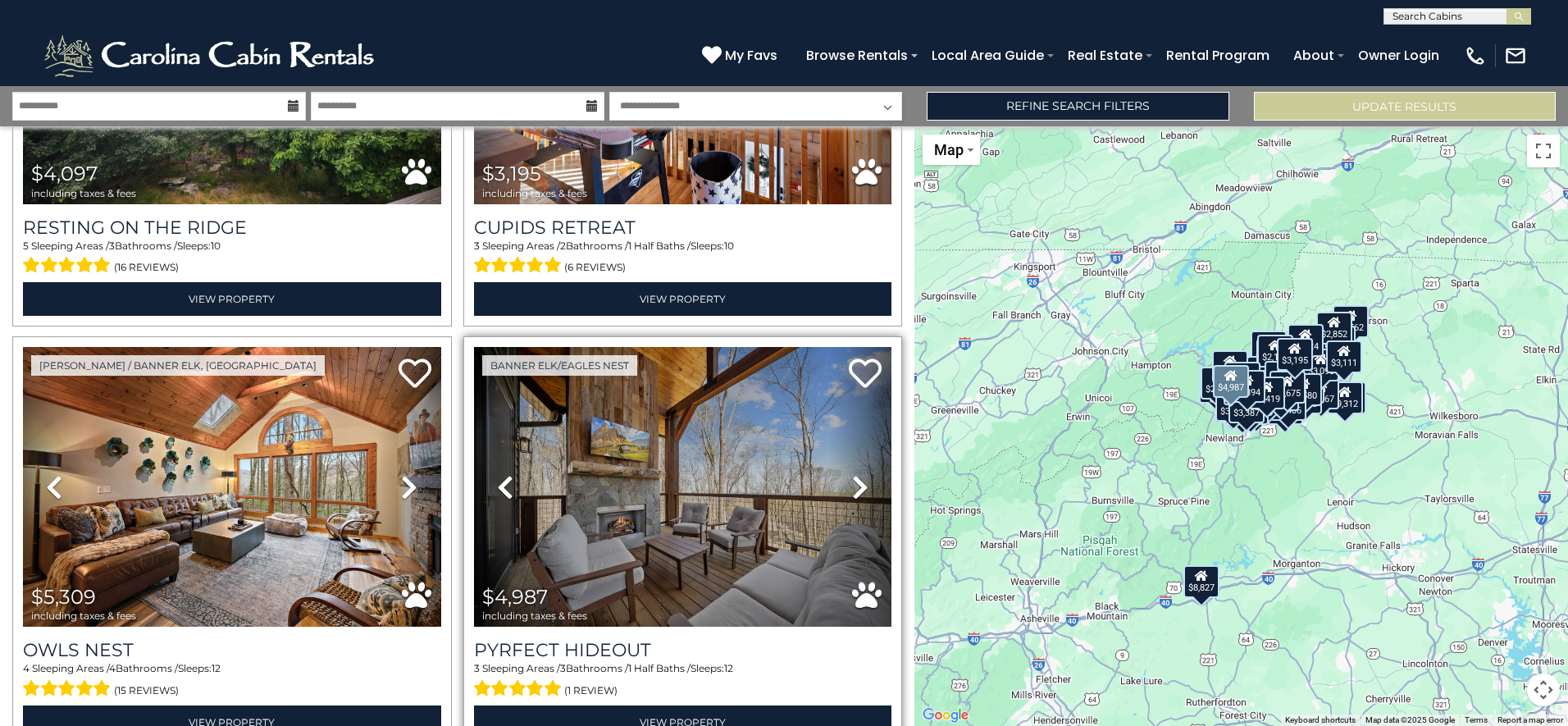
click at [855, 474] on icon at bounding box center [861, 487] width 17 height 26
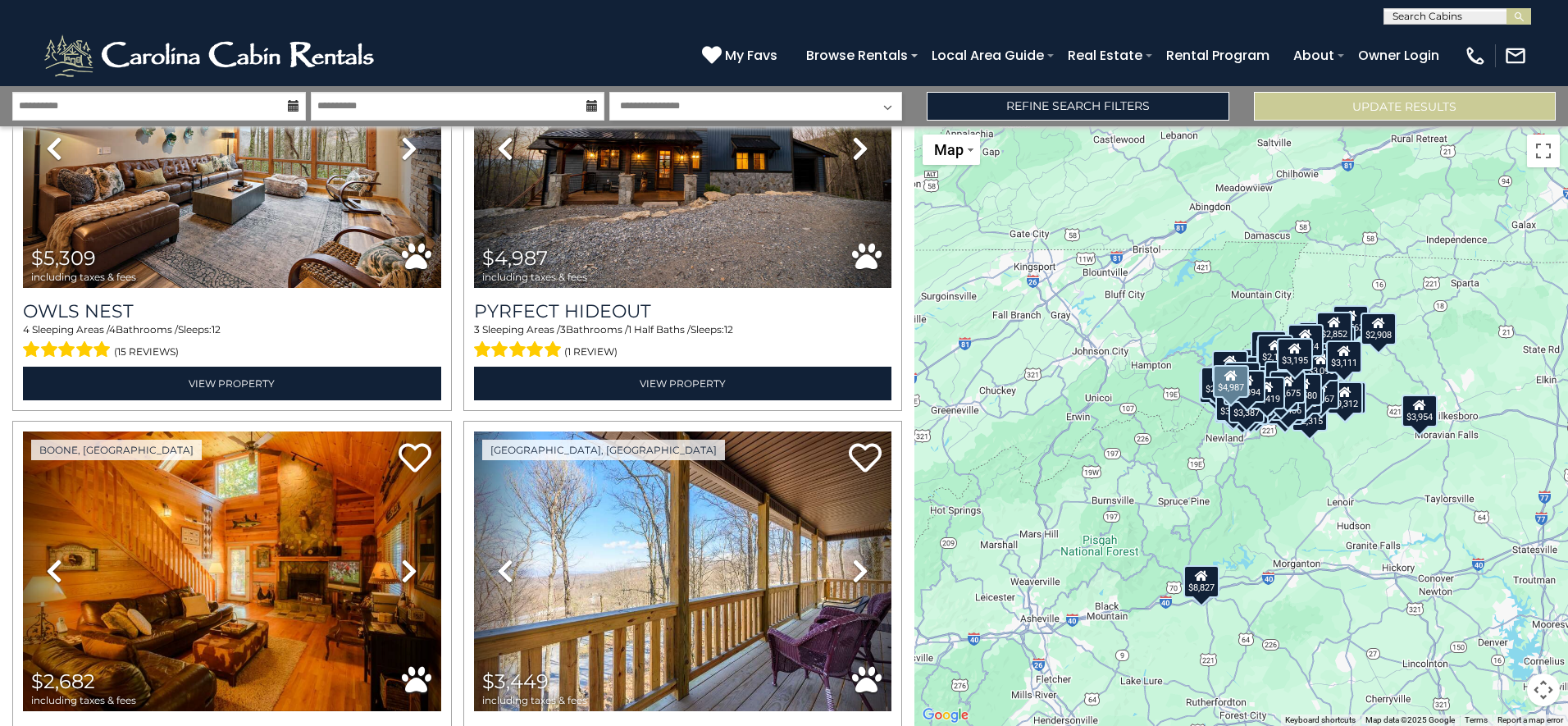
scroll to position [18866, 0]
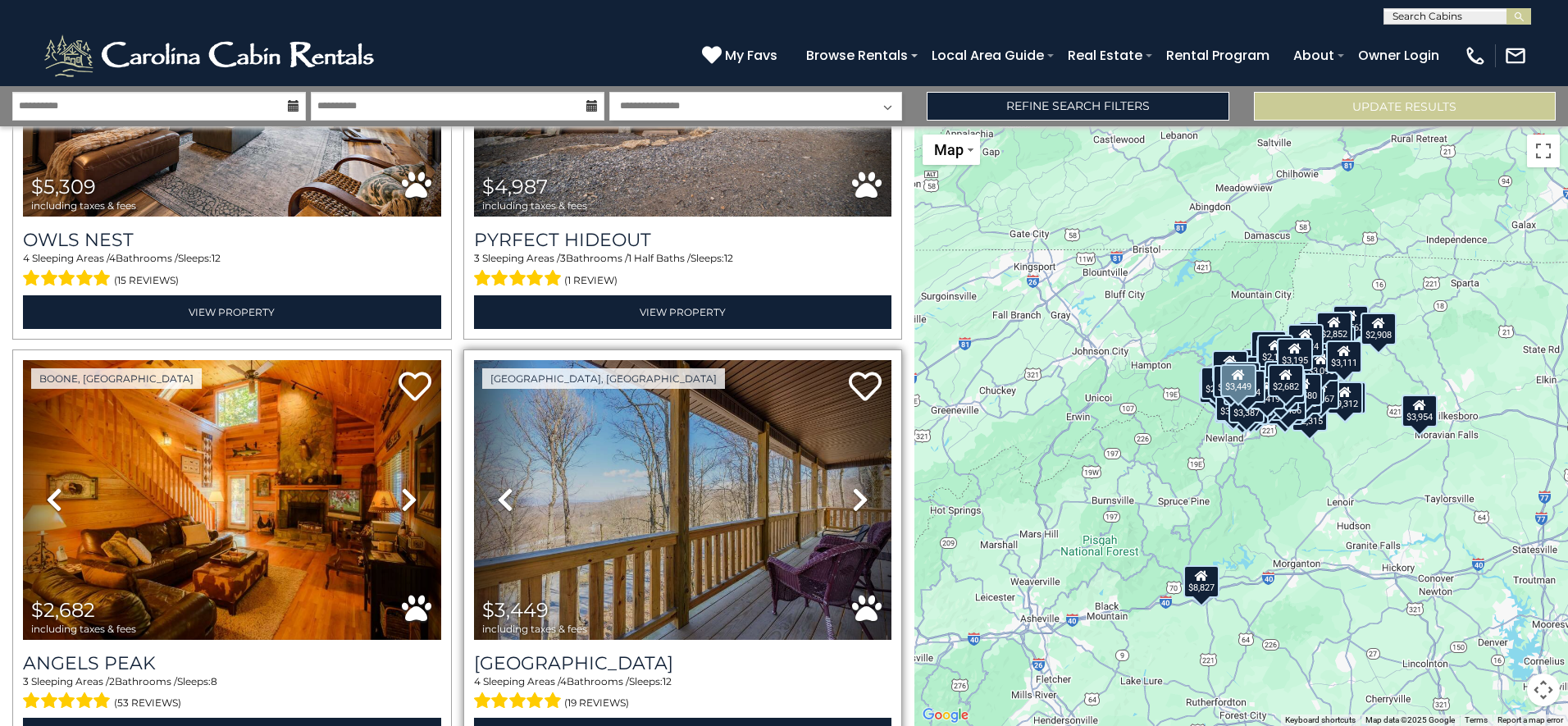
click at [852, 486] on icon at bounding box center [861, 499] width 17 height 26
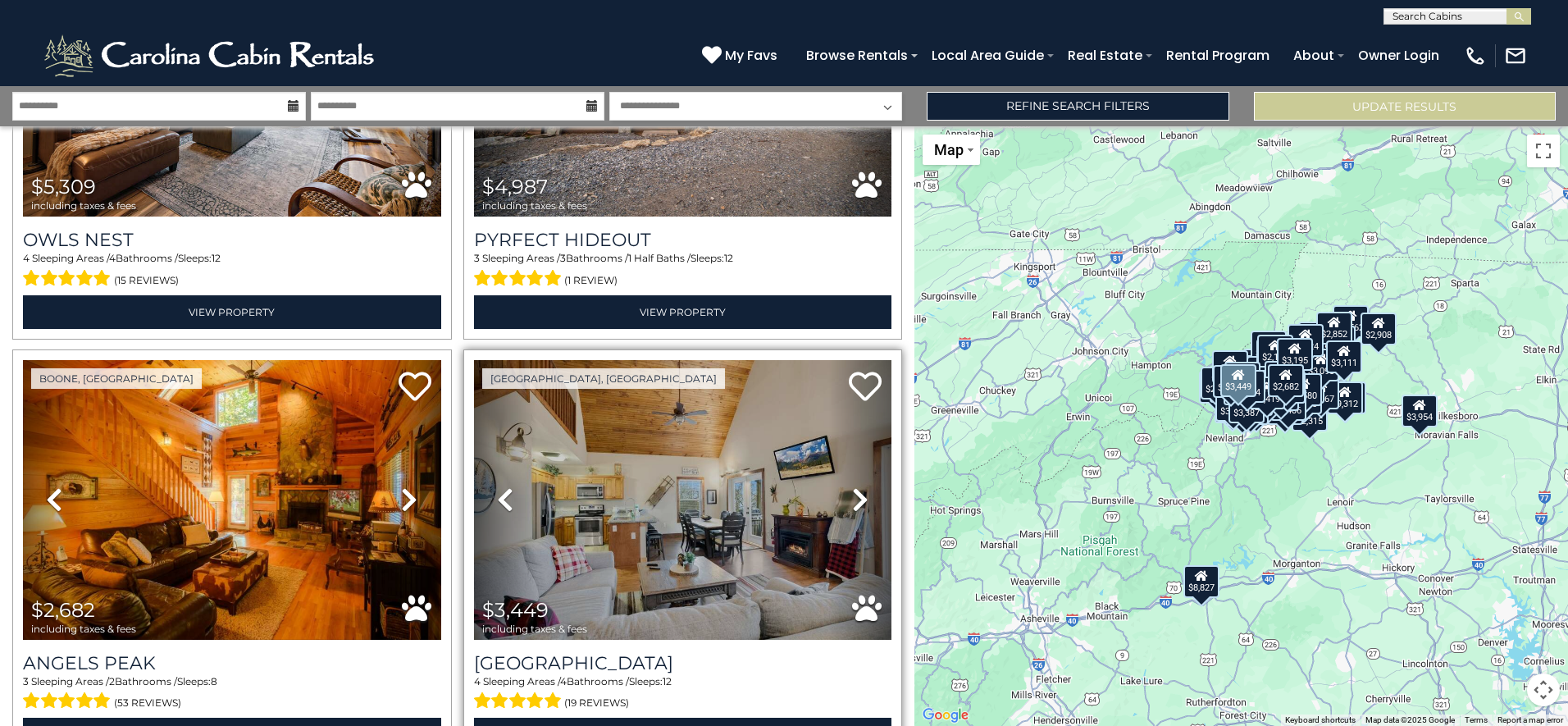
click at [852, 486] on icon at bounding box center [861, 499] width 17 height 26
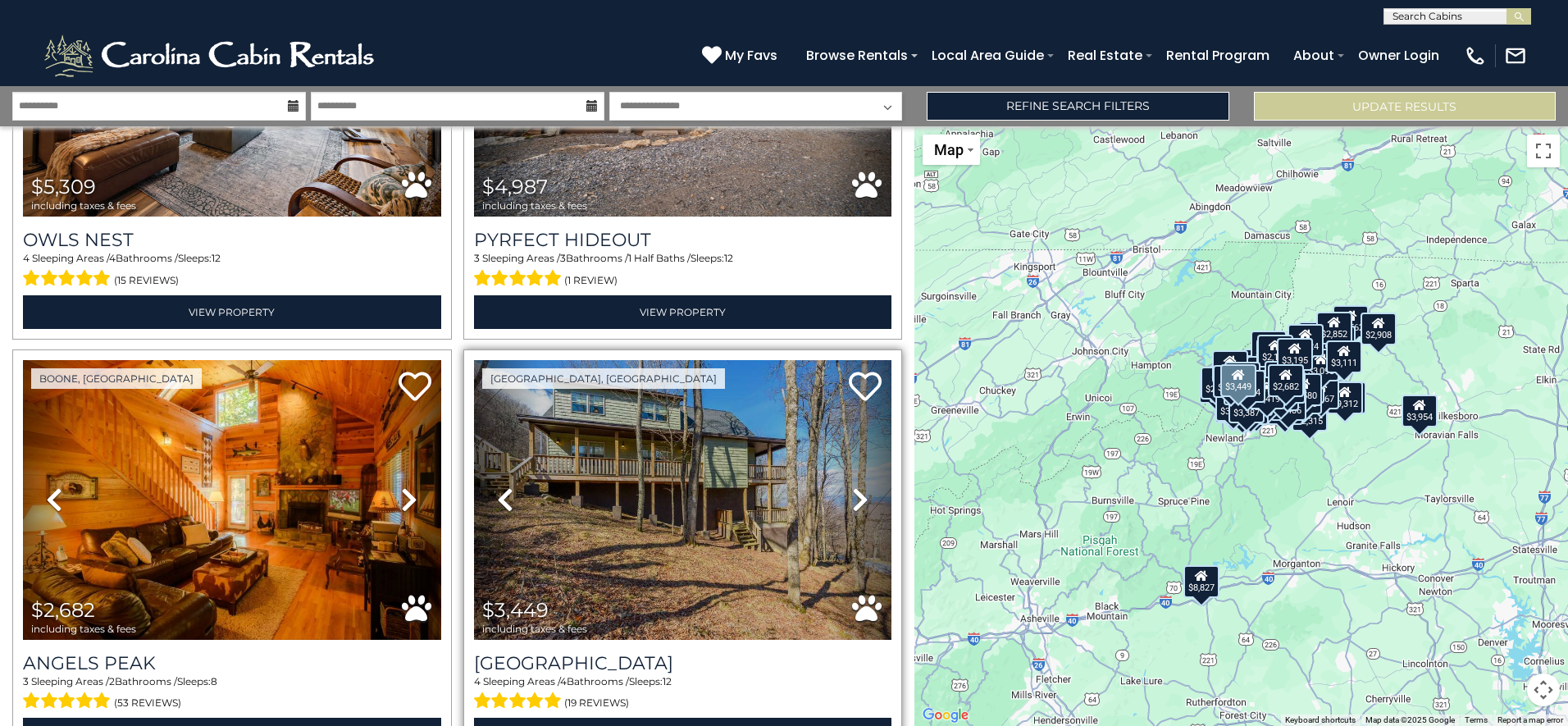
click at [852, 486] on icon at bounding box center [861, 499] width 17 height 26
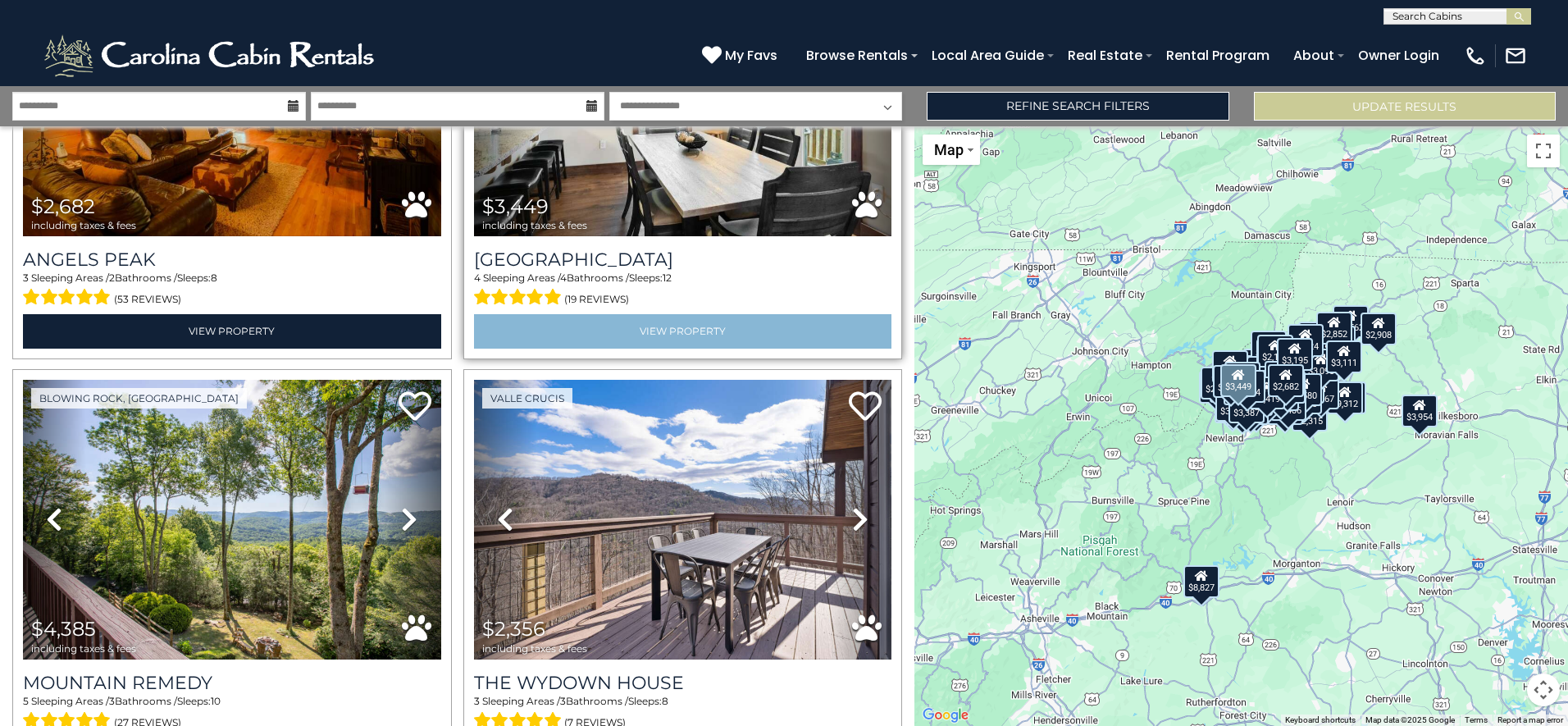
scroll to position [19276, 0]
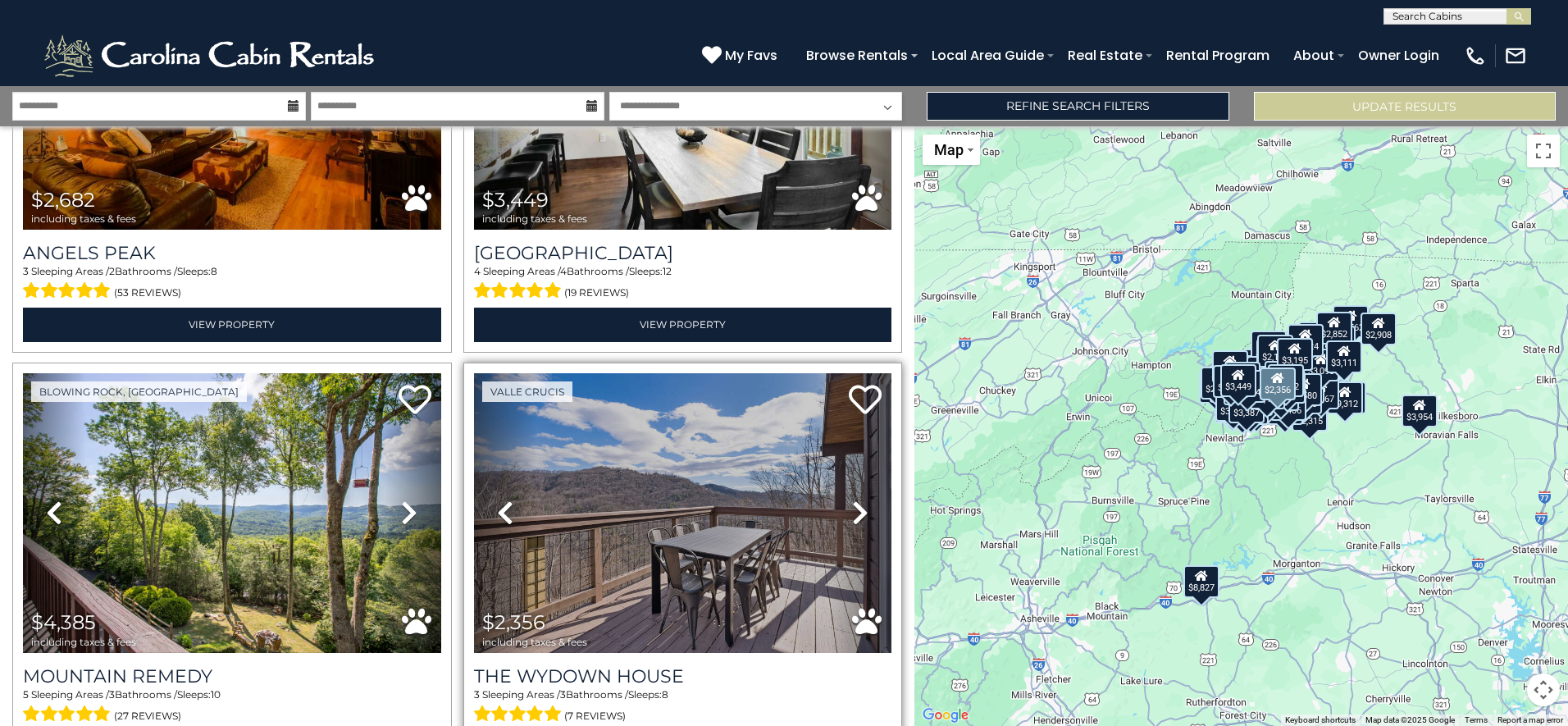
click at [852, 499] on icon at bounding box center [861, 512] width 17 height 26
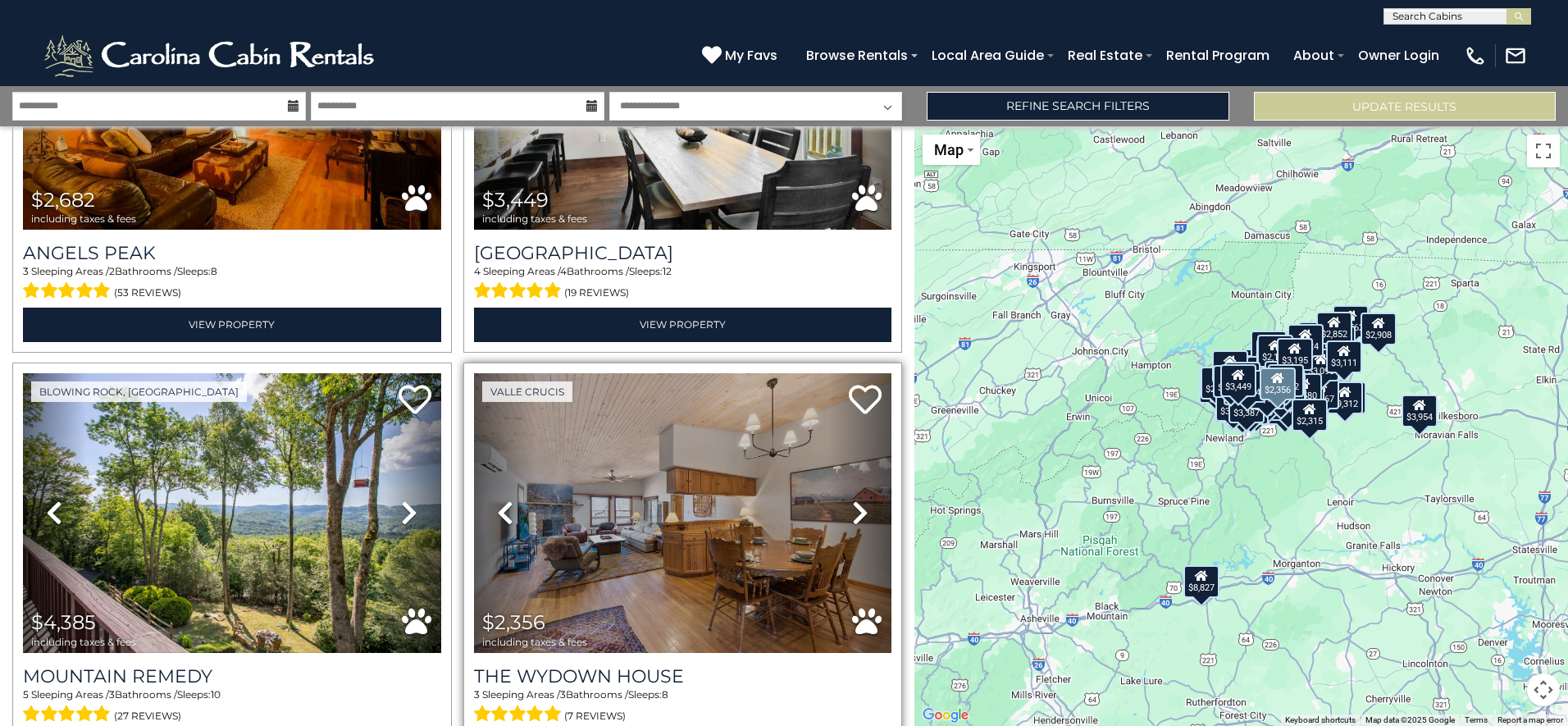
click at [852, 499] on icon at bounding box center [861, 512] width 17 height 26
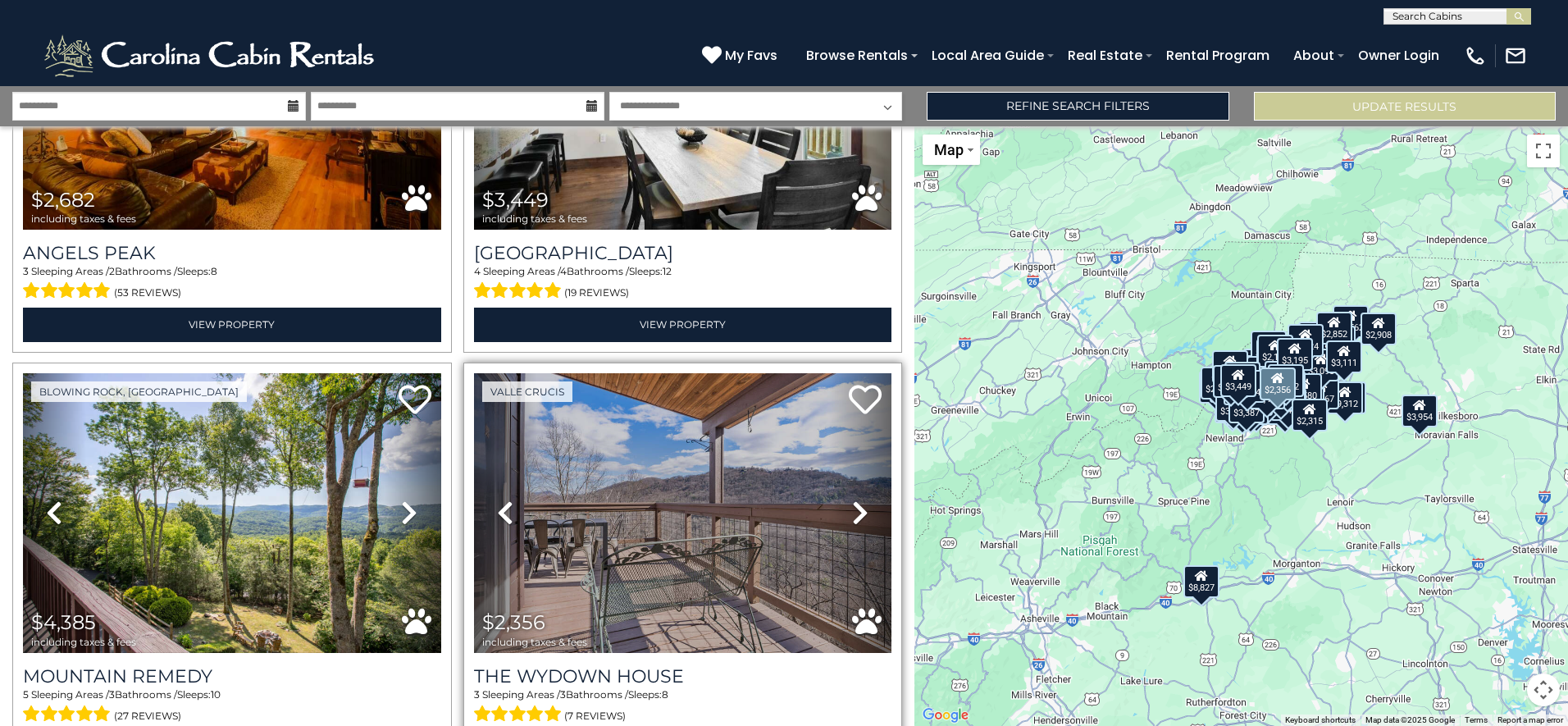
click at [852, 499] on icon at bounding box center [861, 512] width 17 height 26
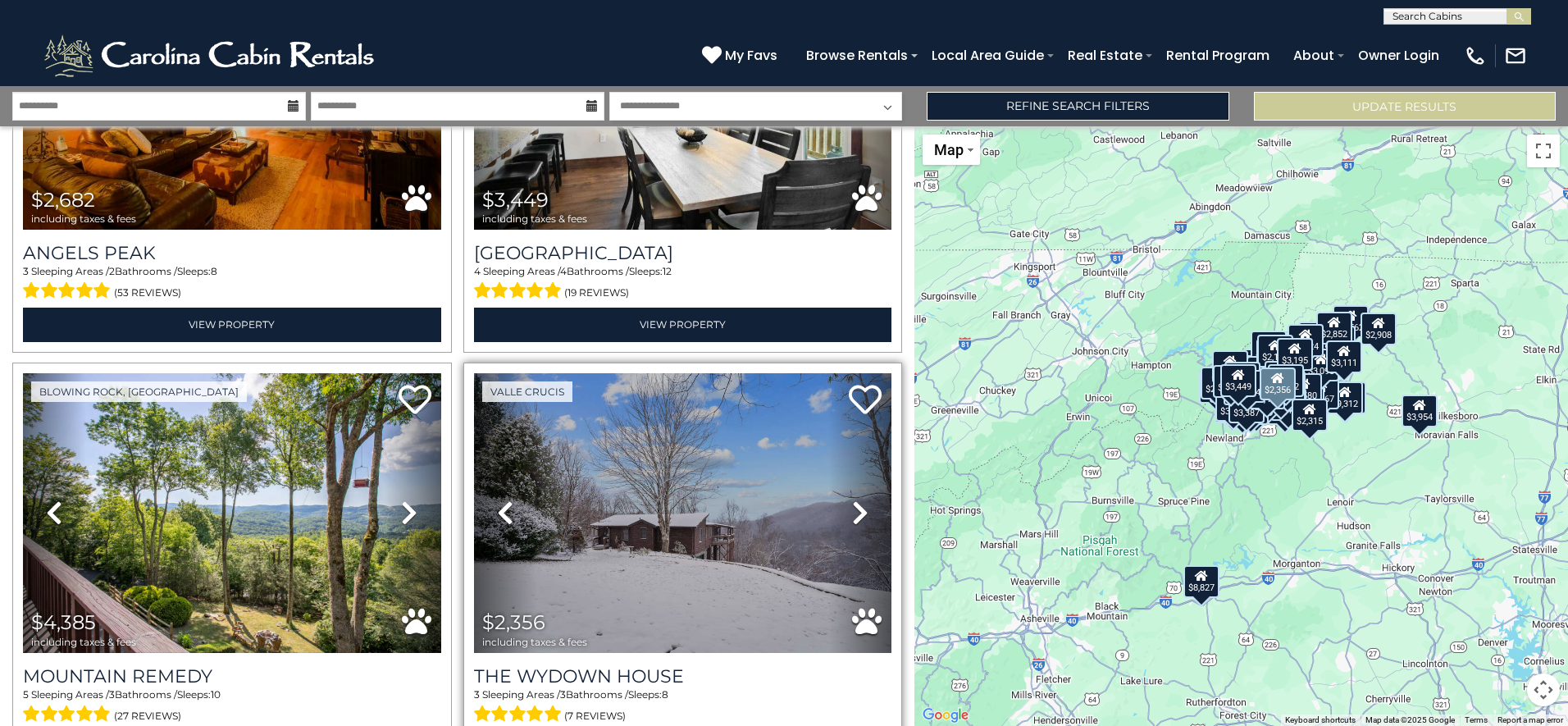
click at [852, 499] on icon at bounding box center [861, 512] width 17 height 26
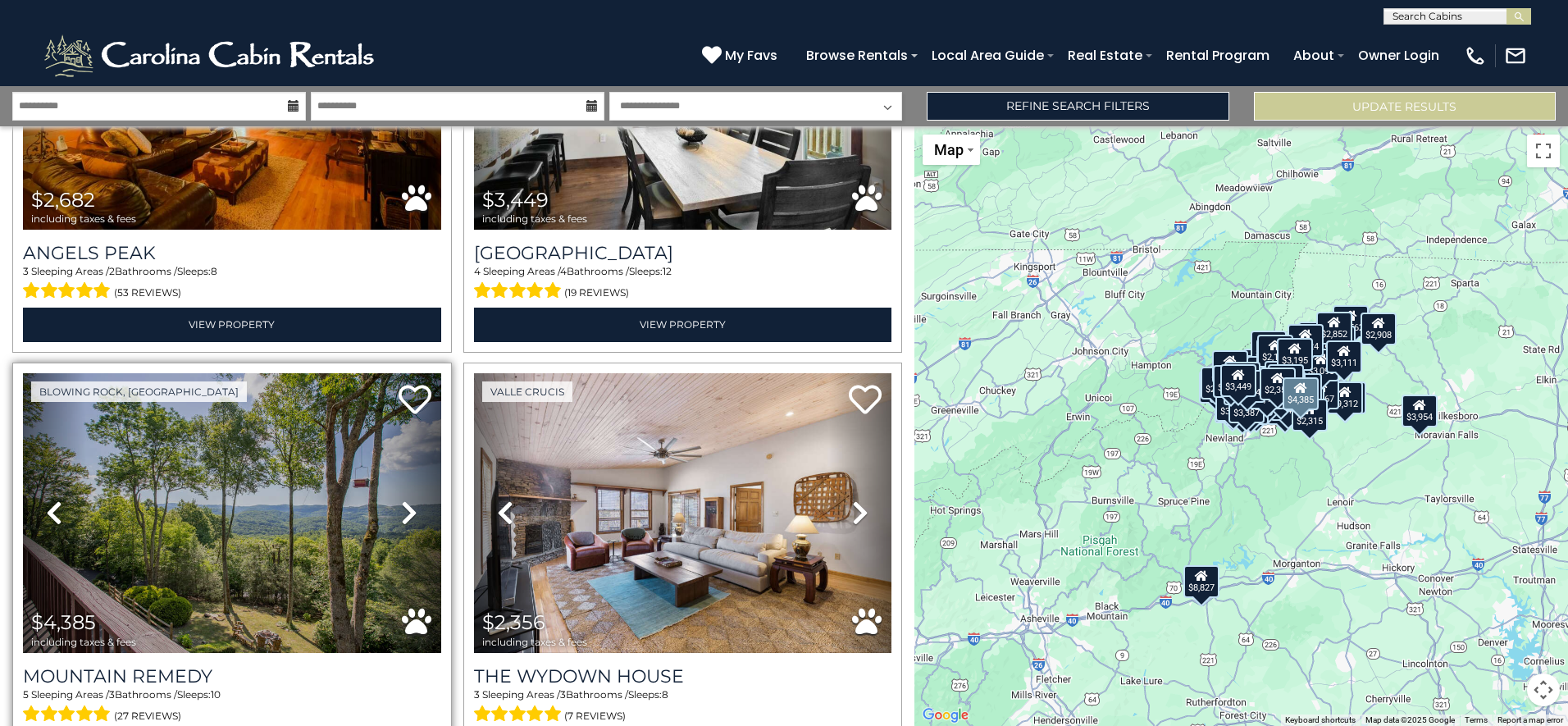
click at [404, 499] on icon at bounding box center [409, 512] width 17 height 26
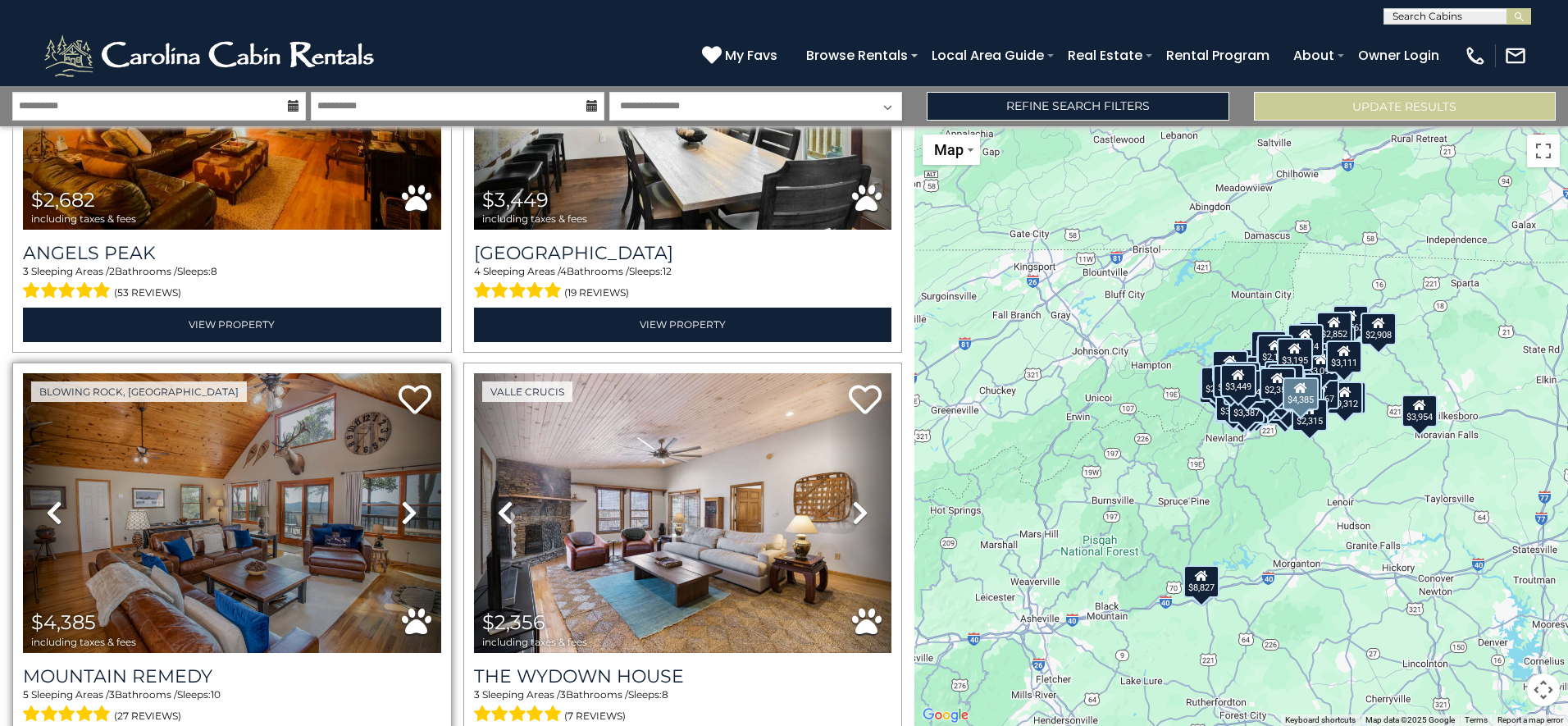
click at [404, 499] on icon at bounding box center [409, 512] width 17 height 26
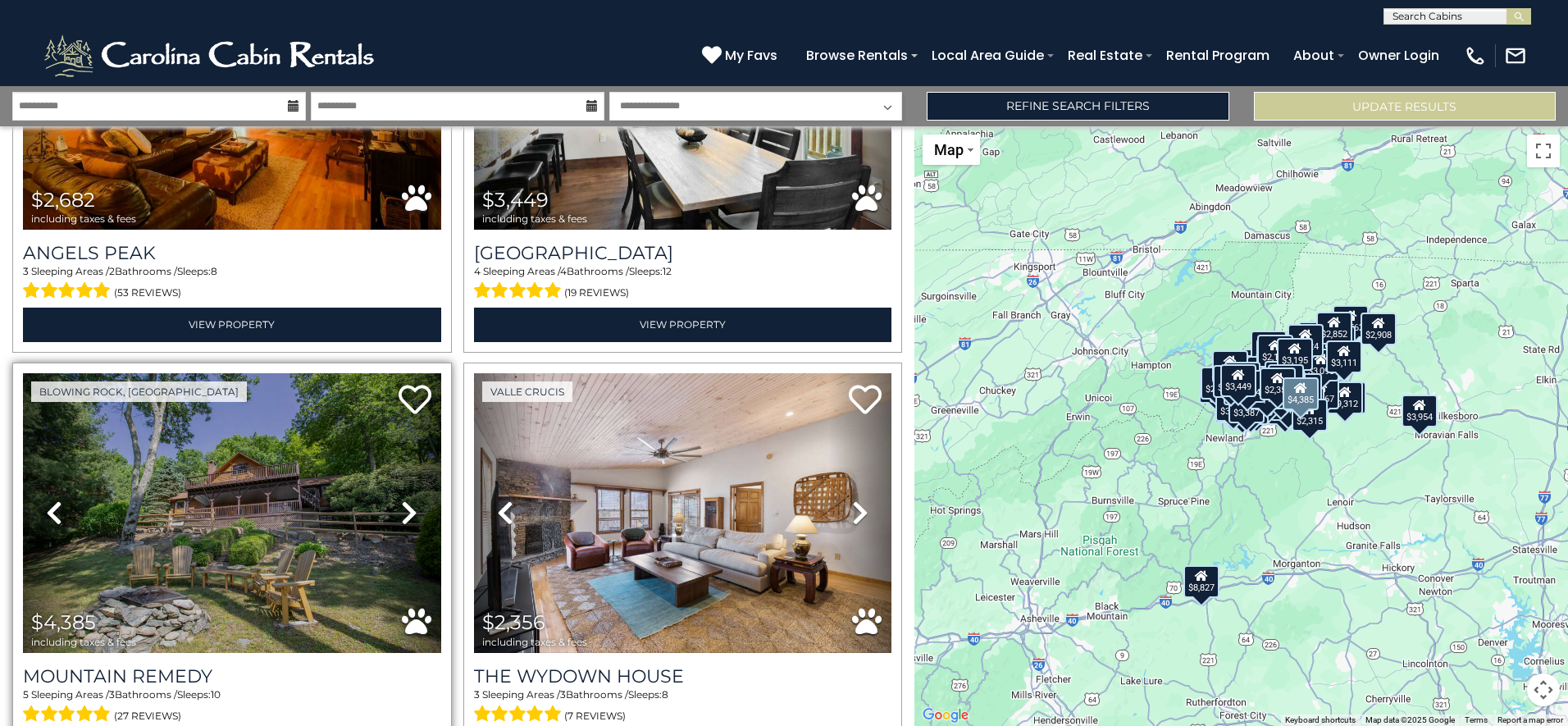
click at [404, 499] on icon at bounding box center [409, 512] width 17 height 26
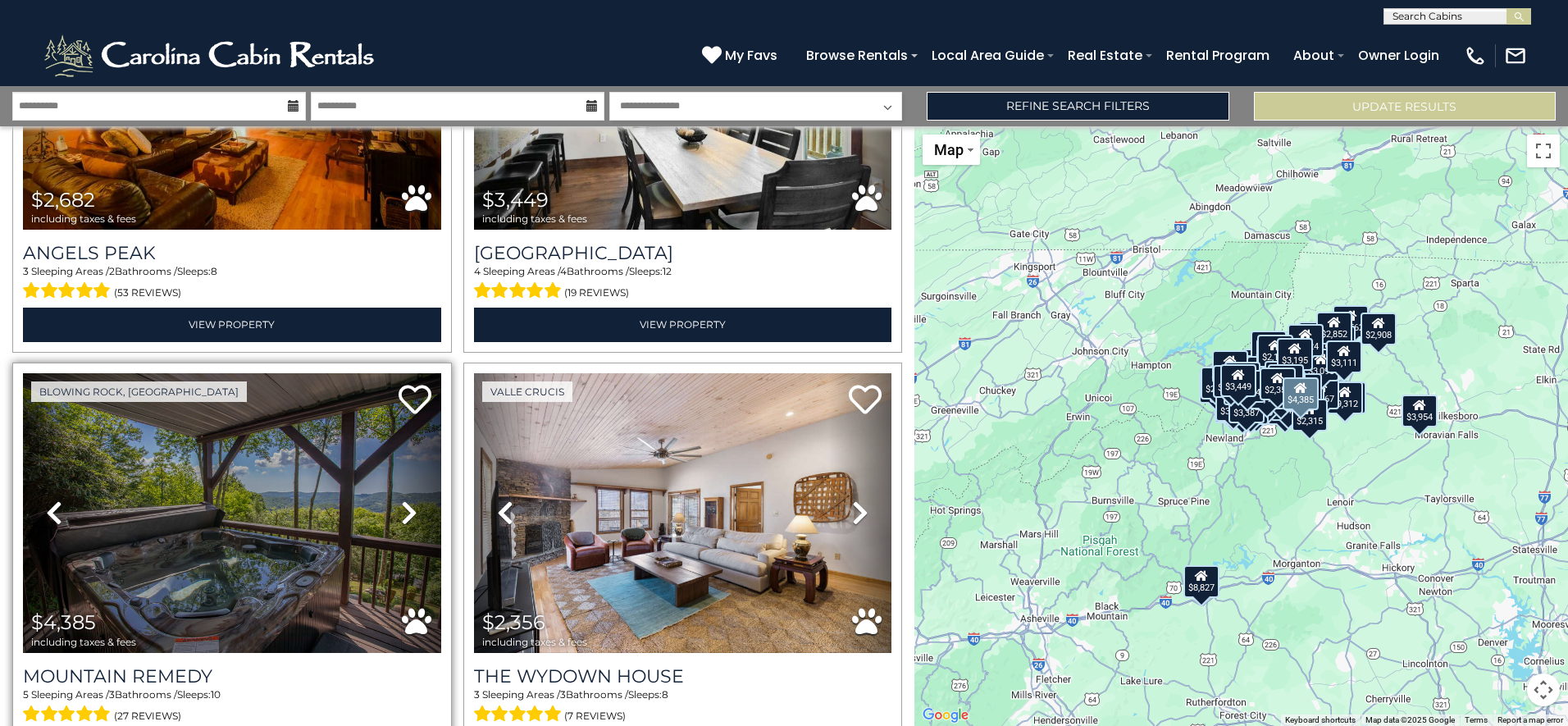
click at [404, 499] on icon at bounding box center [409, 512] width 17 height 26
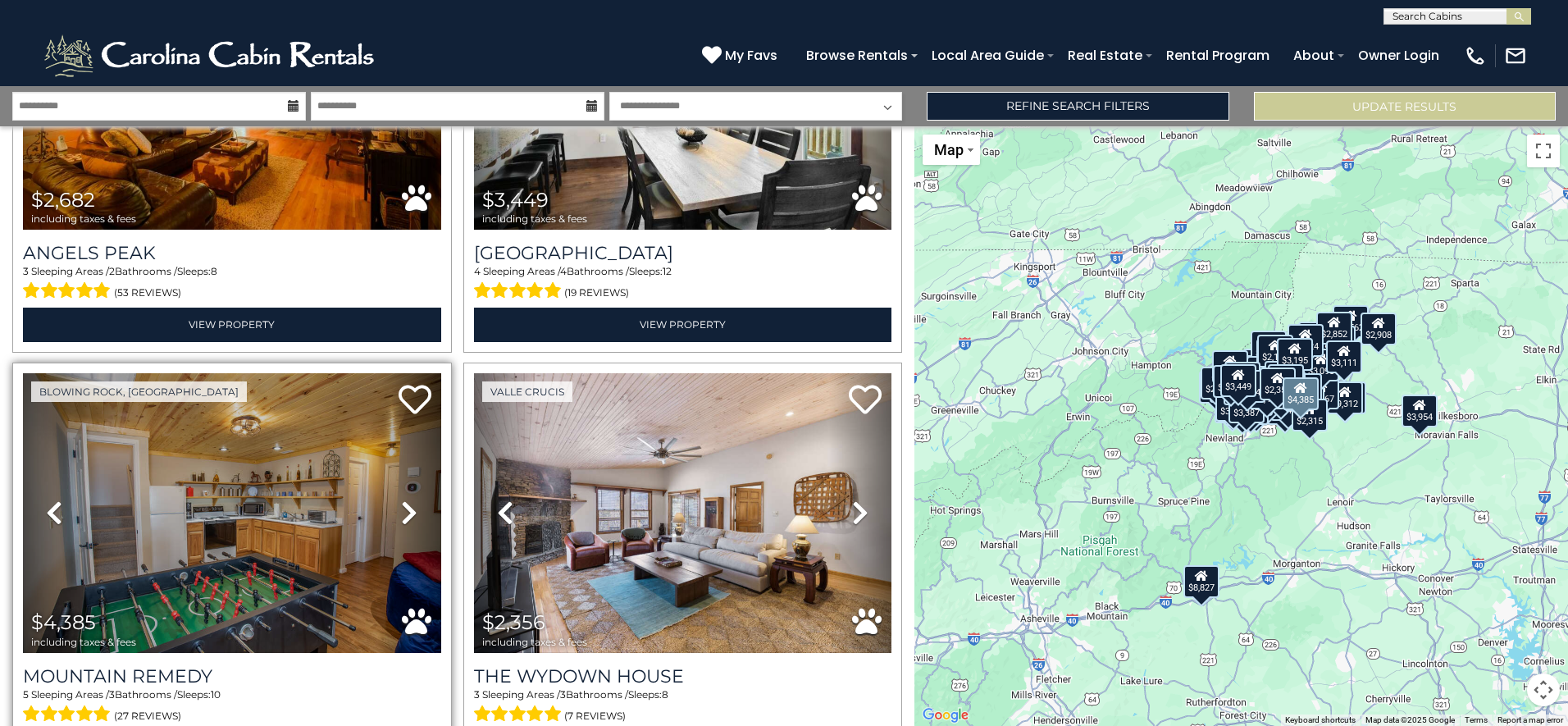
click at [404, 499] on icon at bounding box center [409, 512] width 17 height 26
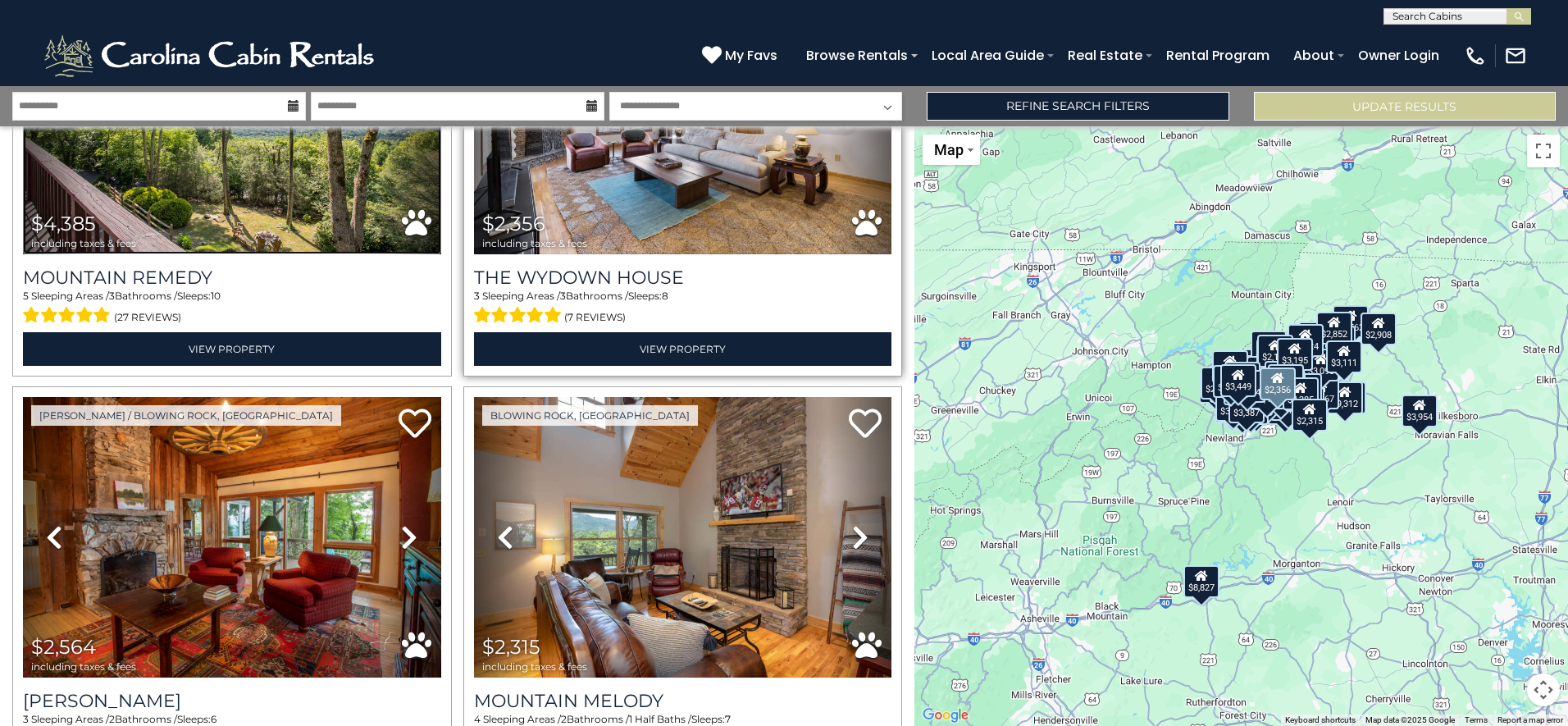
scroll to position [19686, 0]
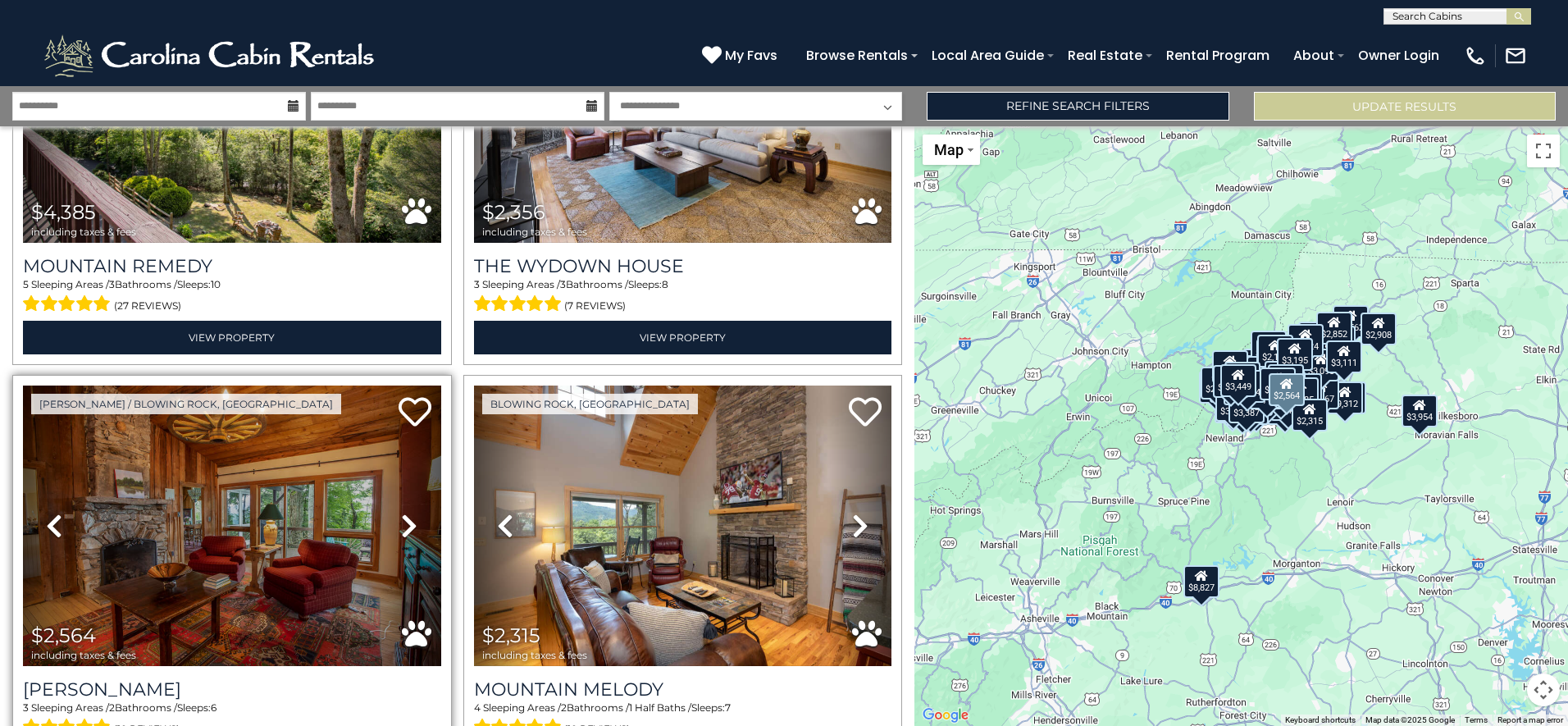
click at [408, 512] on icon at bounding box center [409, 526] width 17 height 26
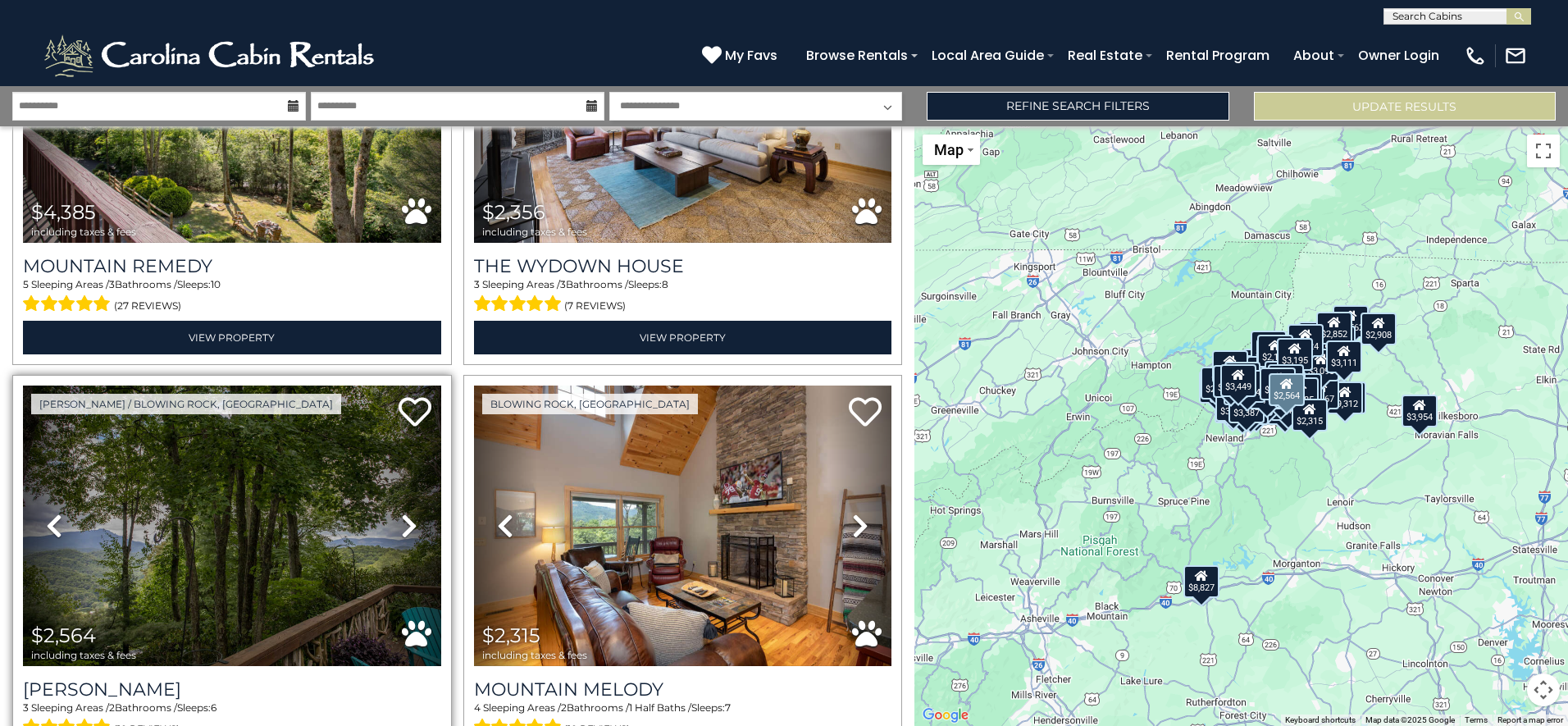
click at [408, 512] on icon at bounding box center [409, 526] width 17 height 26
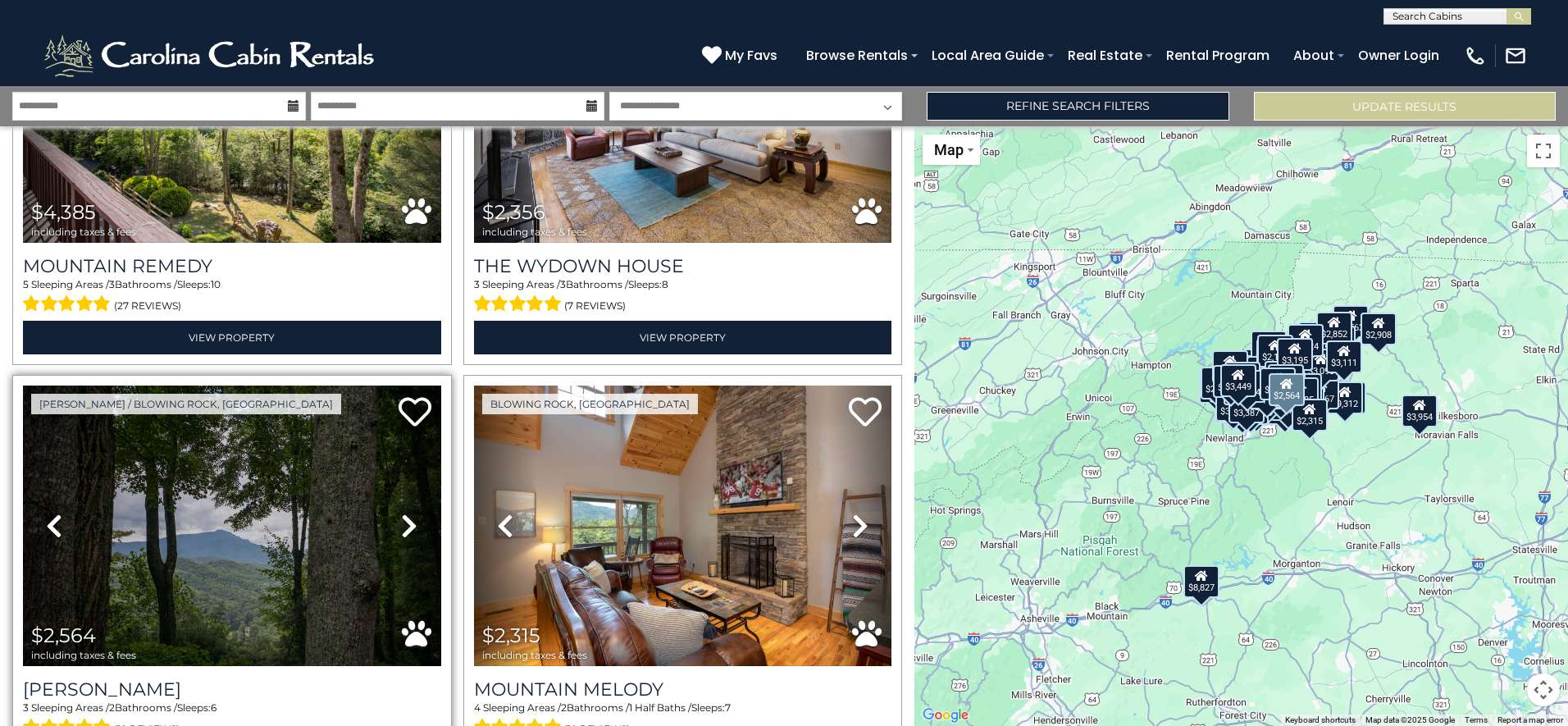
click at [408, 512] on icon at bounding box center [409, 526] width 17 height 26
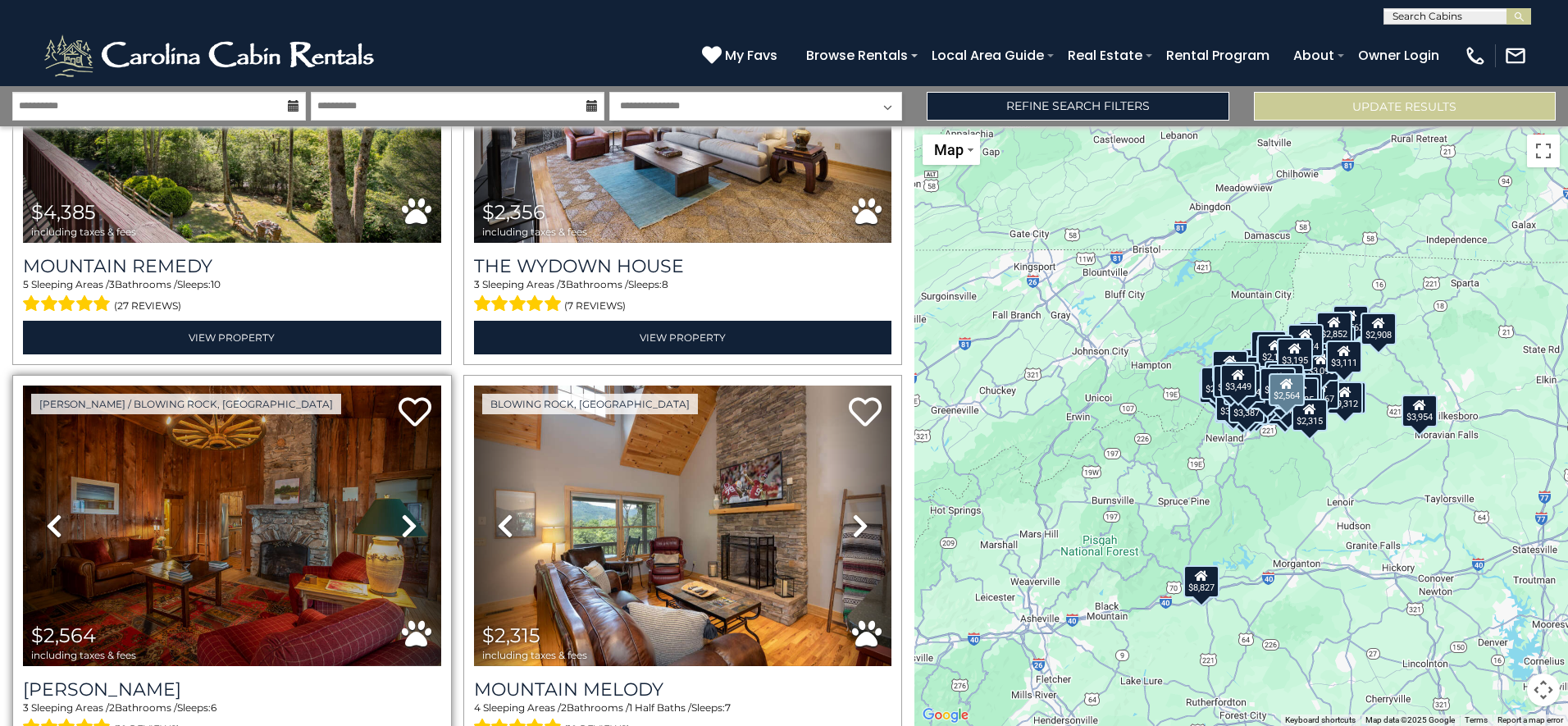
click at [408, 512] on icon at bounding box center [409, 526] width 17 height 26
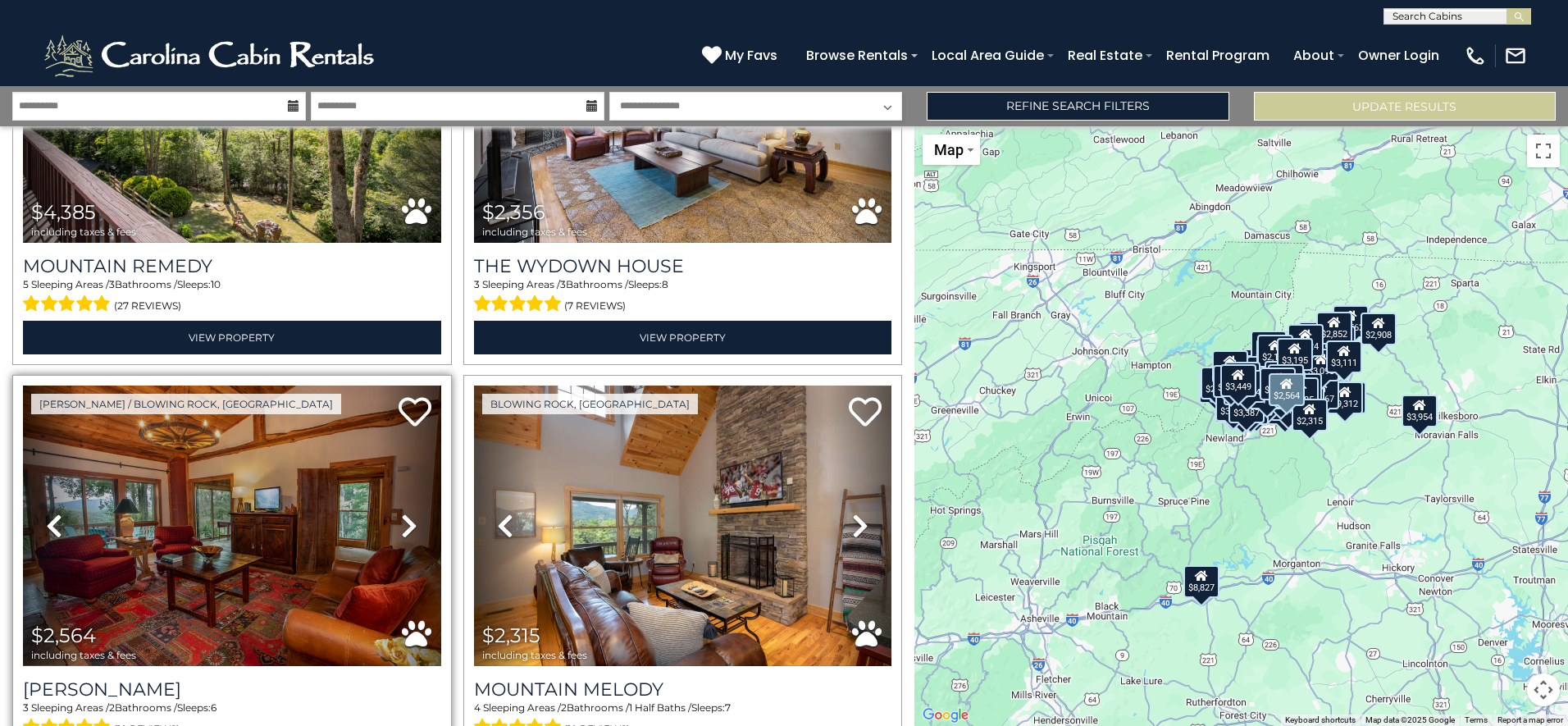
click at [408, 512] on icon at bounding box center [409, 526] width 17 height 26
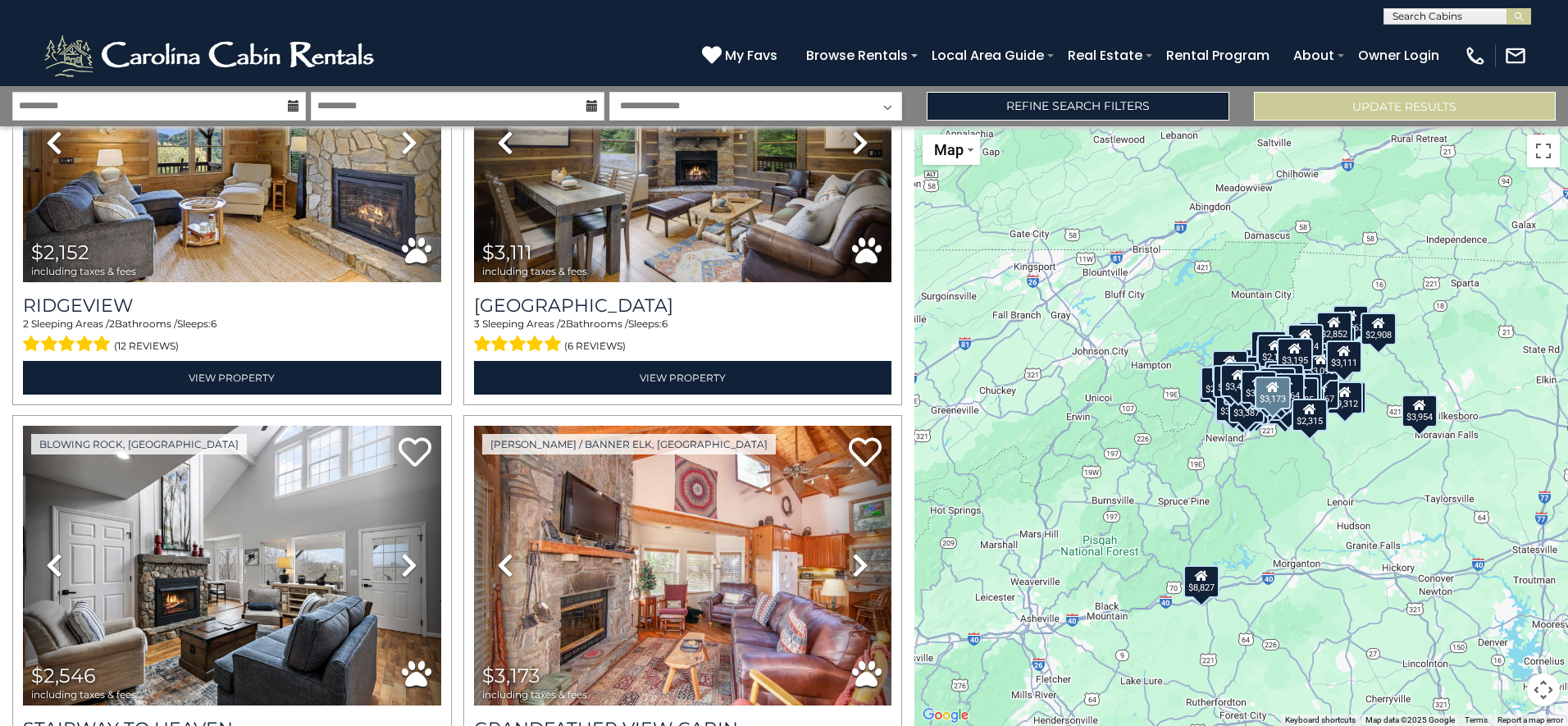
scroll to position [20588, 0]
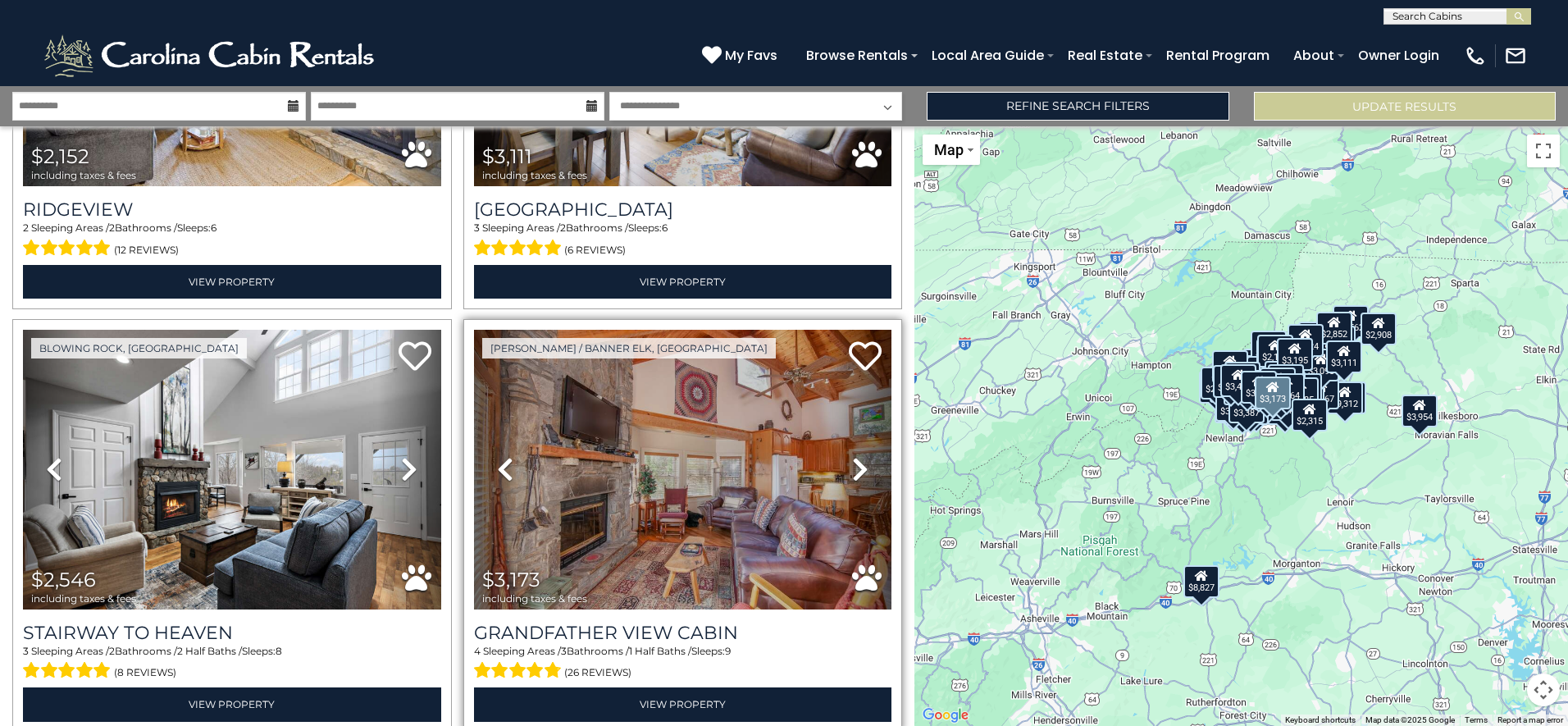
click at [852, 456] on icon at bounding box center [861, 469] width 17 height 26
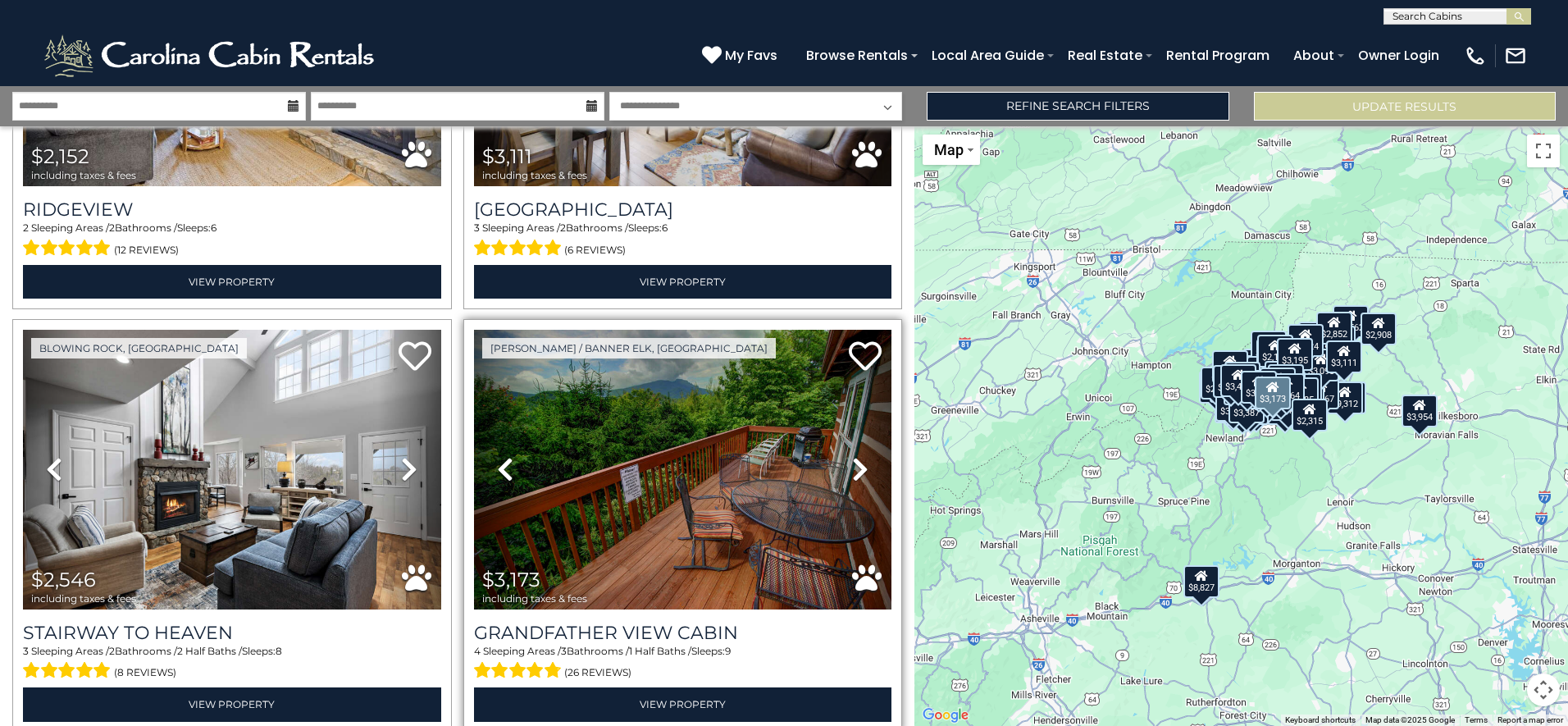
click at [852, 456] on icon at bounding box center [861, 469] width 17 height 26
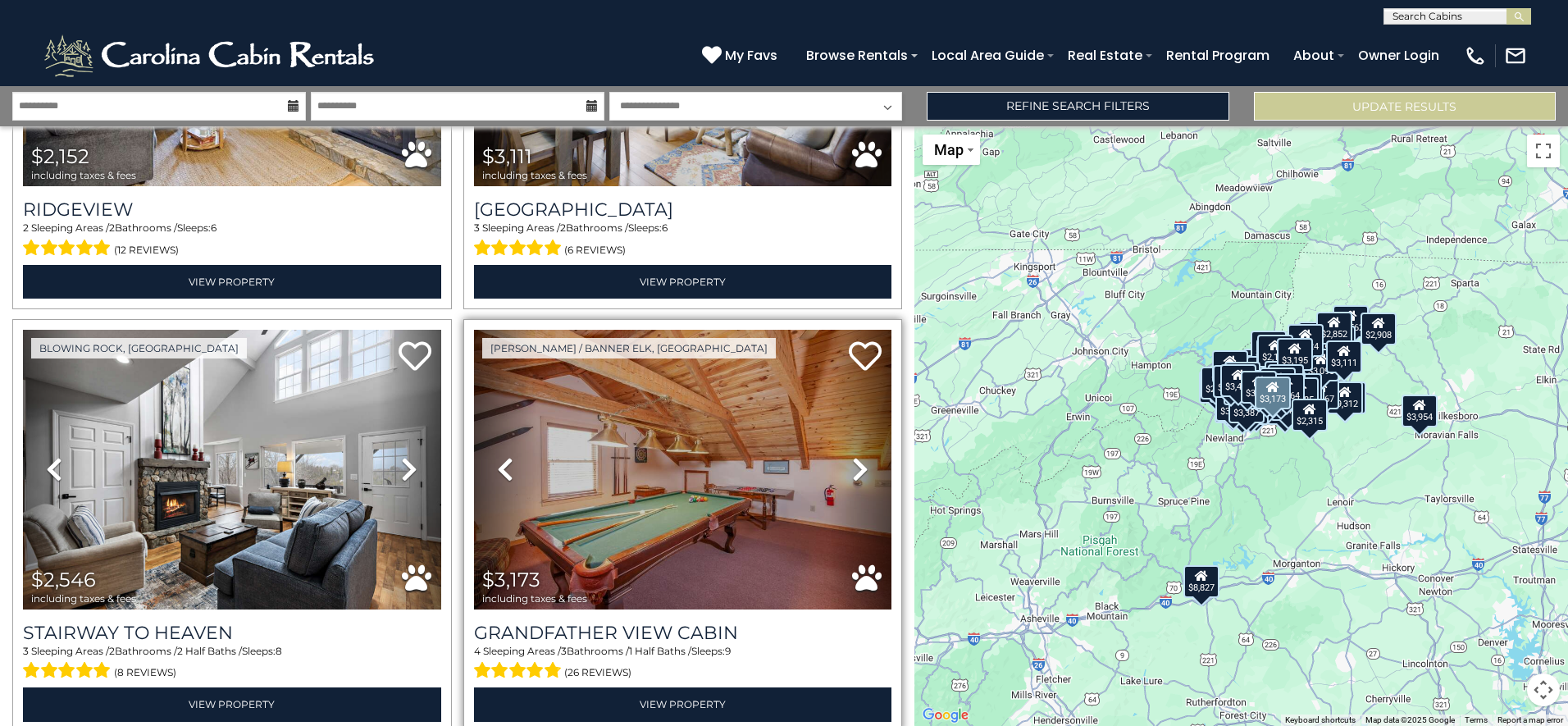
click at [852, 456] on icon at bounding box center [861, 469] width 17 height 26
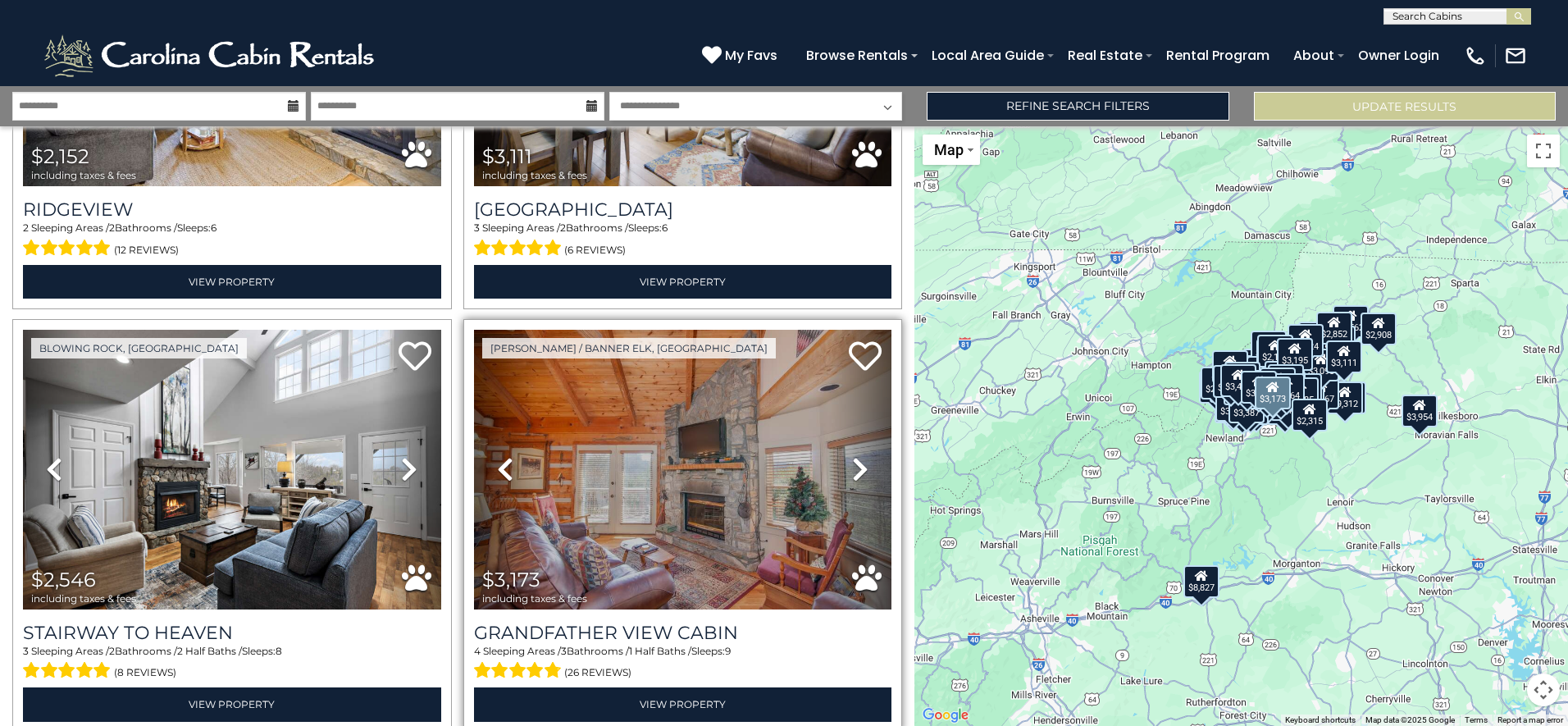
click at [852, 456] on icon at bounding box center [861, 469] width 17 height 26
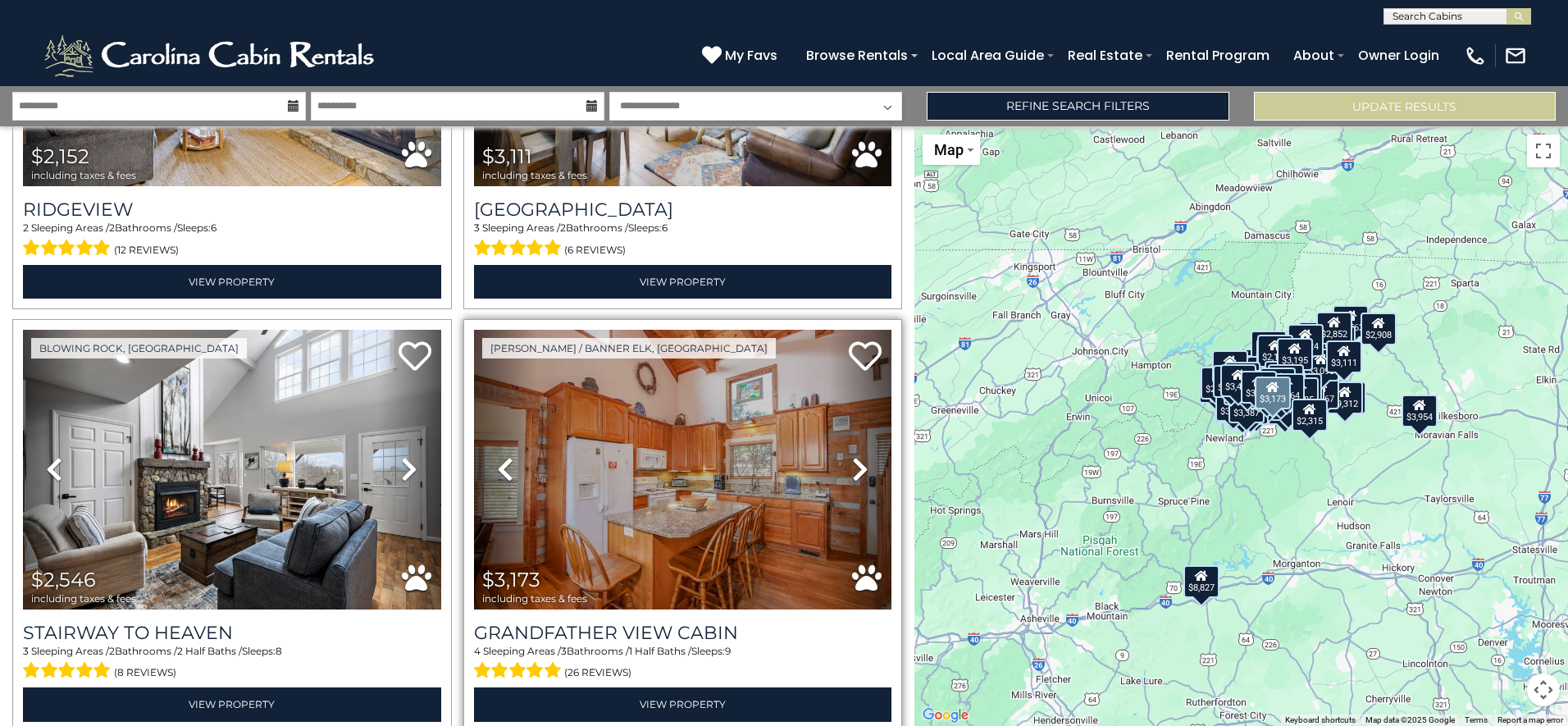
click at [852, 456] on icon at bounding box center [861, 469] width 17 height 26
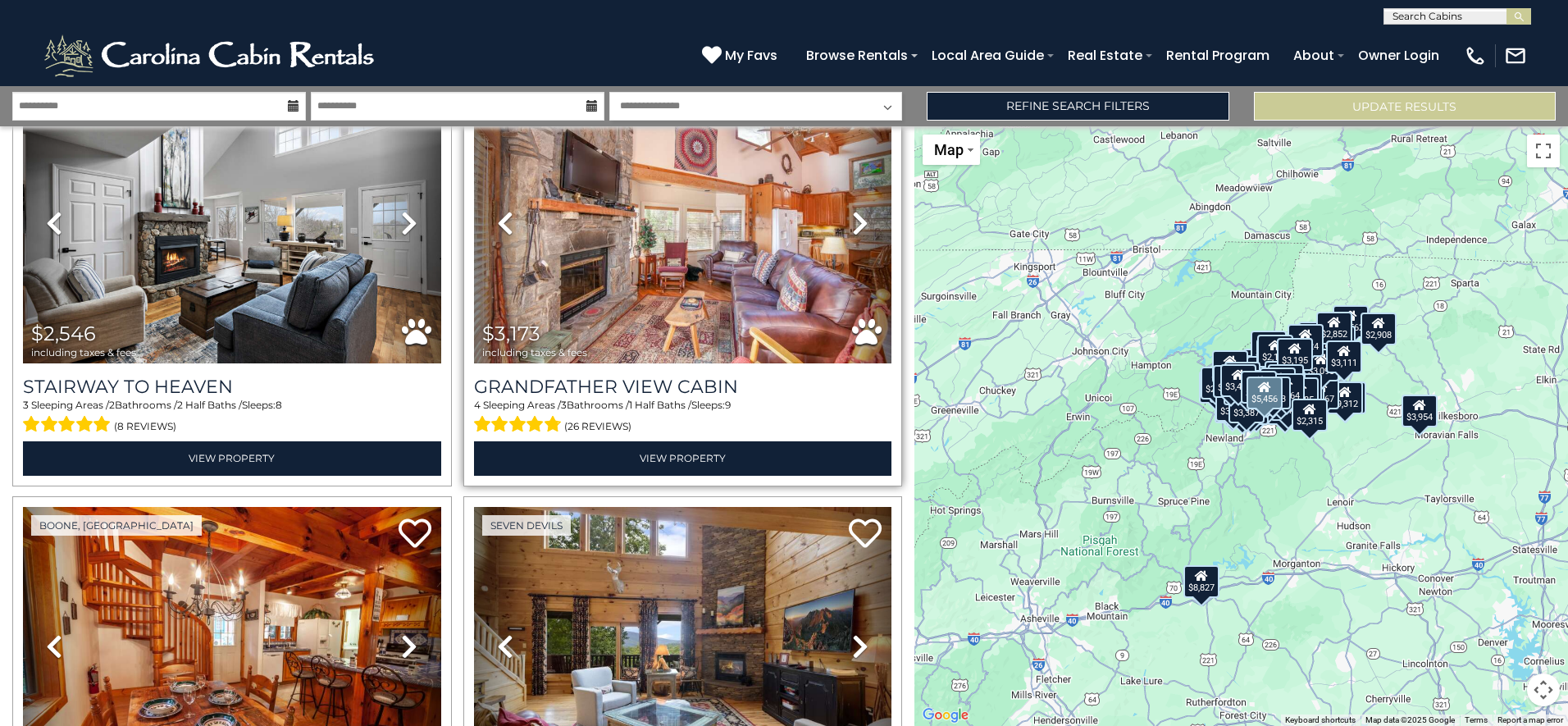
scroll to position [20916, 0]
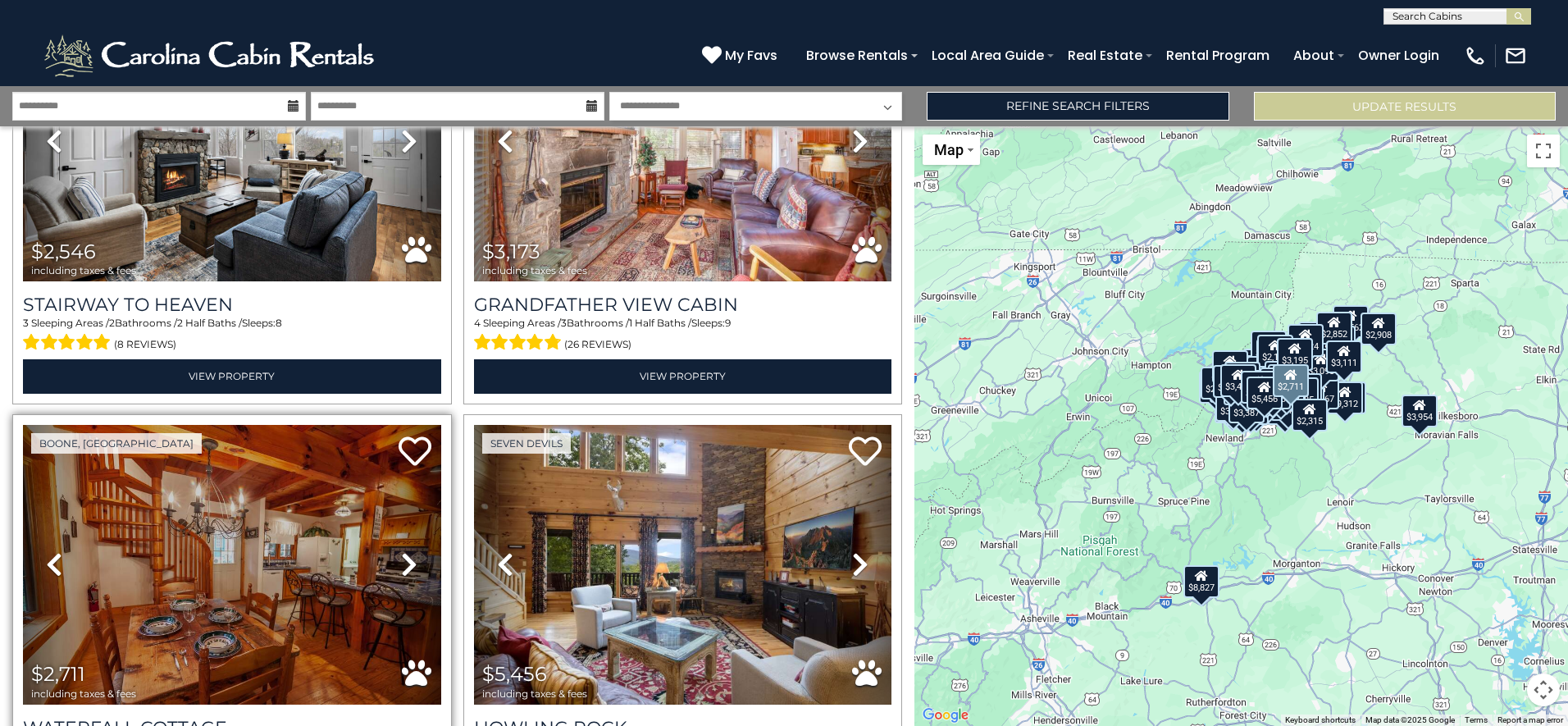
click at [405, 551] on icon at bounding box center [409, 564] width 17 height 26
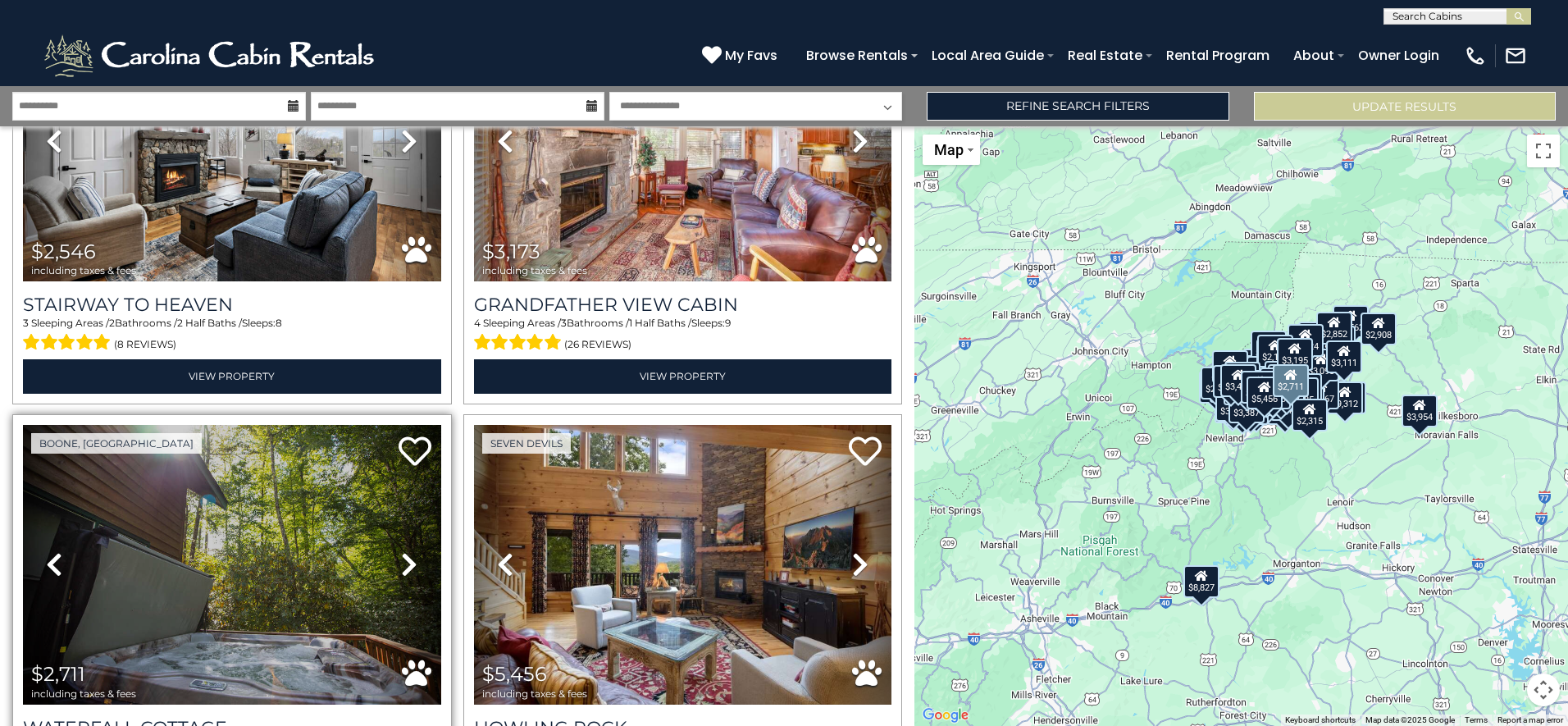
click at [405, 551] on icon at bounding box center [409, 564] width 17 height 26
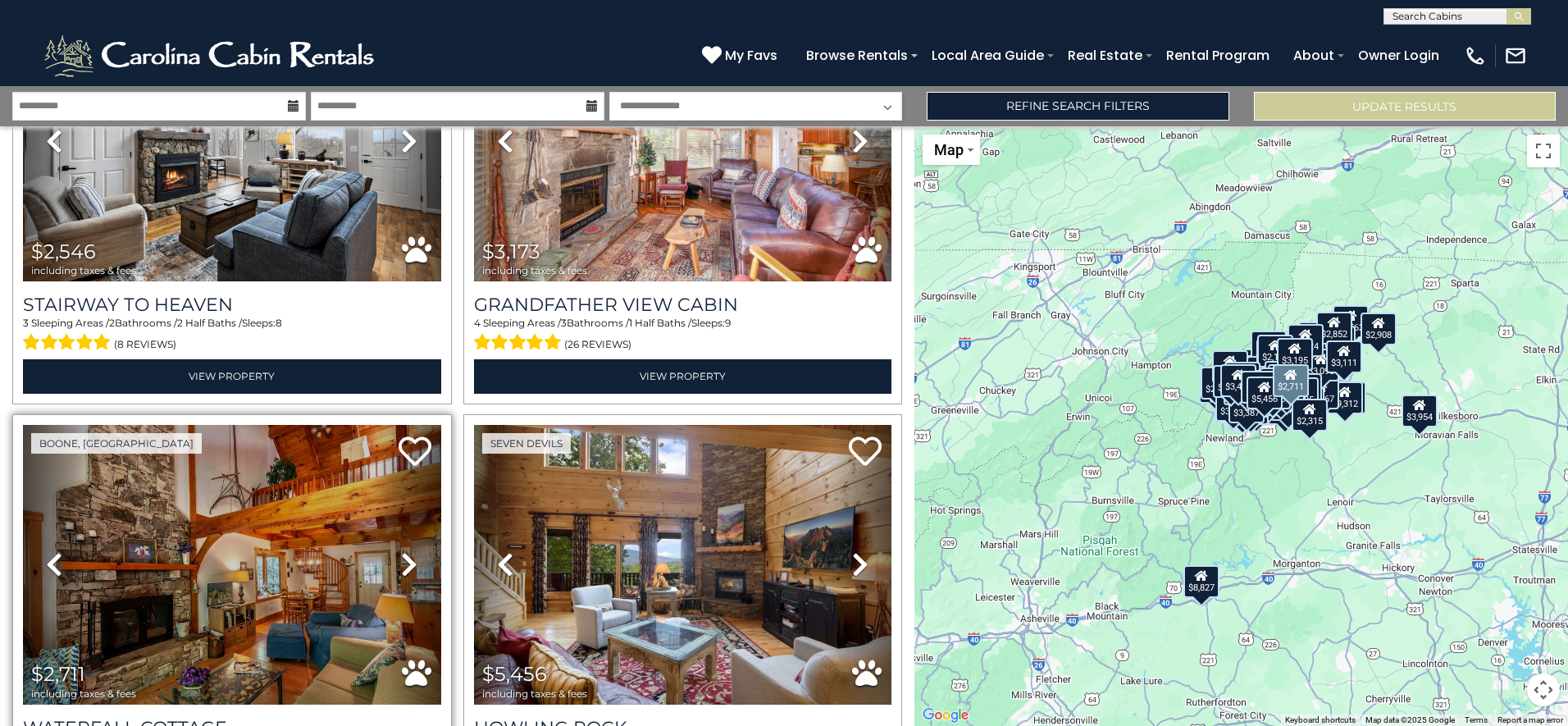
click at [405, 551] on icon at bounding box center [409, 564] width 17 height 26
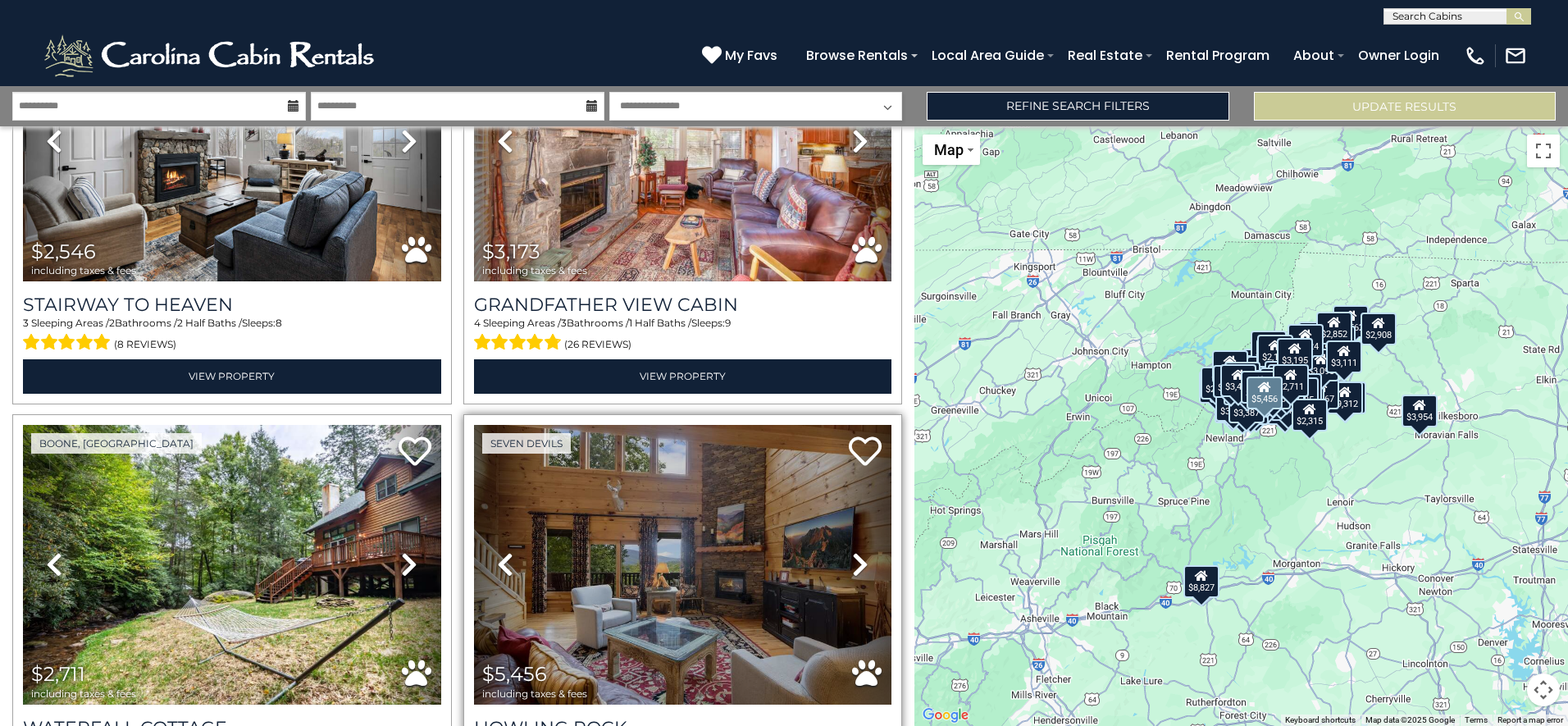
click at [852, 551] on icon at bounding box center [861, 564] width 17 height 26
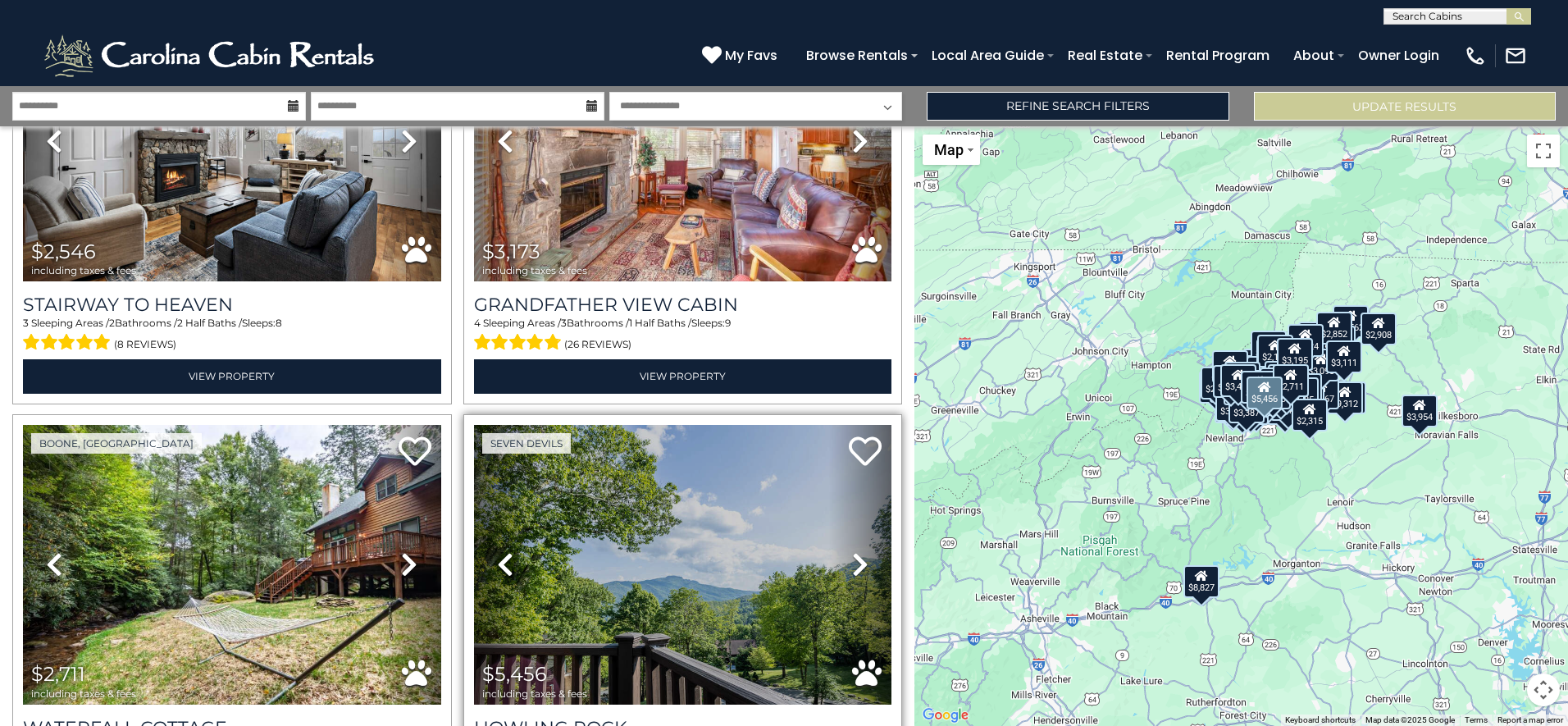
click at [852, 551] on icon at bounding box center [861, 564] width 17 height 26
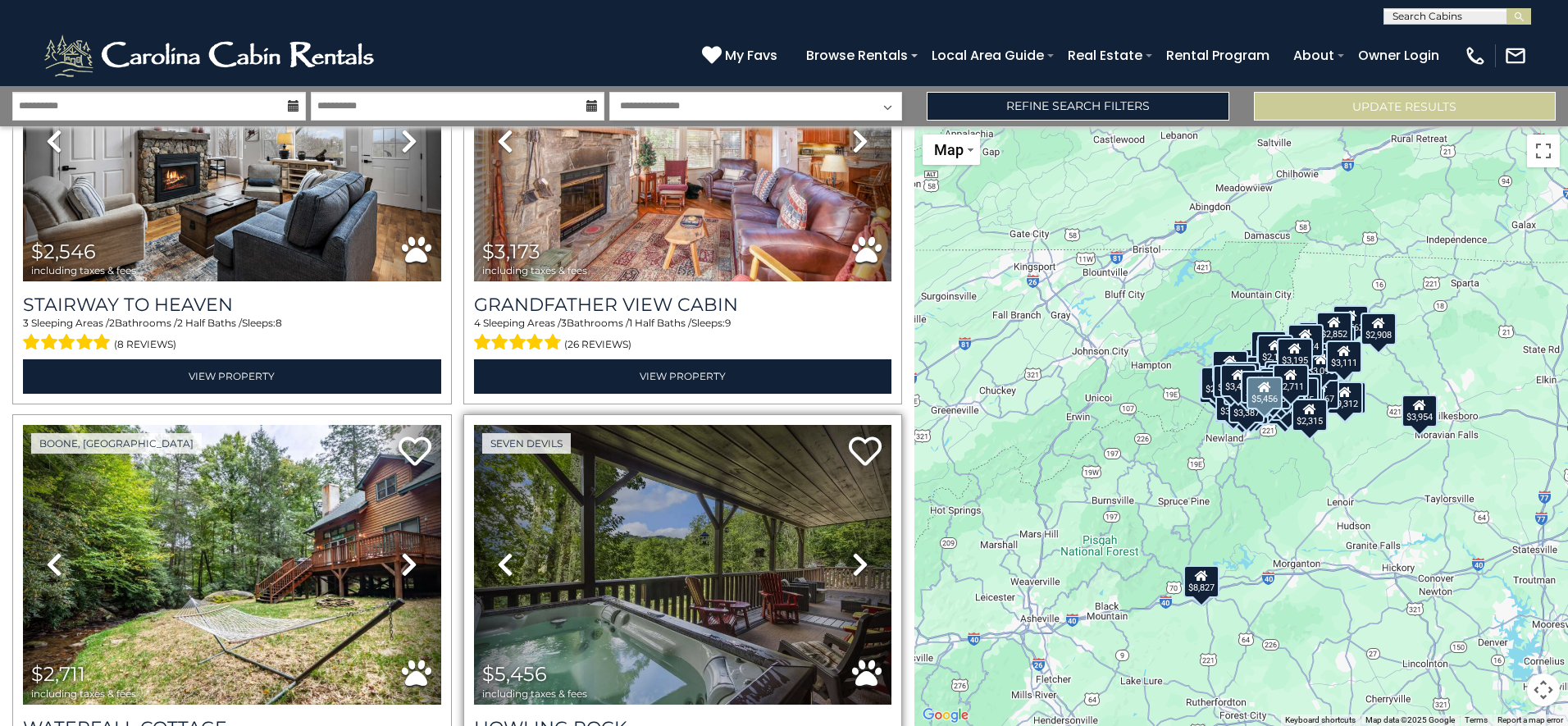
click at [852, 551] on icon at bounding box center [861, 564] width 17 height 26
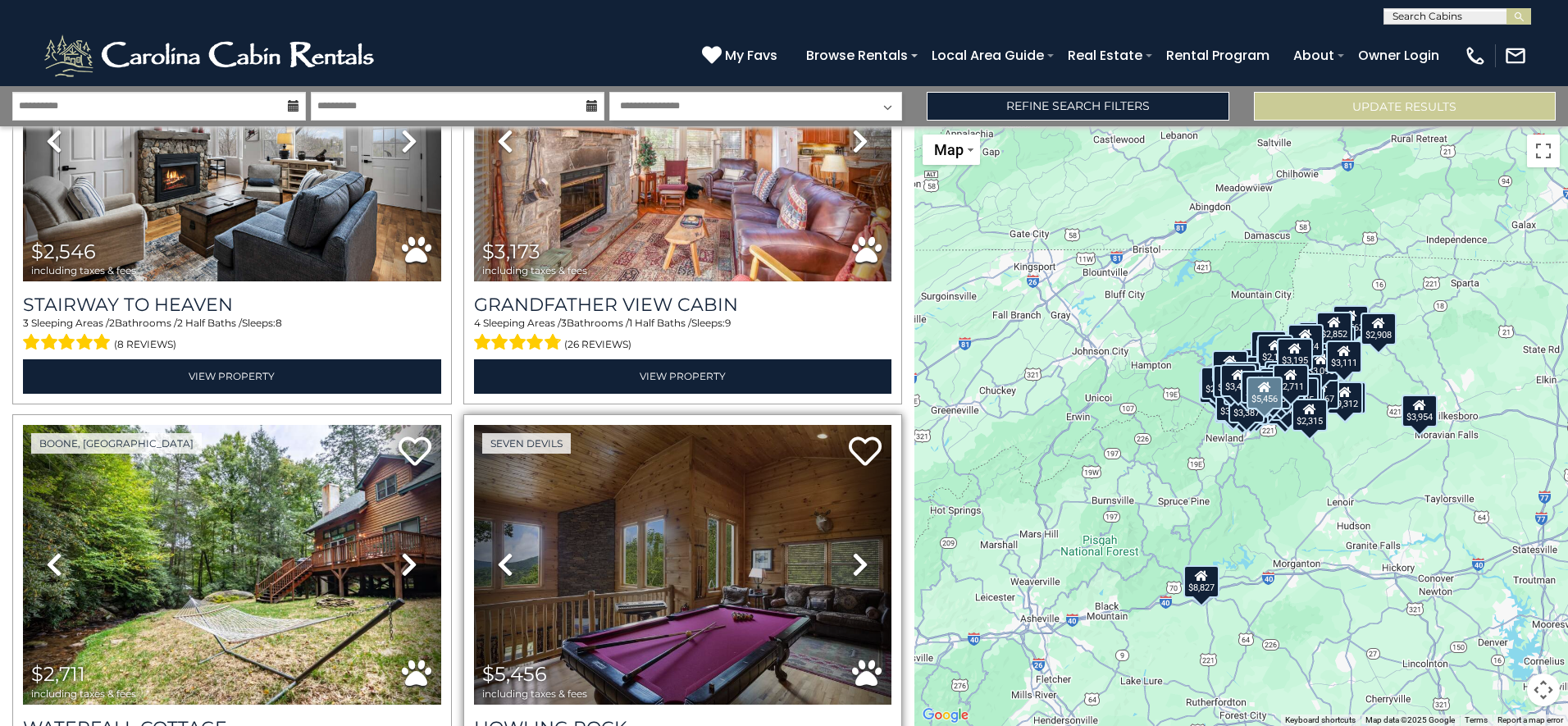
click at [852, 551] on icon at bounding box center [861, 564] width 17 height 26
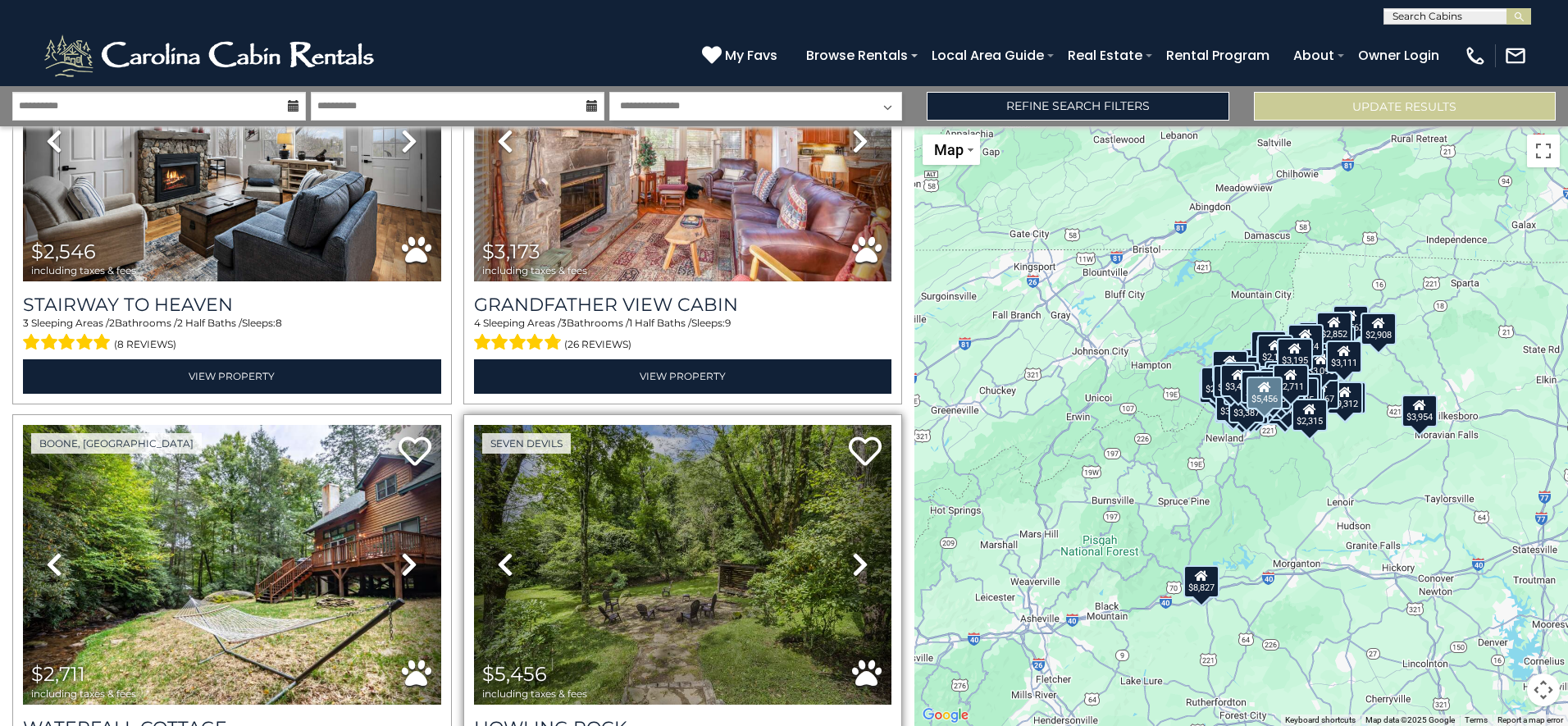
click at [852, 551] on icon at bounding box center [861, 564] width 17 height 26
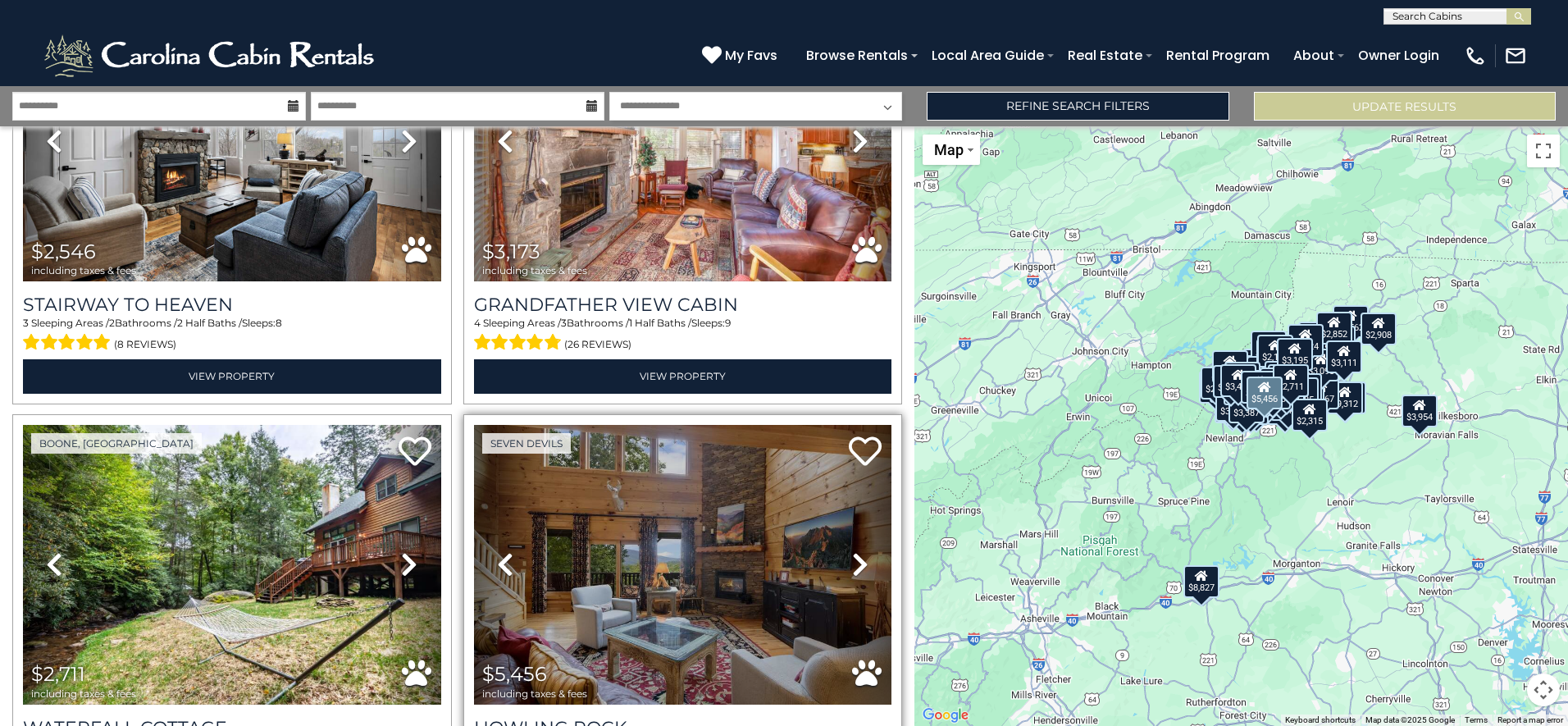
click at [852, 551] on icon at bounding box center [861, 564] width 17 height 26
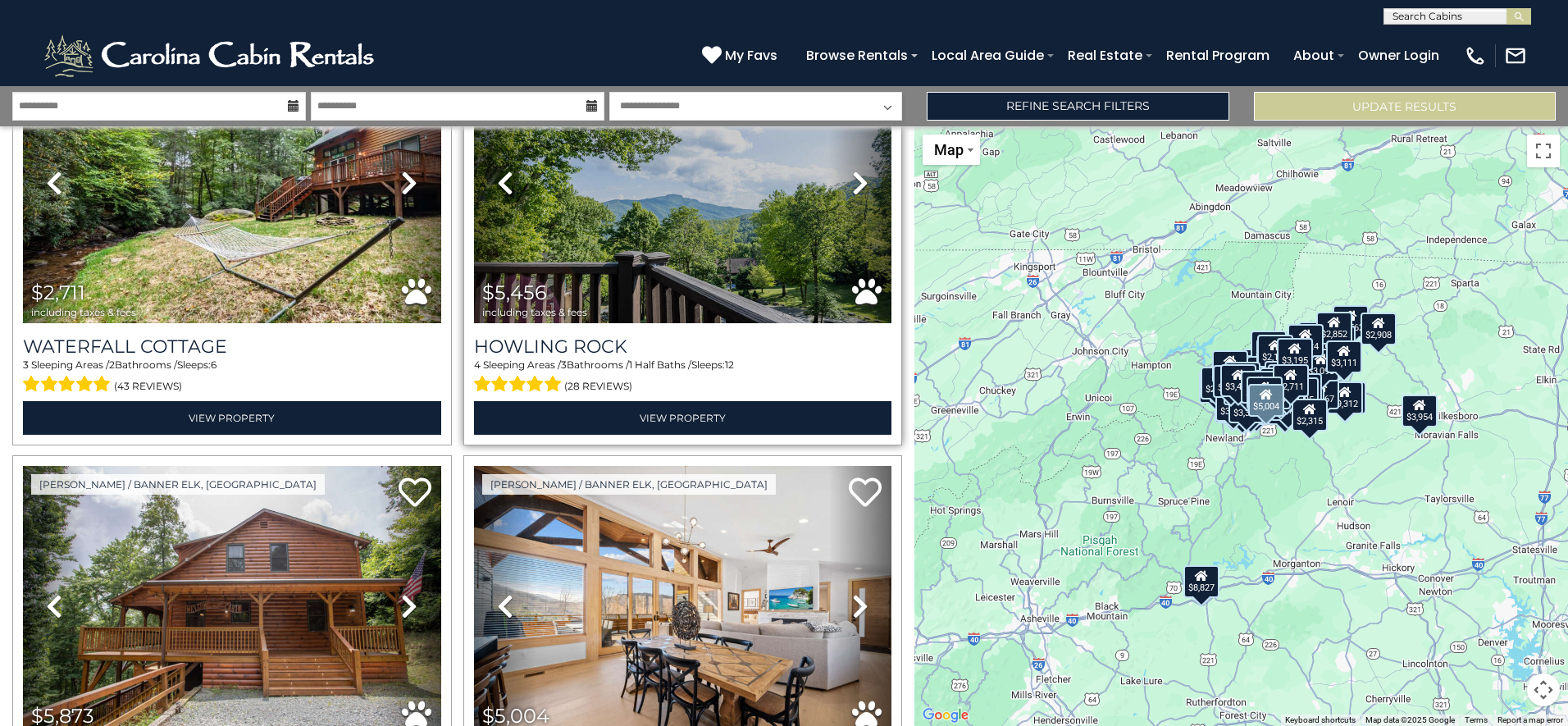
scroll to position [21327, 0]
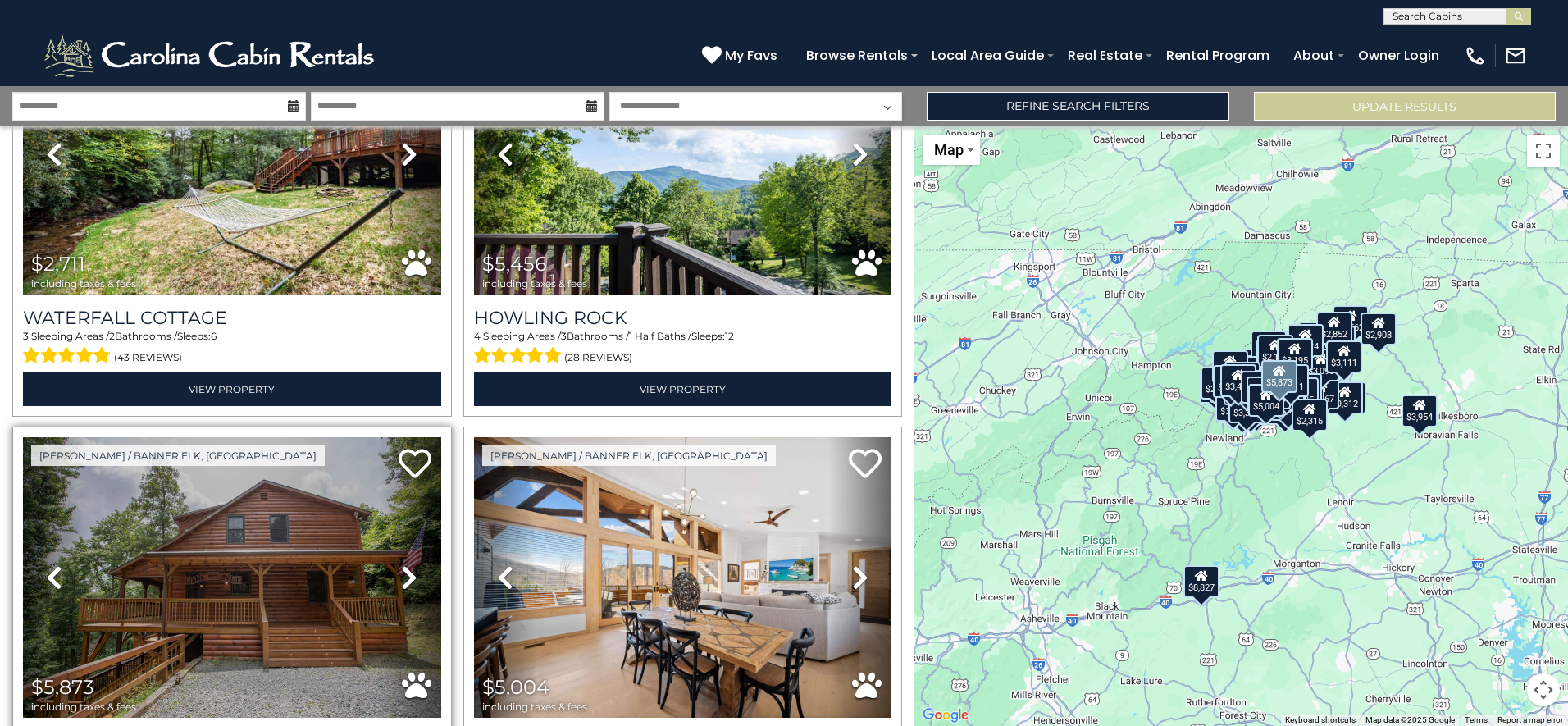
click at [416, 437] on link "Next" at bounding box center [409, 577] width 63 height 280
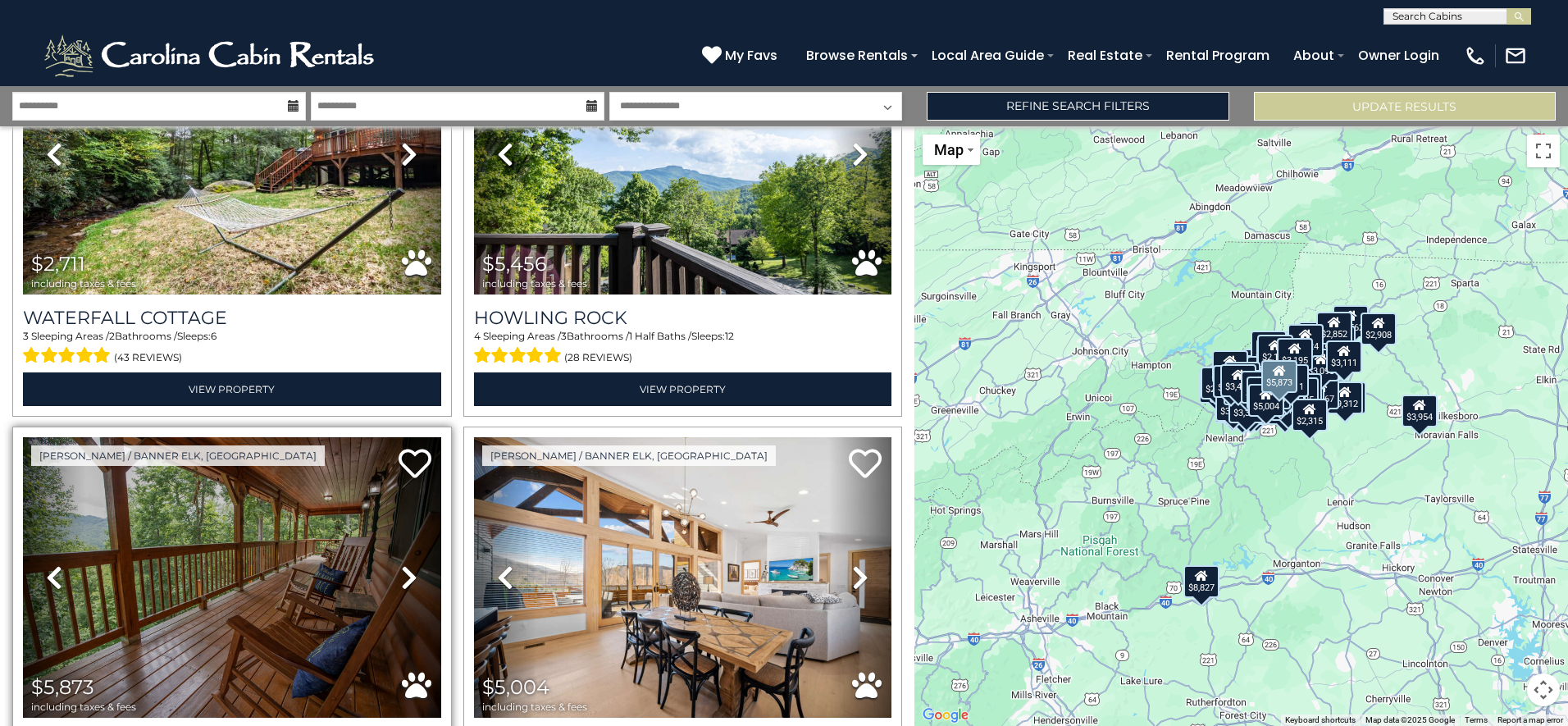
click at [64, 451] on link "Previous" at bounding box center [54, 577] width 63 height 280
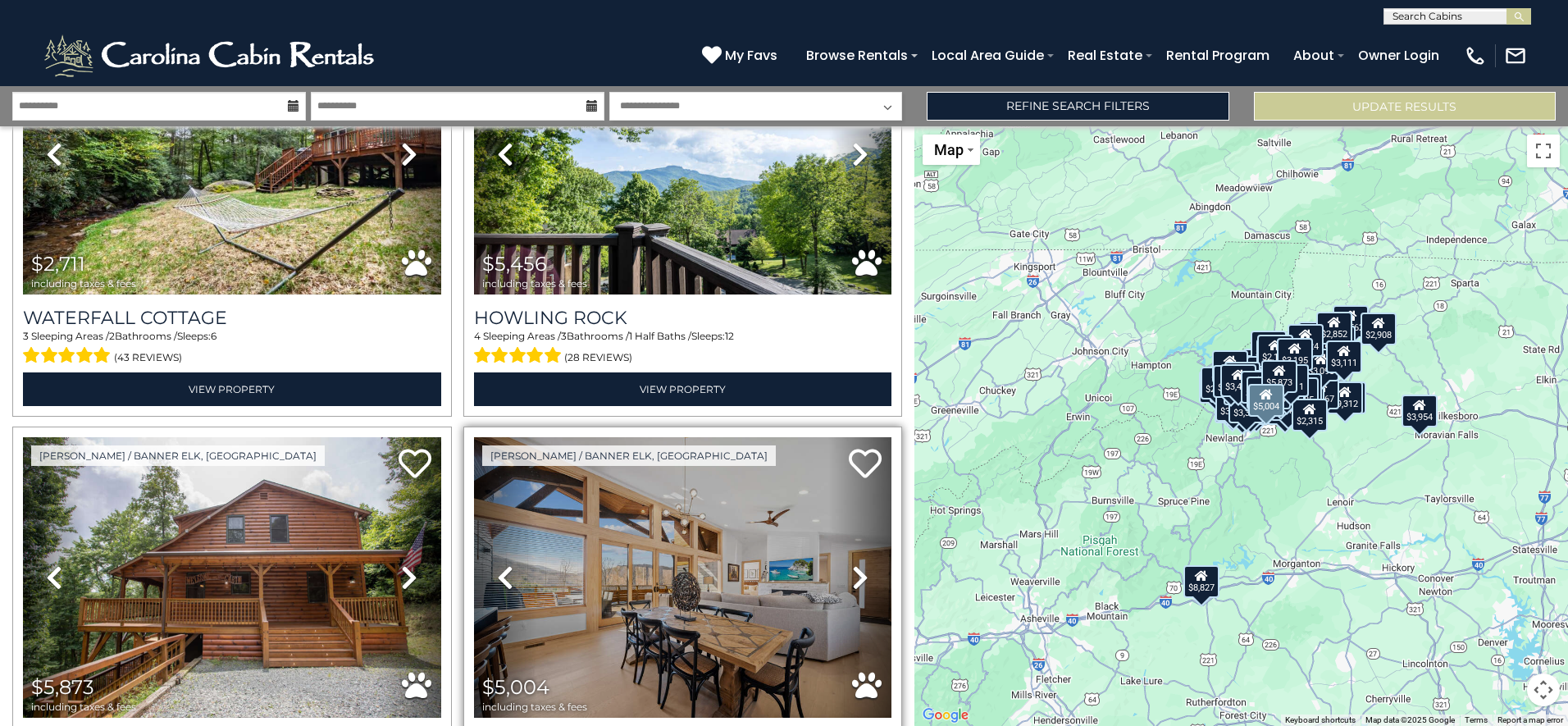
click at [852, 564] on icon at bounding box center [861, 577] width 17 height 26
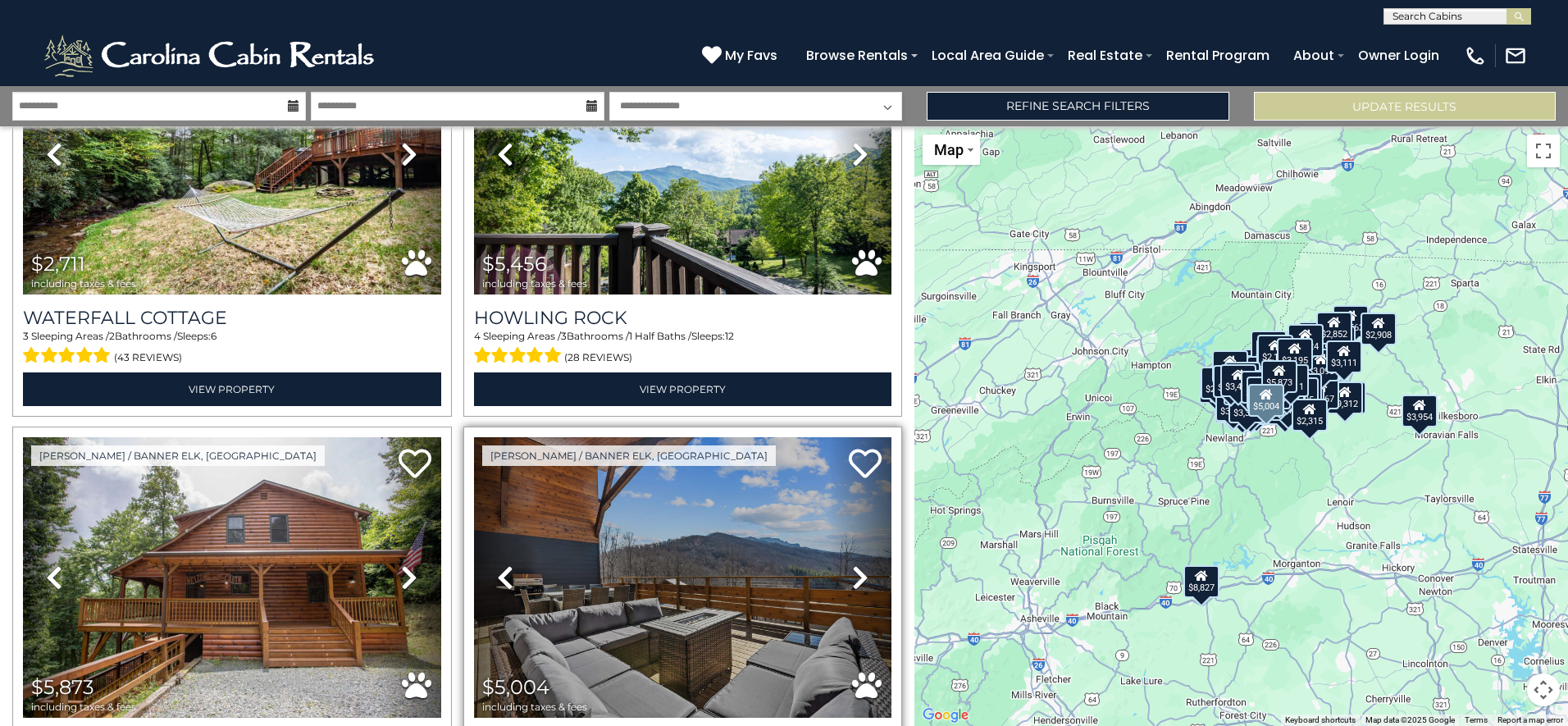
click at [852, 564] on icon at bounding box center [861, 577] width 17 height 26
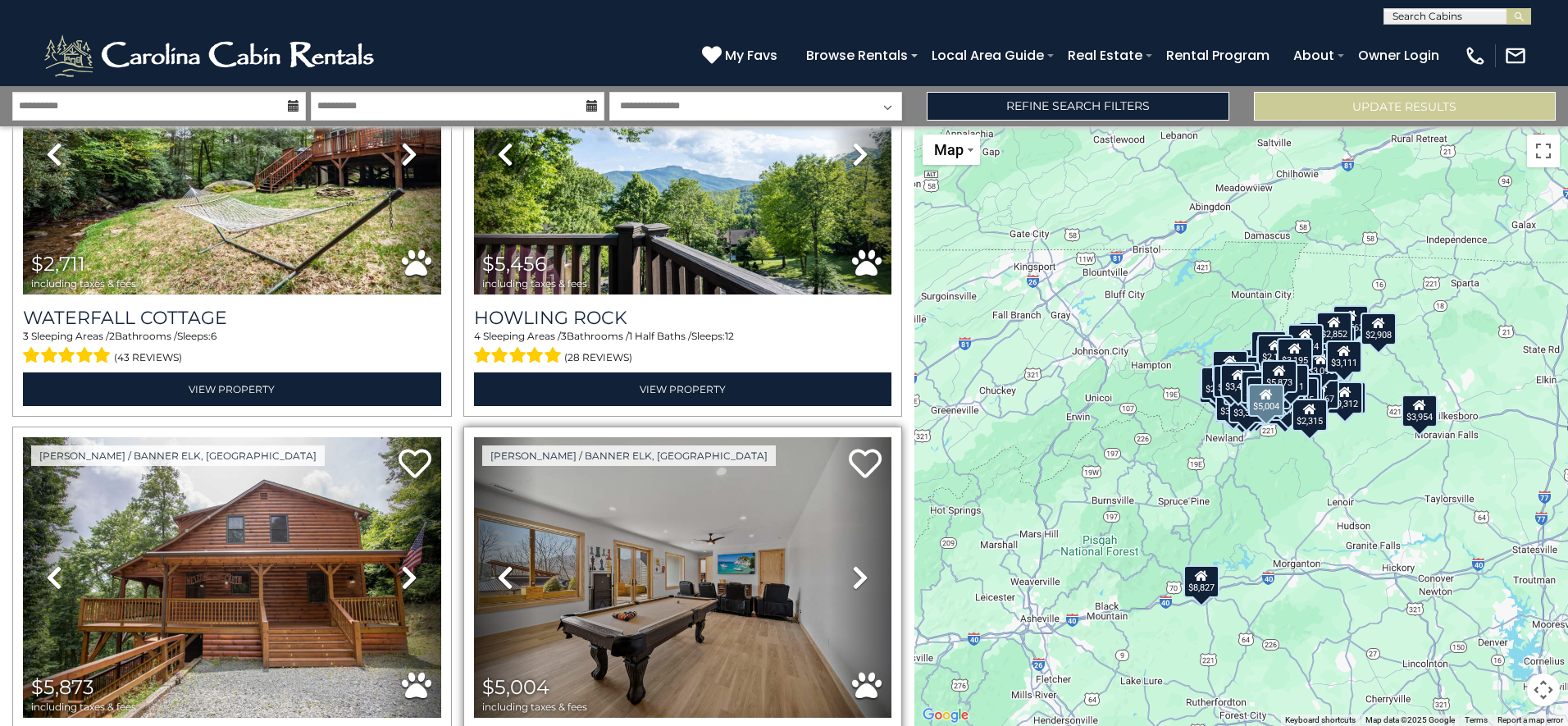
click at [852, 564] on icon at bounding box center [861, 577] width 17 height 26
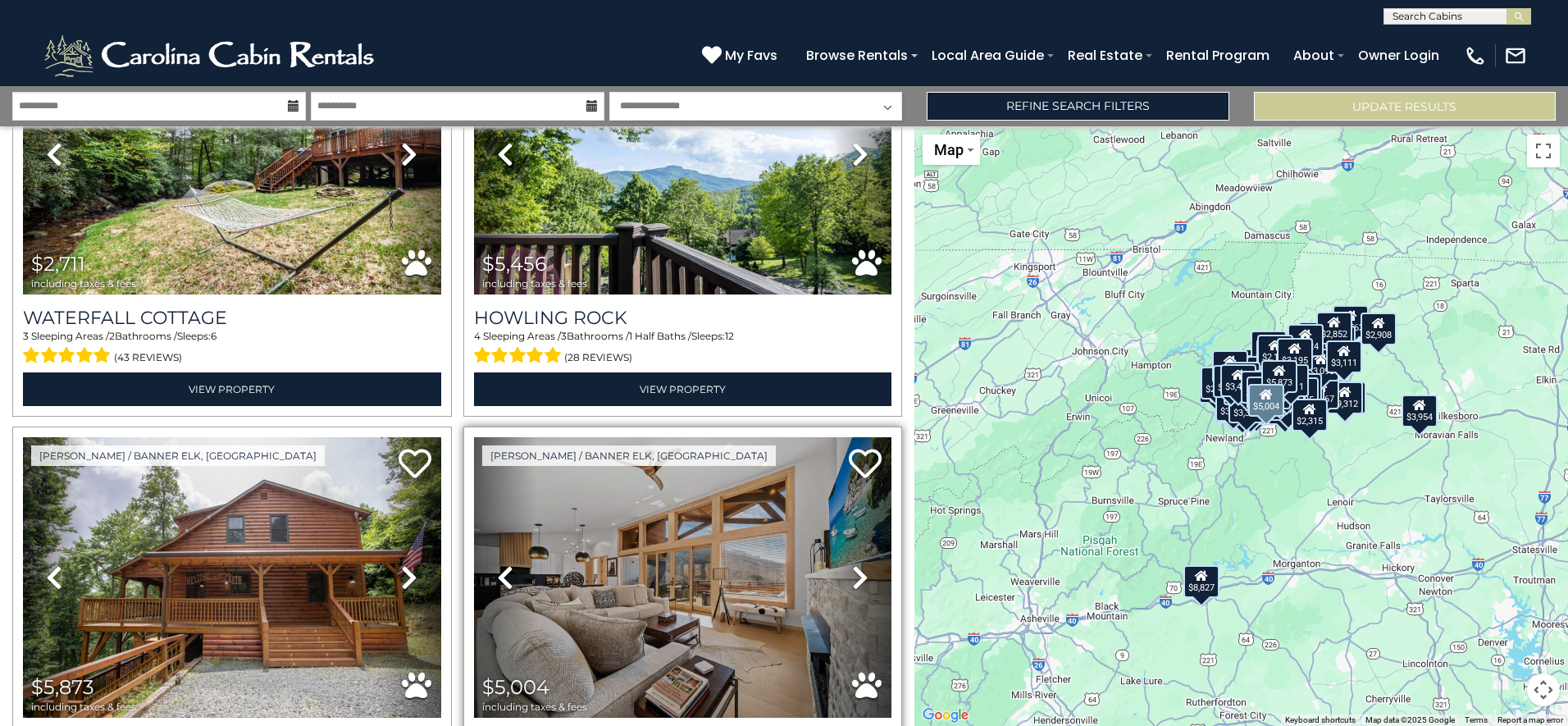
click at [852, 564] on icon at bounding box center [861, 577] width 17 height 26
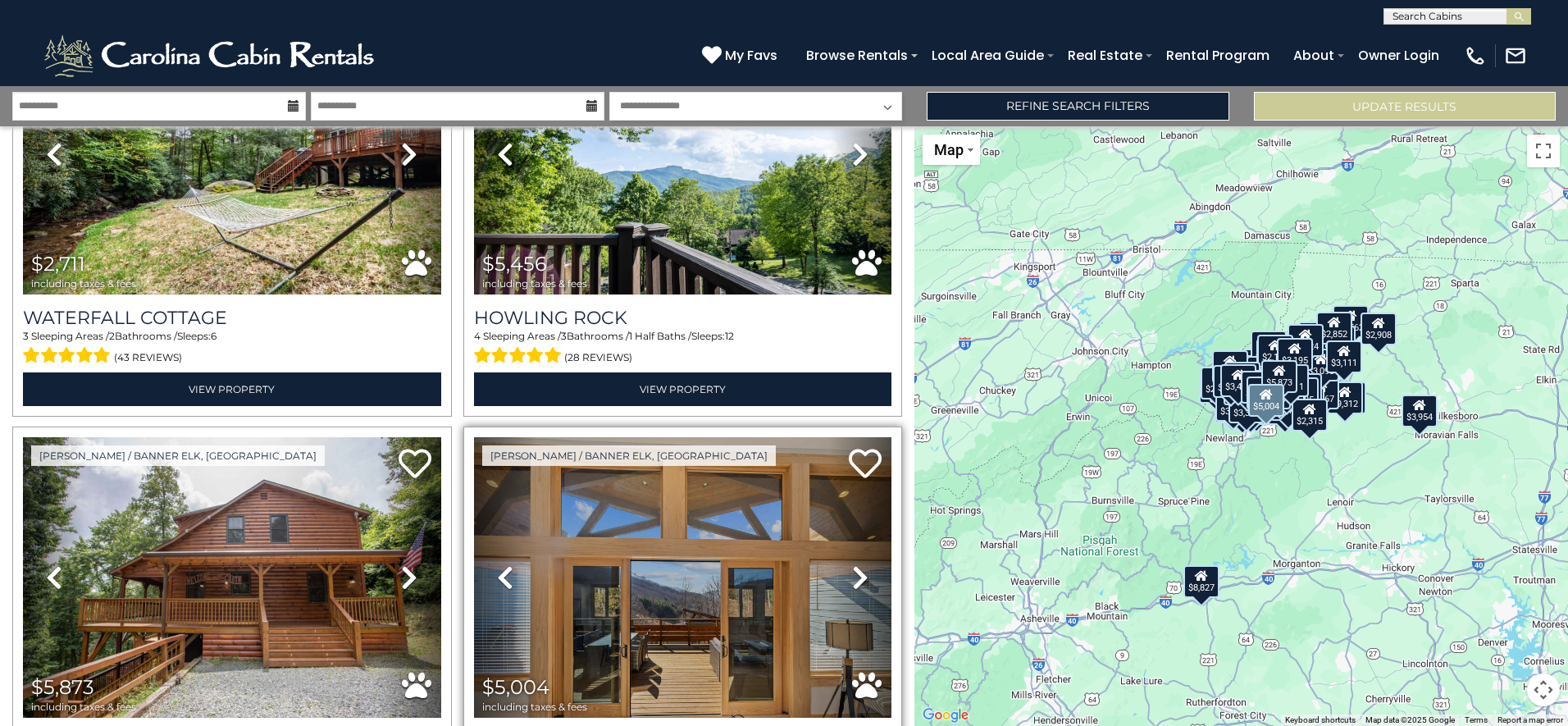
click at [852, 564] on icon at bounding box center [861, 577] width 17 height 26
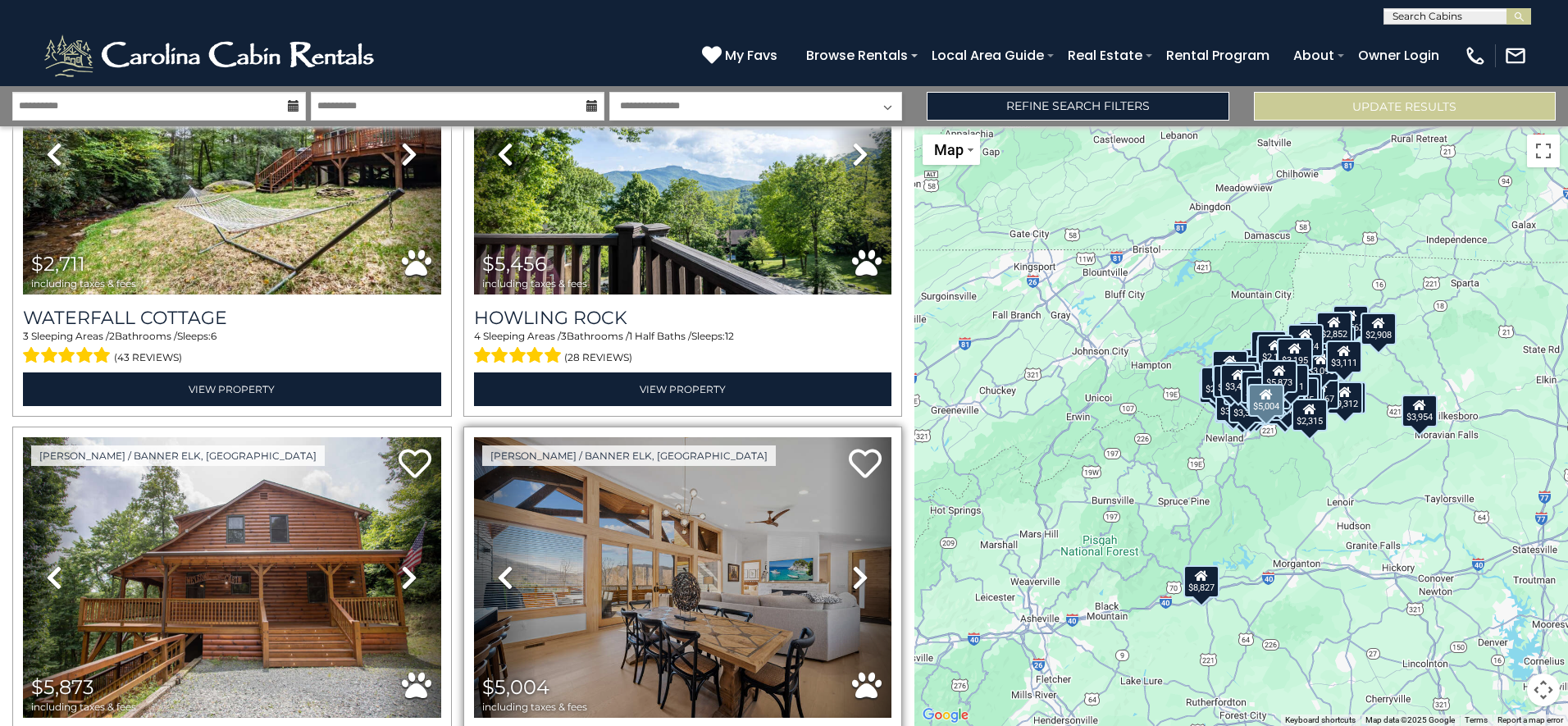
click at [852, 564] on icon at bounding box center [861, 577] width 17 height 26
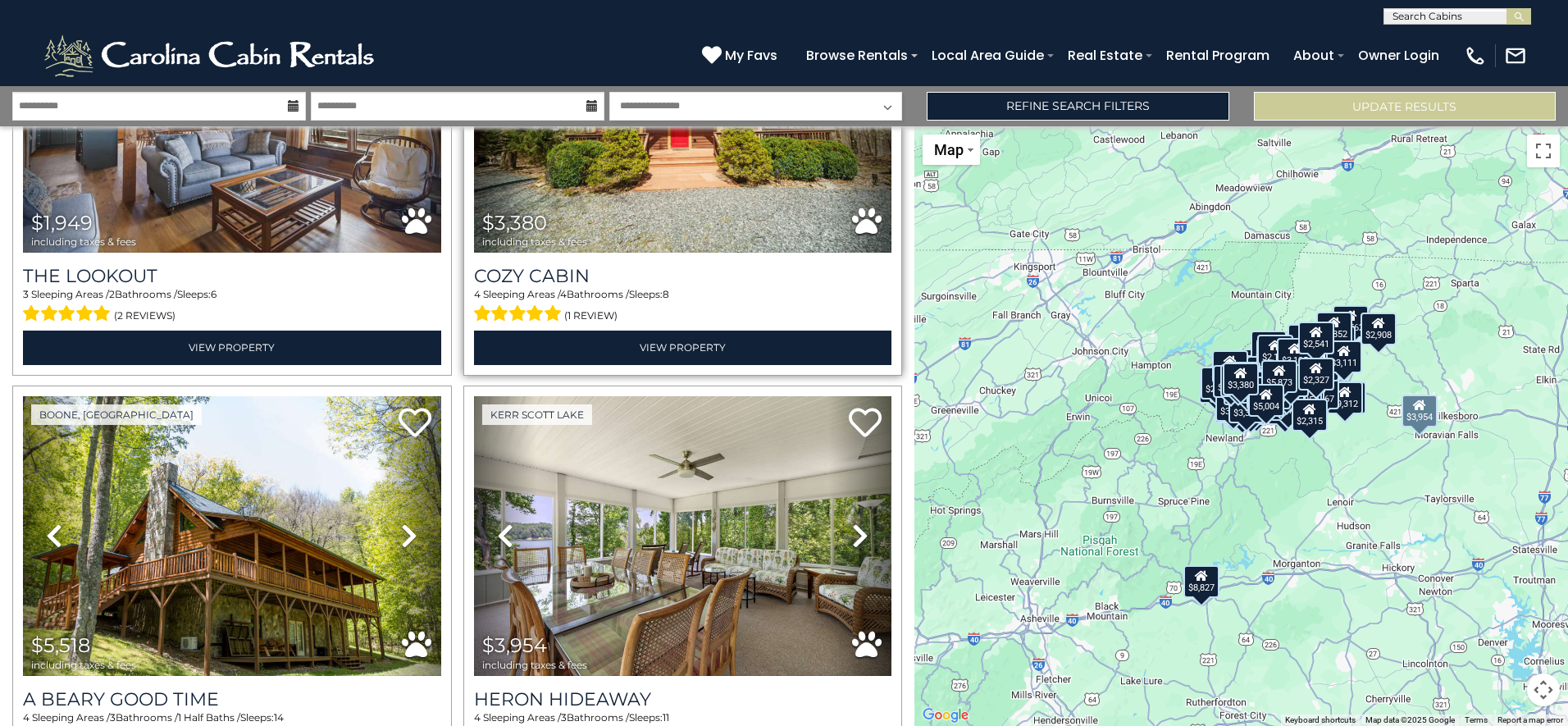
scroll to position [22638, 0]
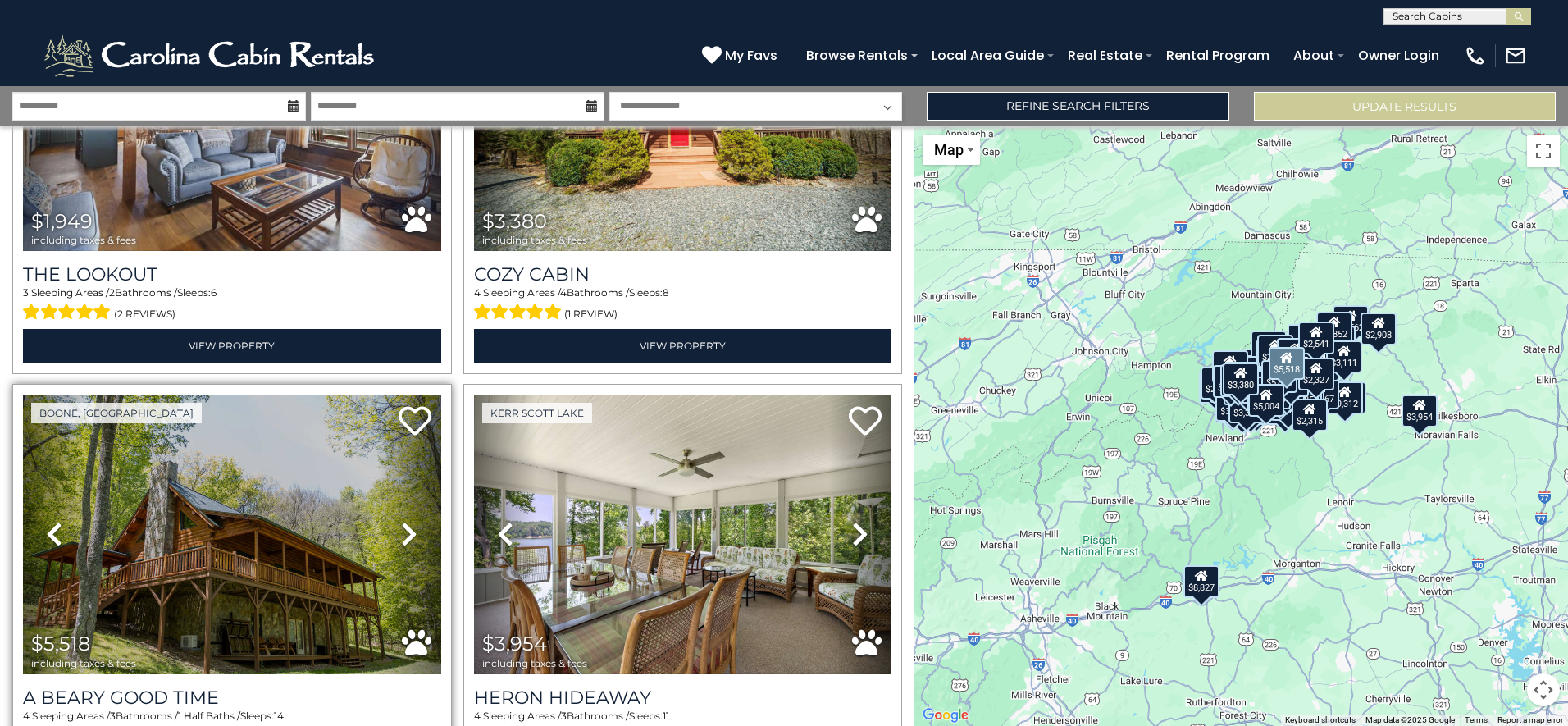
click at [405, 521] on icon at bounding box center [409, 534] width 17 height 26
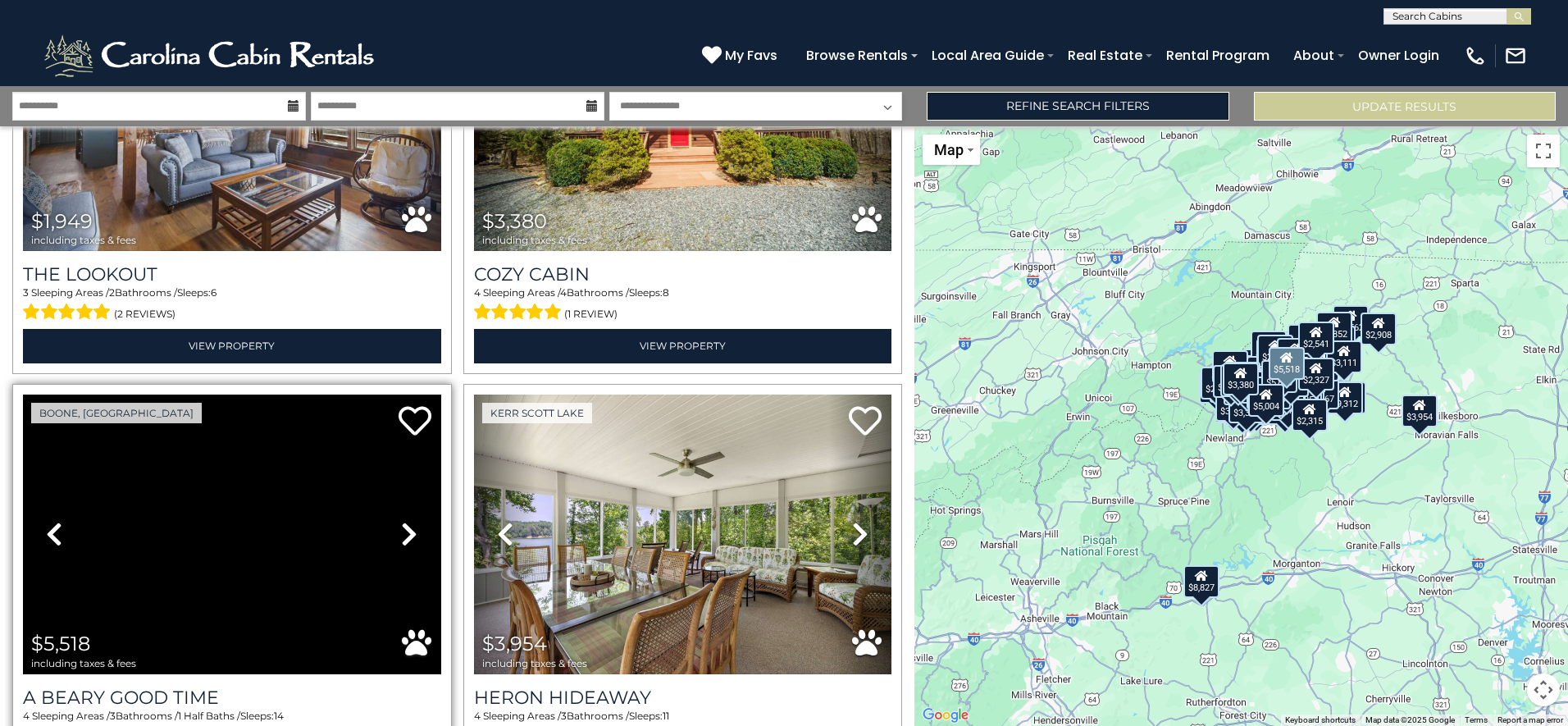
click at [405, 521] on icon at bounding box center [409, 534] width 17 height 26
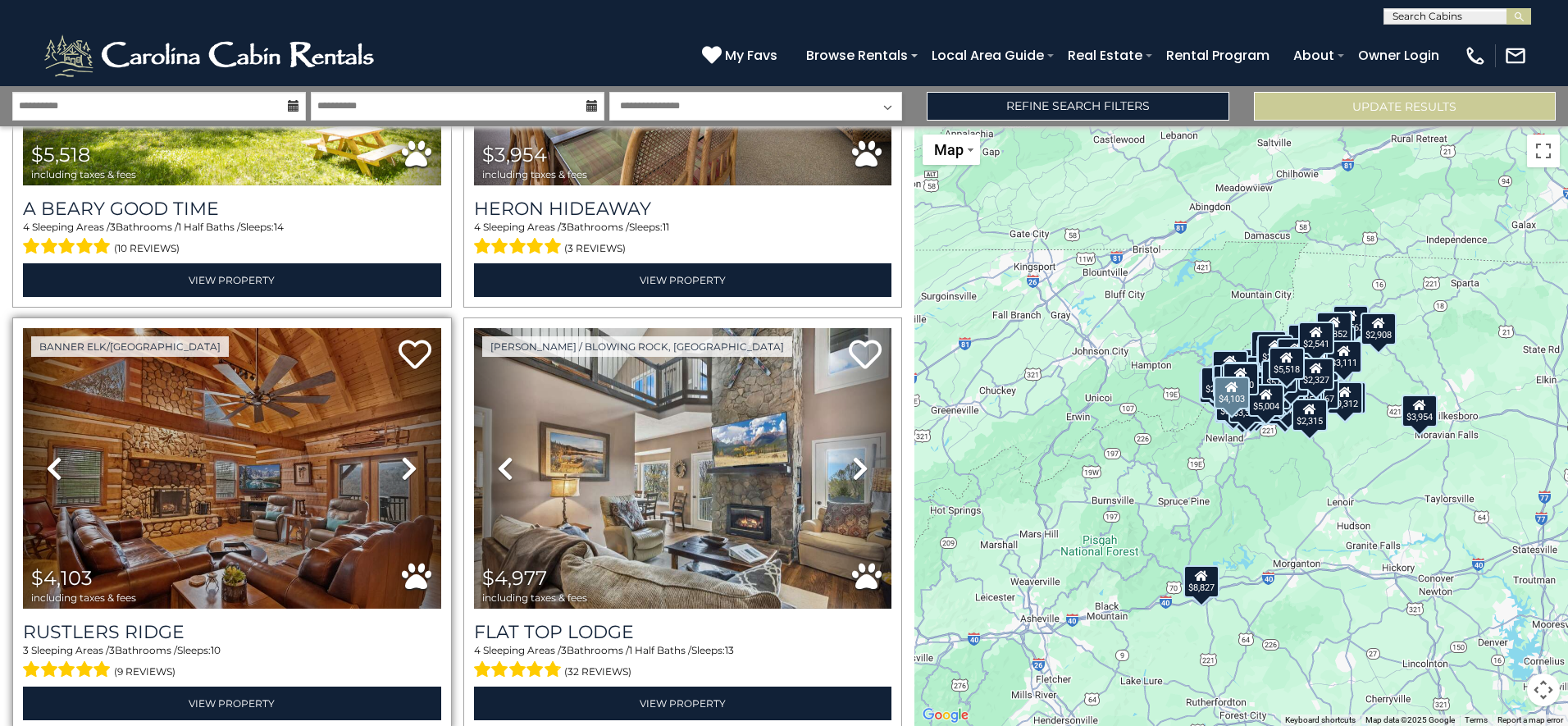
scroll to position [23131, 0]
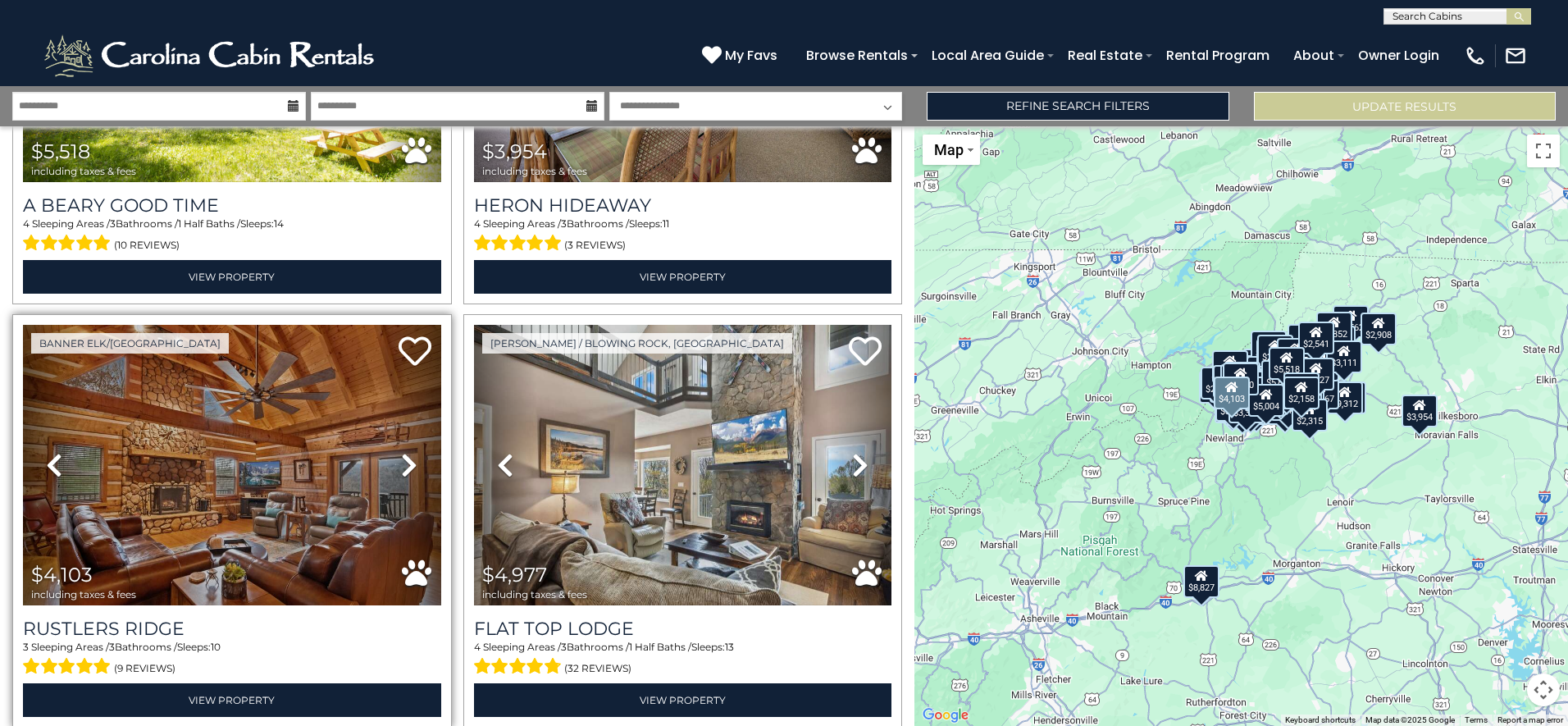
click at [403, 452] on icon at bounding box center [409, 465] width 17 height 26
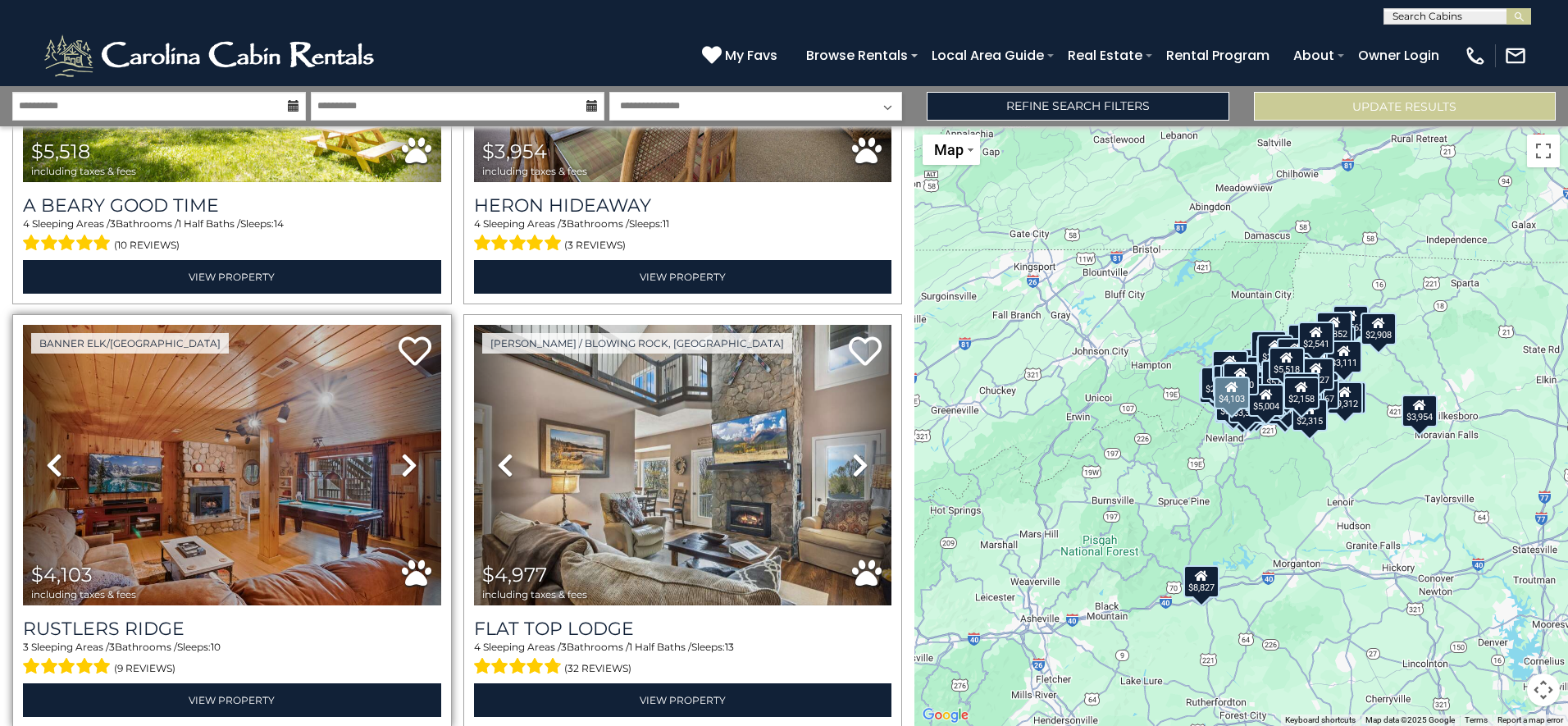
click at [403, 452] on icon at bounding box center [409, 465] width 17 height 26
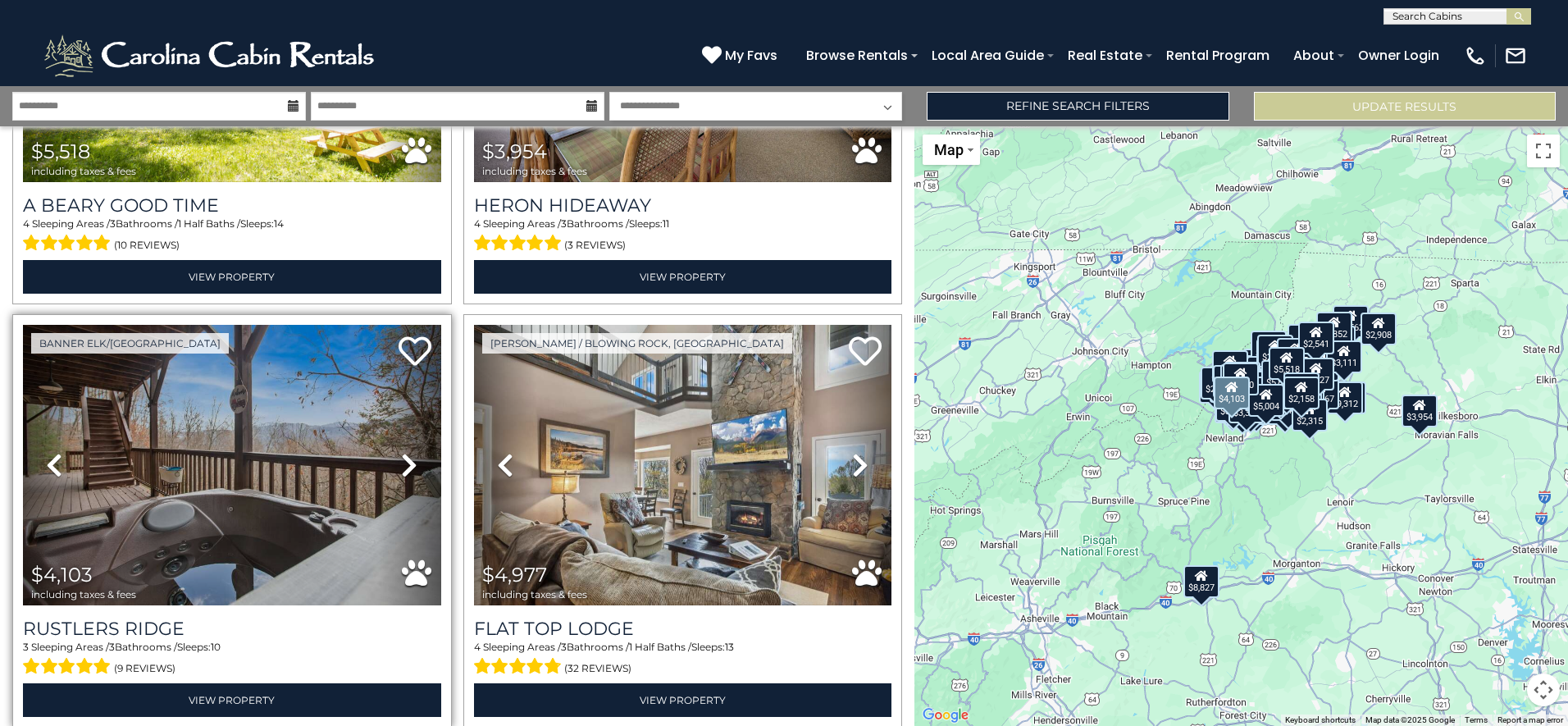
click at [56, 452] on icon at bounding box center [54, 465] width 17 height 26
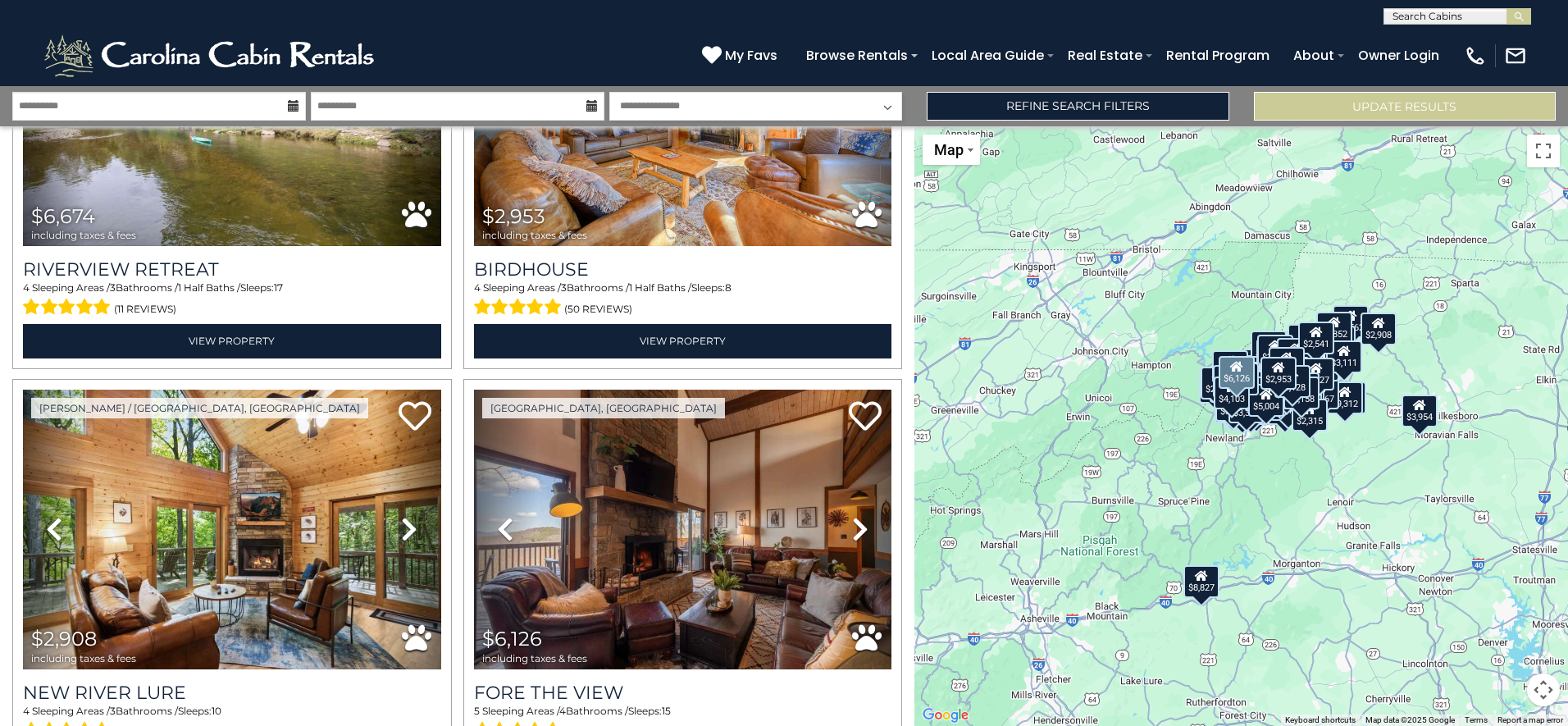
scroll to position [24361, 0]
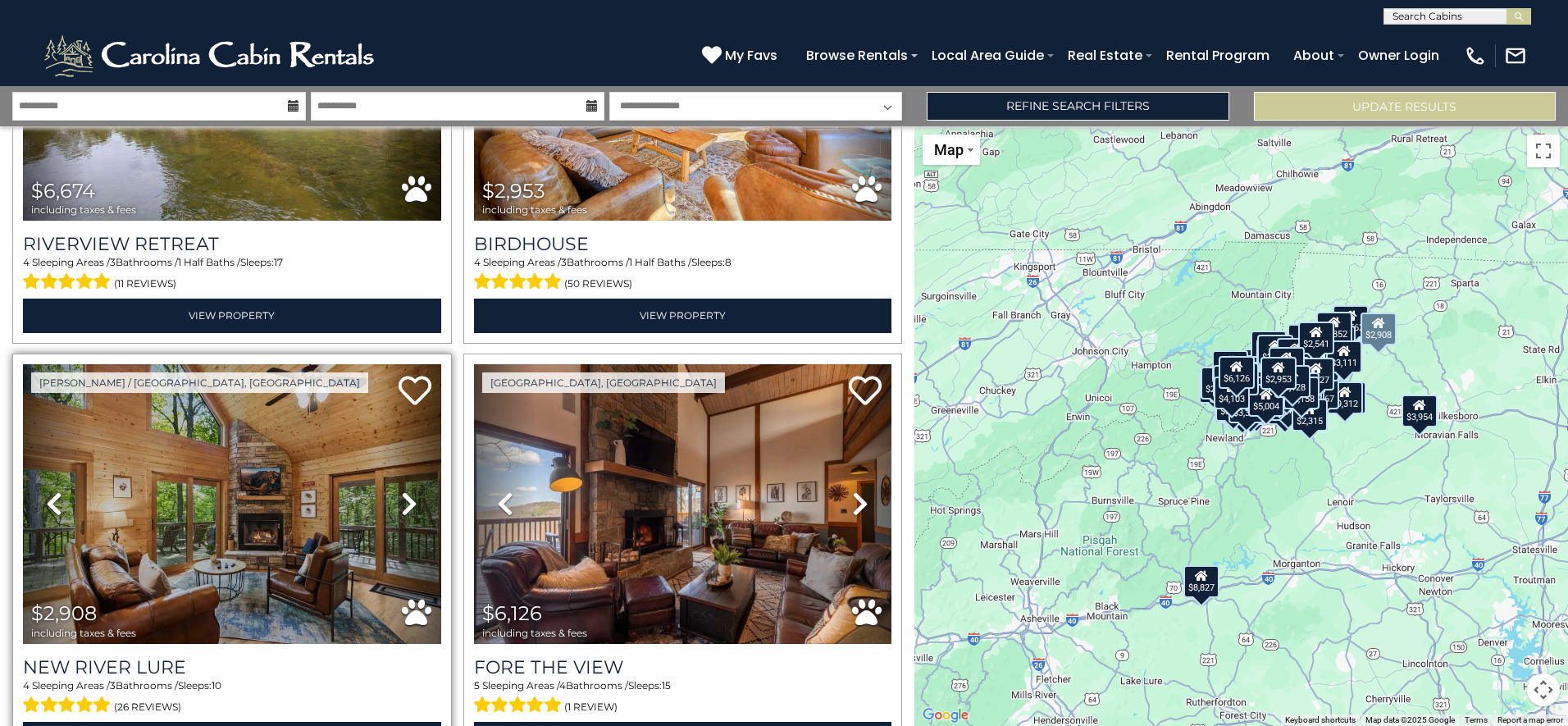
click at [412, 491] on icon at bounding box center [409, 504] width 17 height 26
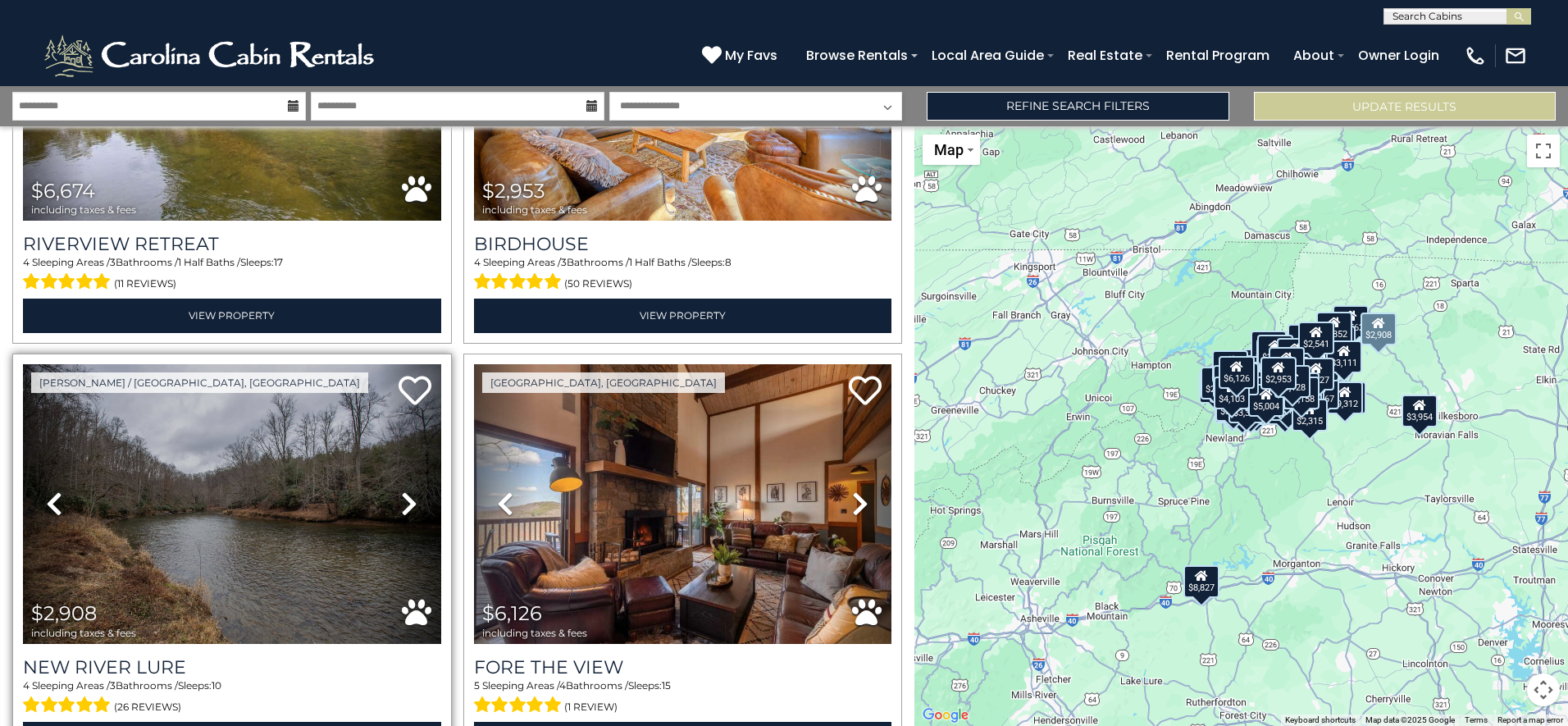
click at [412, 491] on icon at bounding box center [409, 504] width 17 height 26
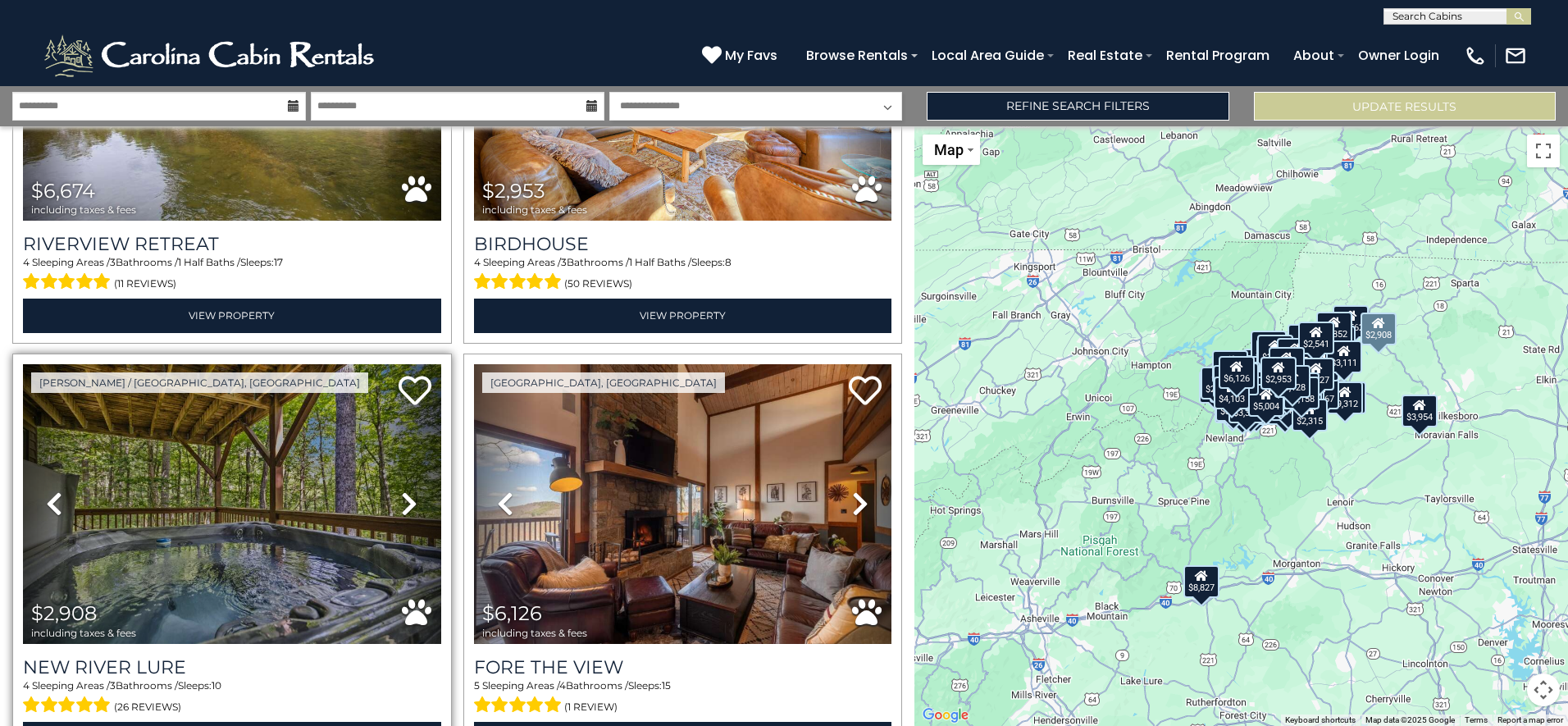
click at [412, 491] on icon at bounding box center [409, 504] width 17 height 26
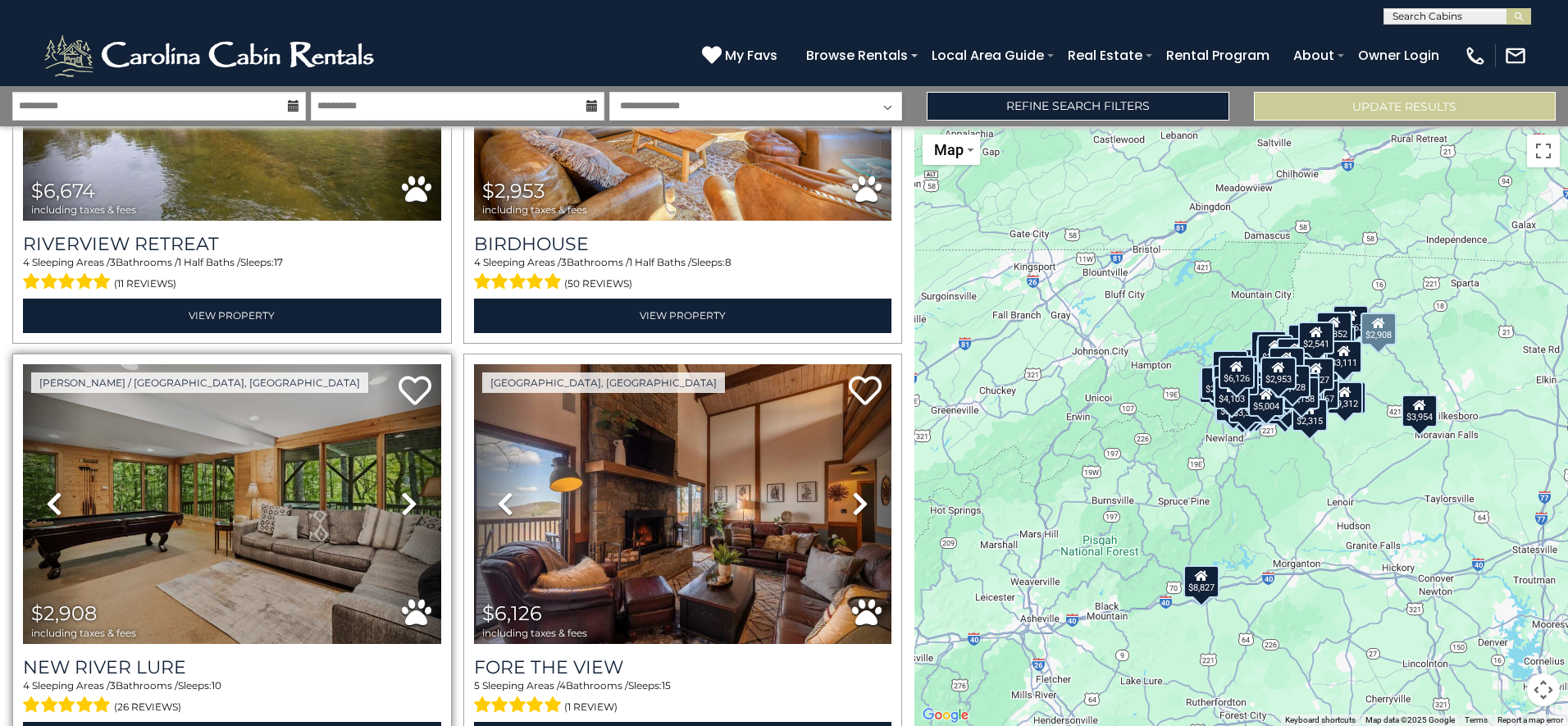
click at [412, 491] on icon at bounding box center [409, 504] width 17 height 26
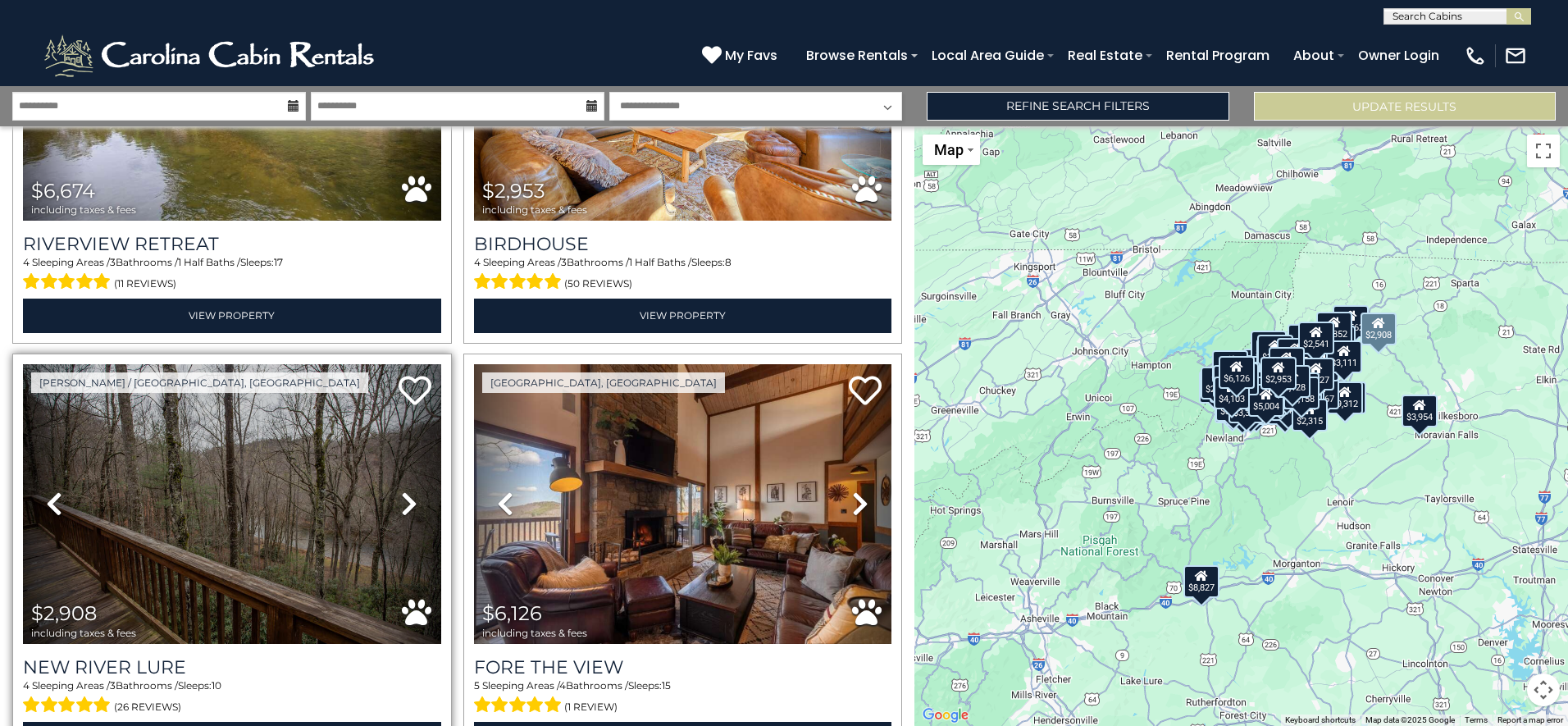
click at [412, 491] on icon at bounding box center [409, 504] width 17 height 26
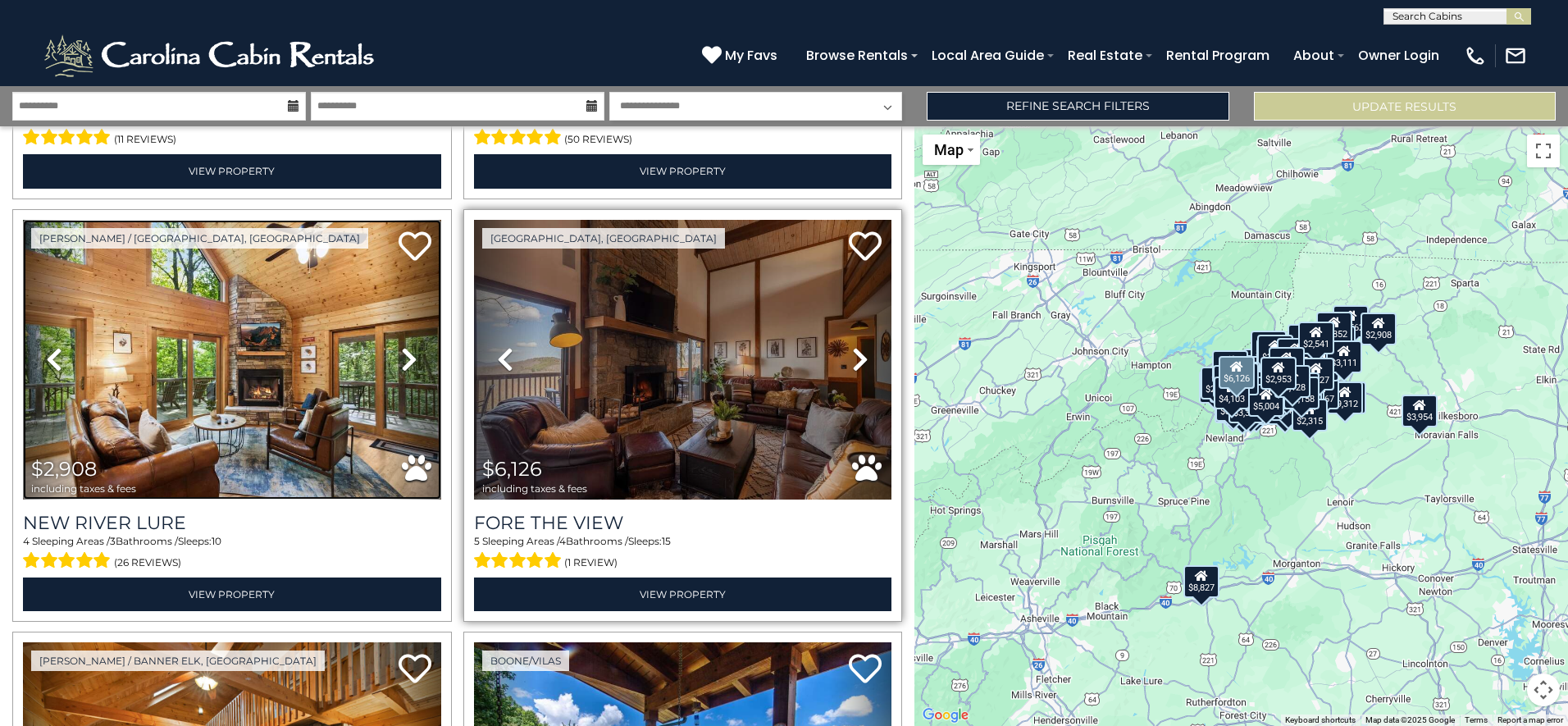
scroll to position [24759, 0]
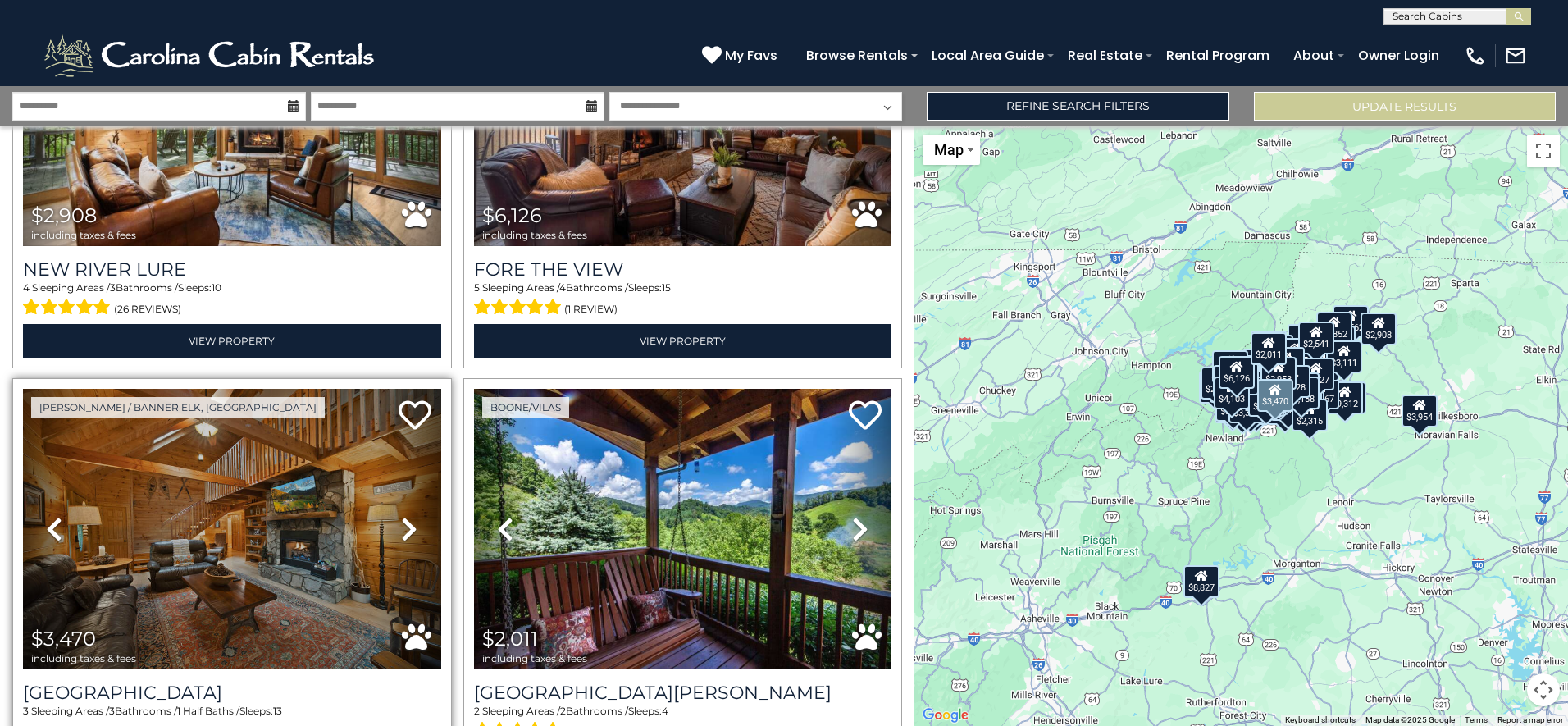
click at [401, 516] on icon at bounding box center [409, 529] width 17 height 26
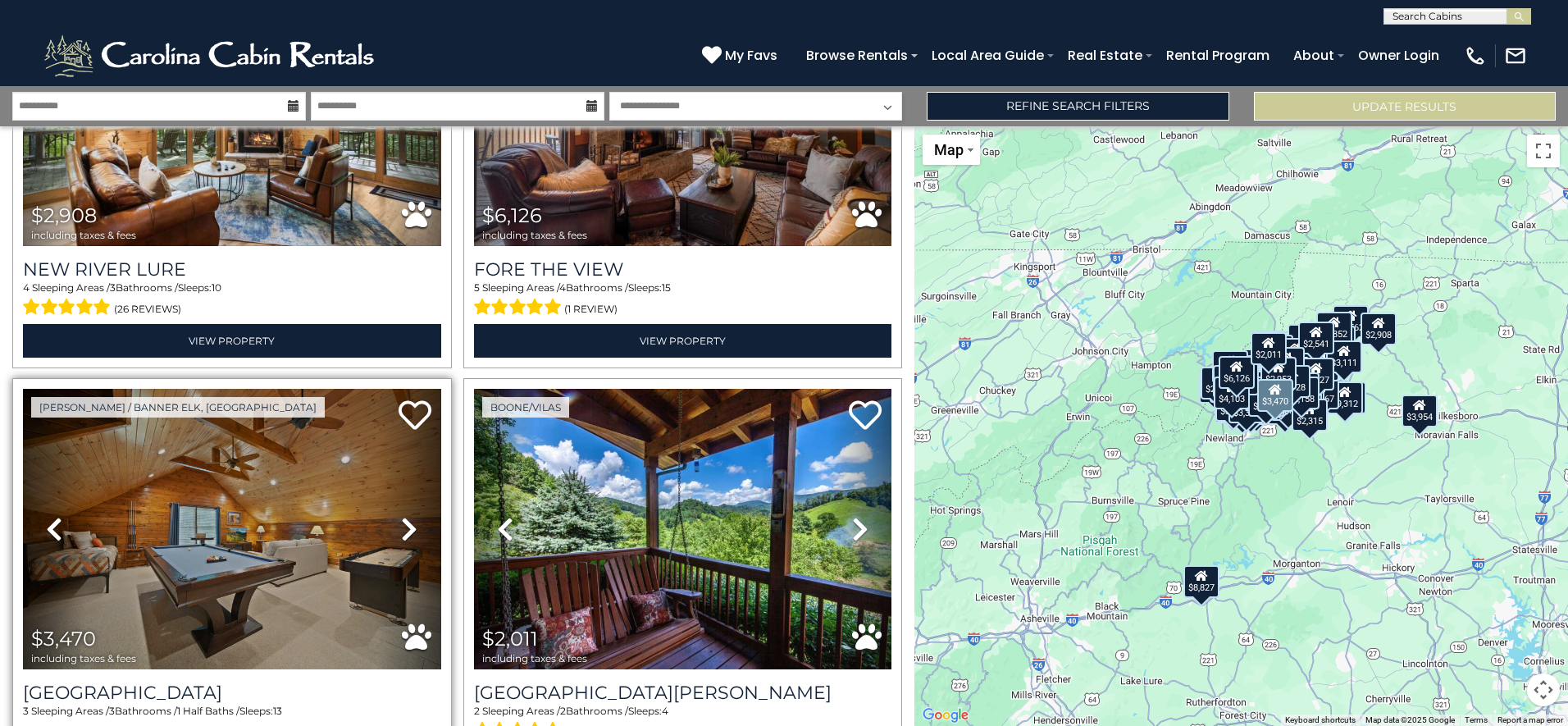
click at [401, 516] on icon at bounding box center [409, 529] width 17 height 26
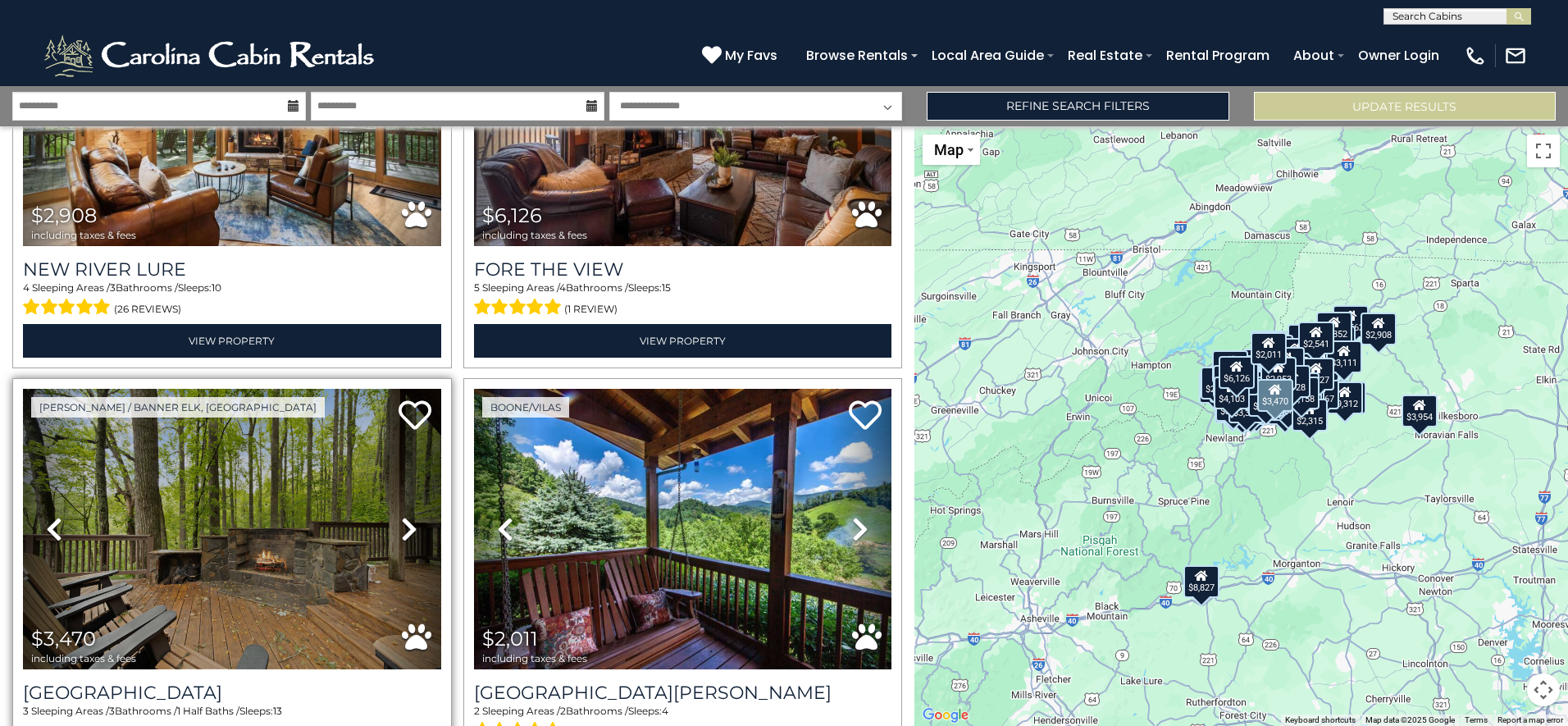
click at [401, 516] on icon at bounding box center [409, 529] width 17 height 26
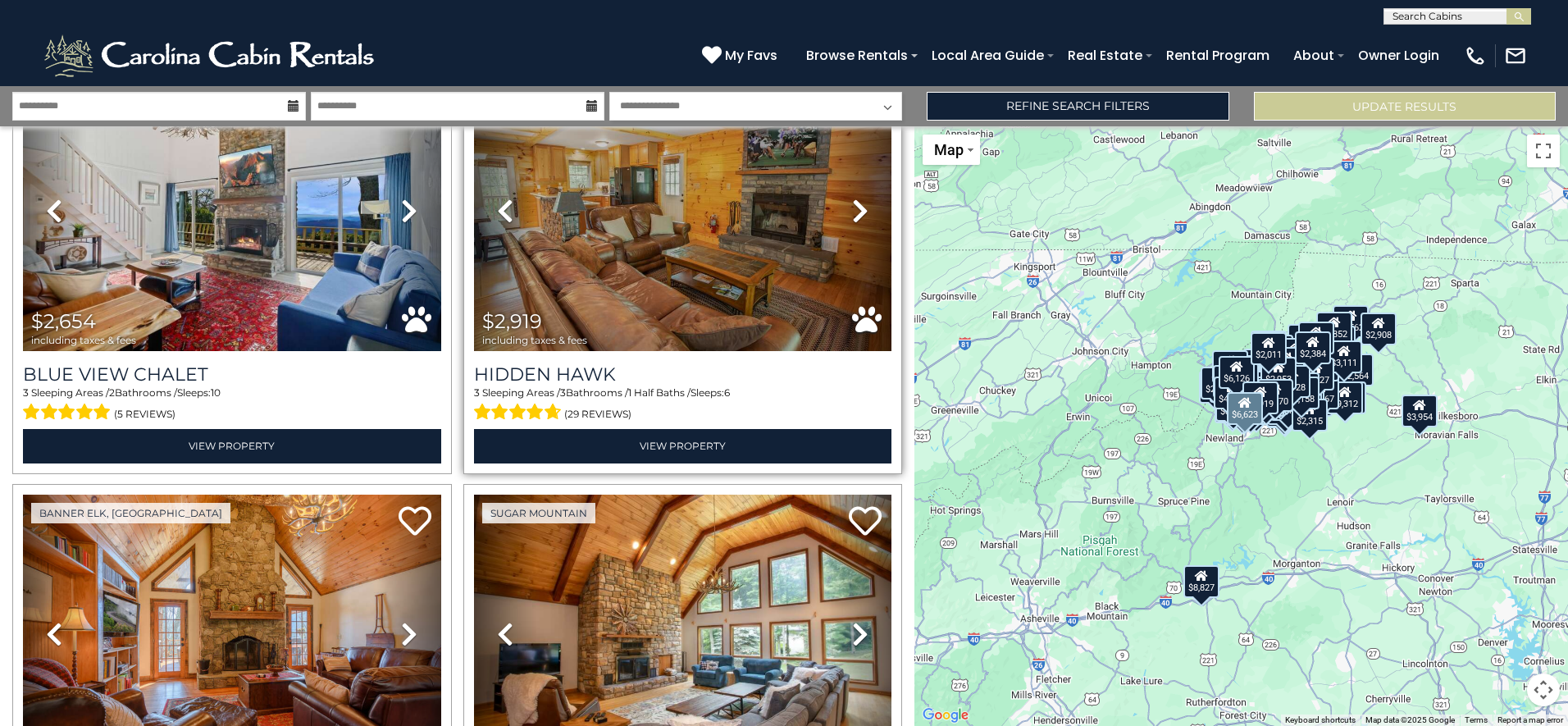
scroll to position [25965, 0]
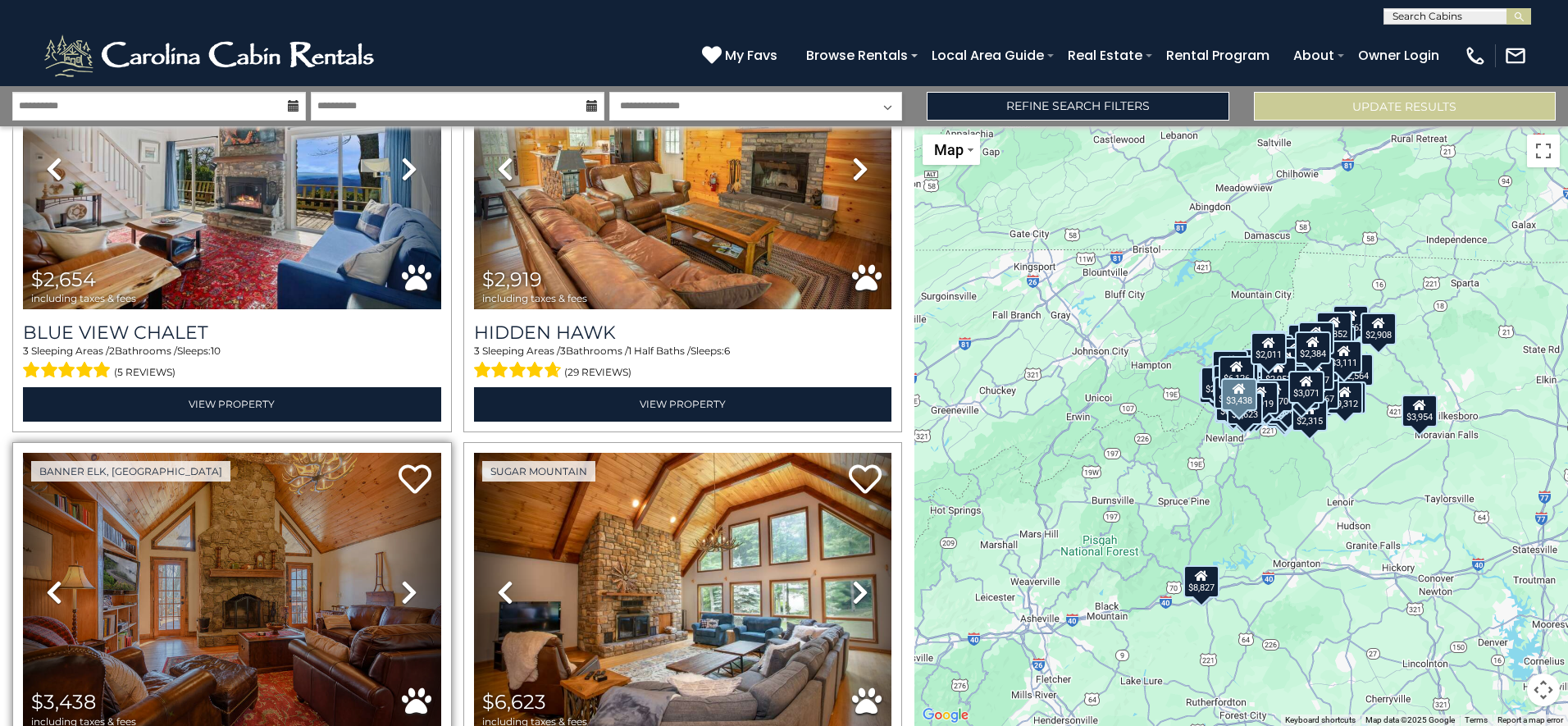
click at [414, 452] on link "Next" at bounding box center [409, 592] width 63 height 280
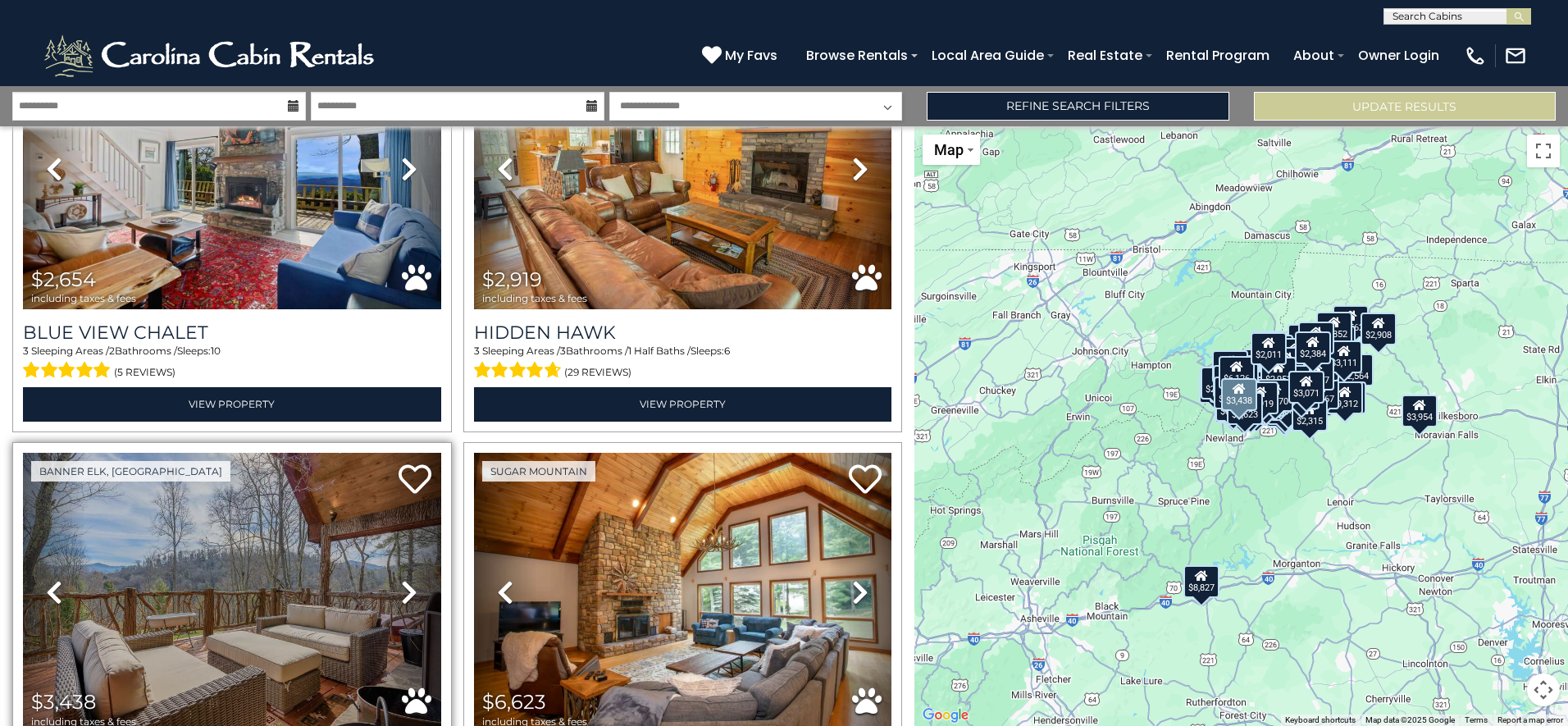
click at [414, 452] on link "Next" at bounding box center [409, 592] width 63 height 280
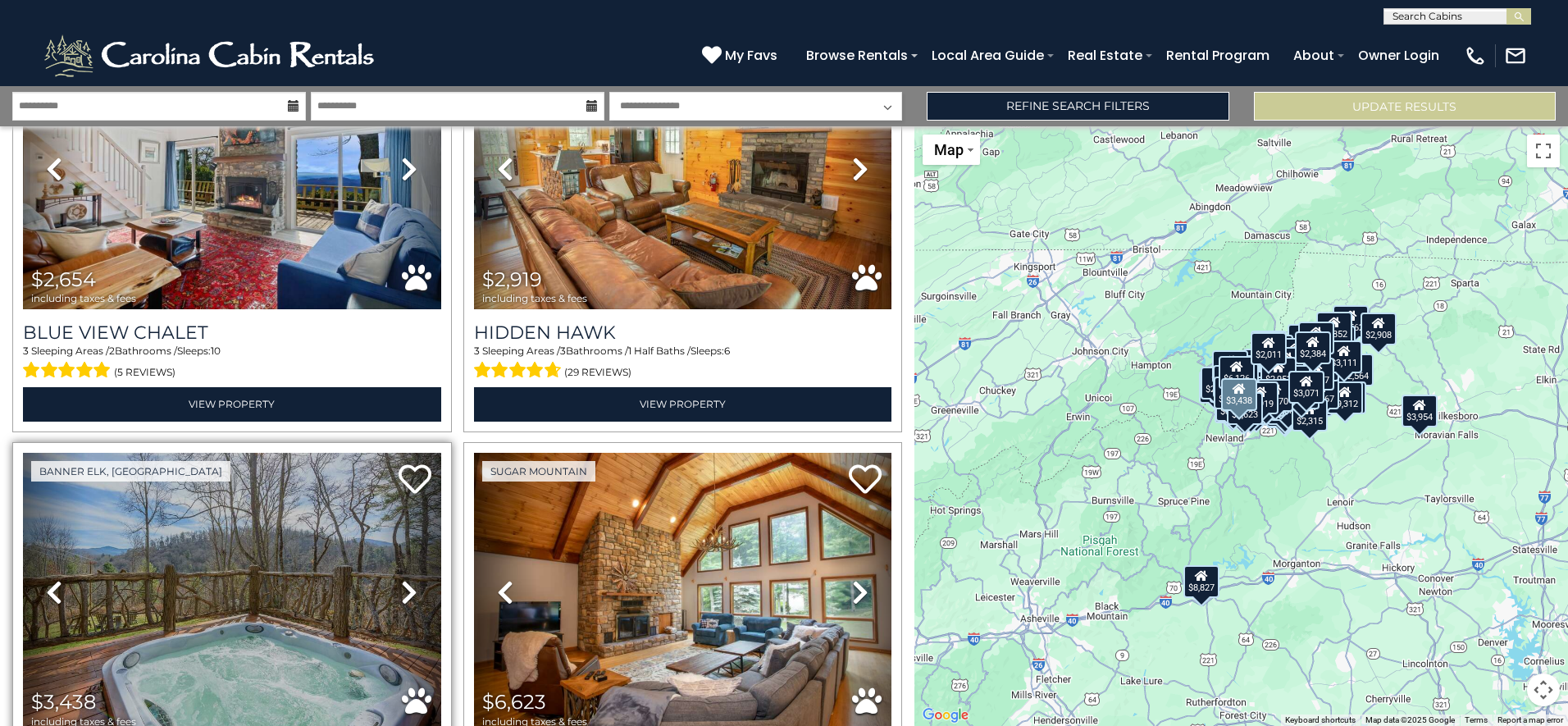
click at [414, 452] on link "Next" at bounding box center [409, 592] width 63 height 280
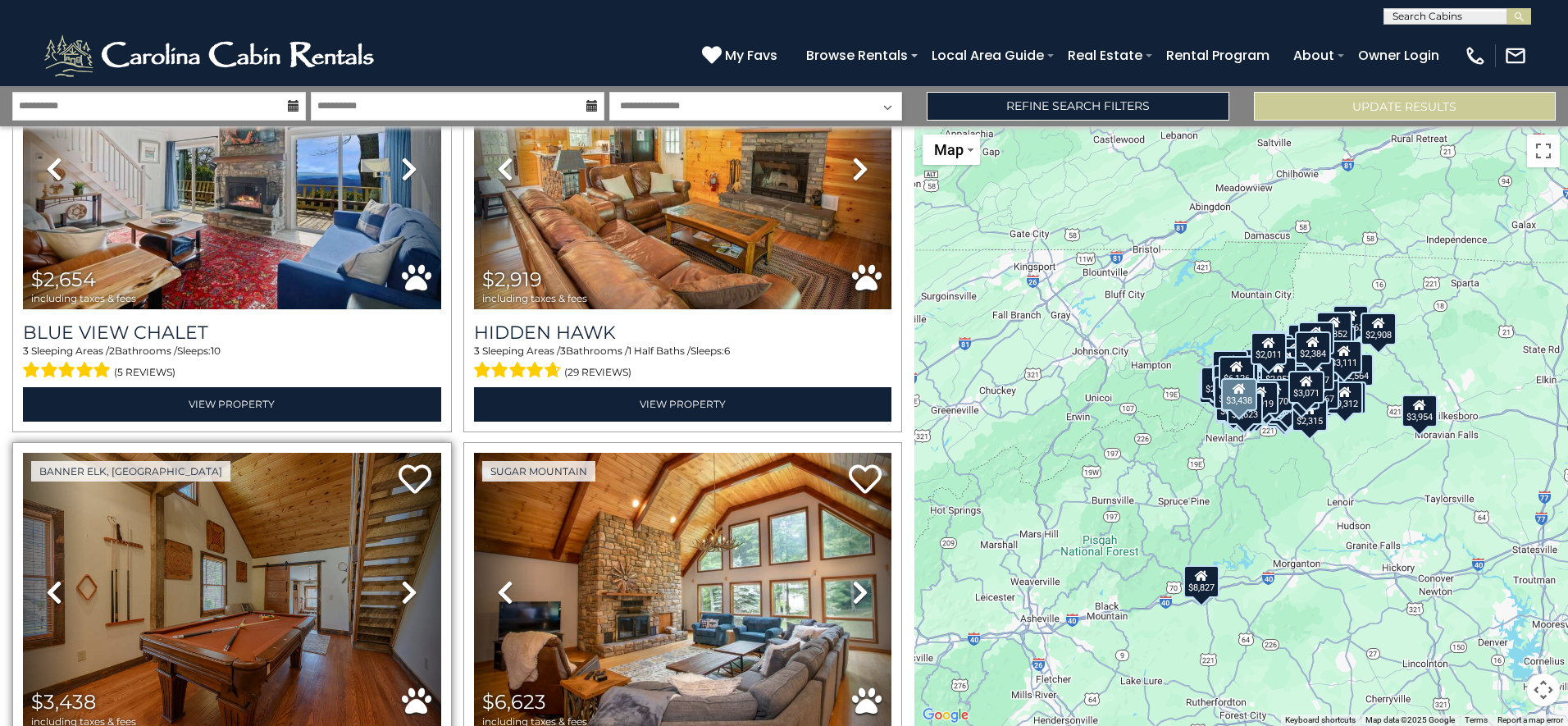
click at [414, 452] on link "Next" at bounding box center [409, 592] width 63 height 280
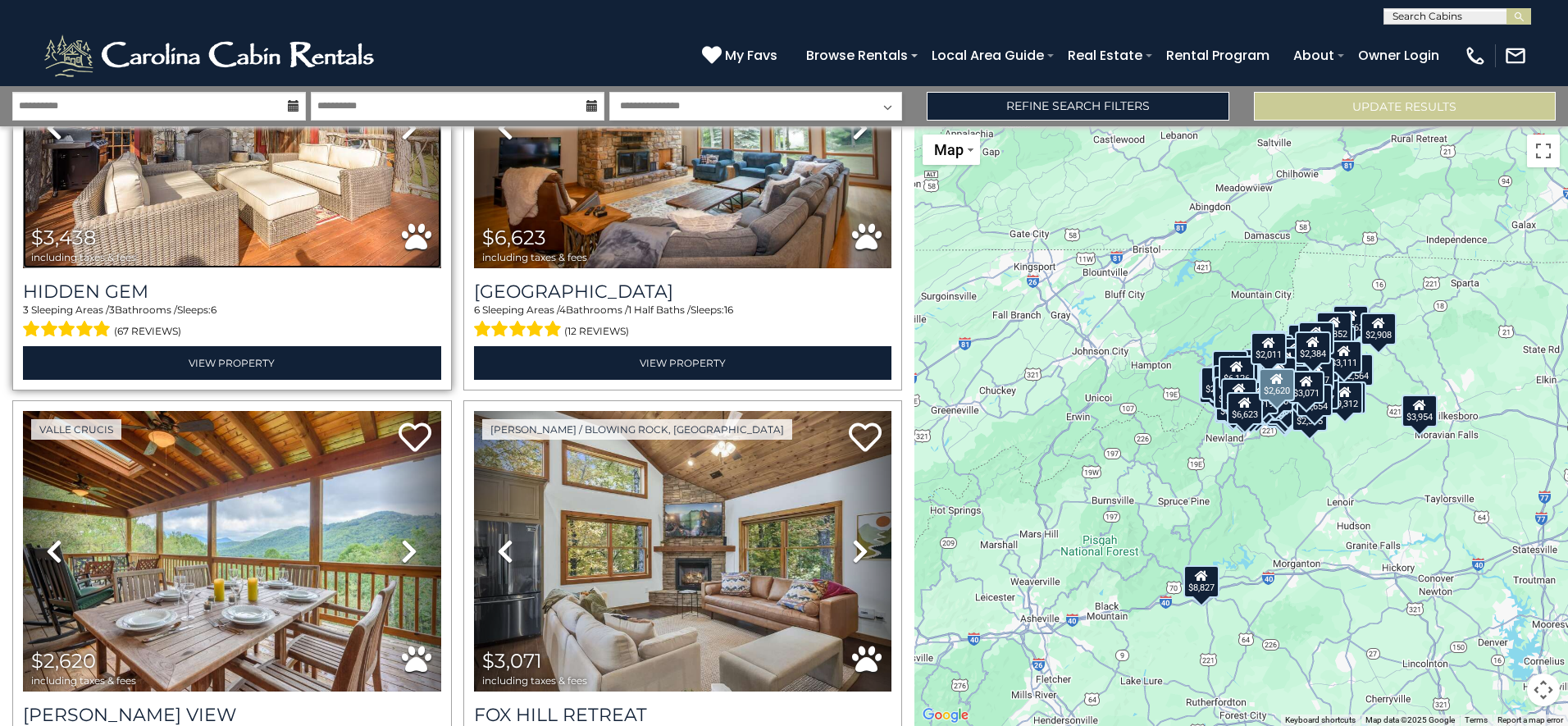
scroll to position [26456, 0]
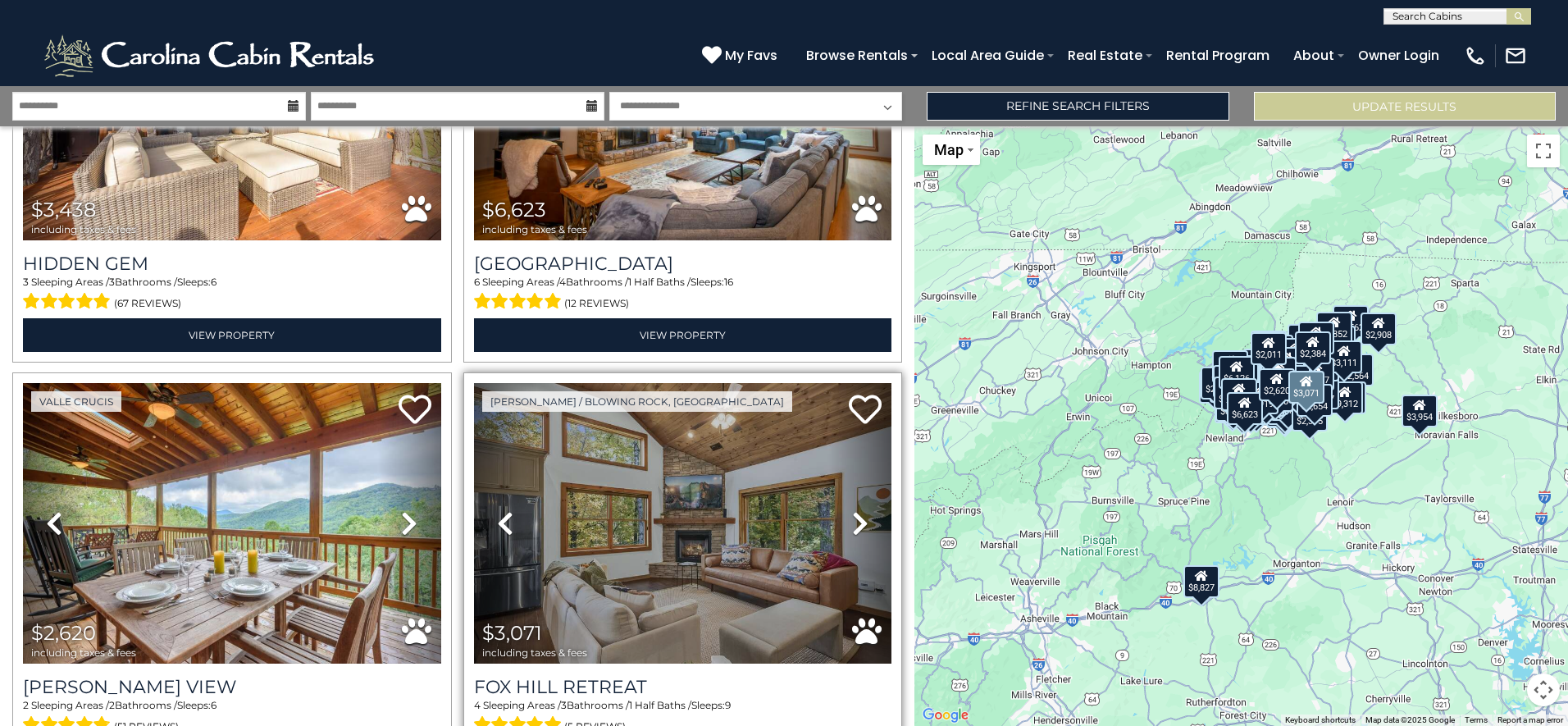
click at [860, 511] on icon at bounding box center [861, 524] width 17 height 26
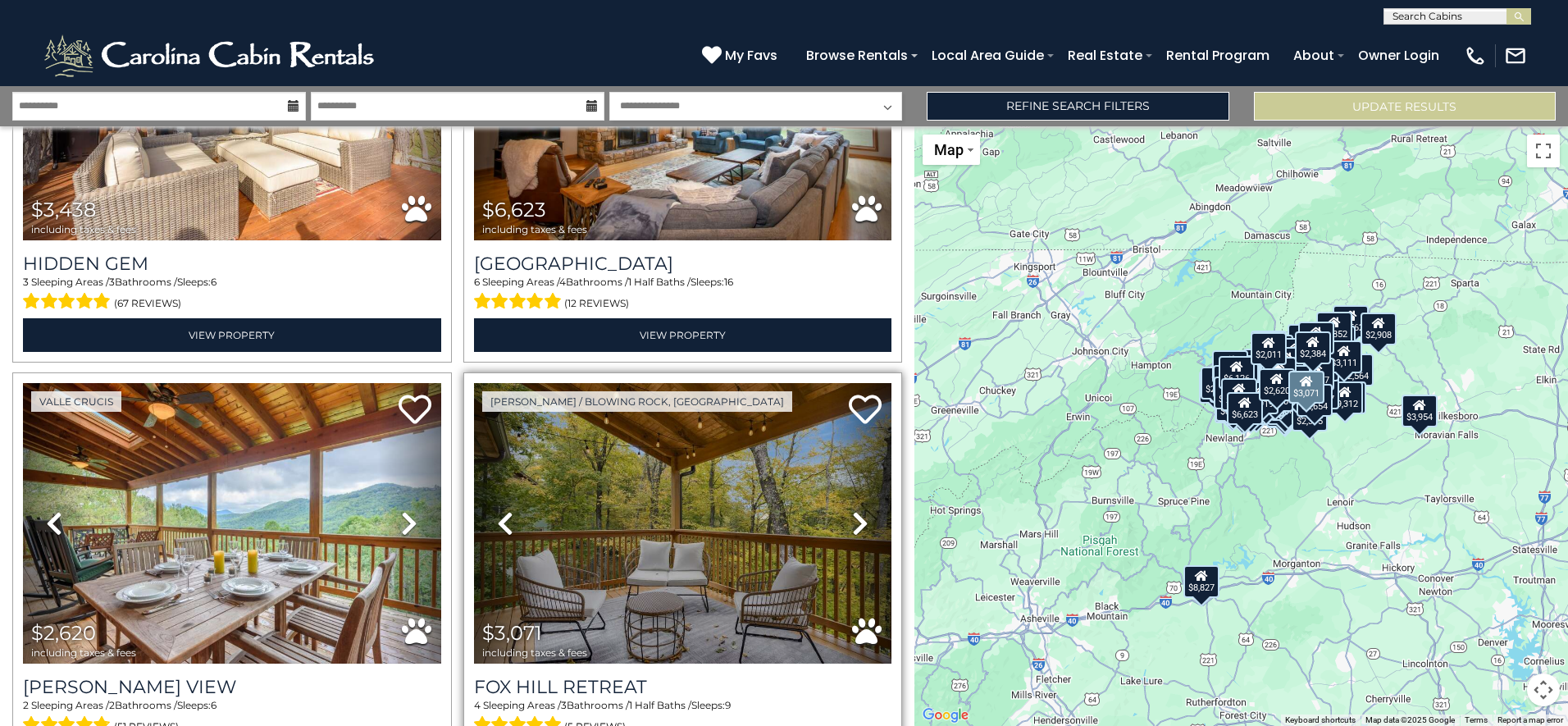
click at [860, 511] on icon at bounding box center [861, 524] width 17 height 26
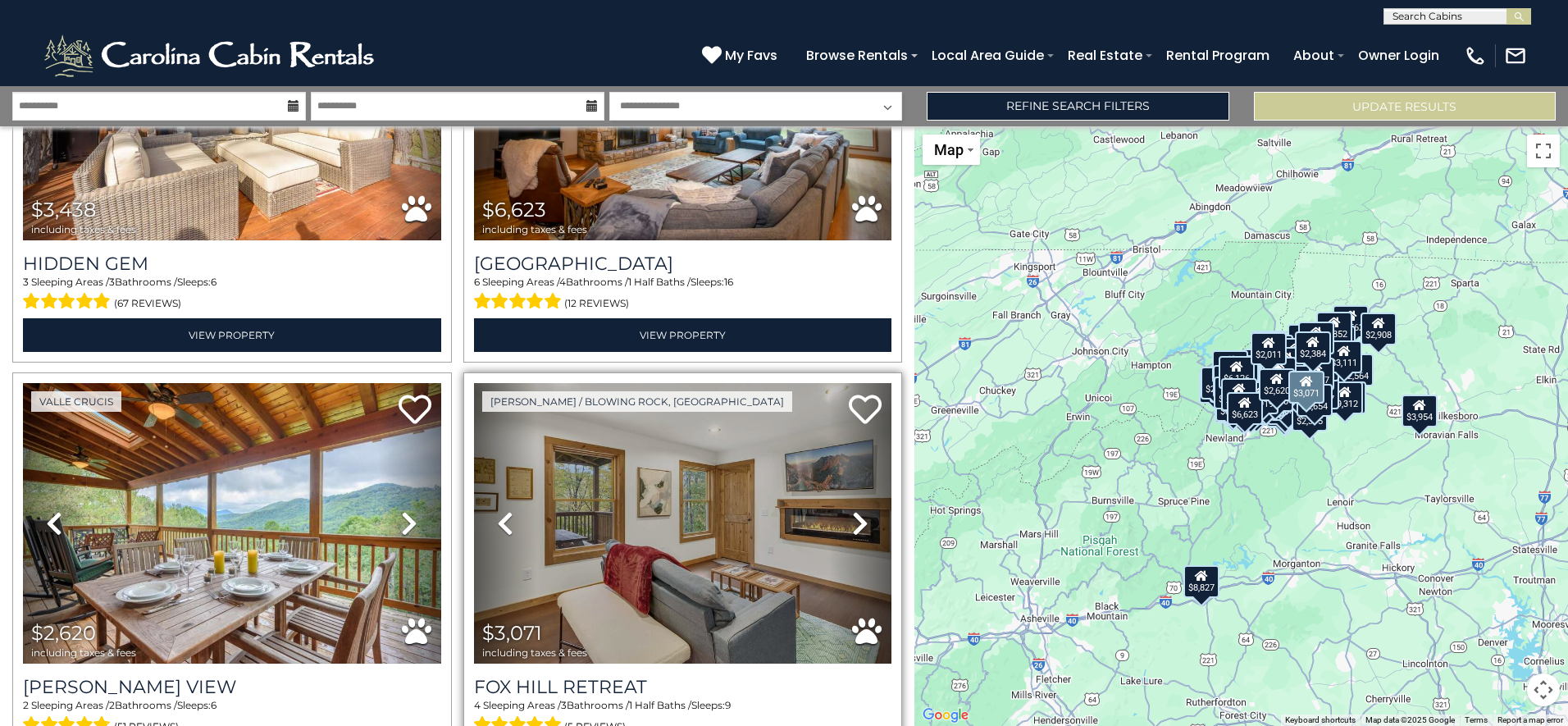
click at [860, 511] on icon at bounding box center [861, 524] width 17 height 26
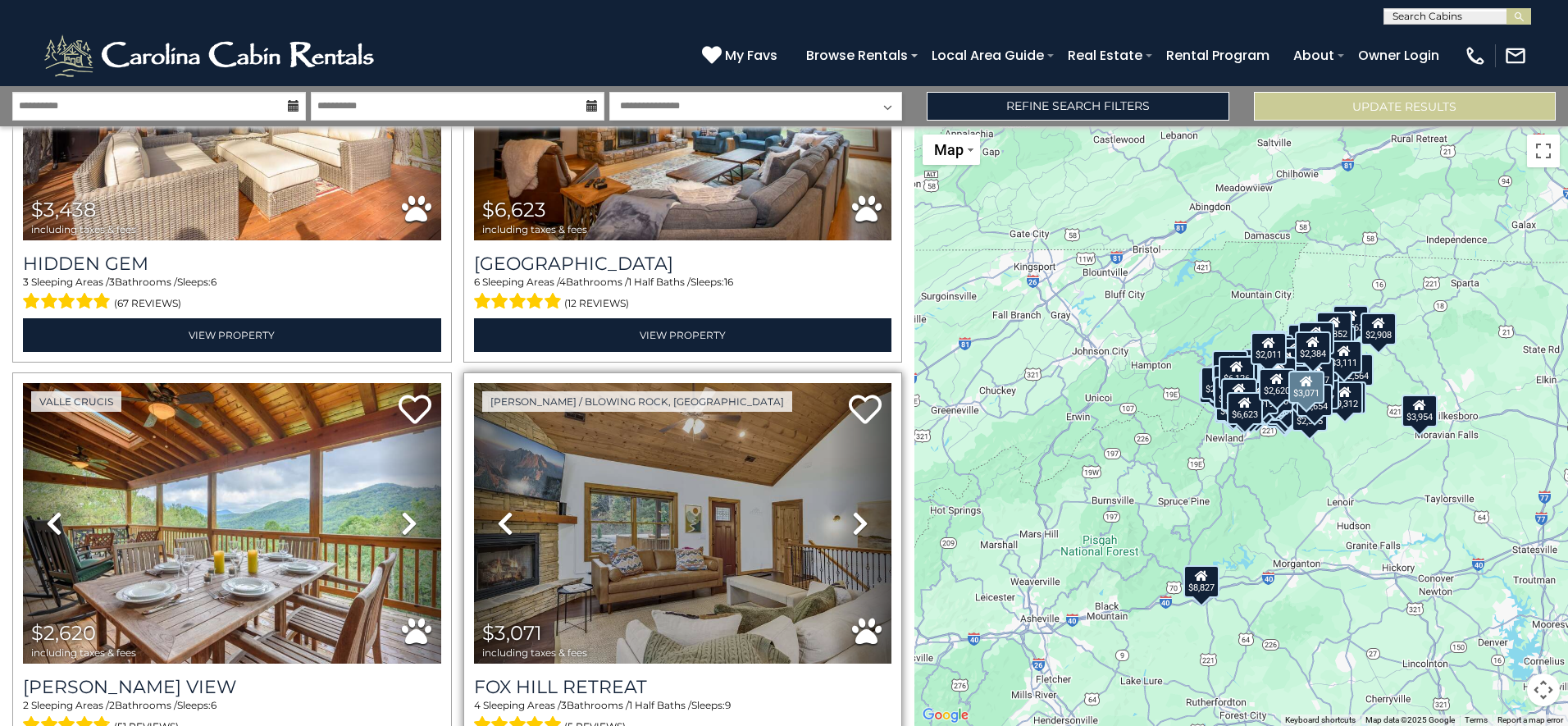
click at [860, 511] on icon at bounding box center [861, 524] width 17 height 26
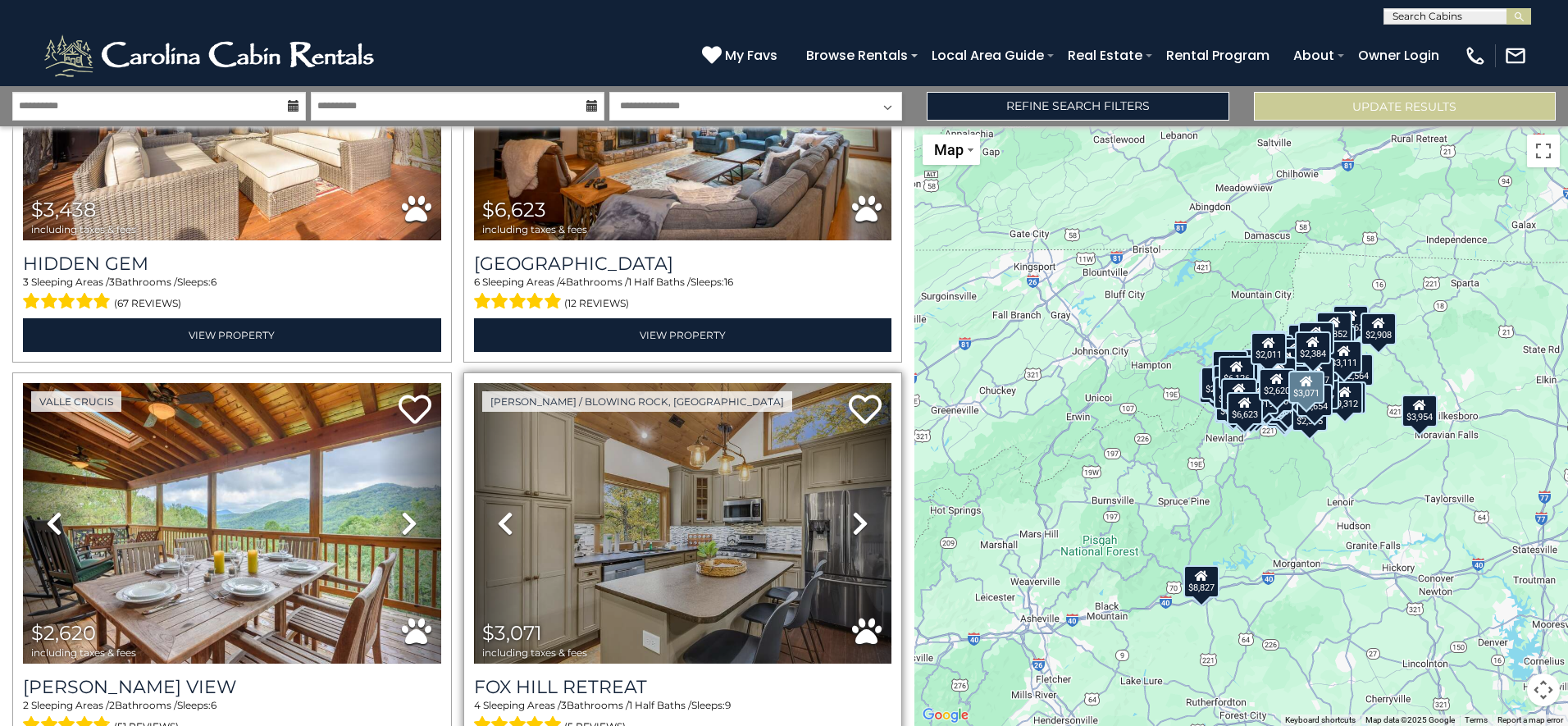
click at [504, 511] on icon at bounding box center [506, 524] width 17 height 26
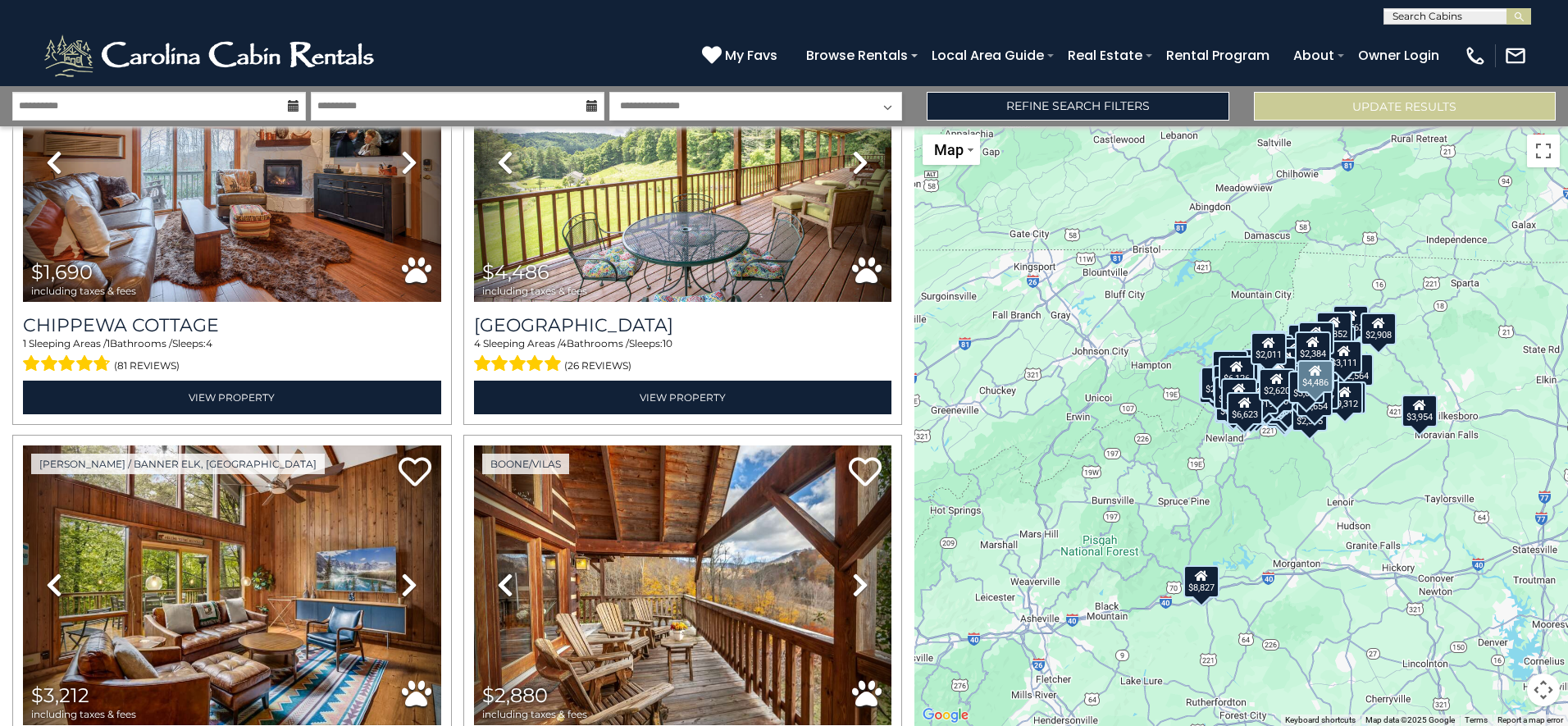
scroll to position [27276, 0]
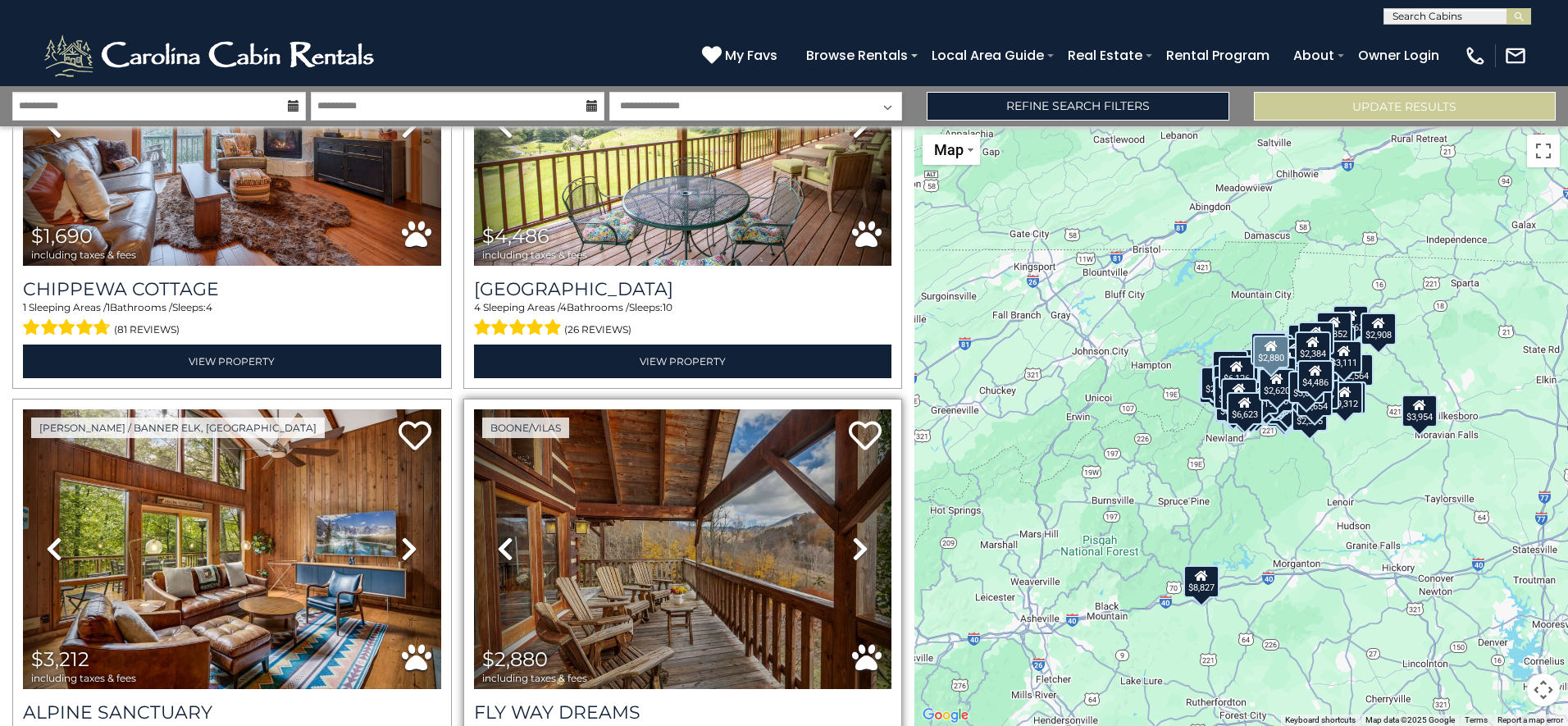
click at [852, 536] on icon at bounding box center [861, 549] width 17 height 26
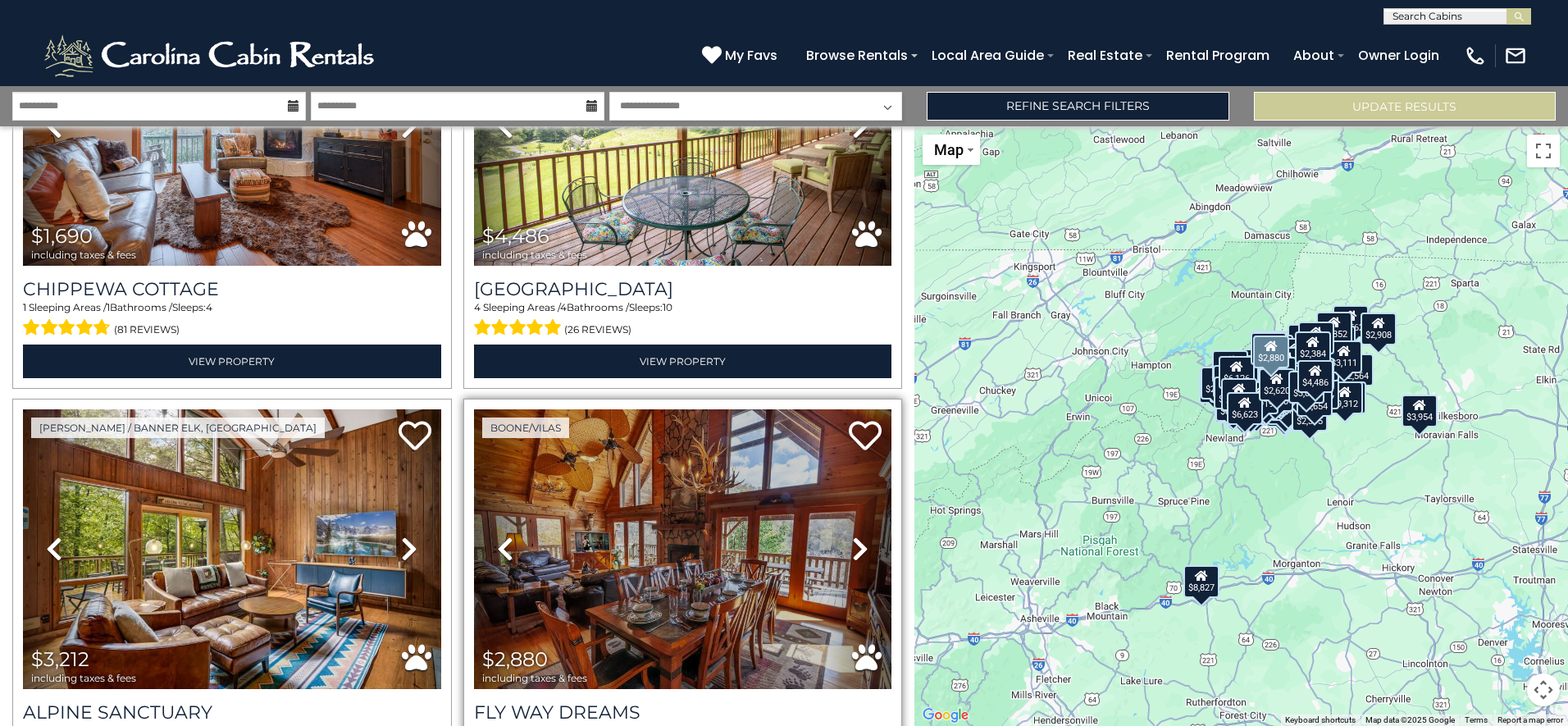
click at [852, 536] on icon at bounding box center [861, 549] width 17 height 26
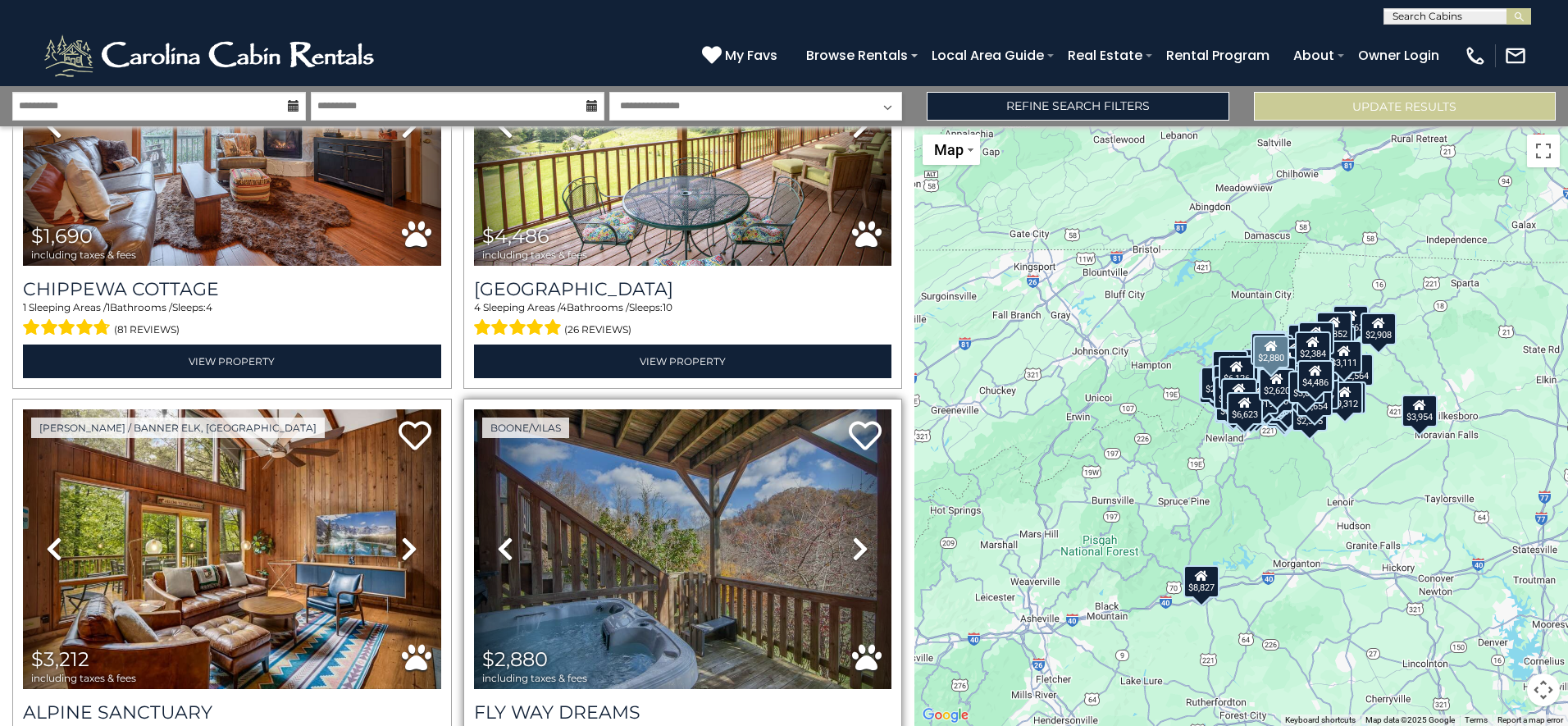
click at [852, 536] on icon at bounding box center [861, 549] width 17 height 26
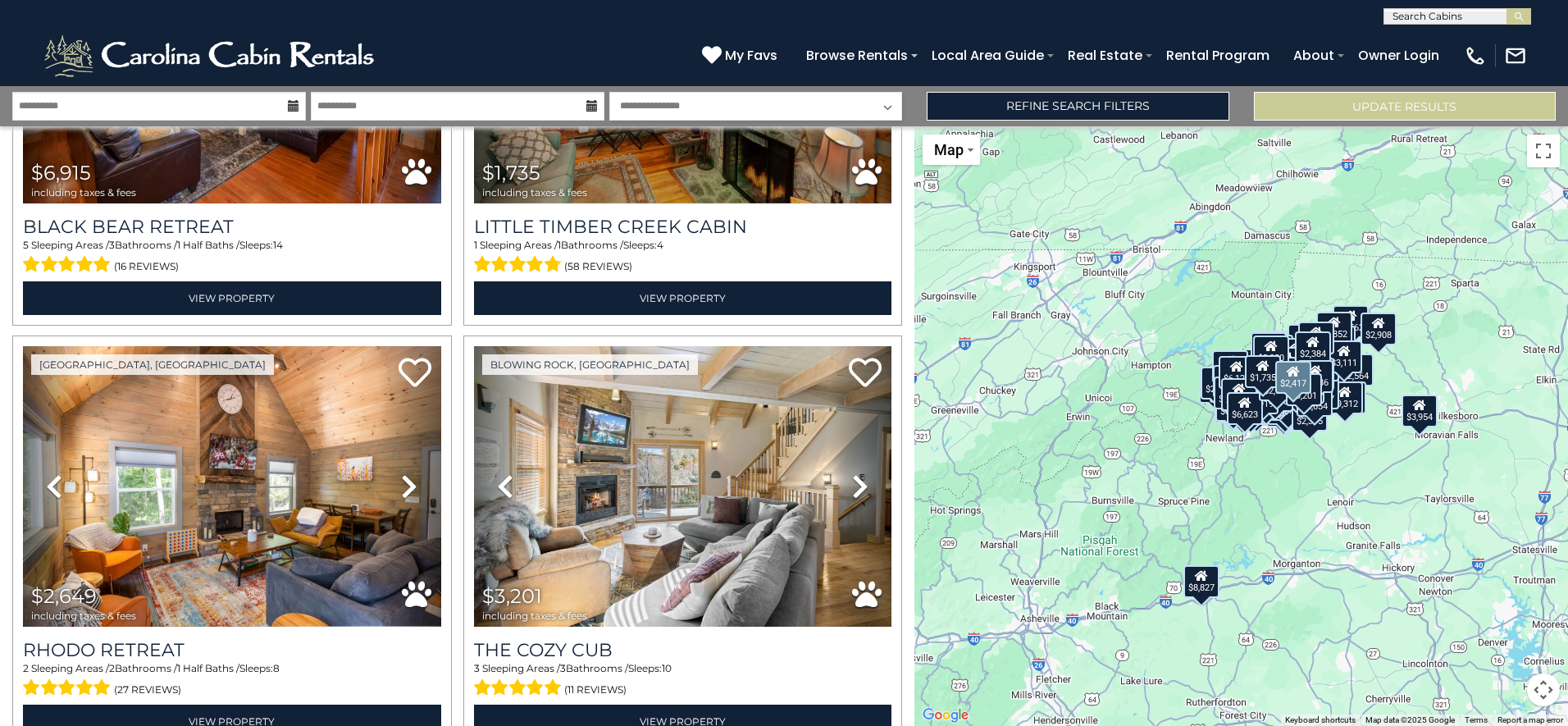
scroll to position [28179, 0]
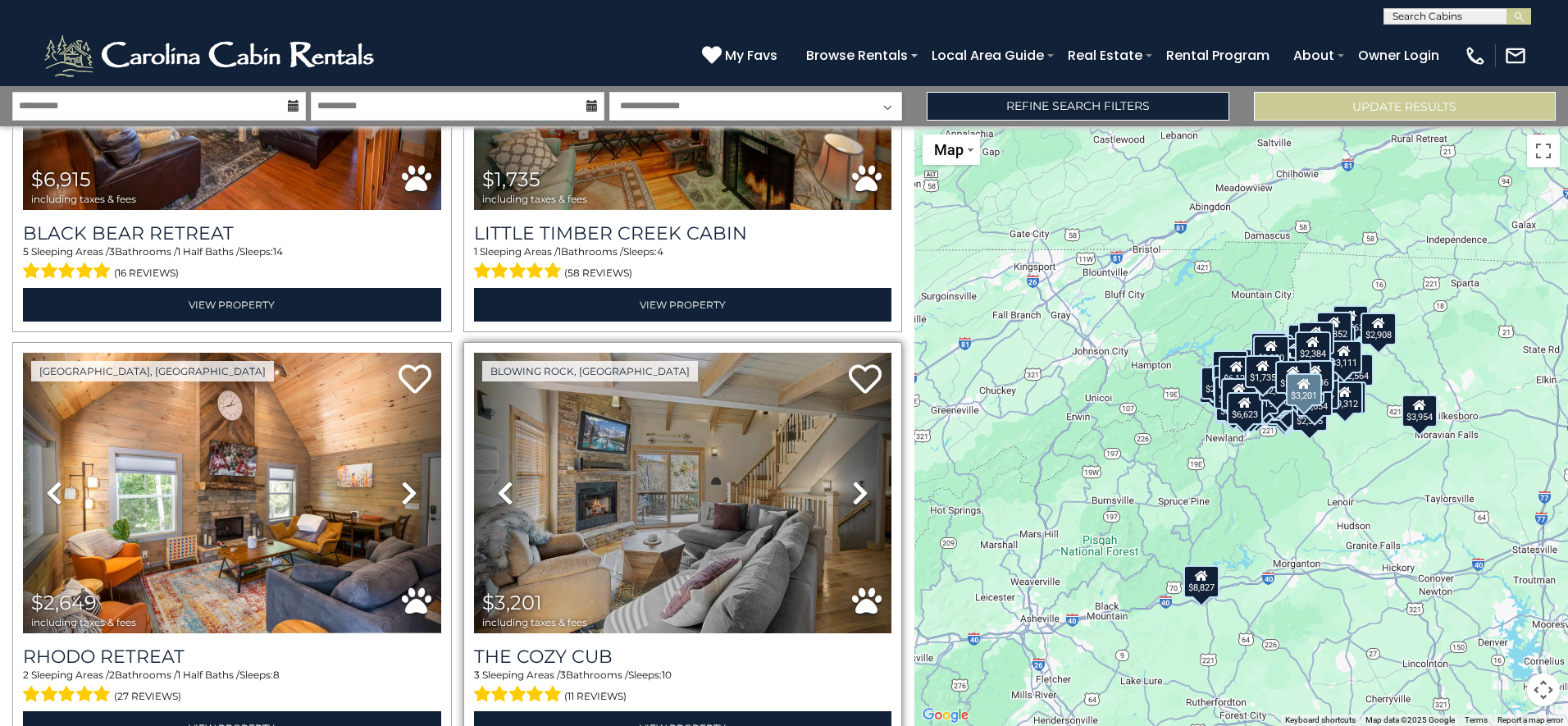
click at [859, 480] on icon at bounding box center [861, 493] width 17 height 26
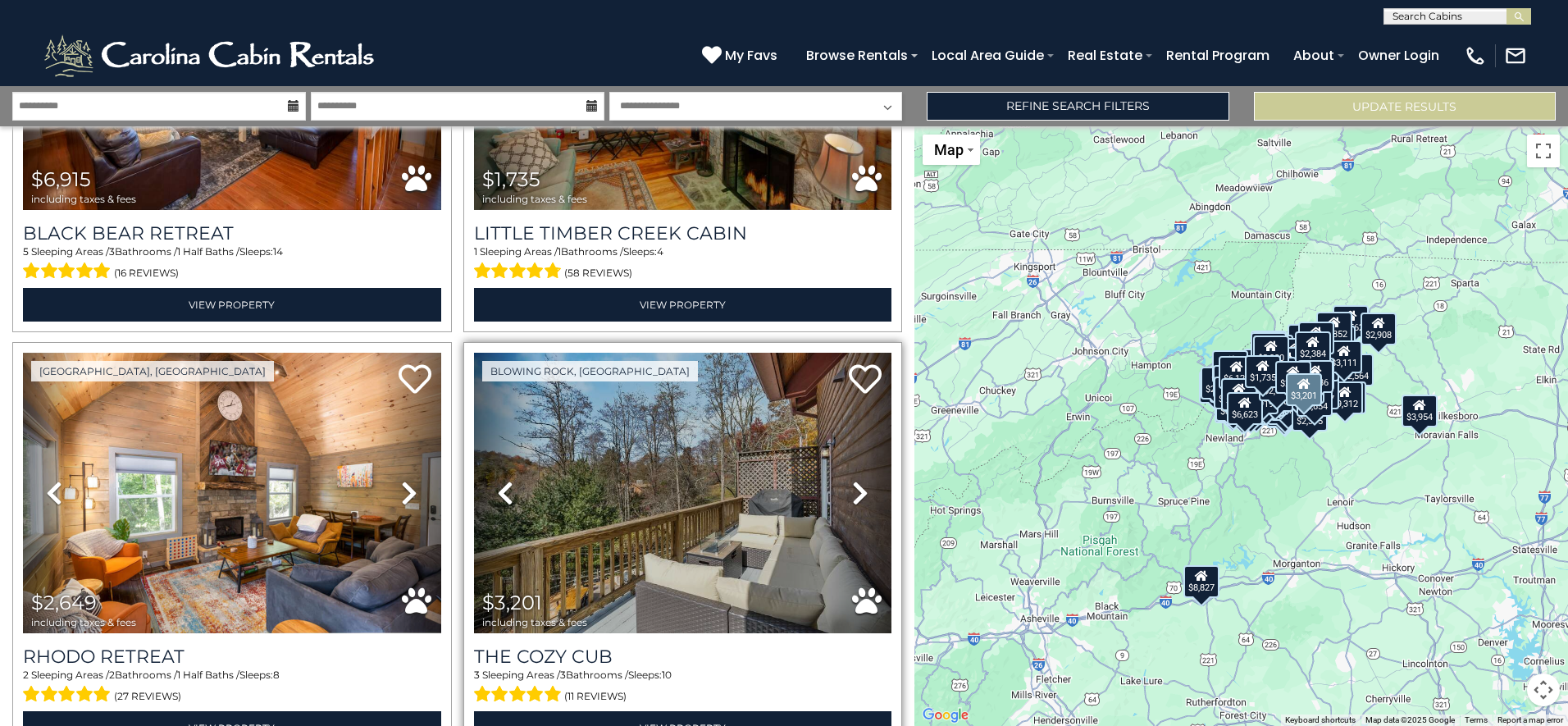
click at [859, 480] on icon at bounding box center [861, 493] width 17 height 26
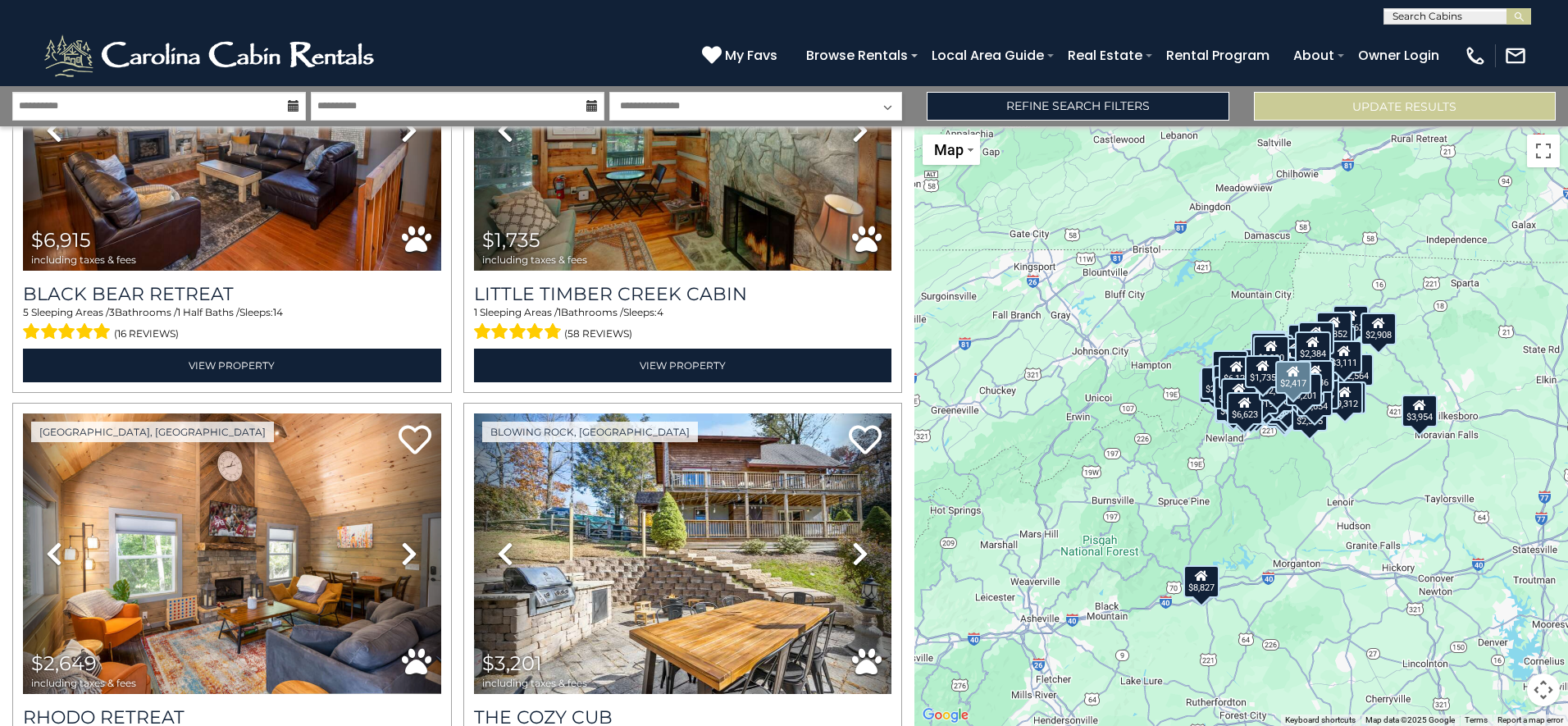
scroll to position [28097, 0]
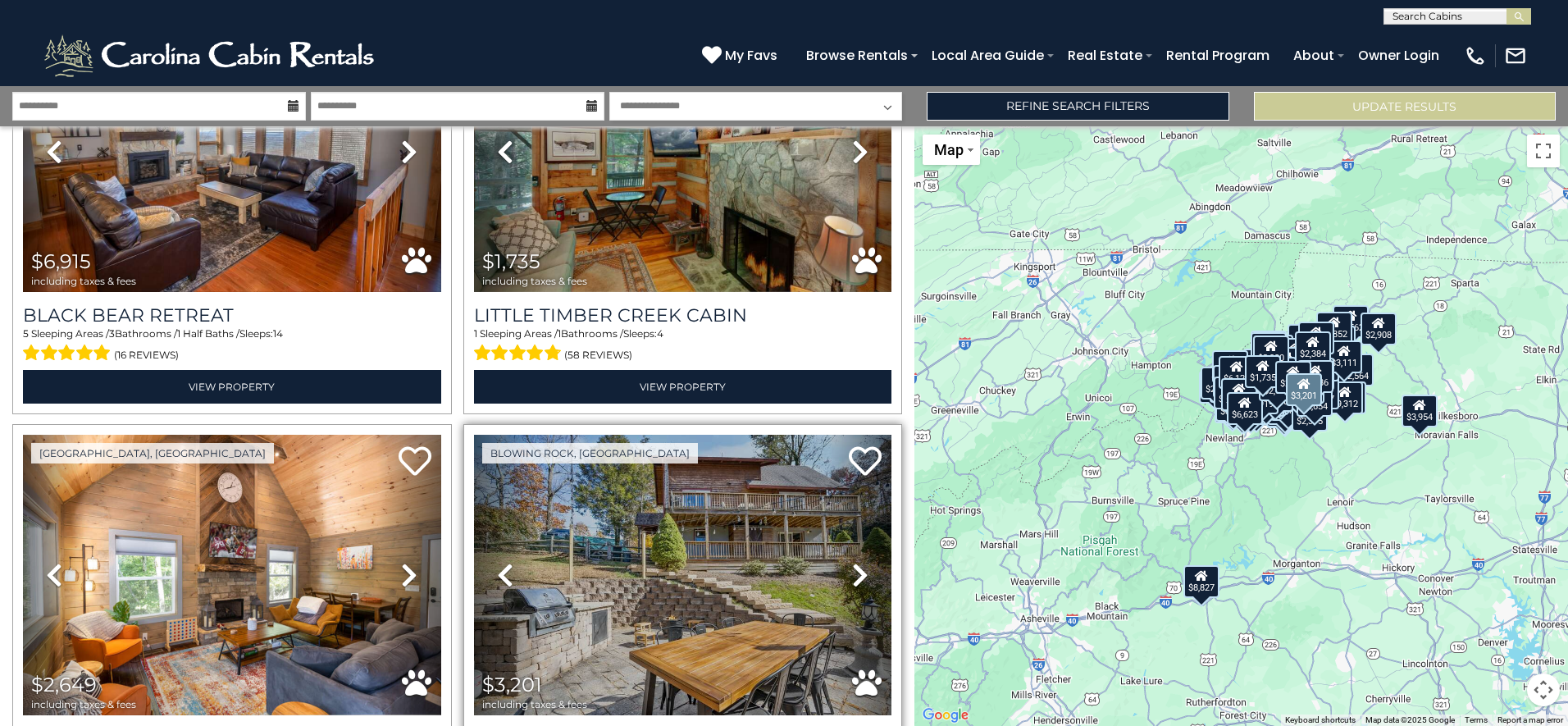
click at [853, 562] on icon at bounding box center [861, 575] width 17 height 26
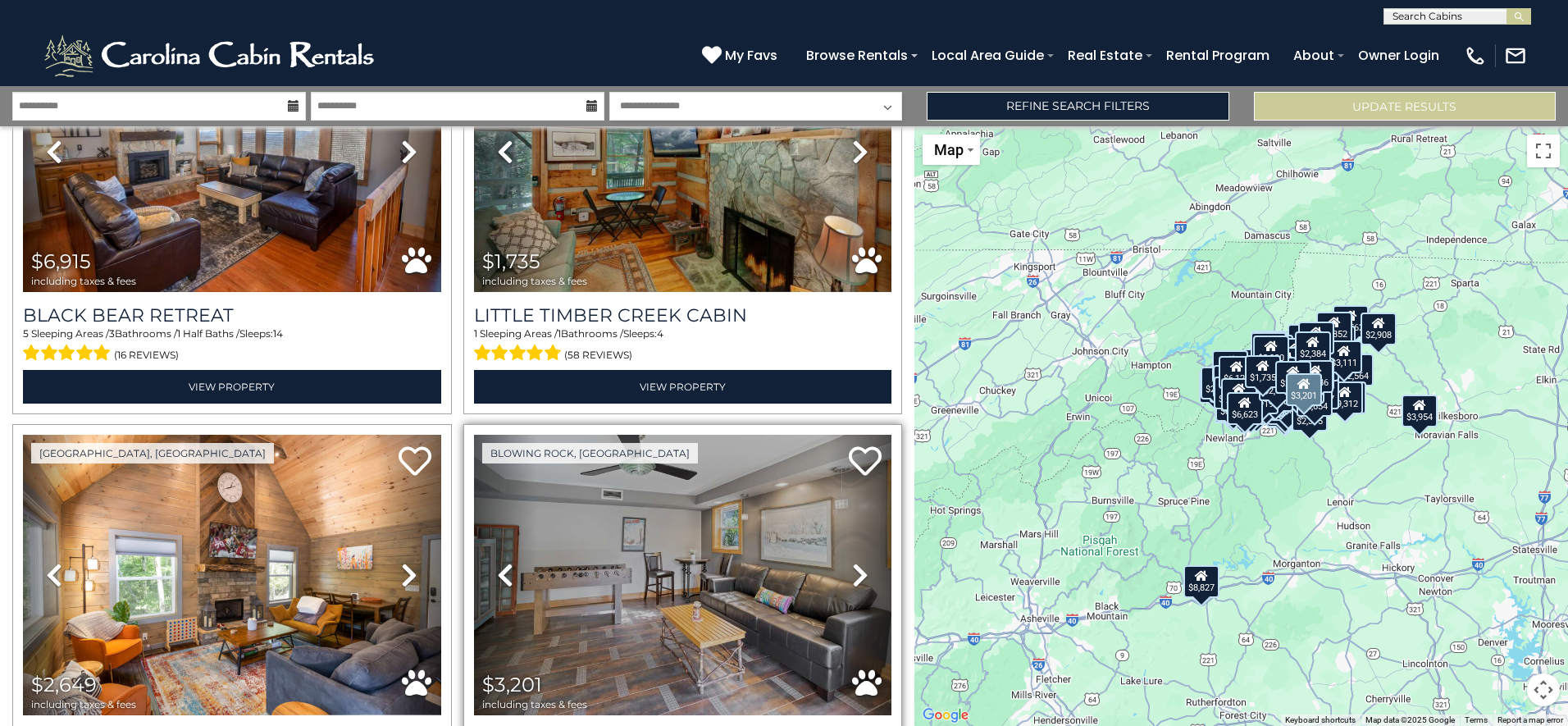
click at [853, 562] on icon at bounding box center [861, 575] width 17 height 26
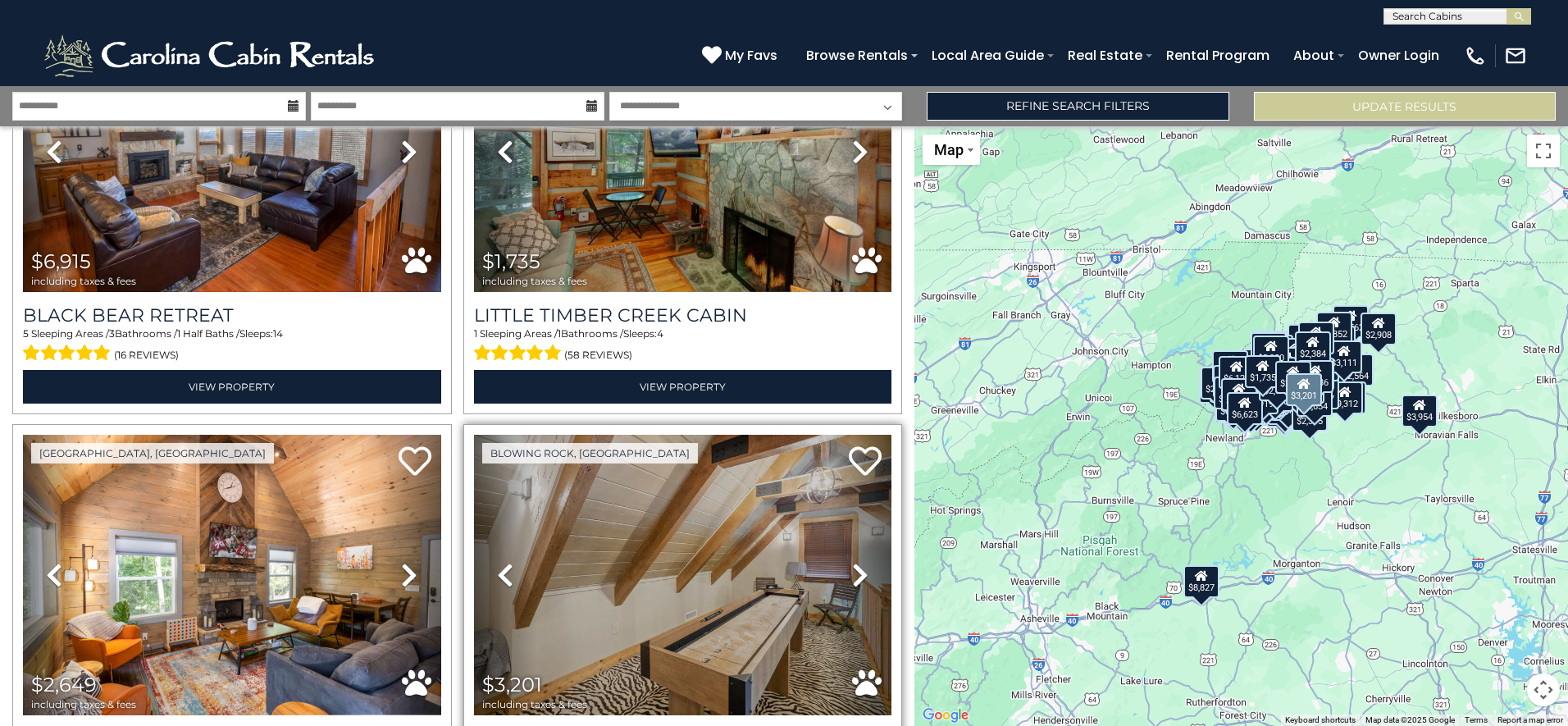
click at [852, 562] on icon at bounding box center [861, 575] width 17 height 26
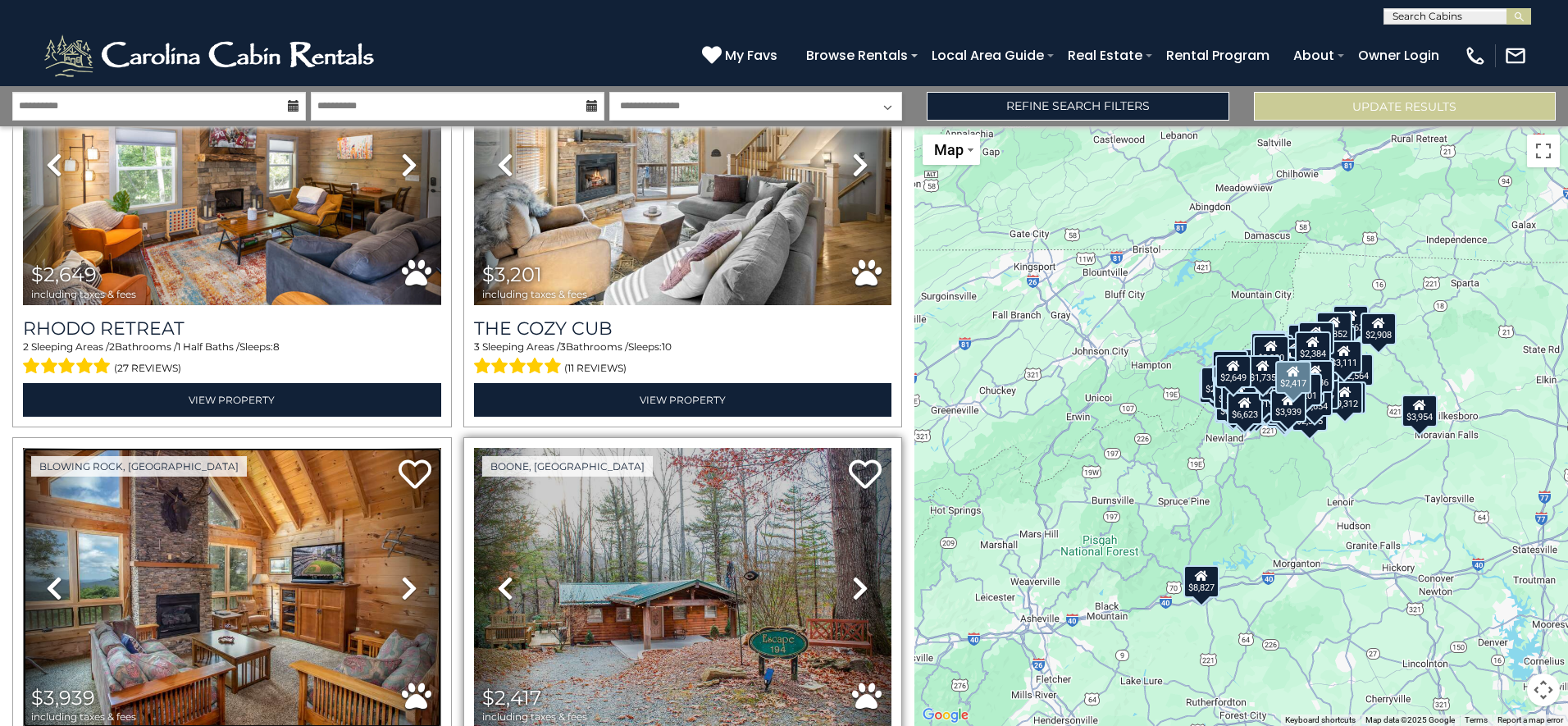
scroll to position [28916, 0]
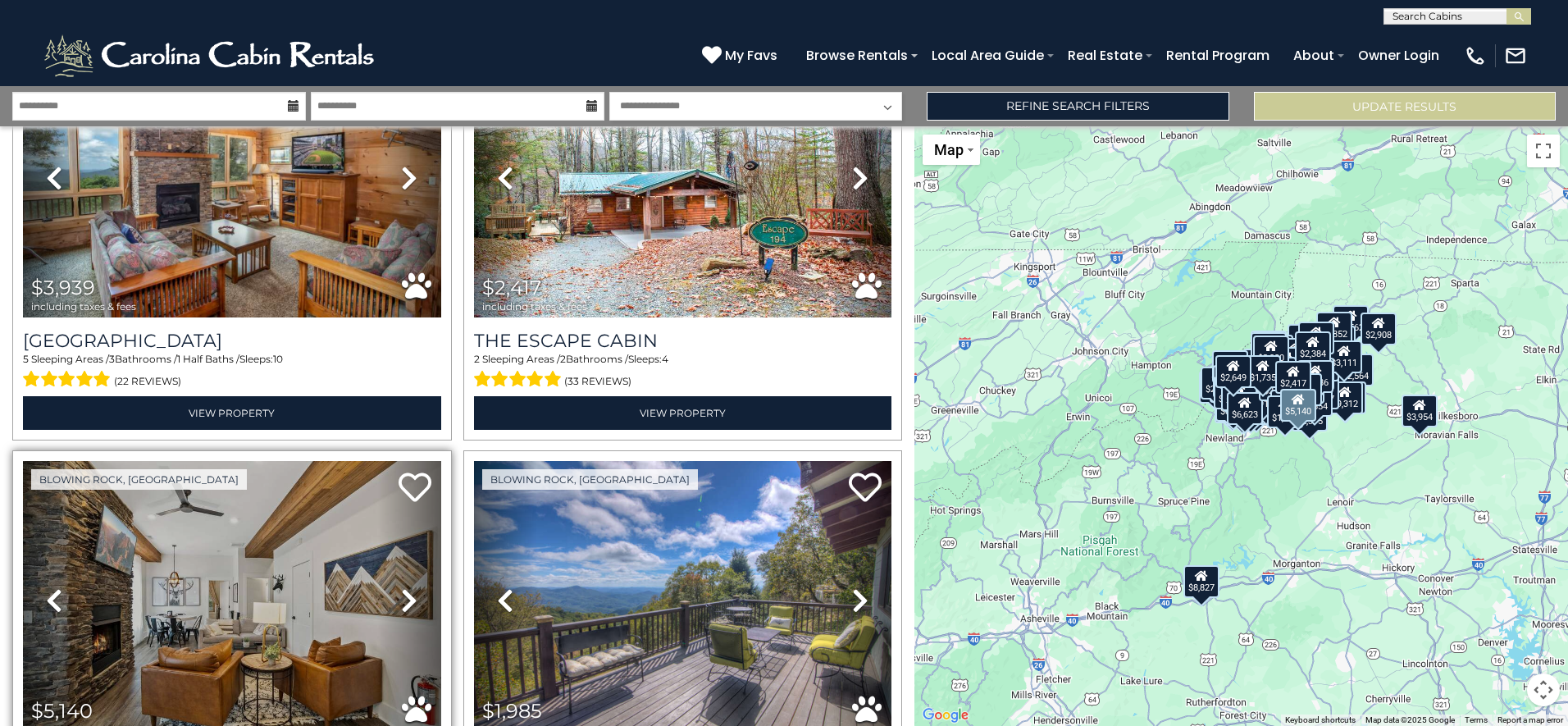
click at [401, 587] on icon at bounding box center [409, 600] width 17 height 26
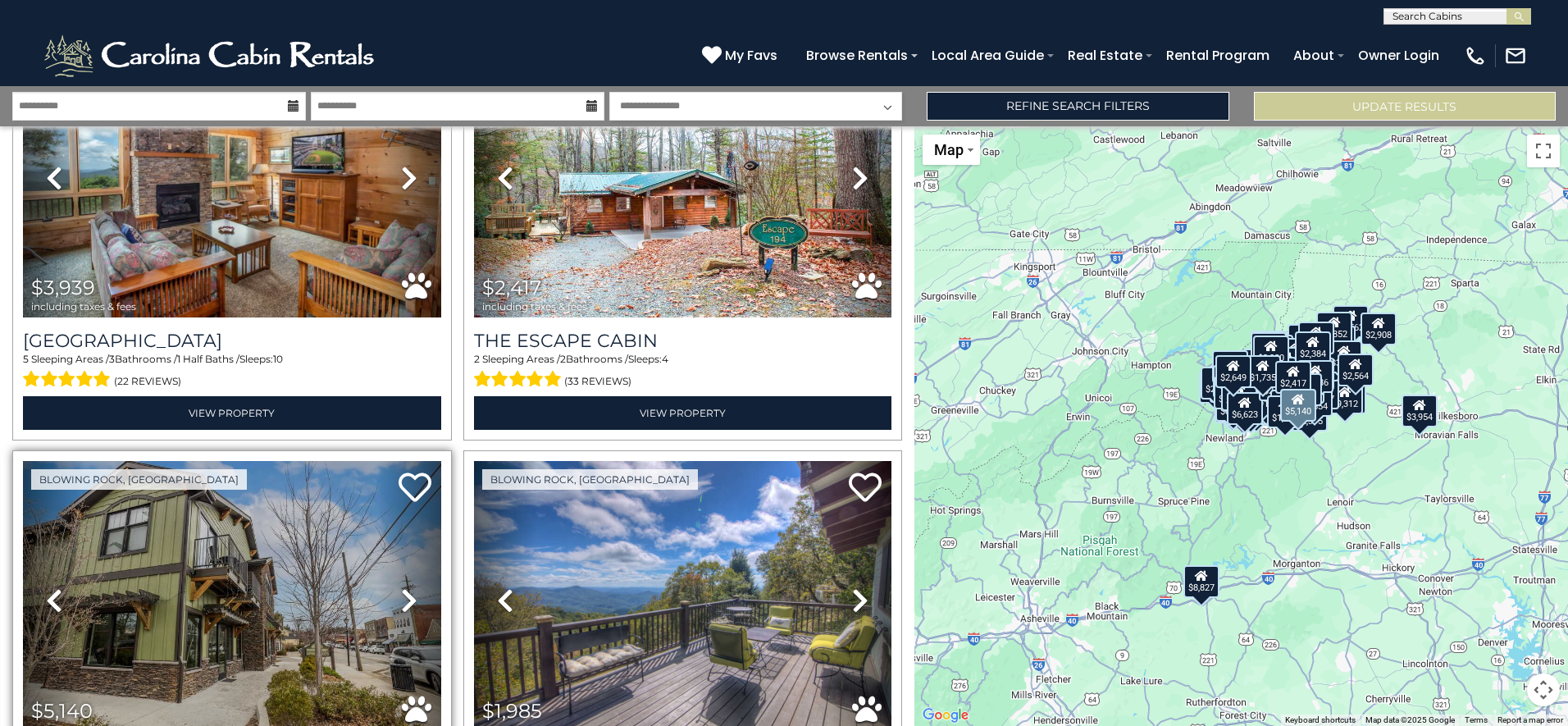
click at [407, 587] on icon at bounding box center [409, 600] width 17 height 26
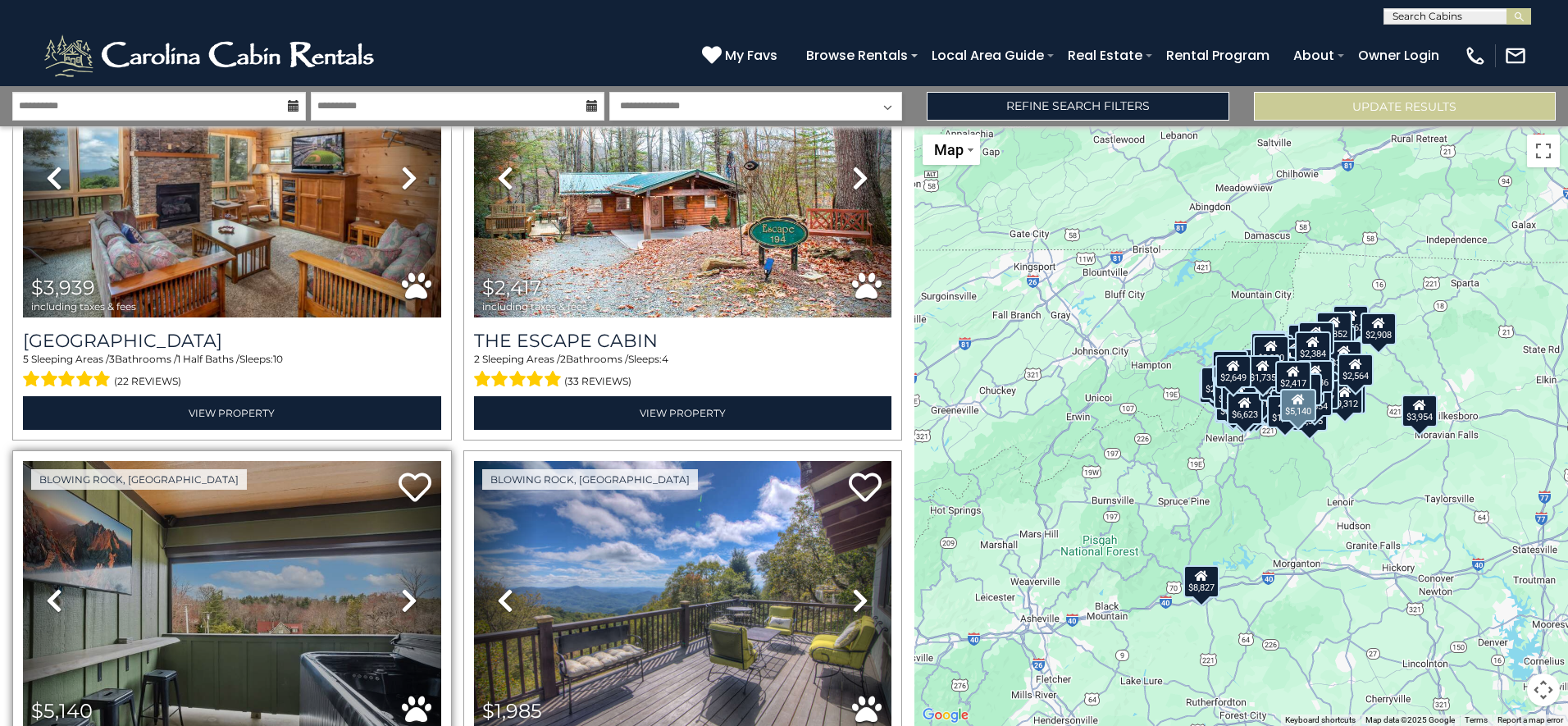
click at [407, 587] on icon at bounding box center [409, 600] width 17 height 26
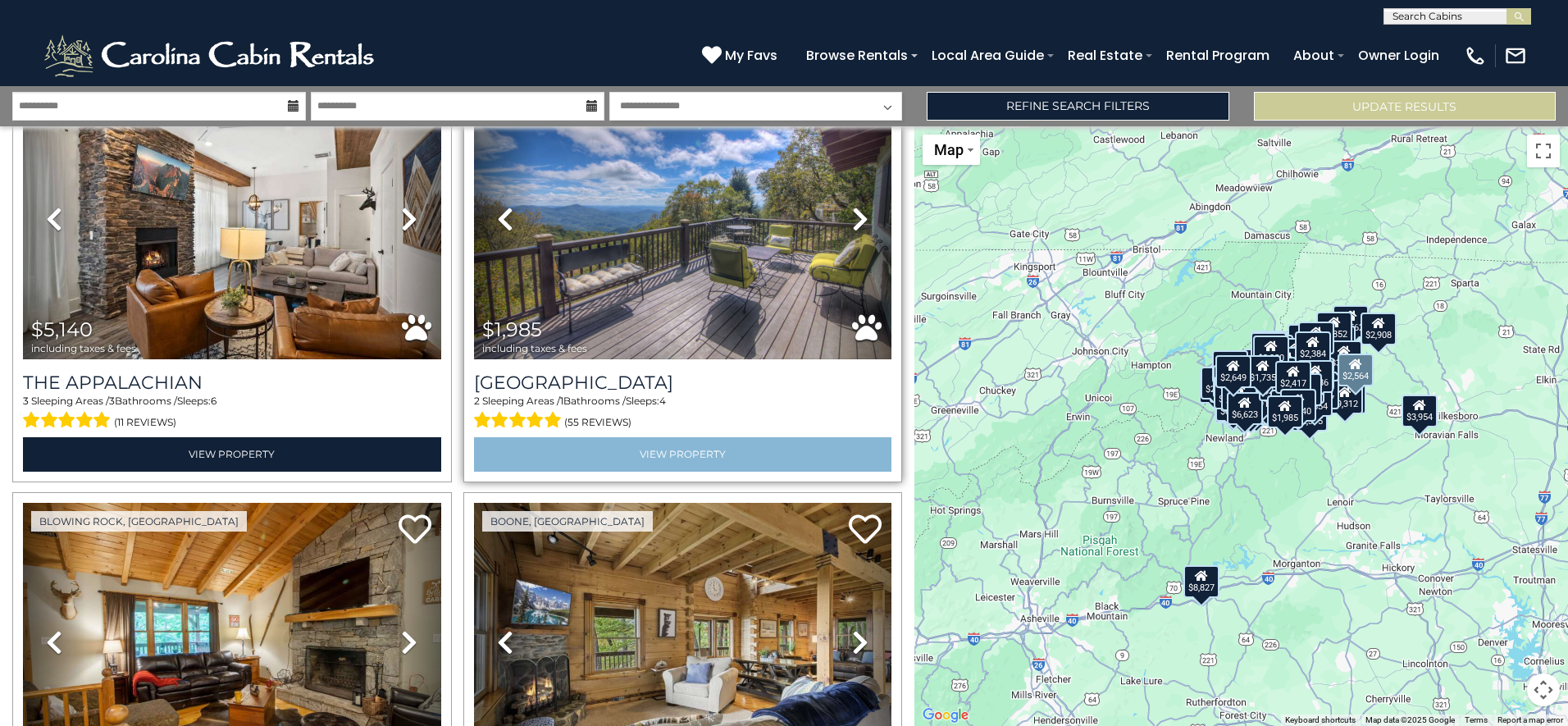
scroll to position [29327, 0]
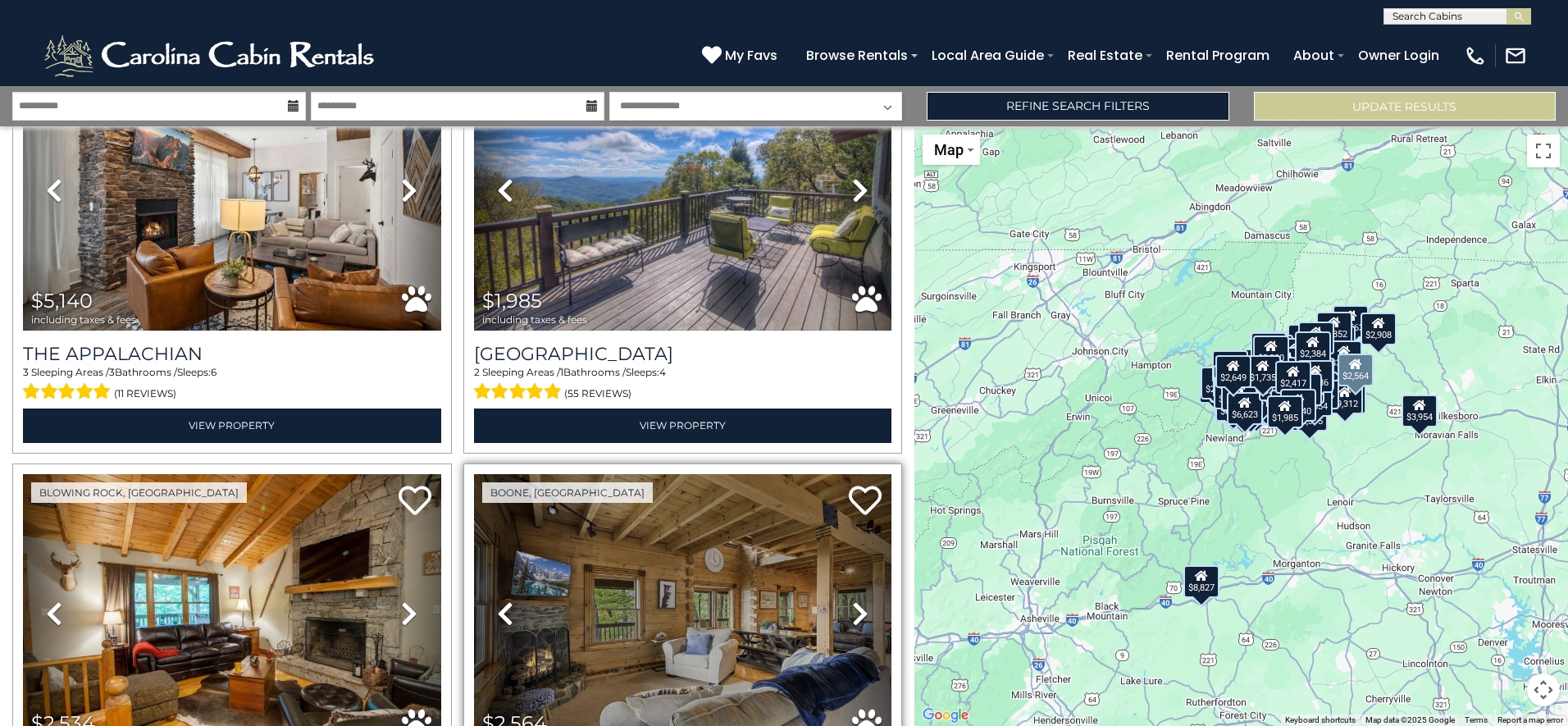
click at [852, 600] on icon at bounding box center [861, 614] width 17 height 26
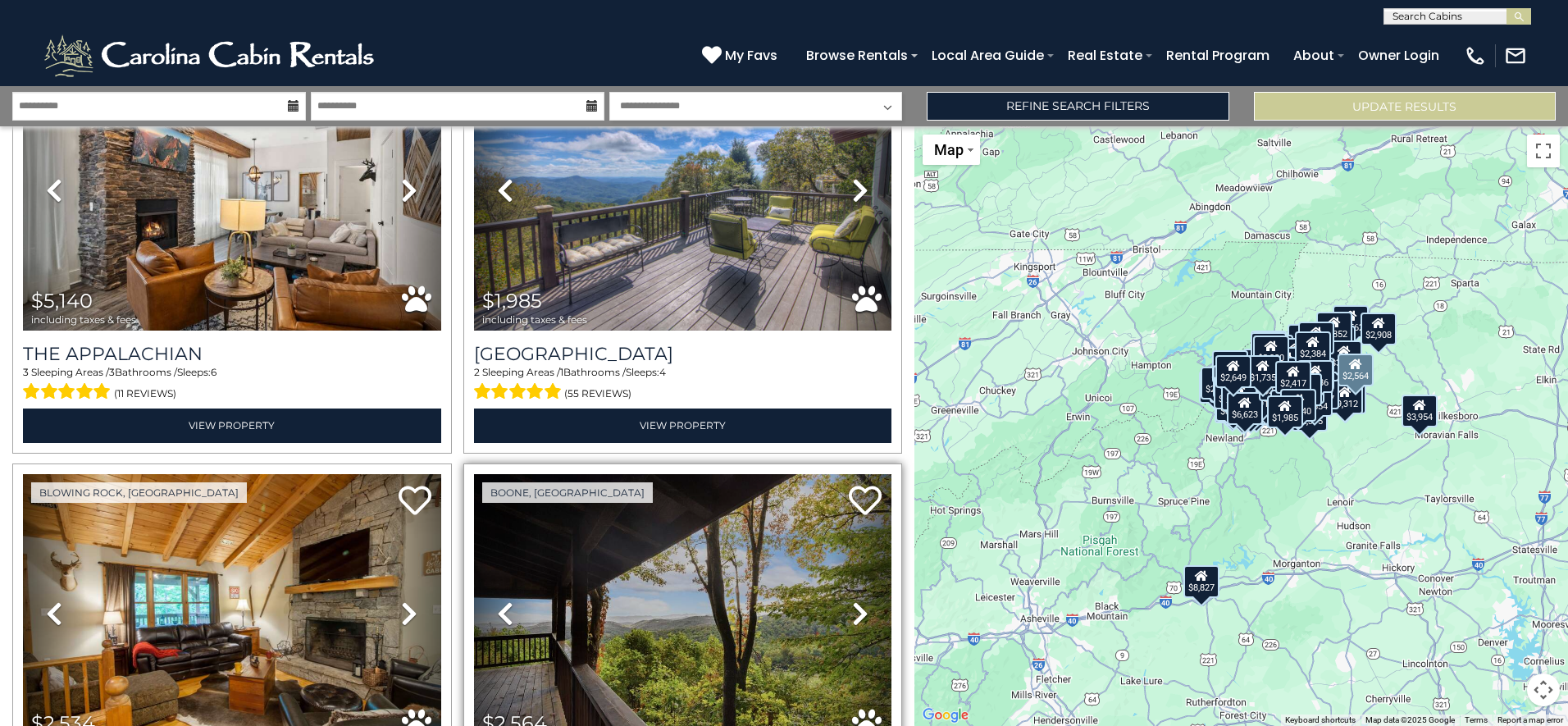
click at [852, 600] on icon at bounding box center [861, 614] width 17 height 26
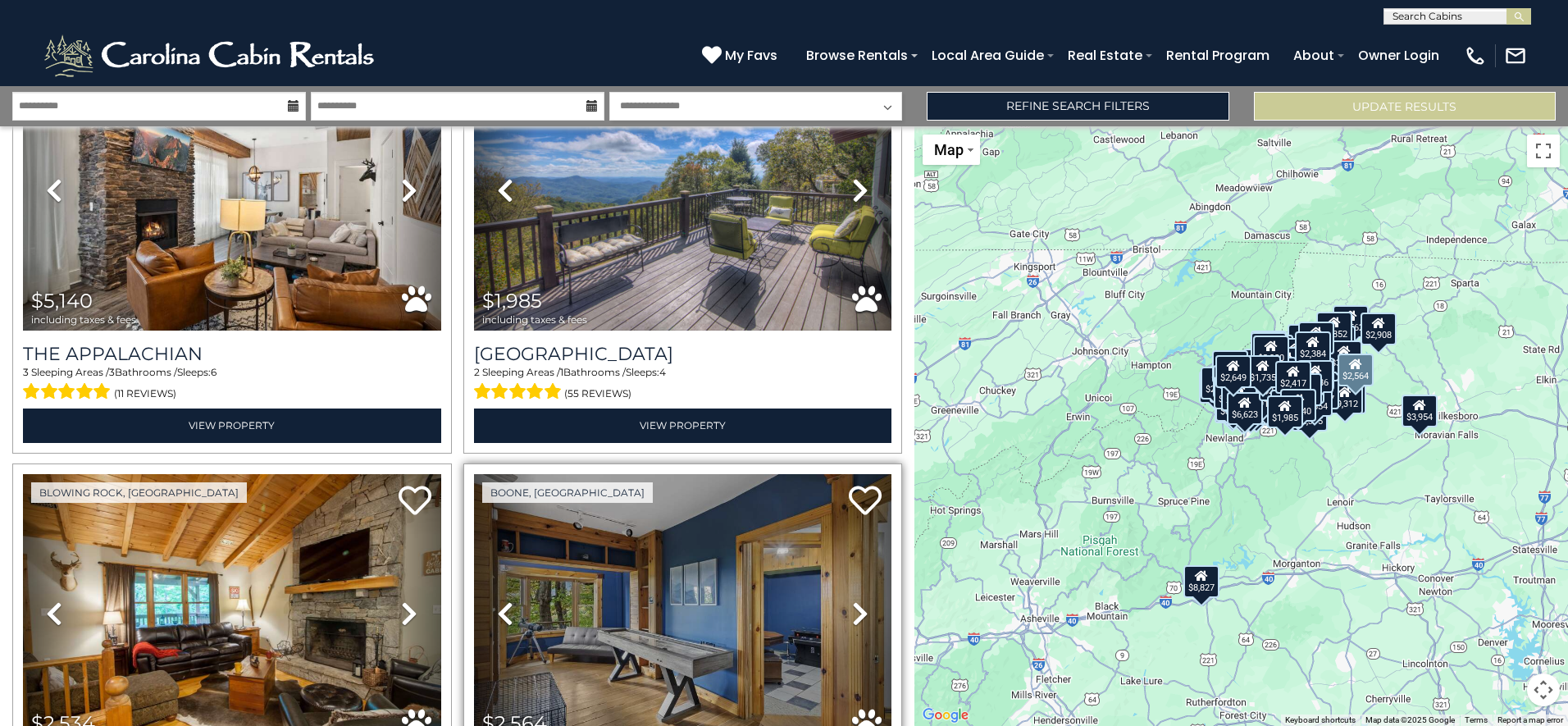
click at [852, 600] on icon at bounding box center [861, 614] width 17 height 26
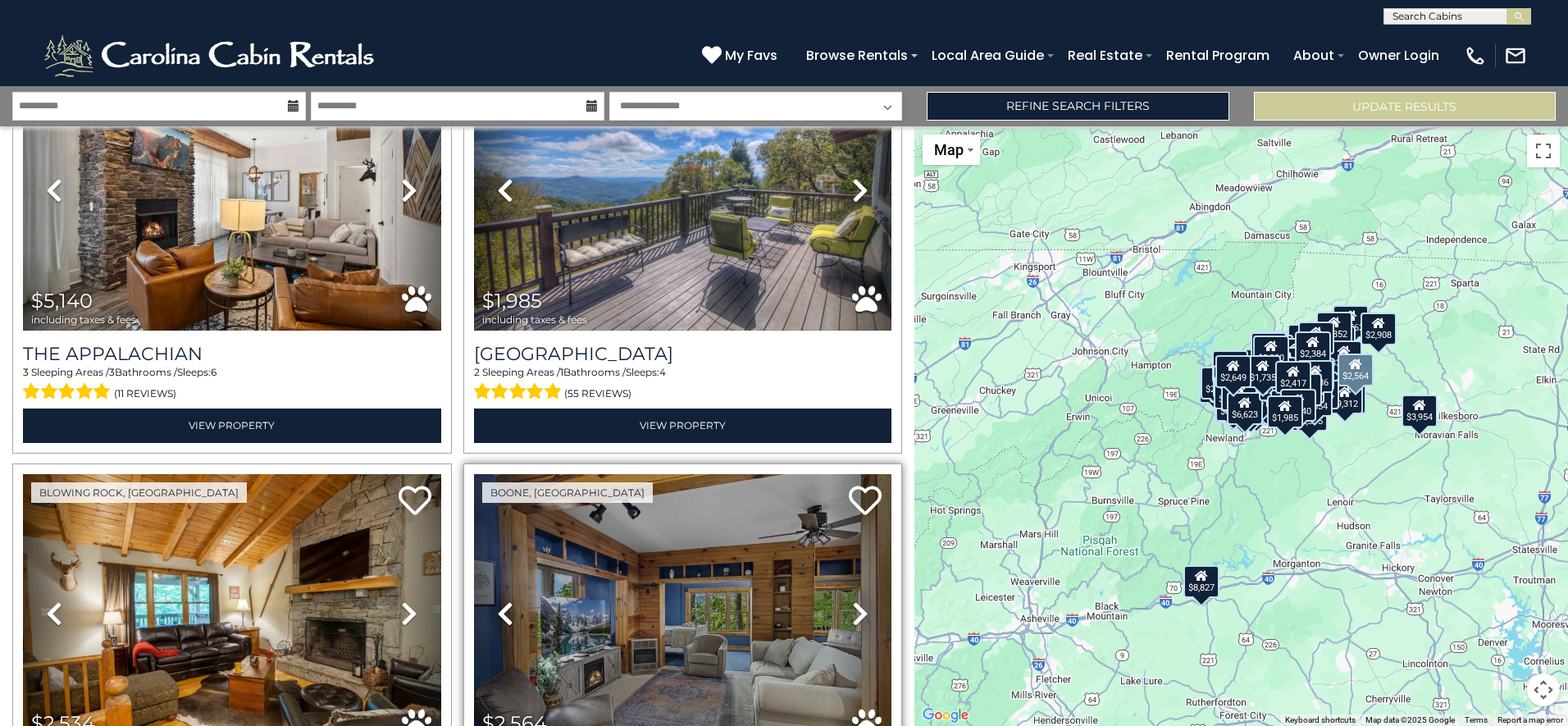
click at [852, 600] on icon at bounding box center [861, 614] width 17 height 26
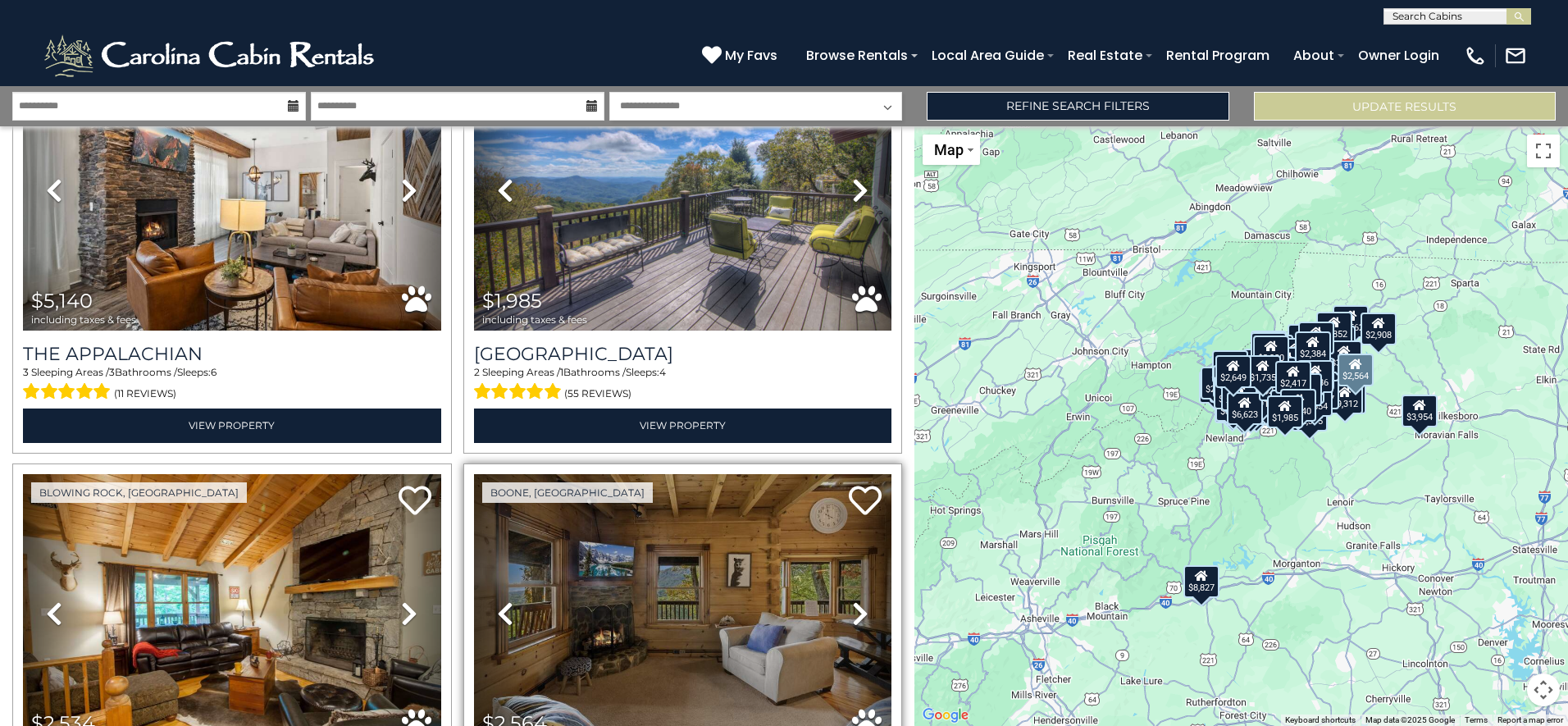
click at [499, 600] on icon at bounding box center [506, 614] width 17 height 26
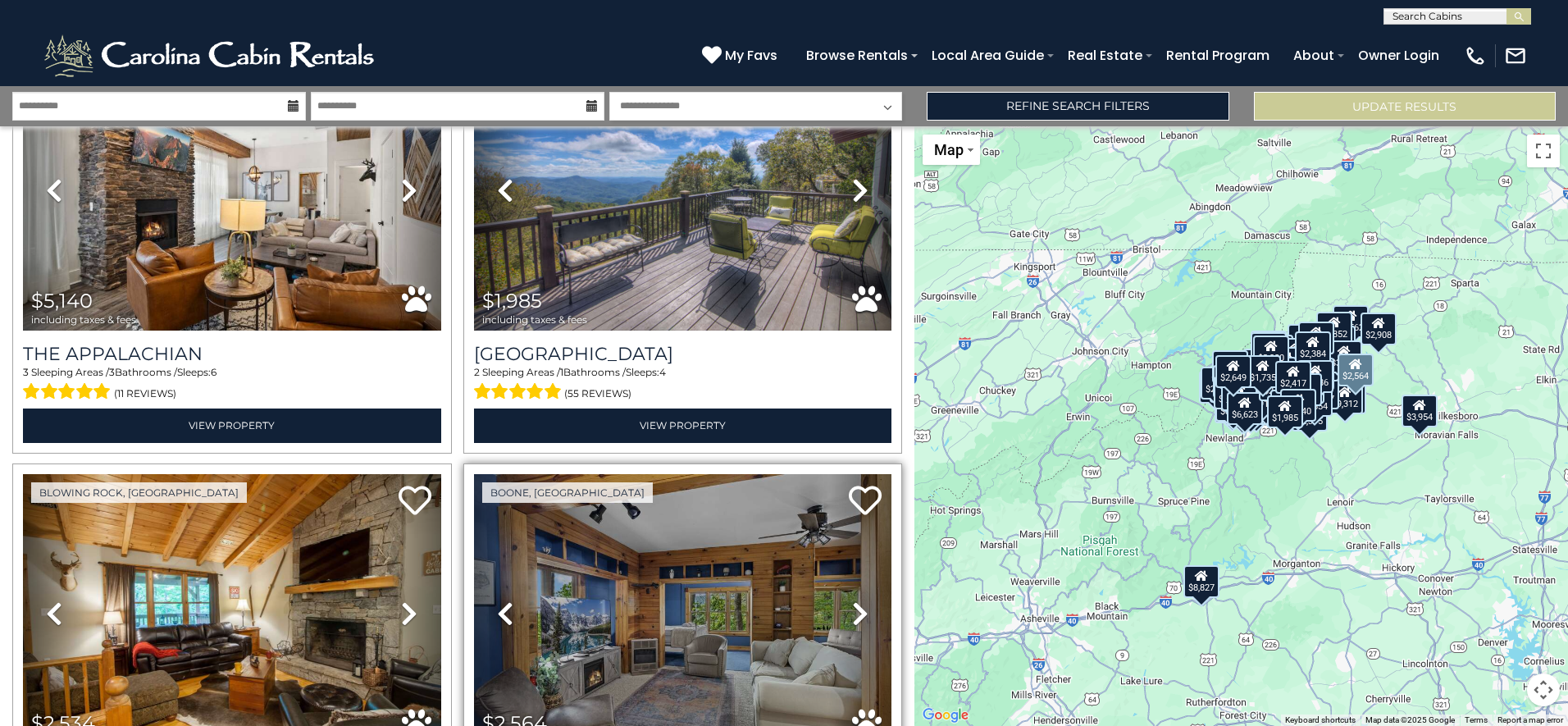
click at [857, 600] on icon at bounding box center [861, 614] width 17 height 26
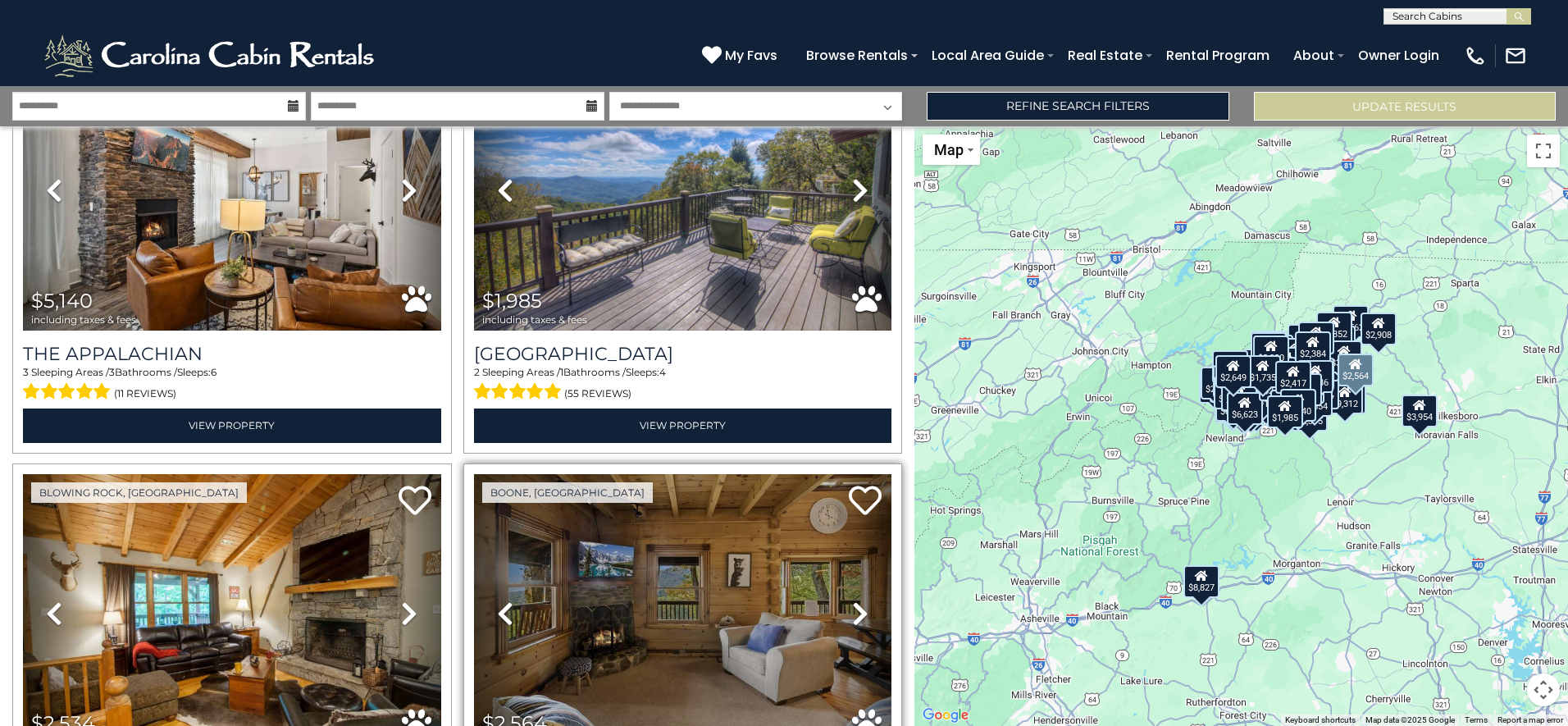
click at [857, 600] on icon at bounding box center [861, 614] width 17 height 26
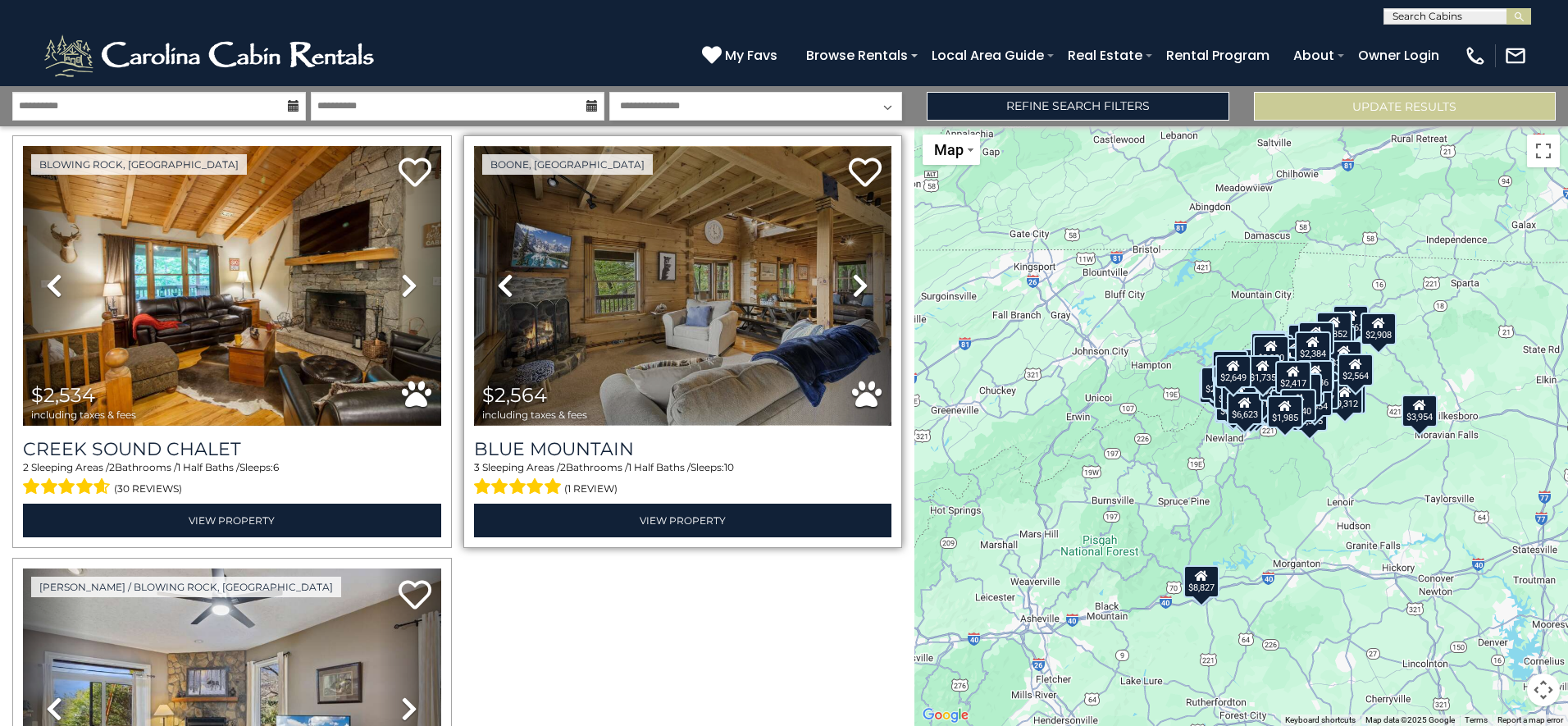
scroll to position [29769, 0]
